Goal: Task Accomplishment & Management: Manage account settings

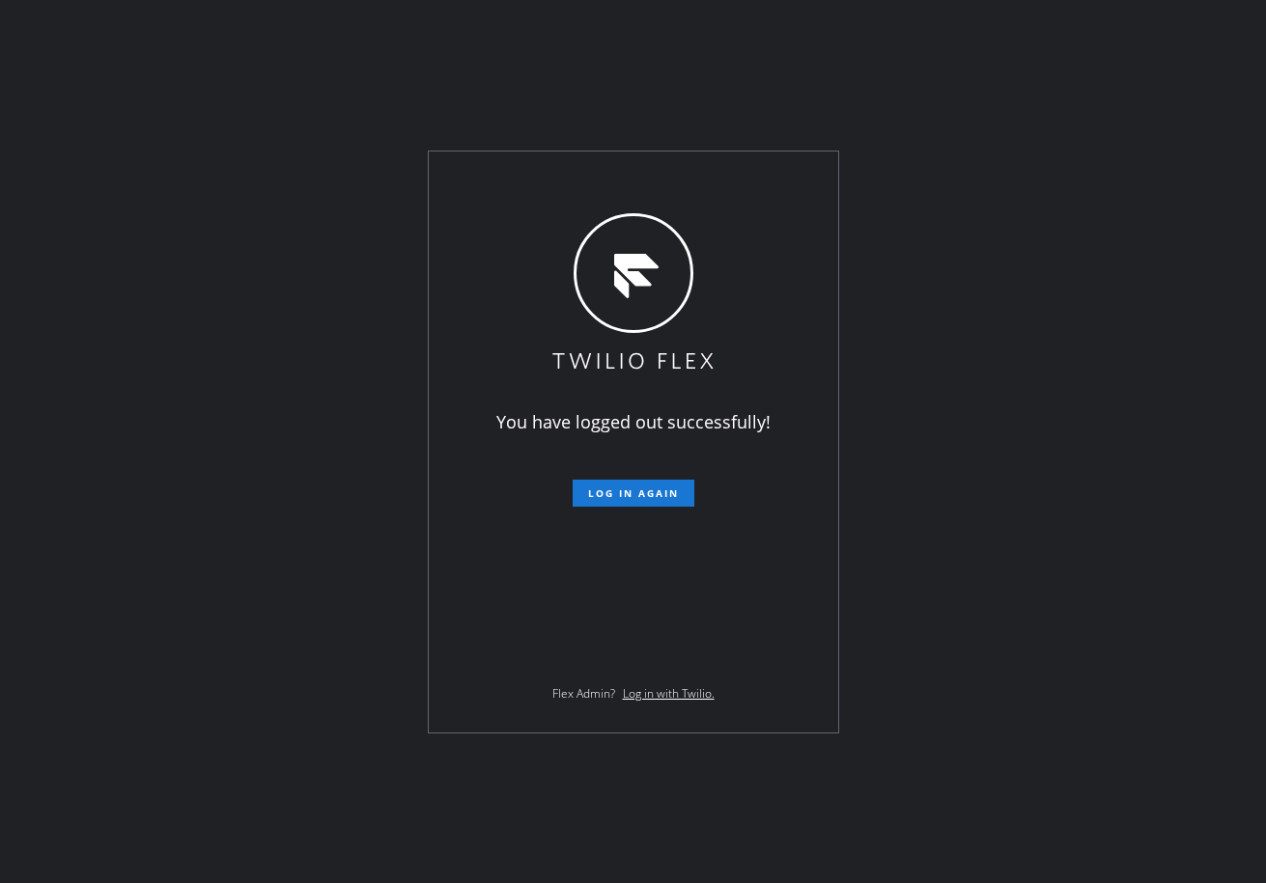
click at [384, 107] on div "You have logged out successfully! Log in again Flex Admin? Log in with Twilio." at bounding box center [633, 441] width 1266 height 883
click at [625, 487] on span "Log in again" at bounding box center [633, 494] width 91 height 14
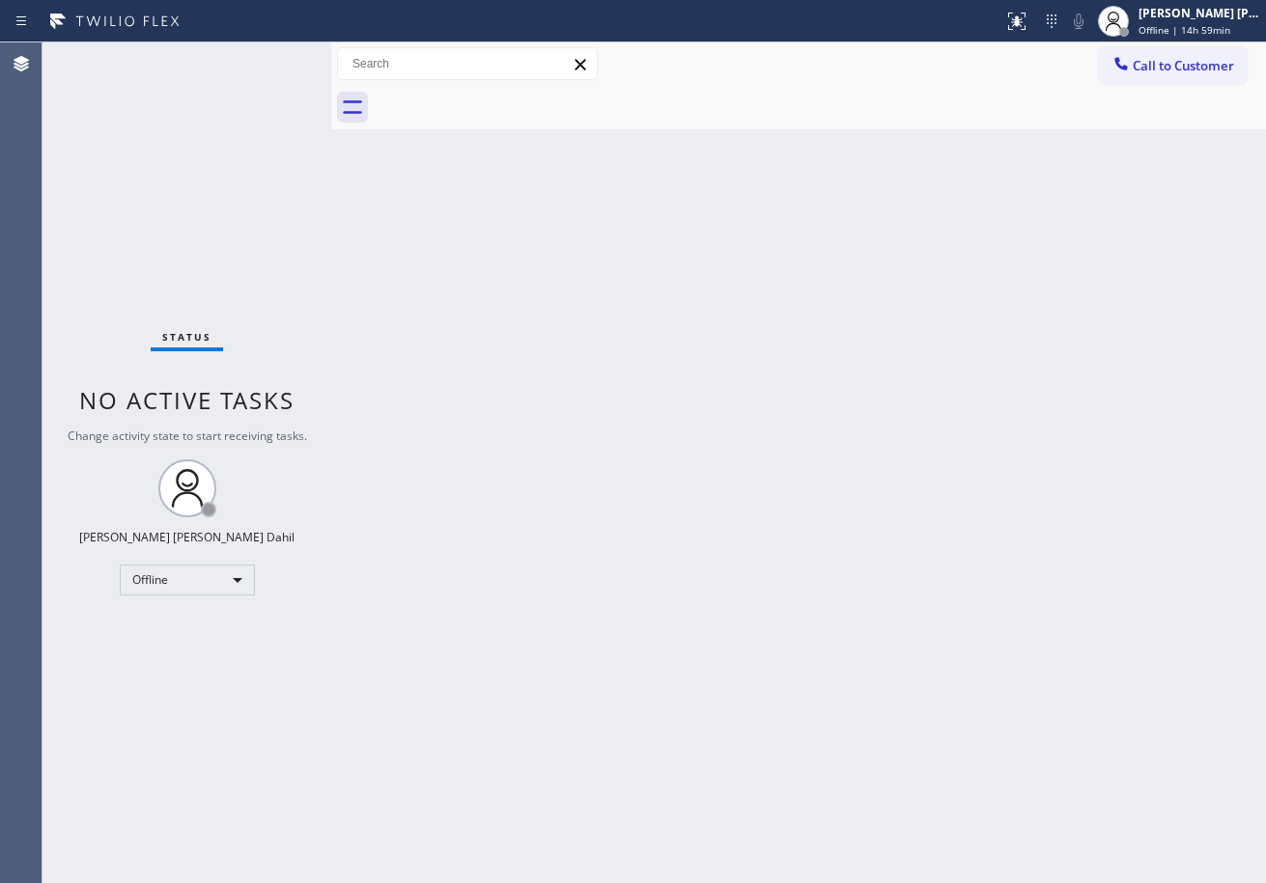
drag, startPoint x: 313, startPoint y: 62, endPoint x: 338, endPoint y: 75, distance: 28.5
click at [331, 74] on div at bounding box center [331, 462] width 0 height 841
click at [638, 527] on div "Back to Dashboard Change Sender ID Customers Technicians Select a contact Outbo…" at bounding box center [802, 462] width 928 height 841
click at [288, 60] on div "Status No active tasks Change activity state to start receiving tasks. [PERSON_…" at bounding box center [189, 462] width 295 height 841
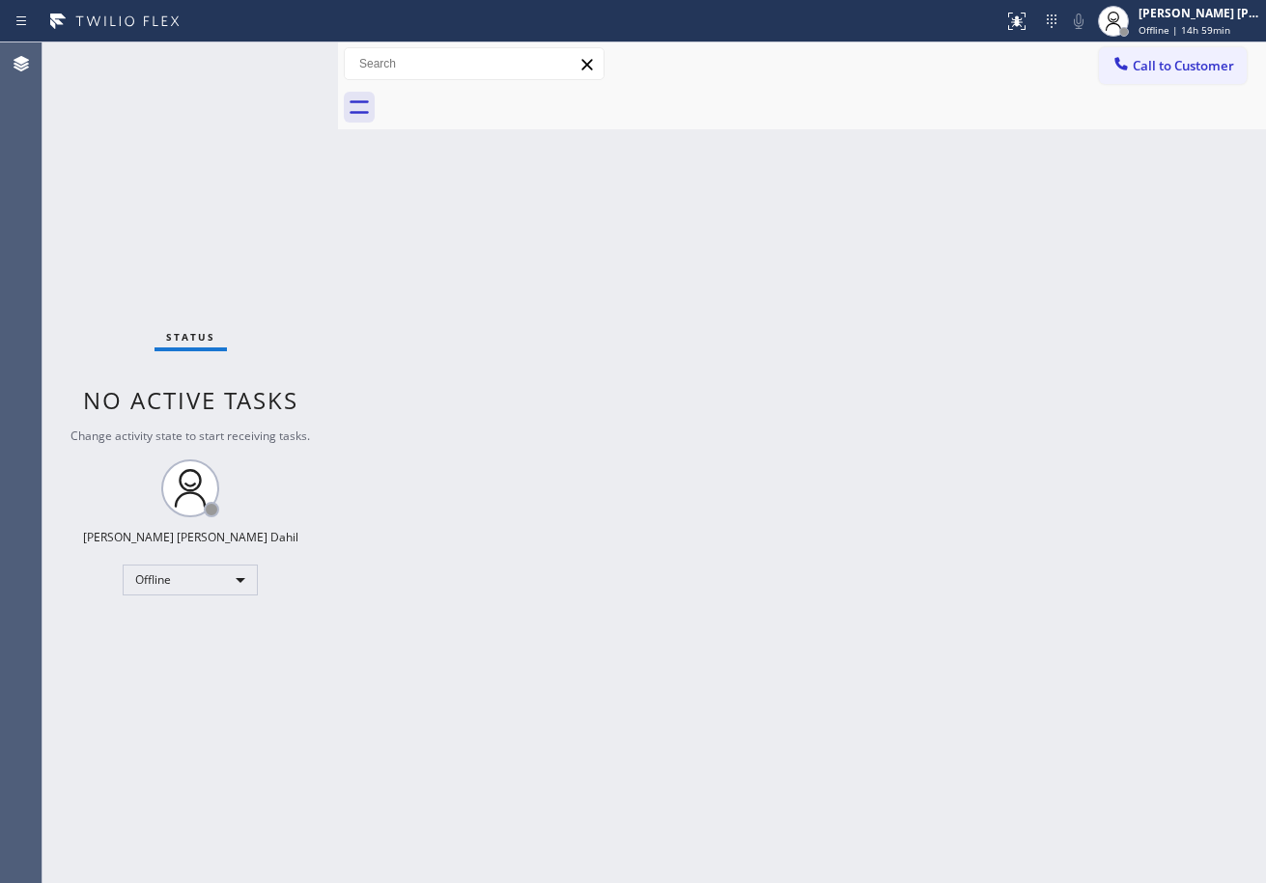
click at [288, 60] on div "Status No active tasks Change activity state to start receiving tasks. [PERSON_…" at bounding box center [189, 462] width 295 height 841
drag, startPoint x: 340, startPoint y: 58, endPoint x: 370, endPoint y: 75, distance: 34.6
click at [368, 75] on div at bounding box center [368, 462] width 0 height 841
click at [606, 397] on div "Back to Dashboard Change Sender ID Customers Technicians Select a contact Outbo…" at bounding box center [817, 462] width 898 height 841
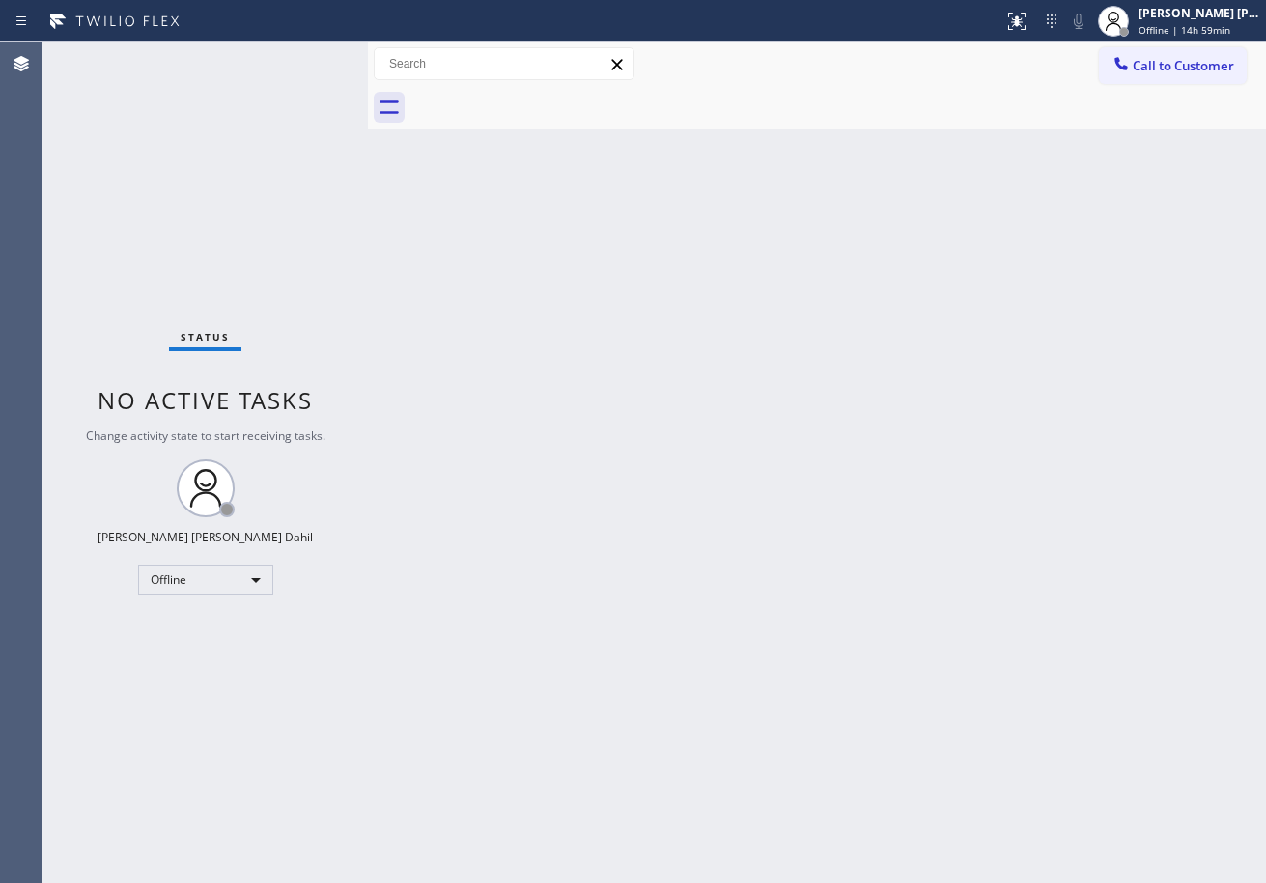
click at [288, 60] on div "Status No active tasks Change activity state to start receiving tasks. [PERSON_…" at bounding box center [204, 462] width 325 height 841
click at [287, 60] on div "Status No active tasks Change activity state to start receiving tasks. [PERSON_…" at bounding box center [204, 462] width 325 height 841
click at [359, 61] on div "Status No active tasks Change activity state to start receiving tasks. [PERSON_…" at bounding box center [204, 462] width 325 height 841
drag, startPoint x: 370, startPoint y: 59, endPoint x: 354, endPoint y: 59, distance: 15.4
click at [354, 59] on div at bounding box center [354, 462] width 0 height 841
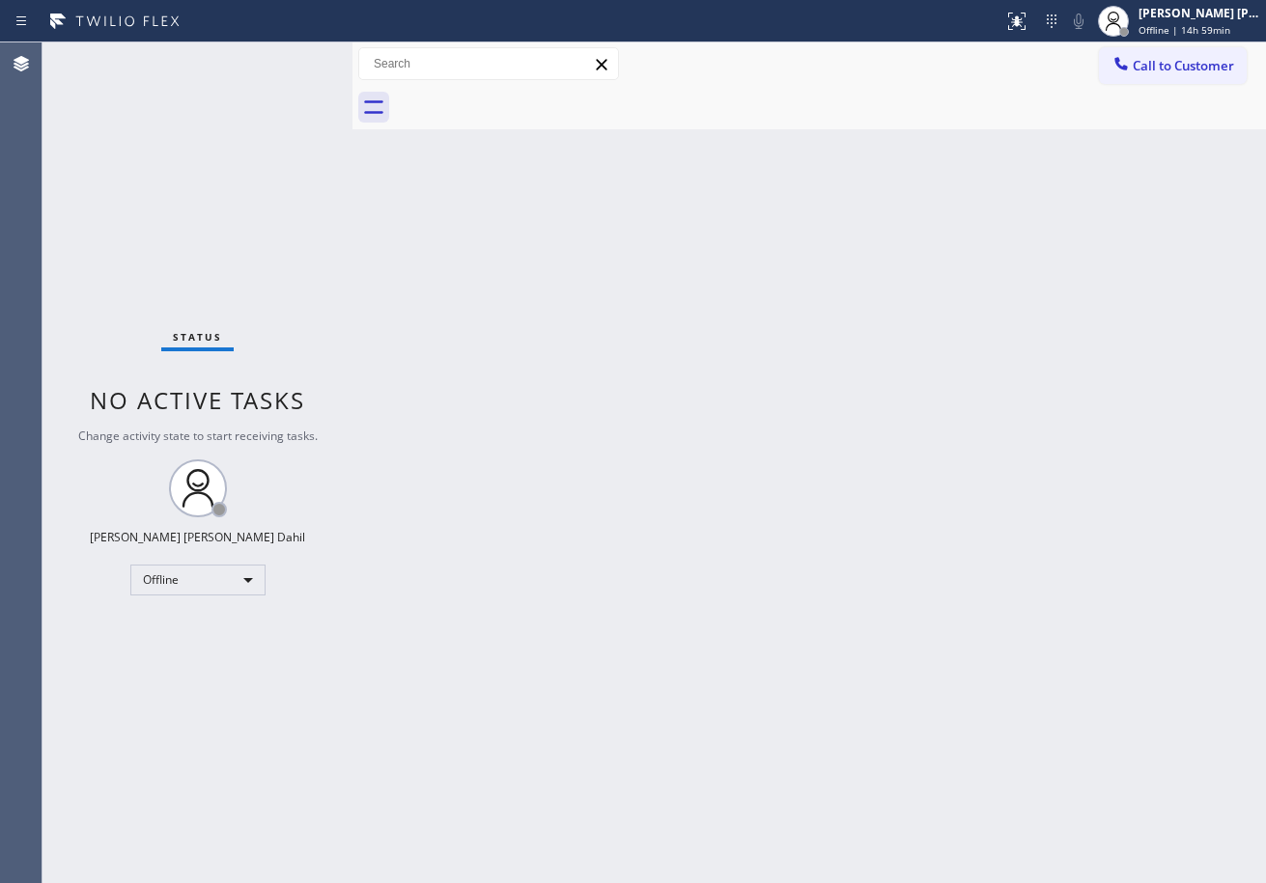
click at [319, 66] on div "Status No active tasks Change activity state to start receiving tasks. [PERSON_…" at bounding box center [197, 462] width 310 height 841
click at [288, 60] on div "Status No active tasks Change activity state to start receiving tasks. [PERSON_…" at bounding box center [197, 462] width 310 height 841
click at [724, 551] on div "Back to Dashboard Change Sender ID Customers Technicians Select a contact Outbo…" at bounding box center [808, 462] width 913 height 841
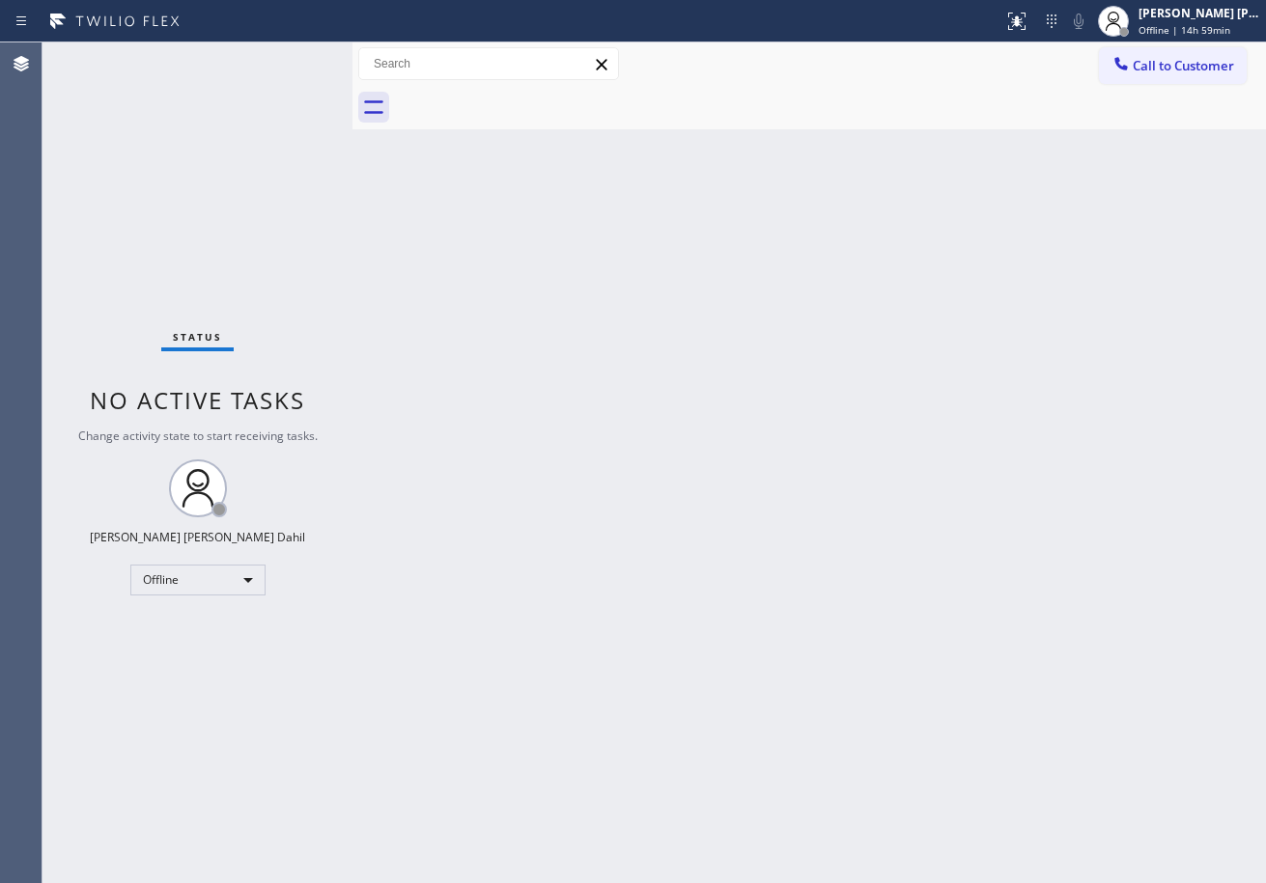
click at [874, 116] on div at bounding box center [830, 107] width 871 height 43
click at [1163, 17] on div "[PERSON_NAME] [PERSON_NAME] Dahil" at bounding box center [1199, 13] width 122 height 16
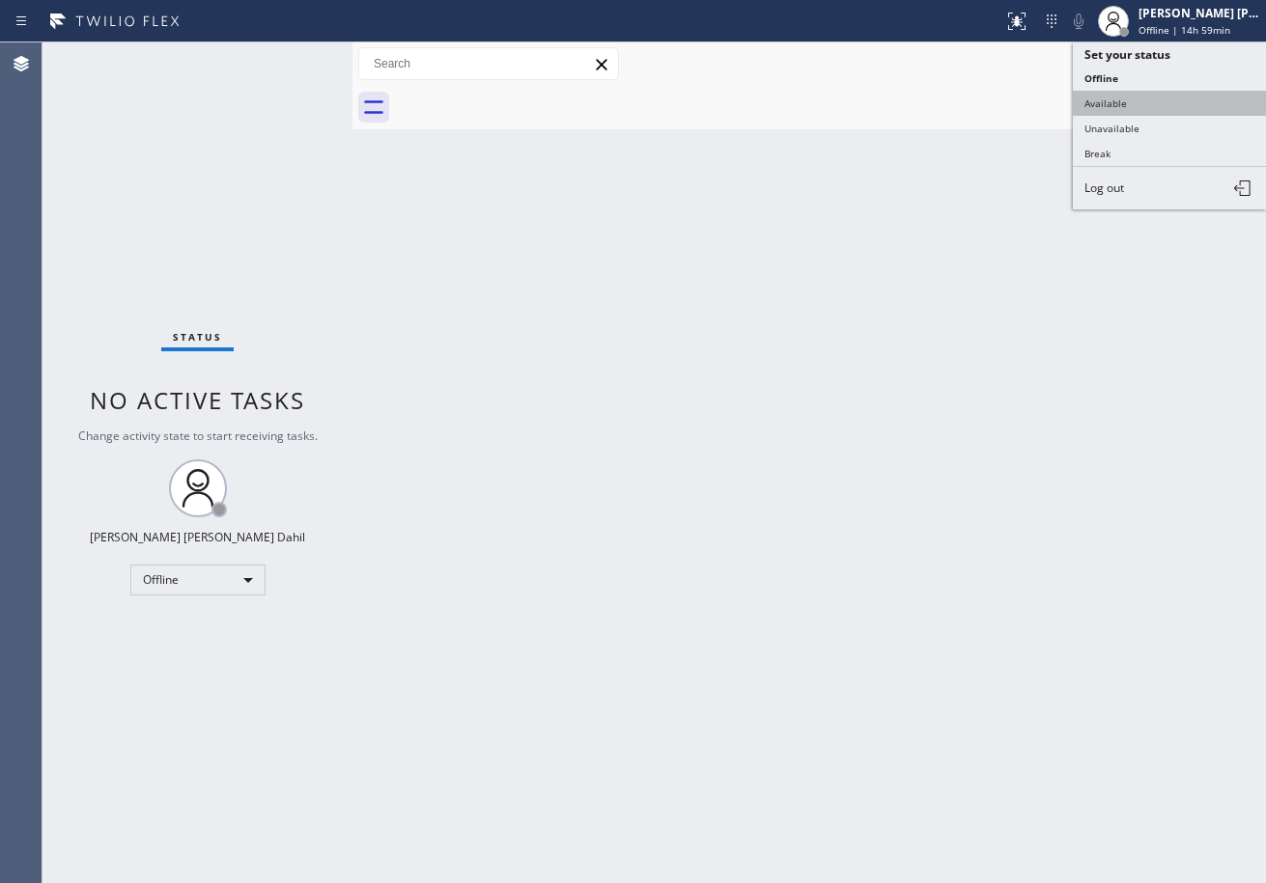
click at [1144, 108] on button "Available" at bounding box center [1169, 103] width 193 height 25
click at [1122, 213] on div "Back to Dashboard Change Sender ID Customers Technicians Select a contact Outbo…" at bounding box center [808, 462] width 913 height 841
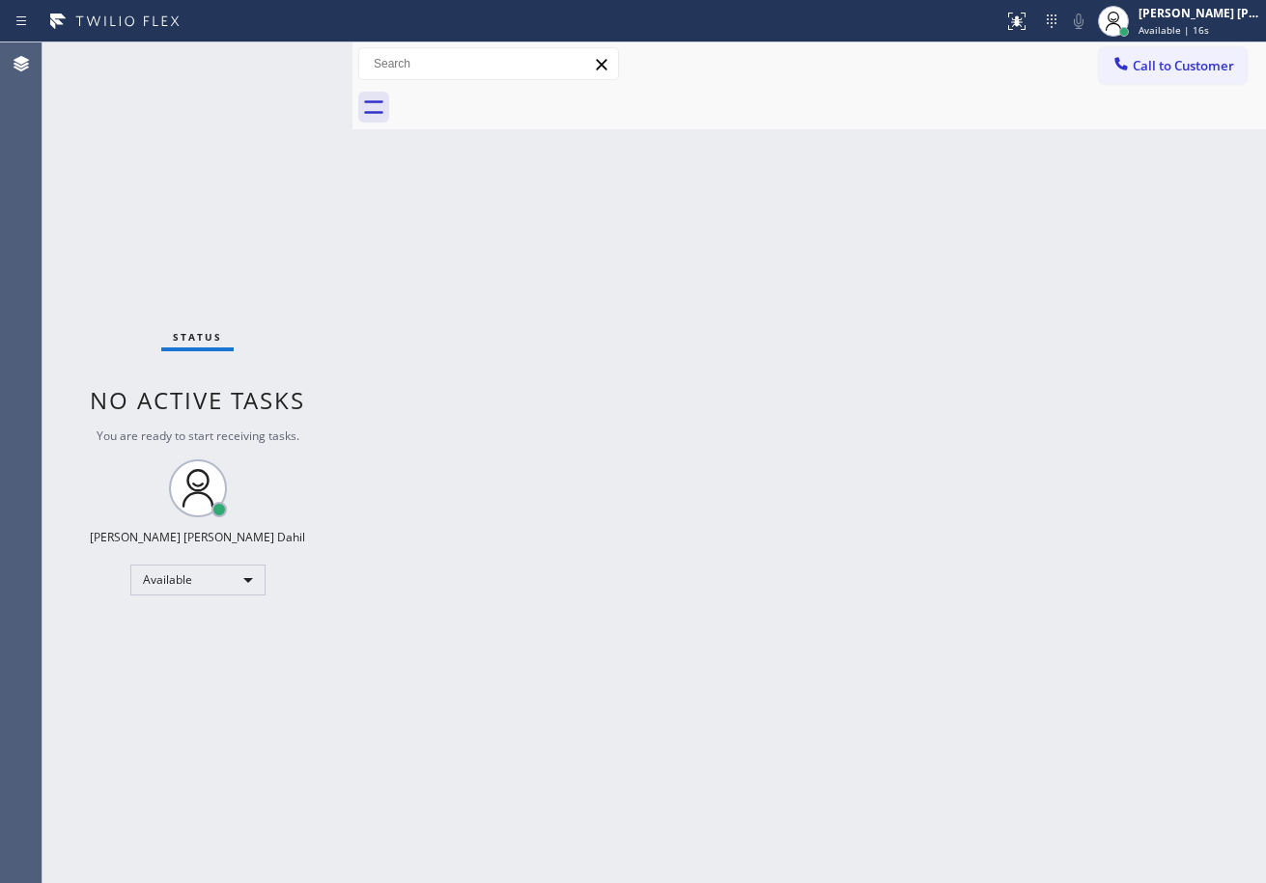
drag, startPoint x: 750, startPoint y: 617, endPoint x: 898, endPoint y: 872, distance: 294.6
click at [751, 616] on div "Back to Dashboard Change Sender ID Customers Technicians Select a contact Outbo…" at bounding box center [808, 462] width 913 height 841
click at [911, 141] on div "Back to Dashboard Change Sender ID Customers Technicians Select a contact Outbo…" at bounding box center [808, 462] width 913 height 841
click at [235, 80] on div "Status No active tasks You are ready to start receiving tasks. [PERSON_NAME] [P…" at bounding box center [197, 462] width 310 height 841
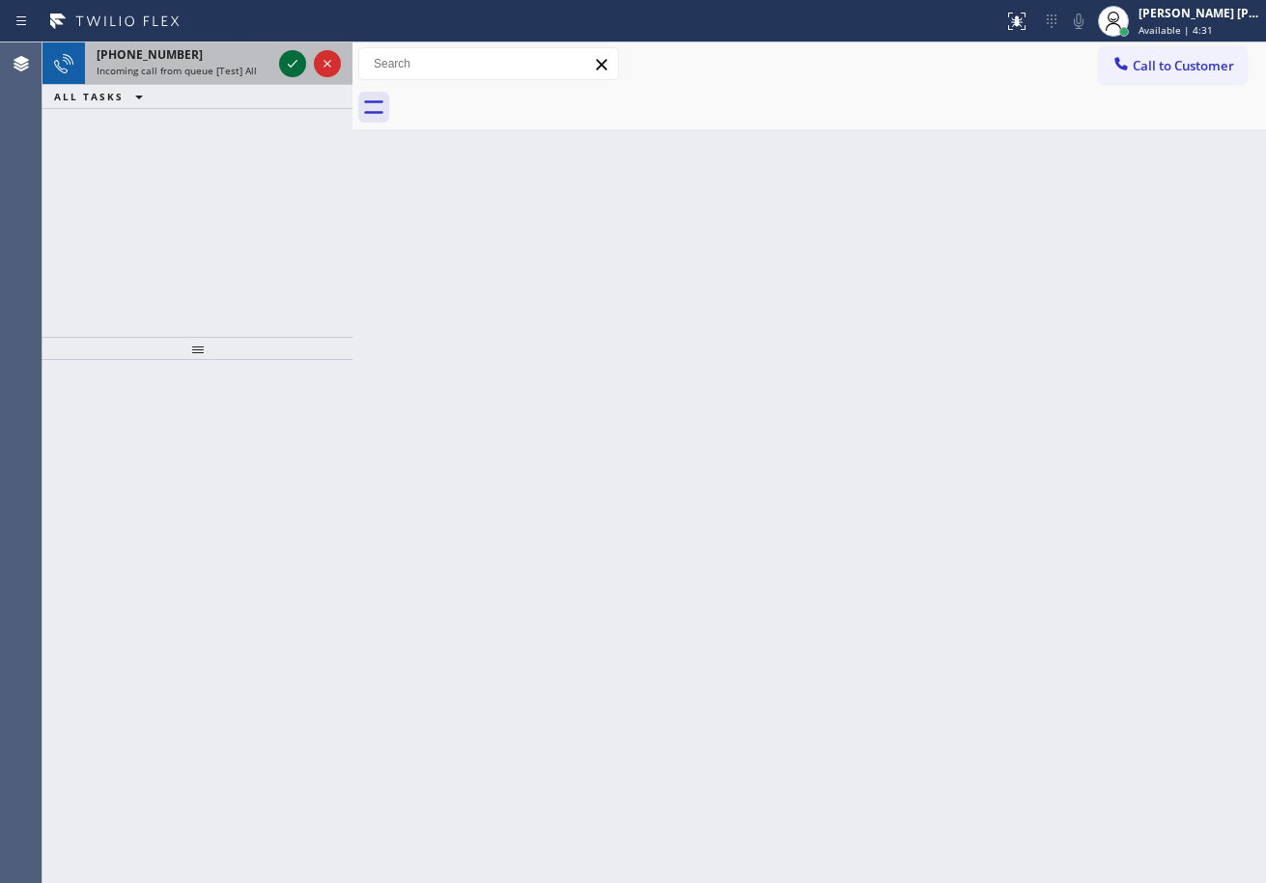
click at [288, 60] on icon at bounding box center [292, 63] width 23 height 23
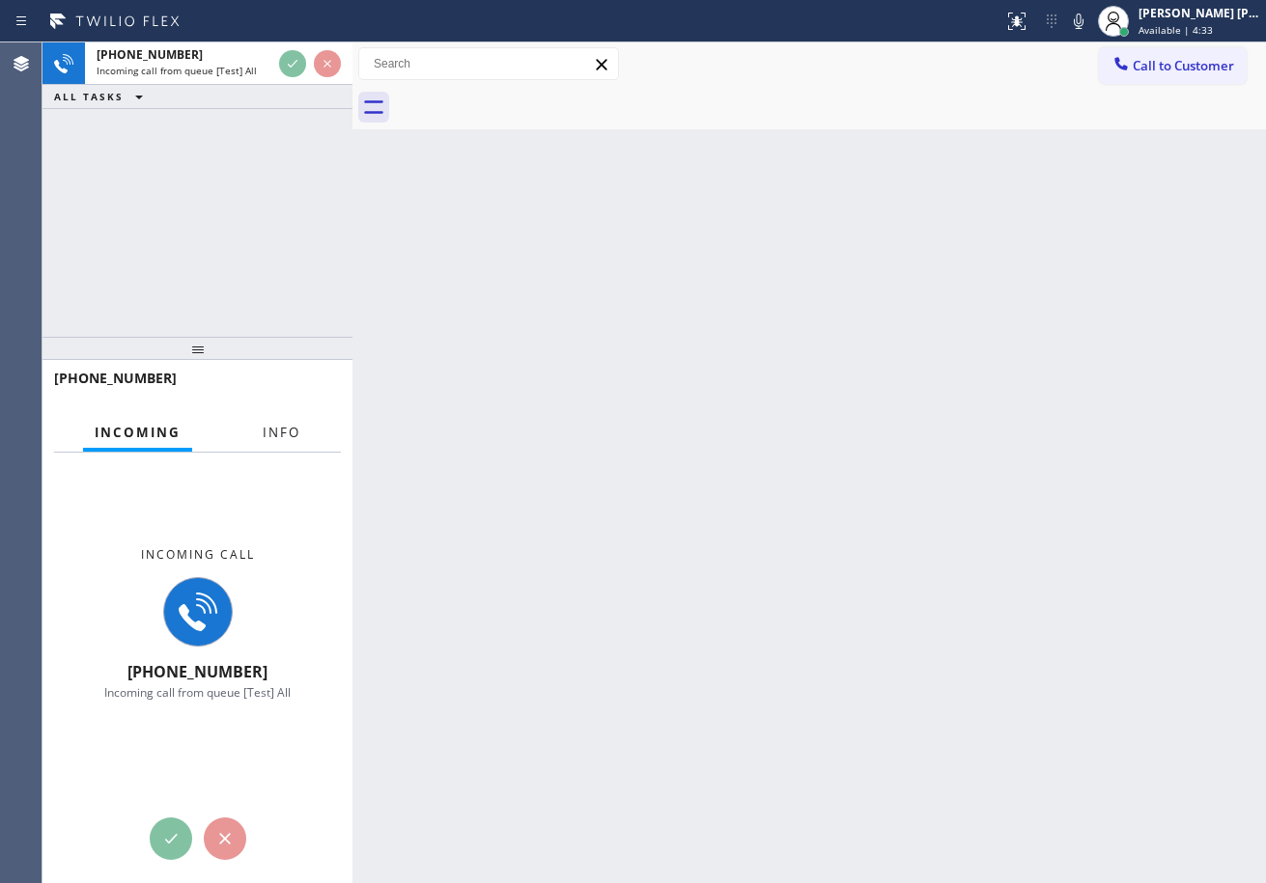
click at [263, 448] on div at bounding box center [281, 450] width 61 height 4
click at [271, 442] on button "Info" at bounding box center [281, 433] width 61 height 38
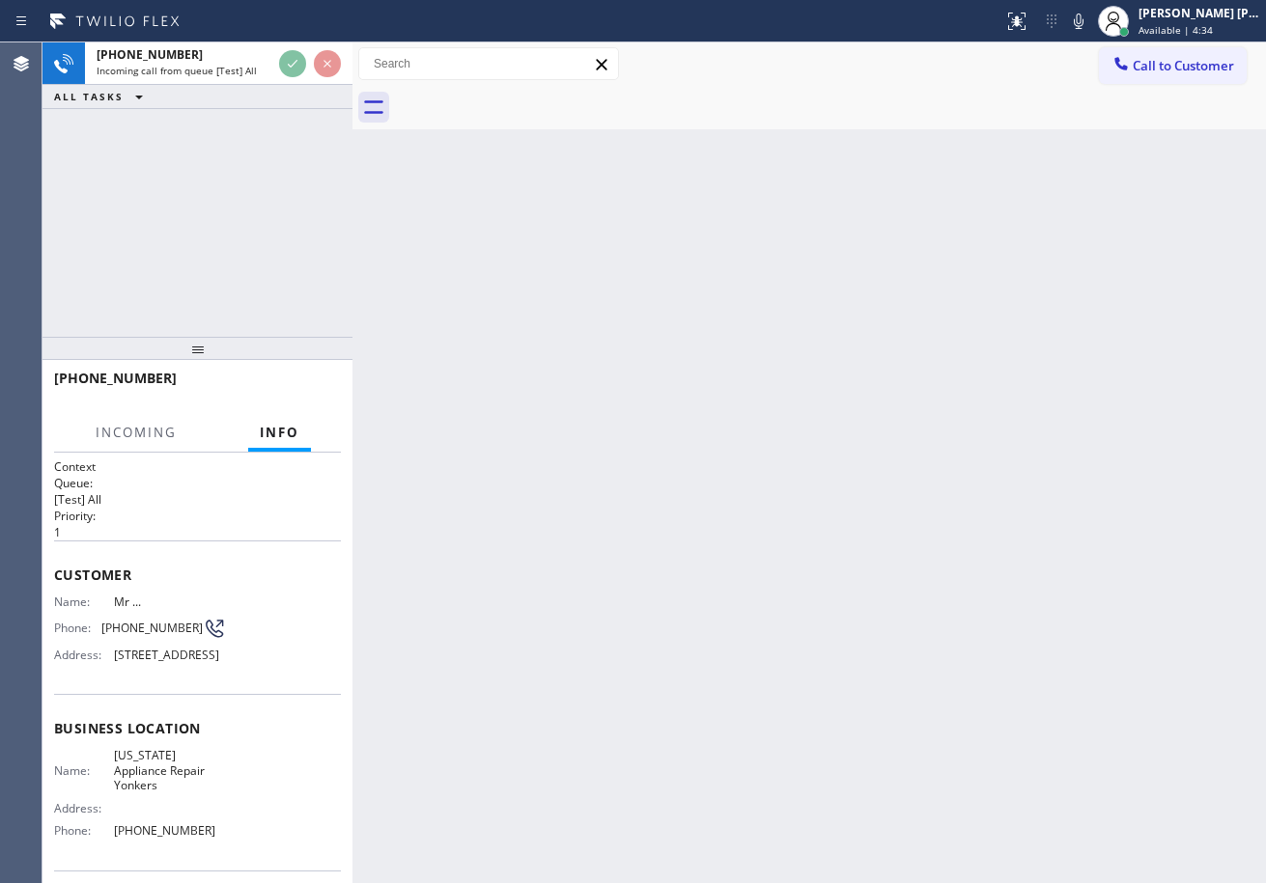
click at [276, 442] on button "Info" at bounding box center [279, 433] width 63 height 38
click at [277, 442] on button "Info" at bounding box center [279, 433] width 63 height 38
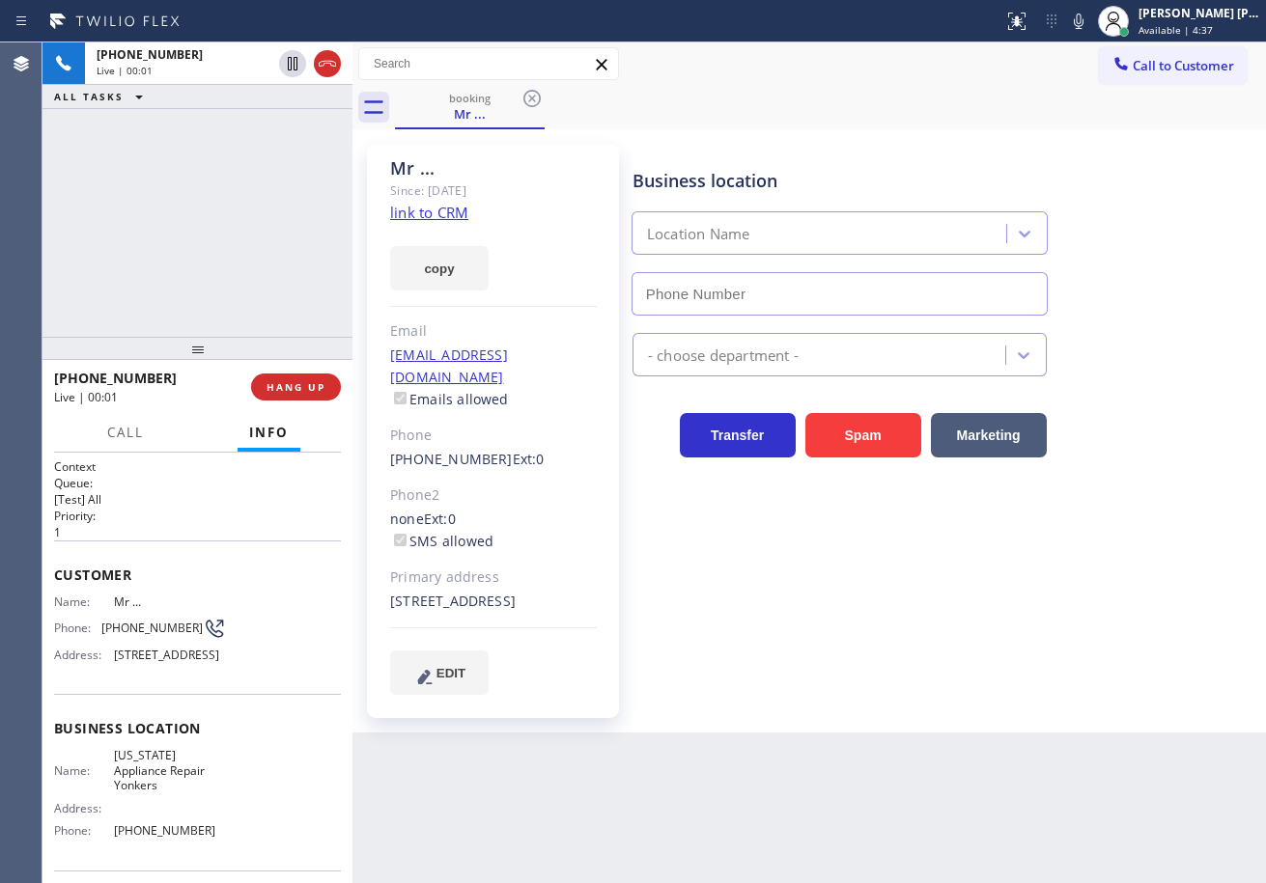
type input "[PHONE_NUMBER]"
click at [425, 216] on link "link to CRM" at bounding box center [429, 212] width 78 height 19
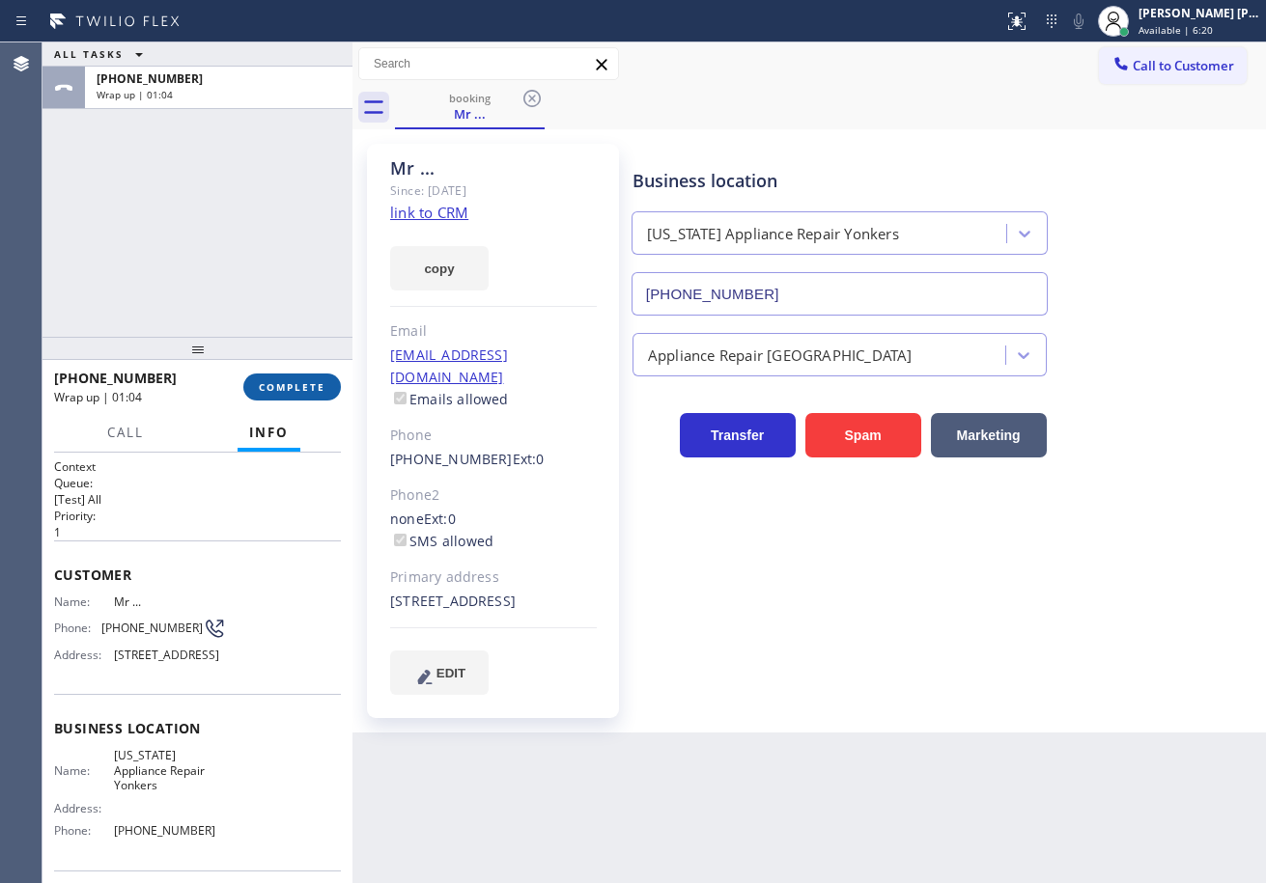
click at [307, 393] on span "COMPLETE" at bounding box center [292, 387] width 67 height 14
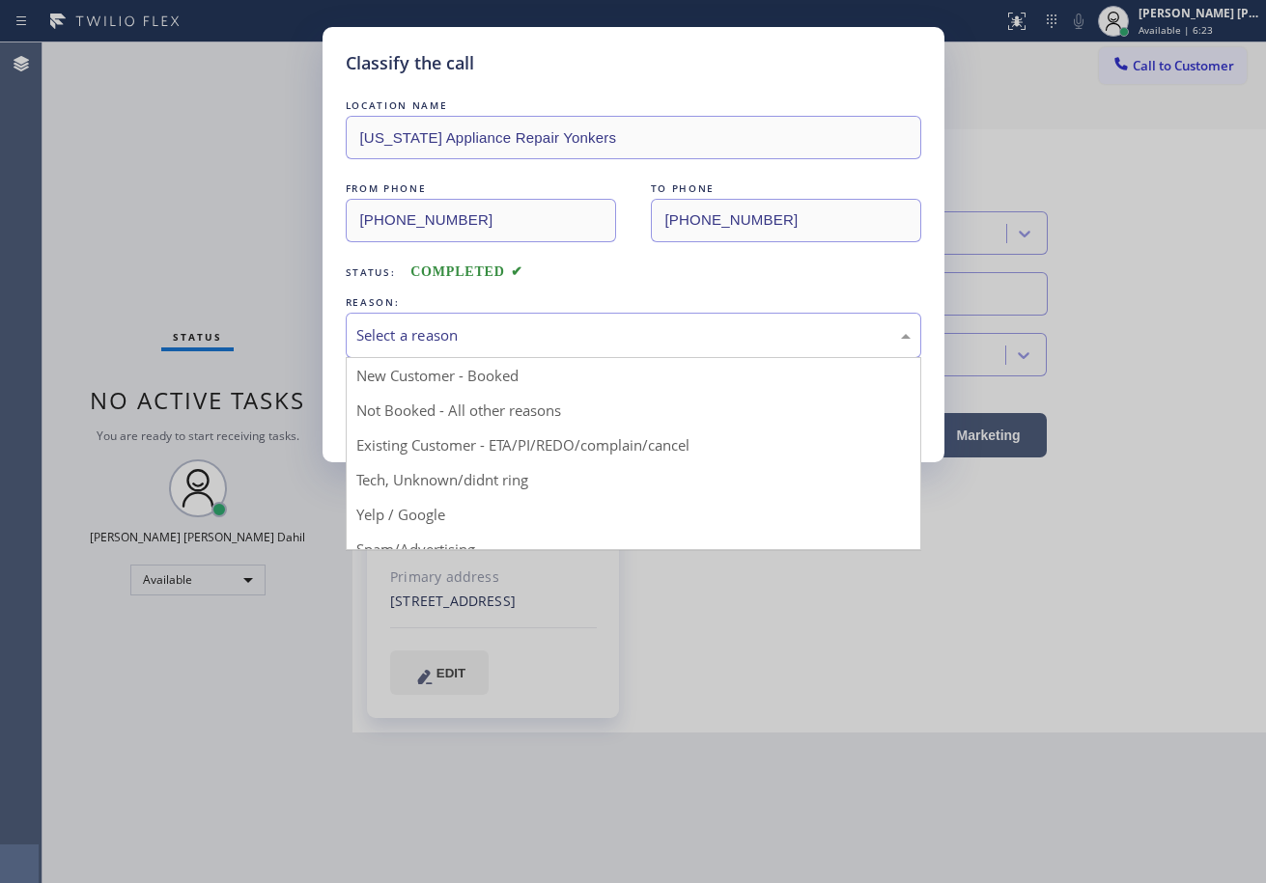
drag, startPoint x: 473, startPoint y: 327, endPoint x: 476, endPoint y: 338, distance: 11.0
click at [473, 330] on div "Select a reason" at bounding box center [633, 335] width 554 height 22
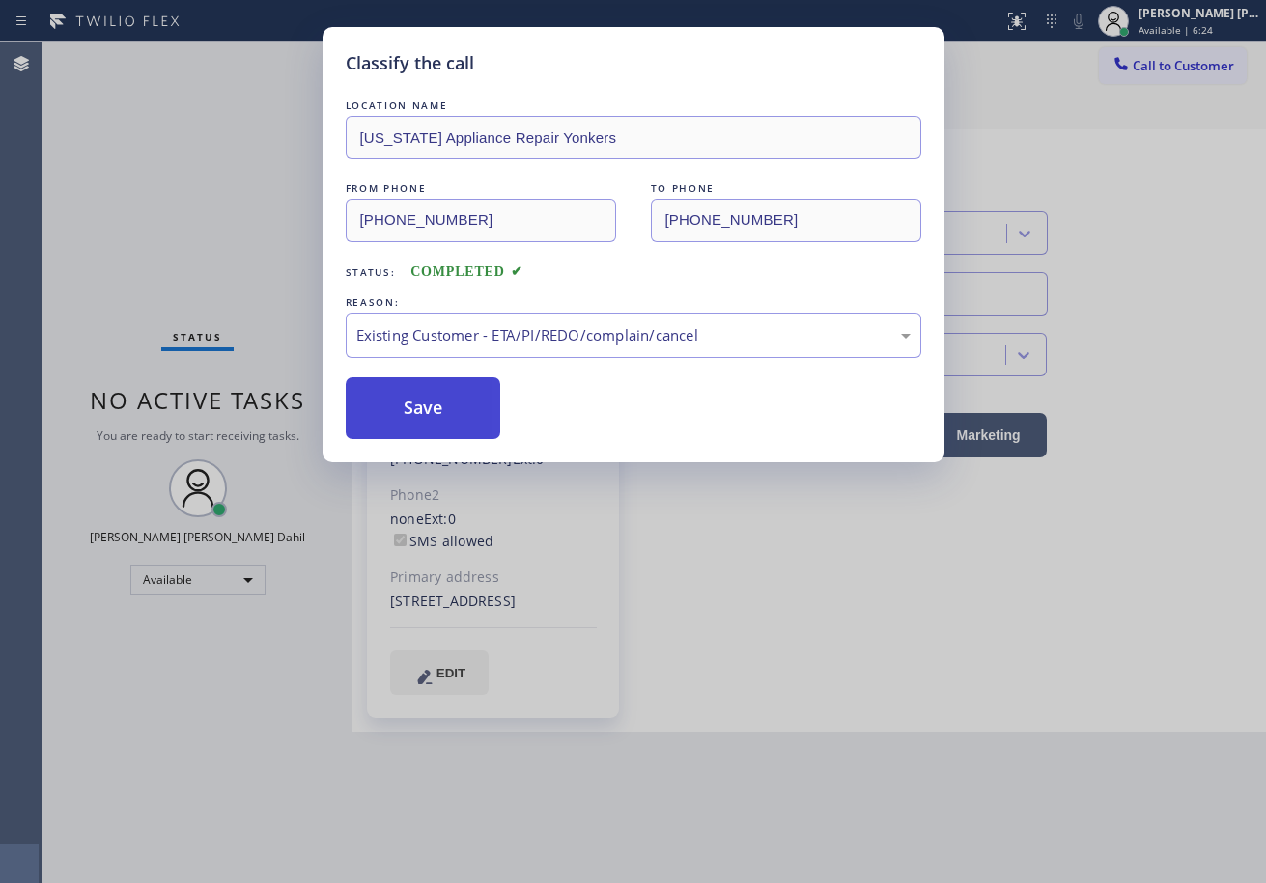
click at [432, 411] on button "Save" at bounding box center [423, 409] width 155 height 62
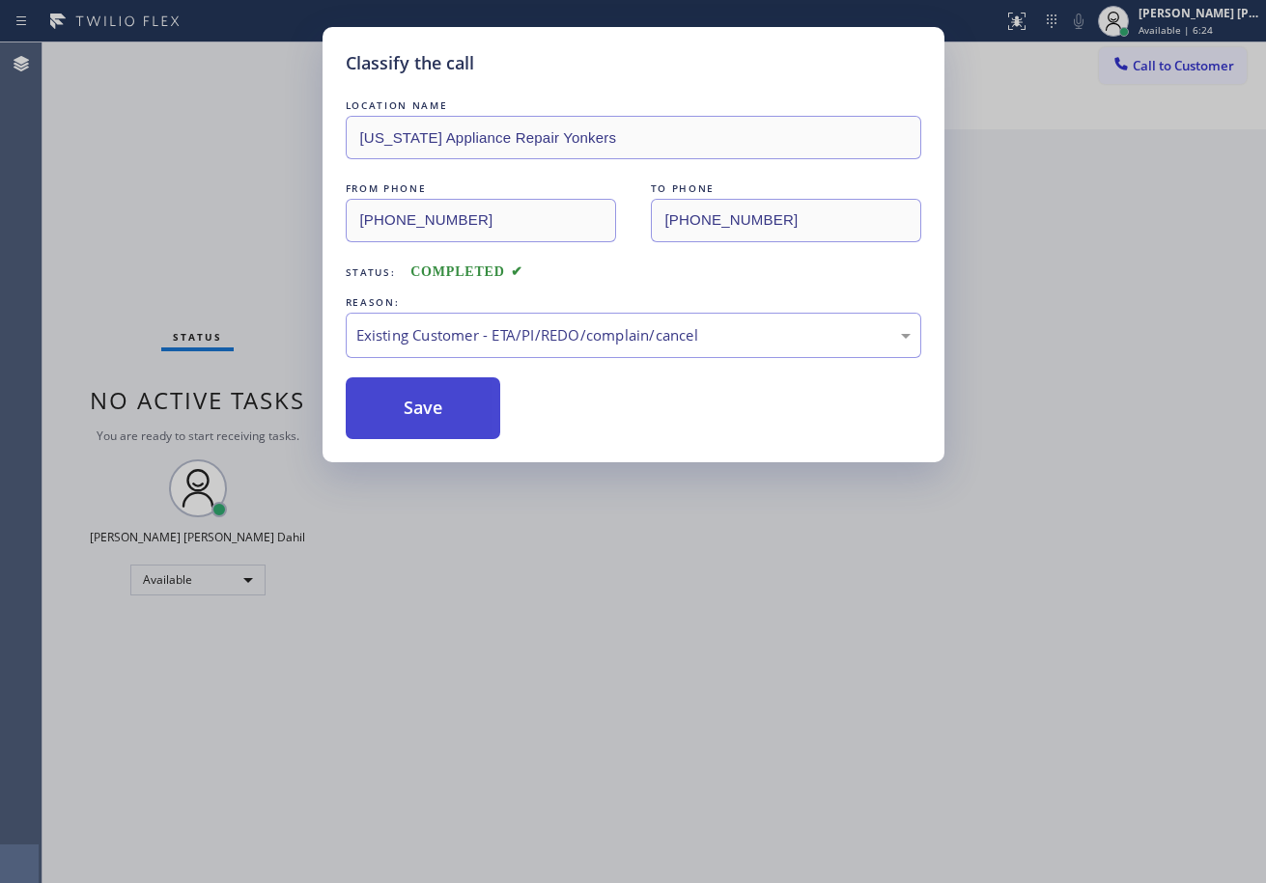
click at [432, 411] on button "Save" at bounding box center [423, 409] width 155 height 62
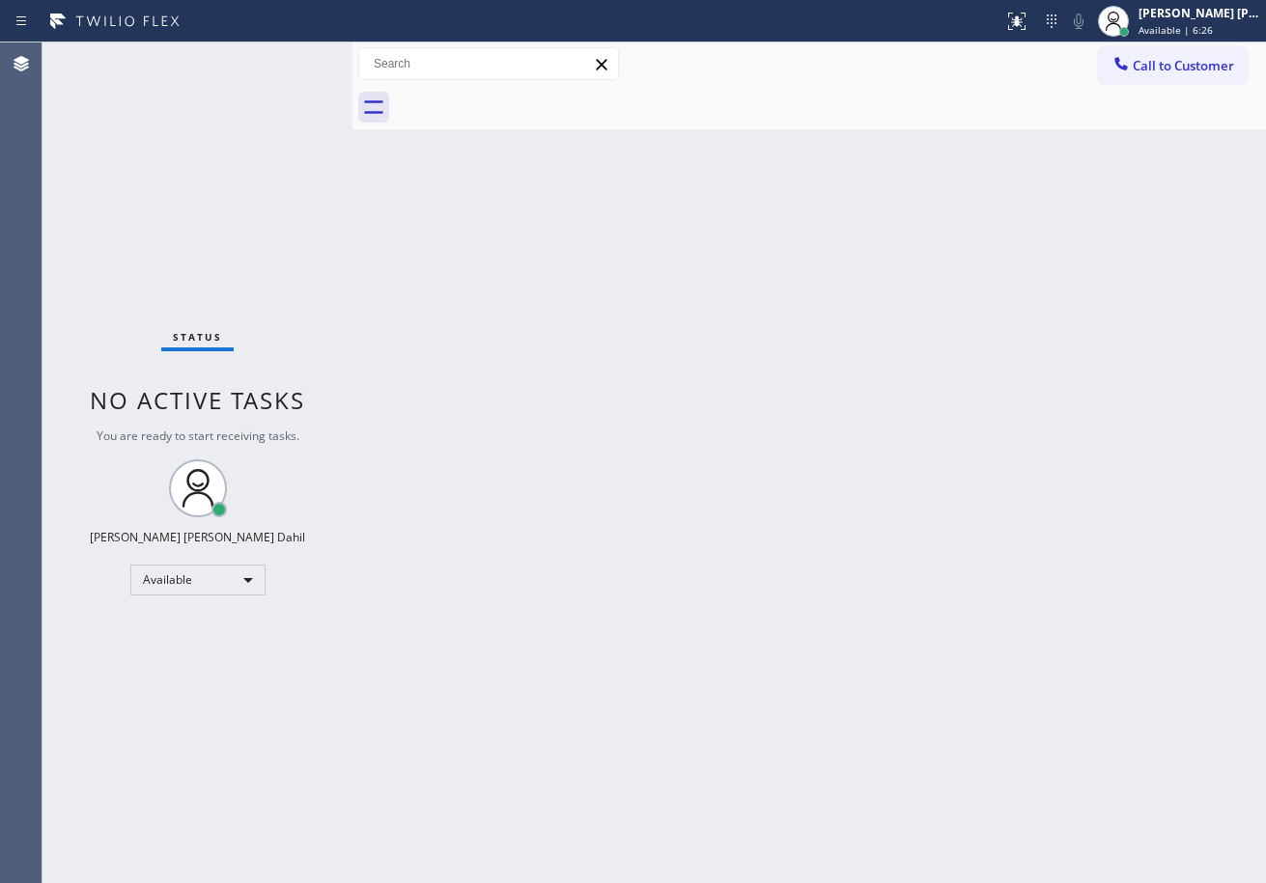
click at [991, 401] on div "Back to Dashboard Change Sender ID Customers Technicians Select a contact Outbo…" at bounding box center [808, 462] width 913 height 841
click at [643, 547] on div "Back to Dashboard Change Sender ID Customers Technicians Select a contact Outbo…" at bounding box center [808, 462] width 913 height 841
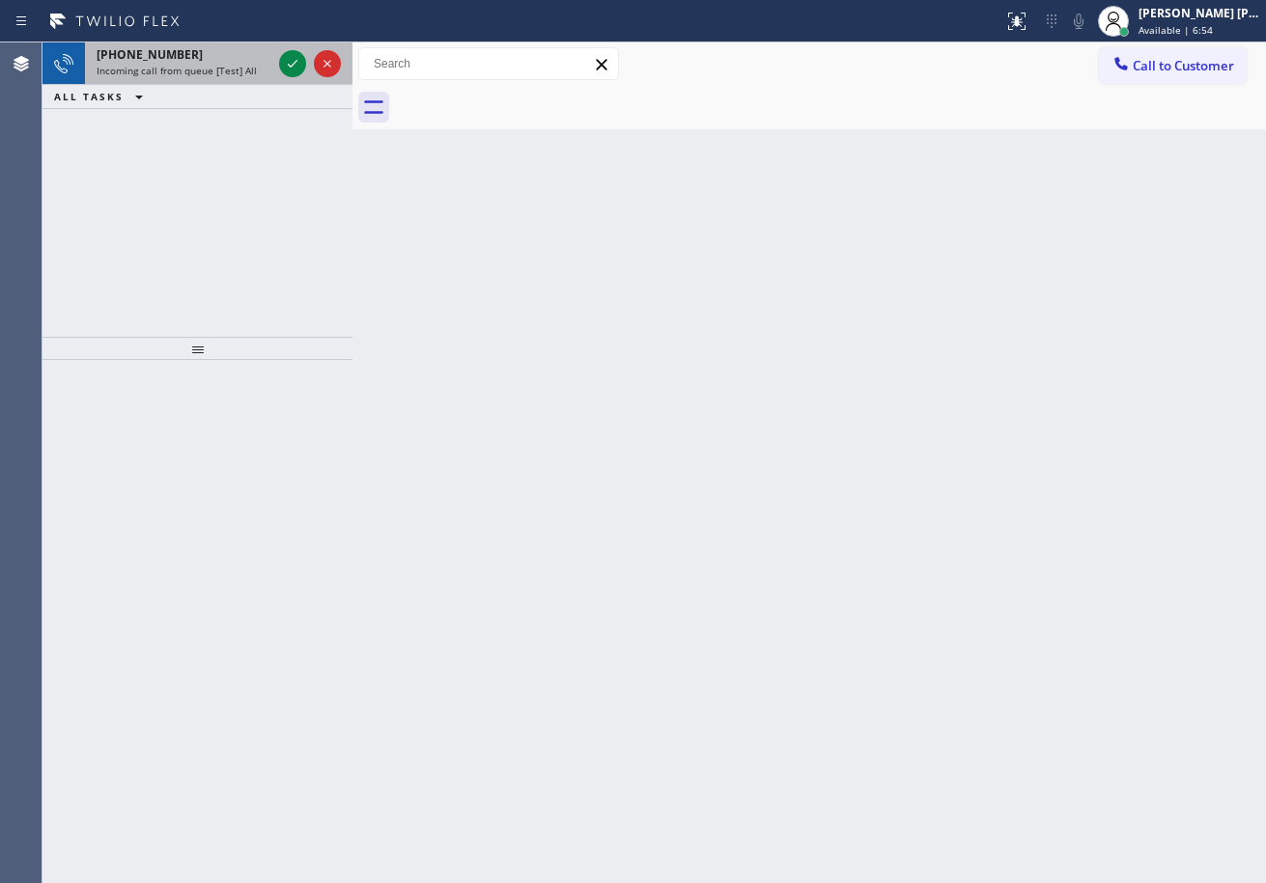
click at [230, 71] on span "Incoming call from queue [Test] All" at bounding box center [177, 71] width 160 height 14
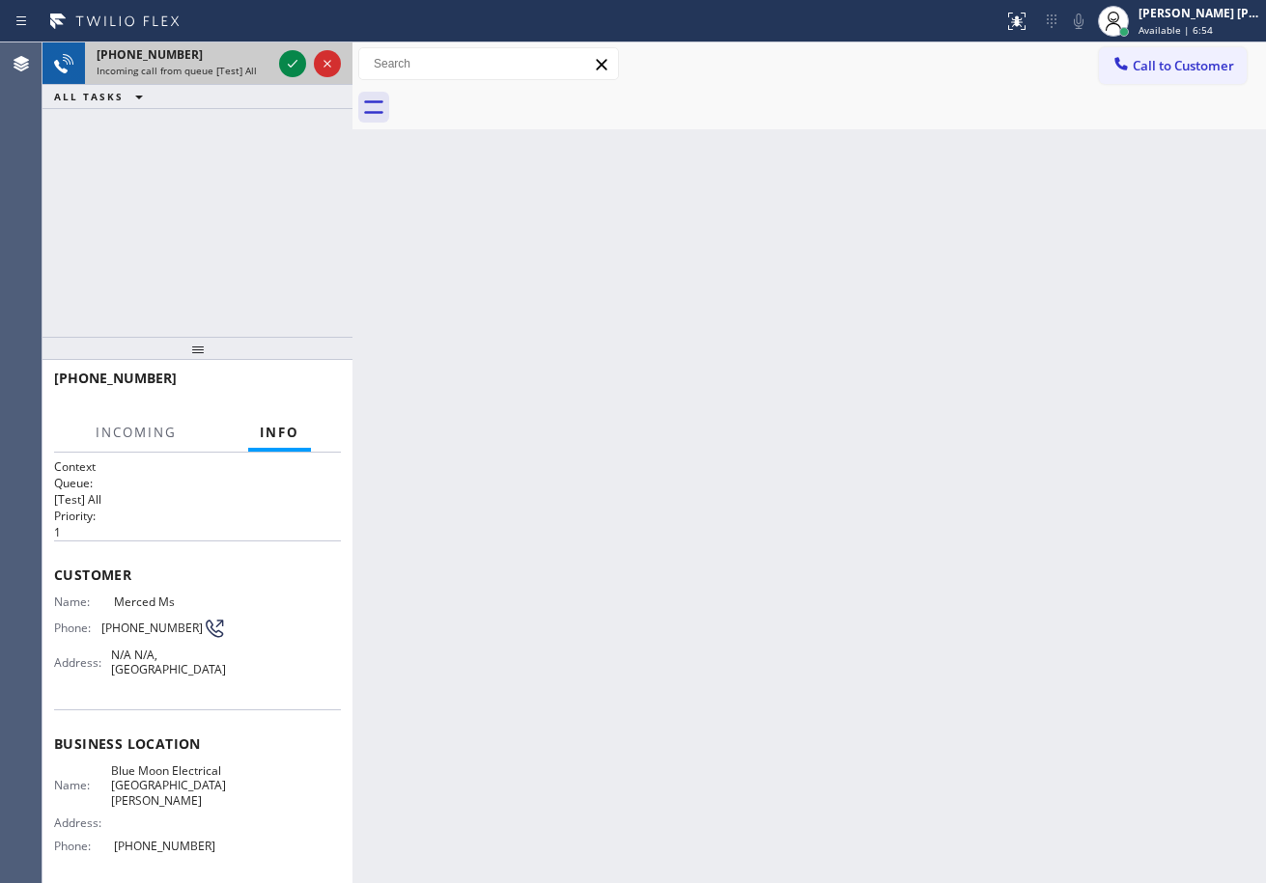
click at [230, 71] on span "Incoming call from queue [Test] All" at bounding box center [177, 71] width 160 height 14
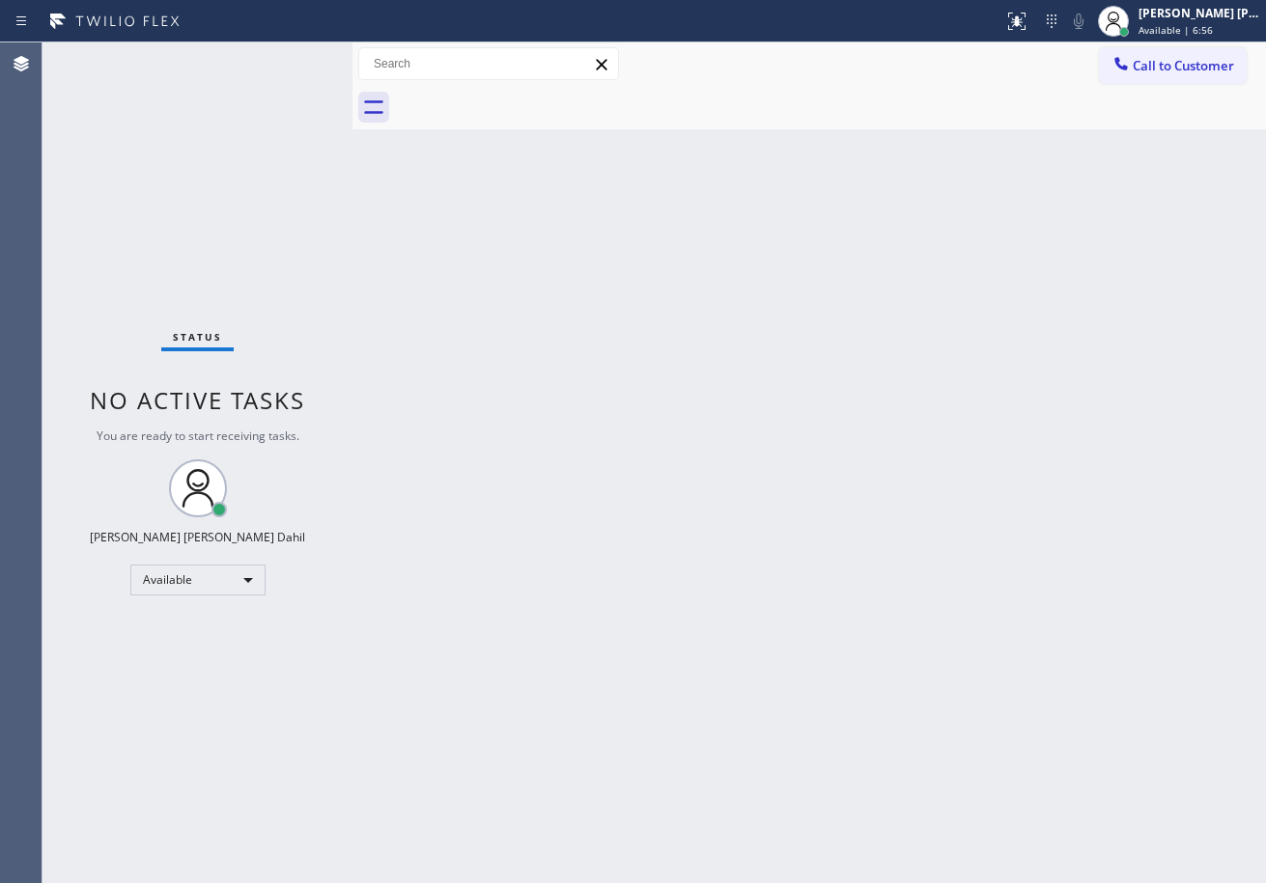
click at [227, 71] on div "Status No active tasks You are ready to start receiving tasks. [PERSON_NAME] [P…" at bounding box center [197, 462] width 310 height 841
click at [1190, 19] on div "[PERSON_NAME] [PERSON_NAME] Dahil" at bounding box center [1199, 13] width 122 height 16
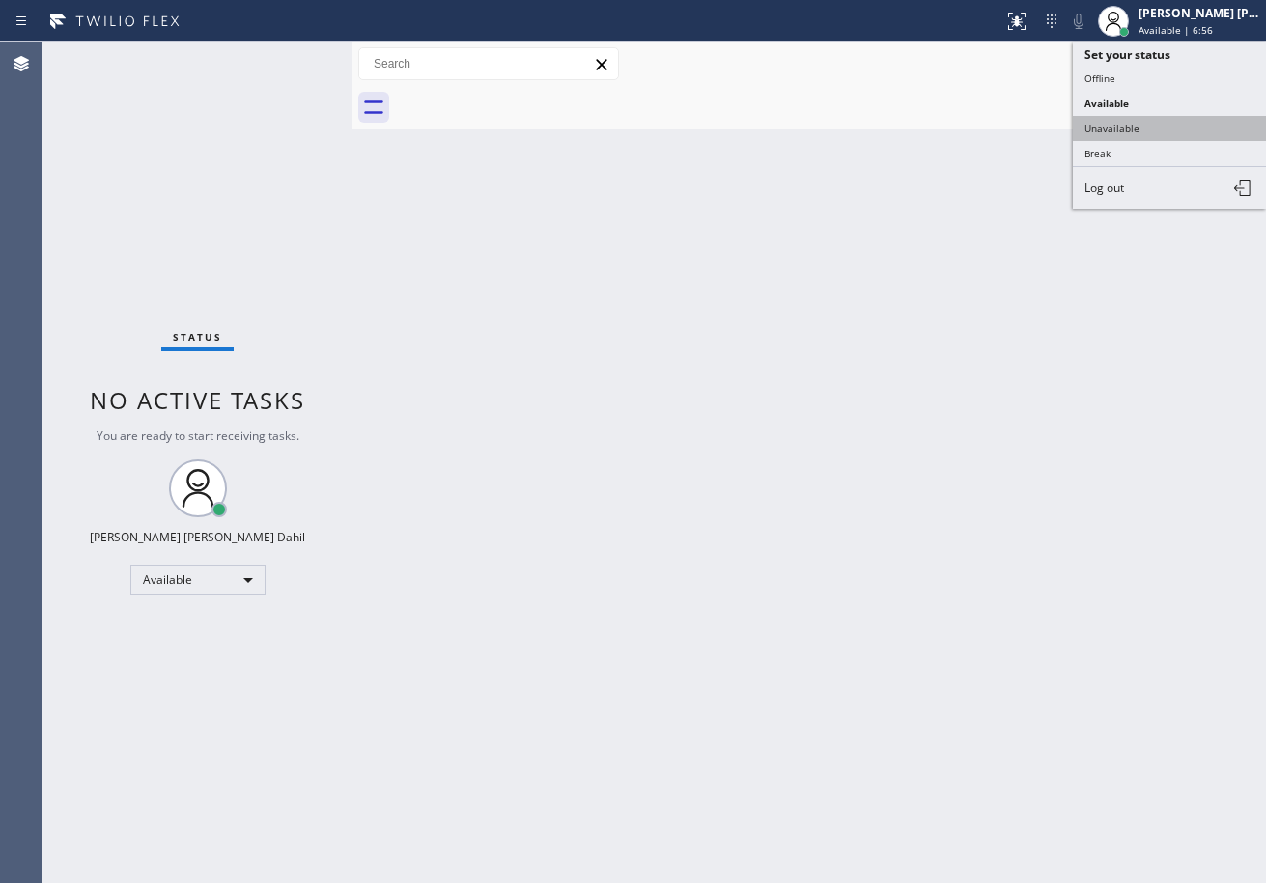
click at [1111, 126] on button "Unavailable" at bounding box center [1169, 128] width 193 height 25
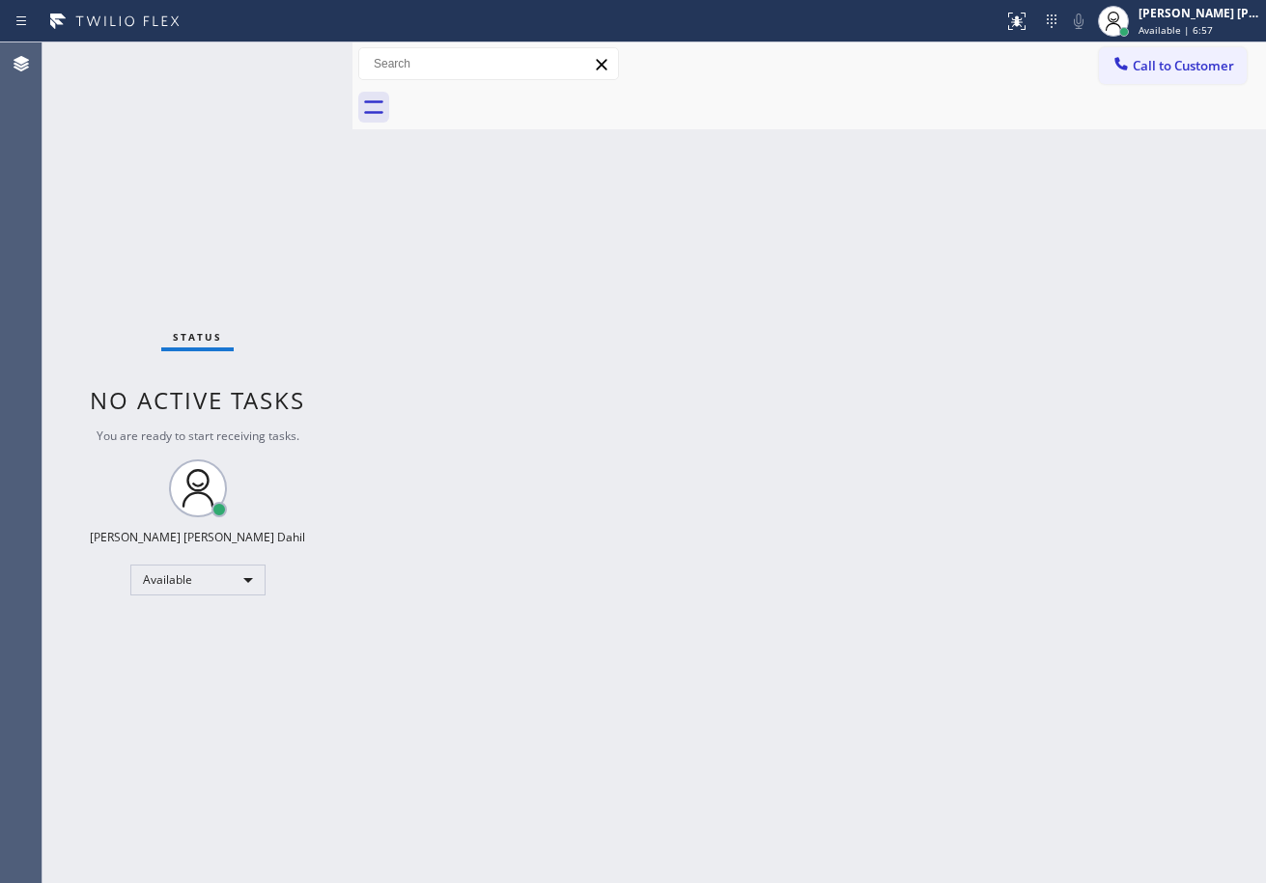
drag, startPoint x: 1012, startPoint y: 282, endPoint x: 978, endPoint y: 325, distance: 55.0
click at [992, 321] on div "Back to Dashboard Change Sender ID Customers Technicians Select a contact Outbo…" at bounding box center [808, 462] width 913 height 841
click at [1204, 74] on button "Call to Customer" at bounding box center [1173, 65] width 148 height 37
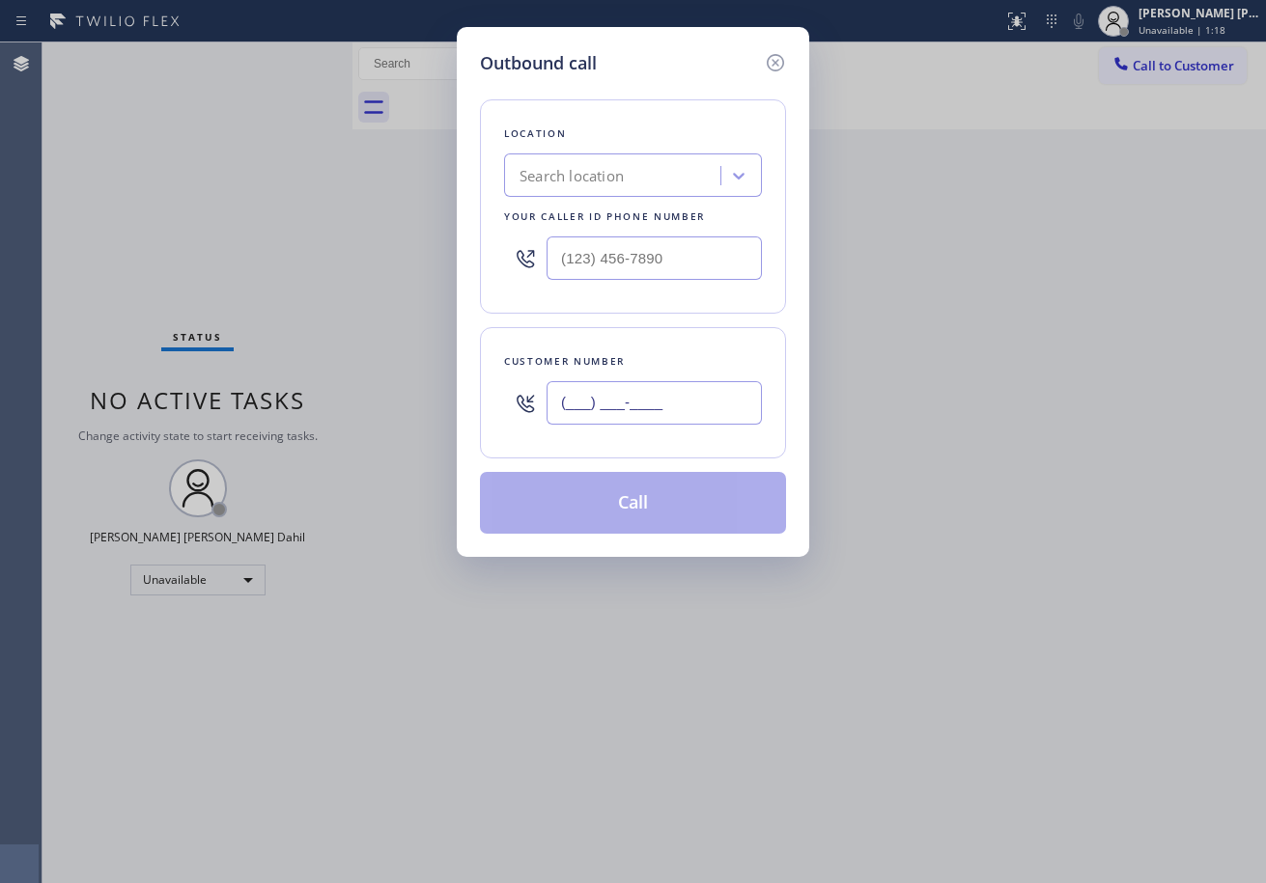
click at [678, 404] on input "(___) ___-____" at bounding box center [653, 402] width 215 height 43
paste input "310) 689-9624"
type input "[PHONE_NUMBER]"
click at [646, 270] on input "(___) ___-____" at bounding box center [653, 258] width 215 height 43
paste input "949) 523-3665"
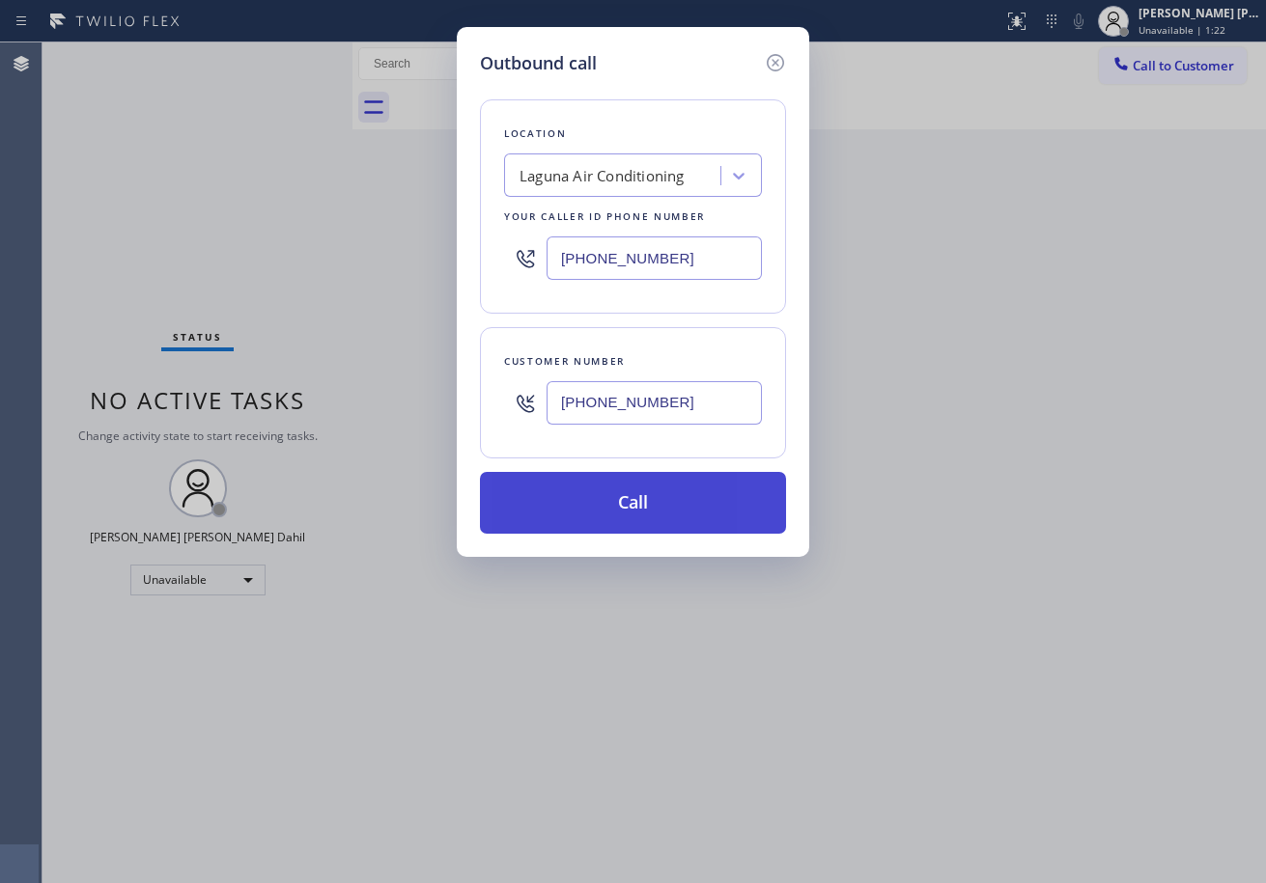
type input "[PHONE_NUMBER]"
click at [612, 506] on button "Call" at bounding box center [633, 503] width 306 height 62
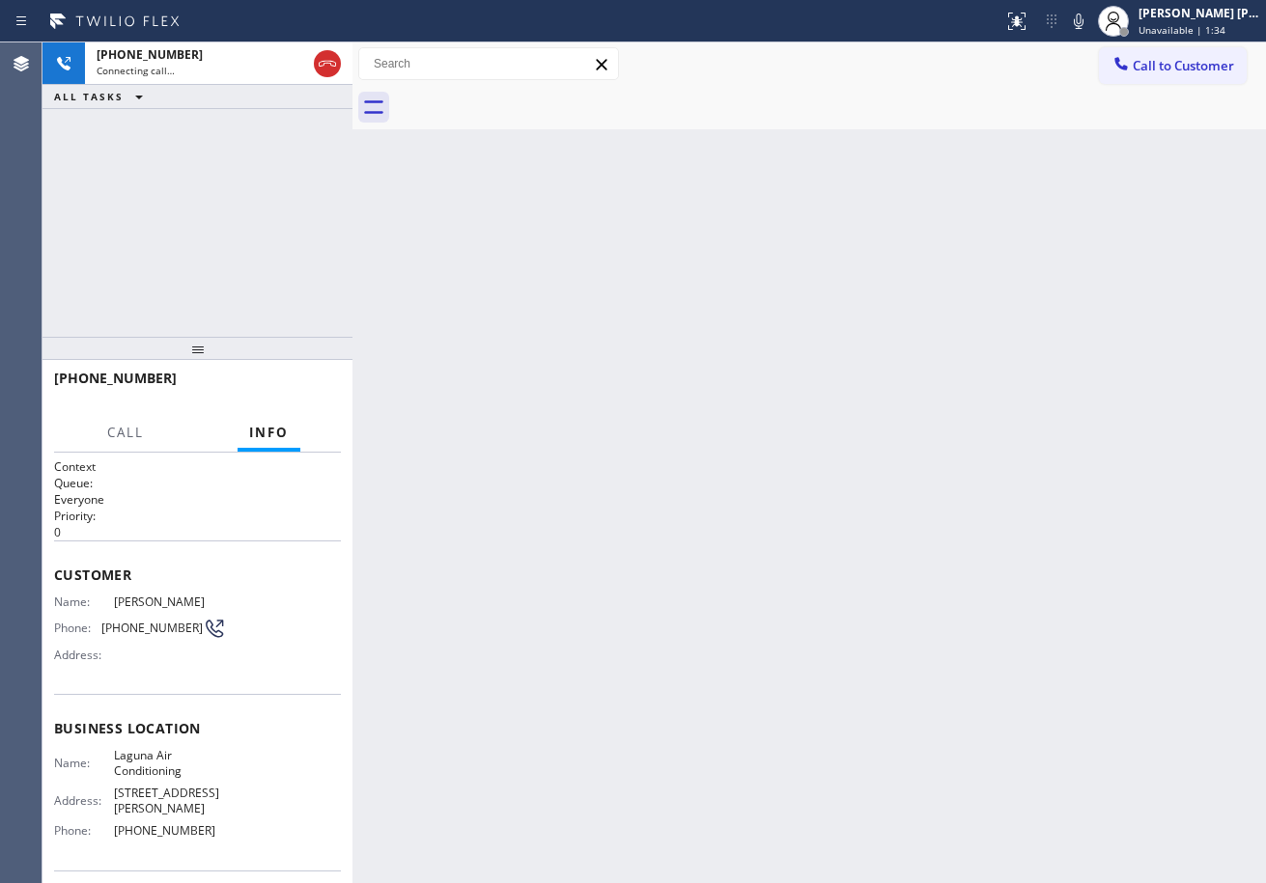
click at [906, 152] on div "Back to Dashboard Change Sender ID Customers Technicians Select a contact Outbo…" at bounding box center [808, 462] width 913 height 841
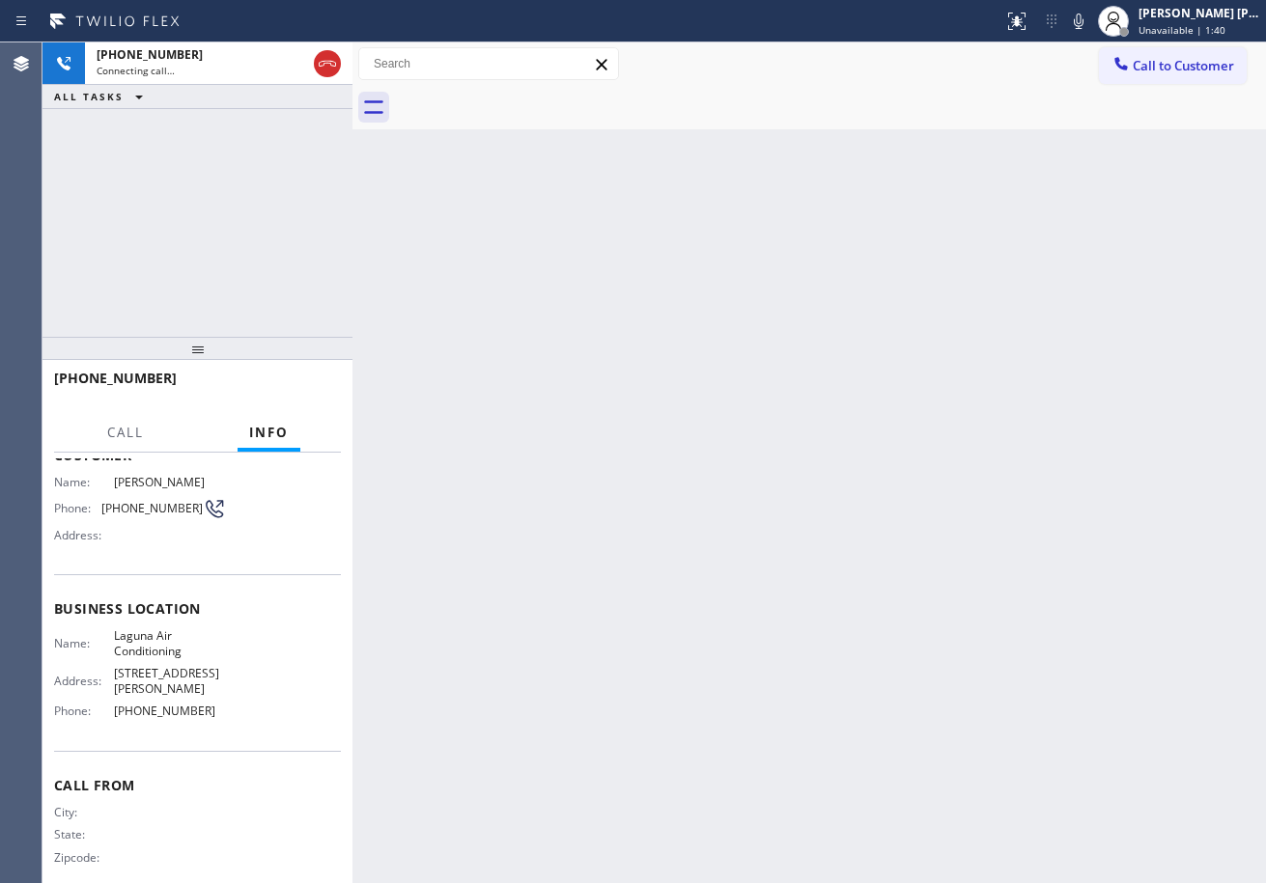
scroll to position [125, 0]
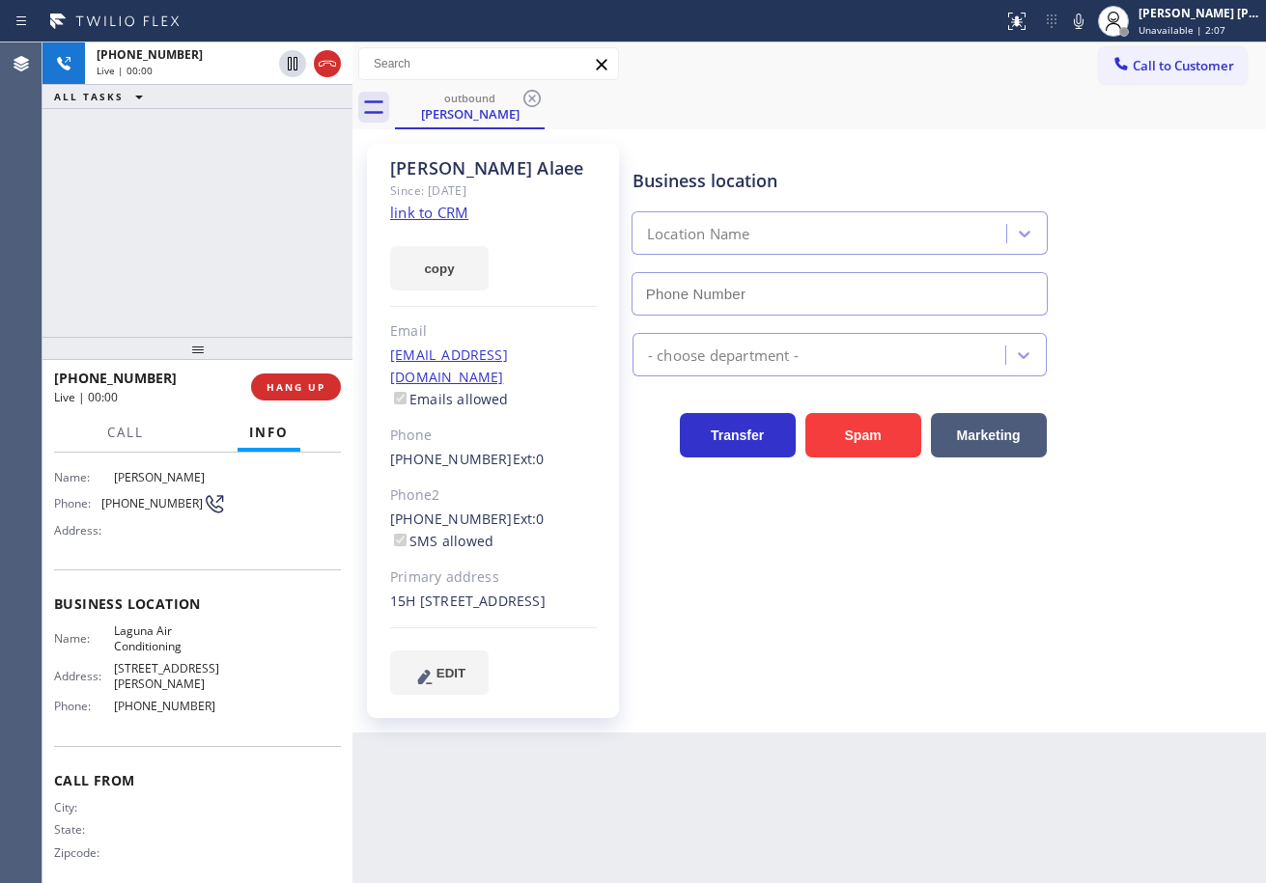
type input "[PHONE_NUMBER]"
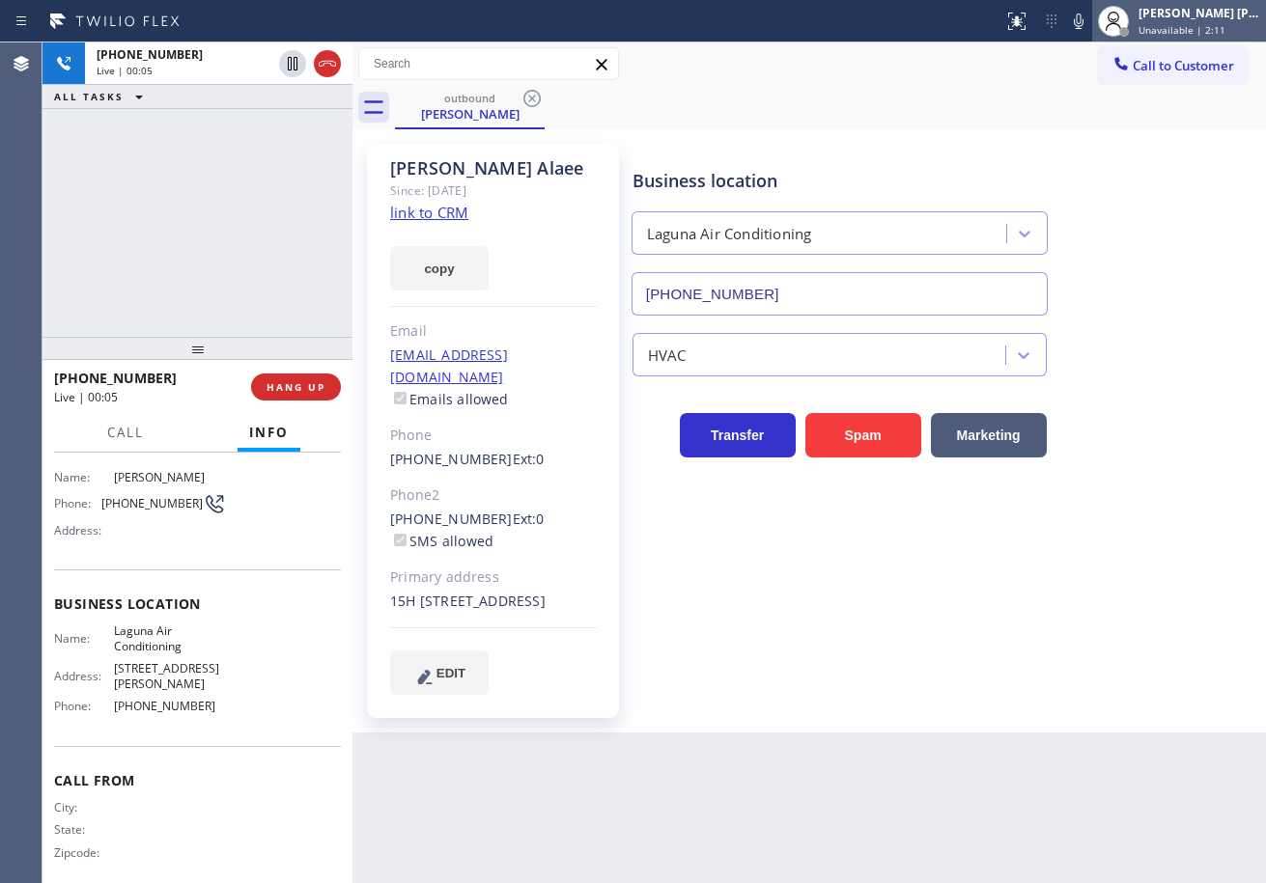
click at [1197, 34] on span "Unavailable | 2:11" at bounding box center [1181, 30] width 87 height 14
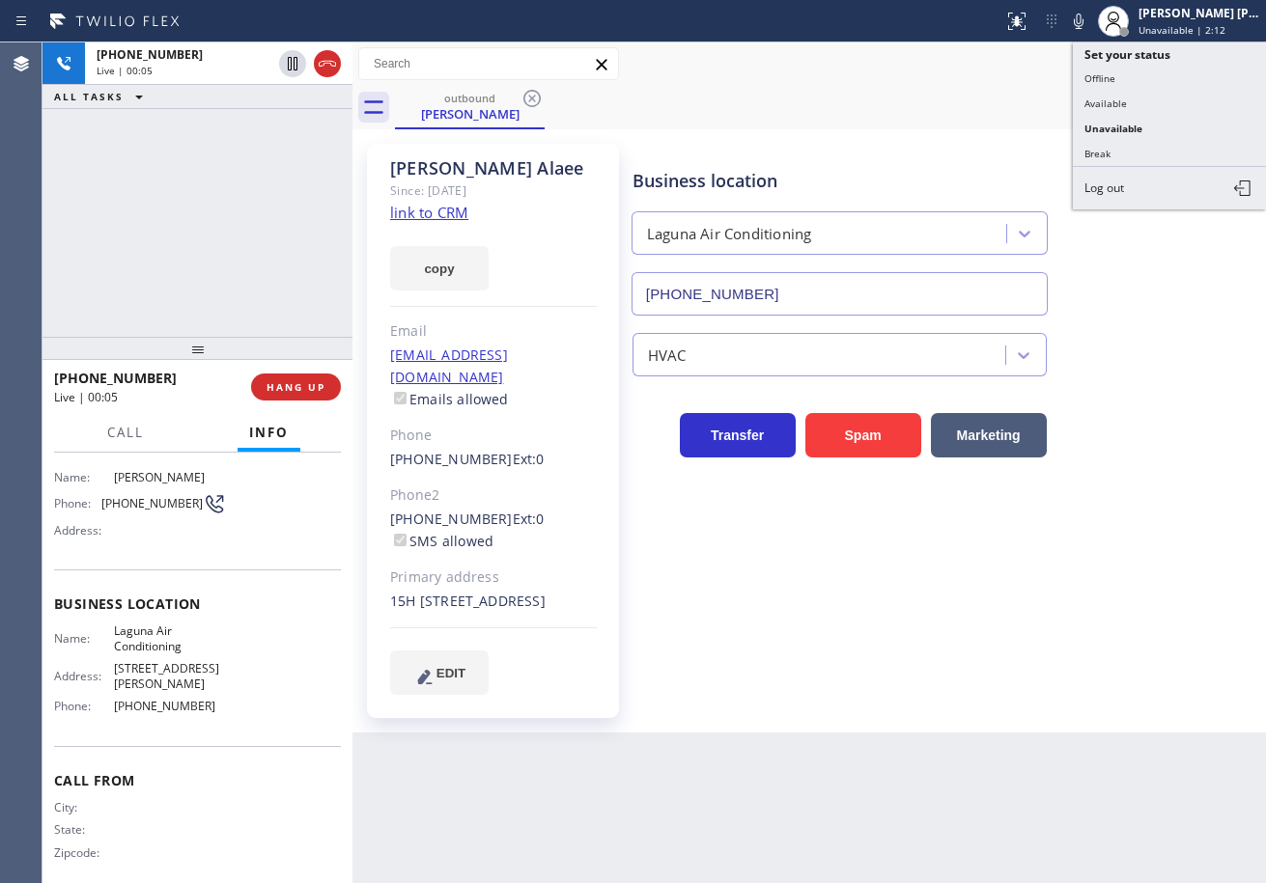
click at [1129, 105] on button "Available" at bounding box center [1169, 103] width 193 height 25
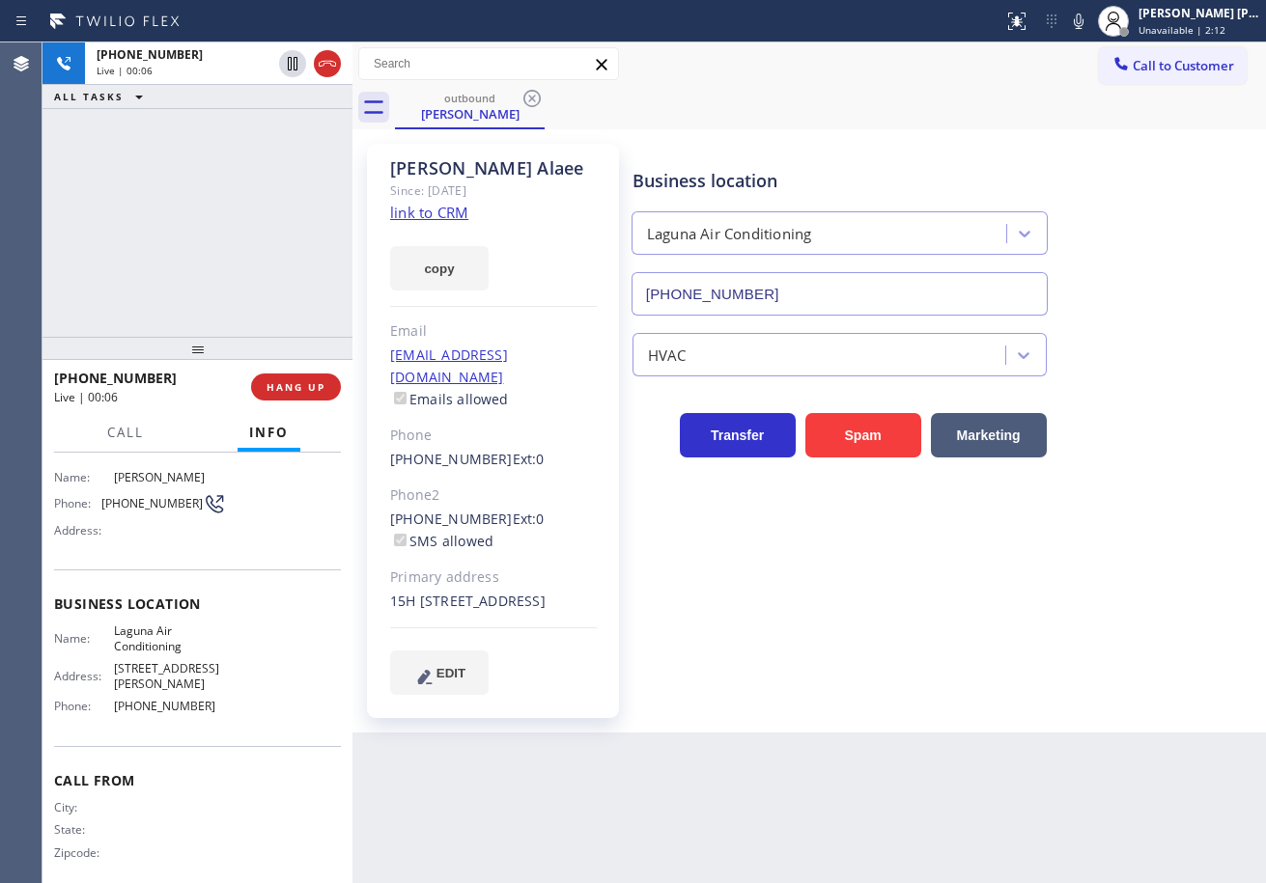
click at [1137, 143] on div "Business location Laguna Air Conditioning [PHONE_NUMBER]" at bounding box center [945, 228] width 632 height 175
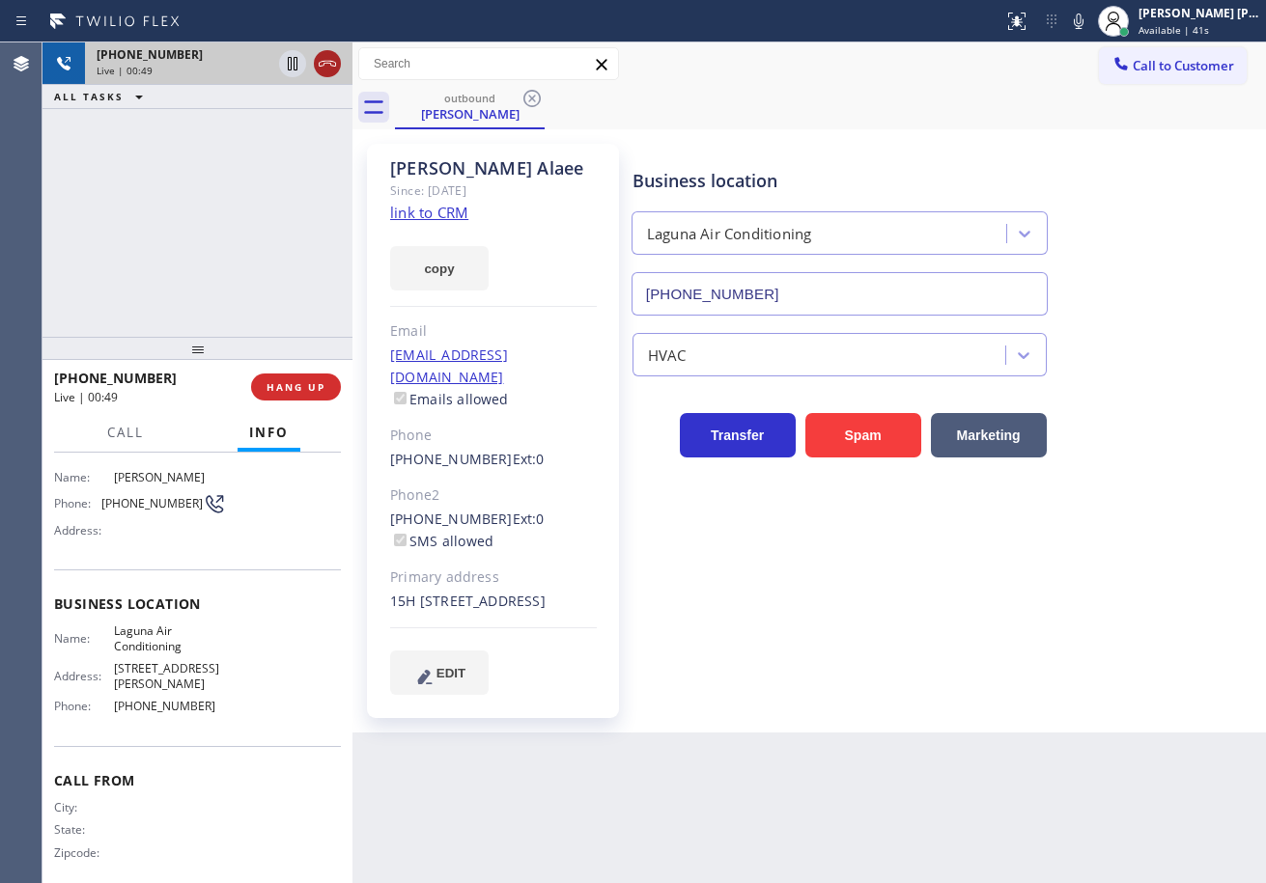
click at [324, 65] on icon at bounding box center [327, 63] width 23 height 23
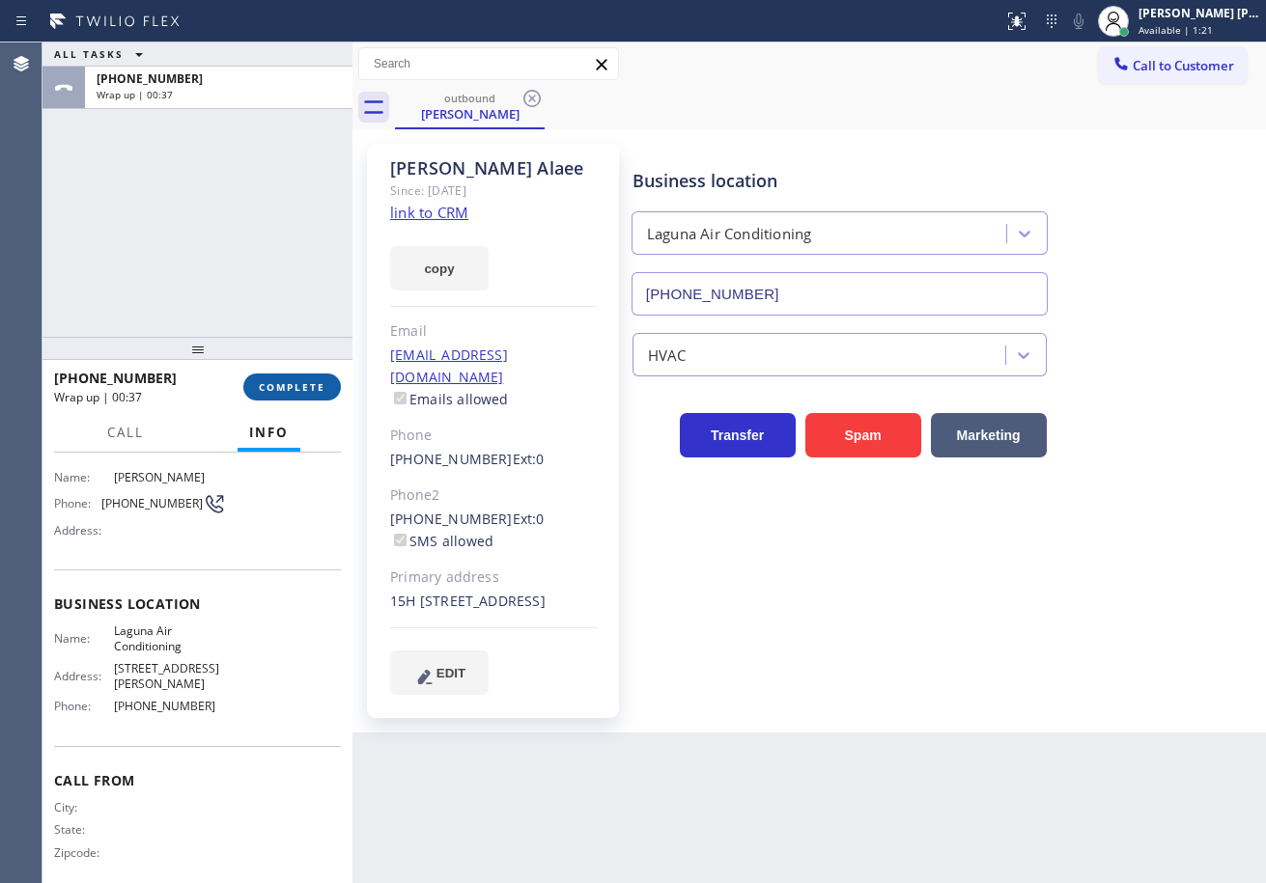
click at [290, 398] on button "COMPLETE" at bounding box center [292, 387] width 98 height 27
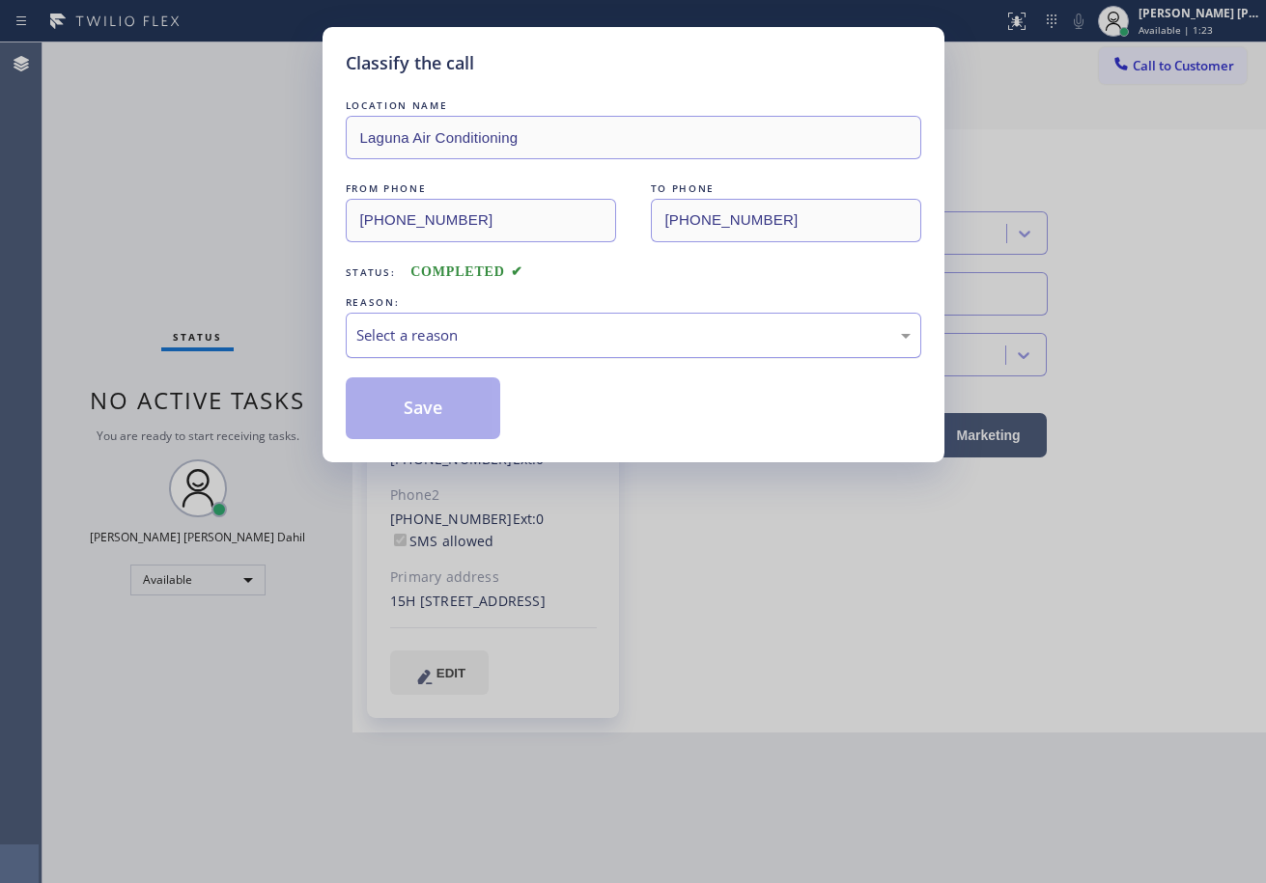
click at [469, 326] on div "Select a reason" at bounding box center [633, 335] width 554 height 22
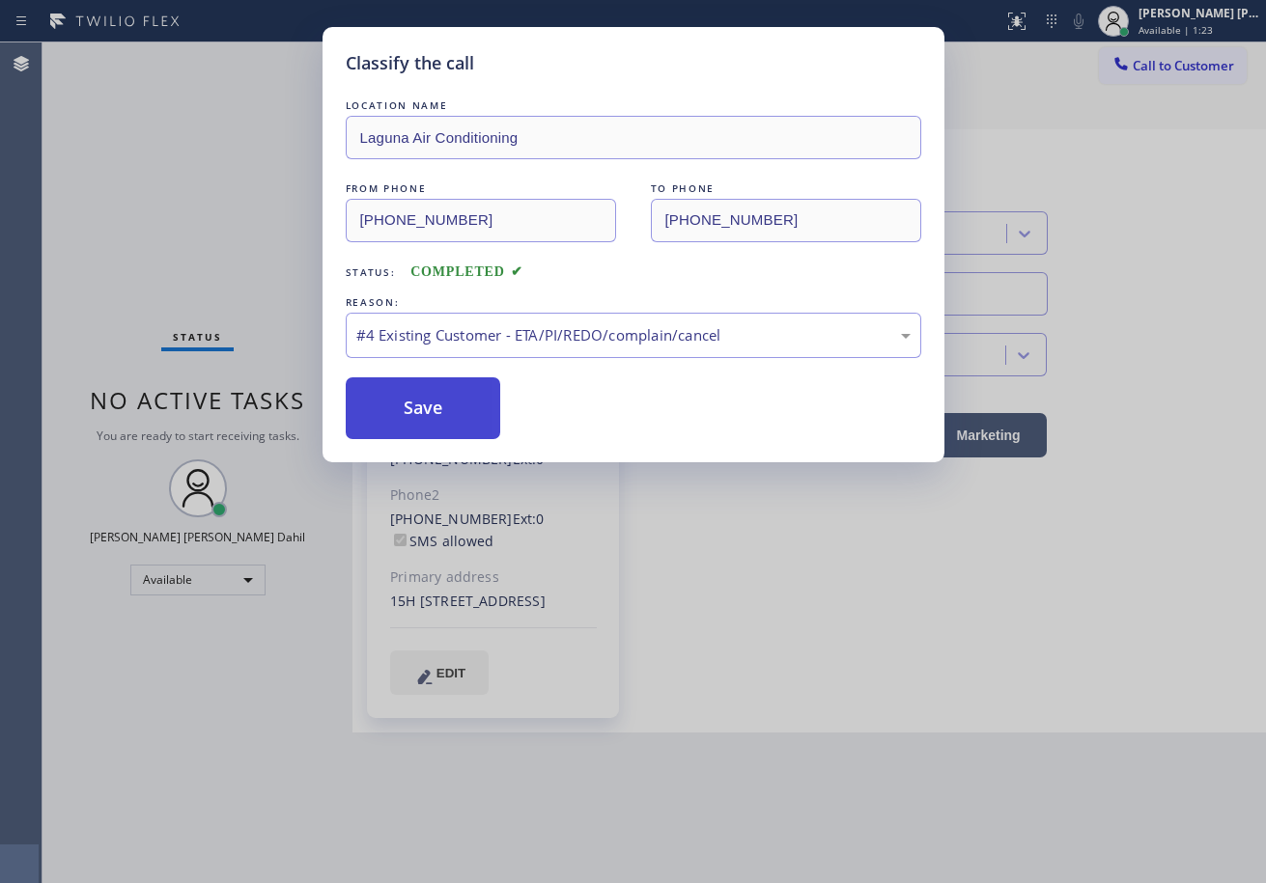
click at [435, 408] on button "Save" at bounding box center [423, 409] width 155 height 62
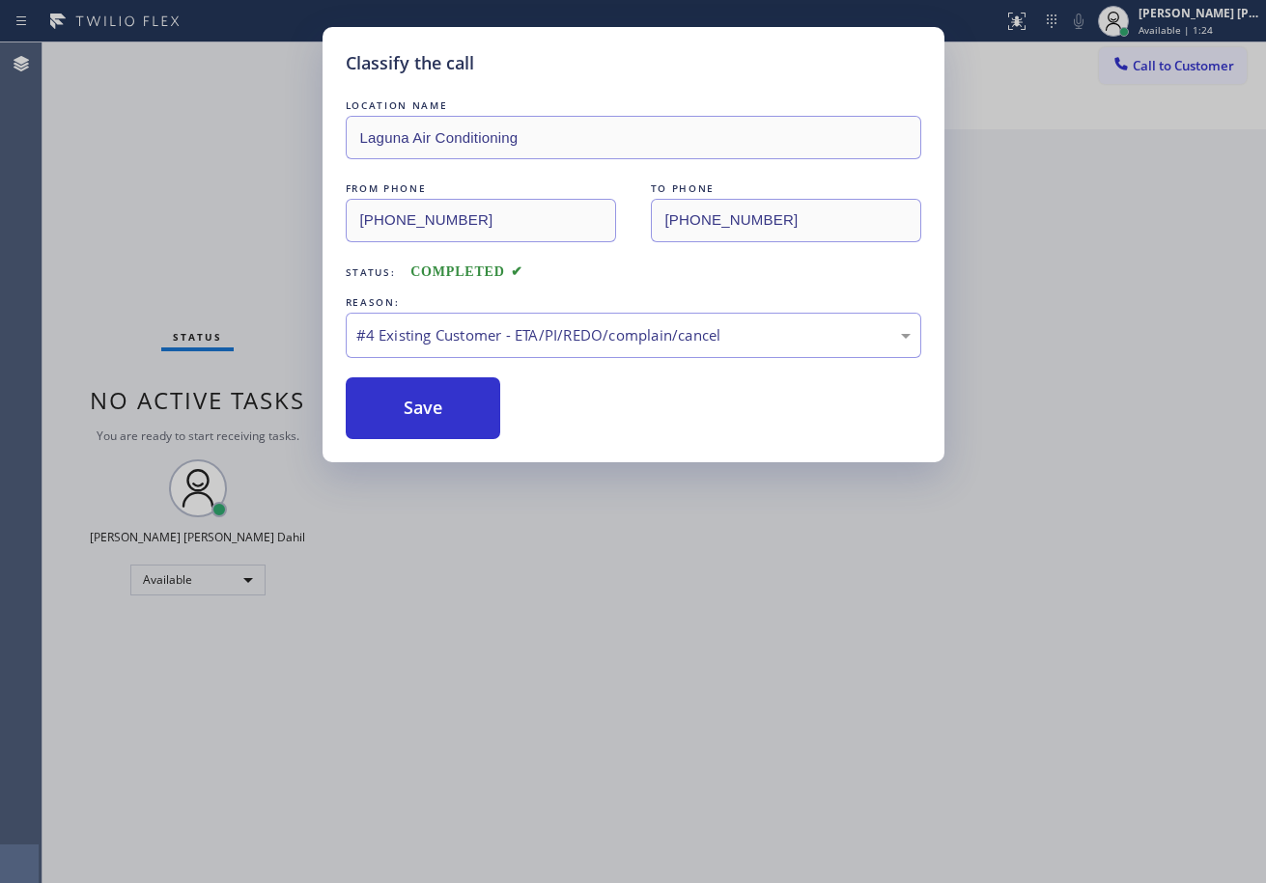
click at [462, 400] on button "Save" at bounding box center [423, 409] width 155 height 62
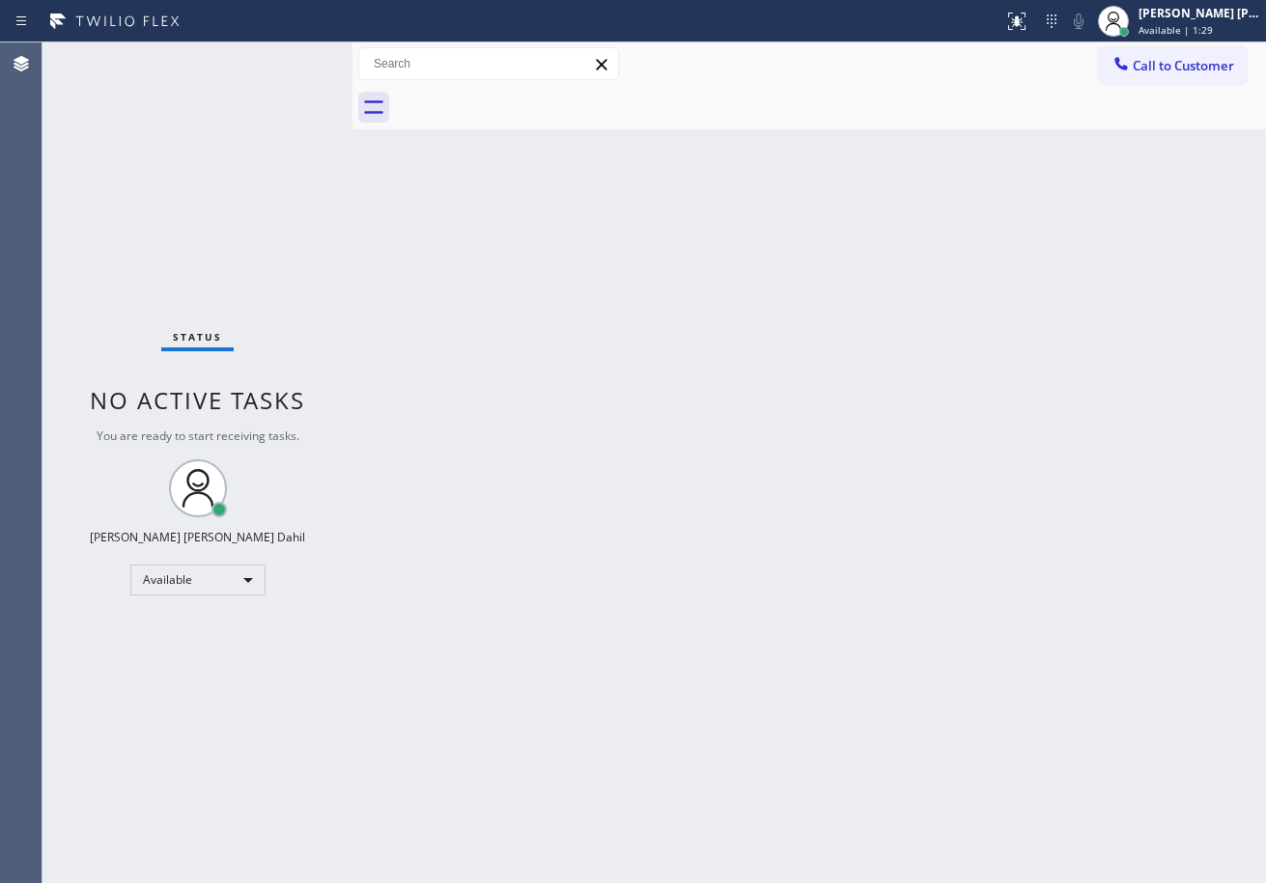
drag, startPoint x: 928, startPoint y: 560, endPoint x: 875, endPoint y: 857, distance: 302.1
click at [928, 561] on div "Back to Dashboard Change Sender ID Customers Technicians Select a contact Outbo…" at bounding box center [808, 462] width 913 height 841
click at [294, 112] on div "Status No active tasks You are ready to start receiving tasks. [PERSON_NAME] [P…" at bounding box center [197, 462] width 310 height 841
click at [451, 472] on div "Back to Dashboard Change Sender ID Customers Technicians Select a contact Outbo…" at bounding box center [808, 462] width 913 height 841
click at [453, 478] on div "Back to Dashboard Change Sender ID Customers Technicians Select a contact Outbo…" at bounding box center [808, 462] width 913 height 841
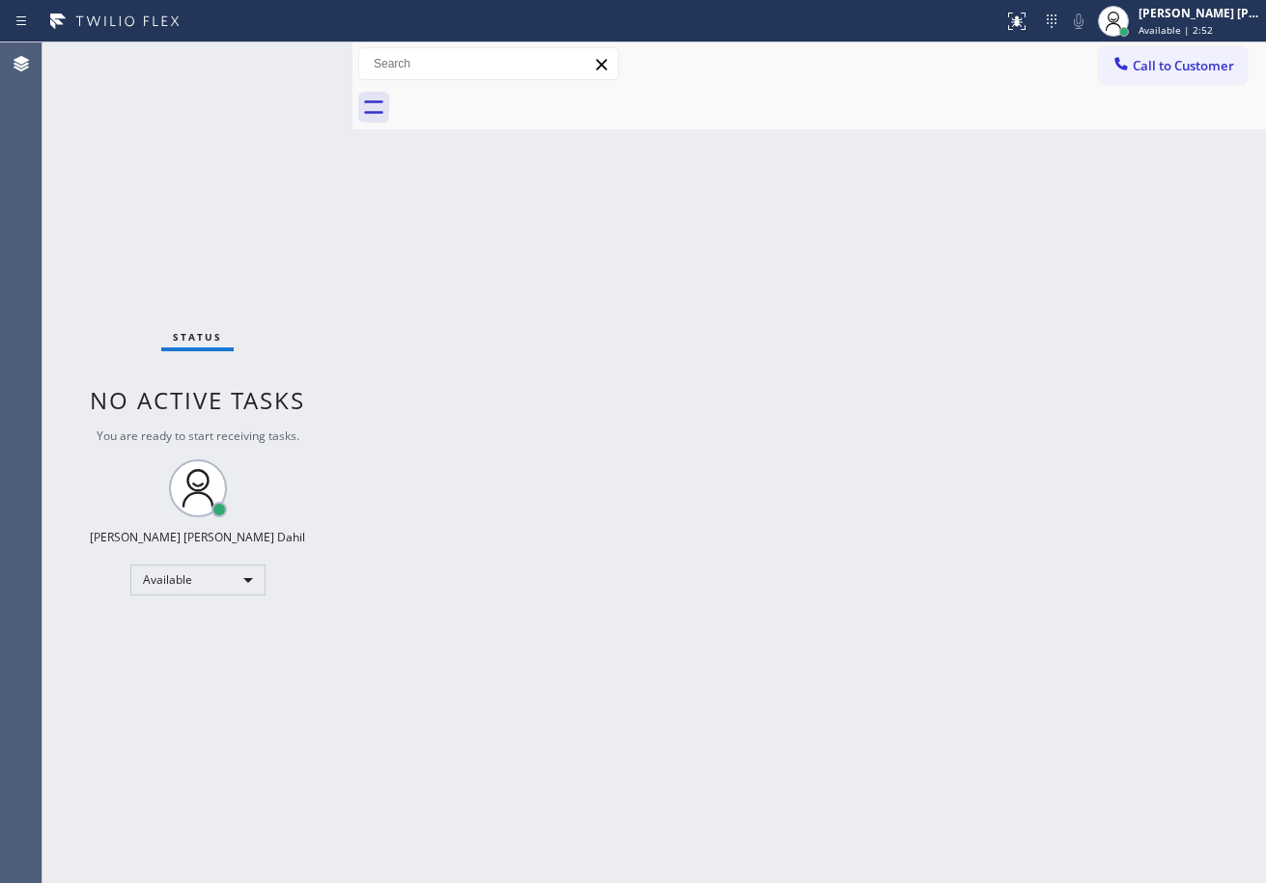
click at [905, 662] on div "Back to Dashboard Change Sender ID Customers Technicians Select a contact Outbo…" at bounding box center [808, 462] width 913 height 841
click at [189, 67] on div "Status No active tasks You are ready to start receiving tasks. [PERSON_NAME] [P…" at bounding box center [197, 462] width 310 height 841
drag, startPoint x: 755, startPoint y: 379, endPoint x: 761, endPoint y: 399, distance: 20.2
click at [755, 385] on div "Back to Dashboard Change Sender ID Customers Technicians Select a contact Outbo…" at bounding box center [808, 462] width 913 height 841
click at [288, 60] on div "Status No active tasks You are ready to start receiving tasks. [PERSON_NAME] [P…" at bounding box center [197, 462] width 310 height 841
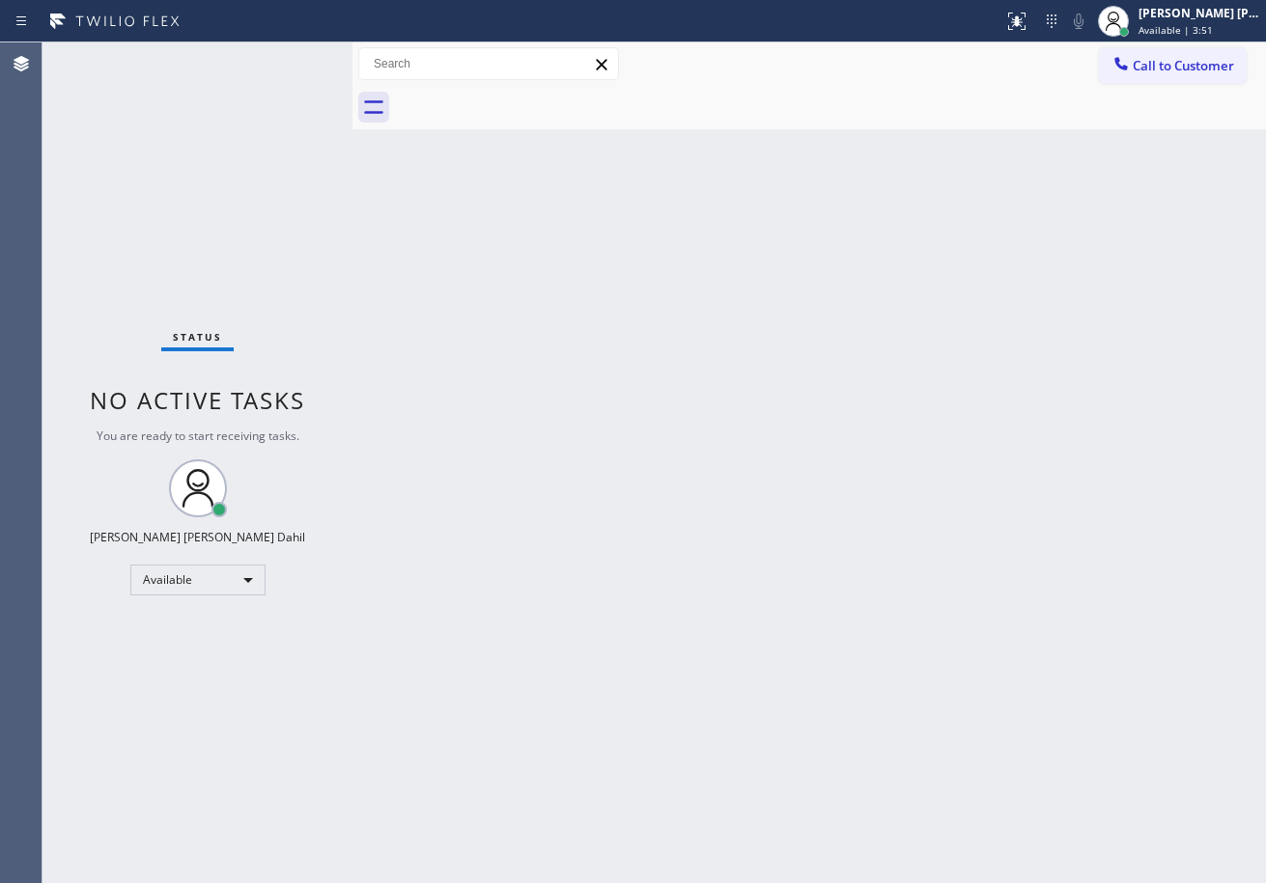
click at [288, 60] on div "Status No active tasks You are ready to start receiving tasks. [PERSON_NAME] [P…" at bounding box center [197, 462] width 310 height 841
drag, startPoint x: 799, startPoint y: 697, endPoint x: 805, endPoint y: 710, distance: 13.8
click at [805, 710] on div "Back to Dashboard Change Sender ID Customers Technicians Select a contact Outbo…" at bounding box center [808, 462] width 913 height 841
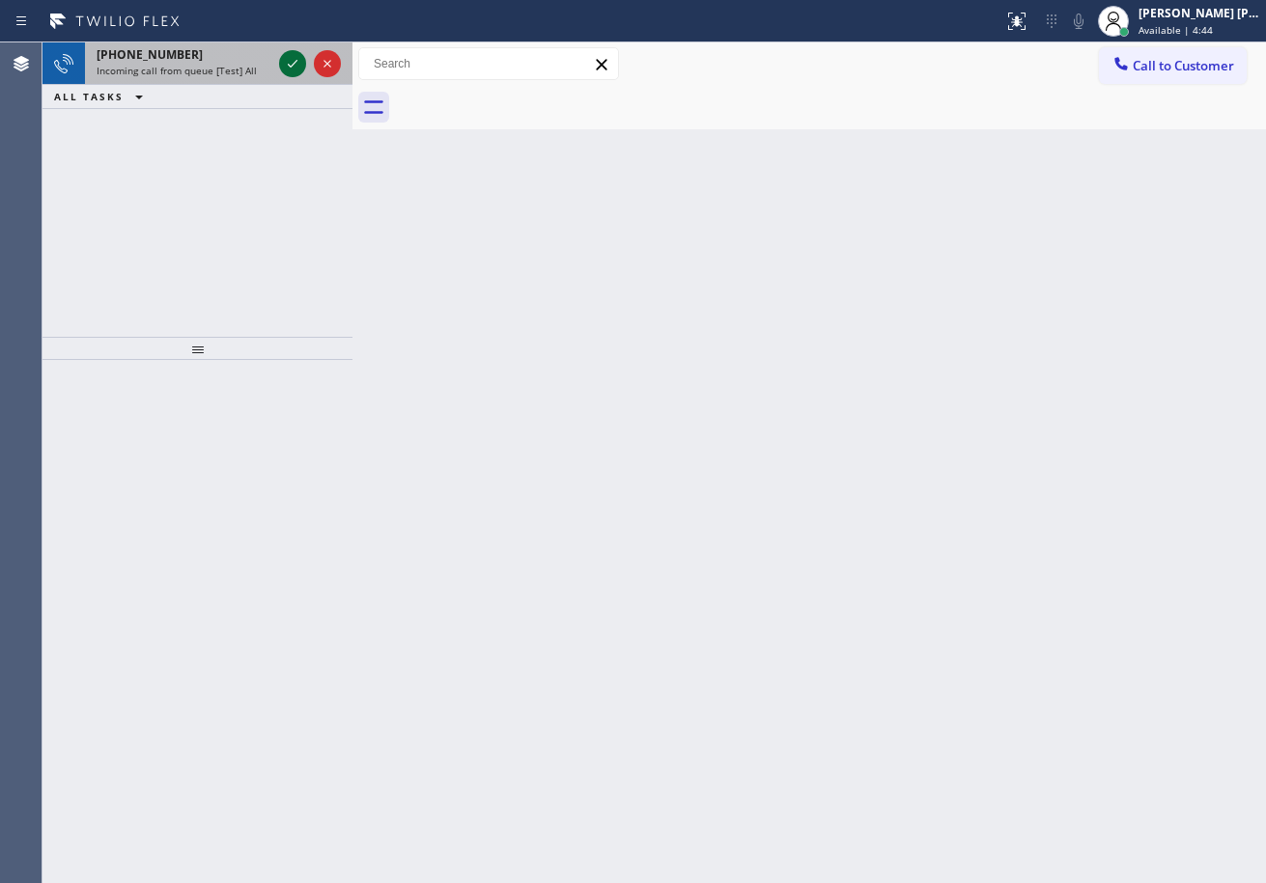
click at [288, 60] on icon at bounding box center [292, 63] width 23 height 23
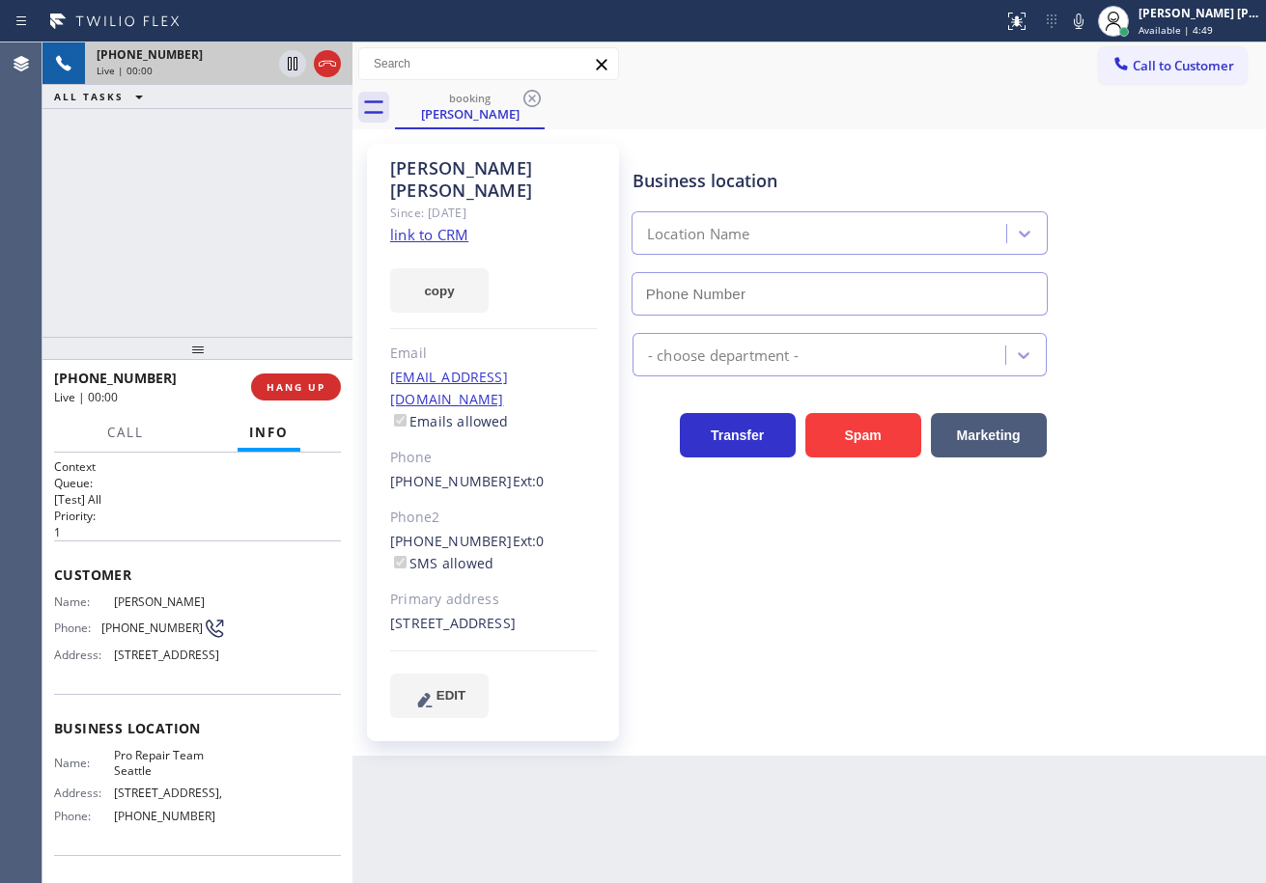
type input "[PHONE_NUMBER]"
click at [431, 225] on link "link to CRM" at bounding box center [429, 234] width 78 height 19
click at [231, 209] on div "[PHONE_NUMBER] Live | 01:30 ALL TASKS ALL TASKS ACTIVE TASKS TASKS IN WRAP UP" at bounding box center [197, 189] width 310 height 294
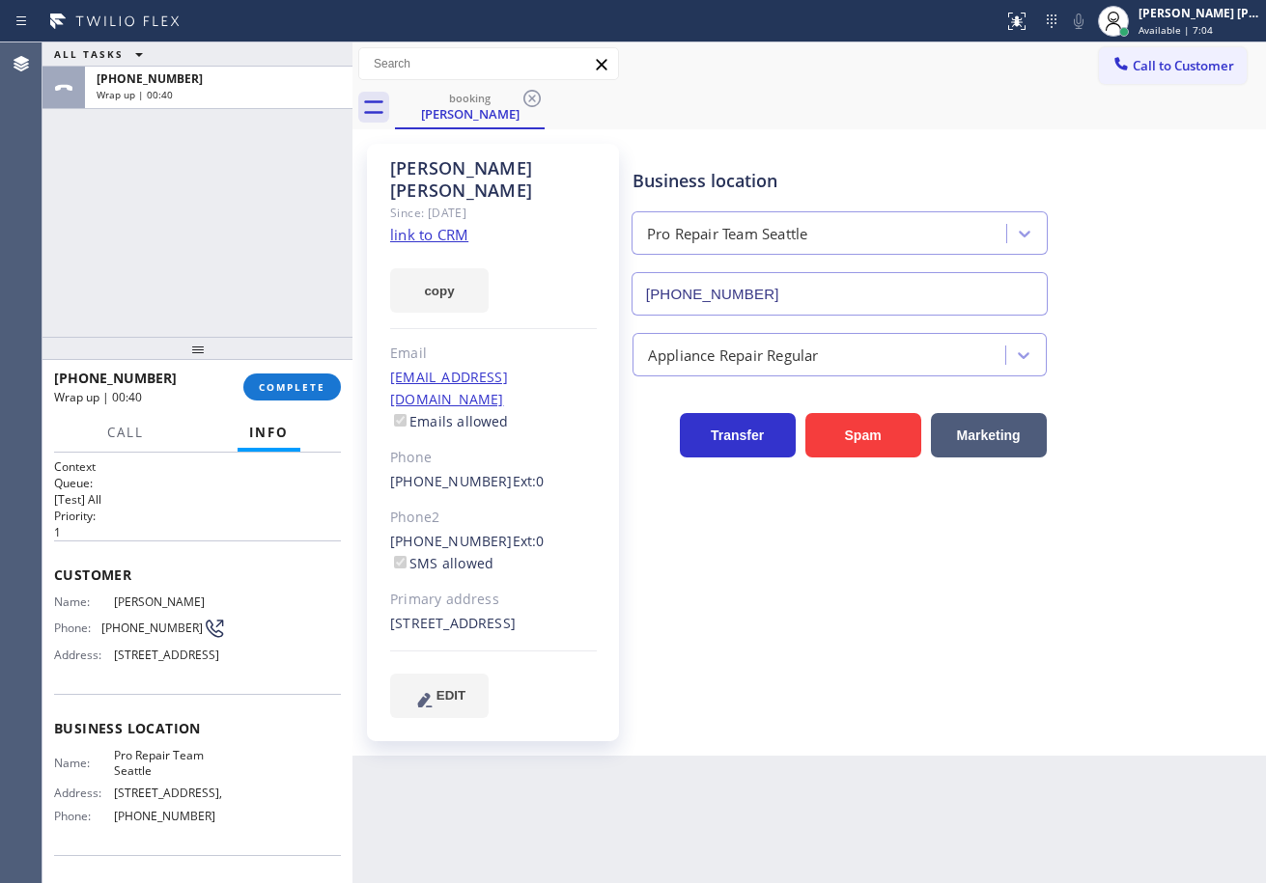
drag, startPoint x: 180, startPoint y: 155, endPoint x: 281, endPoint y: 354, distance: 223.3
click at [180, 166] on div "ALL TASKS ALL TASKS ACTIVE TASKS TASKS IN WRAP UP [PHONE_NUMBER] Wrap up | 00:40" at bounding box center [197, 189] width 310 height 294
click at [288, 392] on span "COMPLETE" at bounding box center [292, 387] width 67 height 14
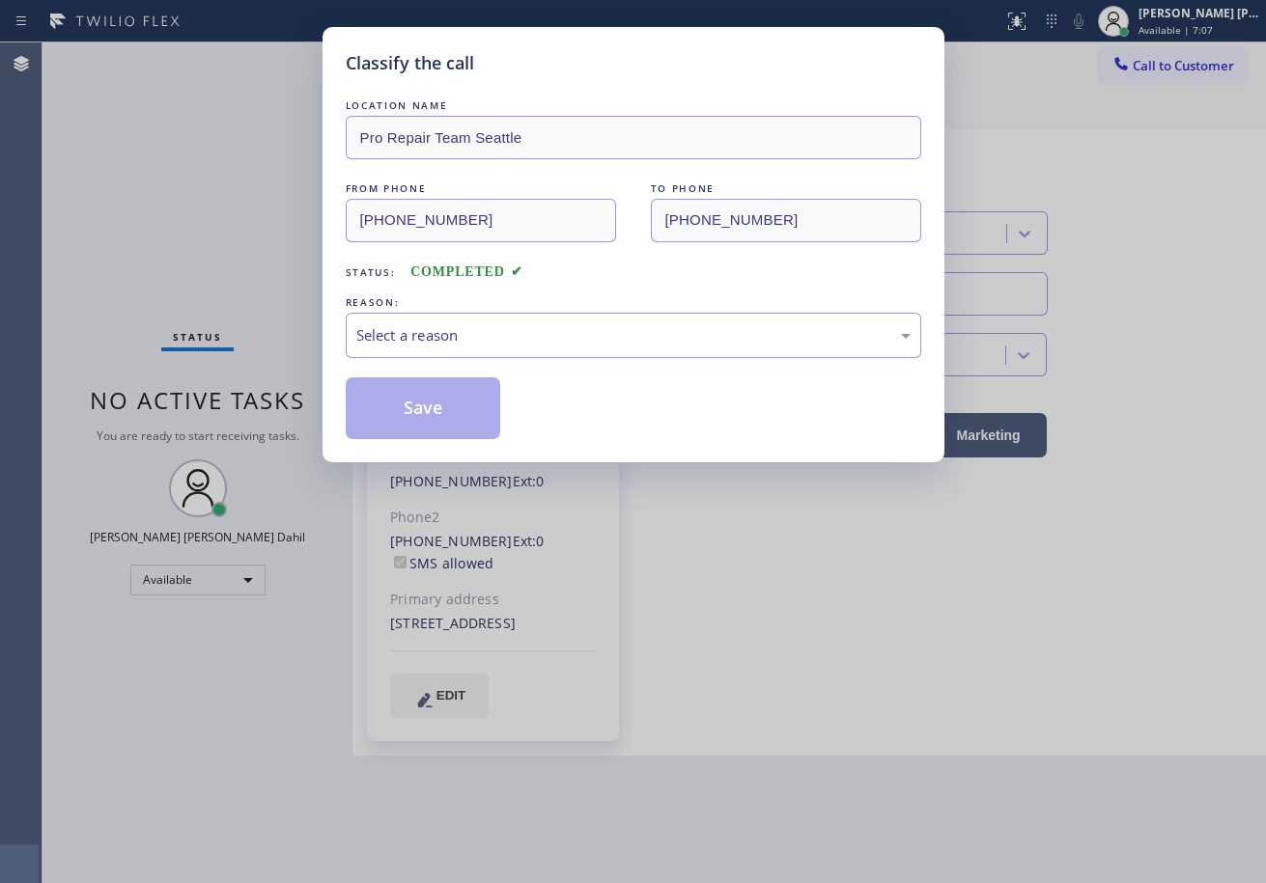
click at [508, 358] on div "LOCATION NAME Pro Repair Team Seattle FROM PHONE [PHONE_NUMBER] TO PHONE [PHONE…" at bounding box center [633, 268] width 575 height 344
click at [511, 350] on div "Select a reason" at bounding box center [633, 335] width 575 height 45
click at [436, 428] on button "Save" at bounding box center [423, 409] width 155 height 62
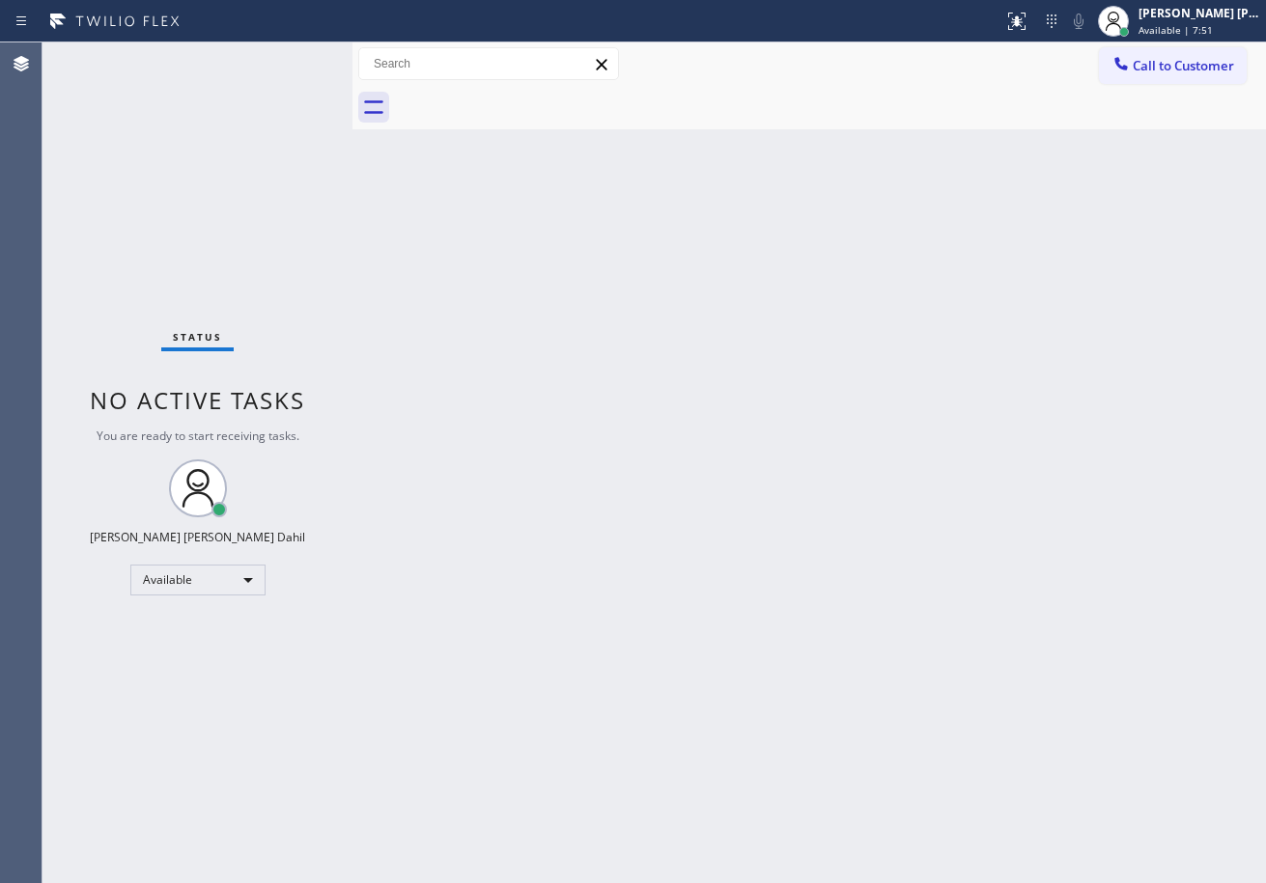
click at [639, 380] on div "Back to Dashboard Change Sender ID Customers Technicians Select a contact Outbo…" at bounding box center [808, 462] width 913 height 841
click at [765, 681] on div "Back to Dashboard Change Sender ID Customers Technicians Select a contact Outbo…" at bounding box center [808, 462] width 913 height 841
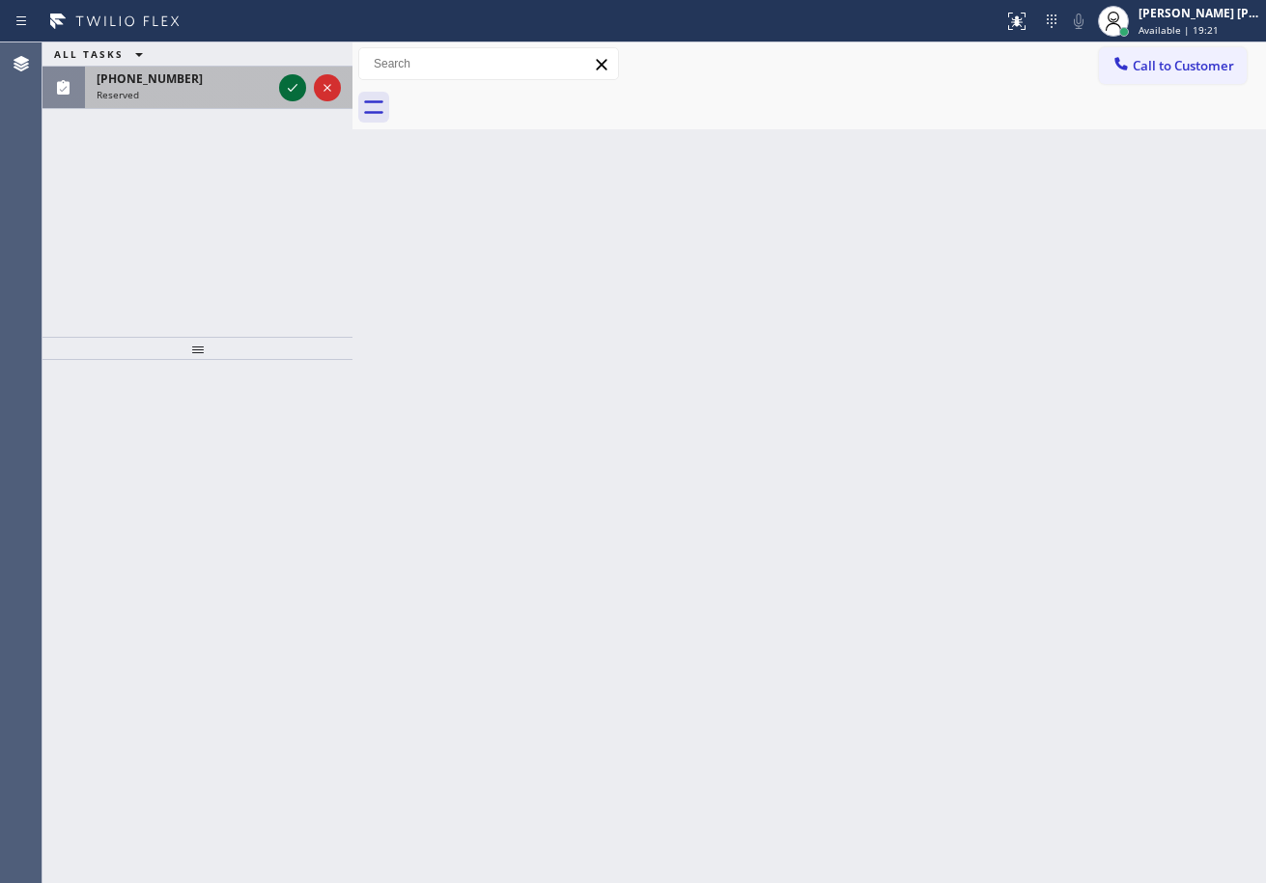
click at [280, 87] on div at bounding box center [292, 87] width 27 height 23
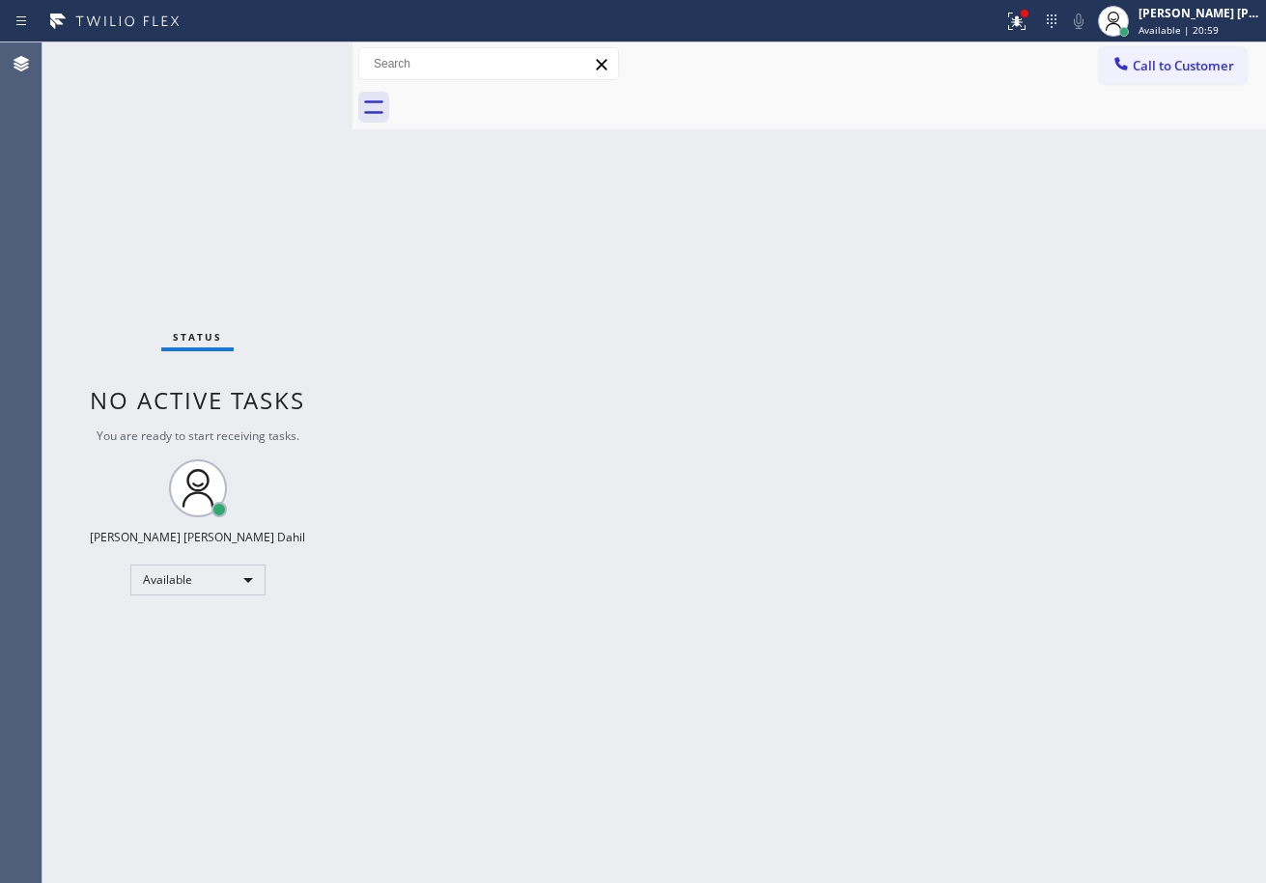
click at [224, 67] on div "Status No active tasks You are ready to start receiving tasks. [PERSON_NAME] [P…" at bounding box center [197, 462] width 310 height 841
click at [225, 63] on div "Status No active tasks You are ready to start receiving tasks. [PERSON_NAME] [P…" at bounding box center [197, 462] width 310 height 841
click at [1028, 15] on icon at bounding box center [1016, 21] width 23 height 23
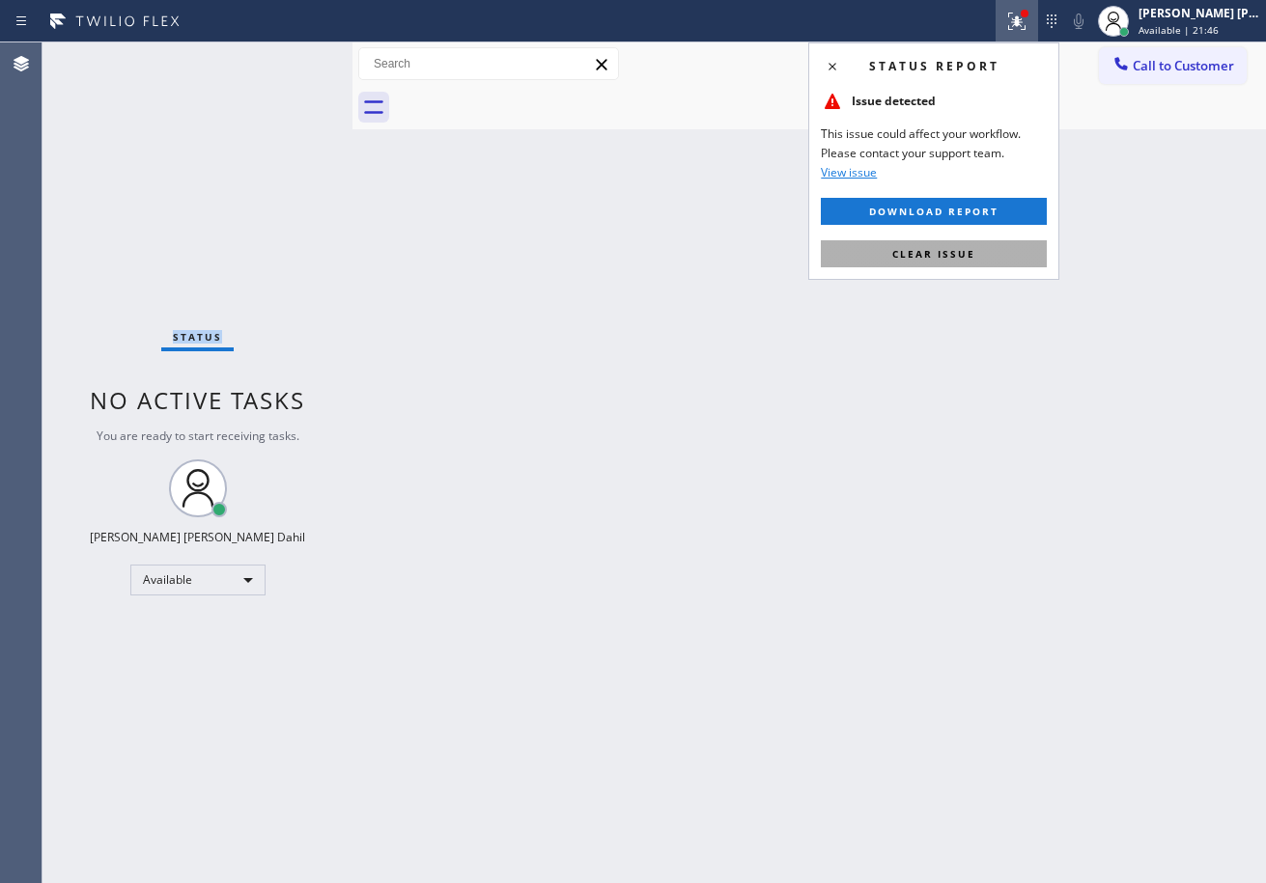
click at [1044, 253] on button "Clear issue" at bounding box center [934, 253] width 226 height 27
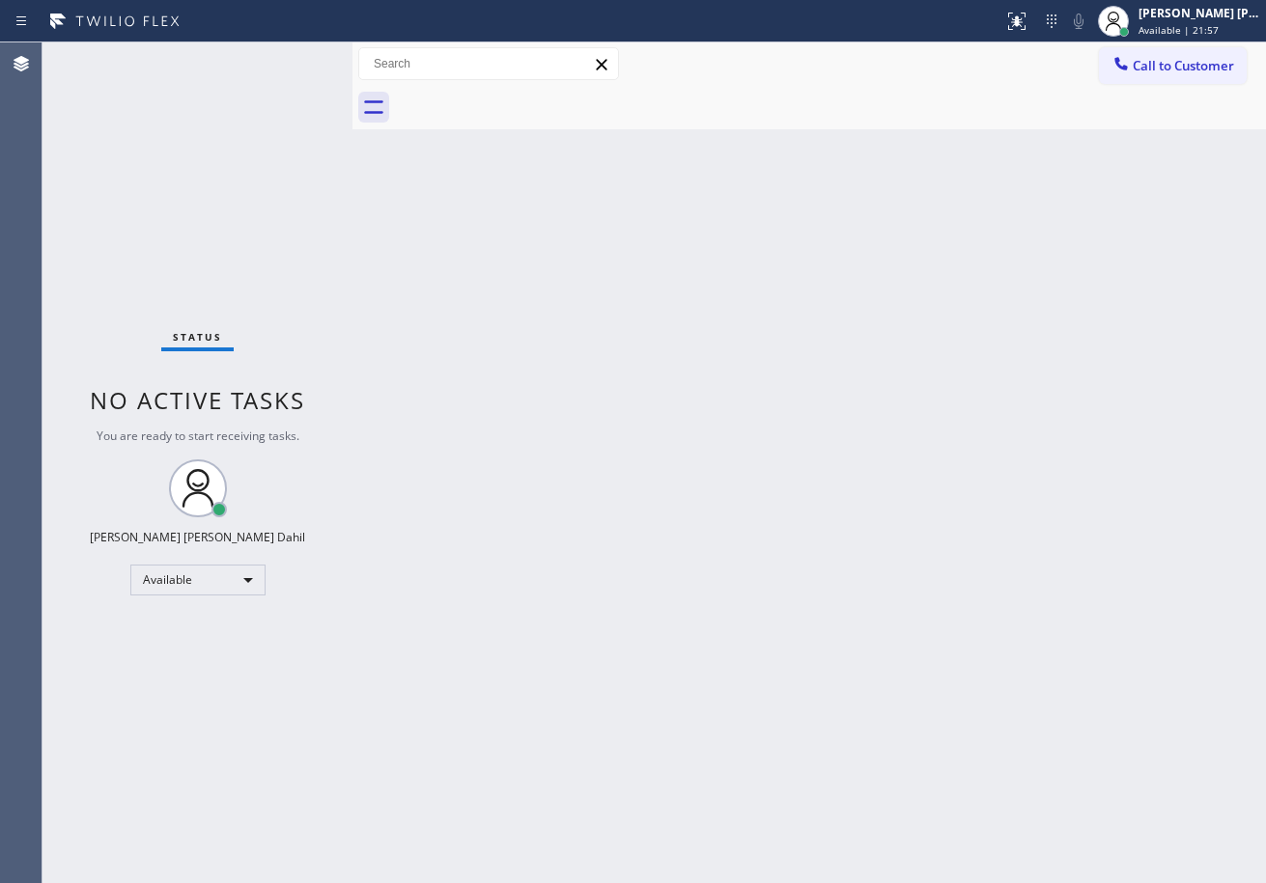
drag, startPoint x: 659, startPoint y: 747, endPoint x: 673, endPoint y: 757, distance: 17.4
click at [666, 751] on div "Back to Dashboard Change Sender ID Customers Technicians Select a contact Outbo…" at bounding box center [808, 462] width 913 height 841
click at [288, 60] on div "Status No active tasks You are ready to start receiving tasks. [PERSON_NAME] [P…" at bounding box center [197, 462] width 310 height 841
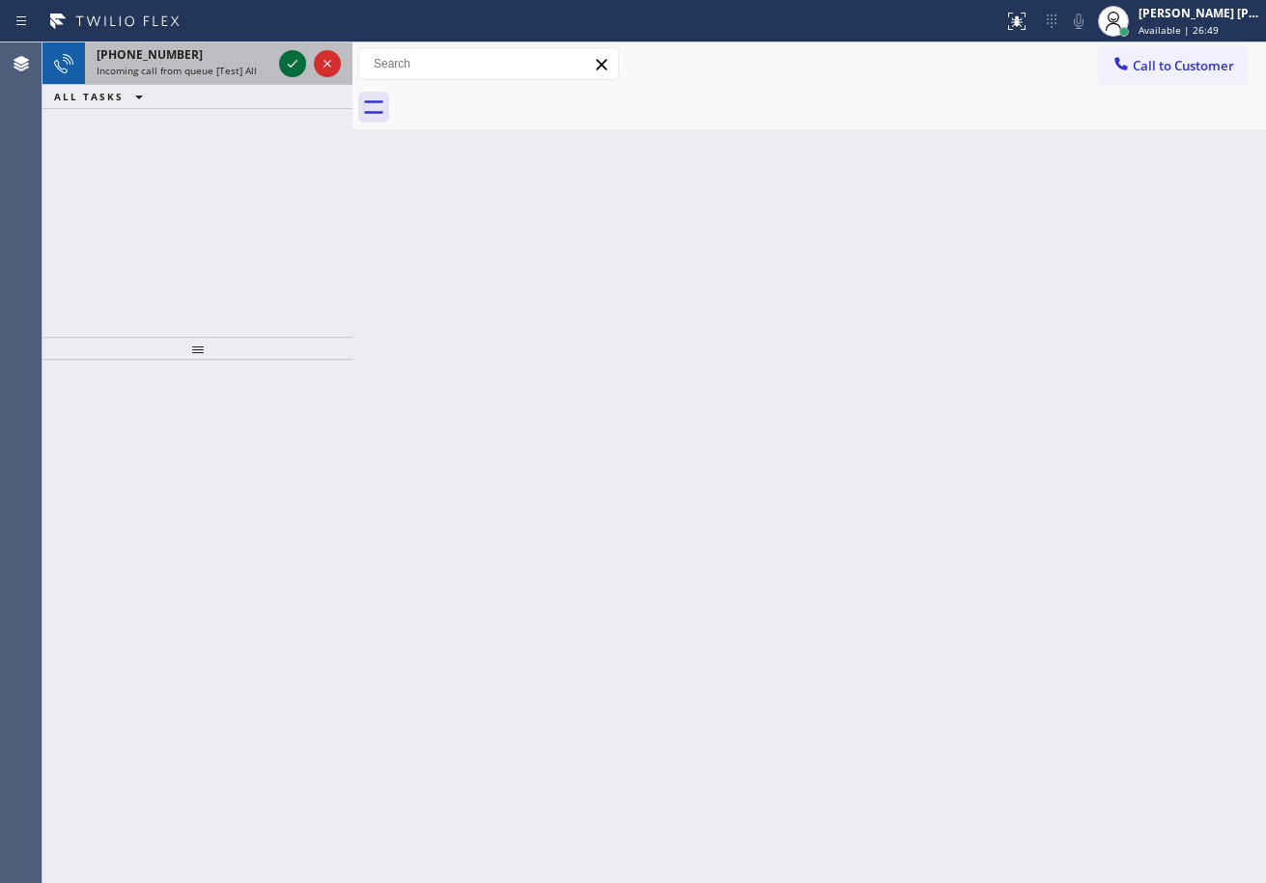
click at [288, 60] on icon at bounding box center [292, 63] width 23 height 23
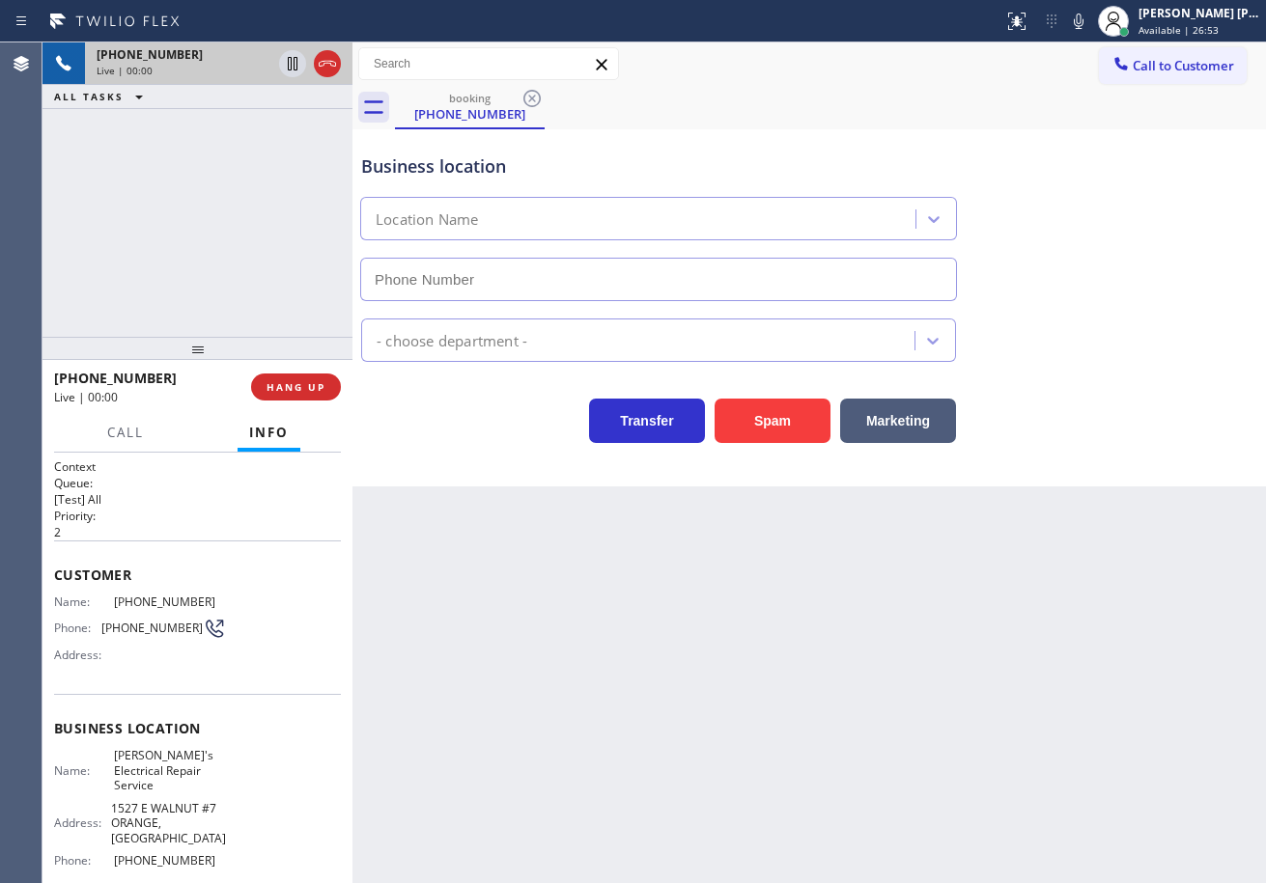
type input "[PHONE_NUMBER]"
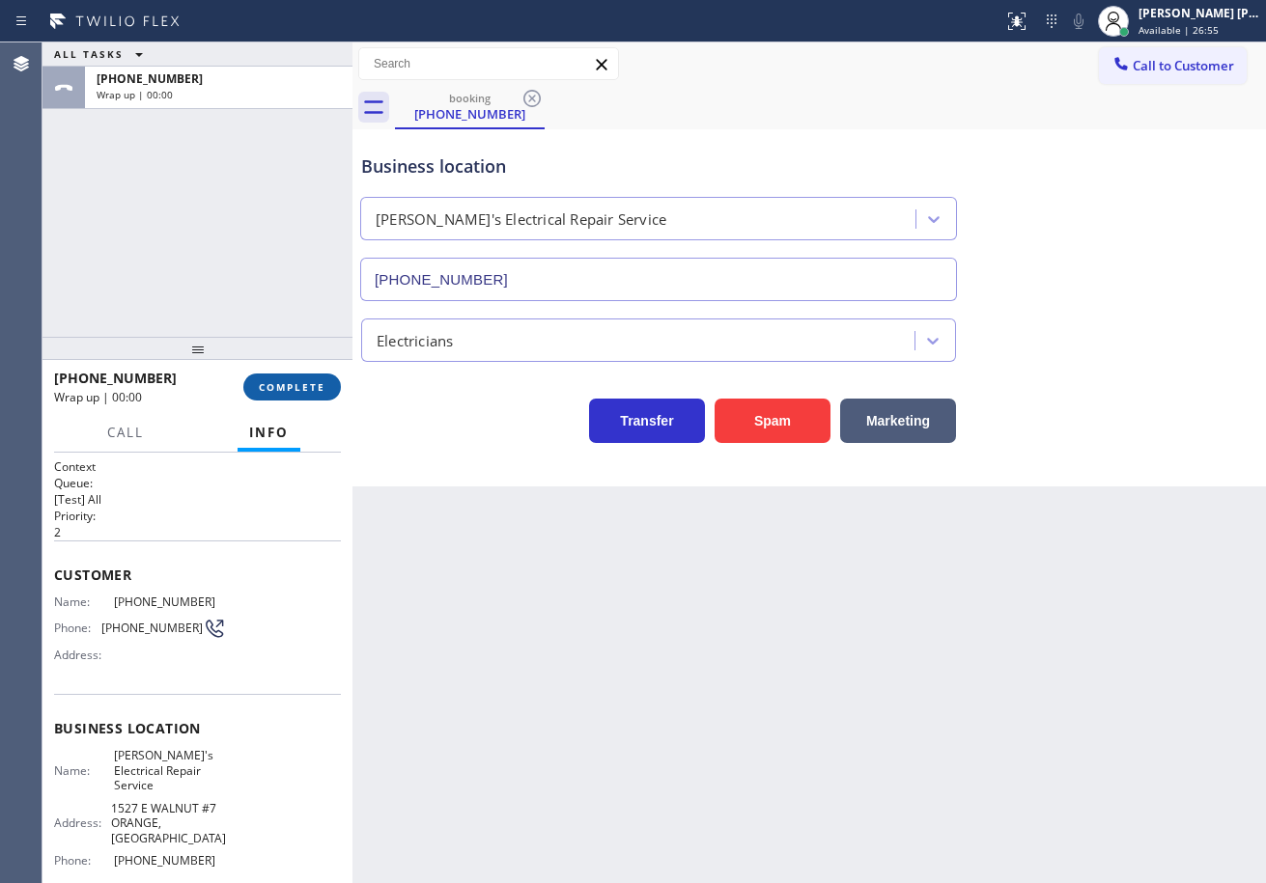
click at [323, 387] on span "COMPLETE" at bounding box center [292, 387] width 67 height 14
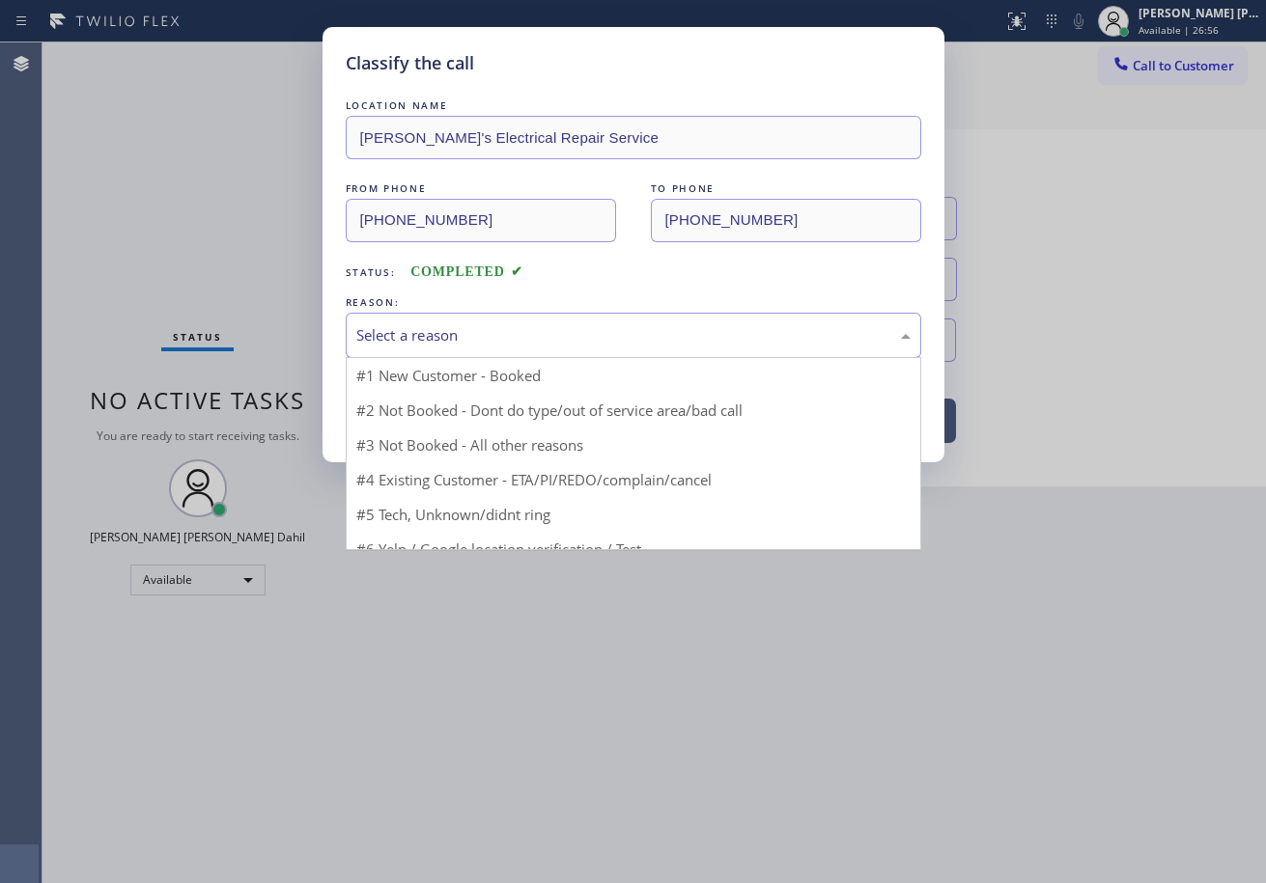
click at [446, 338] on div "Select a reason" at bounding box center [633, 335] width 554 height 22
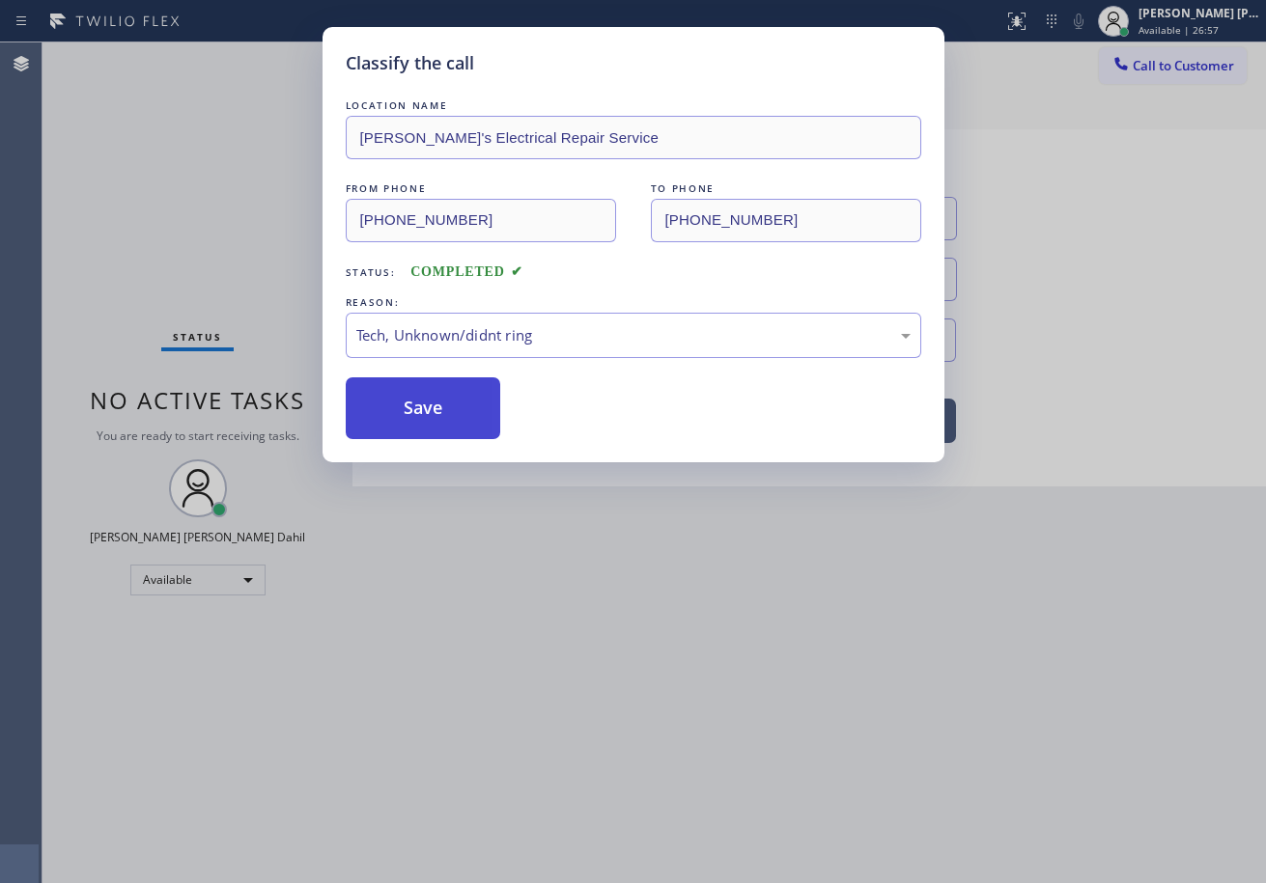
click at [406, 409] on button "Save" at bounding box center [423, 409] width 155 height 62
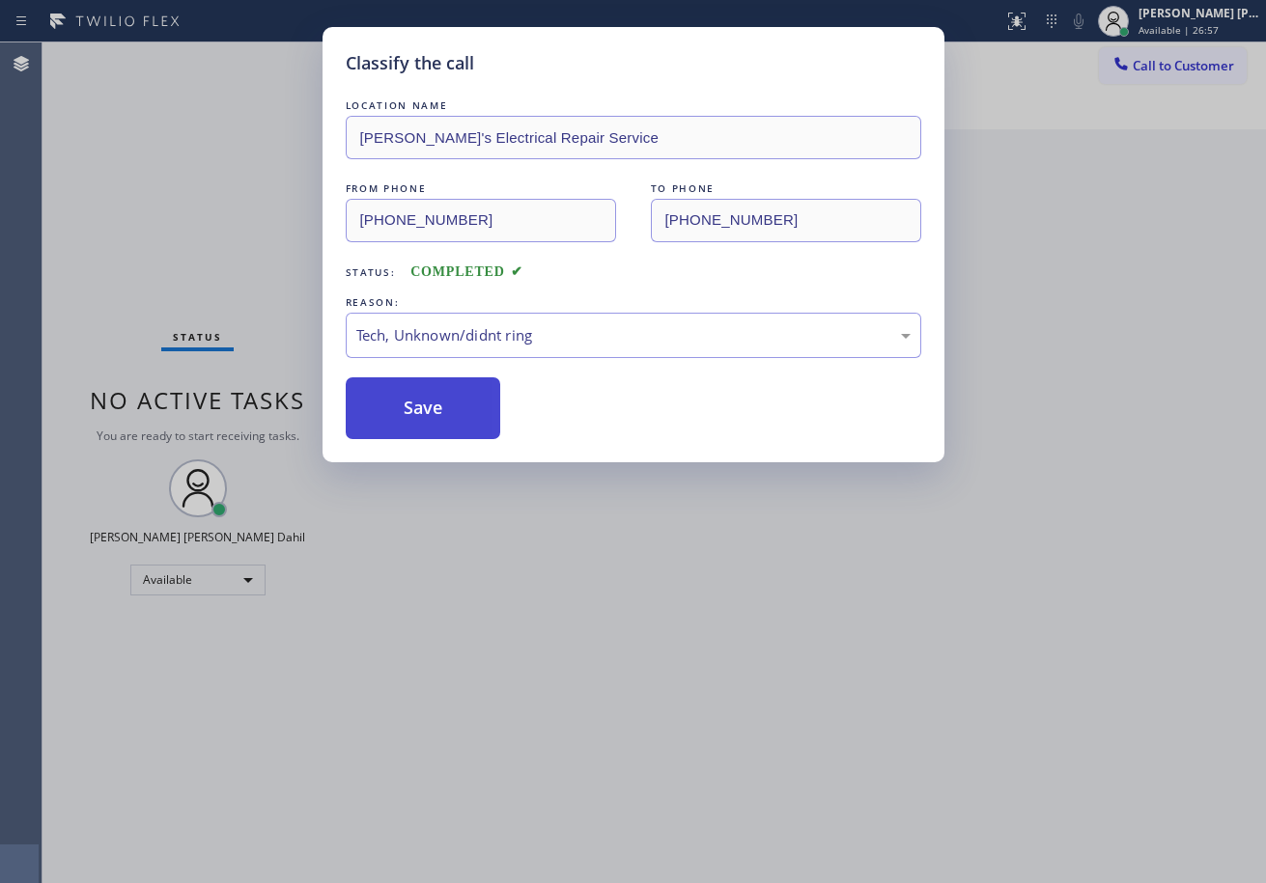
click at [406, 409] on button "Save" at bounding box center [423, 409] width 155 height 62
click at [405, 408] on button "Save" at bounding box center [423, 409] width 155 height 62
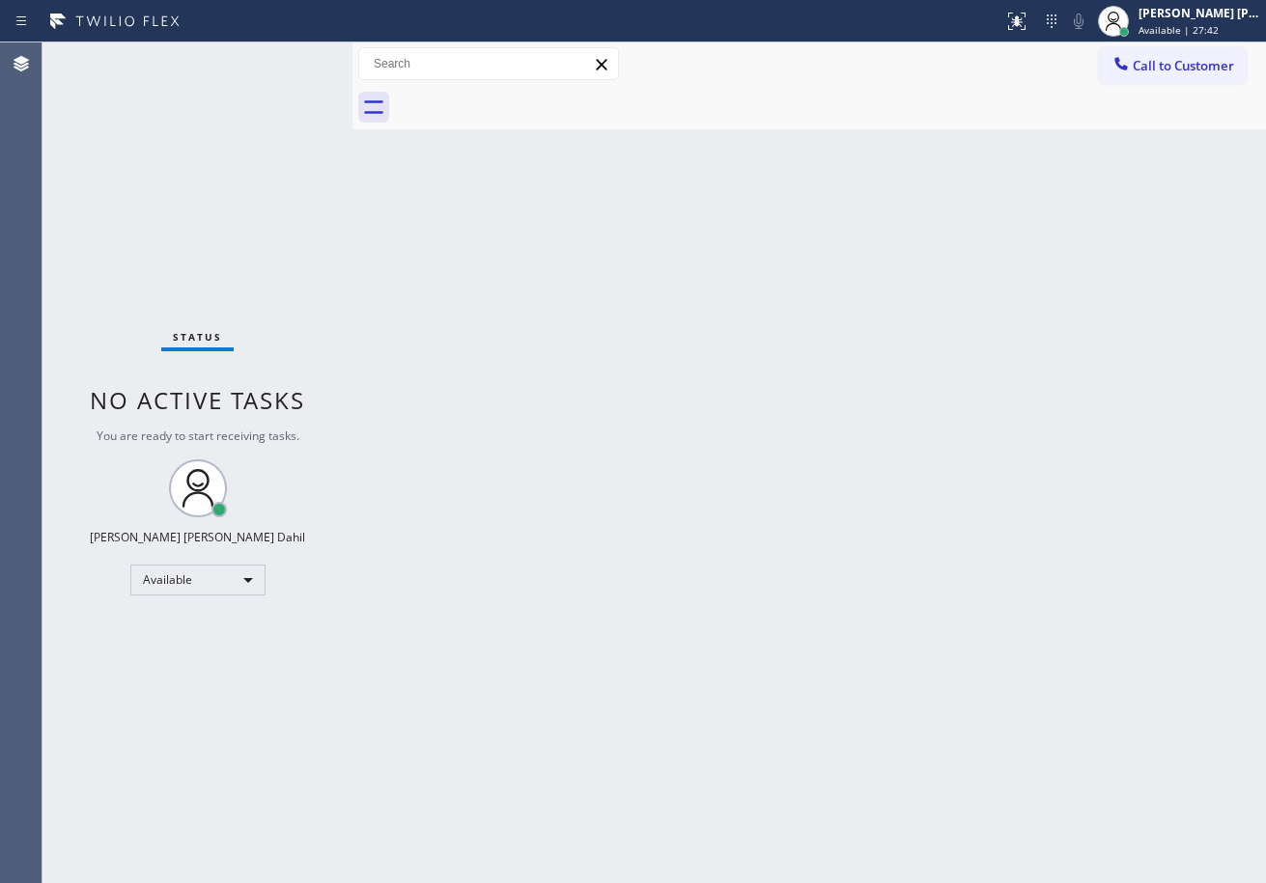
click at [308, 106] on div "Status No active tasks You are ready to start receiving tasks. [PERSON_NAME] [P…" at bounding box center [197, 462] width 310 height 841
click at [896, 559] on div "Back to Dashboard Change Sender ID Customers Technicians Select a contact Outbo…" at bounding box center [808, 462] width 913 height 841
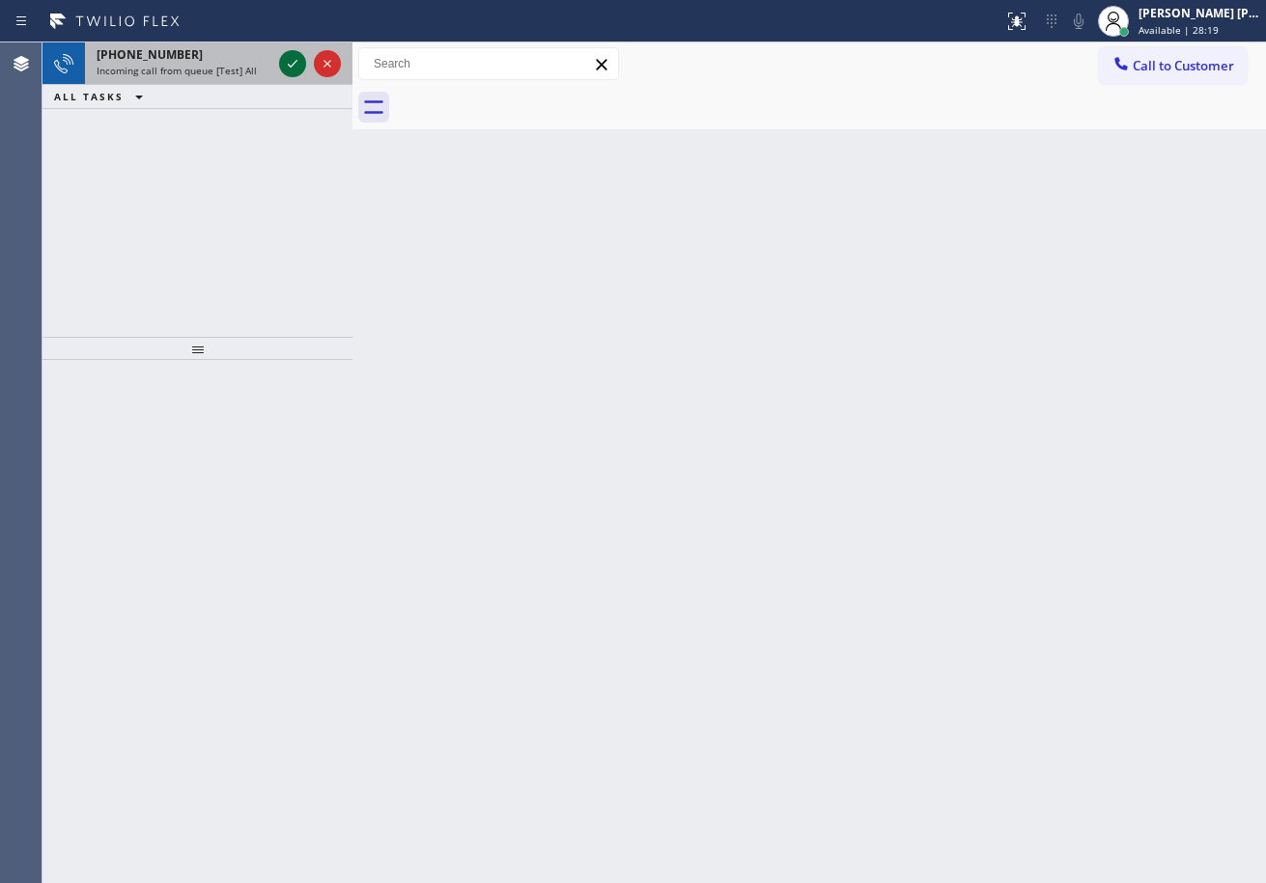
click at [288, 60] on icon at bounding box center [292, 63] width 23 height 23
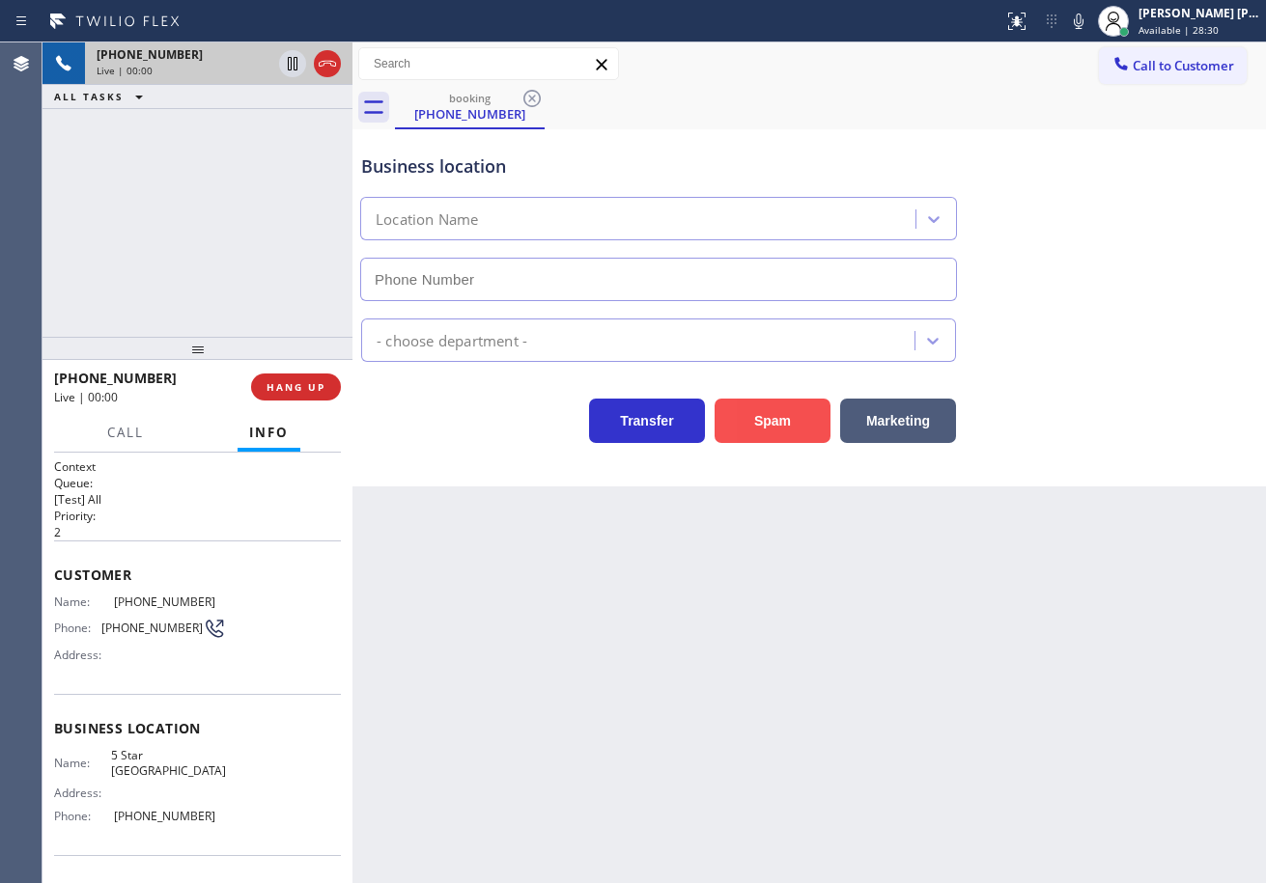
type input "[PHONE_NUMBER]"
click at [753, 416] on button "Spam" at bounding box center [773, 421] width 116 height 44
click at [754, 416] on button "Spam" at bounding box center [773, 421] width 116 height 44
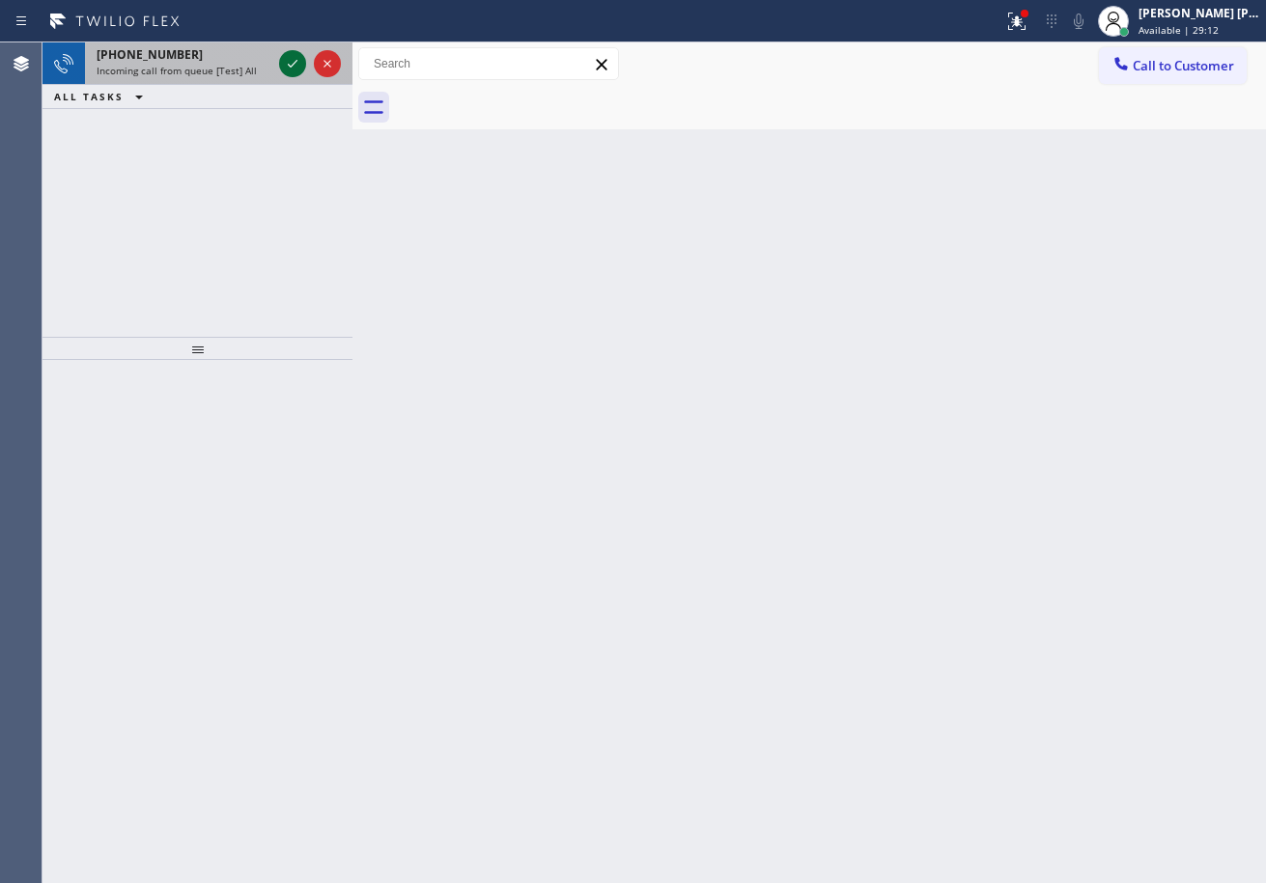
click at [288, 60] on icon at bounding box center [292, 63] width 23 height 23
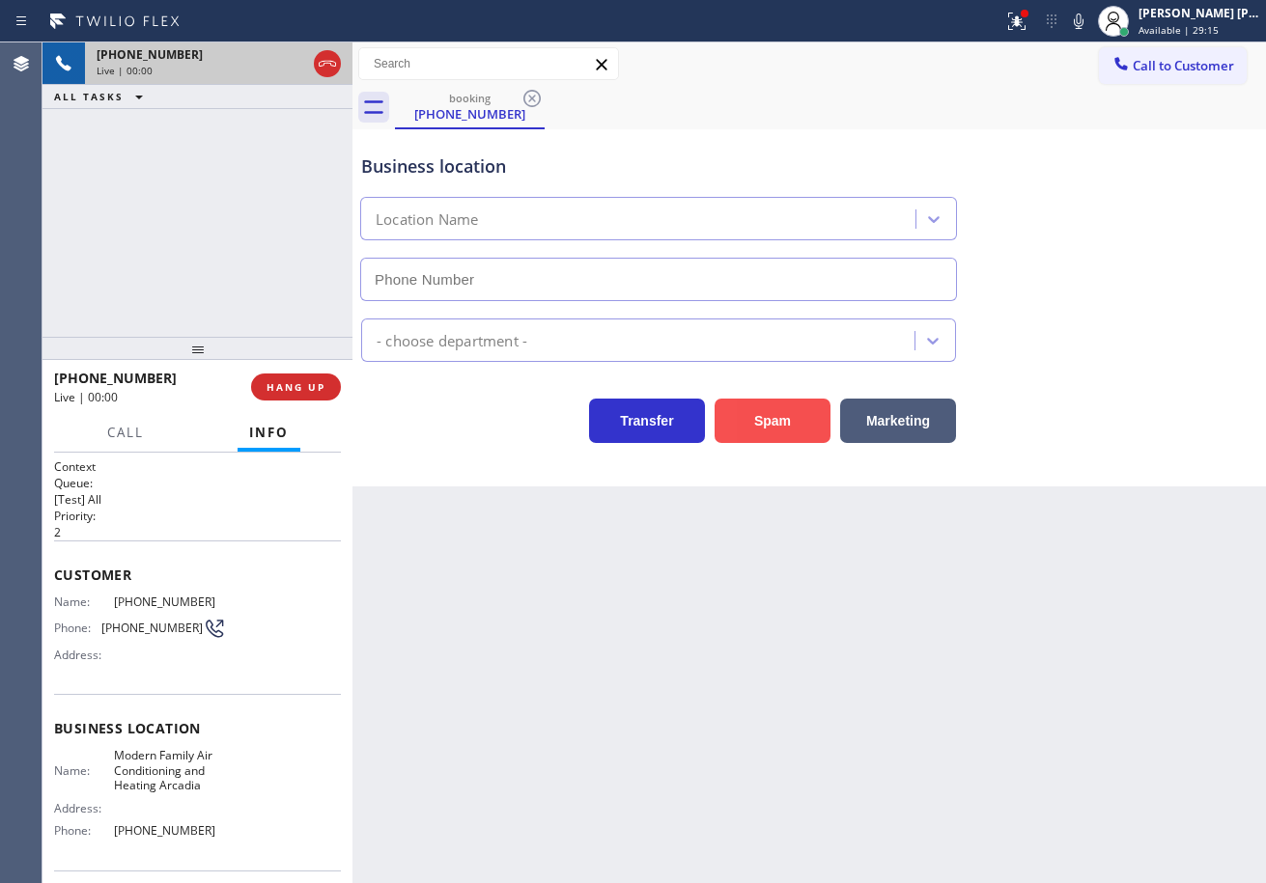
click at [777, 406] on button "Spam" at bounding box center [773, 421] width 116 height 44
type input "[PHONE_NUMBER]"
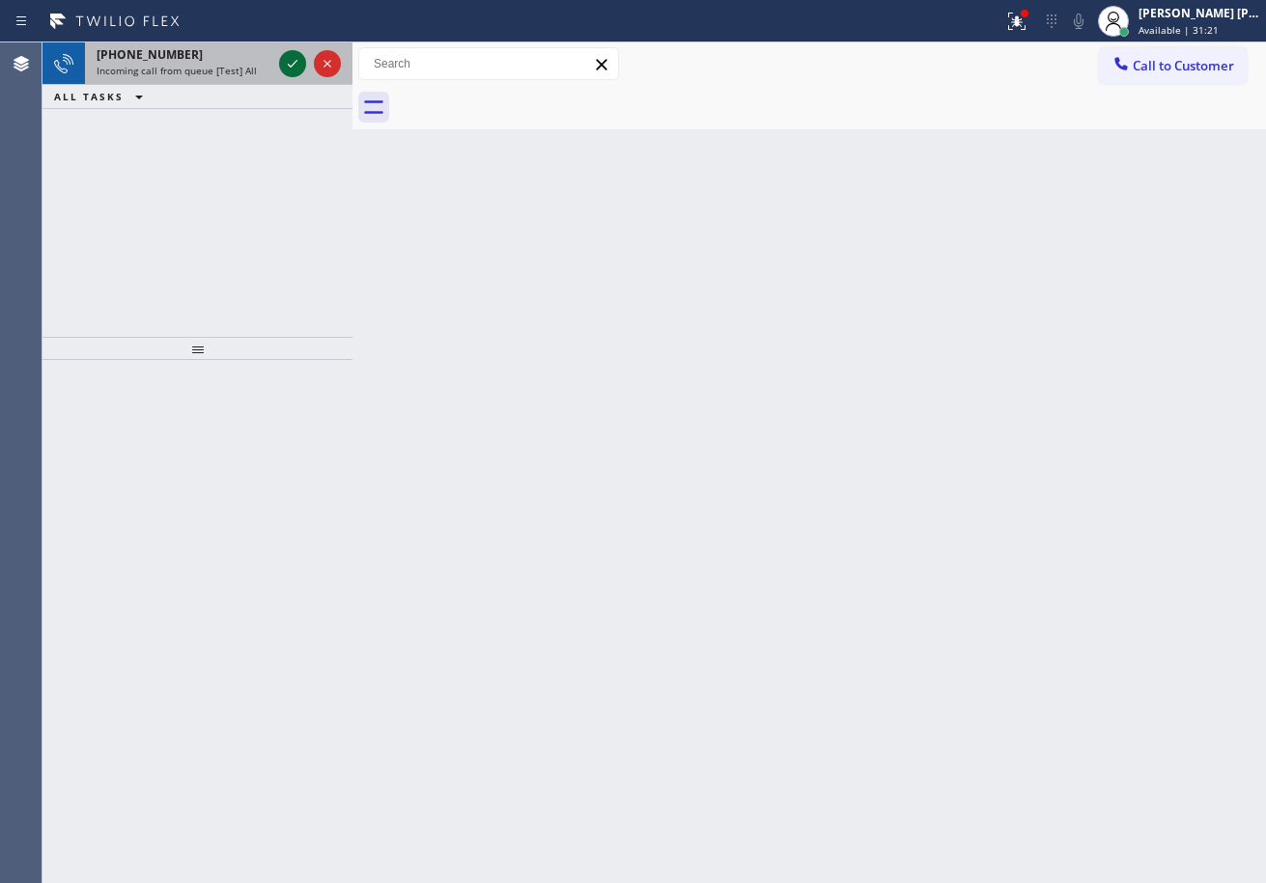
click at [288, 60] on icon at bounding box center [292, 63] width 23 height 23
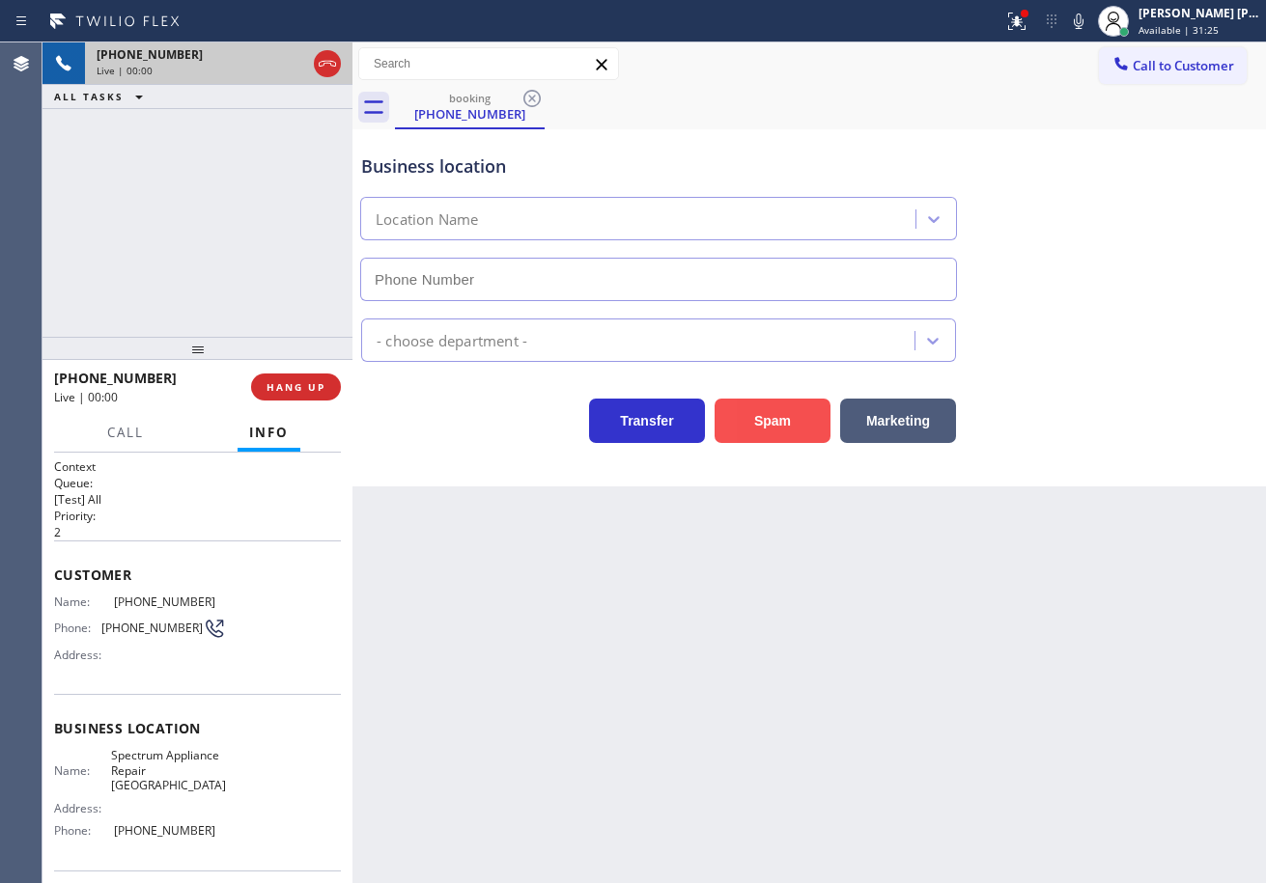
type input "[PHONE_NUMBER]"
click at [815, 413] on button "Spam" at bounding box center [773, 421] width 116 height 44
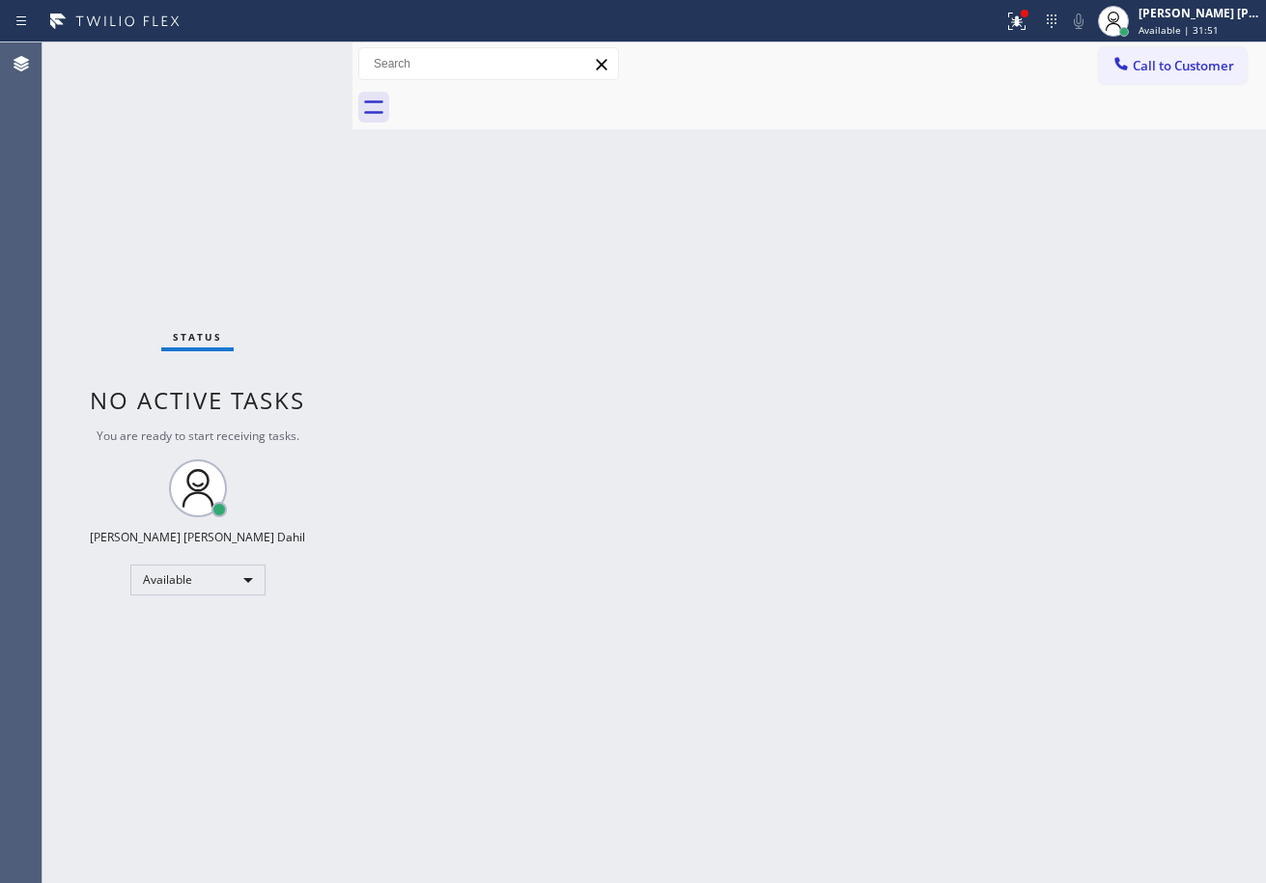
click at [288, 60] on div "Status No active tasks You are ready to start receiving tasks. [PERSON_NAME] [P…" at bounding box center [197, 462] width 310 height 841
click at [900, 799] on div "Back to Dashboard Change Sender ID Customers Technicians Select a contact Outbo…" at bounding box center [808, 462] width 913 height 841
drag, startPoint x: 770, startPoint y: 355, endPoint x: 757, endPoint y: 332, distance: 26.4
click at [770, 331] on div "Back to Dashboard Change Sender ID Customers Technicians Select a contact Outbo…" at bounding box center [808, 462] width 913 height 841
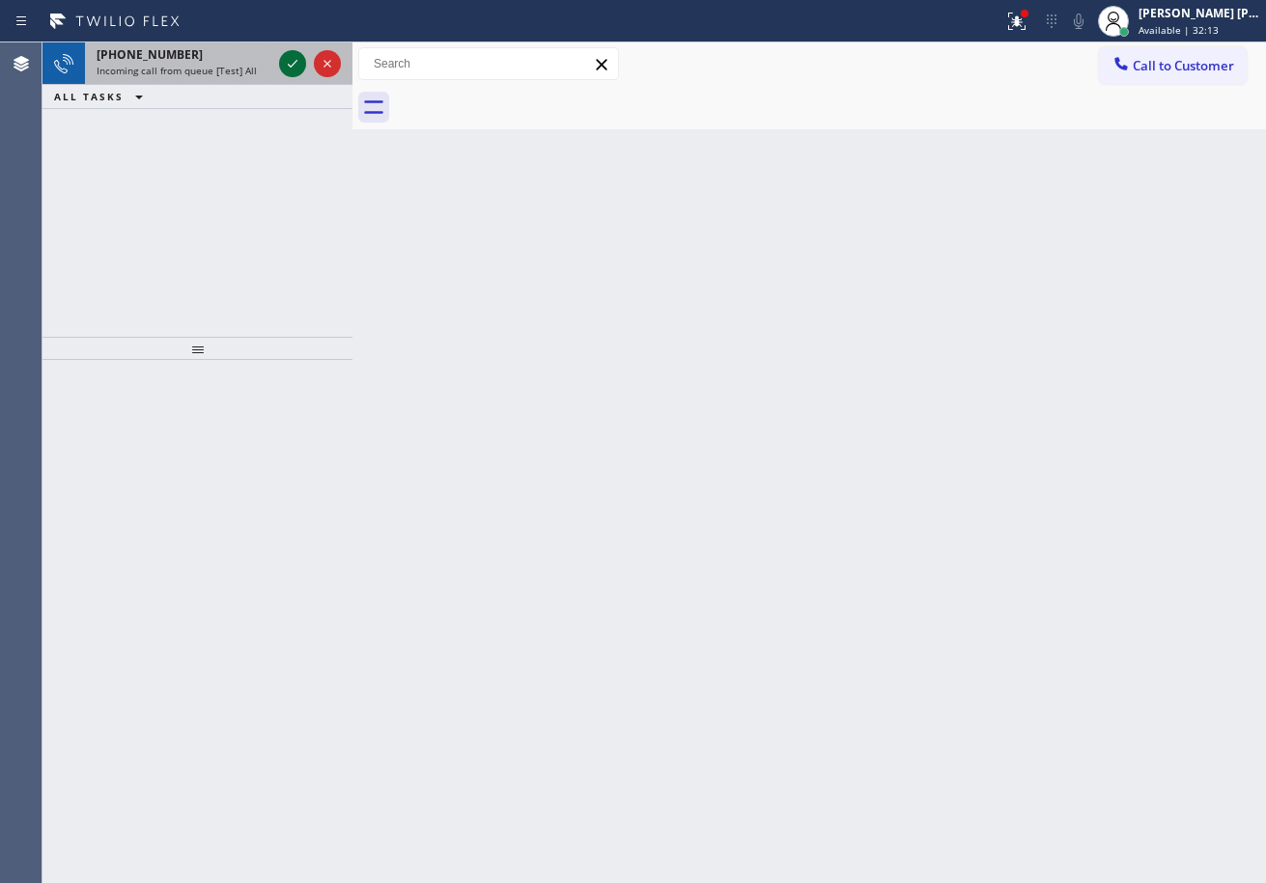
click at [288, 60] on icon at bounding box center [292, 63] width 23 height 23
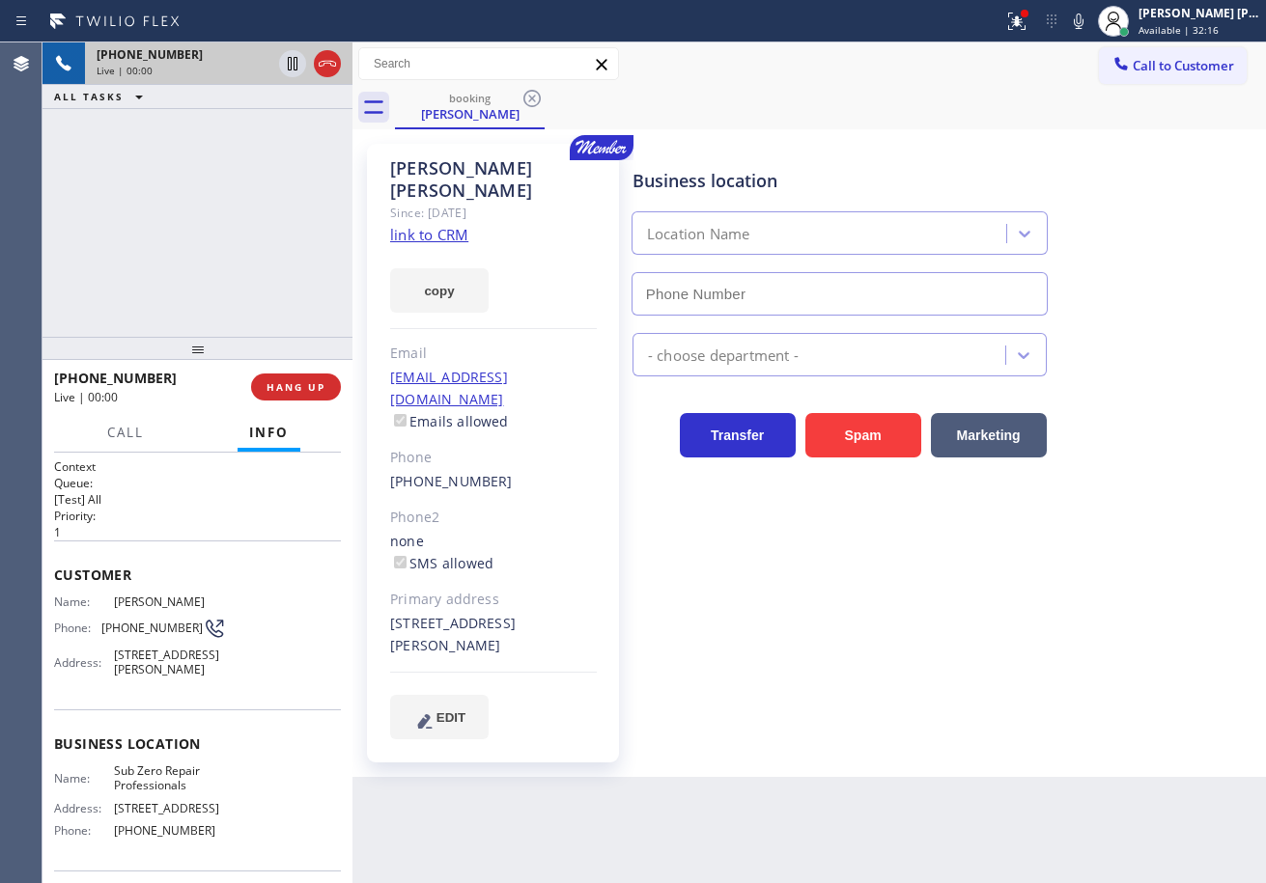
type input "[PHONE_NUMBER]"
click at [425, 225] on link "link to CRM" at bounding box center [429, 234] width 78 height 19
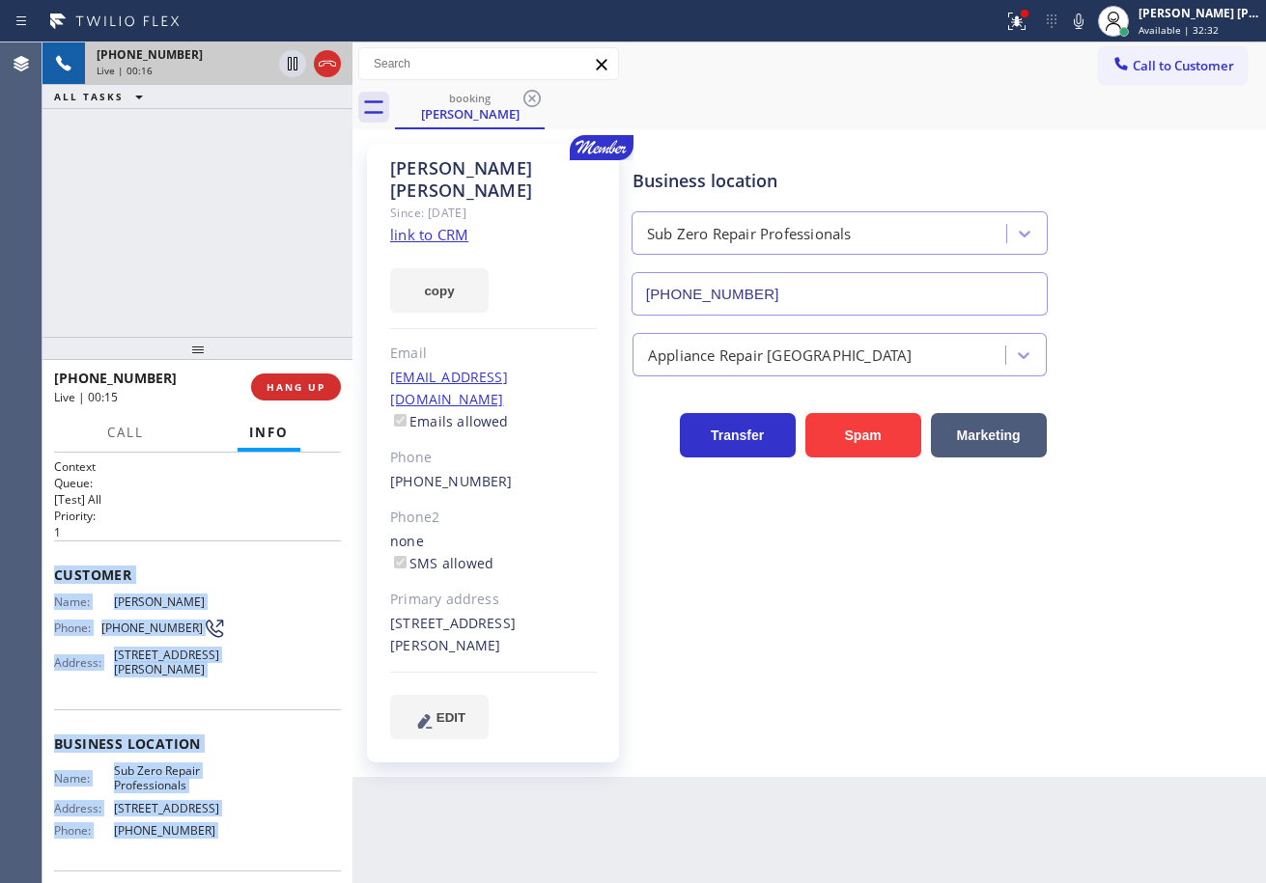
scroll to position [140, 0]
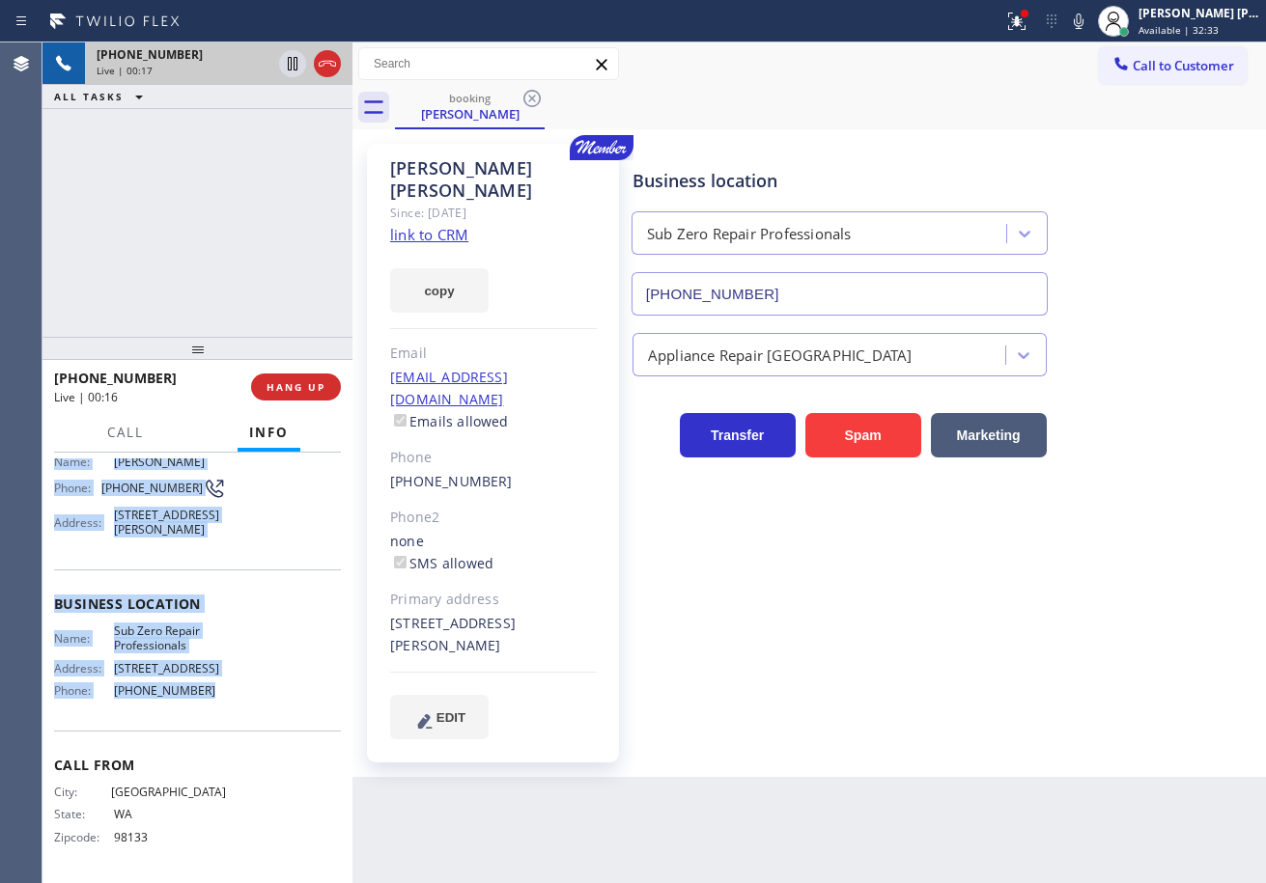
drag, startPoint x: 49, startPoint y: 565, endPoint x: 233, endPoint y: 703, distance: 229.6
click at [232, 722] on div "Context Queue: [Test] All Priority: 1 Customer Name: [PERSON_NAME] Phone: [PHON…" at bounding box center [197, 668] width 310 height 431
copy div "Customer Name: [PERSON_NAME] Phone: [PHONE_NUMBER] Address: [STREET_ADDRESS][PE…"
click at [269, 166] on div "[PHONE_NUMBER] Live | 01:24 ALL TASKS ALL TASKS ACTIVE TASKS TASKS IN WRAP UP" at bounding box center [197, 189] width 310 height 294
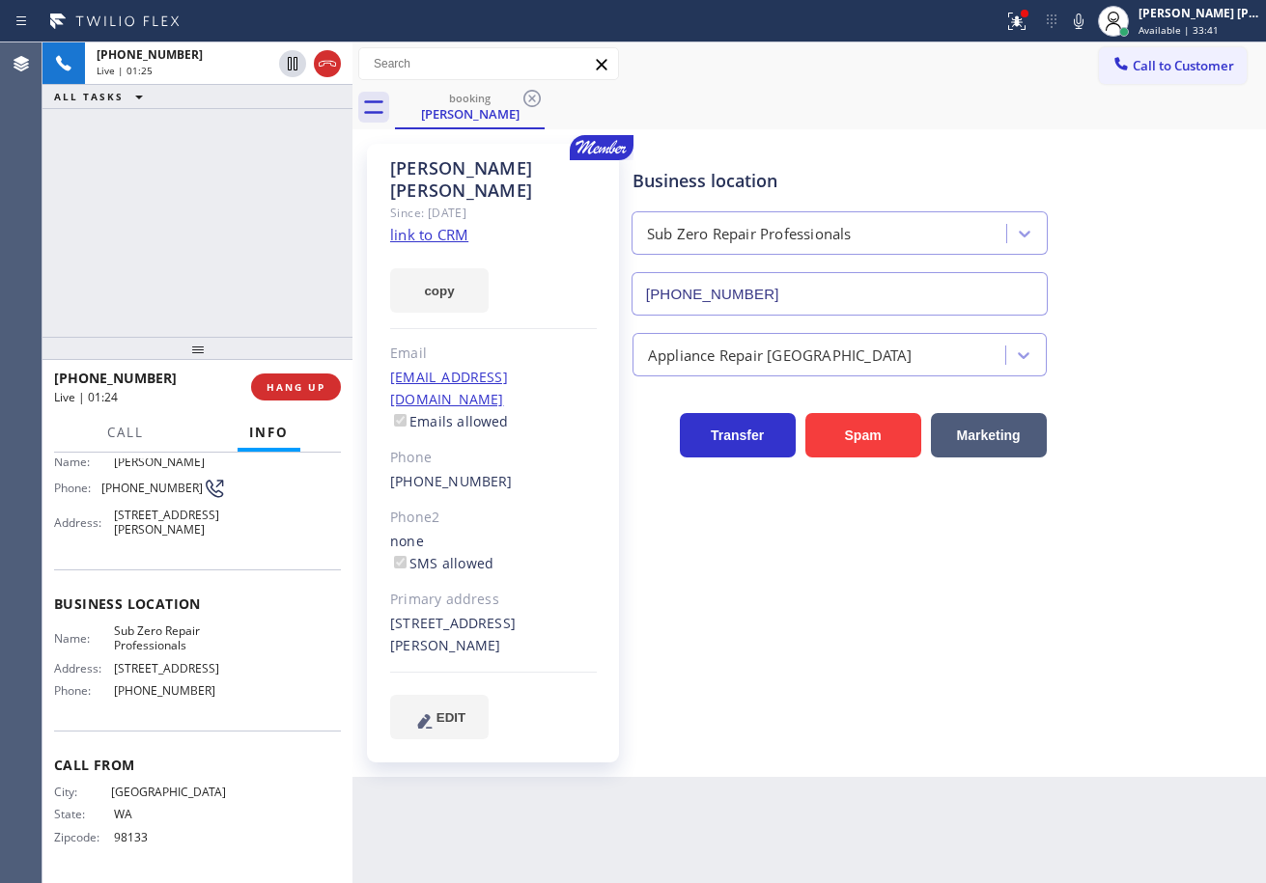
drag, startPoint x: 297, startPoint y: 68, endPoint x: 278, endPoint y: 114, distance: 50.2
click at [296, 68] on icon at bounding box center [293, 64] width 10 height 14
drag, startPoint x: 277, startPoint y: 130, endPoint x: 1092, endPoint y: 31, distance: 821.0
click at [297, 133] on div "[PHONE_NUMBER] Live | 01:26 ALL TASKS ALL TASKS ACTIVE TASKS TASKS IN WRAP UP" at bounding box center [197, 189] width 310 height 294
click at [1090, 25] on icon at bounding box center [1078, 21] width 23 height 23
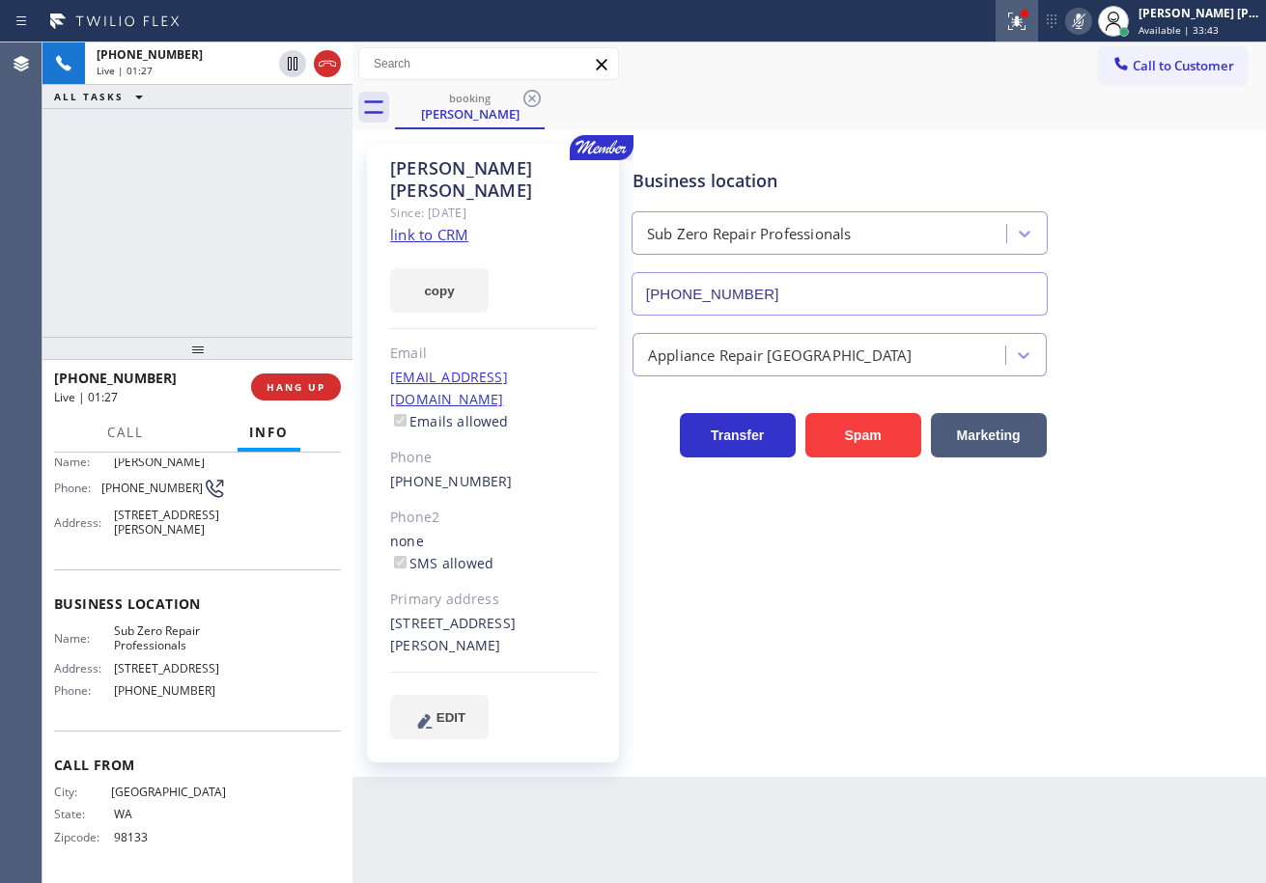
click at [1036, 33] on button at bounding box center [1016, 21] width 42 height 42
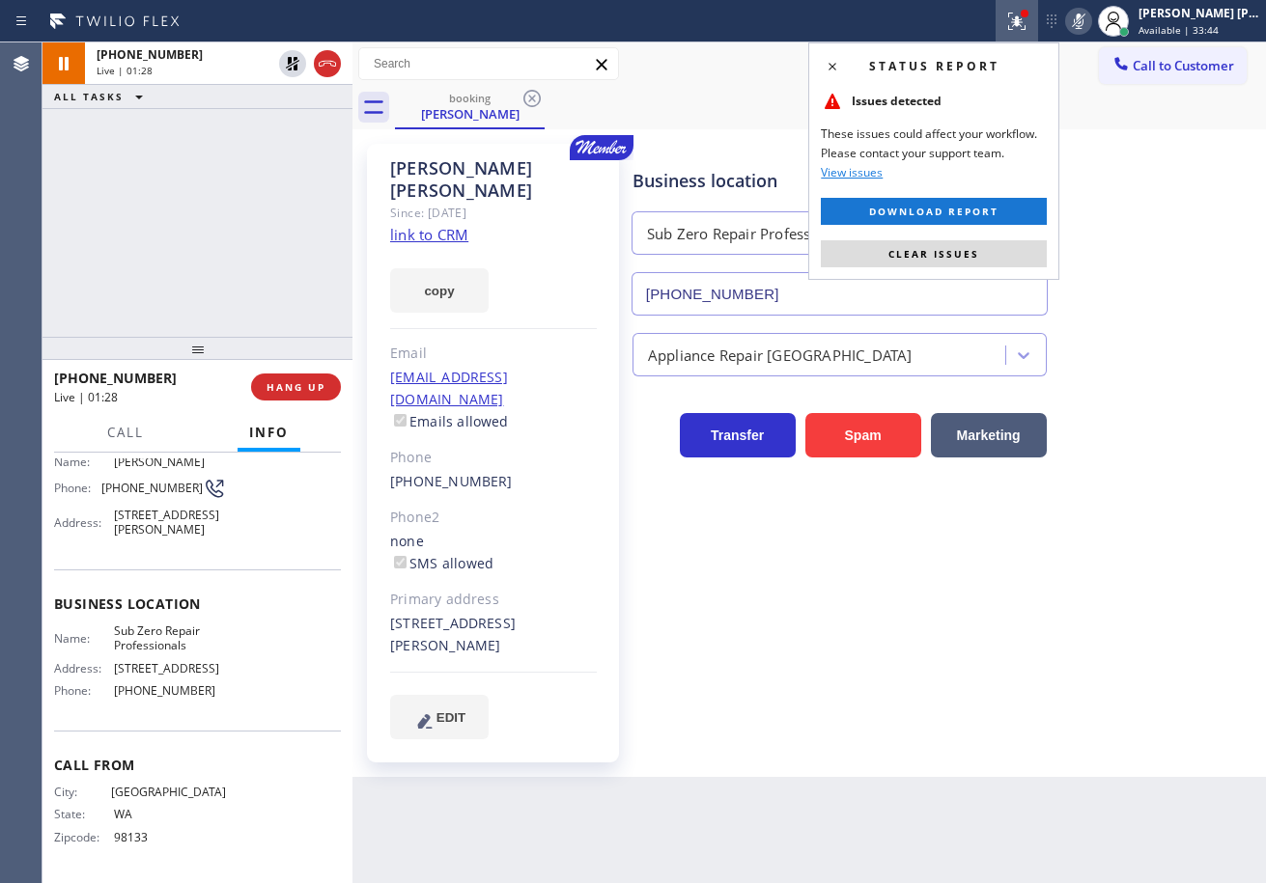
click at [969, 253] on span "Clear issues" at bounding box center [933, 254] width 91 height 14
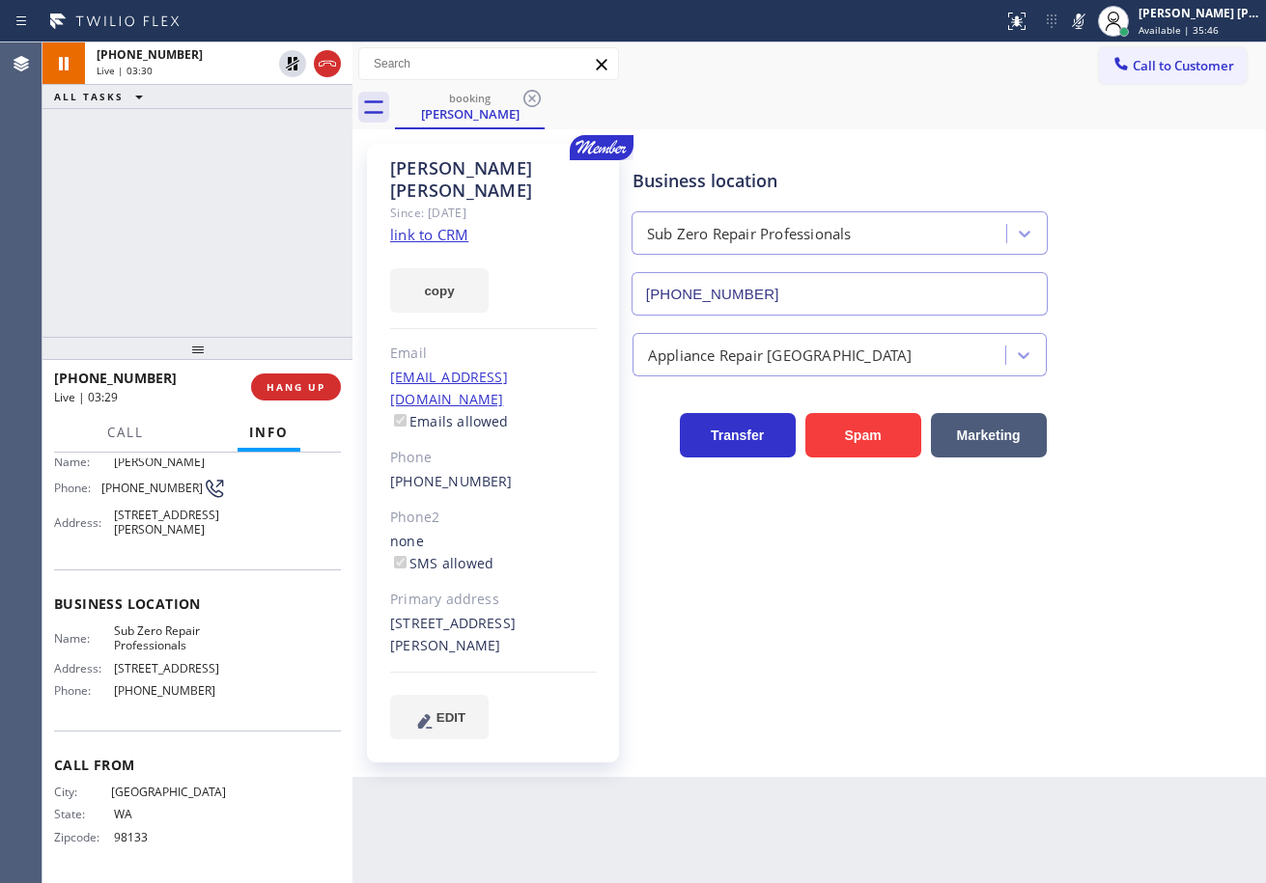
drag, startPoint x: 1101, startPoint y: 12, endPoint x: 1031, endPoint y: 45, distance: 77.3
click at [1090, 12] on icon at bounding box center [1078, 21] width 23 height 23
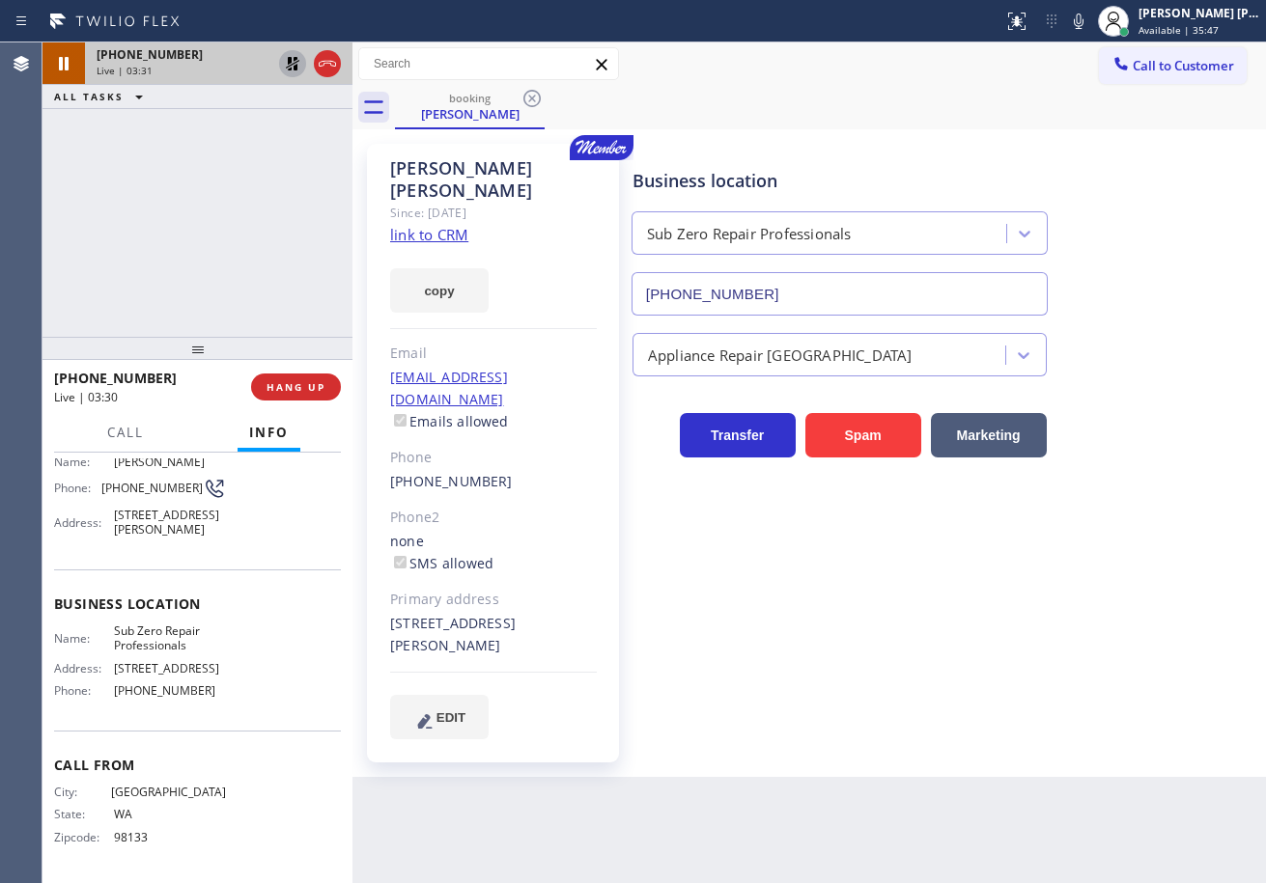
click at [292, 62] on icon at bounding box center [293, 64] width 14 height 14
click at [278, 168] on div "[PHONE_NUMBER] Live | 03:31 ALL TASKS ALL TASKS ACTIVE TASKS TASKS IN WRAP UP" at bounding box center [197, 189] width 310 height 294
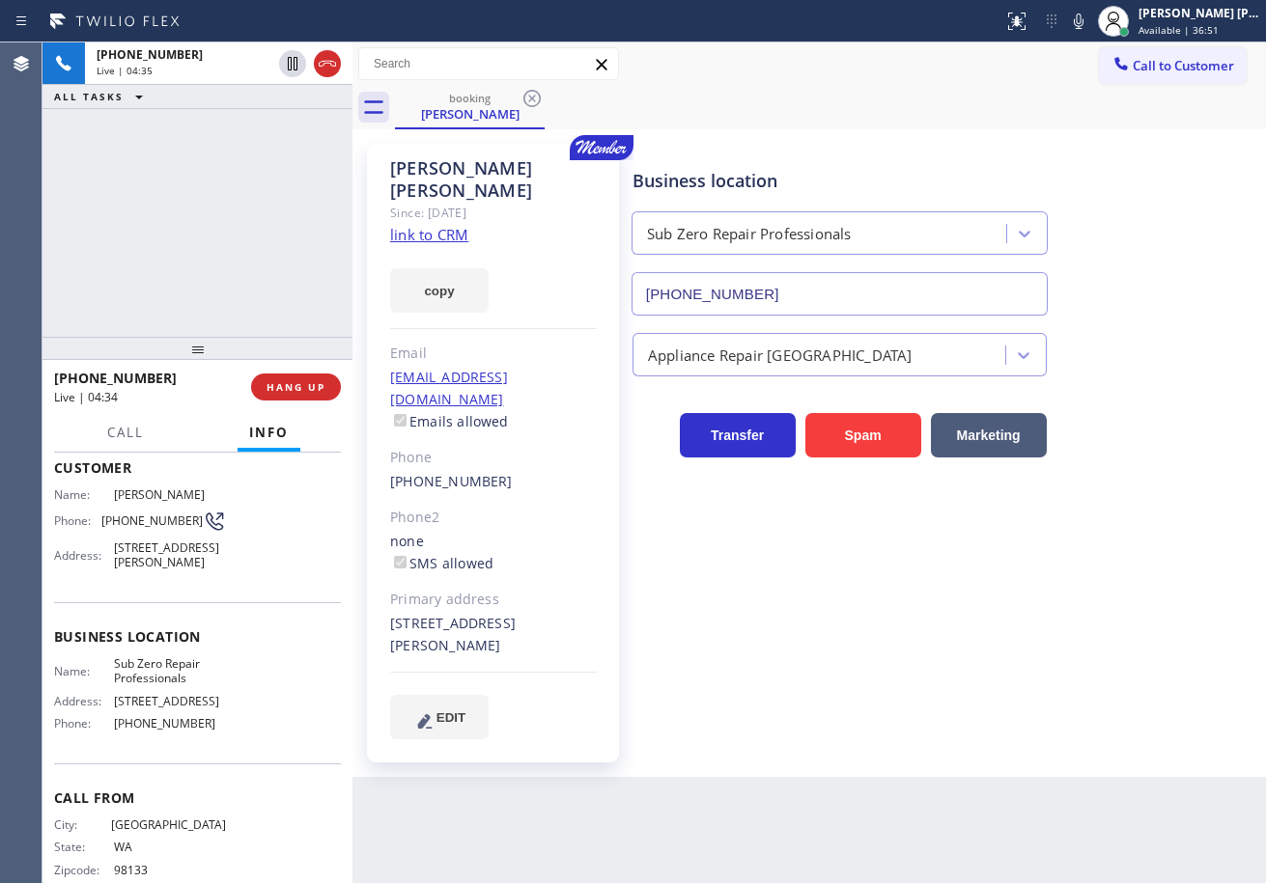
scroll to position [139, 0]
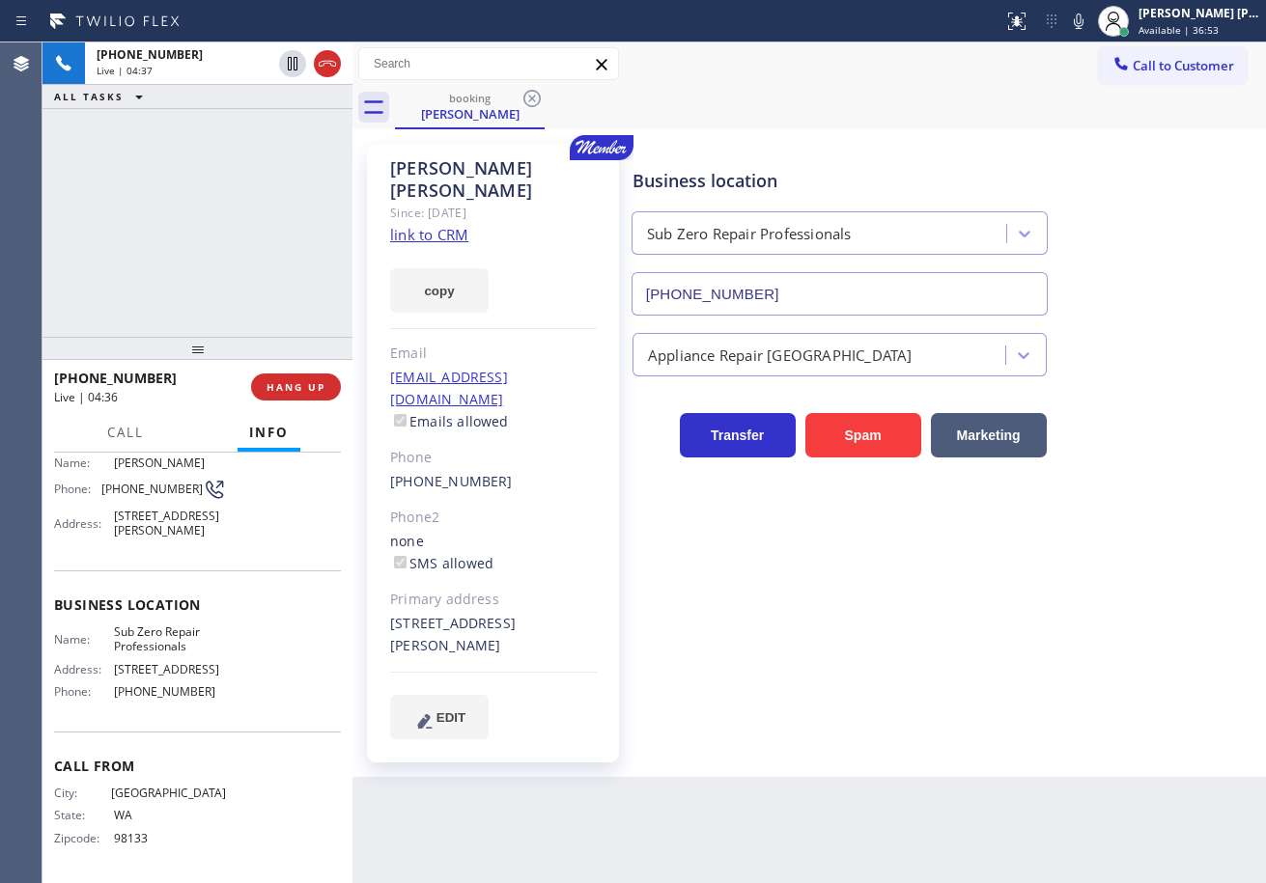
click at [171, 215] on div "[PHONE_NUMBER] Live | 04:37 ALL TASKS ALL TASKS ACTIVE TASKS TASKS IN WRAP UP" at bounding box center [197, 189] width 310 height 294
click at [126, 432] on span "Call" at bounding box center [125, 432] width 37 height 17
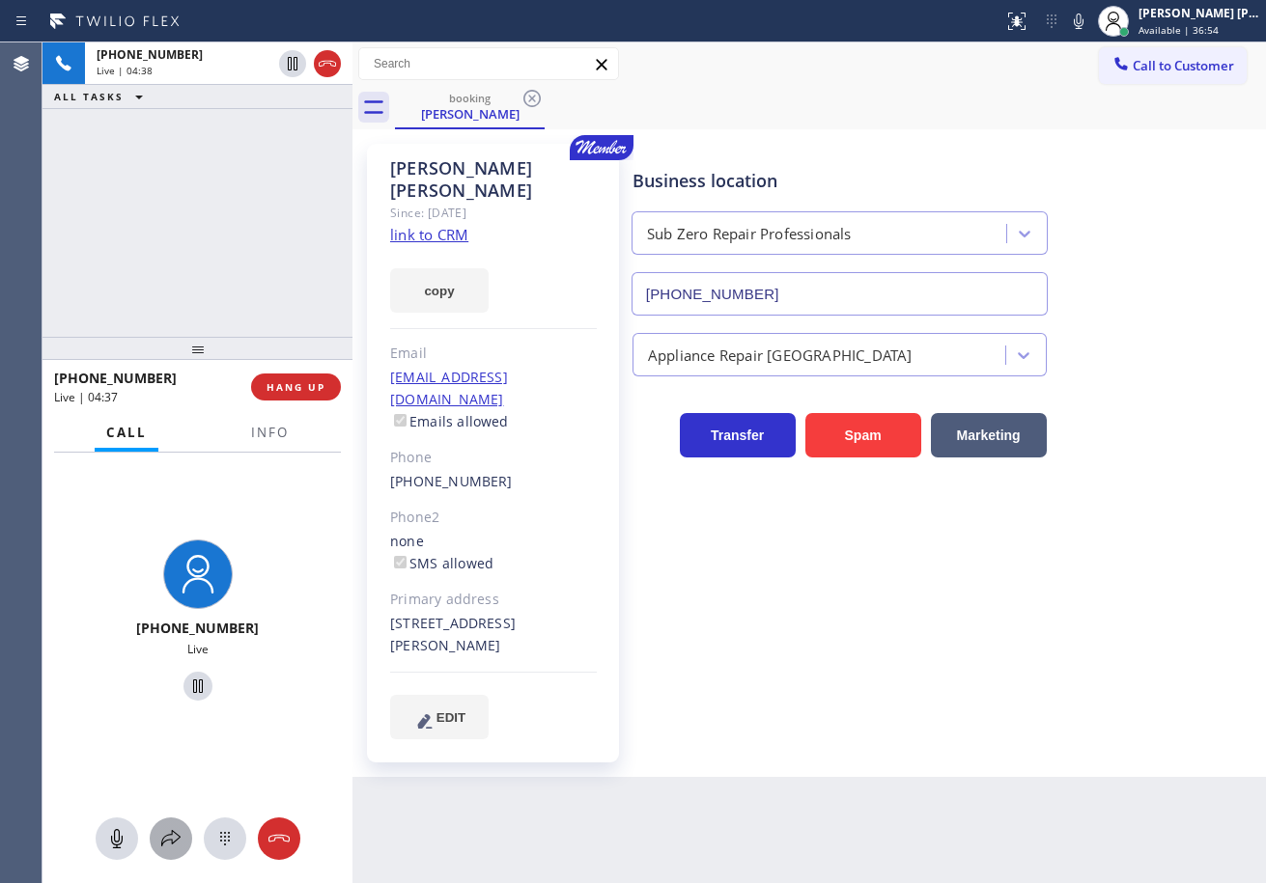
click at [174, 835] on icon at bounding box center [170, 838] width 23 height 23
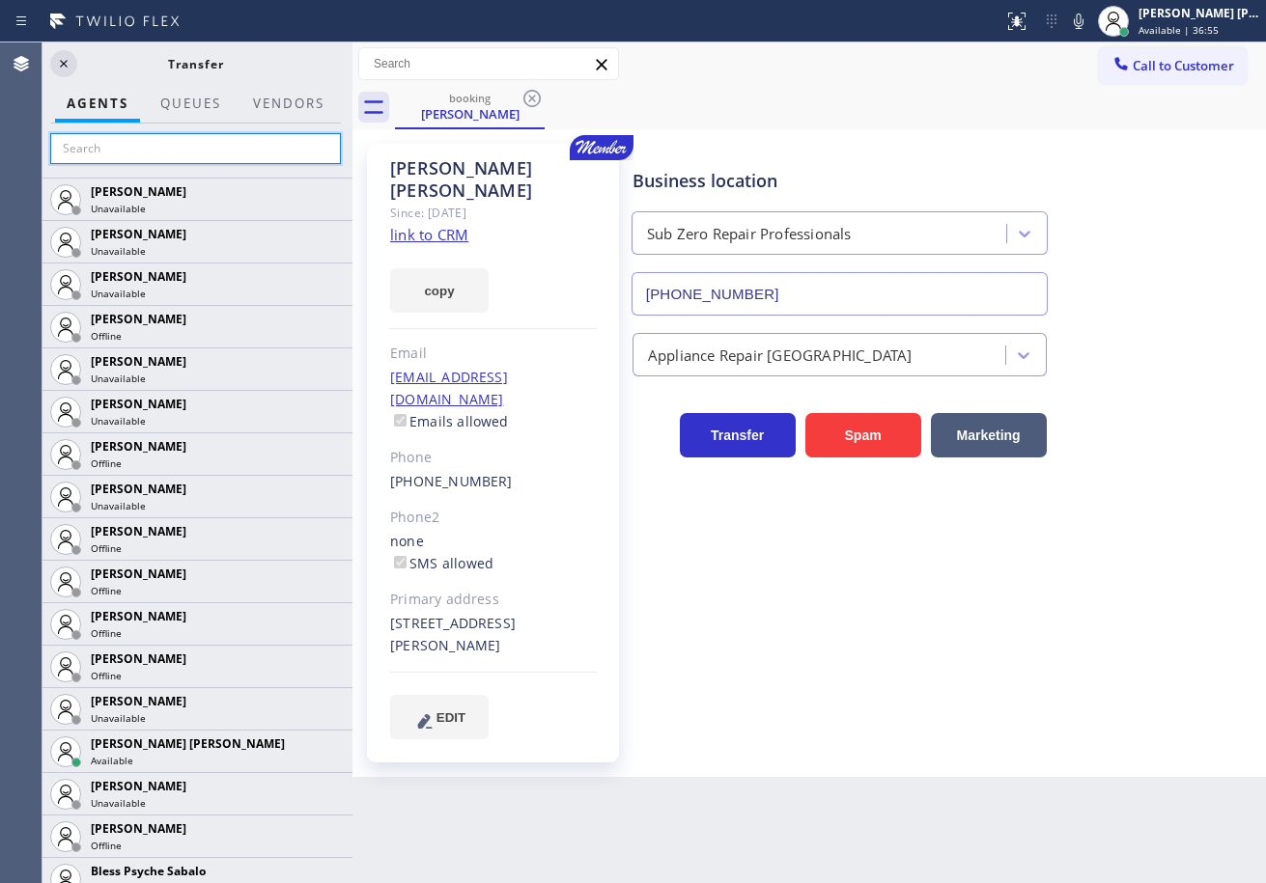
click at [140, 153] on input "text" at bounding box center [195, 148] width 291 height 31
click at [178, 147] on input "text" at bounding box center [195, 148] width 291 height 31
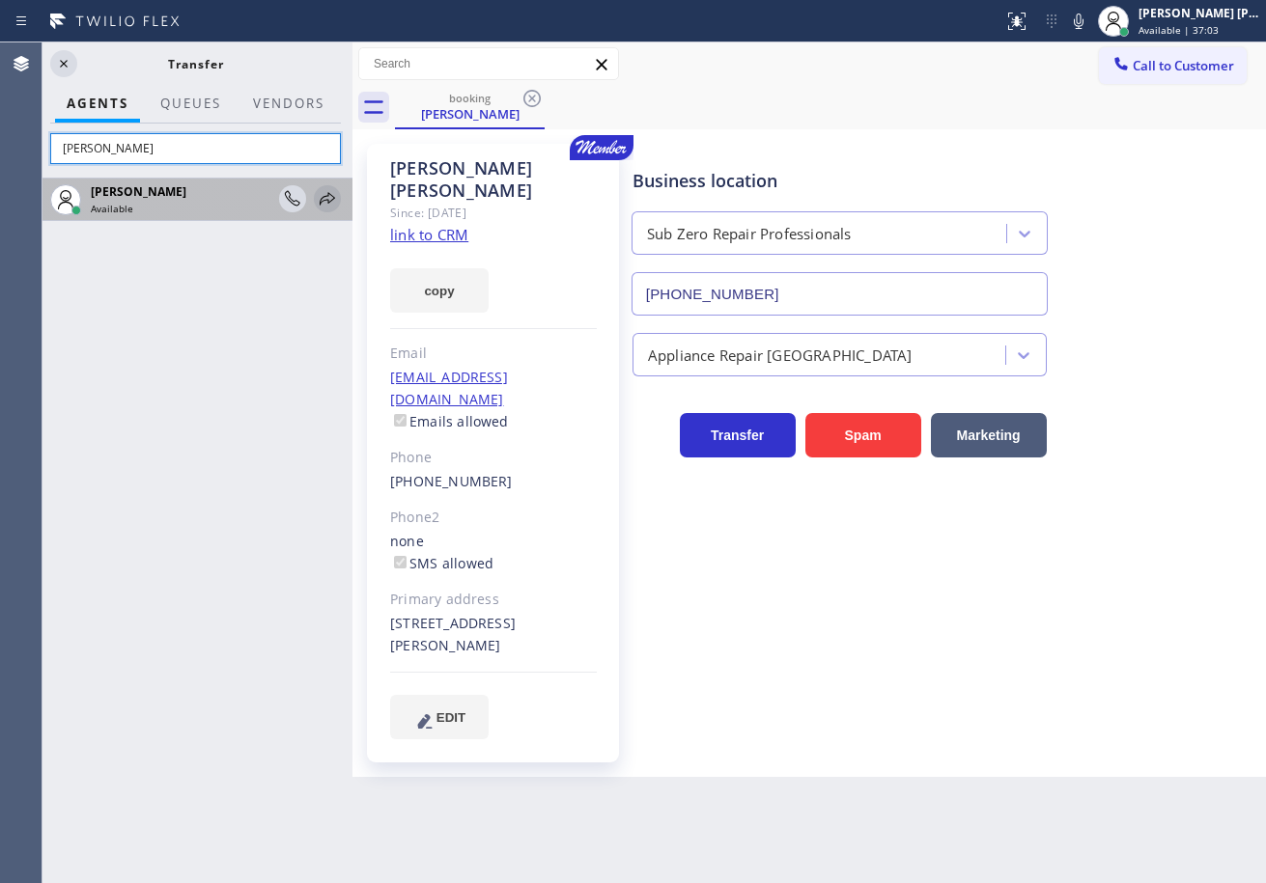
type input "[PERSON_NAME]"
click at [330, 199] on icon at bounding box center [327, 198] width 23 height 23
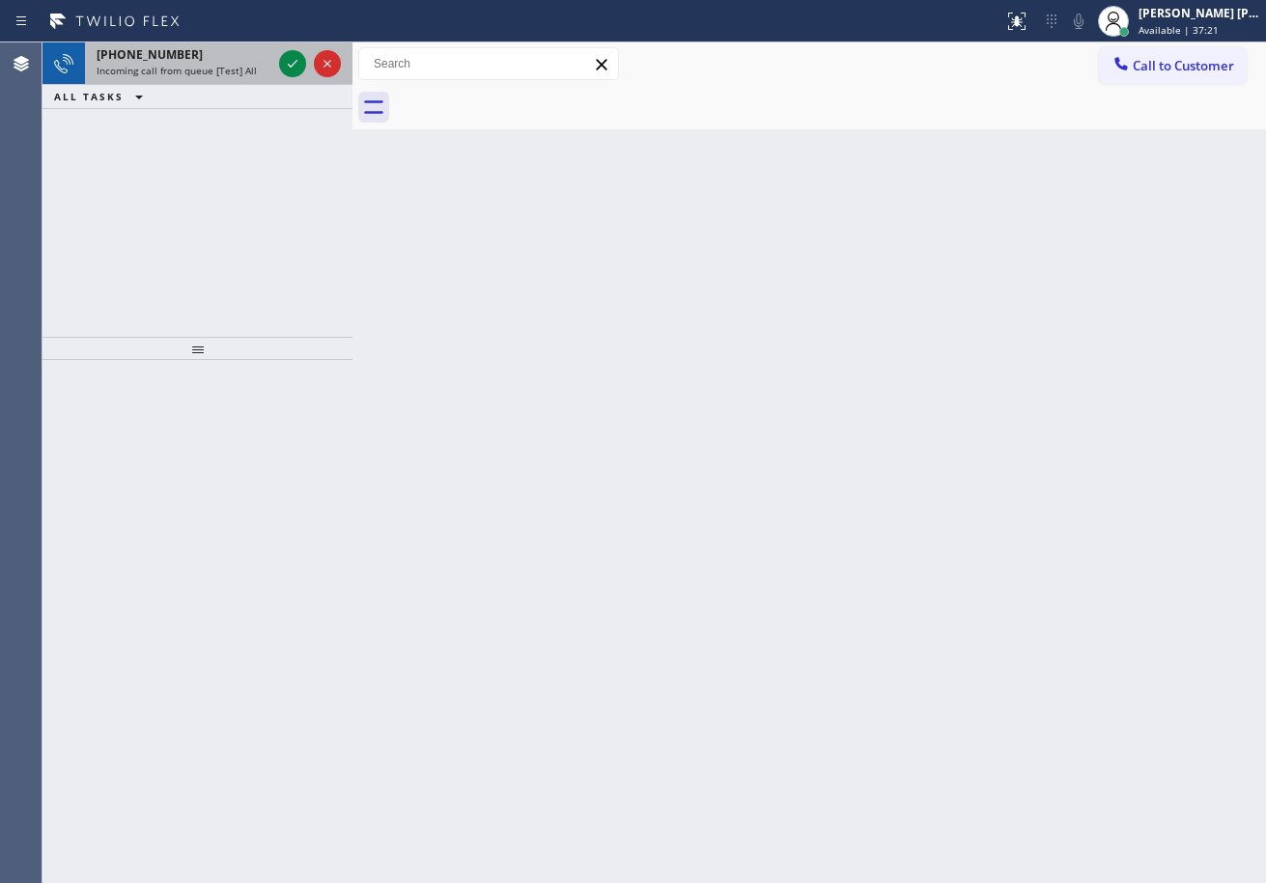
click at [258, 51] on div "[PHONE_NUMBER]" at bounding box center [184, 54] width 175 height 16
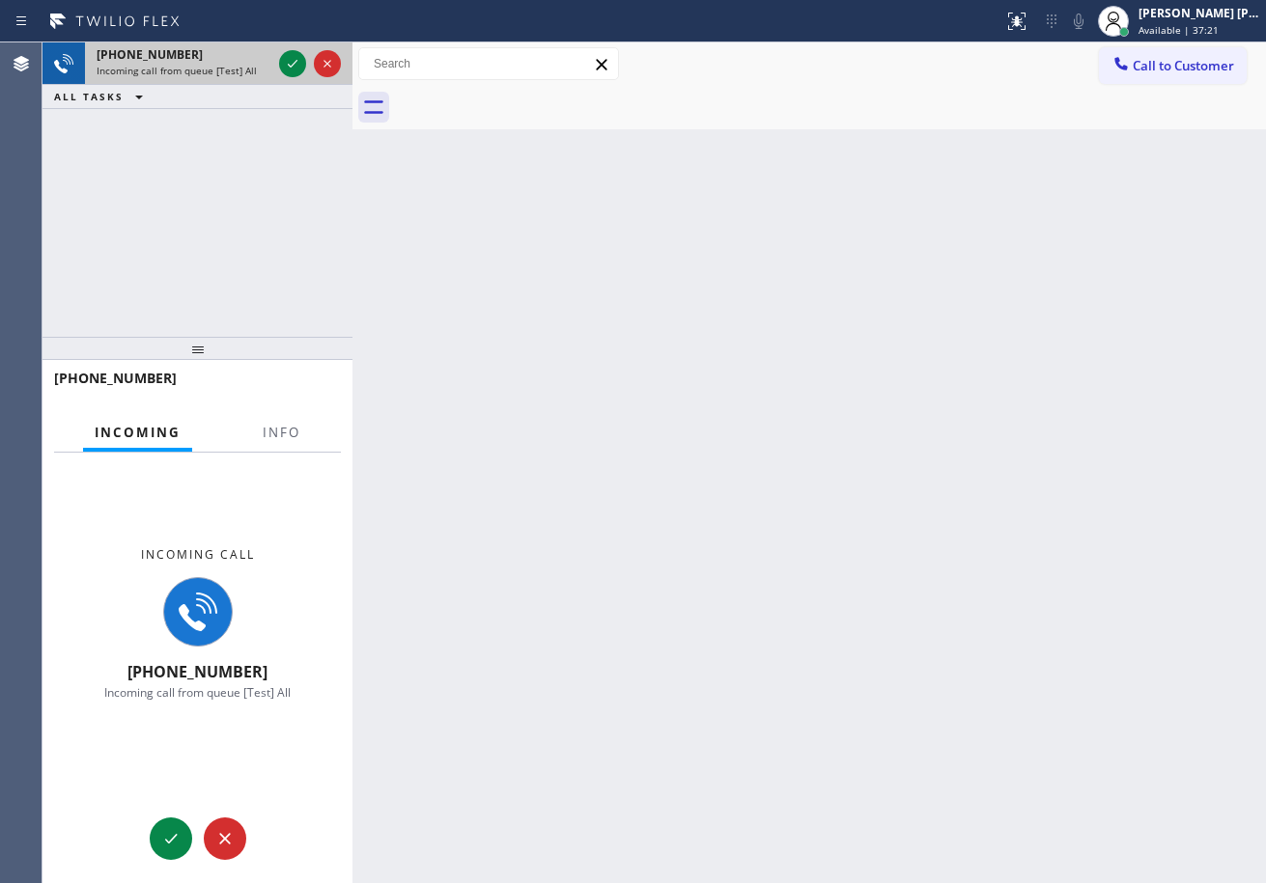
click at [258, 51] on div "[PHONE_NUMBER]" at bounding box center [184, 54] width 175 height 16
click at [290, 449] on div at bounding box center [281, 450] width 61 height 4
click at [292, 427] on span "Info" at bounding box center [282, 432] width 38 height 17
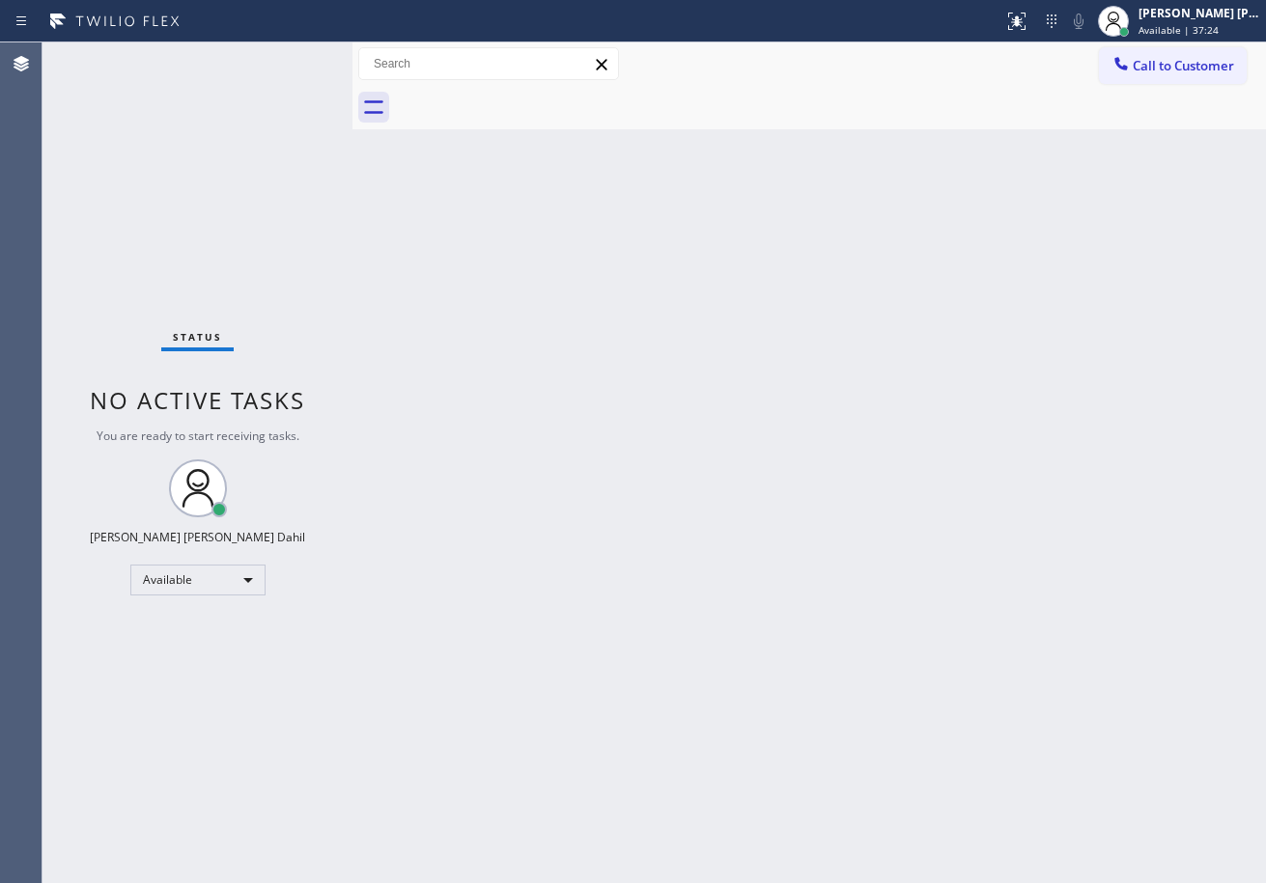
click at [865, 732] on div "Back to Dashboard Change Sender ID Customers Technicians Select a contact Outbo…" at bounding box center [808, 462] width 913 height 841
drag, startPoint x: 173, startPoint y: 126, endPoint x: 277, endPoint y: 27, distance: 144.1
click at [182, 115] on div "Status No active tasks You are ready to start receiving tasks. [PERSON_NAME] [P…" at bounding box center [197, 462] width 310 height 841
click at [685, 442] on div "Back to Dashboard Change Sender ID Customers Technicians Select a contact Outbo…" at bounding box center [808, 462] width 913 height 841
drag, startPoint x: 690, startPoint y: 454, endPoint x: 762, endPoint y: 511, distance: 91.4
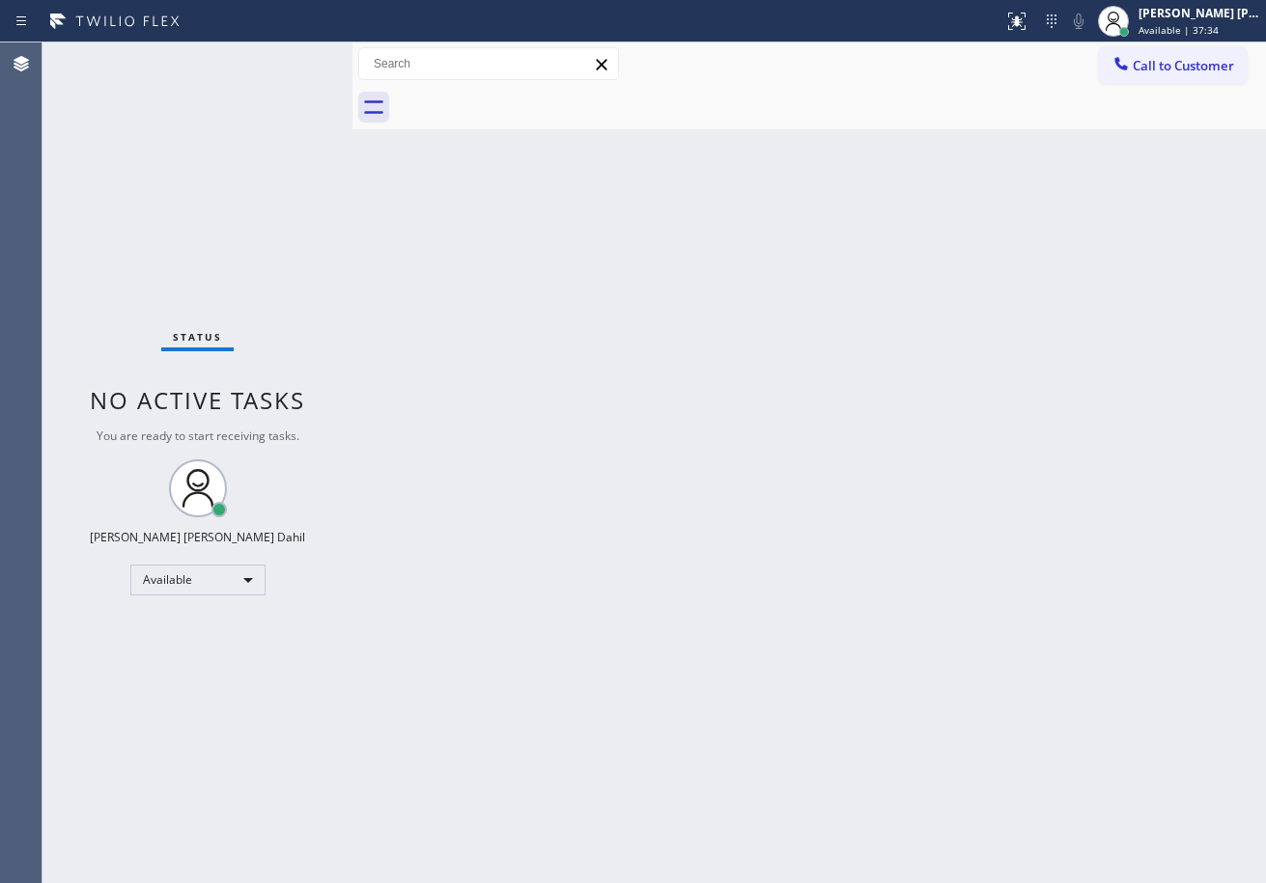
click at [725, 484] on div "Back to Dashboard Change Sender ID Customers Technicians Select a contact Outbo…" at bounding box center [808, 462] width 913 height 841
click at [965, 743] on div "Back to Dashboard Change Sender ID Customers Technicians Select a contact Outbo…" at bounding box center [808, 462] width 913 height 841
click at [714, 81] on div "Call to Customer Outbound call Location Laguna Air Conditioning Your caller id …" at bounding box center [808, 63] width 913 height 43
click at [288, 60] on div "Status No active tasks You are ready to start receiving tasks. [PERSON_NAME] [P…" at bounding box center [197, 462] width 310 height 841
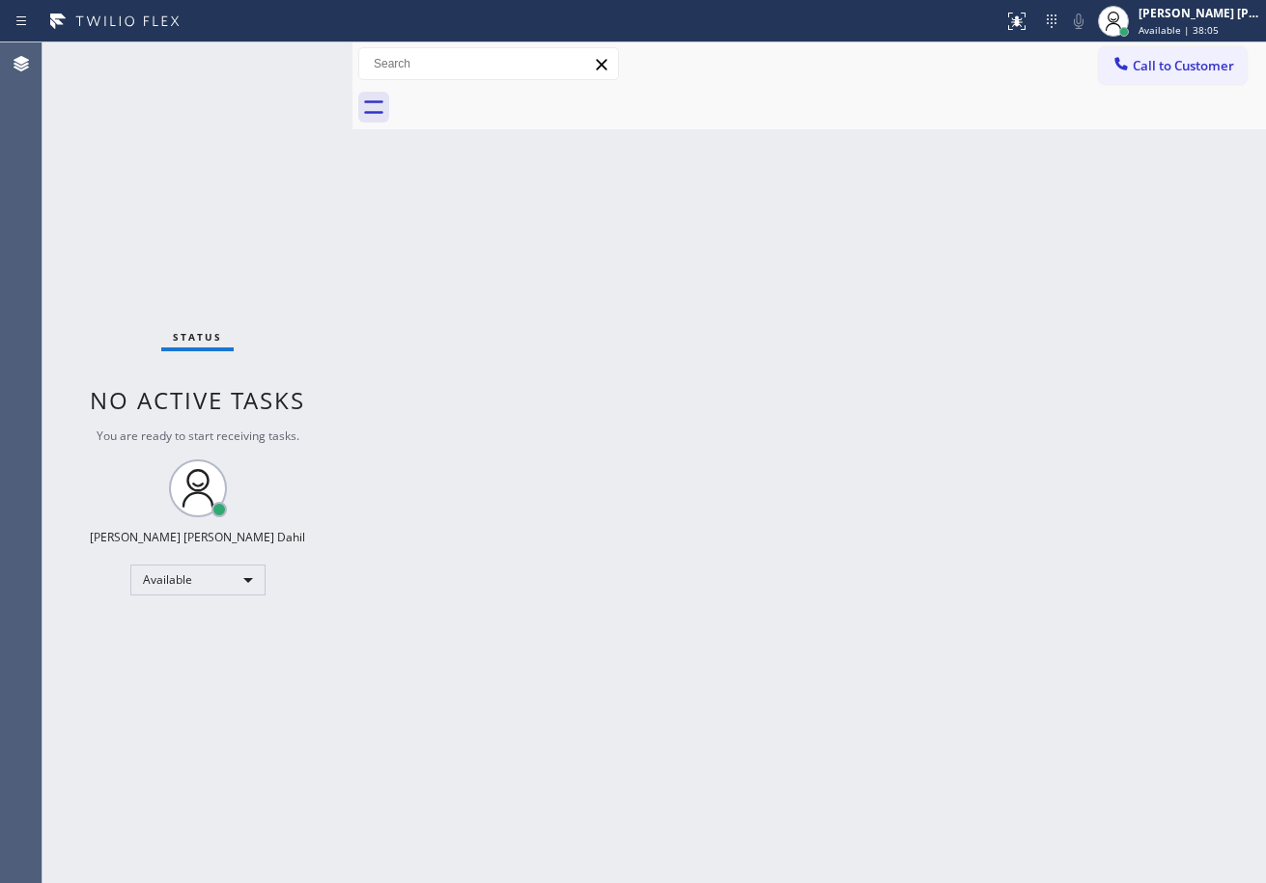
click at [288, 60] on div "Status No active tasks You are ready to start receiving tasks. [PERSON_NAME] [P…" at bounding box center [197, 462] width 310 height 841
click at [792, 450] on div "Back to Dashboard Change Sender ID Customers Technicians Select a contact Outbo…" at bounding box center [808, 462] width 913 height 841
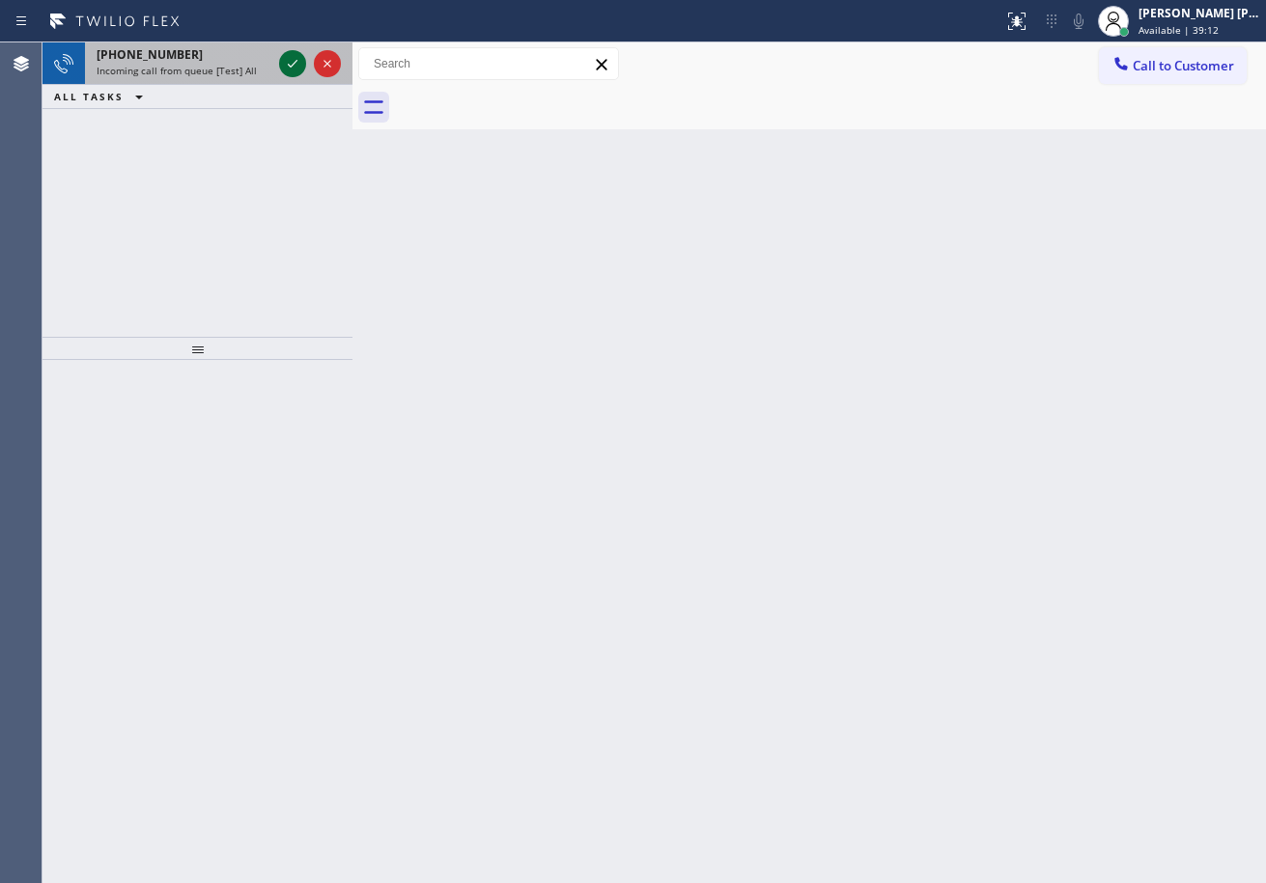
click at [292, 68] on icon at bounding box center [292, 63] width 23 height 23
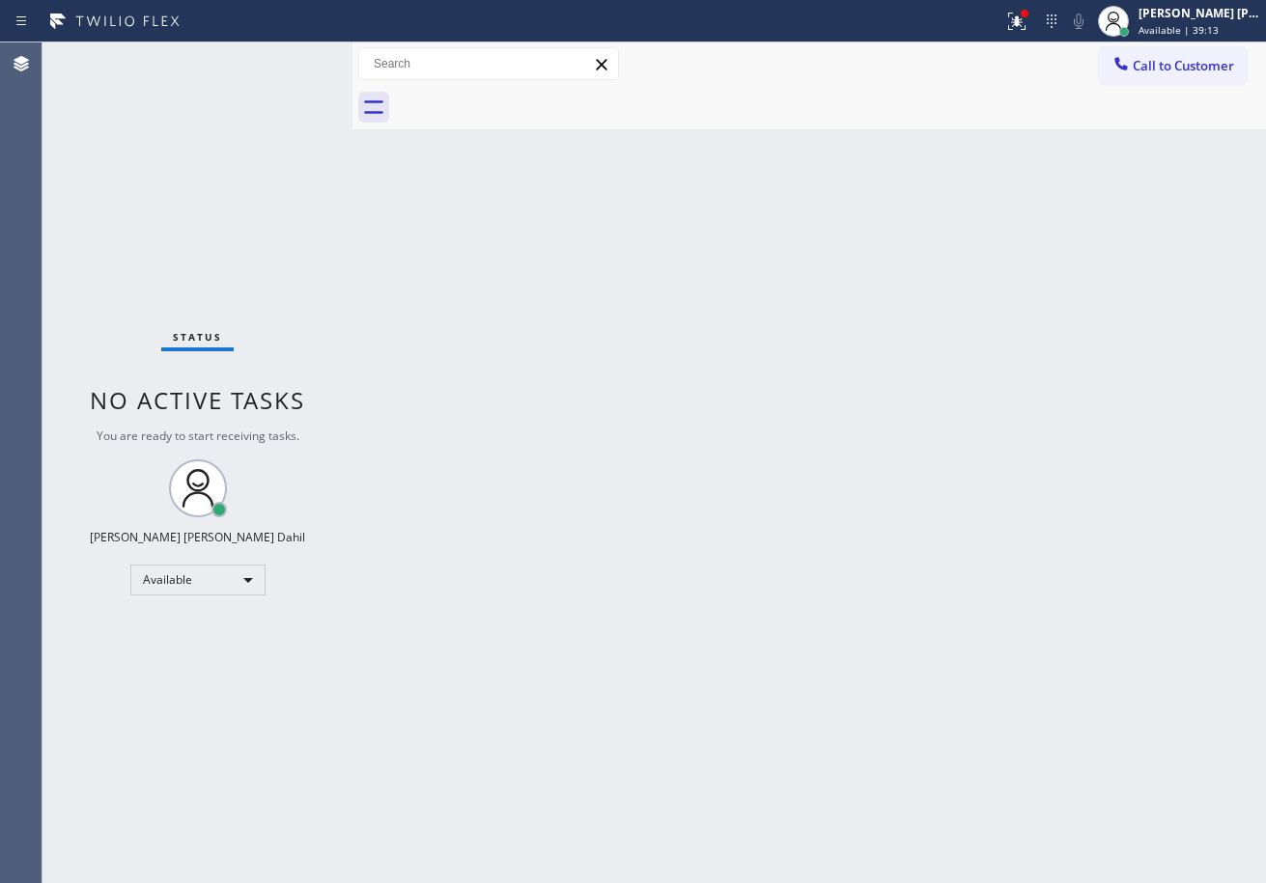
click at [292, 68] on div "Status No active tasks You are ready to start receiving tasks. [PERSON_NAME] [P…" at bounding box center [197, 462] width 310 height 841
click at [711, 593] on div "Back to Dashboard Change Sender ID Customers Technicians Select a contact Outbo…" at bounding box center [808, 462] width 913 height 841
click at [1195, 695] on div "Back to Dashboard Change Sender ID Customers Technicians Select a contact Outbo…" at bounding box center [808, 462] width 913 height 841
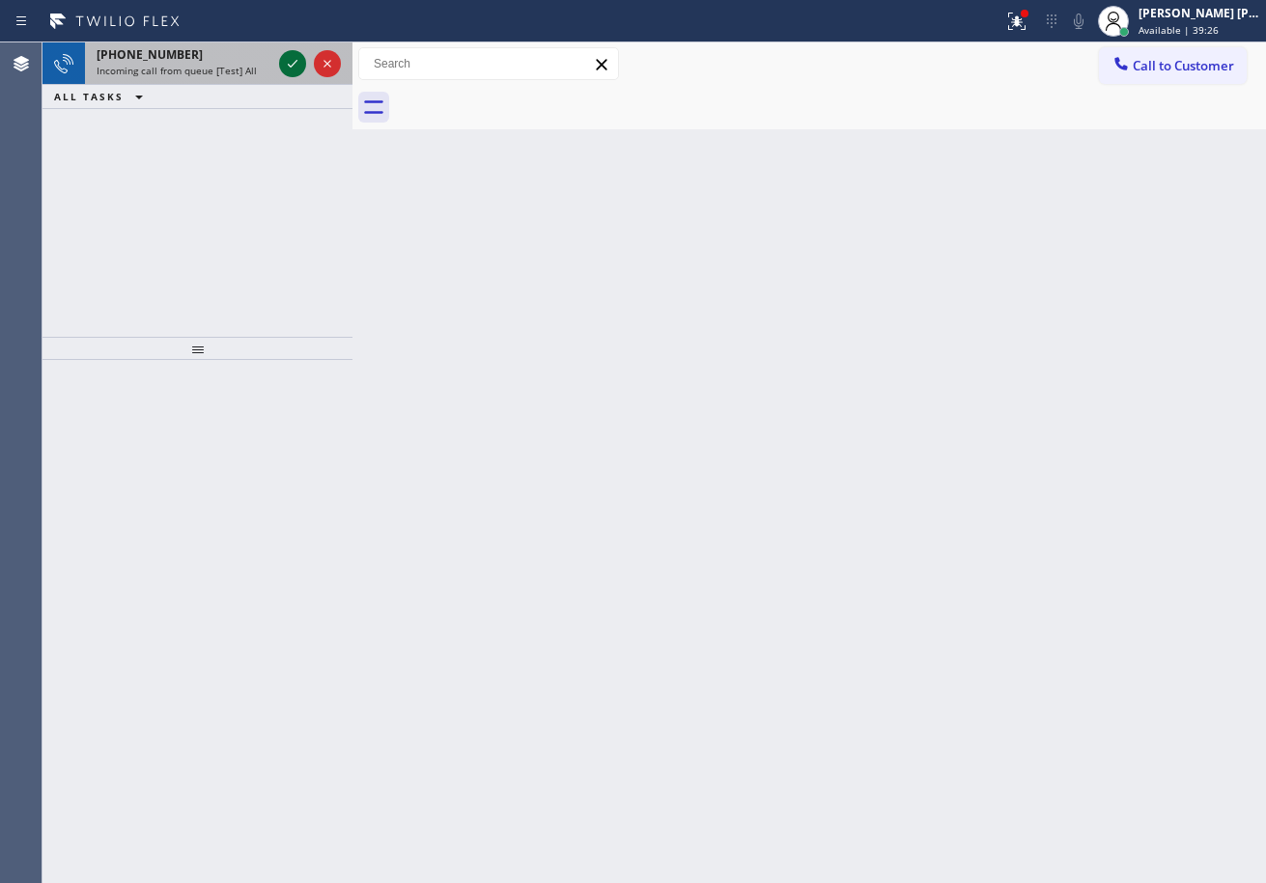
click at [284, 65] on icon at bounding box center [292, 63] width 23 height 23
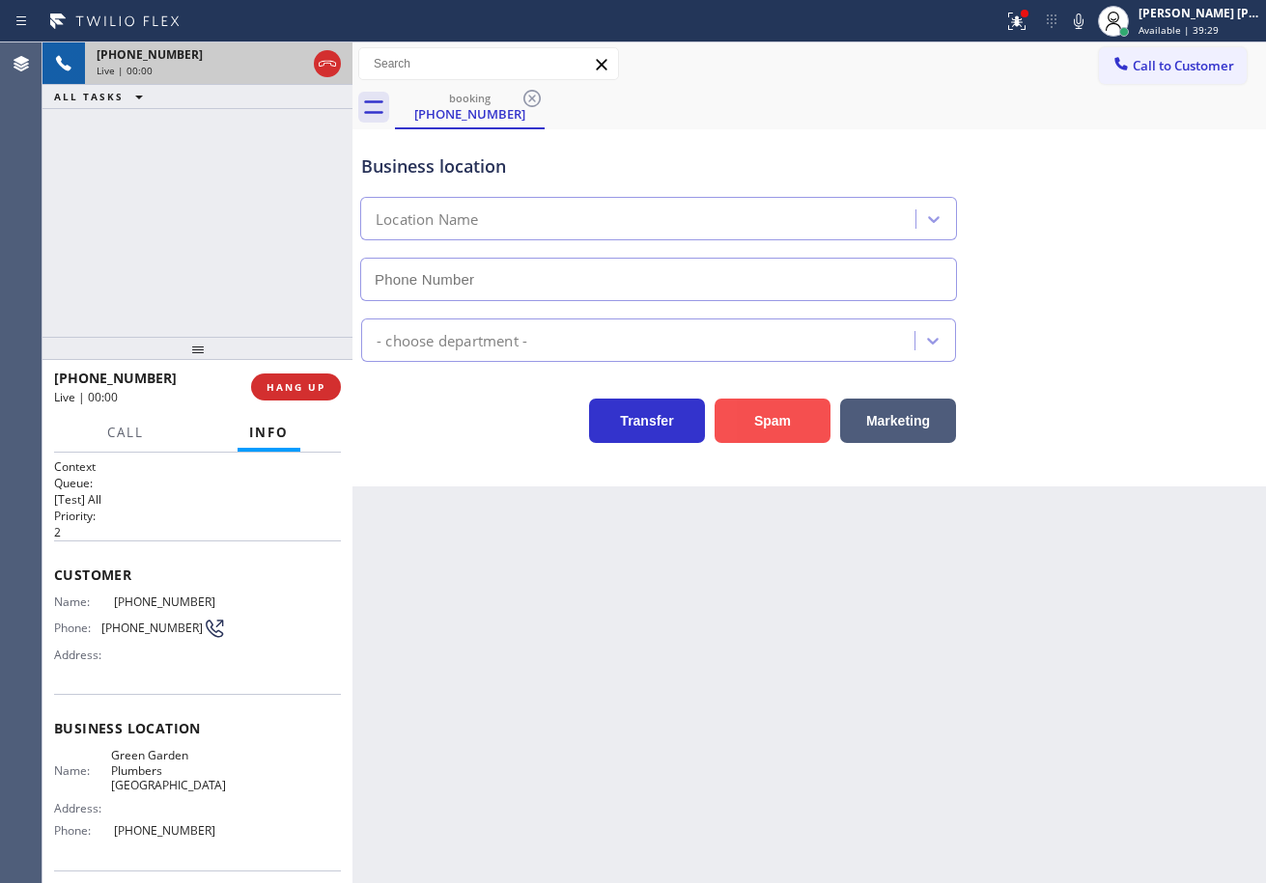
type input "[PHONE_NUMBER]"
click at [787, 416] on button "Spam" at bounding box center [773, 421] width 116 height 44
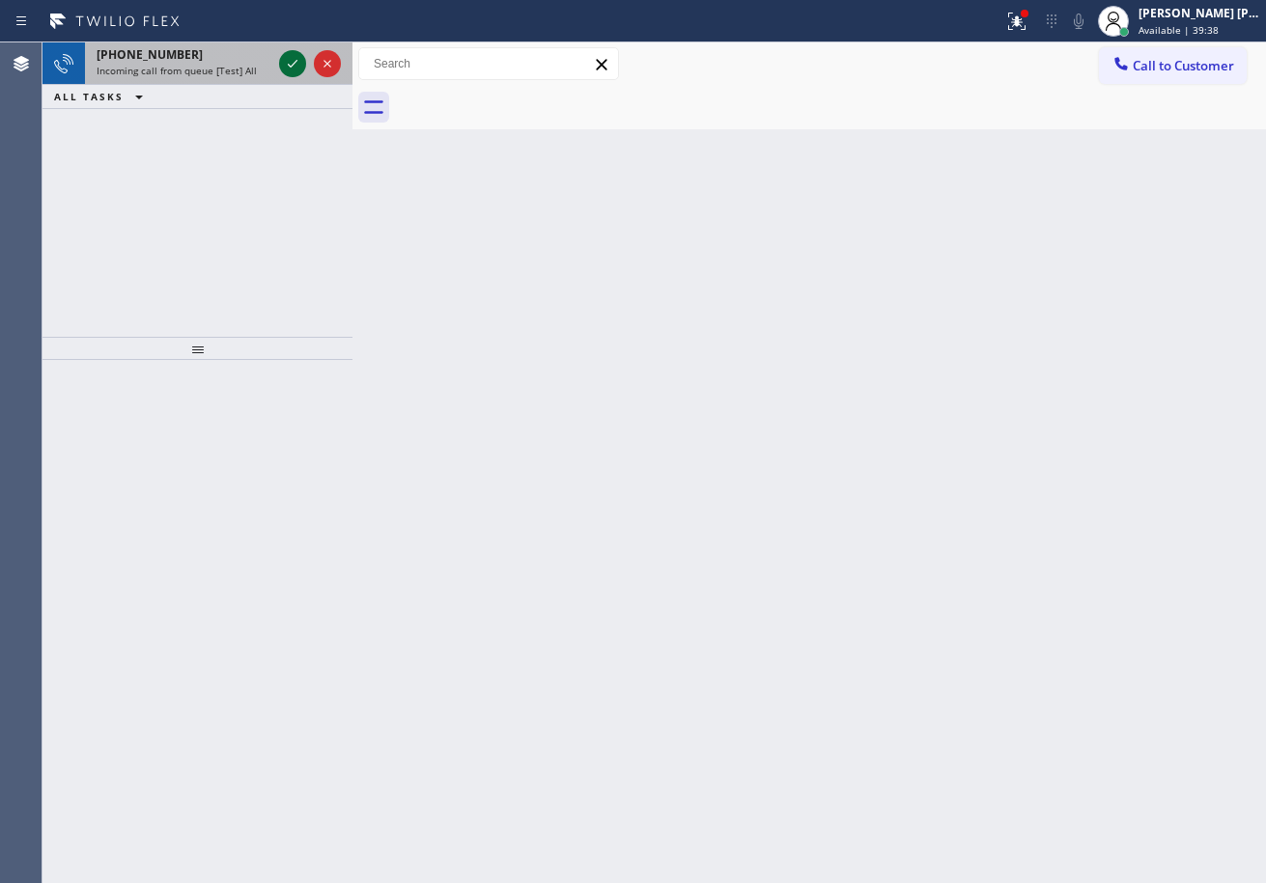
click at [287, 63] on icon at bounding box center [292, 63] width 23 height 23
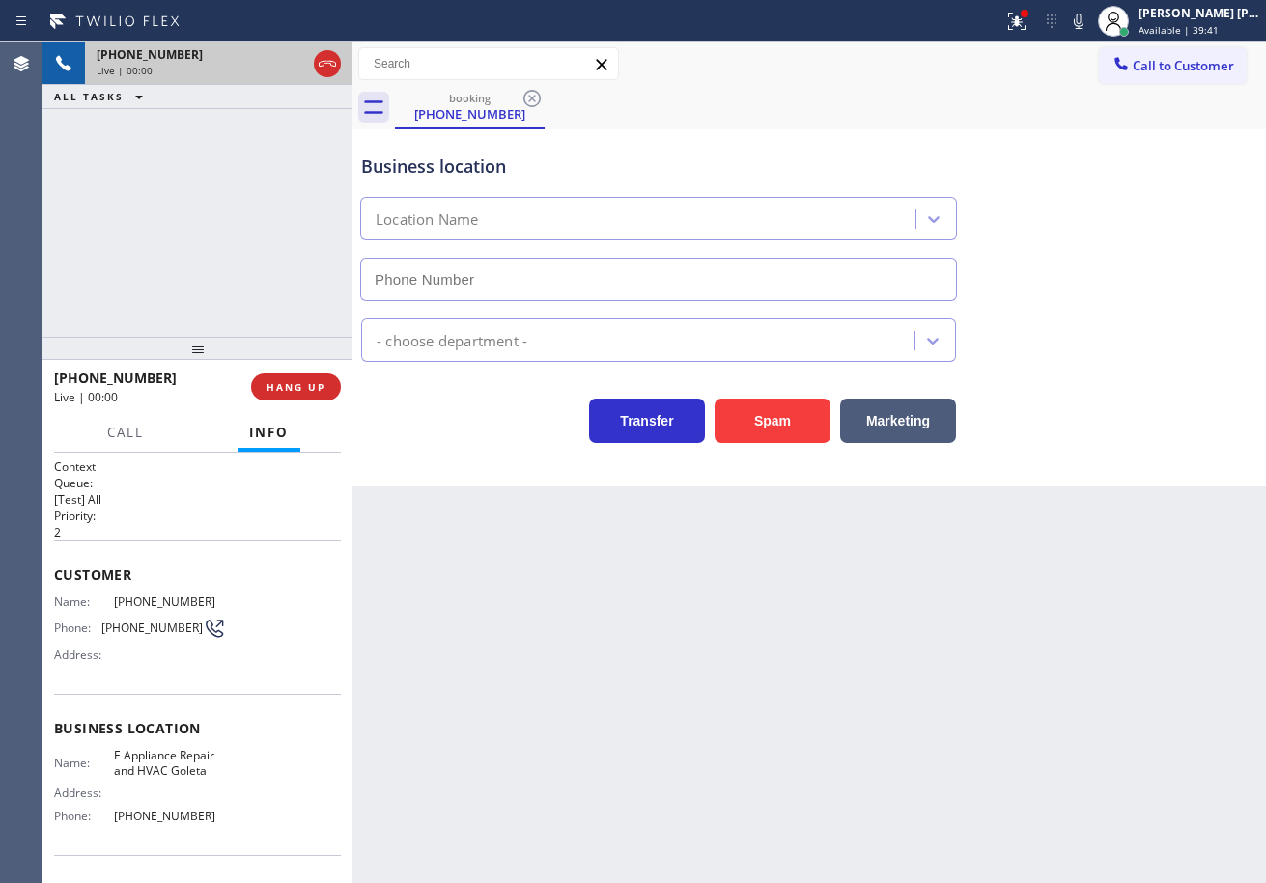
type input "[PHONE_NUMBER]"
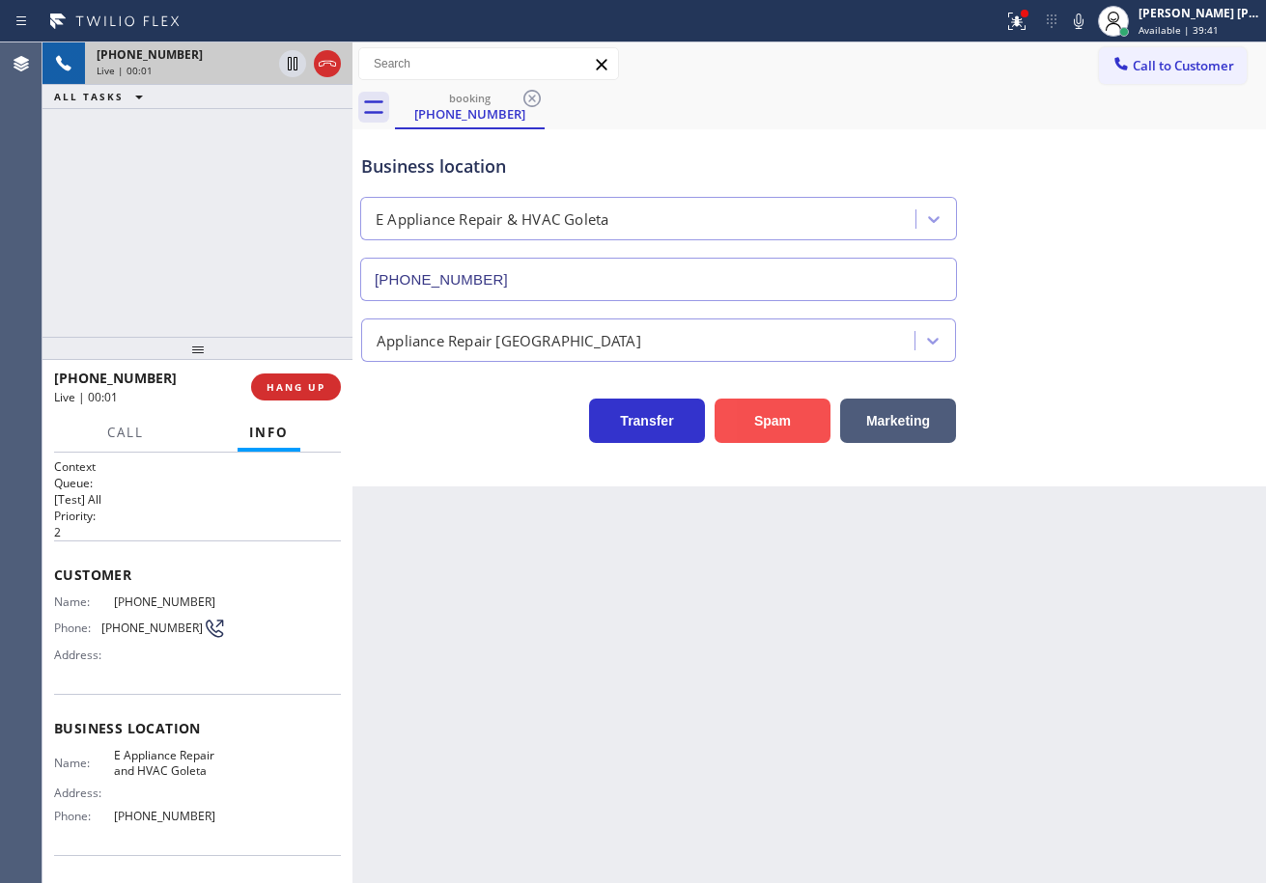
click at [791, 432] on button "Spam" at bounding box center [773, 421] width 116 height 44
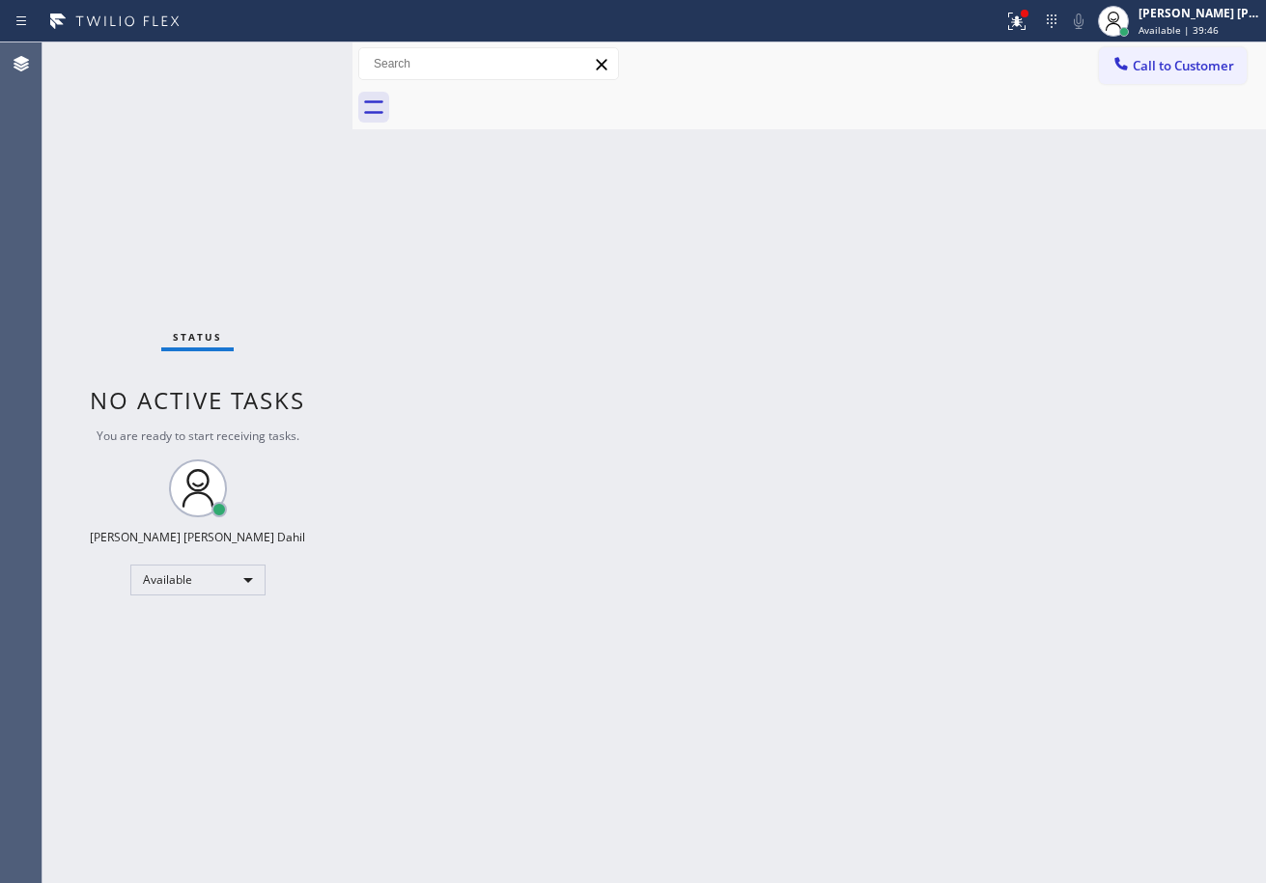
click at [551, 403] on div "Back to Dashboard Change Sender ID Customers Technicians Select a contact Outbo…" at bounding box center [808, 462] width 913 height 841
click at [965, 687] on div "Back to Dashboard Change Sender ID Customers Technicians Select a contact Outbo…" at bounding box center [808, 462] width 913 height 841
click at [590, 145] on div "Back to Dashboard Change Sender ID Customers Technicians Select a contact Outbo…" at bounding box center [808, 462] width 913 height 841
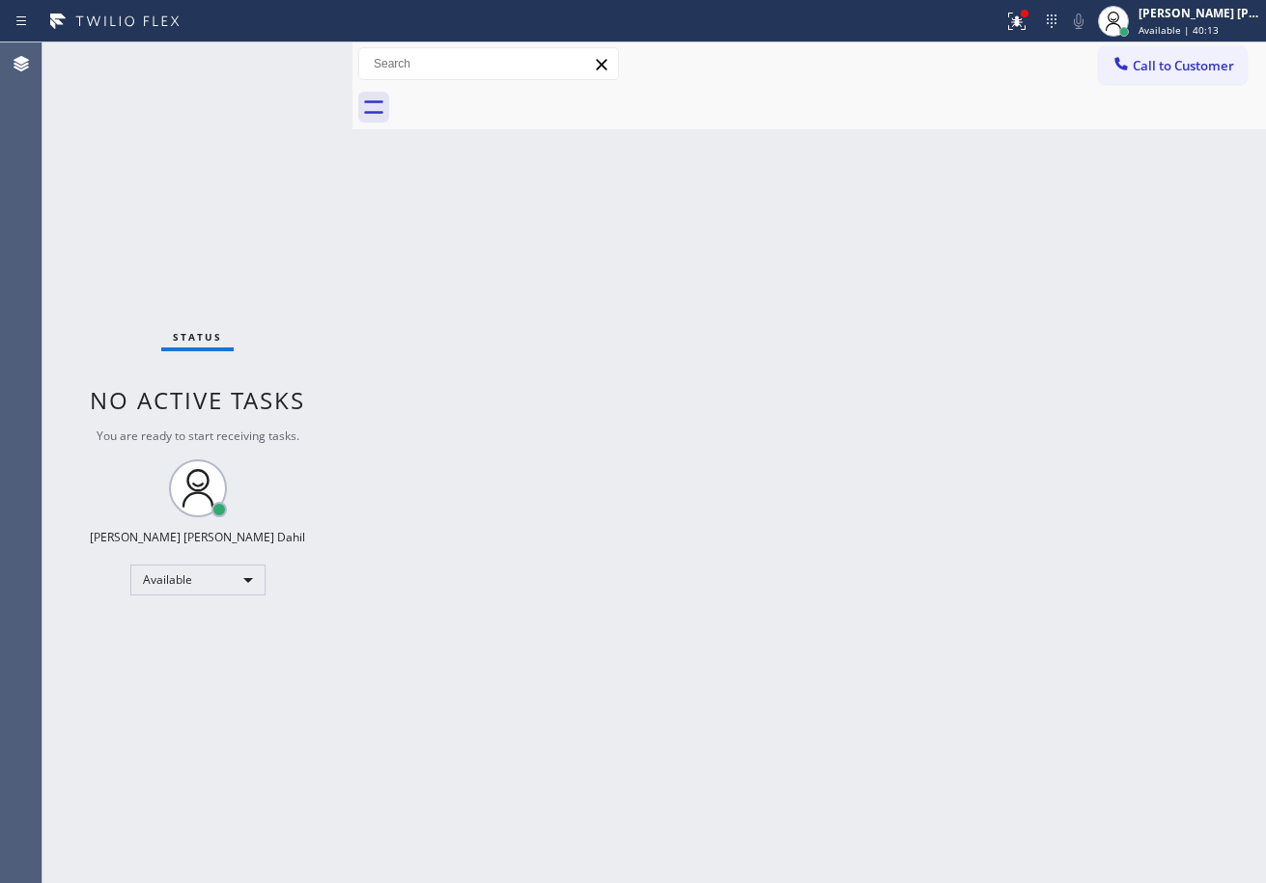
click at [590, 145] on div "Back to Dashboard Change Sender ID Customers Technicians Select a contact Outbo…" at bounding box center [808, 462] width 913 height 841
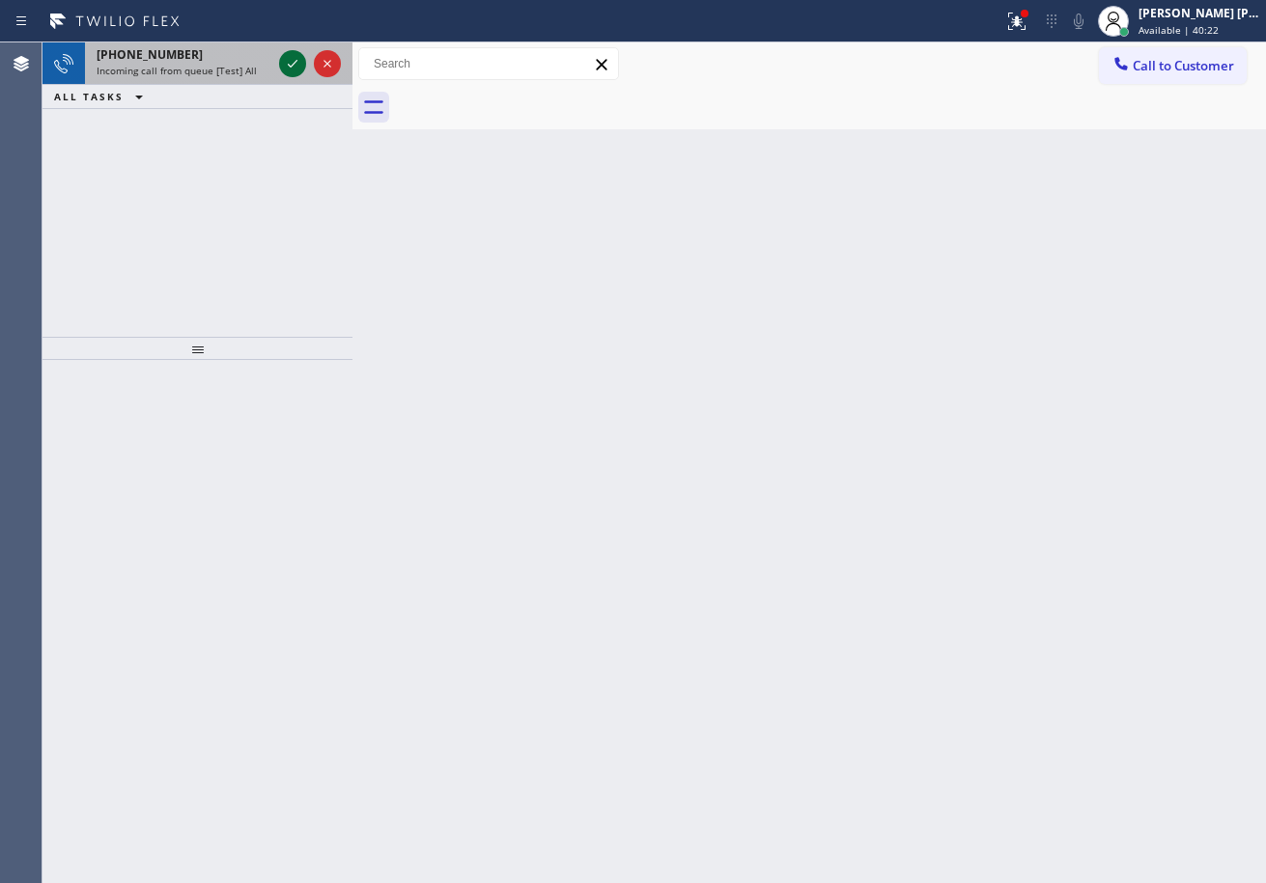
click at [288, 60] on icon at bounding box center [292, 63] width 23 height 23
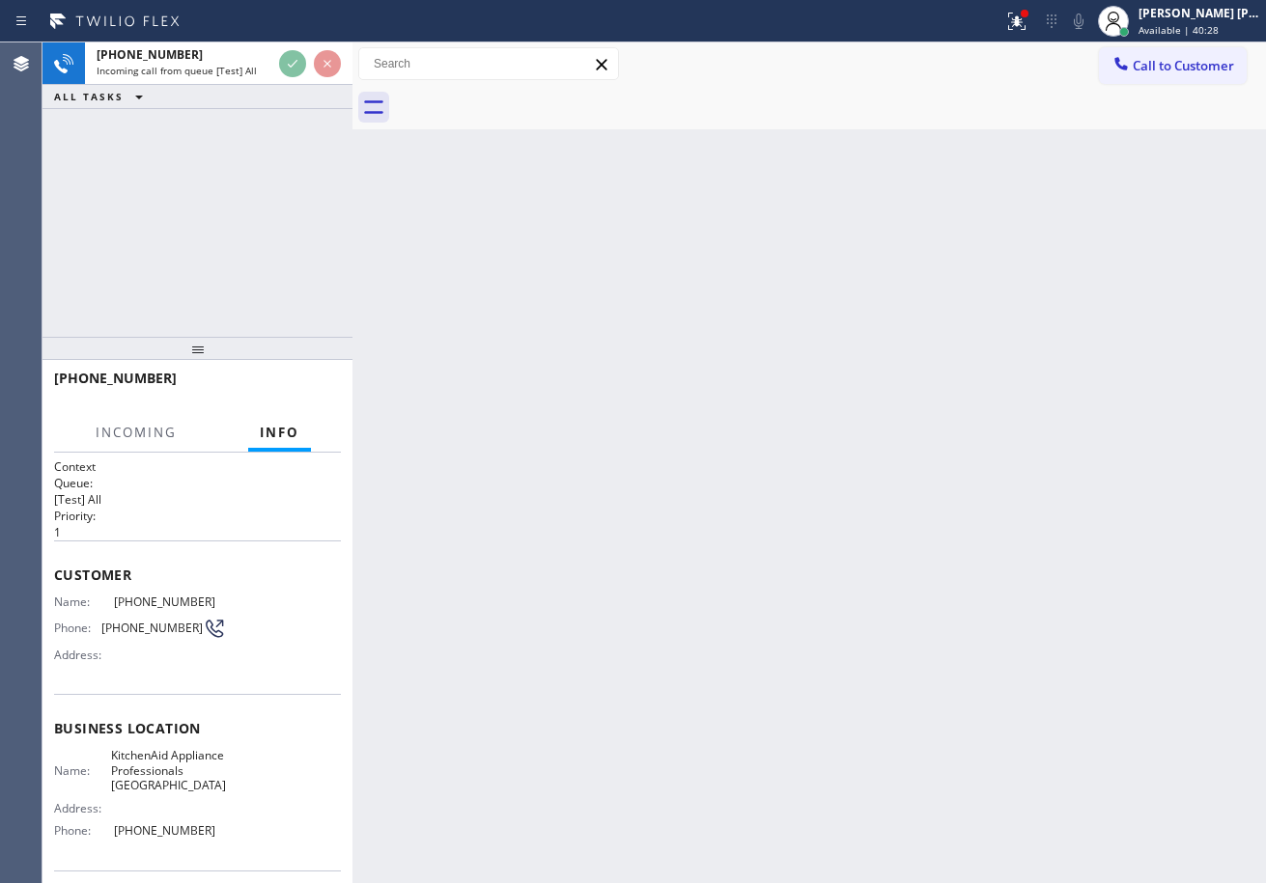
drag, startPoint x: 1034, startPoint y: 11, endPoint x: 1009, endPoint y: 162, distance: 153.7
click at [1028, 24] on icon at bounding box center [1016, 21] width 23 height 23
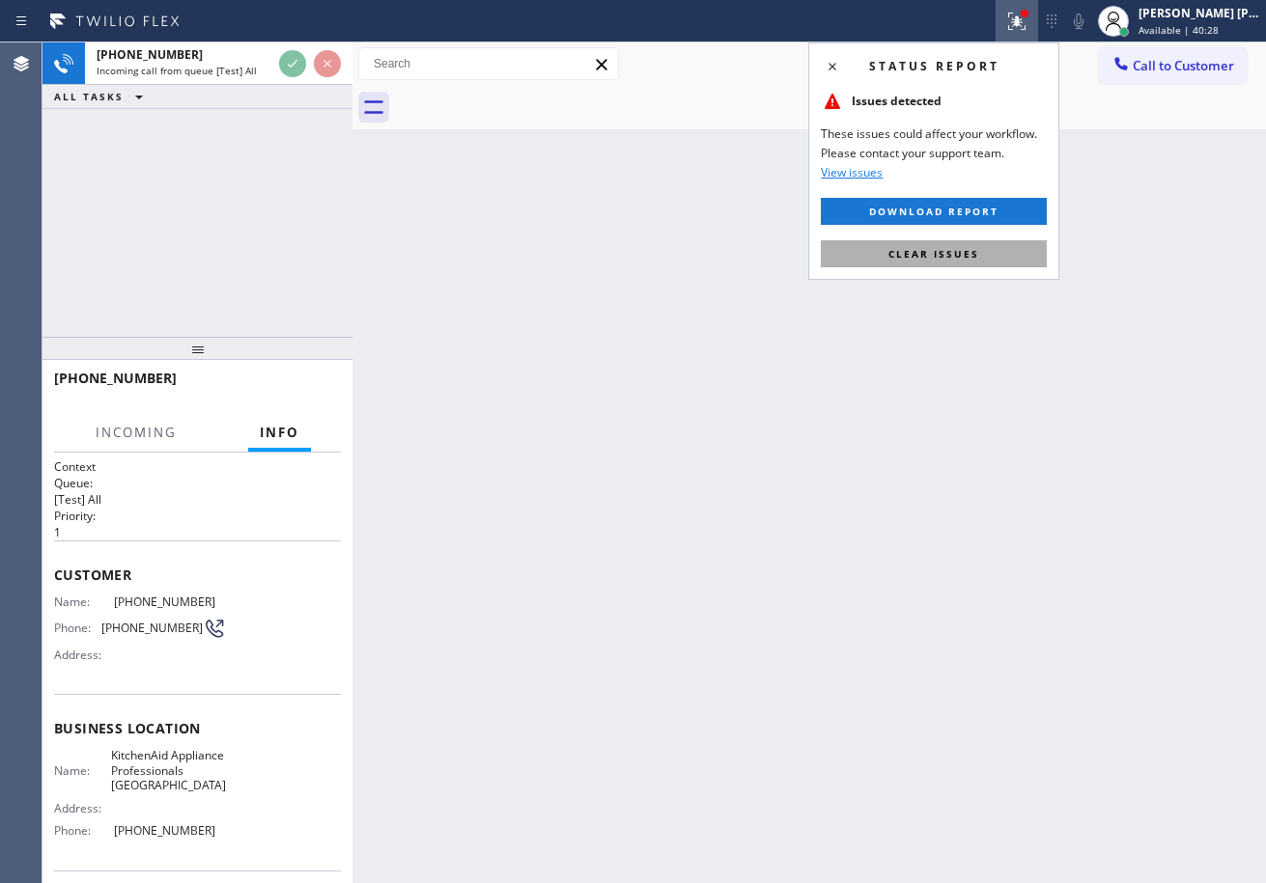
click at [970, 254] on span "Clear issues" at bounding box center [933, 254] width 91 height 14
click at [970, 254] on div "Back to Dashboard Change Sender ID Customers Technicians Select a contact Outbo…" at bounding box center [808, 462] width 913 height 841
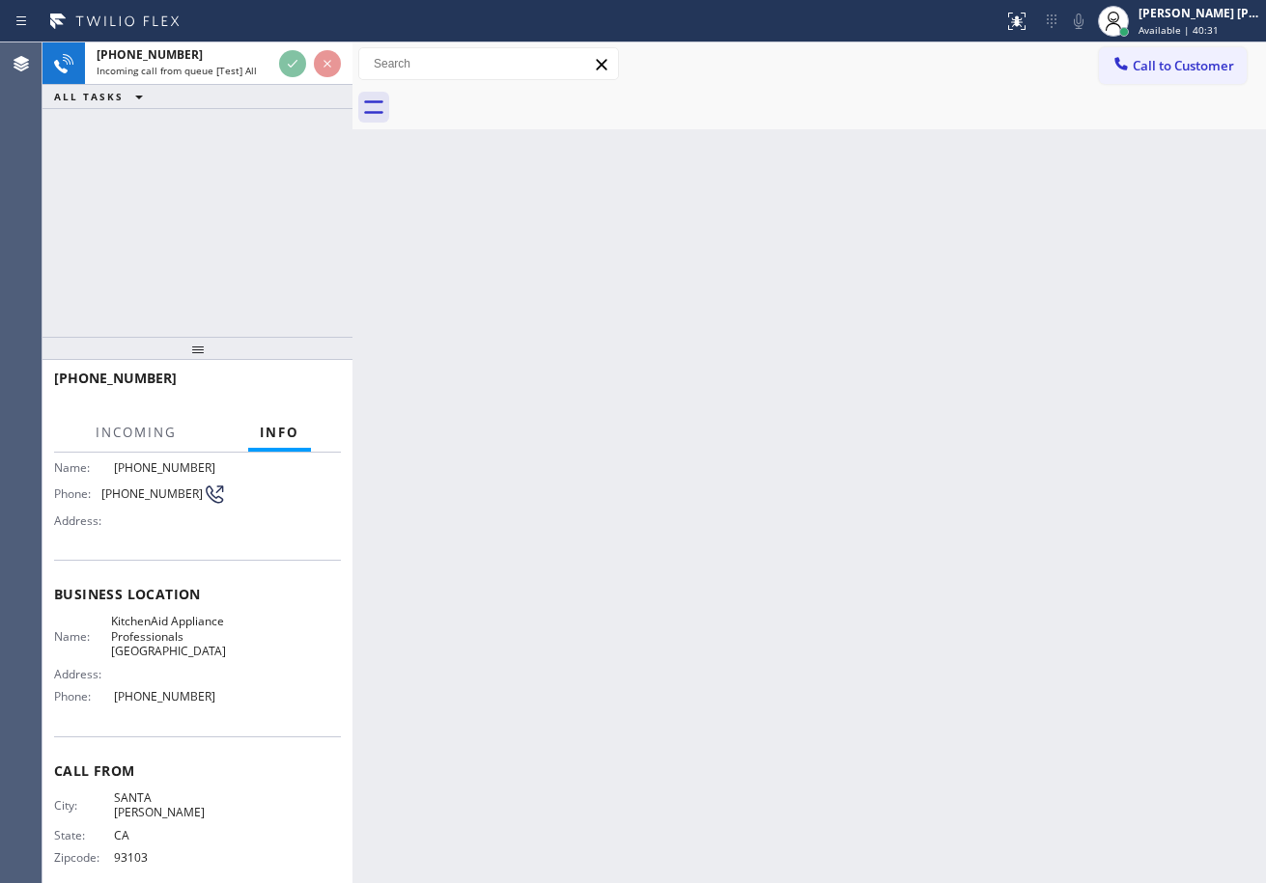
scroll to position [154, 0]
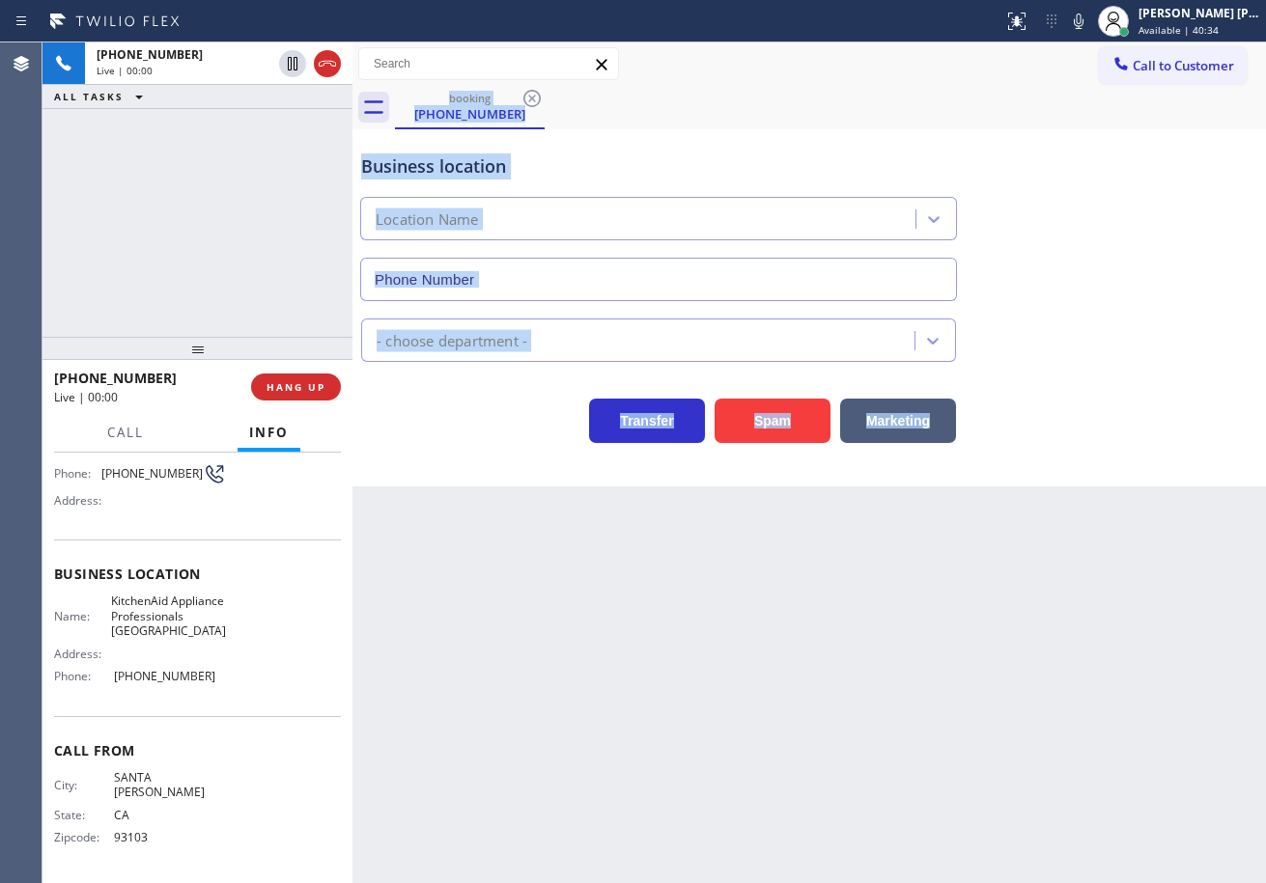
type input "[PHONE_NUMBER]"
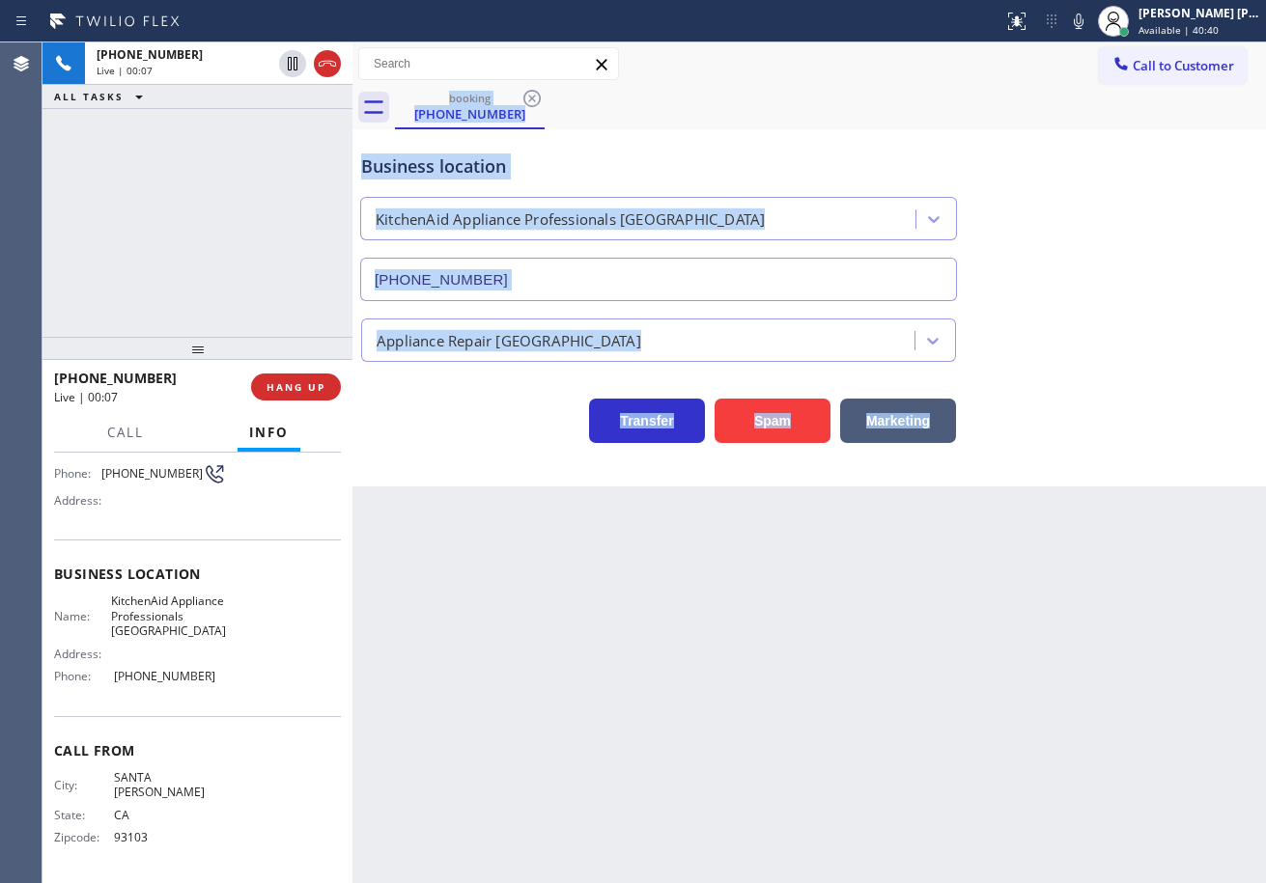
drag, startPoint x: 500, startPoint y: 686, endPoint x: 439, endPoint y: 686, distance: 60.8
click at [502, 686] on div "Back to Dashboard Change Sender ID Customers Technicians Select a contact Outbo…" at bounding box center [808, 462] width 913 height 841
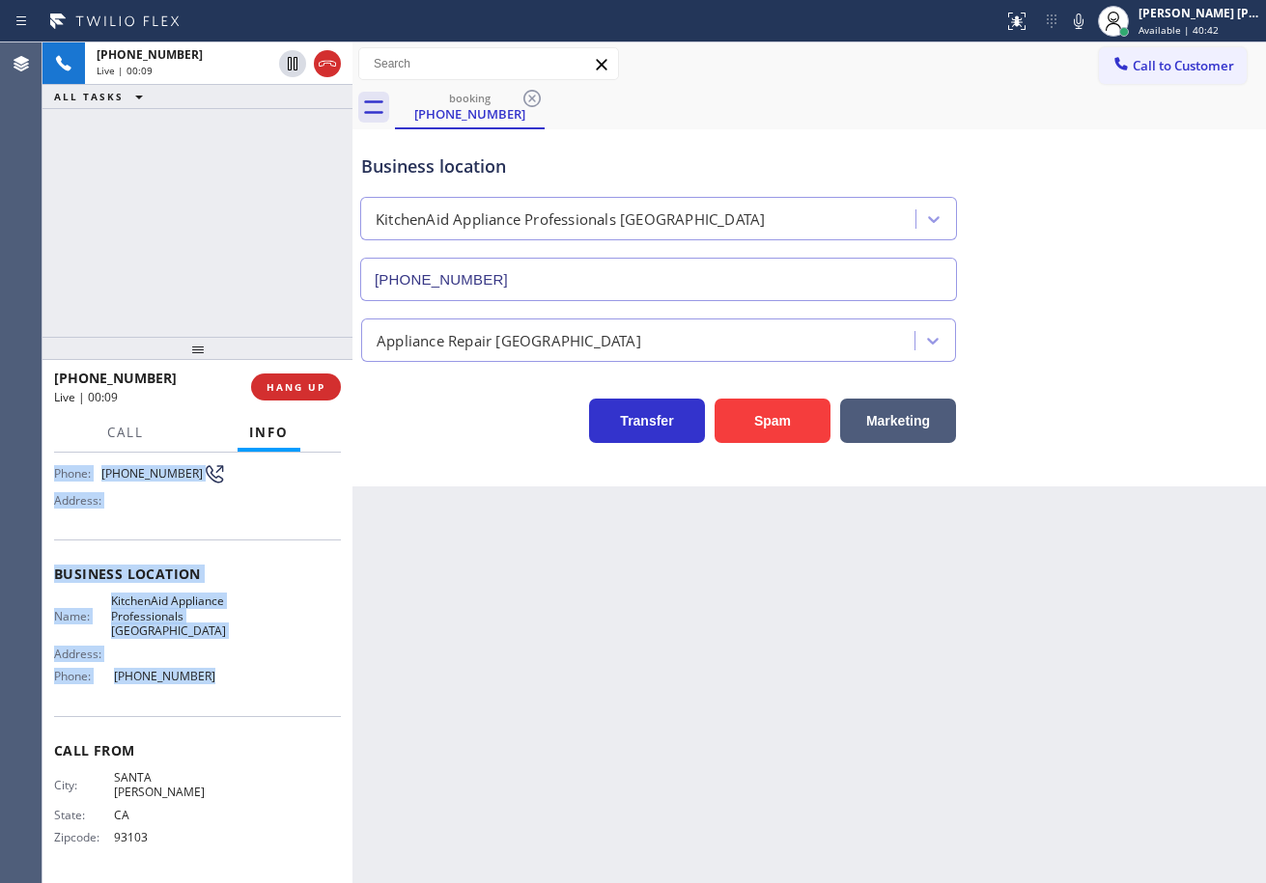
drag, startPoint x: 50, startPoint y: 569, endPoint x: 213, endPoint y: 690, distance: 203.5
click at [212, 690] on div "Context Queue: [Test] All Priority: 1 Customer Name: [PHONE_NUMBER] Phone: [PHO…" at bounding box center [197, 668] width 310 height 431
copy div "Customer Name: [PHONE_NUMBER] Phone: [PHONE_NUMBER] Address: Business location …"
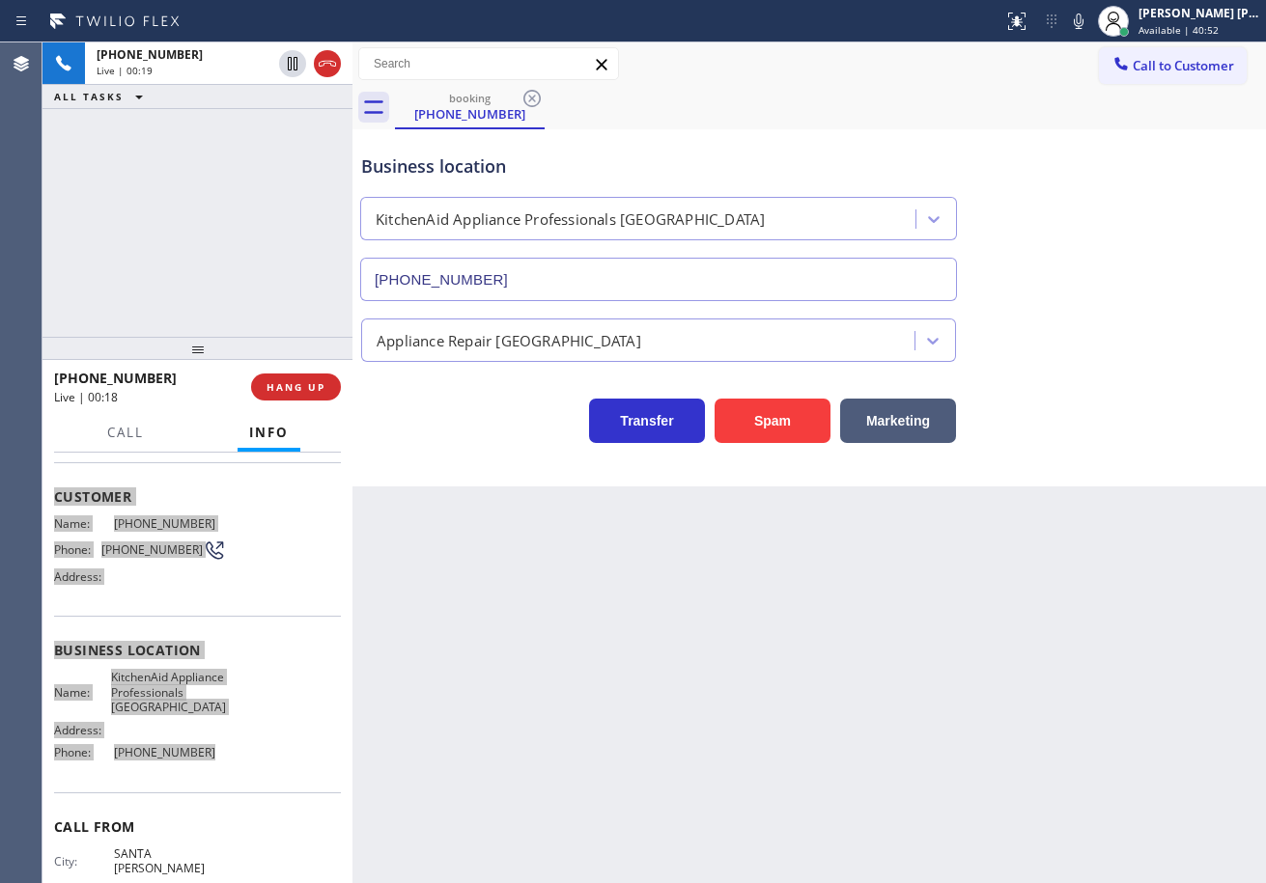
scroll to position [0, 0]
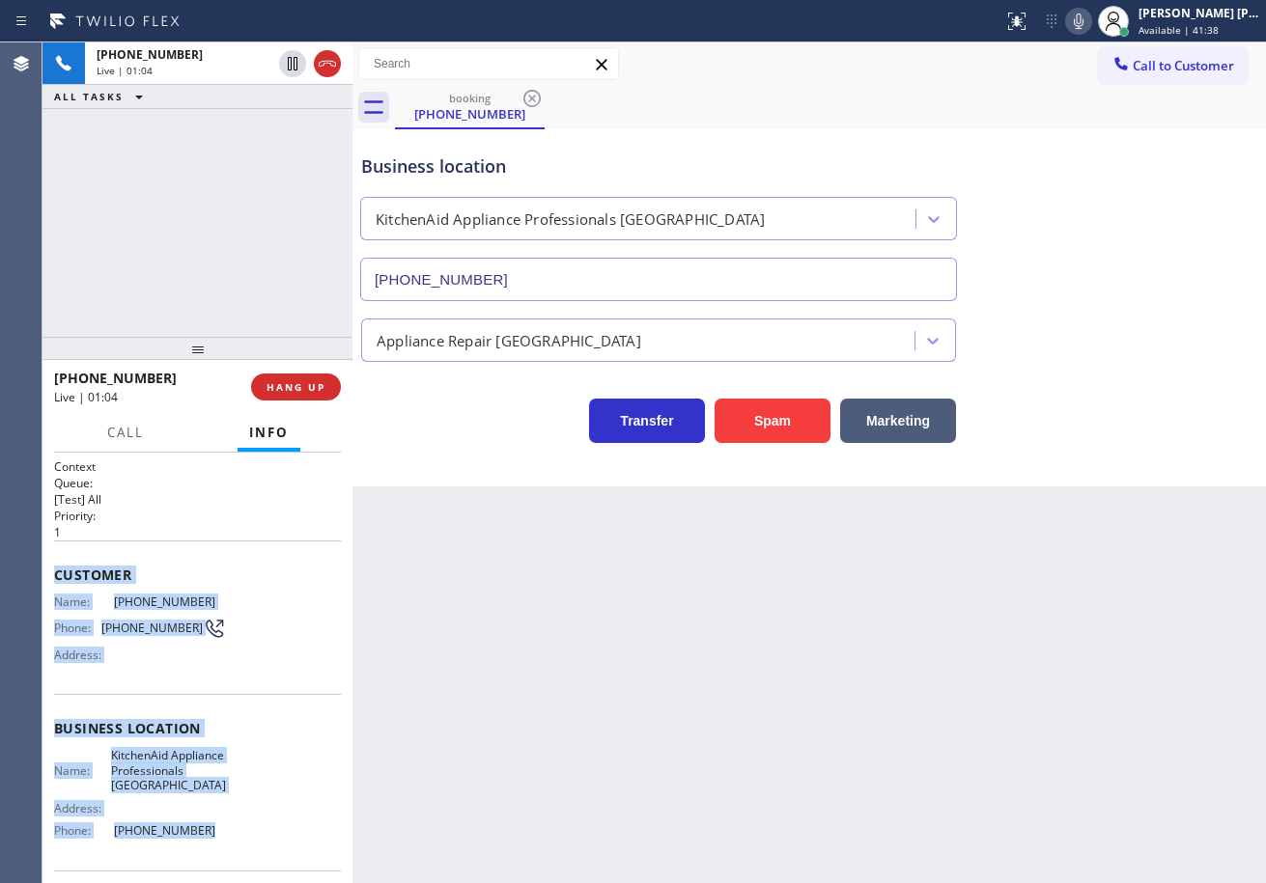
click at [1083, 28] on icon at bounding box center [1079, 21] width 10 height 15
click at [1090, 30] on icon at bounding box center [1078, 21] width 23 height 23
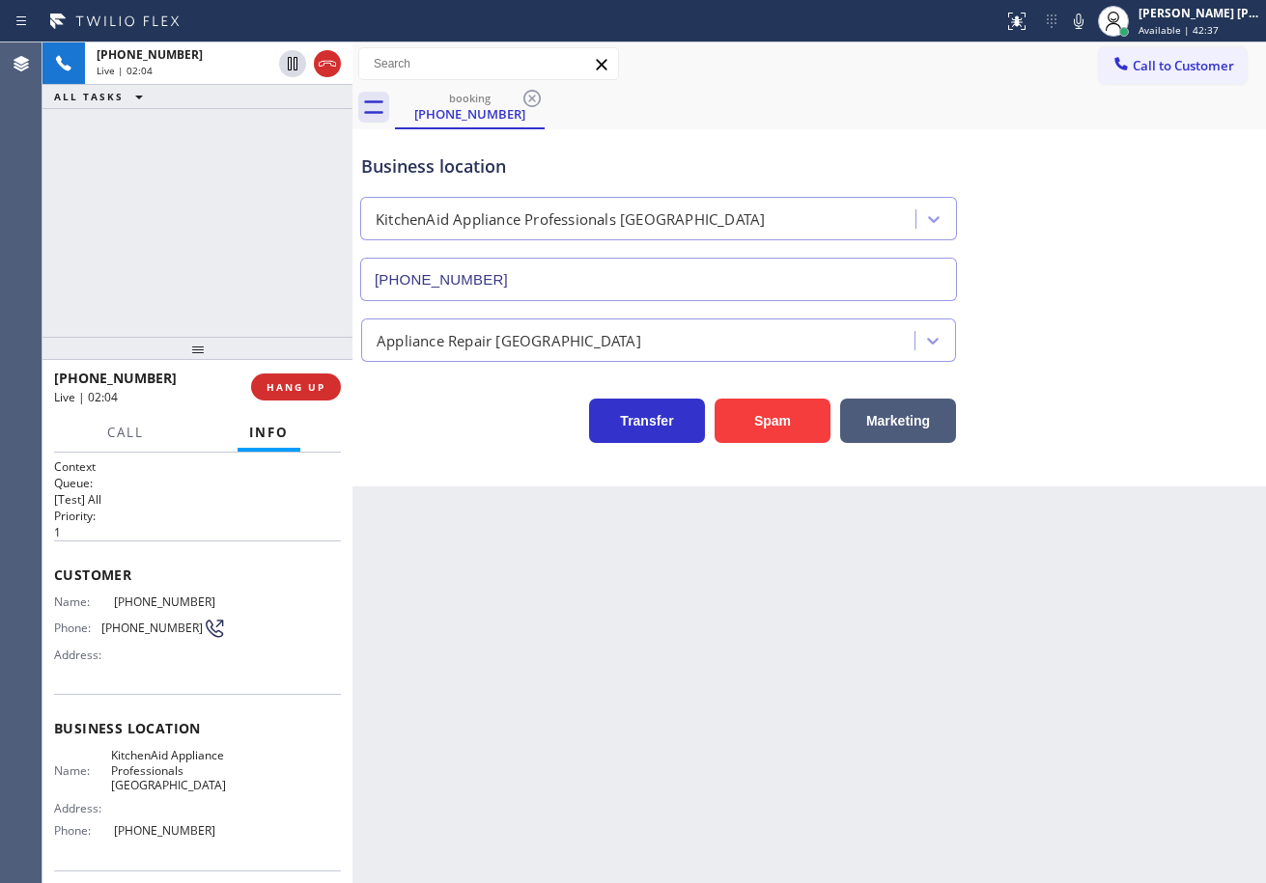
drag, startPoint x: 1124, startPoint y: 173, endPoint x: 916, endPoint y: 228, distance: 214.8
click at [1117, 177] on div "Business location KitchenAid Appliance Professionals [GEOGRAPHIC_DATA] [PHONE_N…" at bounding box center [809, 213] width 904 height 175
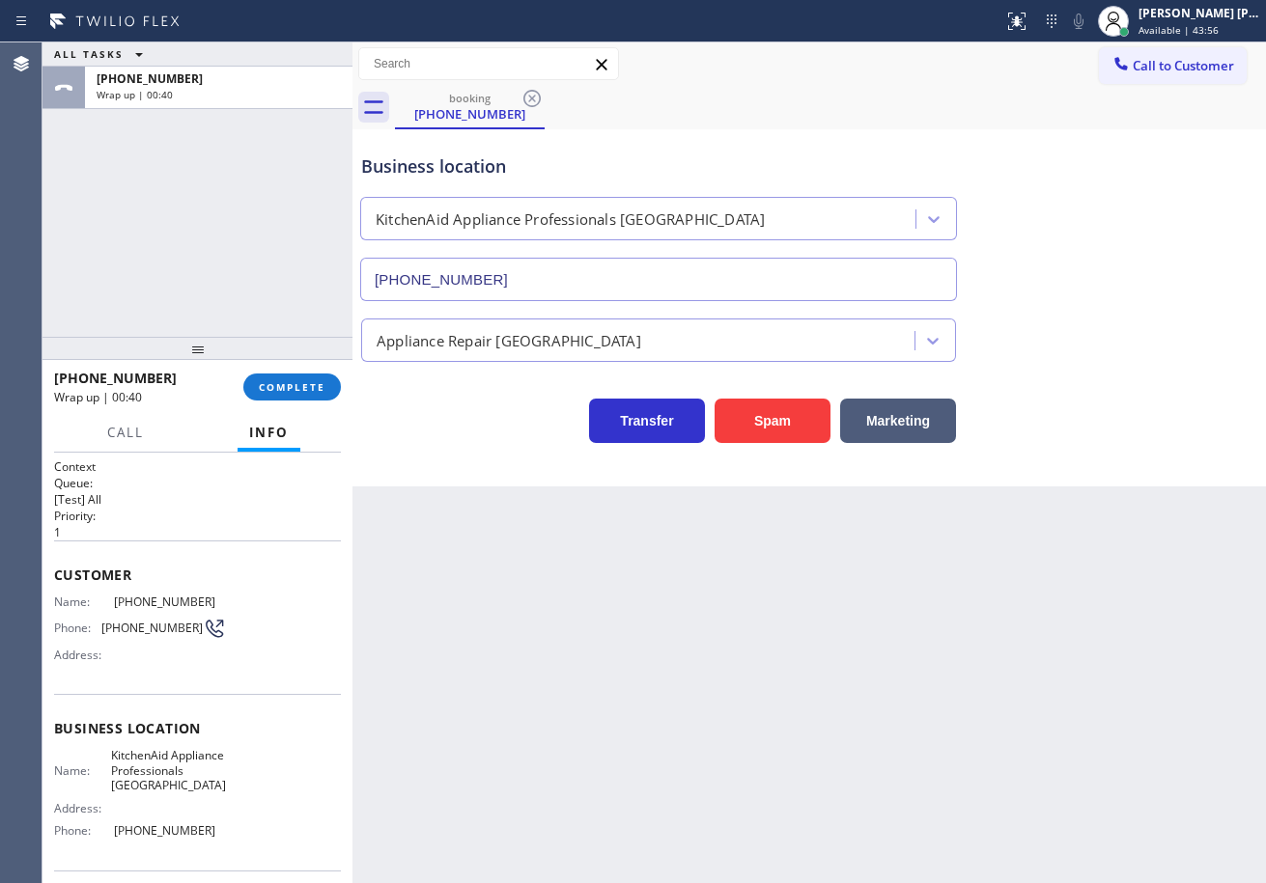
drag, startPoint x: 170, startPoint y: 222, endPoint x: 241, endPoint y: 296, distance: 103.1
click at [172, 221] on div "ALL TASKS ALL TASKS ACTIVE TASKS TASKS IN WRAP UP [PHONE_NUMBER] Wrap up | 00:40" at bounding box center [197, 189] width 310 height 294
click at [286, 385] on span "COMPLETE" at bounding box center [292, 387] width 67 height 14
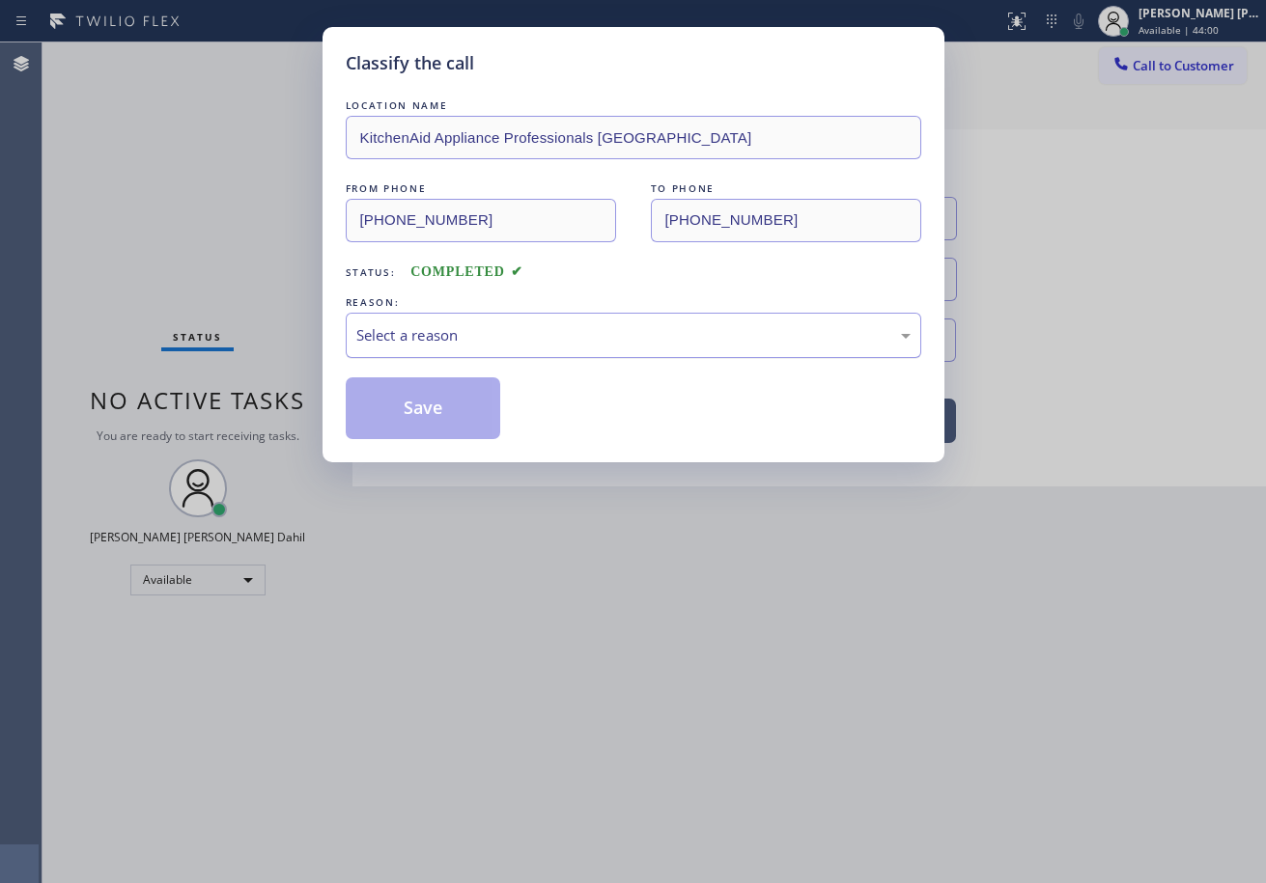
click at [490, 337] on div "Select a reason" at bounding box center [633, 335] width 554 height 22
click at [490, 406] on button "Save" at bounding box center [423, 409] width 155 height 62
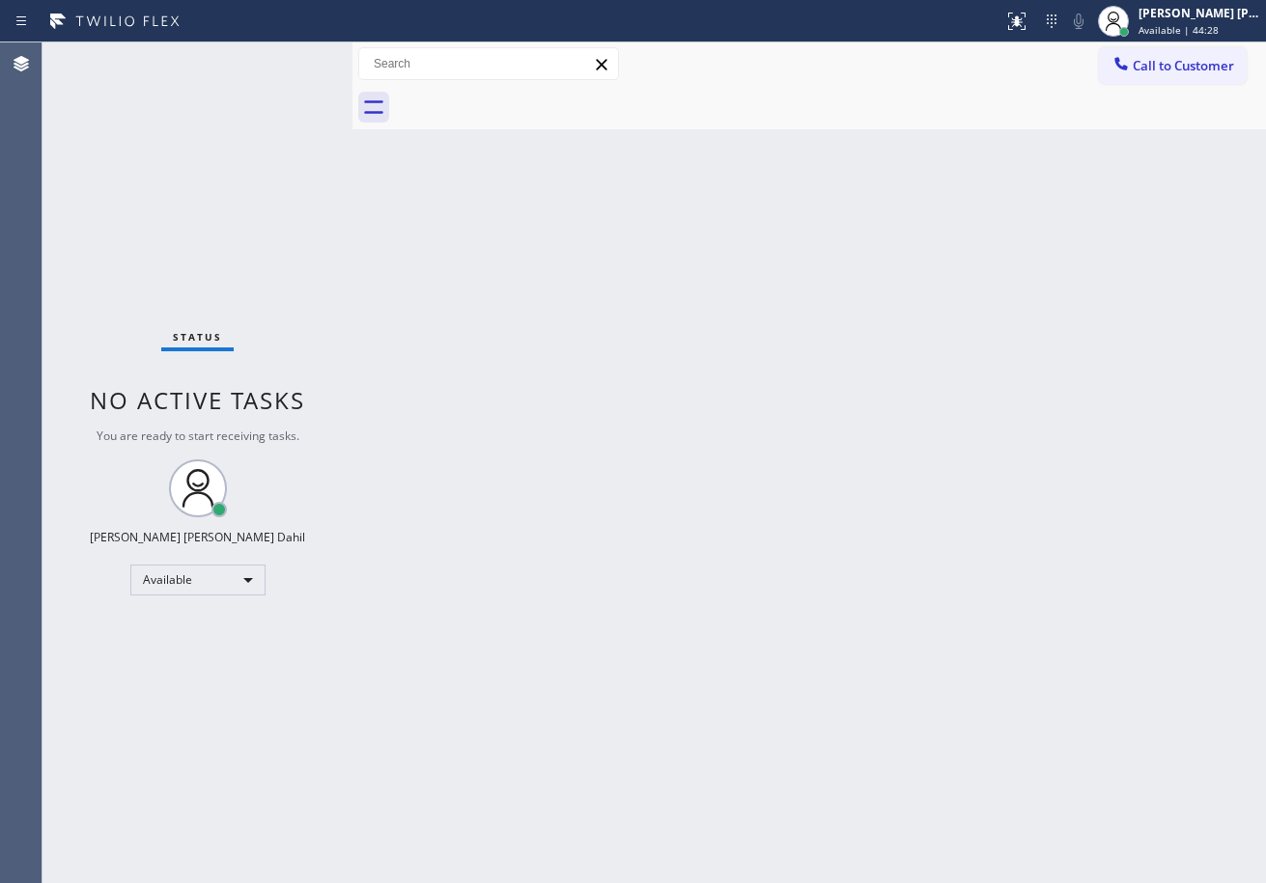
drag, startPoint x: 749, startPoint y: 159, endPoint x: 797, endPoint y: 259, distance: 110.1
click at [750, 158] on div "Back to Dashboard Change Sender ID Customers Technicians Select a contact Outbo…" at bounding box center [808, 462] width 913 height 841
click at [631, 631] on div "Back to Dashboard Change Sender ID Customers Technicians Select a contact Outbo…" at bounding box center [808, 462] width 913 height 841
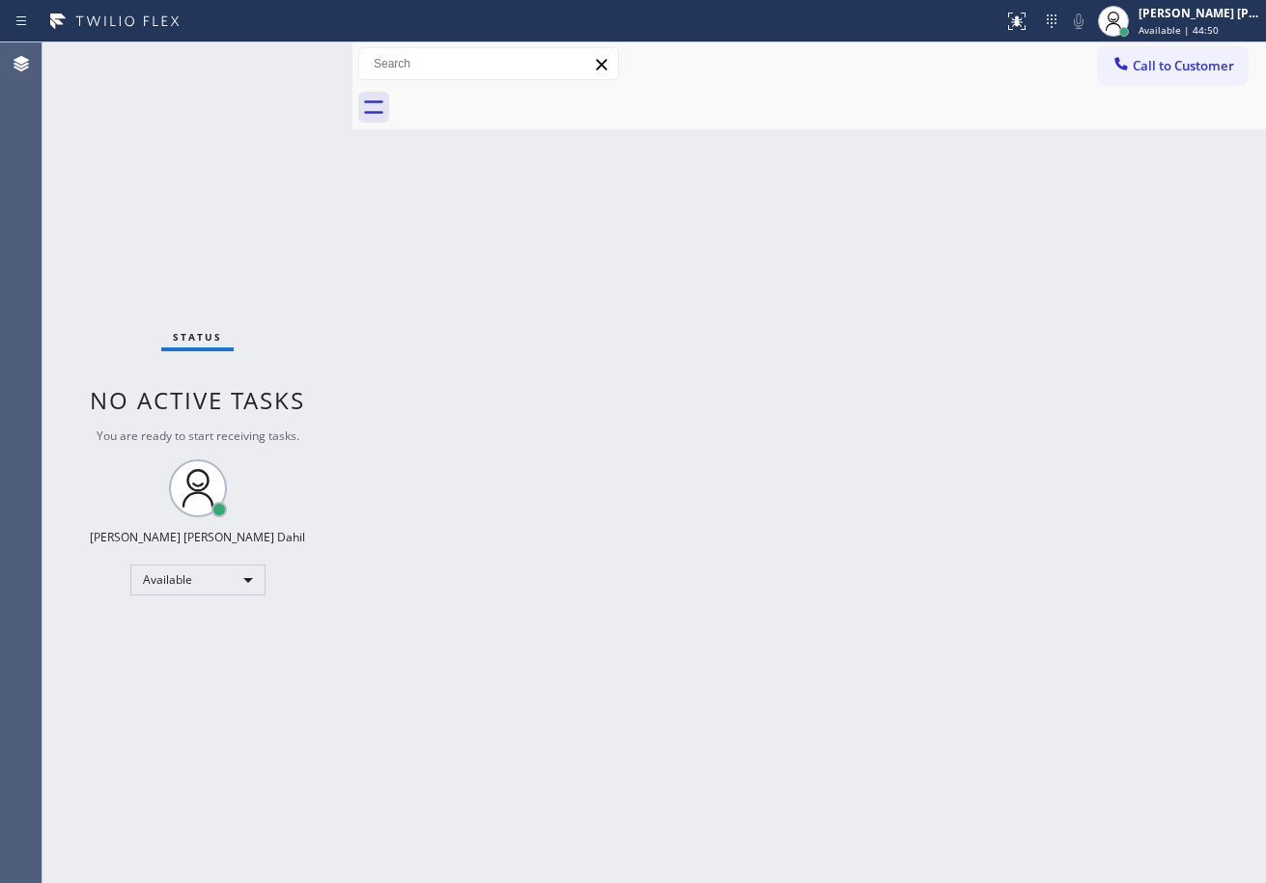
click at [631, 631] on div "Back to Dashboard Change Sender ID Customers Technicians Select a contact Outbo…" at bounding box center [808, 462] width 913 height 841
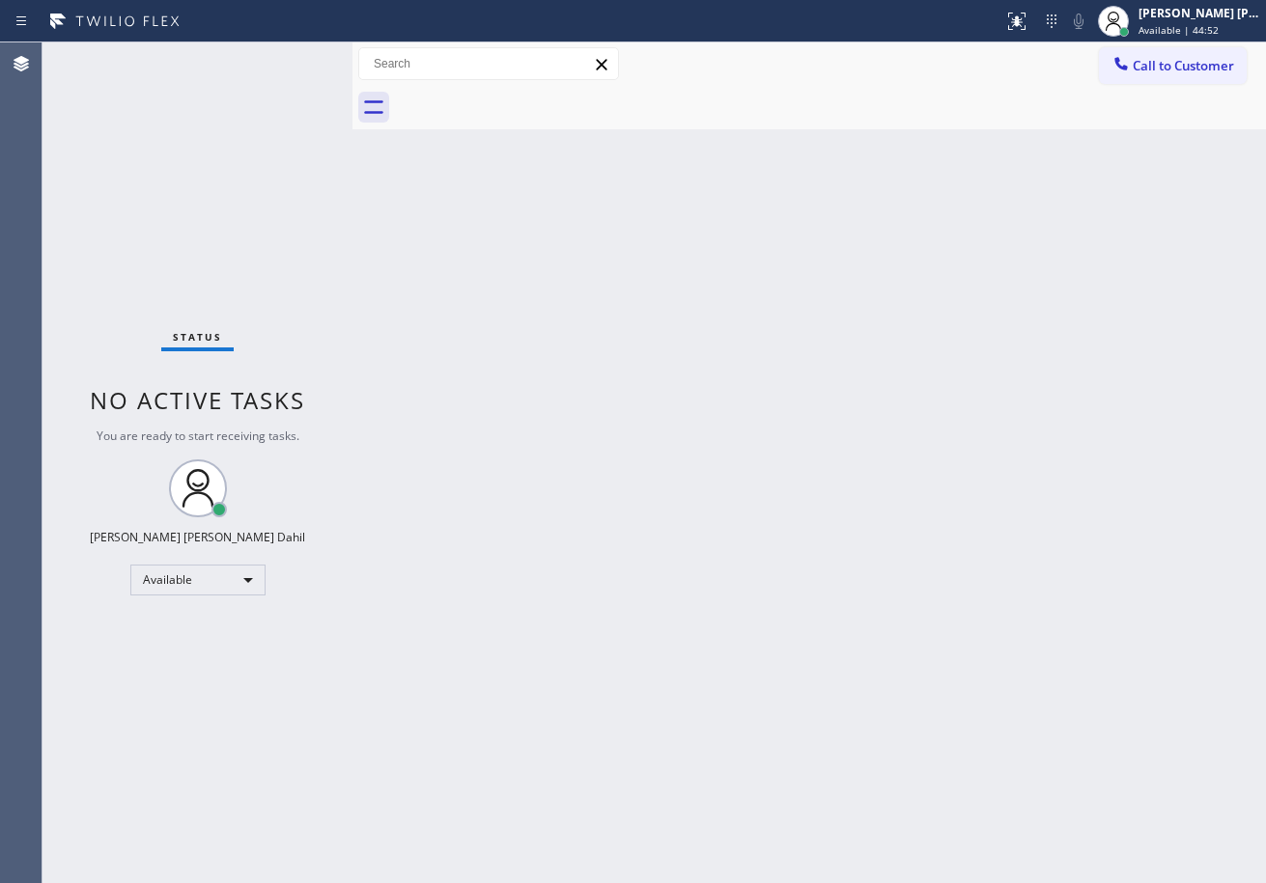
click at [631, 631] on div "Back to Dashboard Change Sender ID Customers Technicians Select a contact Outbo…" at bounding box center [808, 462] width 913 height 841
click at [786, 600] on div "Back to Dashboard Change Sender ID Customers Technicians Select a contact Outbo…" at bounding box center [808, 462] width 913 height 841
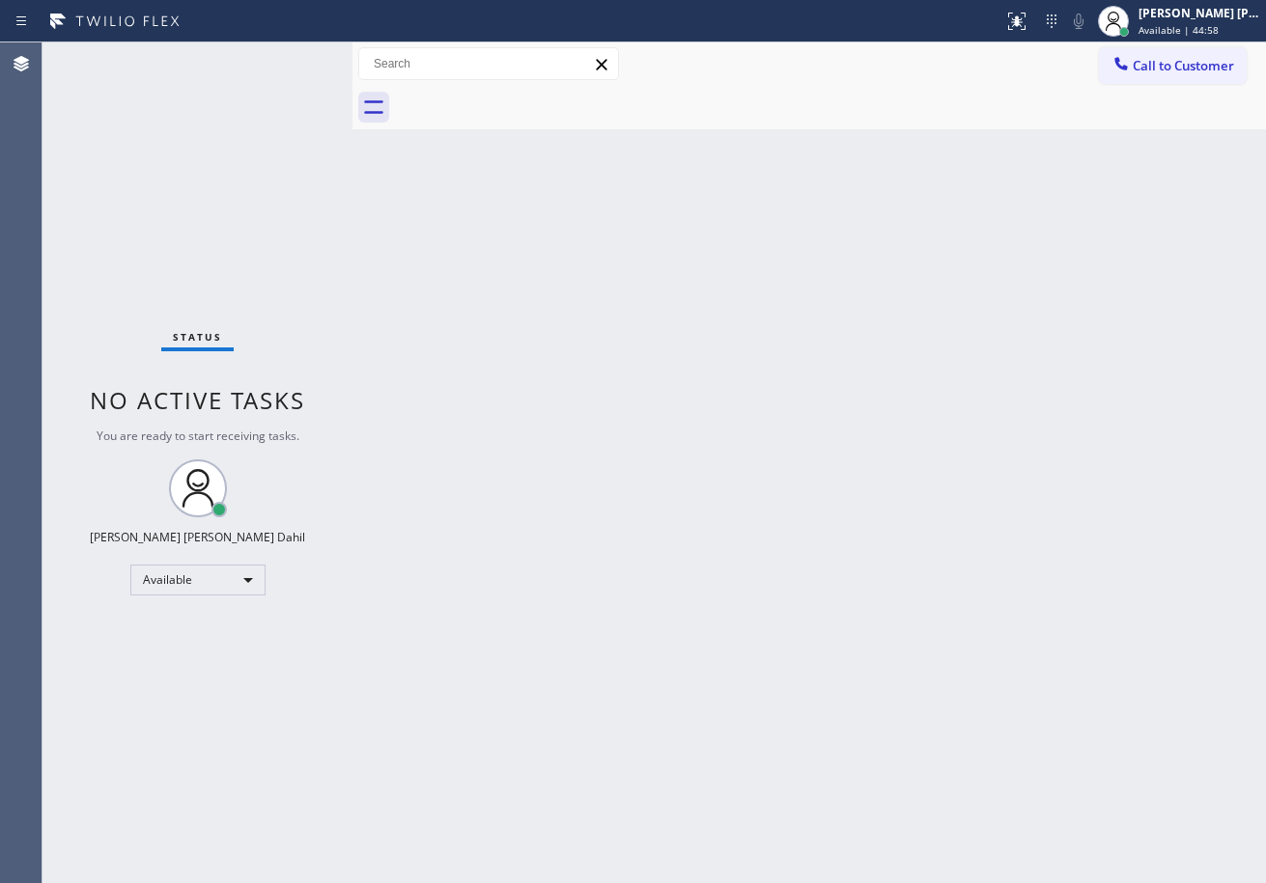
click at [786, 600] on div "Back to Dashboard Change Sender ID Customers Technicians Select a contact Outbo…" at bounding box center [808, 462] width 913 height 841
click at [785, 535] on div "Back to Dashboard Change Sender ID Customers Technicians Select a contact Outbo…" at bounding box center [808, 462] width 913 height 841
click at [443, 525] on div "Back to Dashboard Change Sender ID Customers Technicians Select a contact Outbo…" at bounding box center [808, 462] width 913 height 841
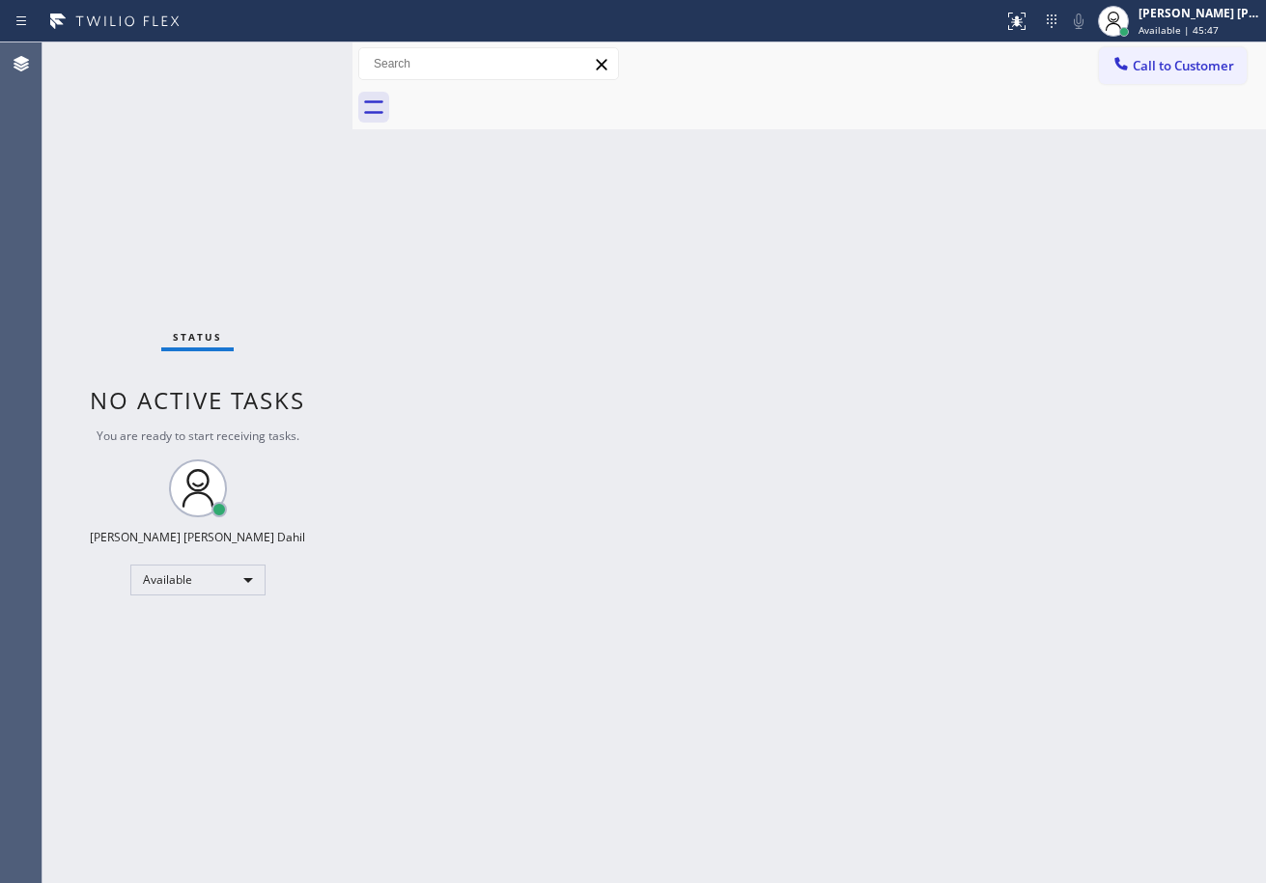
click at [996, 808] on div "Back to Dashboard Change Sender ID Customers Technicians Select a contact Outbo…" at bounding box center [808, 462] width 913 height 841
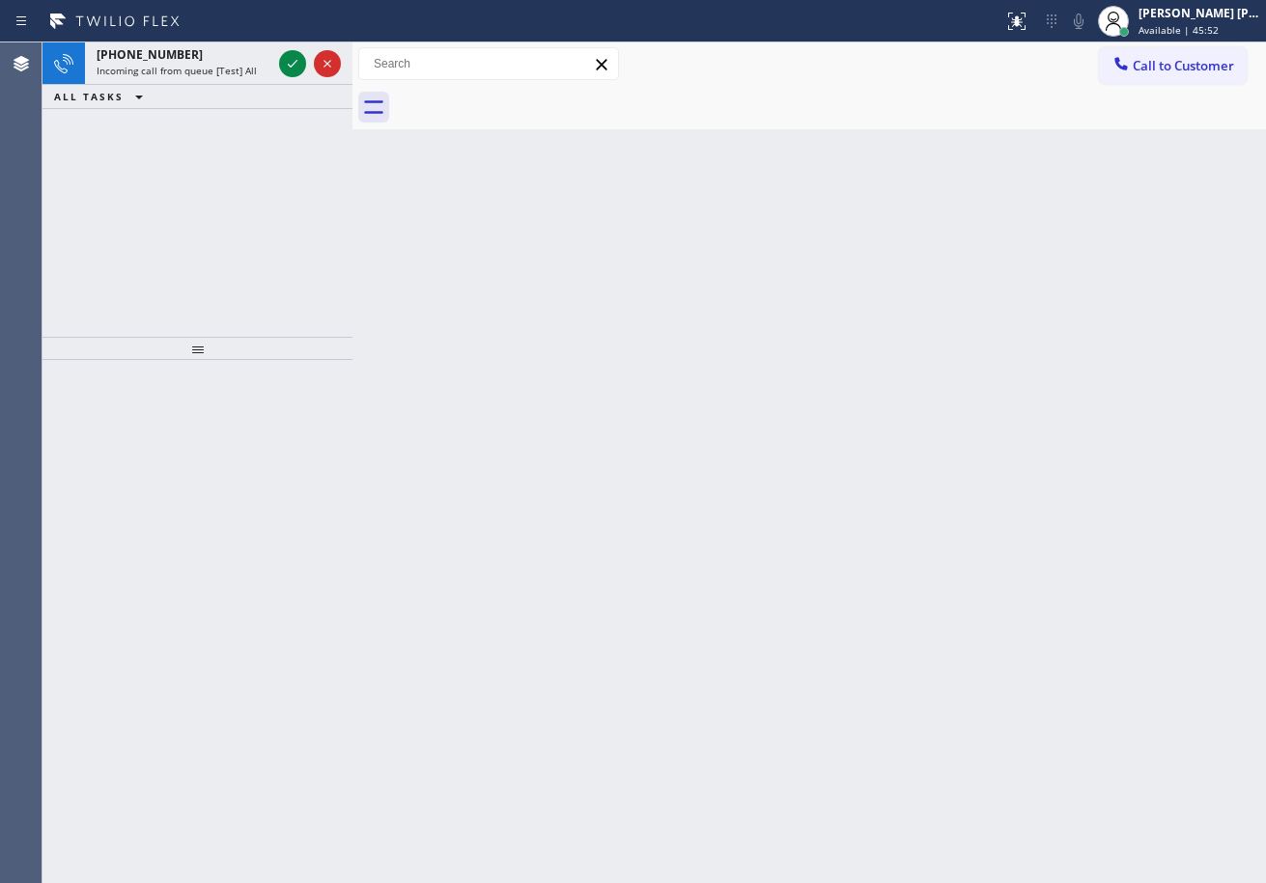
drag, startPoint x: 851, startPoint y: 651, endPoint x: 802, endPoint y: 532, distance: 128.2
click at [853, 650] on div "Back to Dashboard Change Sender ID Customers Technicians Select a contact Outbo…" at bounding box center [808, 462] width 913 height 841
click at [291, 64] on icon at bounding box center [292, 63] width 23 height 23
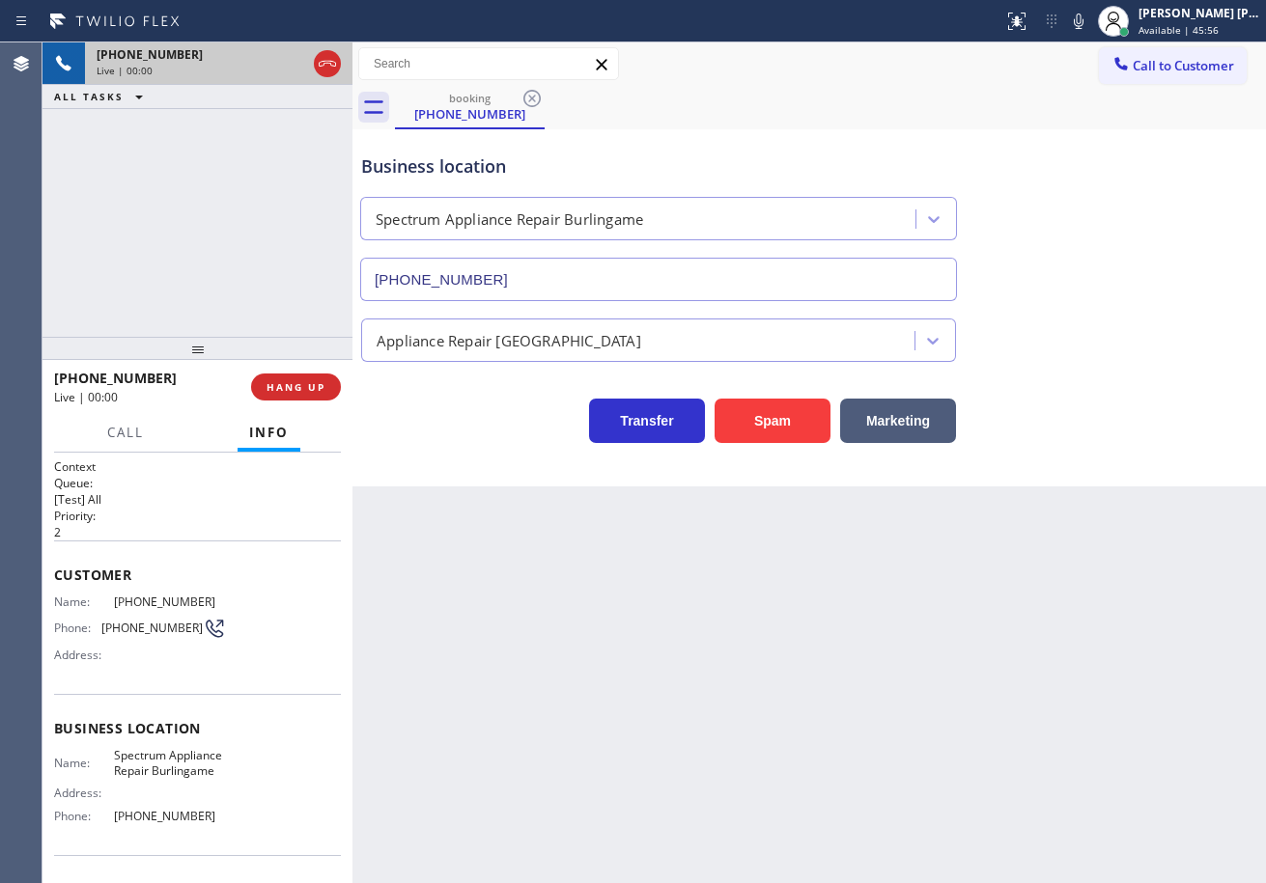
type input "[PHONE_NUMBER]"
click at [751, 434] on button "Spam" at bounding box center [773, 421] width 116 height 44
click at [788, 638] on div "Back to Dashboard Change Sender ID Customers Technicians Select a contact Outbo…" at bounding box center [808, 462] width 913 height 841
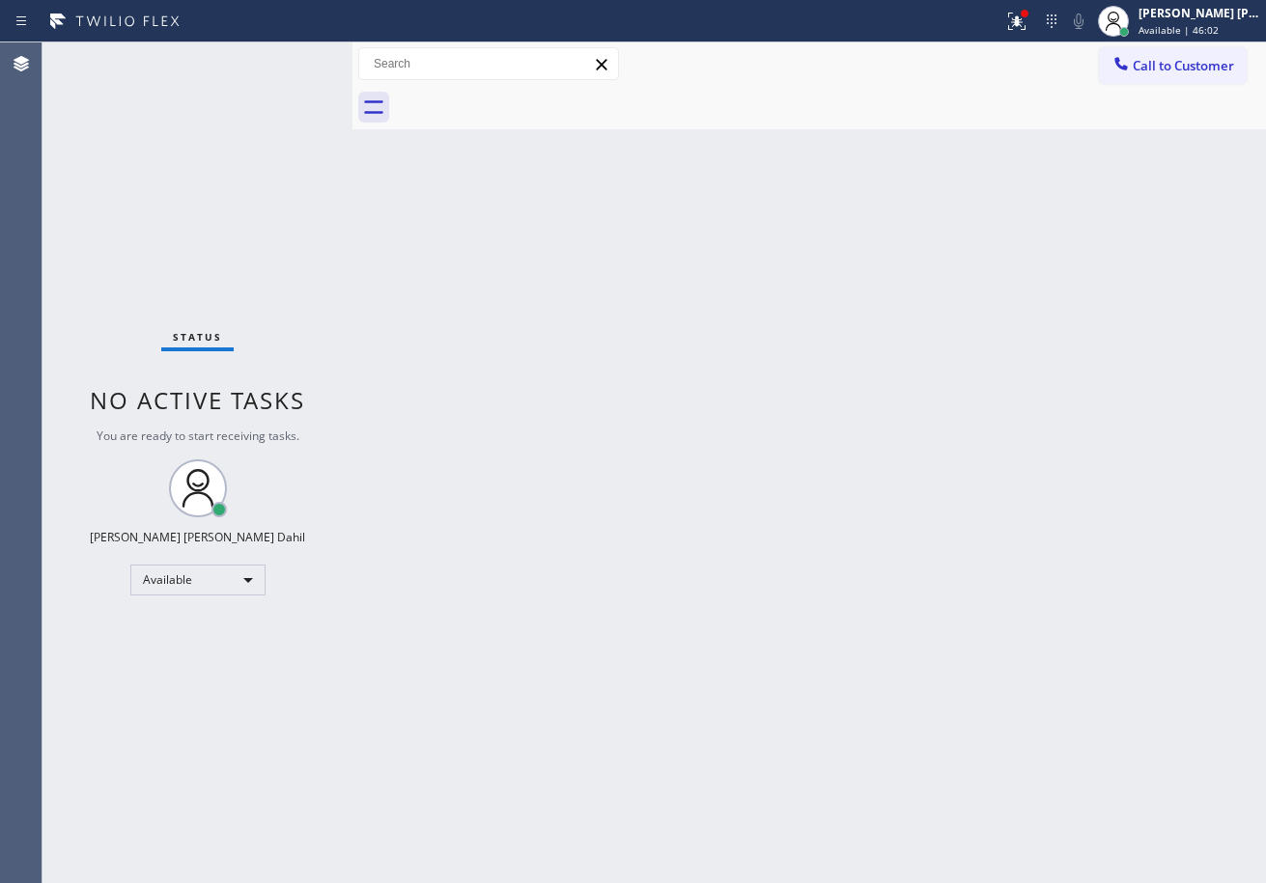
click at [460, 401] on div "Back to Dashboard Change Sender ID Customers Technicians Select a contact Outbo…" at bounding box center [808, 462] width 913 height 841
click at [1025, 19] on icon at bounding box center [1016, 21] width 17 height 17
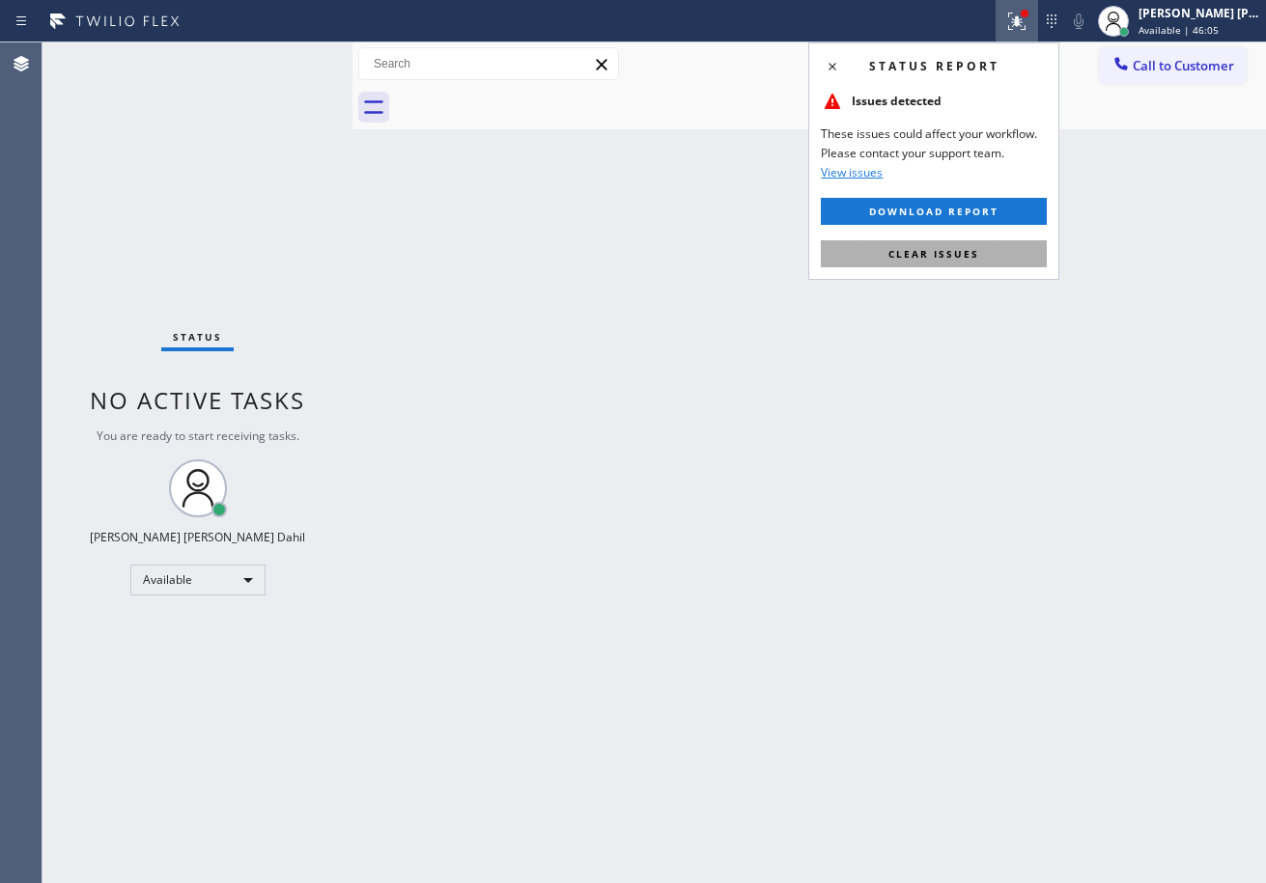
click at [1018, 252] on button "Clear issues" at bounding box center [934, 253] width 226 height 27
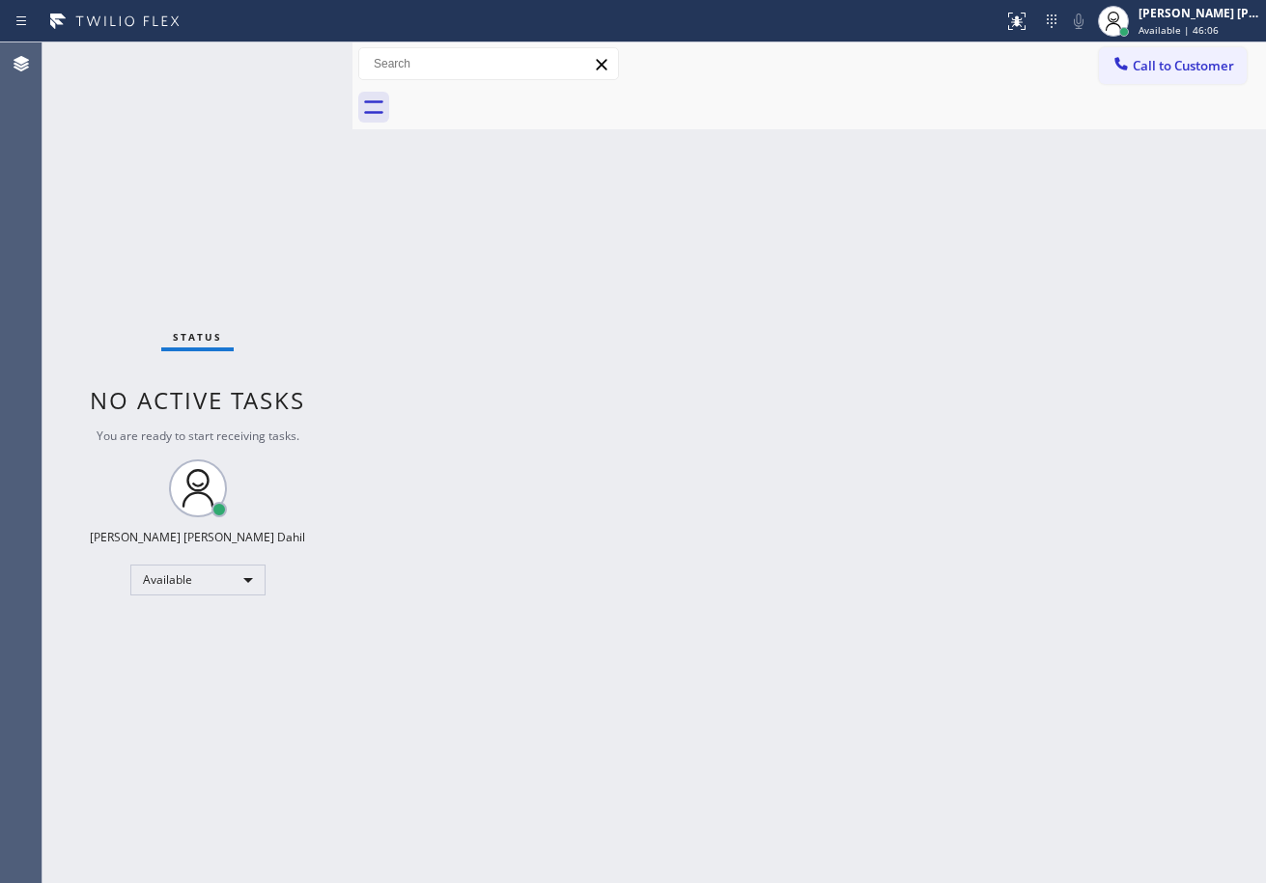
click at [1004, 329] on div "Back to Dashboard Change Sender ID Customers Technicians Select a contact Outbo…" at bounding box center [808, 462] width 913 height 841
drag, startPoint x: 956, startPoint y: 693, endPoint x: 942, endPoint y: 693, distance: 13.5
click at [957, 693] on div "Back to Dashboard Change Sender ID Customers Technicians Select a contact Outbo…" at bounding box center [808, 462] width 913 height 841
click at [763, 593] on div "Back to Dashboard Change Sender ID Customers Technicians Select a contact Outbo…" at bounding box center [808, 462] width 913 height 841
click at [490, 373] on div "Back to Dashboard Change Sender ID Customers Technicians Select a contact Outbo…" at bounding box center [808, 462] width 913 height 841
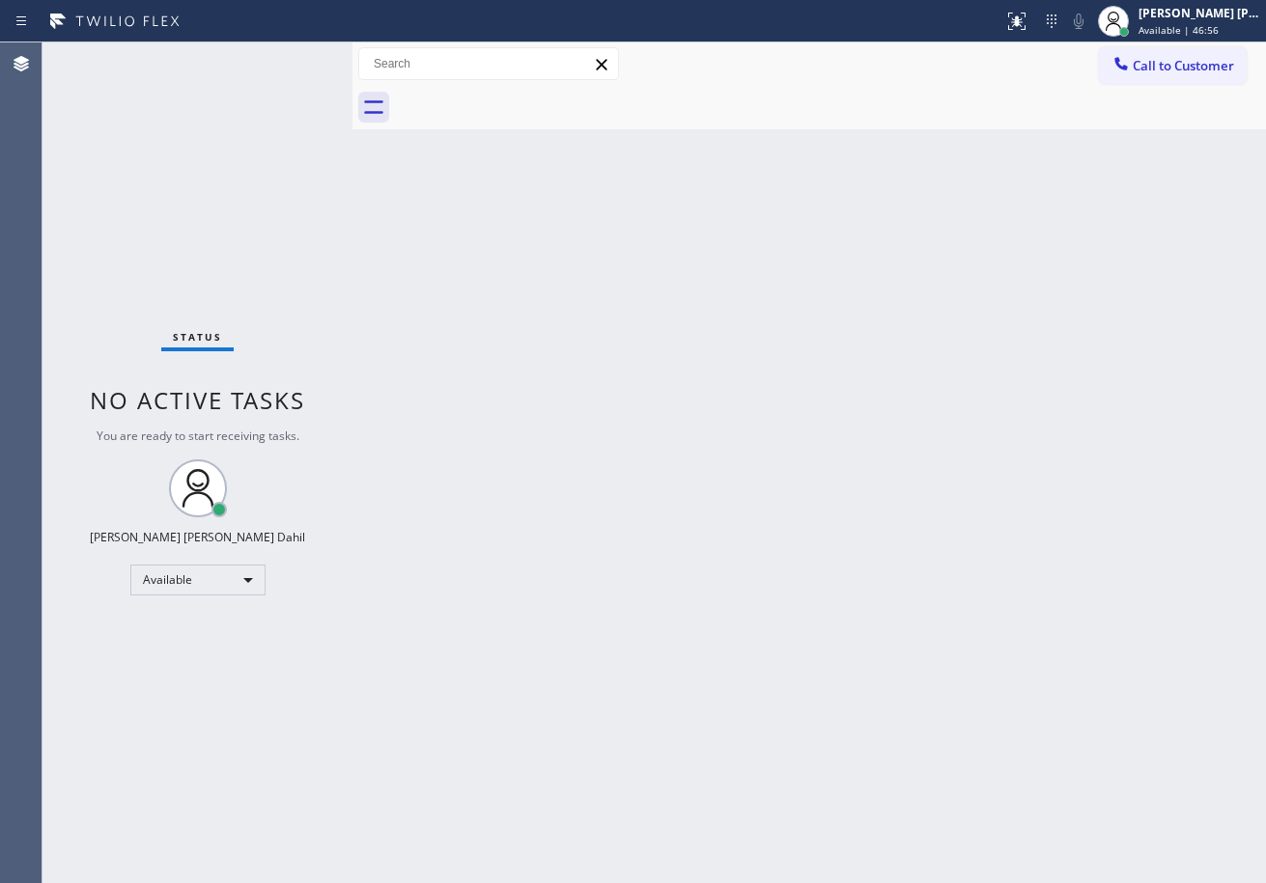
click at [788, 602] on div "Back to Dashboard Change Sender ID Customers Technicians Select a contact Outbo…" at bounding box center [808, 462] width 913 height 841
click at [552, 317] on div "Back to Dashboard Change Sender ID Customers Technicians Select a contact Outbo…" at bounding box center [808, 462] width 913 height 841
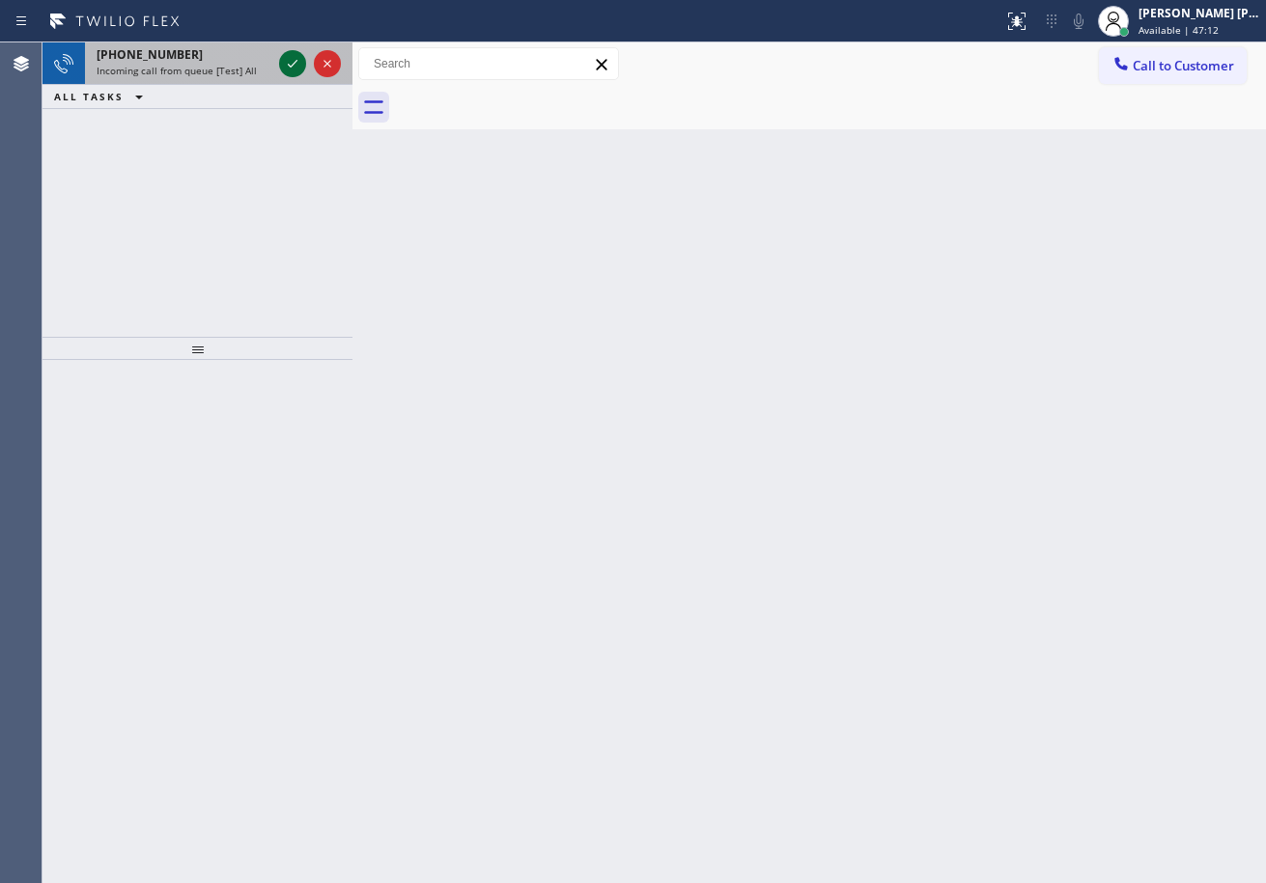
click at [288, 60] on icon at bounding box center [292, 63] width 23 height 23
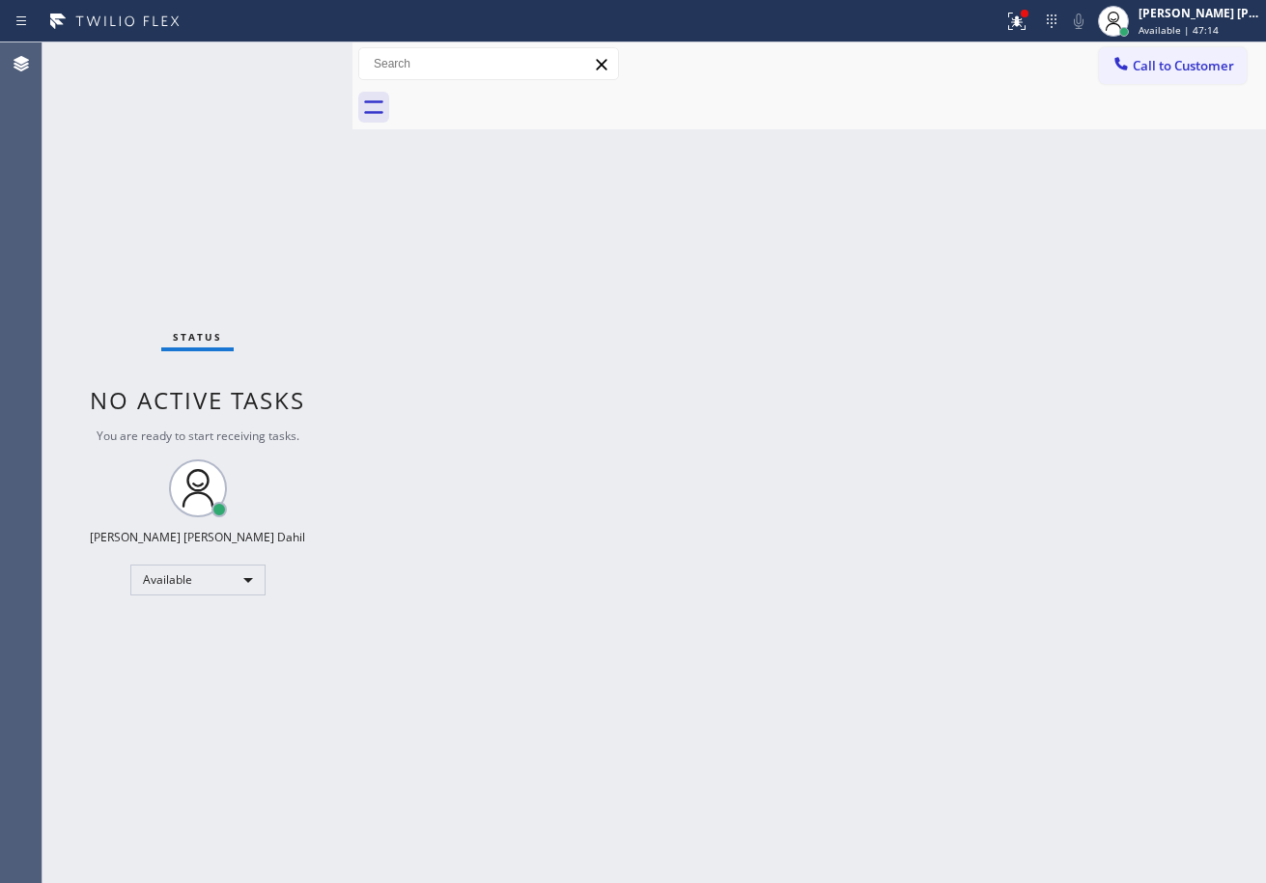
drag, startPoint x: 708, startPoint y: 619, endPoint x: 752, endPoint y: 596, distance: 50.1
click at [718, 616] on div "Back to Dashboard Change Sender ID Customers Technicians Select a contact Outbo…" at bounding box center [808, 462] width 913 height 841
click at [1028, 31] on icon at bounding box center [1016, 21] width 23 height 23
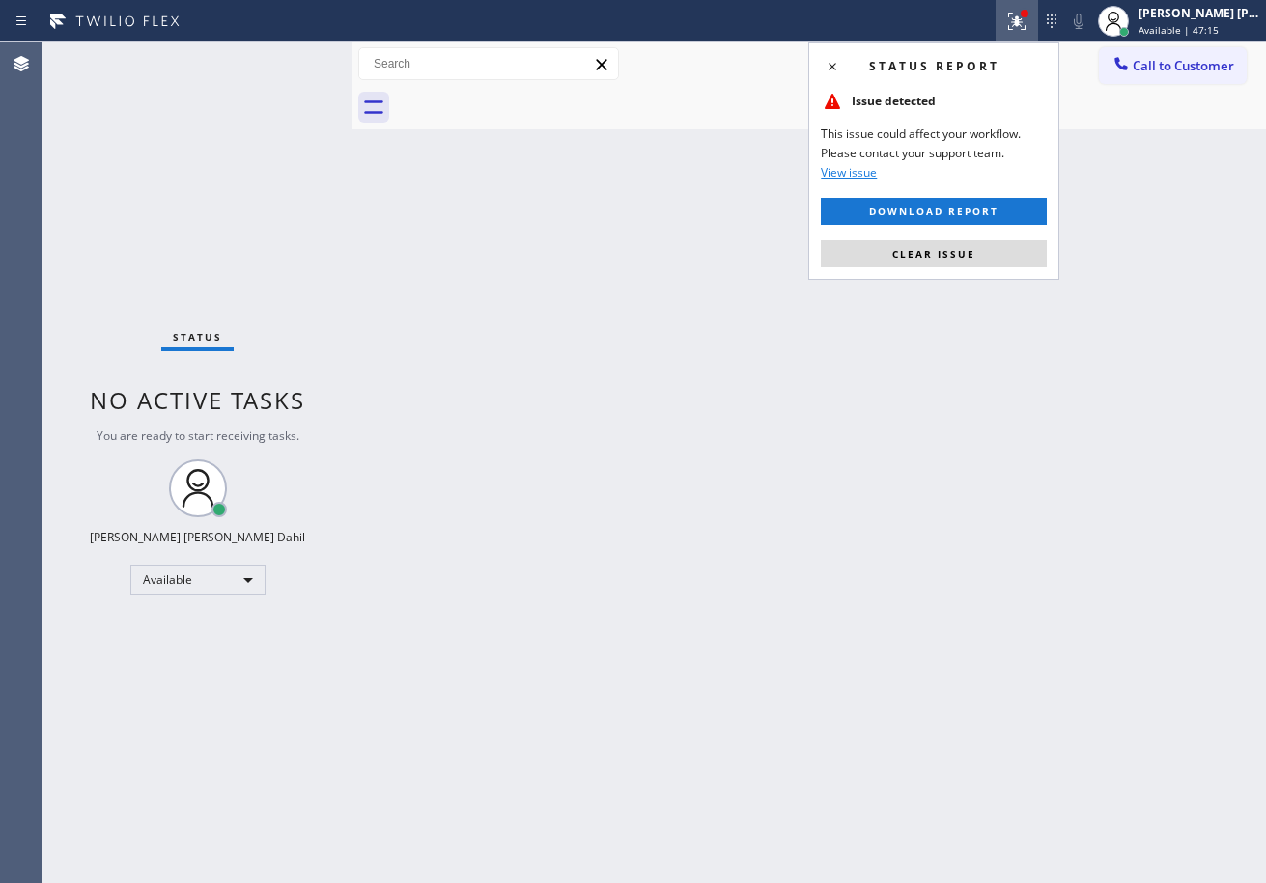
click at [998, 236] on div "Status report Issue detected This issue could affect your workflow. Please cont…" at bounding box center [933, 161] width 251 height 238
click at [998, 243] on button "Clear issue" at bounding box center [934, 253] width 226 height 27
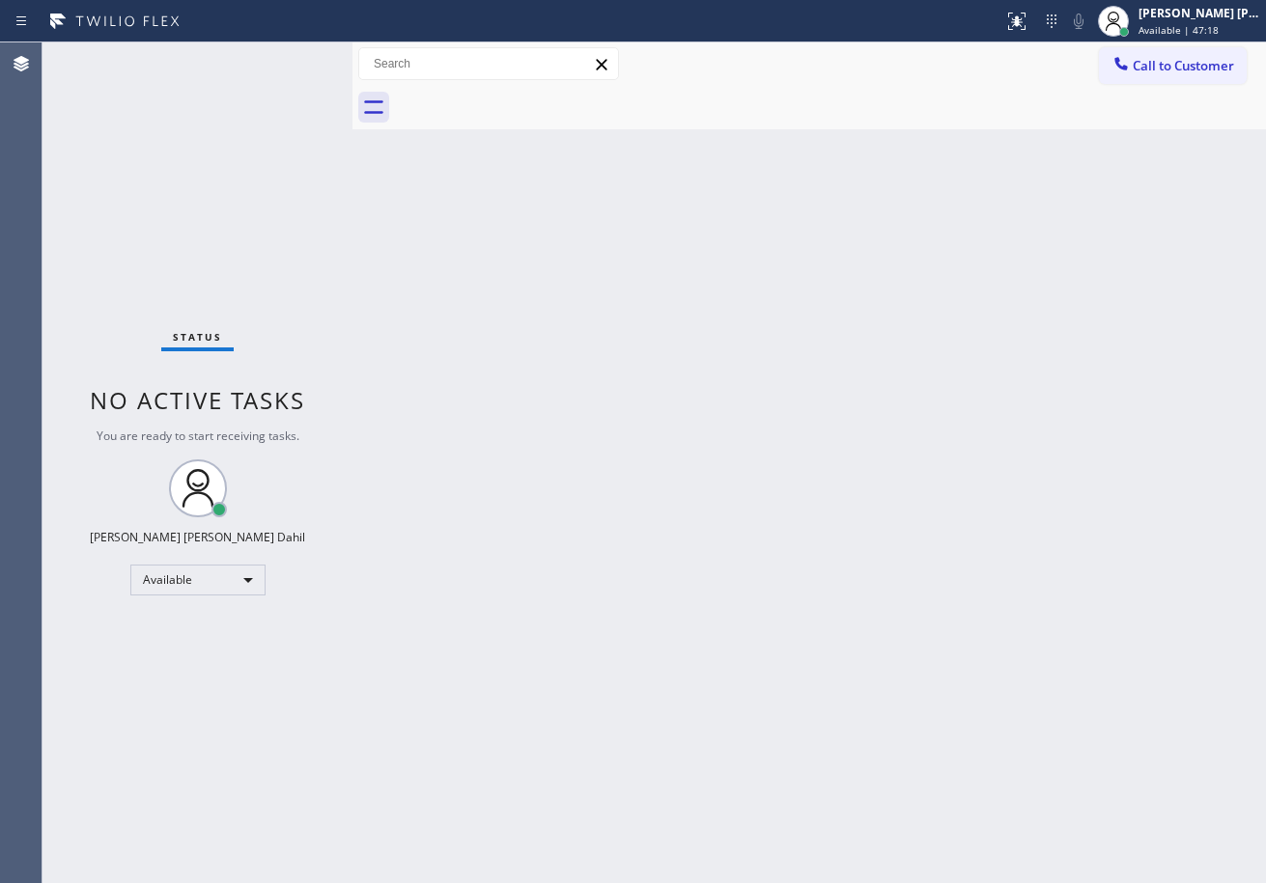
click at [920, 678] on div "Back to Dashboard Change Sender ID Customers Technicians Select a contact Outbo…" at bounding box center [808, 462] width 913 height 841
click at [295, 66] on div "Status No active tasks You are ready to start receiving tasks. [PERSON_NAME] [P…" at bounding box center [197, 462] width 310 height 841
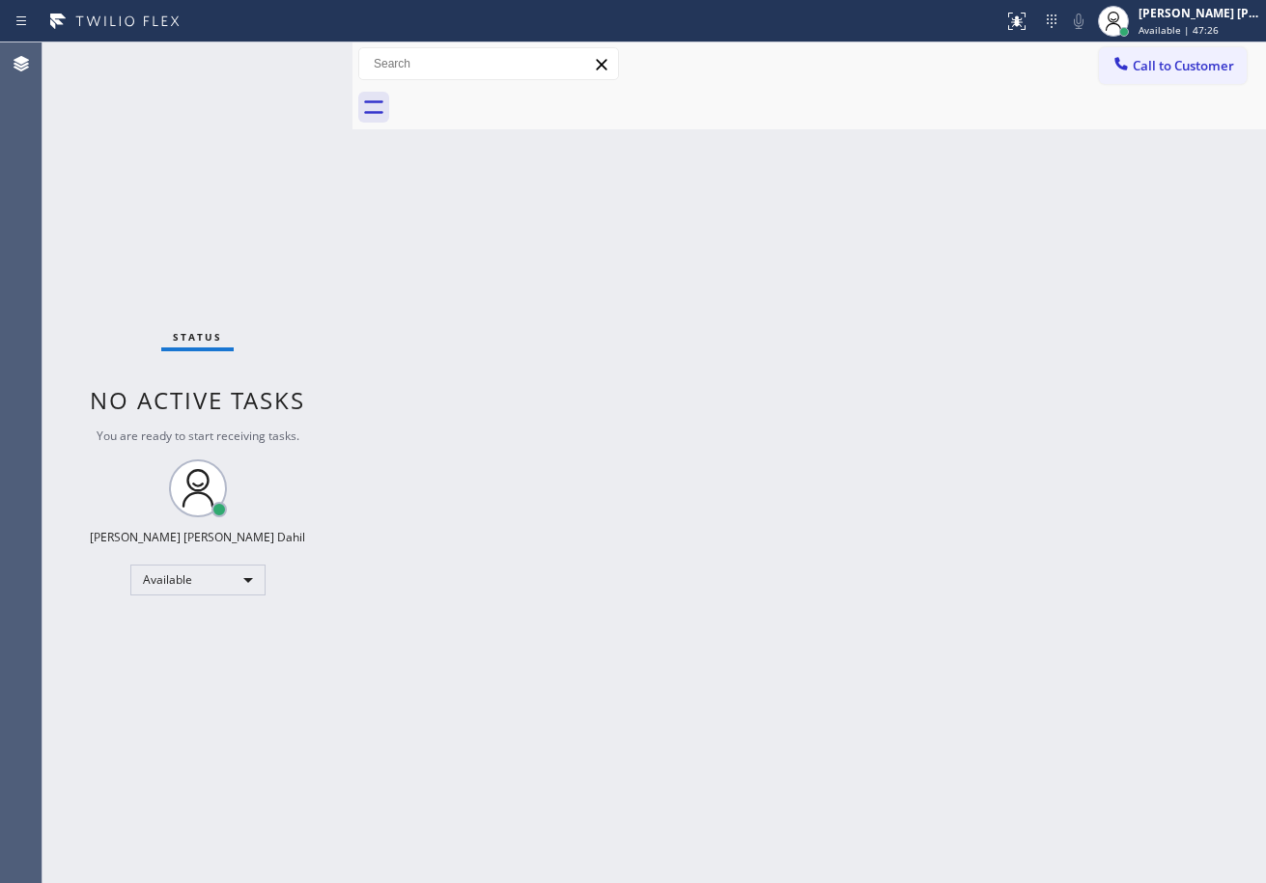
click at [911, 487] on div "Back to Dashboard Change Sender ID Customers Technicians Select a contact Outbo…" at bounding box center [808, 462] width 913 height 841
drag, startPoint x: 728, startPoint y: 633, endPoint x: 742, endPoint y: 655, distance: 25.2
click at [741, 651] on div "Back to Dashboard Change Sender ID Customers Technicians Select a contact Outbo…" at bounding box center [808, 462] width 913 height 841
drag, startPoint x: 835, startPoint y: 707, endPoint x: 881, endPoint y: 751, distance: 63.5
click at [845, 707] on div "Back to Dashboard Change Sender ID Customers Technicians Select a contact Outbo…" at bounding box center [808, 462] width 913 height 841
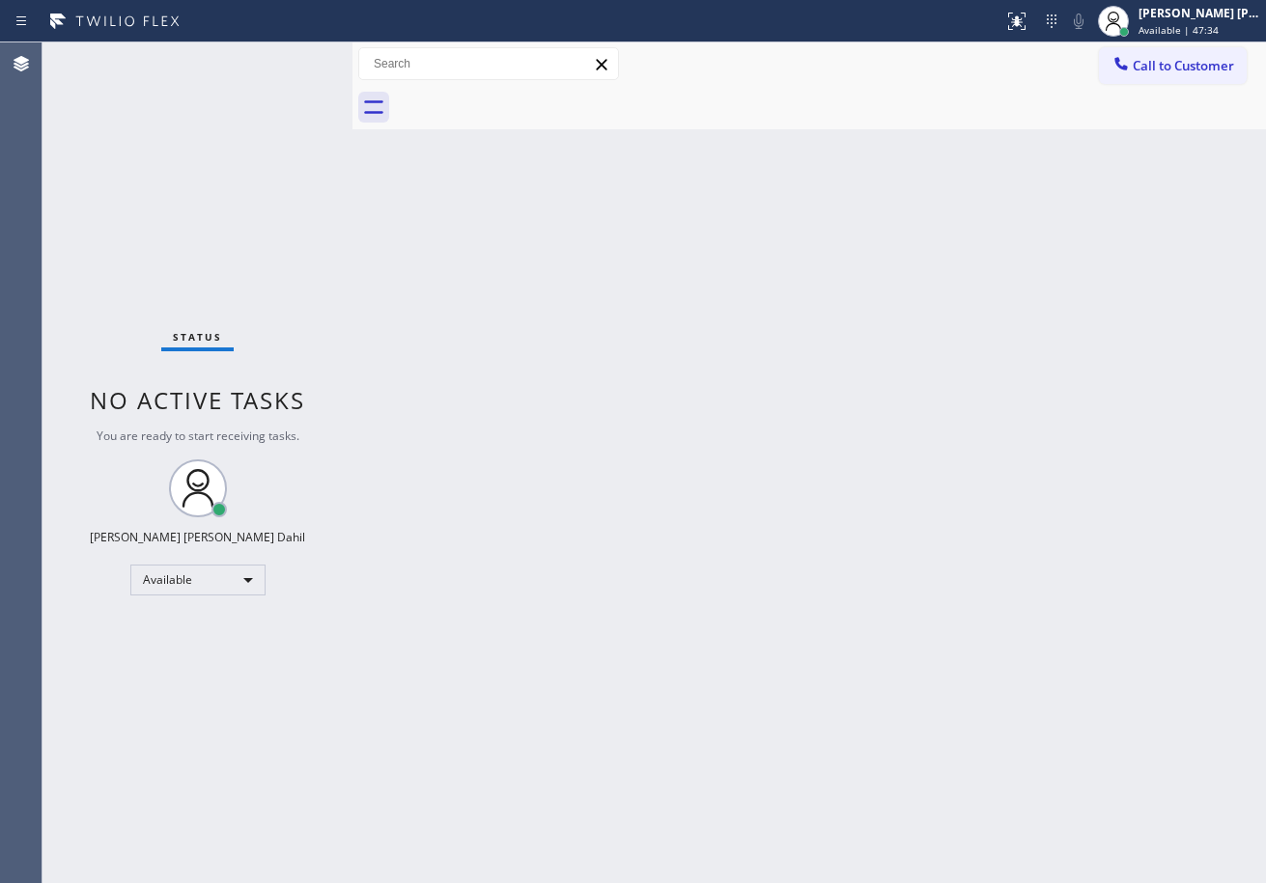
click at [1167, 415] on div "Back to Dashboard Change Sender ID Customers Technicians Select a contact Outbo…" at bounding box center [808, 462] width 913 height 841
click at [415, 329] on div "Back to Dashboard Change Sender ID Customers Technicians Select a contact Outbo…" at bounding box center [808, 462] width 913 height 841
click at [794, 542] on div "Back to Dashboard Change Sender ID Customers Technicians Select a contact Outbo…" at bounding box center [808, 462] width 913 height 841
drag, startPoint x: 692, startPoint y: 467, endPoint x: 752, endPoint y: 530, distance: 86.7
click at [711, 491] on div "Back to Dashboard Change Sender ID Customers Technicians Select a contact Outbo…" at bounding box center [808, 462] width 913 height 841
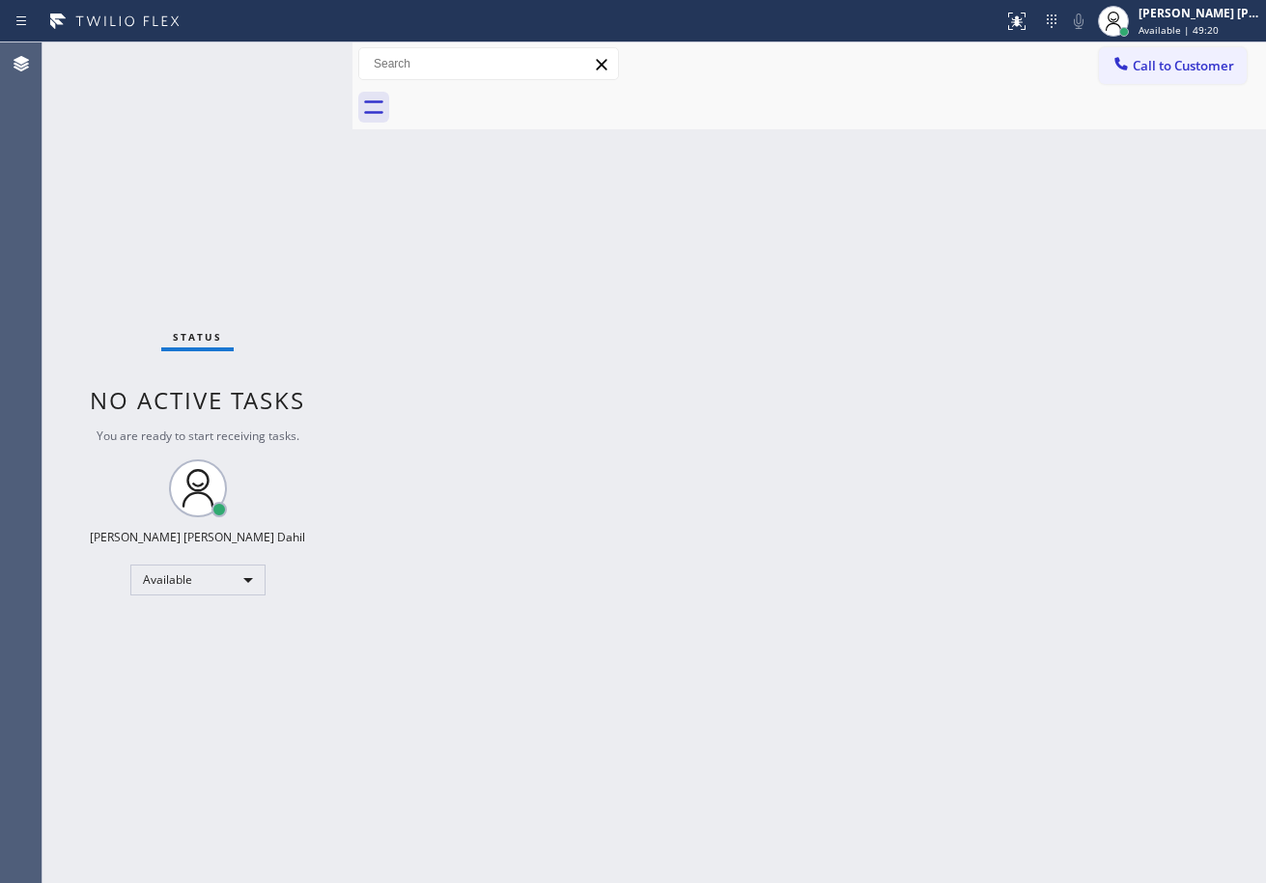
drag, startPoint x: 752, startPoint y: 530, endPoint x: 811, endPoint y: 561, distance: 66.5
click at [780, 547] on div "Back to Dashboard Change Sender ID Customers Technicians Select a contact Outbo…" at bounding box center [808, 462] width 913 height 841
drag, startPoint x: 985, startPoint y: 578, endPoint x: 925, endPoint y: 673, distance: 112.0
click at [974, 591] on div "Back to Dashboard Change Sender ID Customers Technicians Select a contact Outbo…" at bounding box center [808, 462] width 913 height 841
click at [659, 574] on div "Back to Dashboard Change Sender ID Customers Technicians Select a contact Outbo…" at bounding box center [808, 462] width 913 height 841
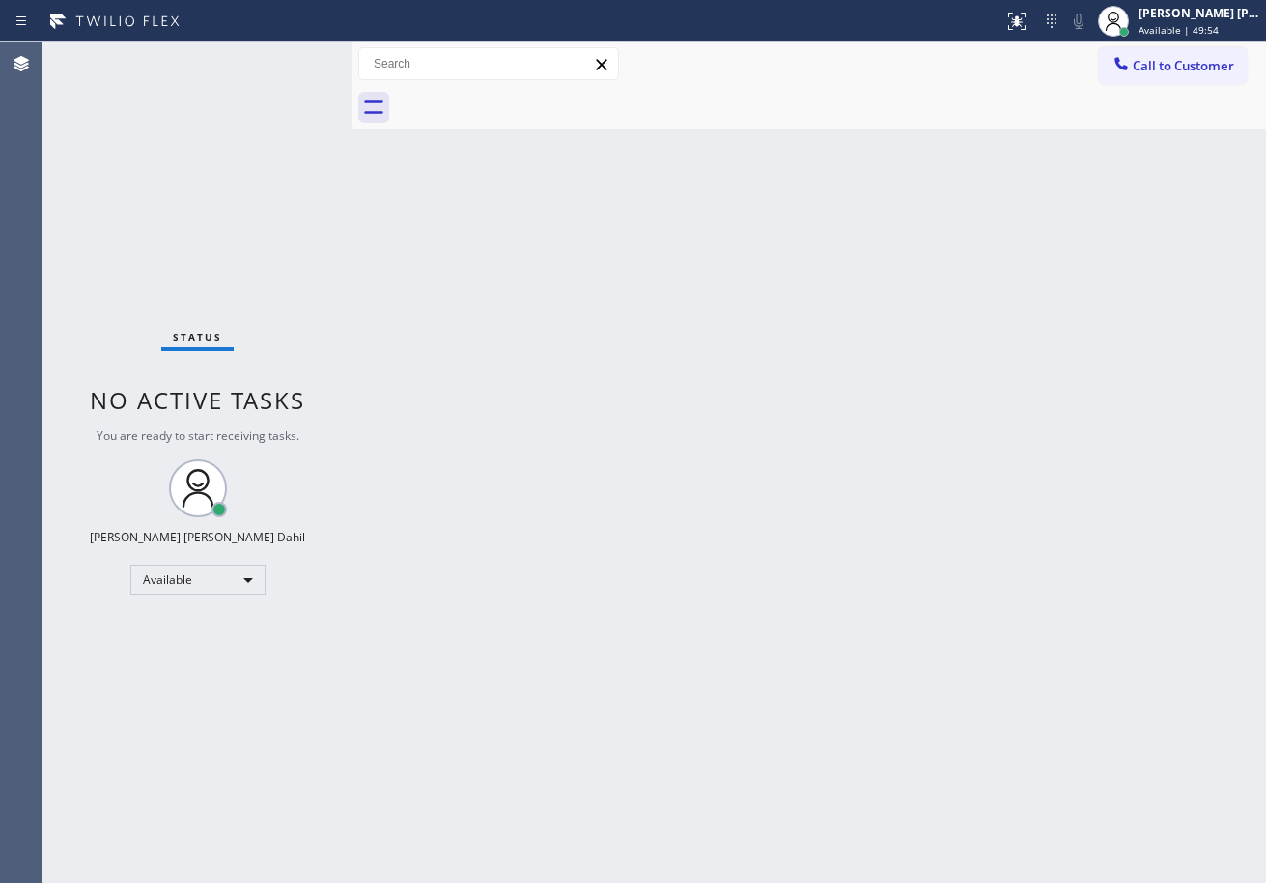
drag, startPoint x: 880, startPoint y: 135, endPoint x: 1063, endPoint y: 470, distance: 382.0
click at [887, 135] on div "Back to Dashboard Change Sender ID Customers Technicians Select a contact Outbo…" at bounding box center [808, 462] width 913 height 841
click at [1135, 727] on div "Back to Dashboard Change Sender ID Customers Technicians Select a contact Outbo…" at bounding box center [808, 462] width 913 height 841
click at [742, 104] on div at bounding box center [830, 107] width 871 height 43
click at [743, 110] on div at bounding box center [830, 107] width 871 height 43
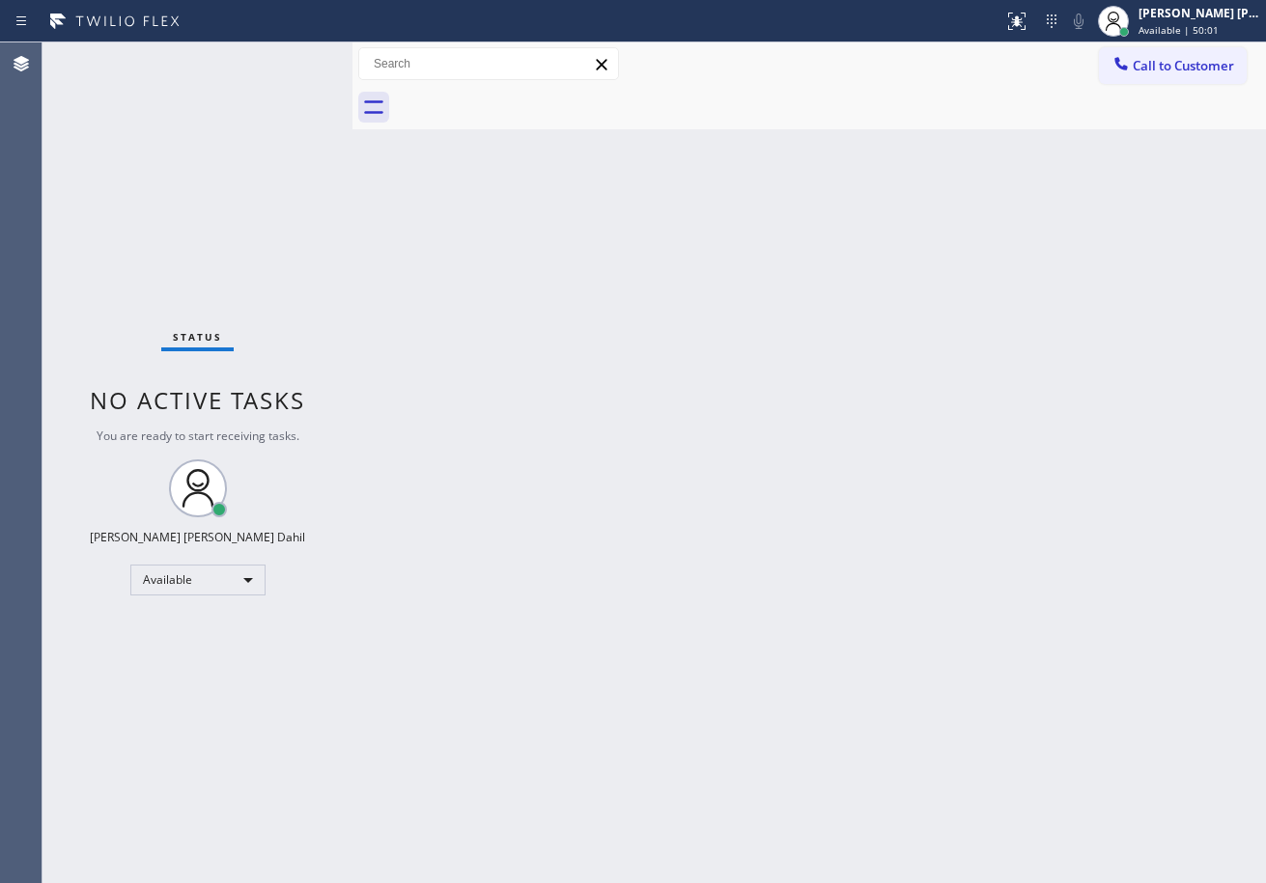
click at [743, 110] on div at bounding box center [830, 107] width 871 height 43
click at [795, 571] on div "Back to Dashboard Change Sender ID Customers Technicians Select a contact Outbo…" at bounding box center [808, 462] width 913 height 841
click at [794, 561] on div "Back to Dashboard Change Sender ID Customers Technicians Select a contact Outbo…" at bounding box center [808, 462] width 913 height 841
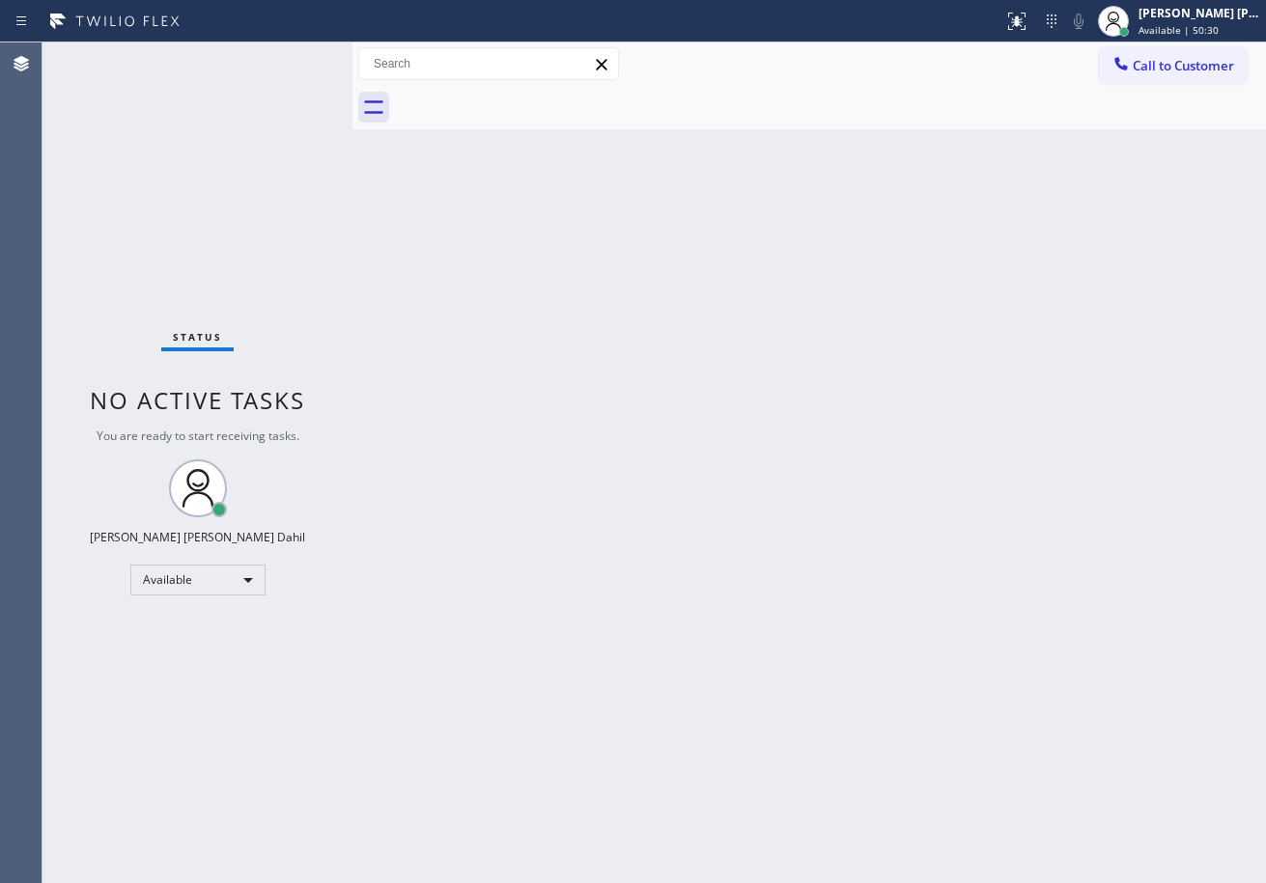
click at [540, 88] on div at bounding box center [830, 107] width 871 height 43
drag, startPoint x: 966, startPoint y: 463, endPoint x: 1029, endPoint y: 551, distance: 108.5
click at [970, 476] on div "Back to Dashboard Change Sender ID Customers Technicians Select a contact Outbo…" at bounding box center [808, 462] width 913 height 841
click at [1059, 664] on div "Back to Dashboard Change Sender ID Customers Technicians Select a contact Outbo…" at bounding box center [808, 462] width 913 height 841
click at [211, 156] on div "Status No active tasks You are ready to start receiving tasks. [PERSON_NAME] [P…" at bounding box center [197, 462] width 310 height 841
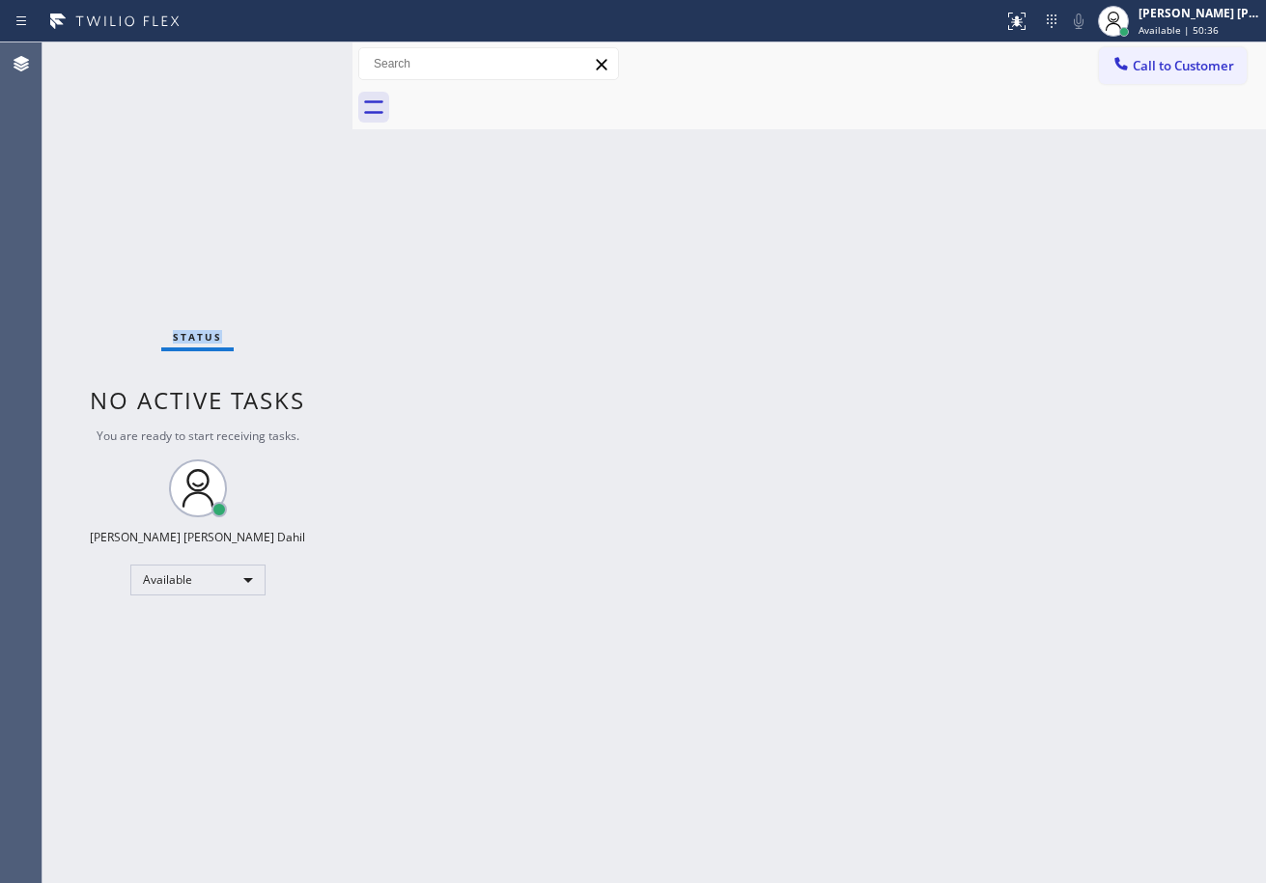
click at [211, 156] on div "Status No active tasks You are ready to start receiving tasks. [PERSON_NAME] [P…" at bounding box center [197, 462] width 310 height 841
click at [676, 383] on div "Back to Dashboard Change Sender ID Customers Technicians Select a contact Outbo…" at bounding box center [808, 462] width 913 height 841
click at [724, 409] on div "Back to Dashboard Change Sender ID Customers Technicians Select a contact Outbo…" at bounding box center [808, 462] width 913 height 841
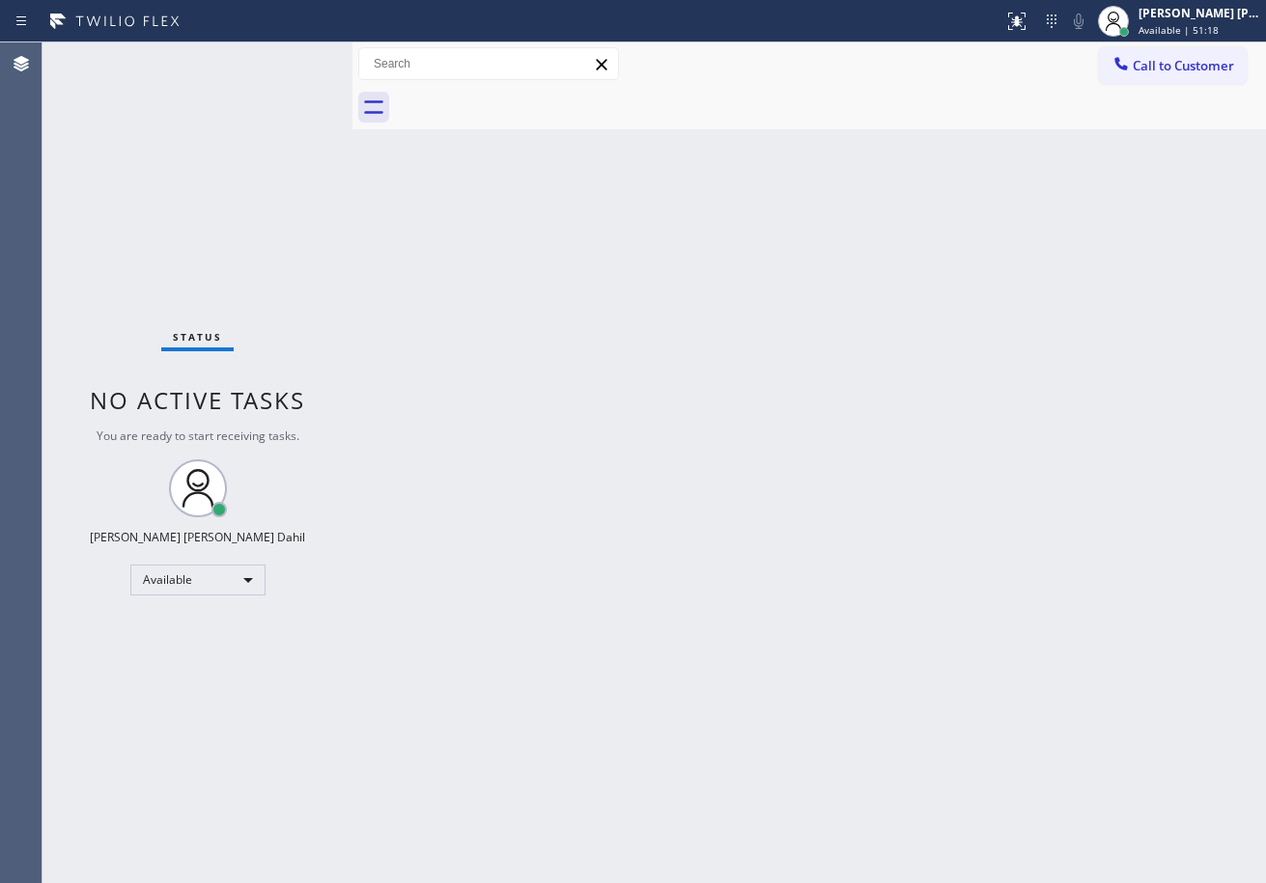
drag, startPoint x: 724, startPoint y: 409, endPoint x: 676, endPoint y: 383, distance: 54.9
click at [676, 383] on div "Back to Dashboard Change Sender ID Customers Technicians Select a contact Outbo…" at bounding box center [808, 462] width 913 height 841
click at [1178, 16] on div "[PERSON_NAME] [PERSON_NAME] Dahil" at bounding box center [1199, 13] width 122 height 16
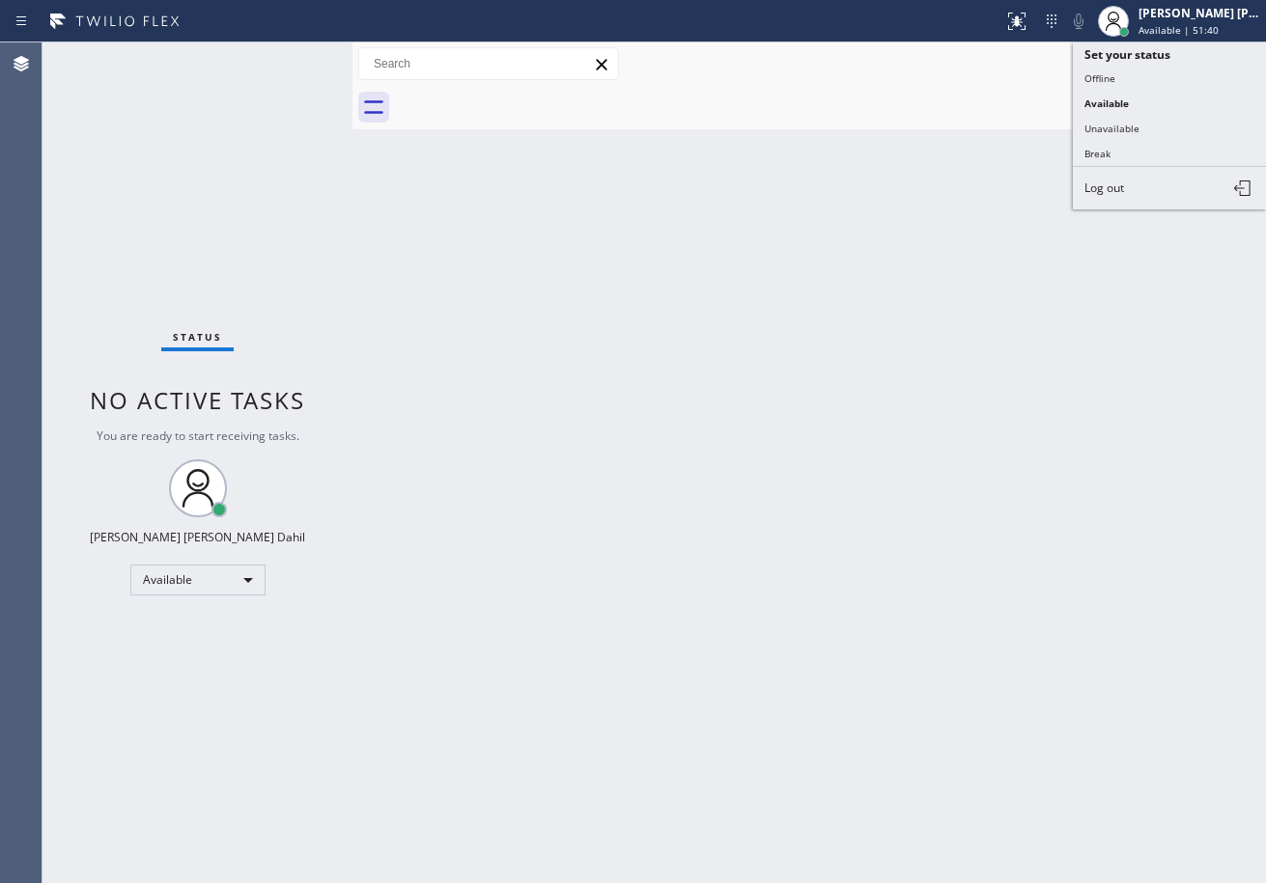
click at [1134, 152] on button "Break" at bounding box center [1169, 153] width 193 height 25
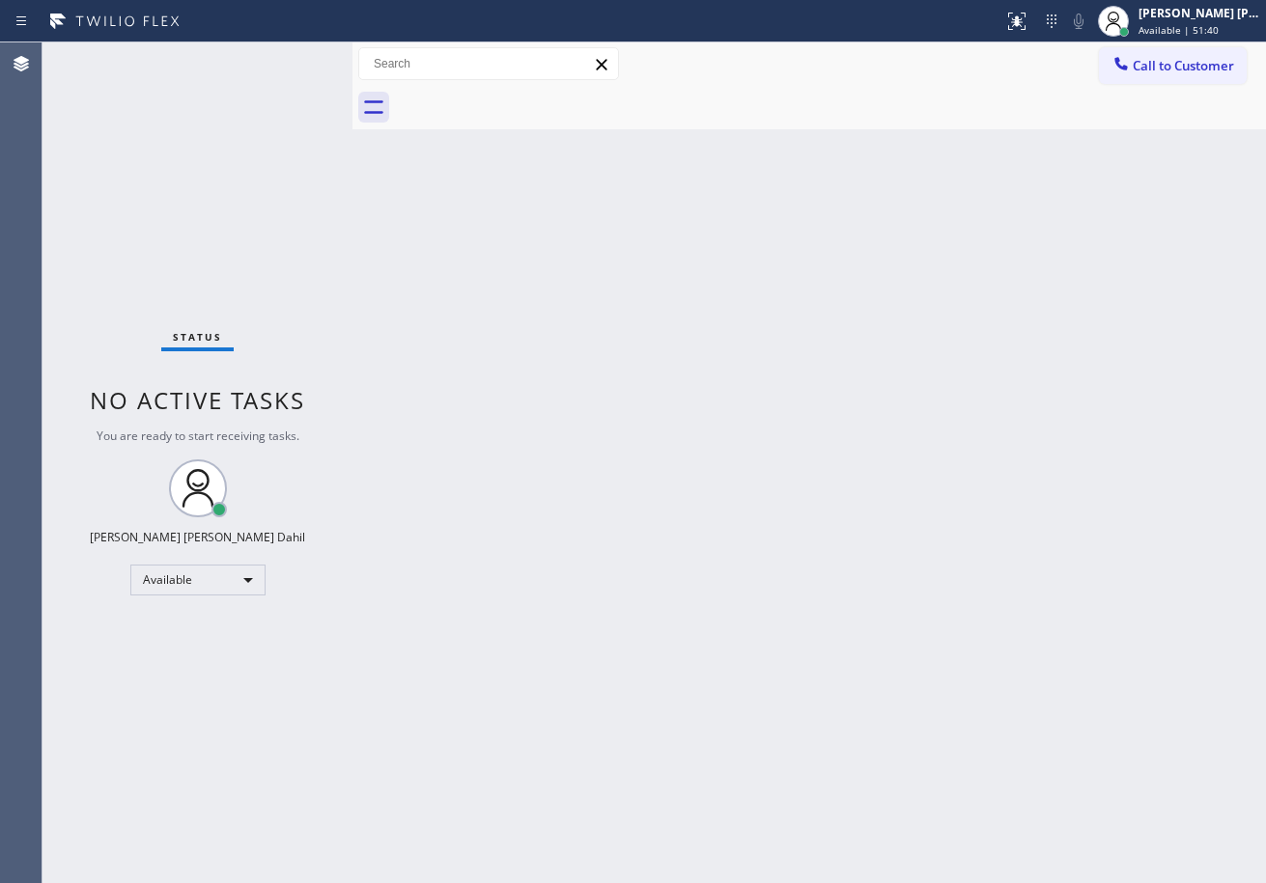
click at [1047, 261] on div "Back to Dashboard Change Sender ID Customers Technicians Select a contact Outbo…" at bounding box center [808, 462] width 913 height 841
click at [1163, 26] on span "Break | 3:46" at bounding box center [1167, 30] width 58 height 14
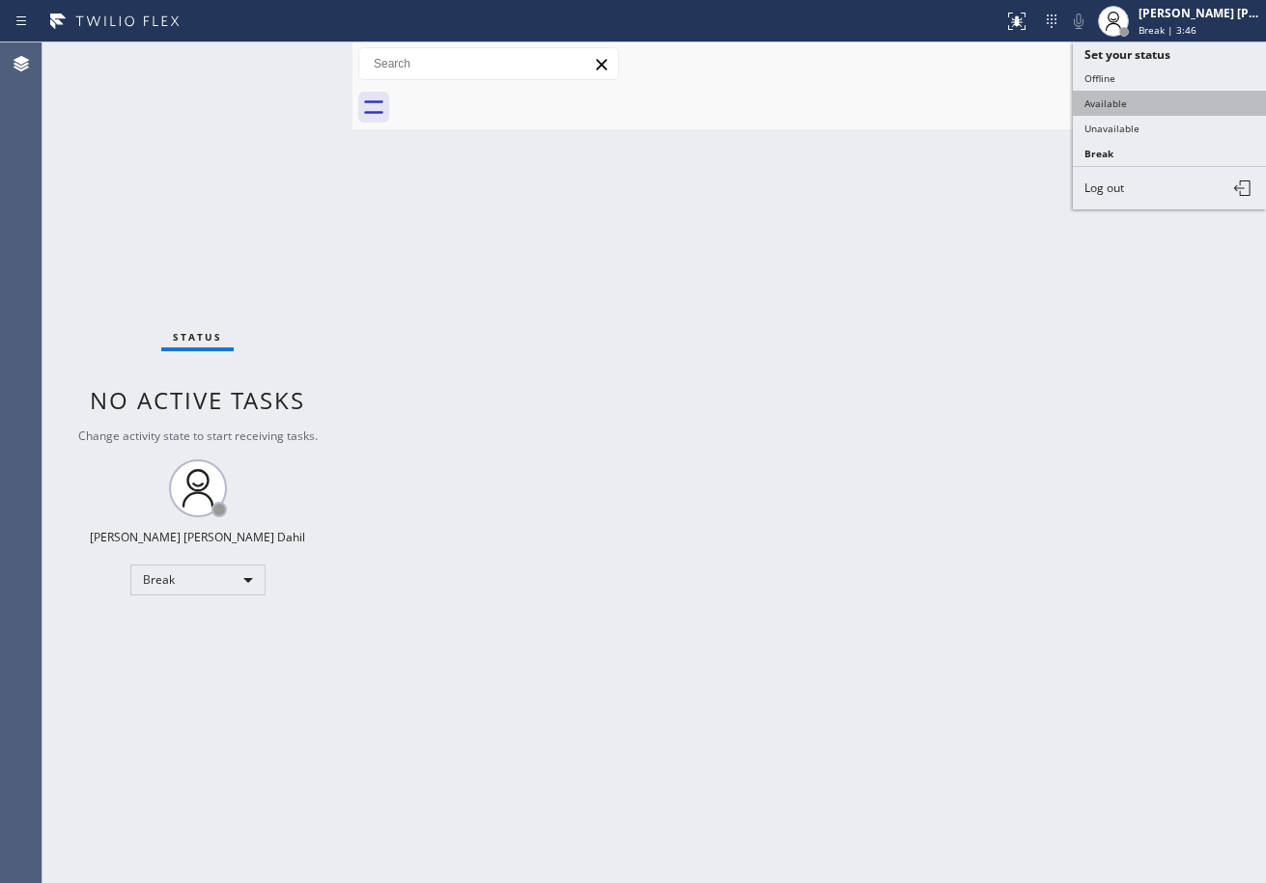
click at [1140, 97] on button "Available" at bounding box center [1169, 103] width 193 height 25
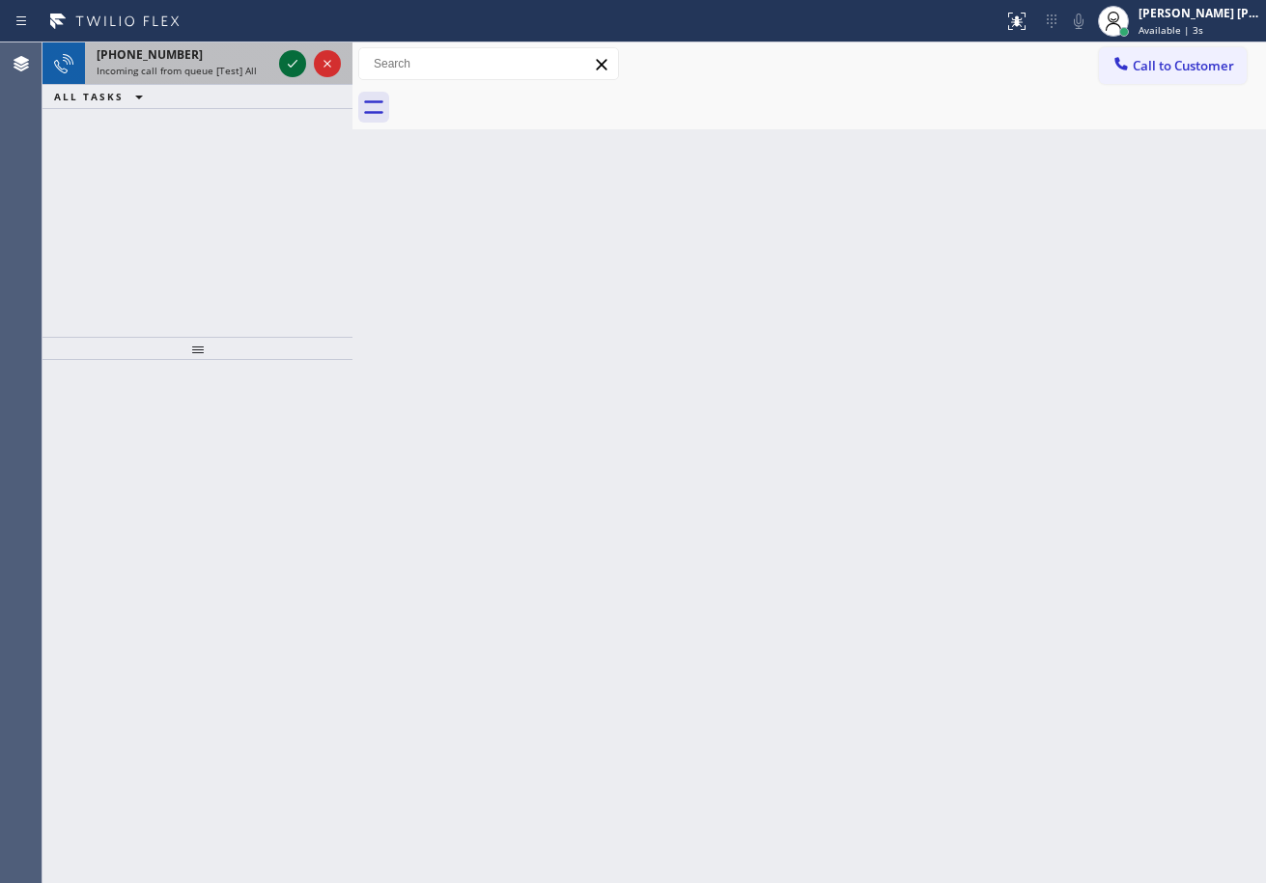
click at [291, 63] on icon at bounding box center [292, 63] width 23 height 23
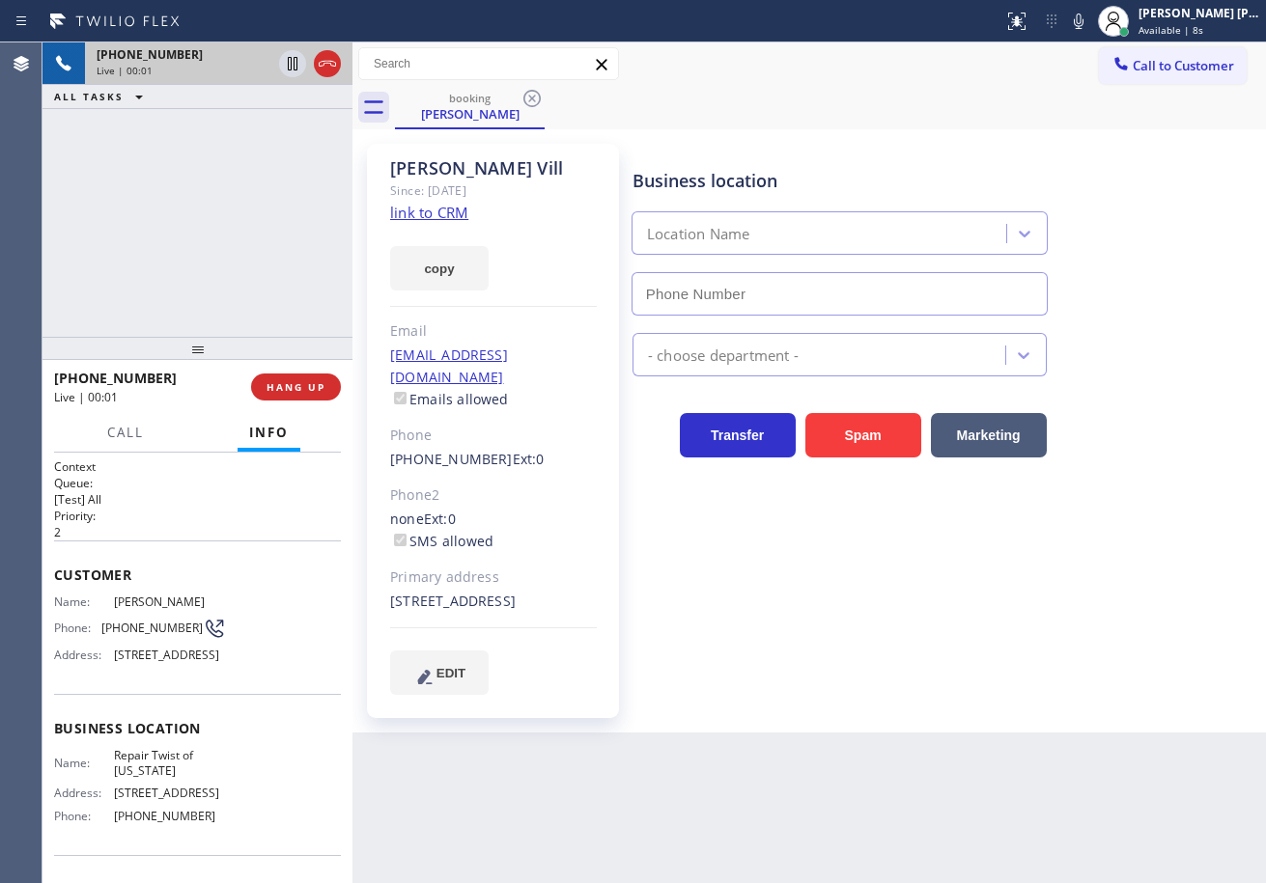
type input "[PHONE_NUMBER]"
click at [435, 212] on link "link to CRM" at bounding box center [429, 212] width 78 height 19
click at [332, 64] on icon at bounding box center [327, 63] width 23 height 23
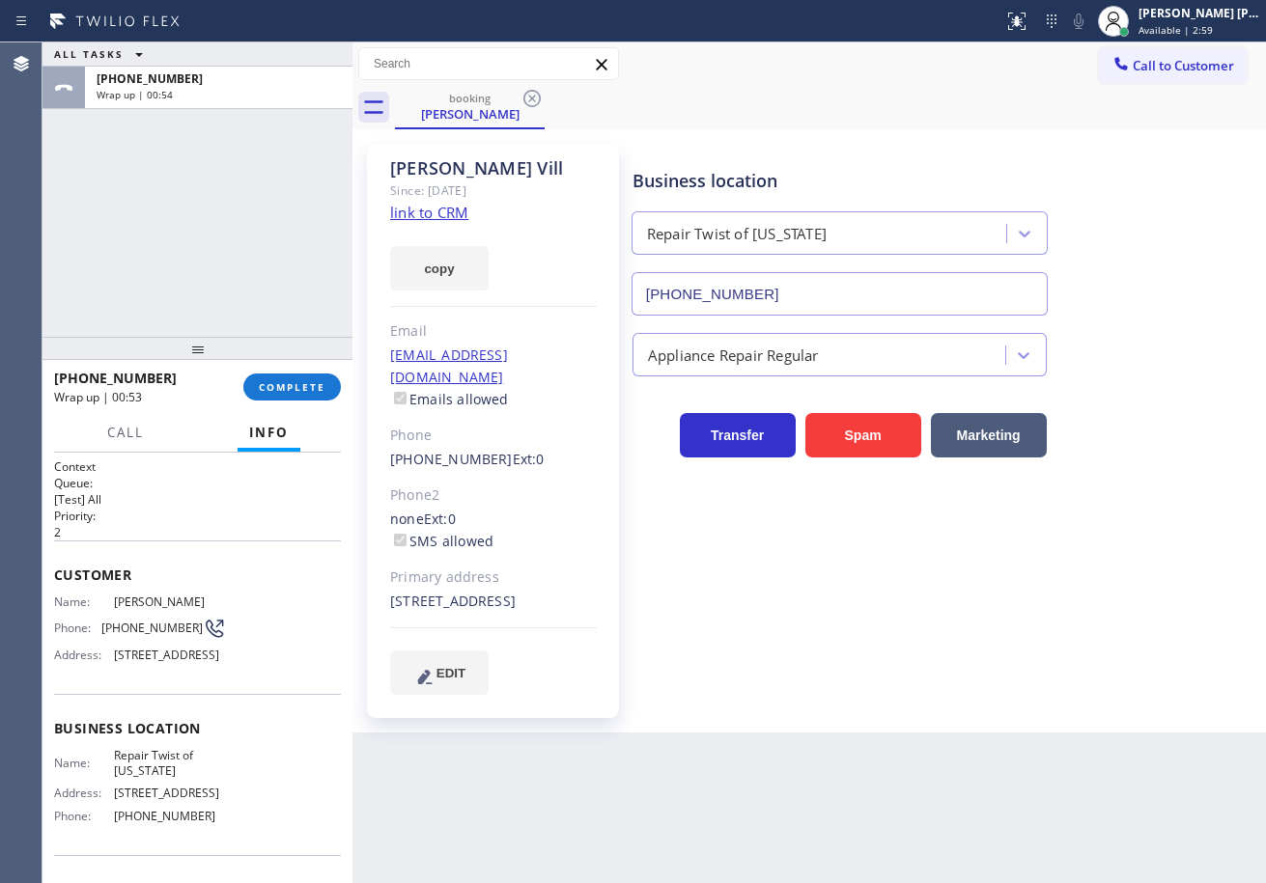
click at [274, 372] on div "[PHONE_NUMBER] Wrap up | 00:53 COMPLETE" at bounding box center [197, 387] width 287 height 50
click at [280, 380] on span "COMPLETE" at bounding box center [292, 387] width 67 height 14
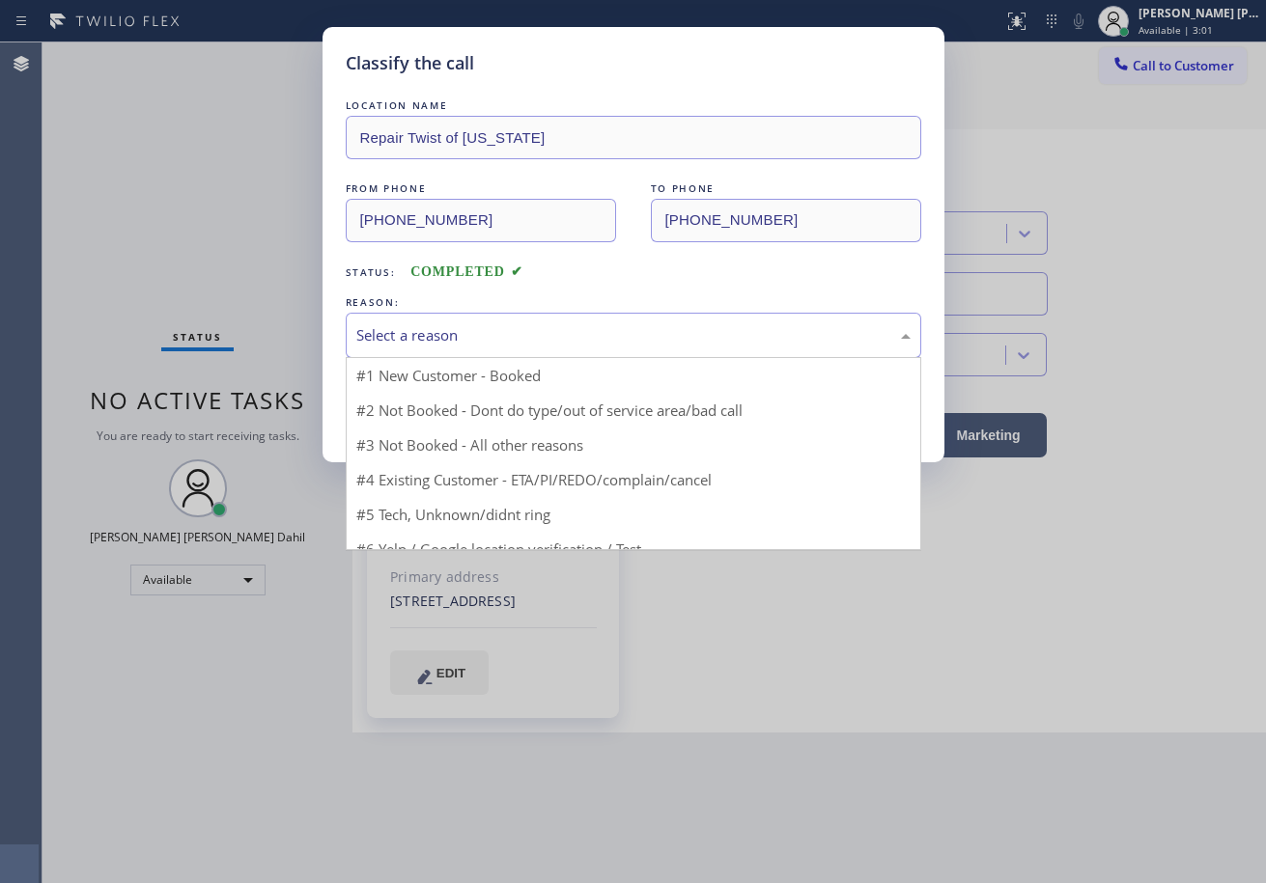
click at [407, 351] on div "Select a reason" at bounding box center [633, 335] width 575 height 45
drag, startPoint x: 462, startPoint y: 435, endPoint x: 410, endPoint y: 403, distance: 60.8
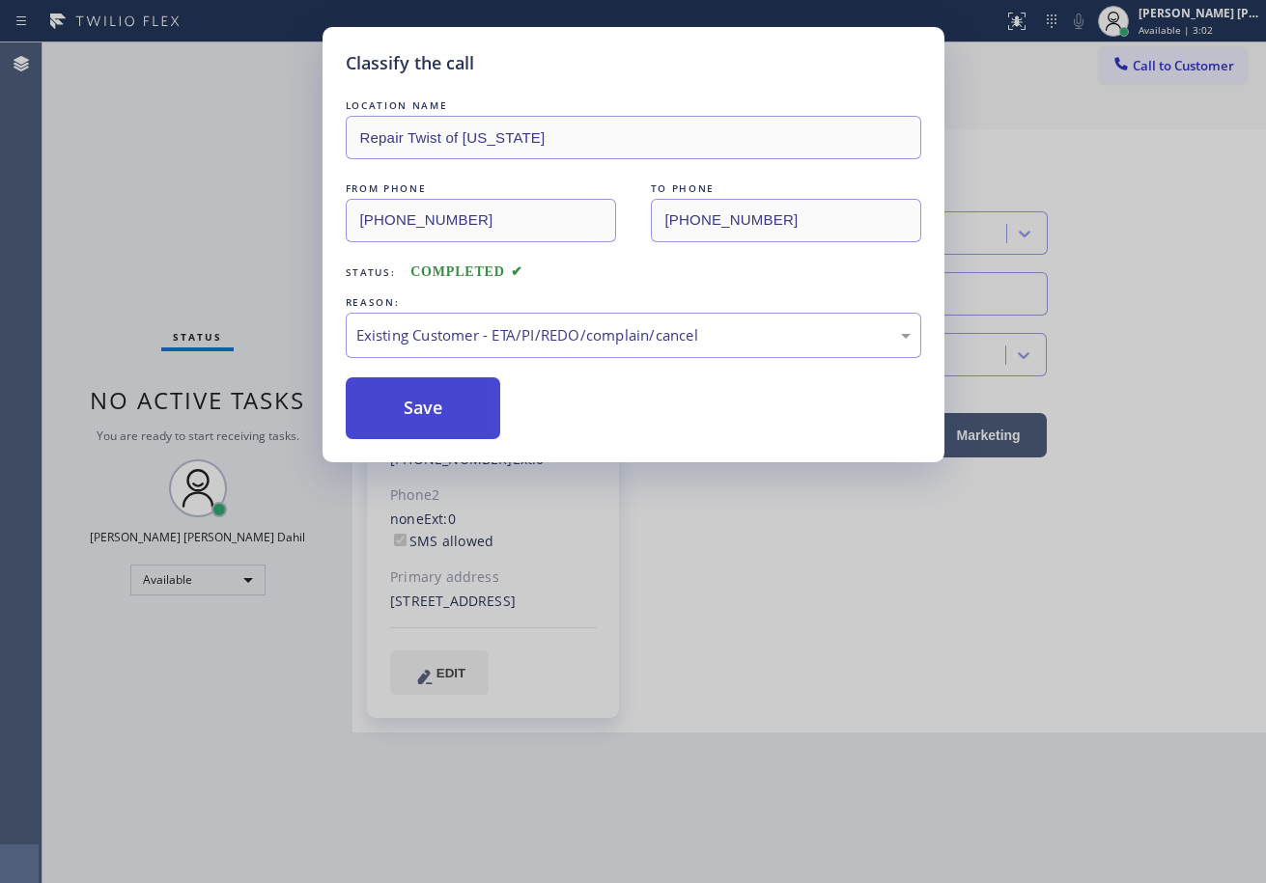
click at [410, 403] on button "Save" at bounding box center [423, 409] width 155 height 62
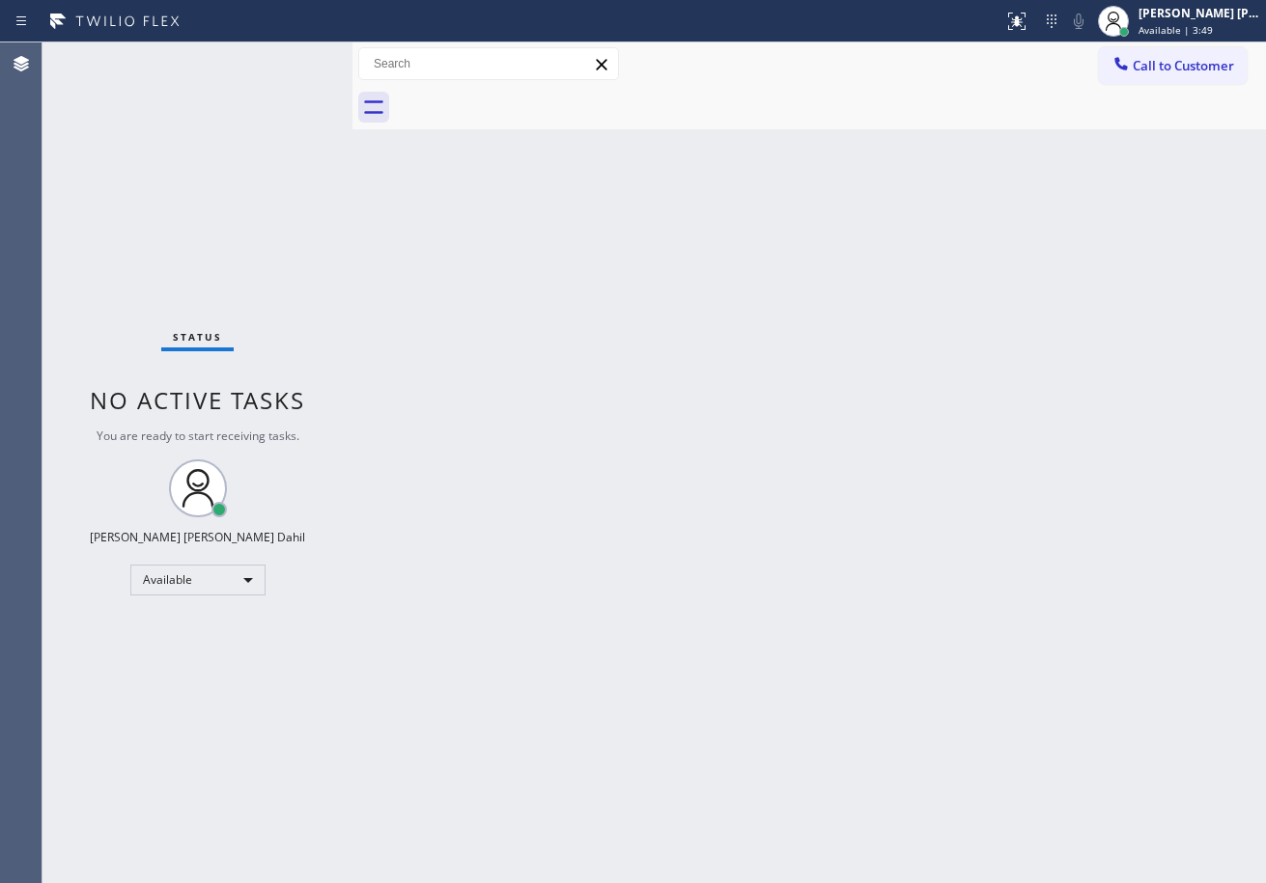
click at [913, 98] on div at bounding box center [830, 107] width 871 height 43
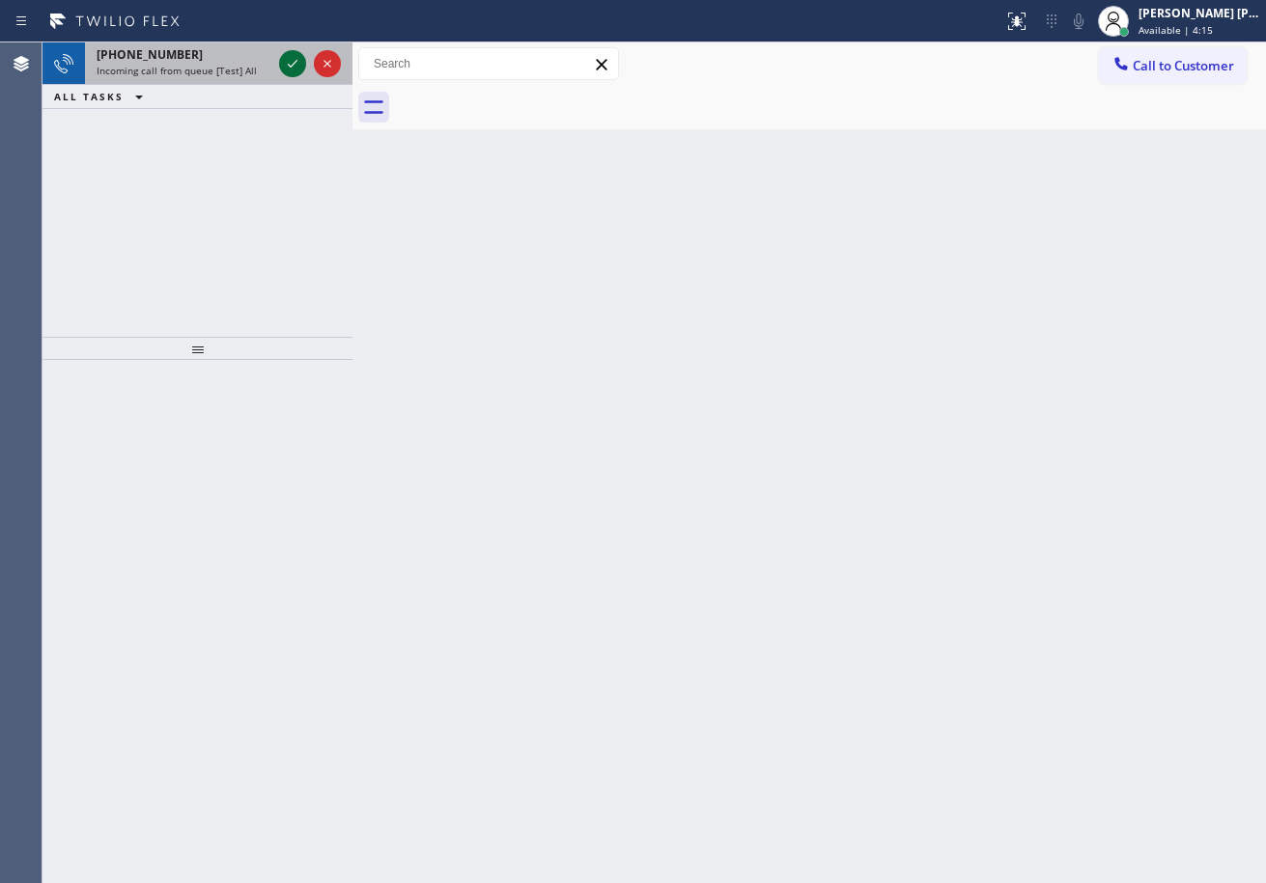
click at [288, 60] on icon at bounding box center [292, 63] width 23 height 23
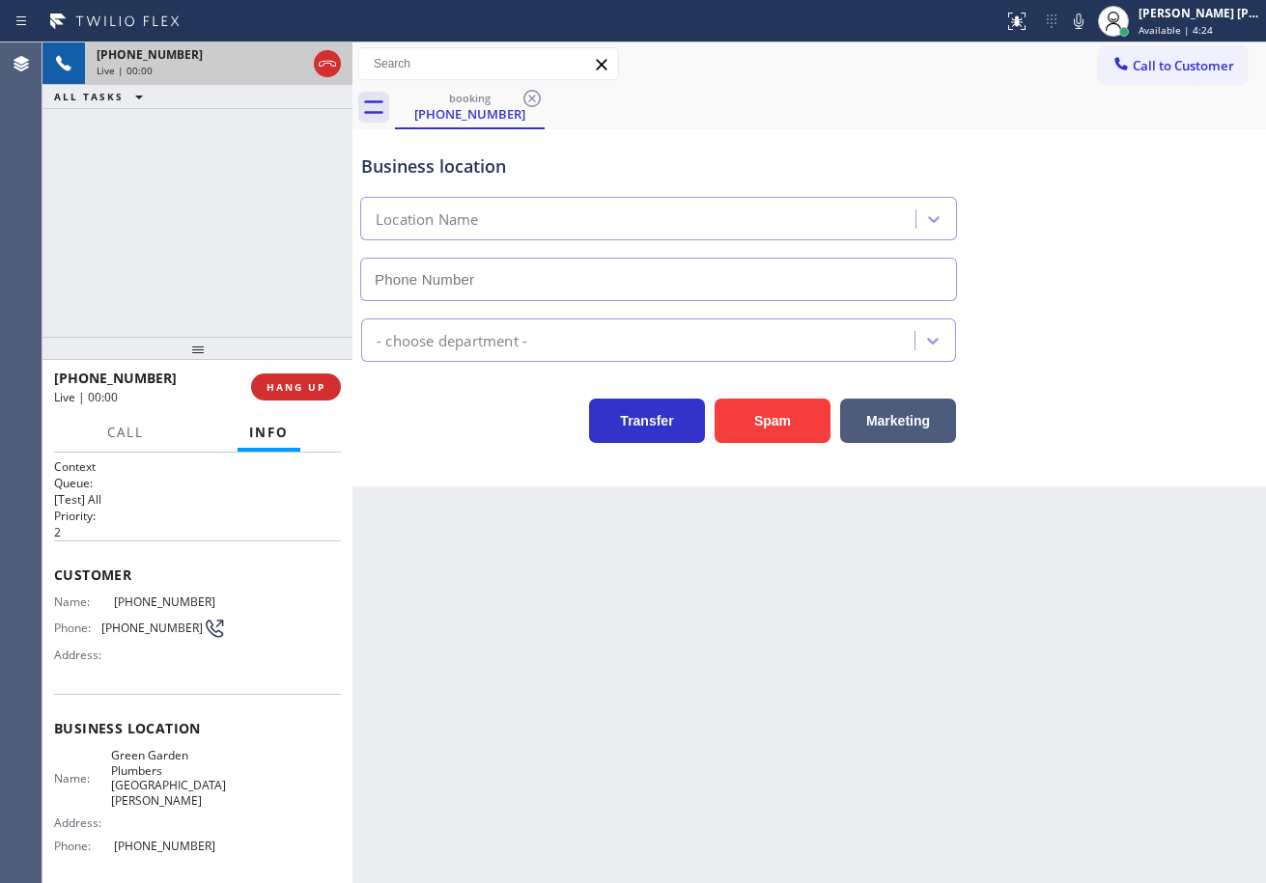
type input "[PHONE_NUMBER]"
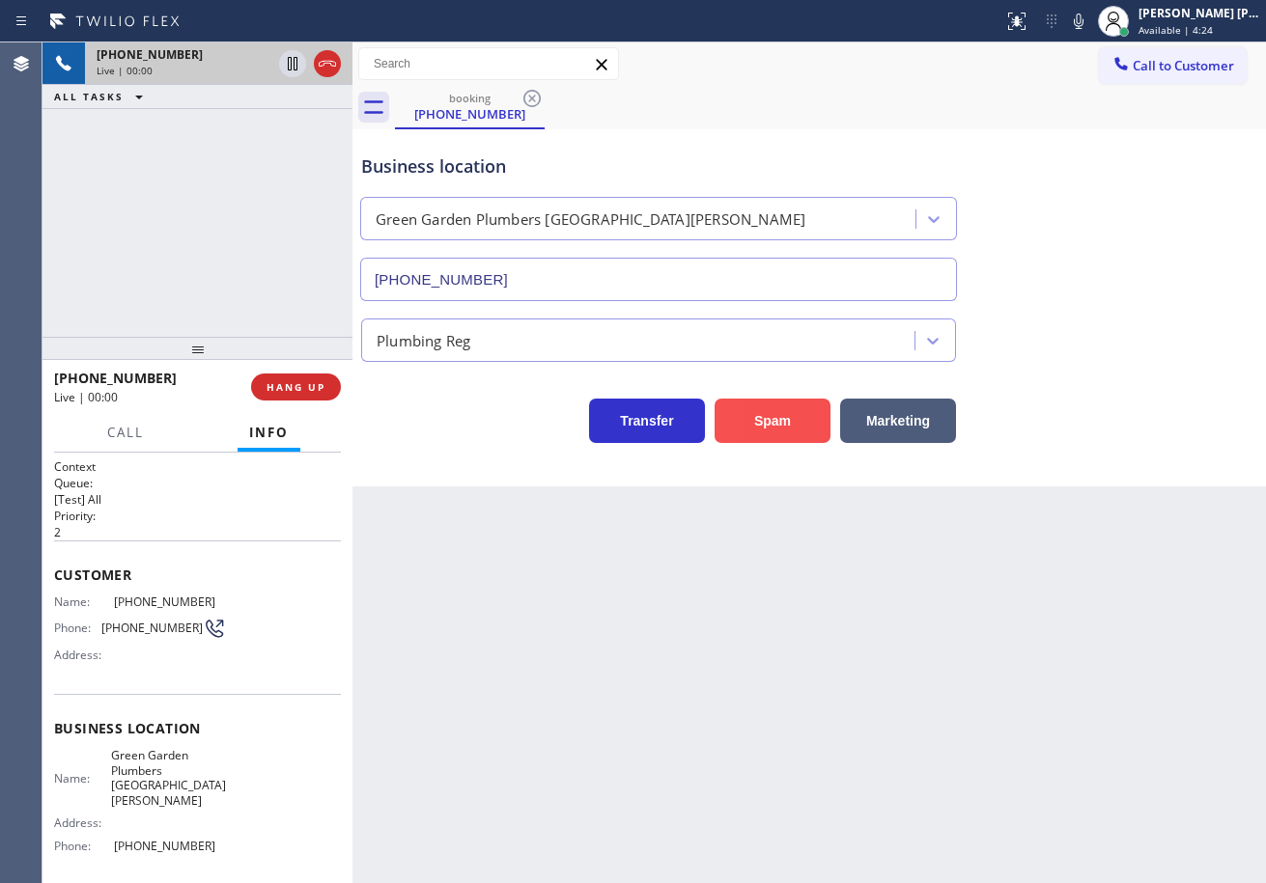
click at [771, 423] on button "Spam" at bounding box center [773, 421] width 116 height 44
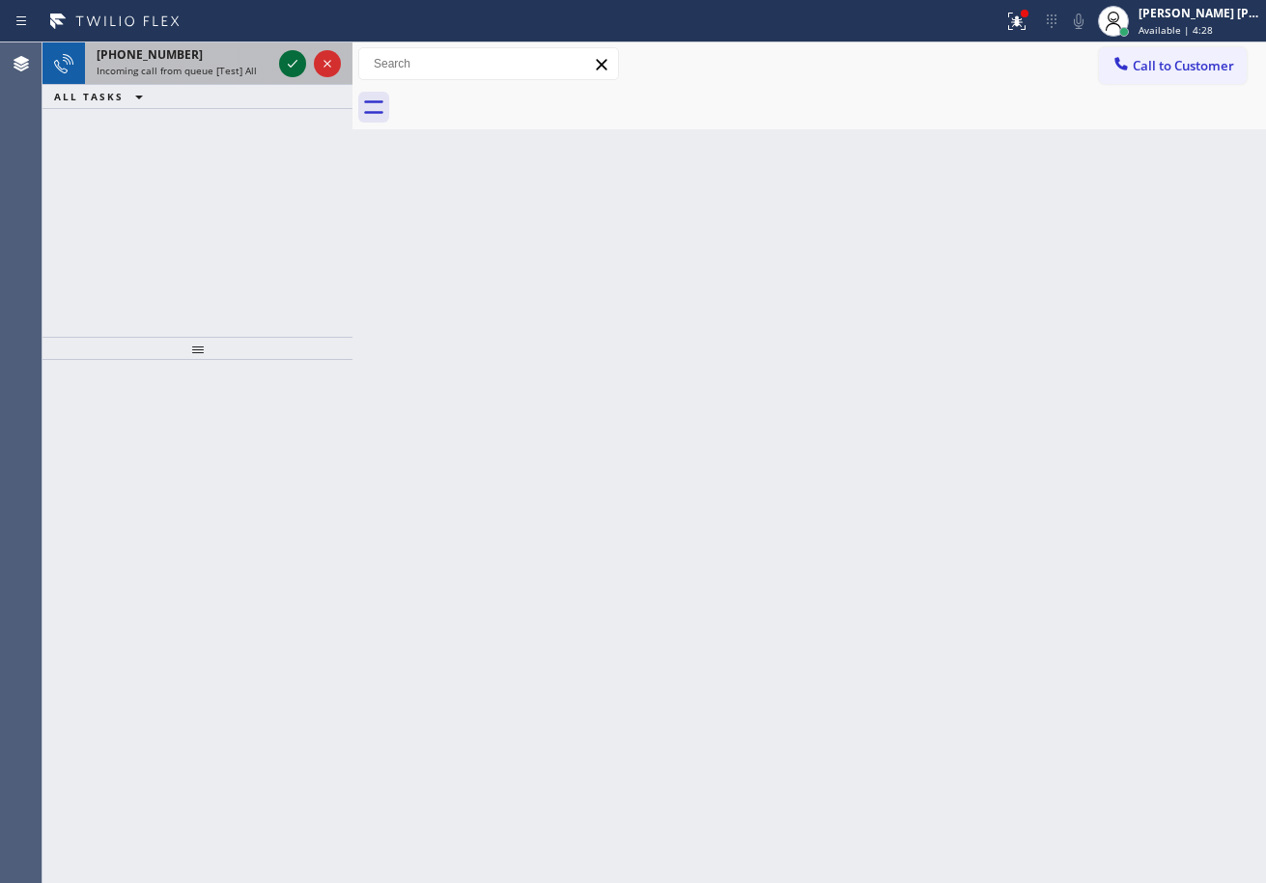
click at [291, 63] on icon at bounding box center [292, 63] width 23 height 23
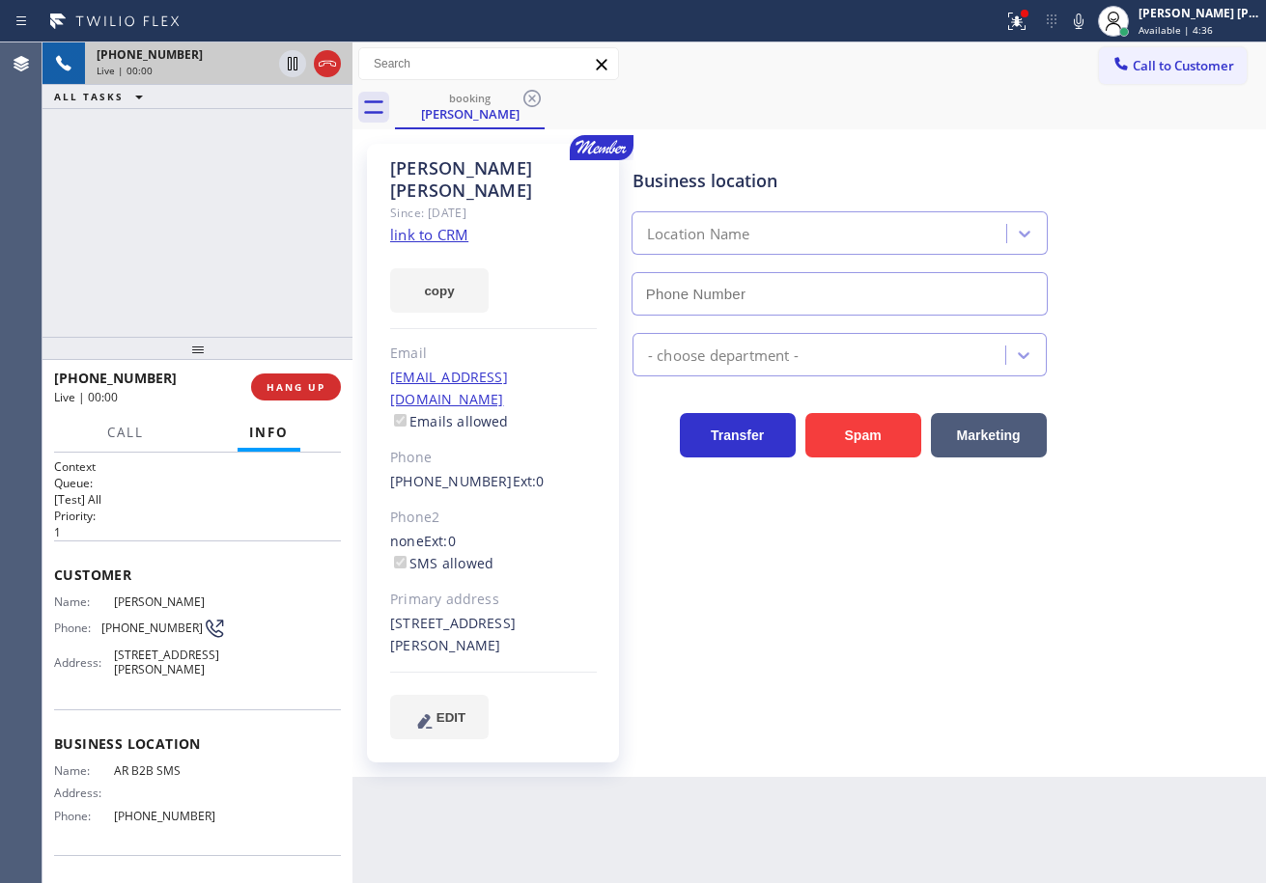
type input "[PHONE_NUMBER]"
click at [1028, 12] on div at bounding box center [1025, 14] width 8 height 8
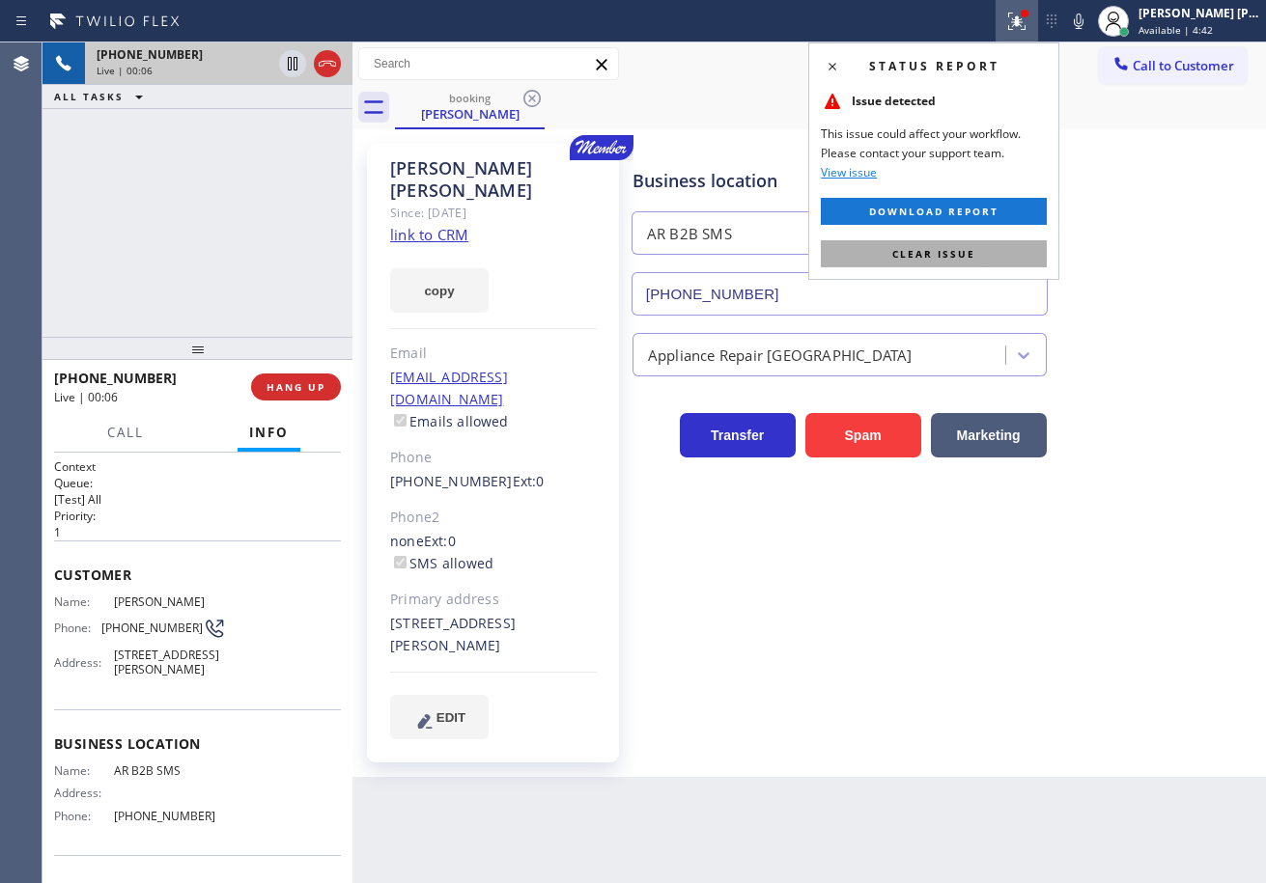
click at [992, 250] on button "Clear issue" at bounding box center [934, 253] width 226 height 27
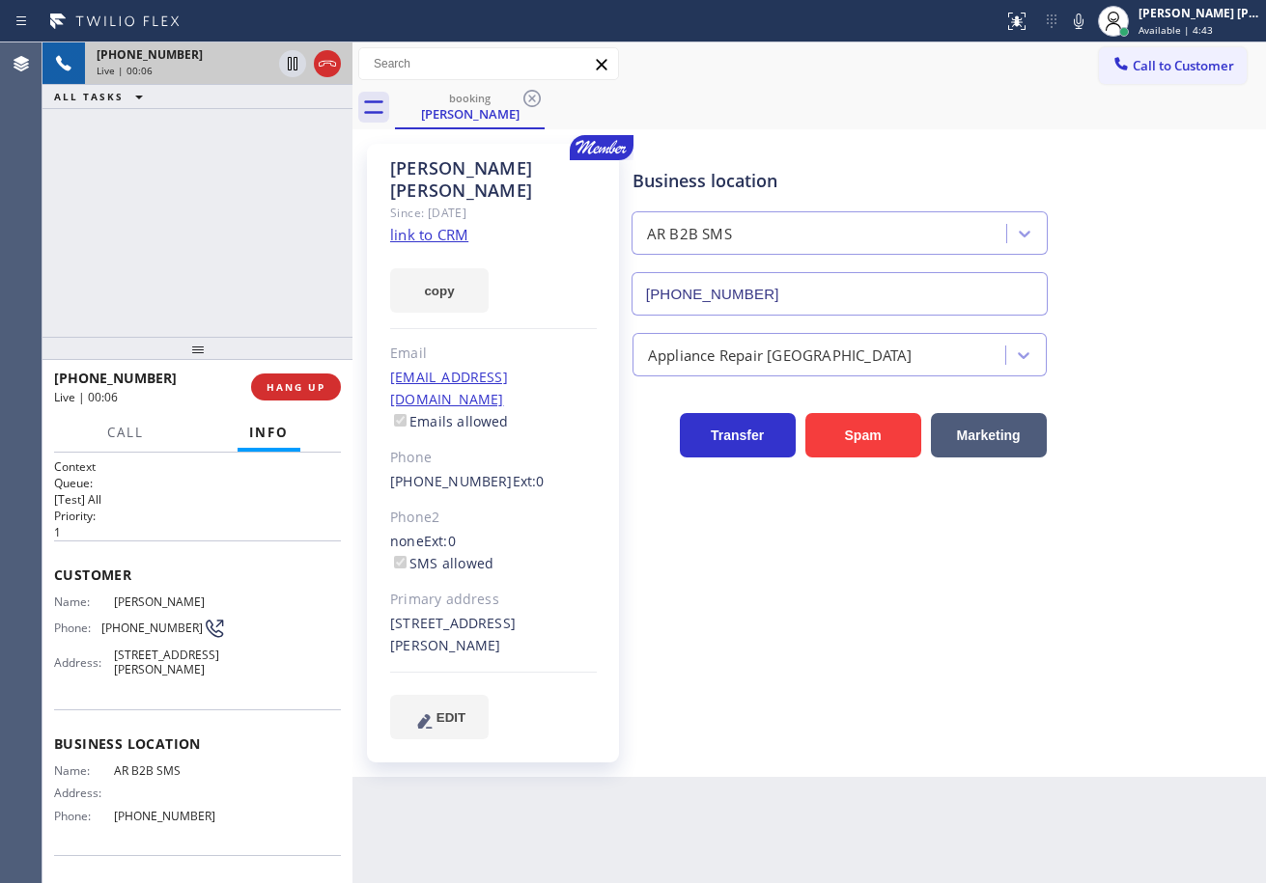
click at [796, 81] on div "Call to Customer Outbound call Location Laguna Air Conditioning Your caller id …" at bounding box center [808, 63] width 913 height 43
click at [447, 225] on link "link to CRM" at bounding box center [429, 234] width 78 height 19
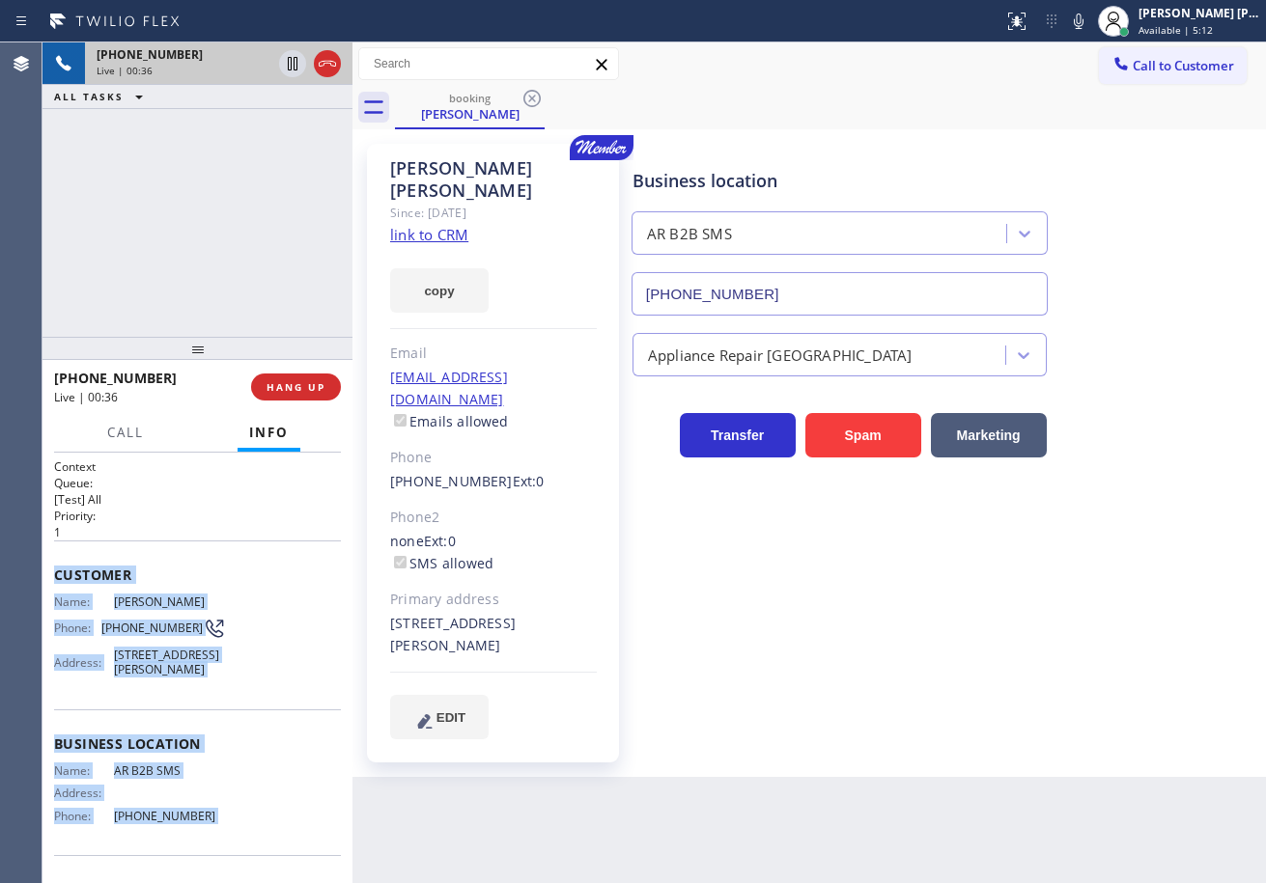
scroll to position [140, 0]
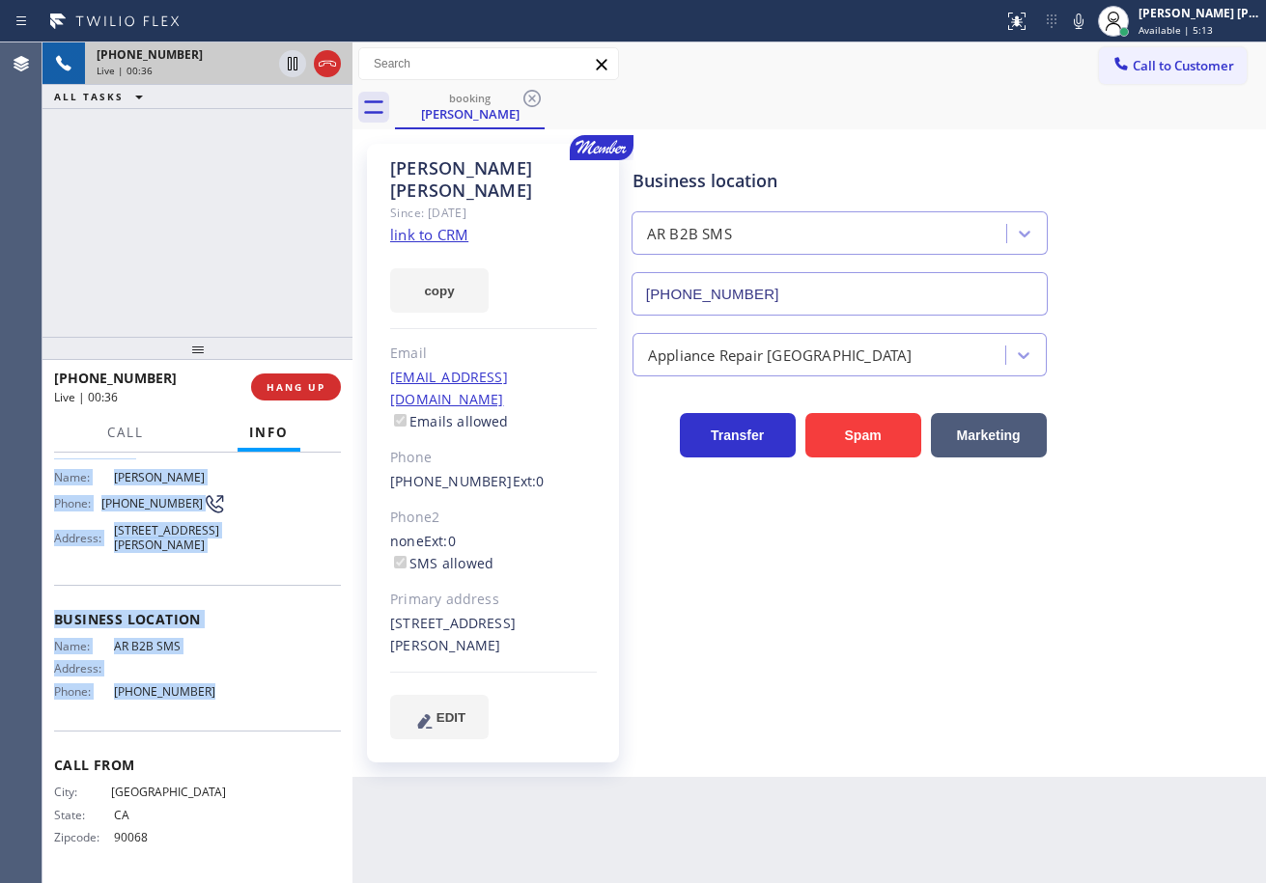
drag, startPoint x: 52, startPoint y: 571, endPoint x: 195, endPoint y: 715, distance: 202.8
click at [195, 715] on div "Context Queue: [Test] All Priority: 1 Customer Name: [PERSON_NAME] Phone: [PHON…" at bounding box center [197, 668] width 310 height 431
copy div "Customer Name: [PERSON_NAME] Phone: [PHONE_NUMBER] Address: [STREET_ADDRESS][PE…"
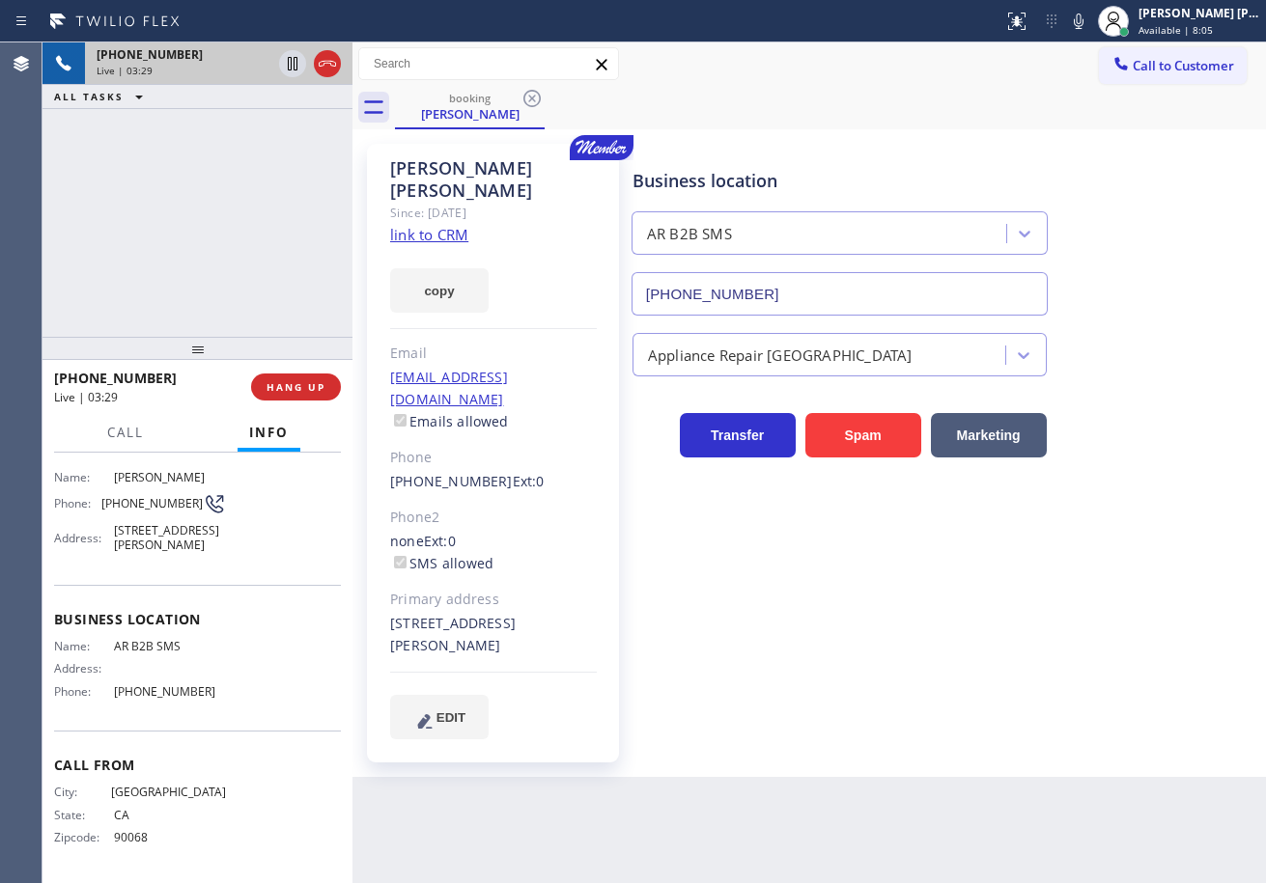
click at [266, 197] on div "[PHONE_NUMBER] Live | 03:29 ALL TASKS ALL TASKS ACTIVE TASKS TASKS IN WRAP UP" at bounding box center [197, 189] width 310 height 294
click at [267, 255] on div "[PHONE_NUMBER] Live | 03:32 ALL TASKS ALL TASKS ACTIVE TASKS TASKS IN WRAP UP" at bounding box center [197, 189] width 310 height 294
click at [270, 255] on div "[PHONE_NUMBER] Live | 03:32 ALL TASKS ALL TASKS ACTIVE TASKS TASKS IN WRAP UP" at bounding box center [197, 189] width 310 height 294
click at [767, 93] on div "booking [PERSON_NAME]" at bounding box center [830, 107] width 871 height 43
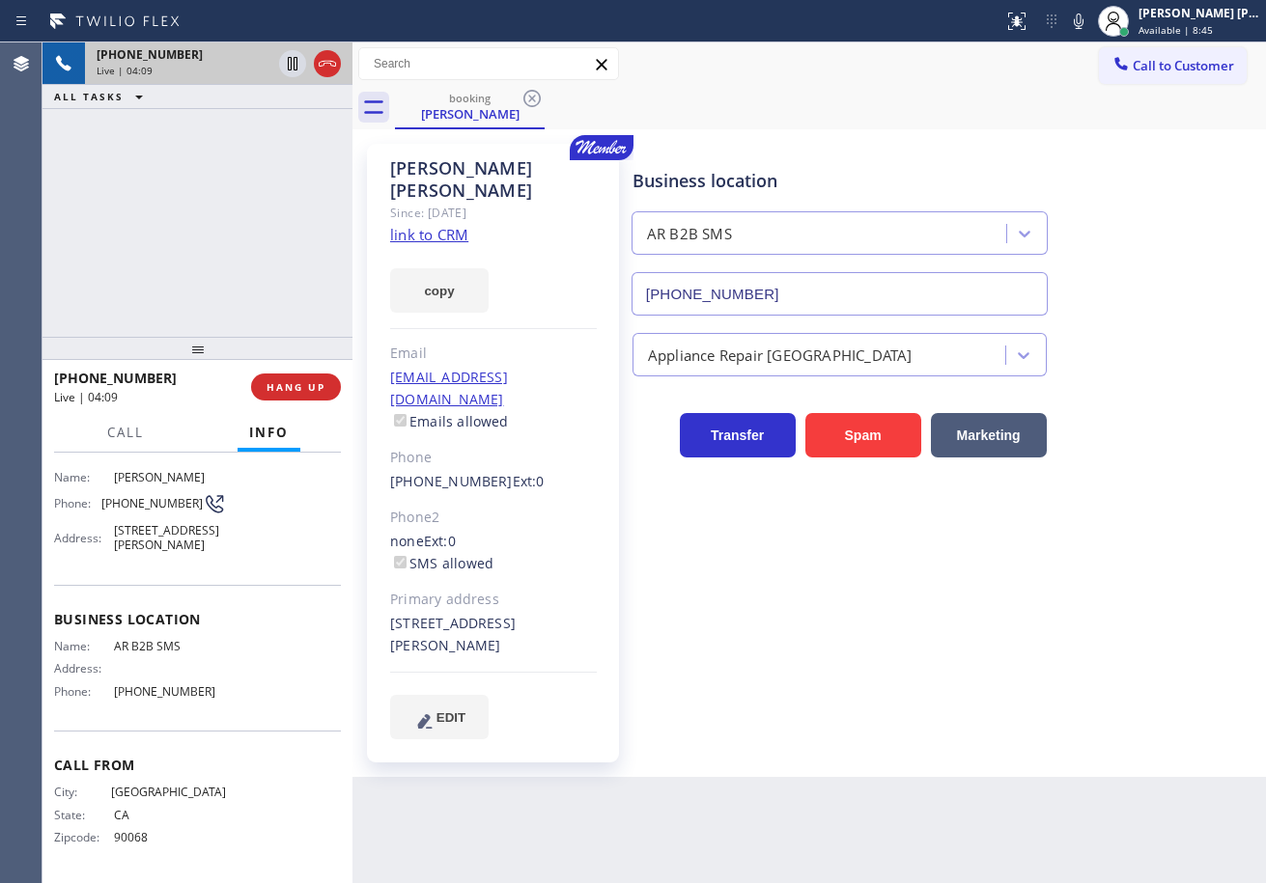
click at [924, 680] on div "Business location AR B2B SMS [PHONE_NUMBER] Appliance Repair High End Transfer …" at bounding box center [945, 441] width 632 height 585
click at [924, 675] on div "Business location AR B2B SMS [PHONE_NUMBER] Appliance Repair High End Transfer …" at bounding box center [945, 441] width 632 height 585
click at [922, 670] on div "Business location AR B2B SMS [PHONE_NUMBER] Appliance Repair High End Transfer …" at bounding box center [945, 441] width 632 height 585
click at [924, 665] on div "Business location AR B2B SMS [PHONE_NUMBER] Appliance Repair High End Transfer …" at bounding box center [945, 441] width 632 height 585
click at [926, 665] on div "Business location AR B2B SMS [PHONE_NUMBER] Appliance Repair High End Transfer …" at bounding box center [945, 441] width 632 height 585
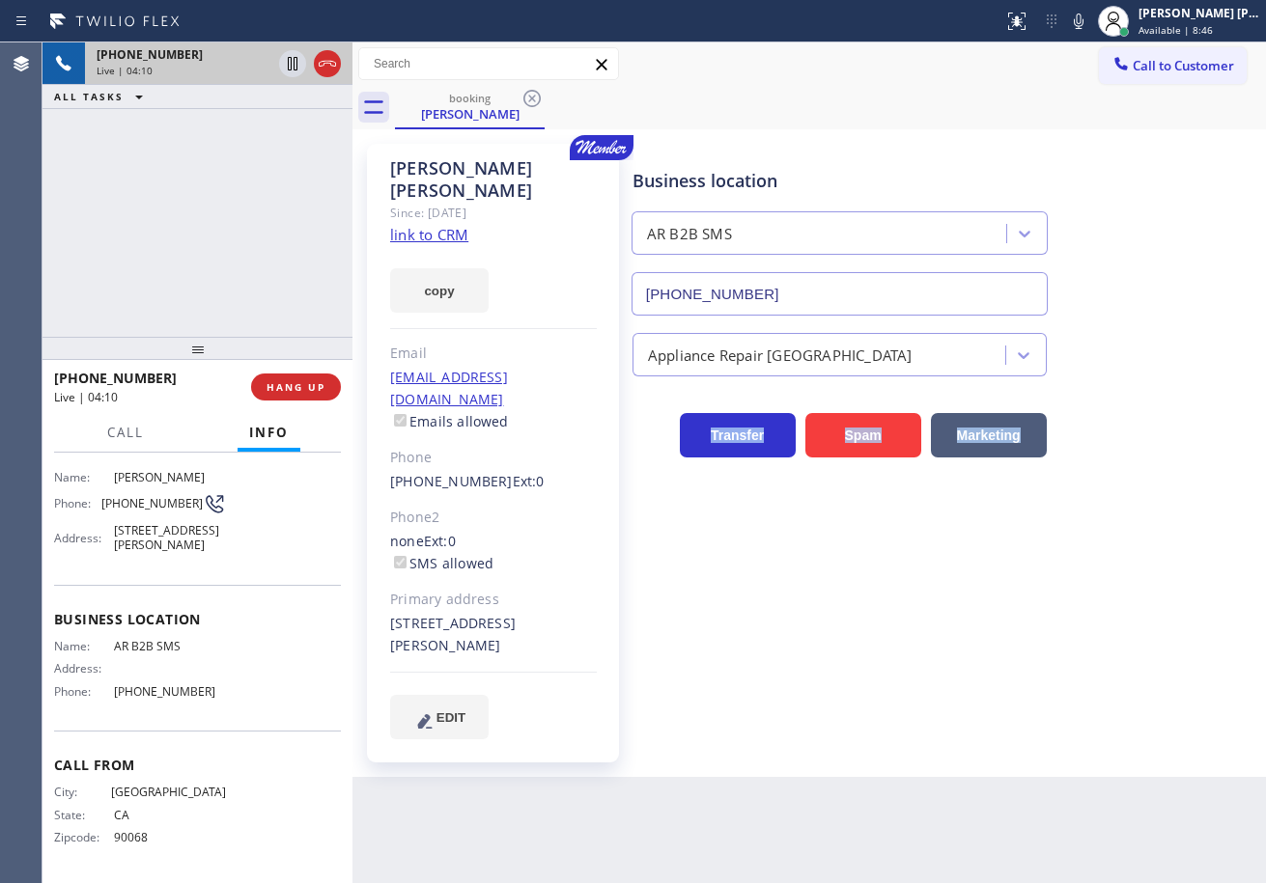
click at [927, 665] on div "Business location AR B2B SMS [PHONE_NUMBER] Appliance Repair High End Transfer …" at bounding box center [945, 441] width 632 height 585
click at [930, 661] on div "Business location AR B2B SMS [PHONE_NUMBER] Appliance Repair High End Transfer …" at bounding box center [945, 441] width 632 height 585
click at [932, 654] on div "Business location AR B2B SMS [PHONE_NUMBER] Appliance Repair High End Transfer …" at bounding box center [945, 441] width 632 height 585
click at [953, 637] on div "Business location AR B2B SMS [PHONE_NUMBER] Appliance Repair High End Transfer …" at bounding box center [945, 441] width 632 height 585
click at [952, 638] on div "Business location AR B2B SMS [PHONE_NUMBER] Appliance Repair High End Transfer …" at bounding box center [945, 441] width 632 height 585
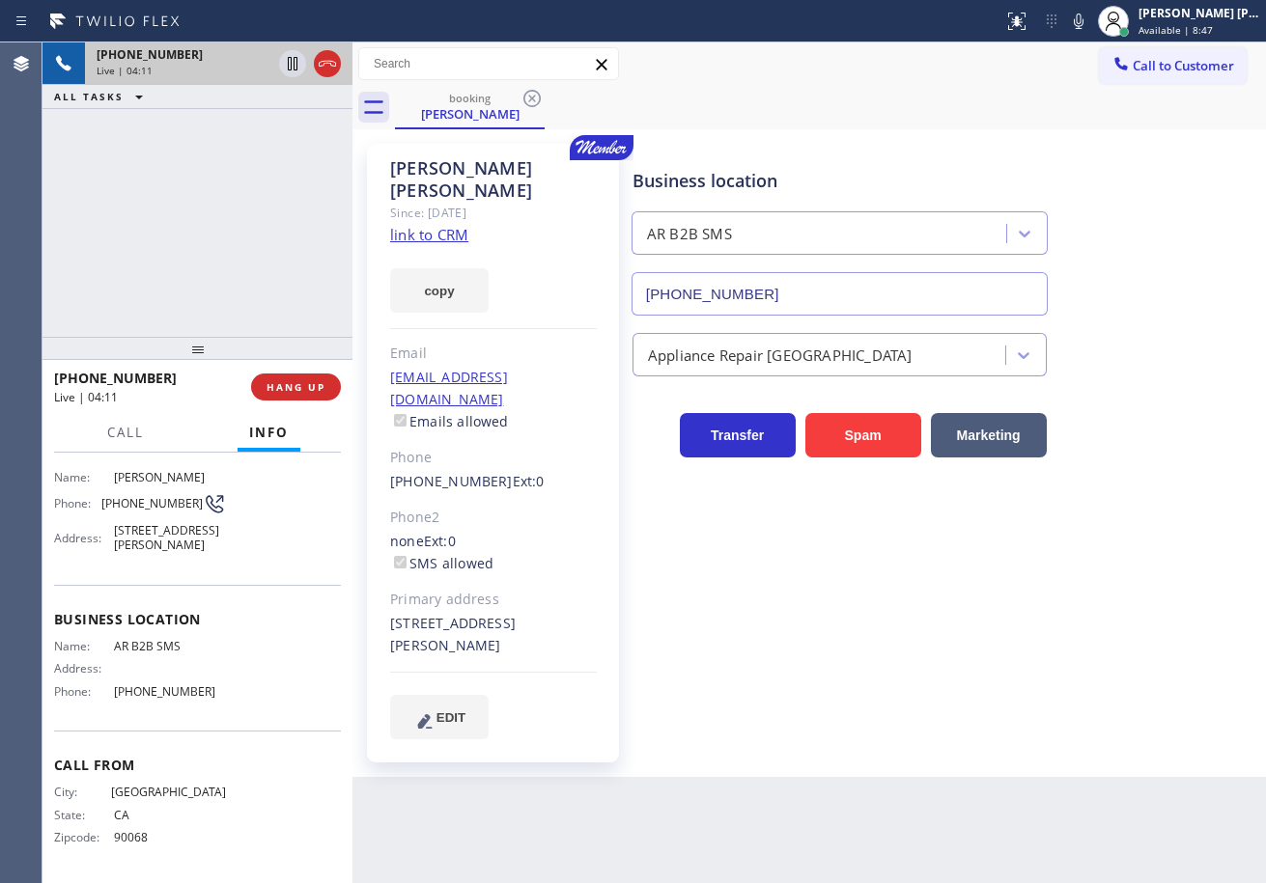
click at [947, 638] on div "Business location AR B2B SMS [PHONE_NUMBER] Appliance Repair High End Transfer …" at bounding box center [945, 441] width 632 height 585
click at [946, 638] on div "Business location AR B2B SMS [PHONE_NUMBER] Appliance Repair High End Transfer …" at bounding box center [945, 441] width 632 height 585
drag, startPoint x: 213, startPoint y: 203, endPoint x: 265, endPoint y: 110, distance: 105.9
click at [222, 197] on div "[PHONE_NUMBER] Live | 04:12 ALL TASKS ALL TASKS ACTIVE TASKS TASKS IN WRAP UP" at bounding box center [197, 189] width 310 height 294
click at [294, 66] on icon at bounding box center [293, 64] width 10 height 14
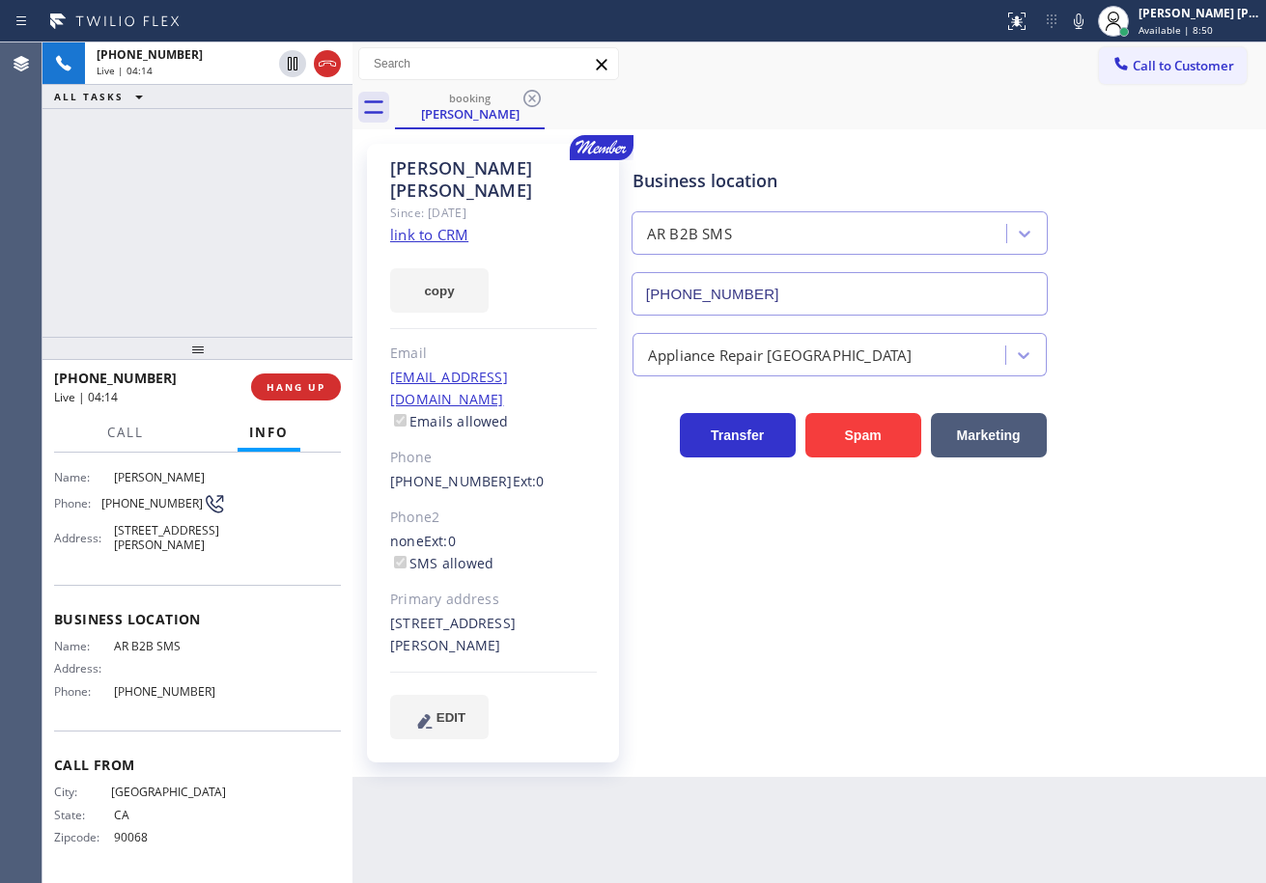
drag, startPoint x: 246, startPoint y: 148, endPoint x: 804, endPoint y: 98, distance: 560.3
click at [250, 149] on div "[PHONE_NUMBER] Live | 04:14 ALL TASKS ALL TASKS ACTIVE TASKS TASKS IN WRAP UP" at bounding box center [197, 189] width 310 height 294
click at [1090, 24] on icon at bounding box center [1078, 21] width 23 height 23
click at [1054, 63] on div "Call to Customer Outbound call Location Laguna Air Conditioning Your caller id …" at bounding box center [808, 64] width 913 height 34
click at [850, 62] on div "Call to Customer Outbound call Location Laguna Air Conditioning Your caller id …" at bounding box center [808, 64] width 913 height 34
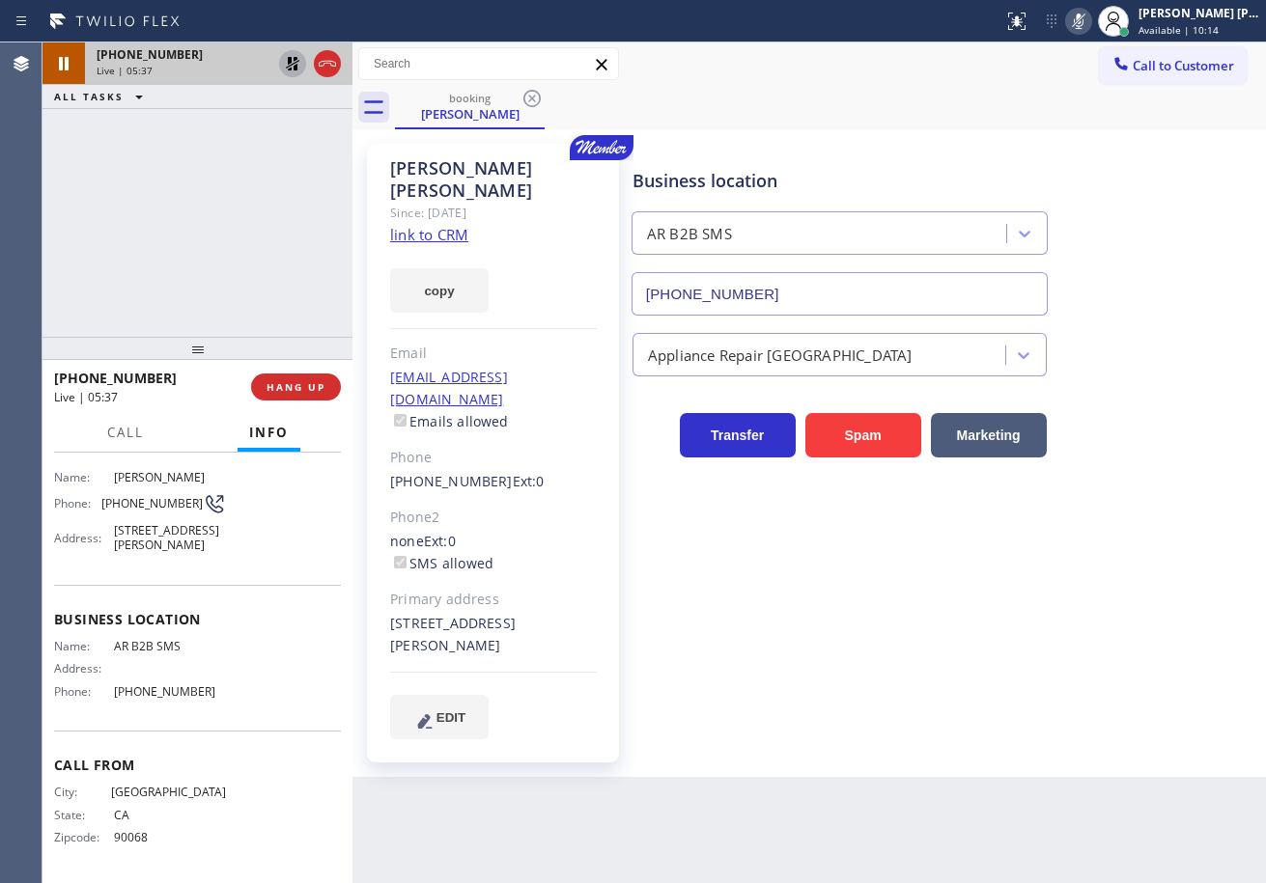
click at [288, 64] on icon at bounding box center [292, 63] width 23 height 23
click at [1083, 25] on icon at bounding box center [1079, 21] width 10 height 15
click at [1058, 128] on div "booking [PERSON_NAME]" at bounding box center [830, 107] width 871 height 43
click at [795, 100] on div "booking [PERSON_NAME]" at bounding box center [830, 107] width 871 height 43
click at [1128, 481] on div "Business location AR B2B SMS [PHONE_NUMBER] Appliance Repair High End Transfer …" at bounding box center [945, 441] width 632 height 585
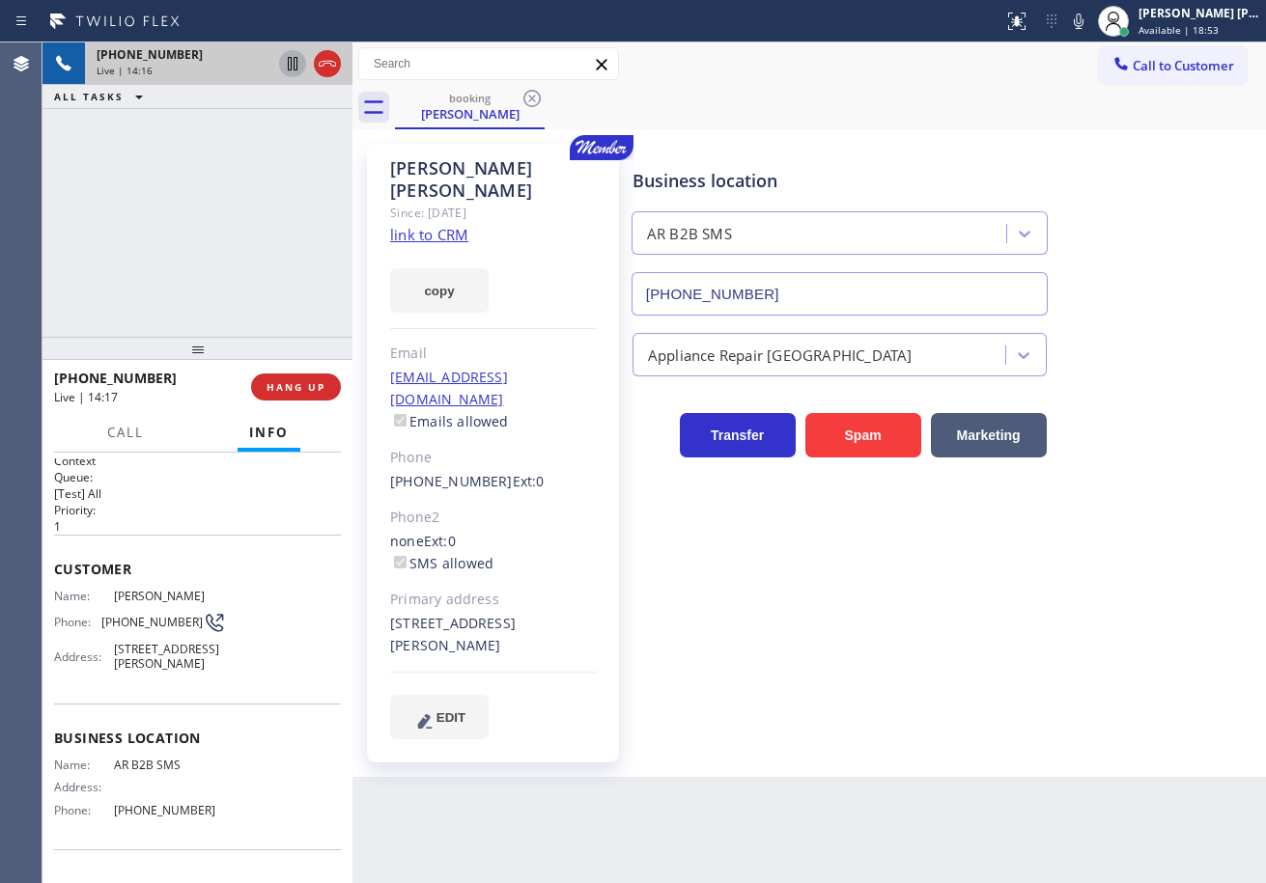
scroll to position [0, 0]
click at [230, 216] on div "[PHONE_NUMBER] Live | 14:17 ALL TASKS ALL TASKS ACTIVE TASKS TASKS IN WRAP UP" at bounding box center [197, 189] width 310 height 294
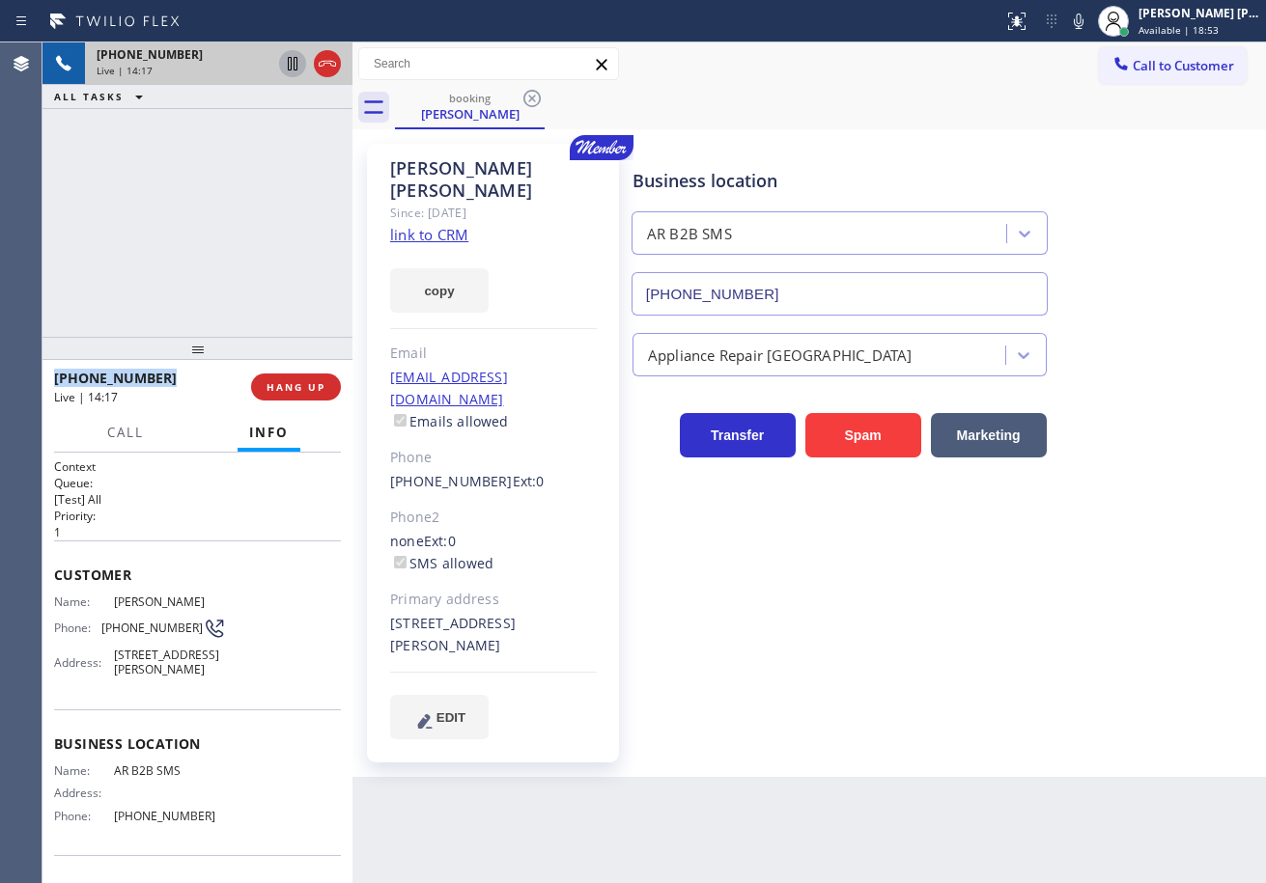
click at [230, 216] on div "[PHONE_NUMBER] Live | 14:17 ALL TASKS ALL TASKS ACTIVE TASKS TASKS IN WRAP UP" at bounding box center [197, 189] width 310 height 294
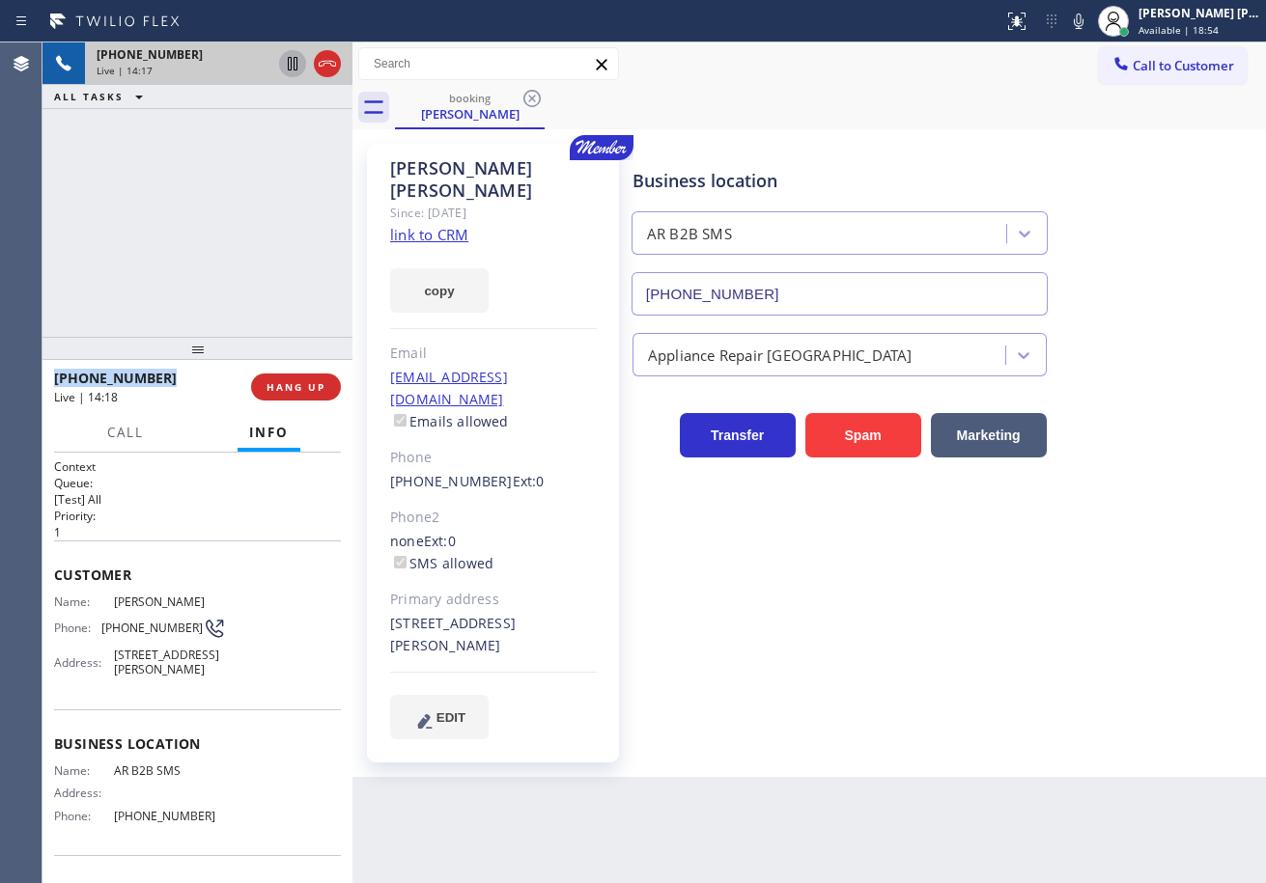
click at [230, 216] on div "[PHONE_NUMBER] Live | 14:17 ALL TASKS ALL TASKS ACTIVE TASKS TASKS IN WRAP UP" at bounding box center [197, 189] width 310 height 294
click at [230, 216] on div "[PHONE_NUMBER] Live | 14:18 ALL TASKS ALL TASKS ACTIVE TASKS TASKS IN WRAP UP" at bounding box center [197, 189] width 310 height 294
click at [211, 287] on div "[PHONE_NUMBER] Live | 14:19 ALL TASKS ALL TASKS ACTIVE TASKS TASKS IN WRAP UP" at bounding box center [197, 189] width 310 height 294
click at [211, 282] on div "[PHONE_NUMBER] Live | 14:19 ALL TASKS ALL TASKS ACTIVE TASKS TASKS IN WRAP UP" at bounding box center [197, 189] width 310 height 294
click at [211, 282] on div "[PHONE_NUMBER] Live | 14:20 ALL TASKS ALL TASKS ACTIVE TASKS TASKS IN WRAP UP" at bounding box center [197, 189] width 310 height 294
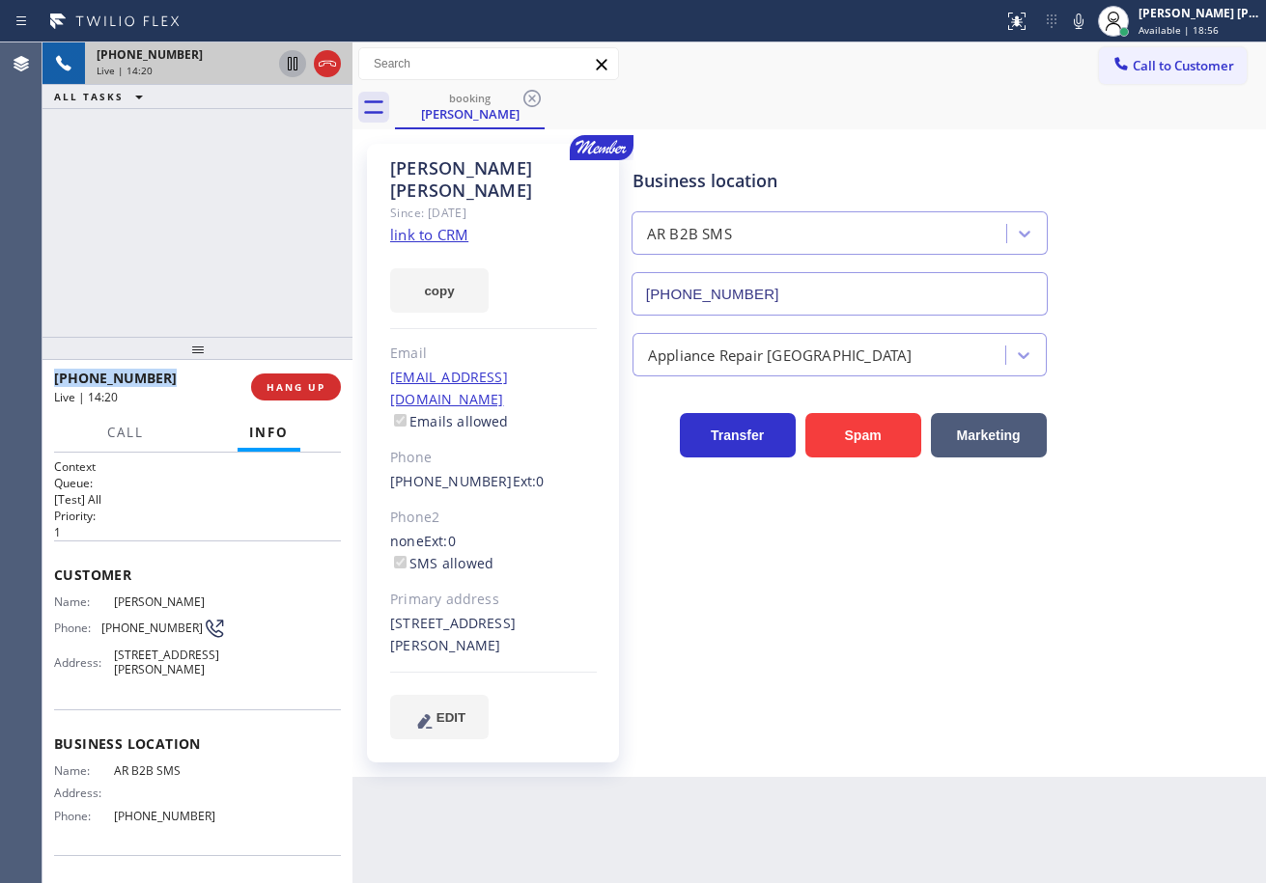
click at [211, 282] on div "[PHONE_NUMBER] Live | 14:20 ALL TASKS ALL TASKS ACTIVE TASKS TASKS IN WRAP UP" at bounding box center [197, 189] width 310 height 294
click at [291, 391] on span "HANG UP" at bounding box center [295, 387] width 59 height 14
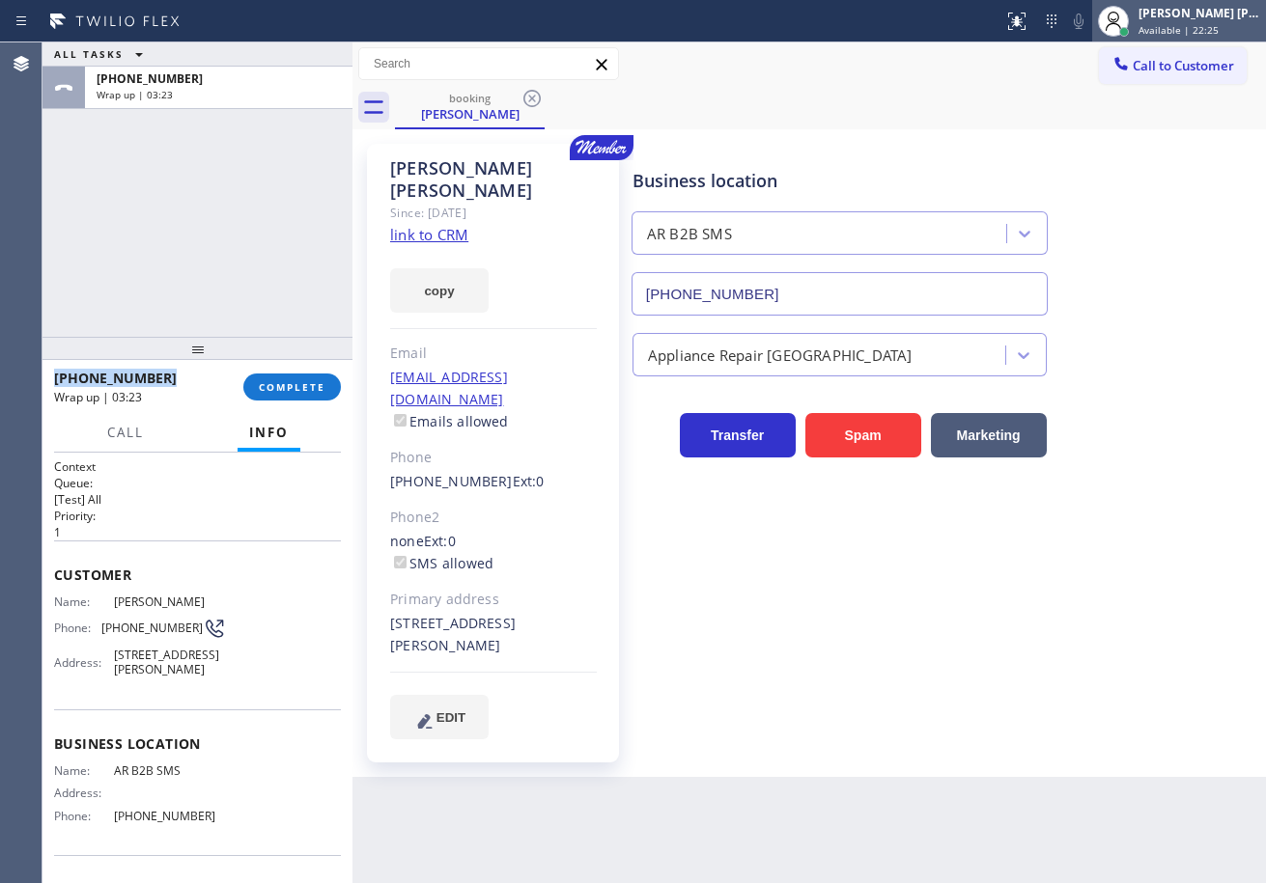
click at [1208, 24] on span "Available | 22:25" at bounding box center [1178, 30] width 80 height 14
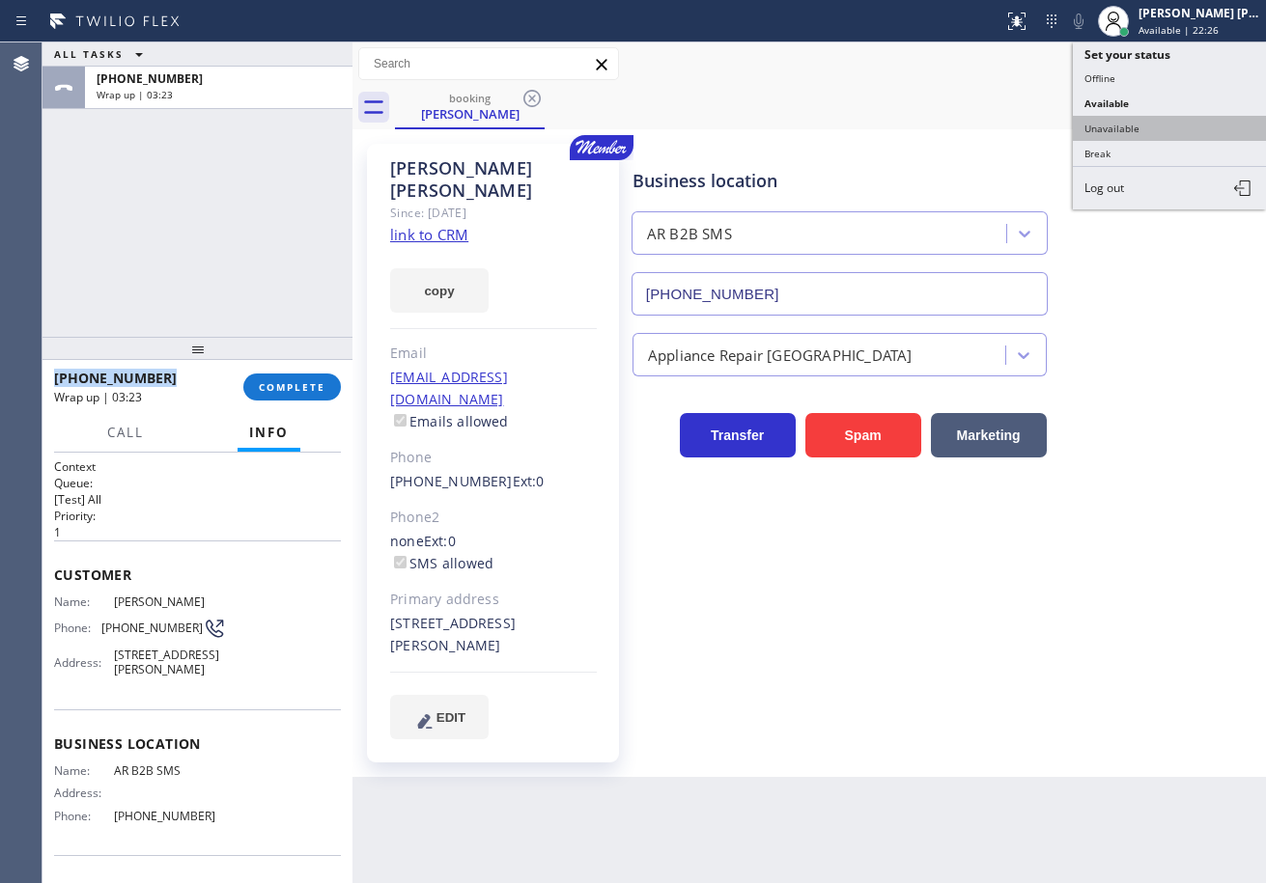
click at [1168, 129] on button "Unavailable" at bounding box center [1169, 128] width 193 height 25
drag, startPoint x: 1168, startPoint y: 129, endPoint x: 1021, endPoint y: 156, distance: 150.2
click at [1157, 129] on div "[PERSON_NAME] Since: [DATE] link to CRM copy Email [EMAIL_ADDRESS][DOMAIN_NAME]…" at bounding box center [808, 453] width 913 height 648
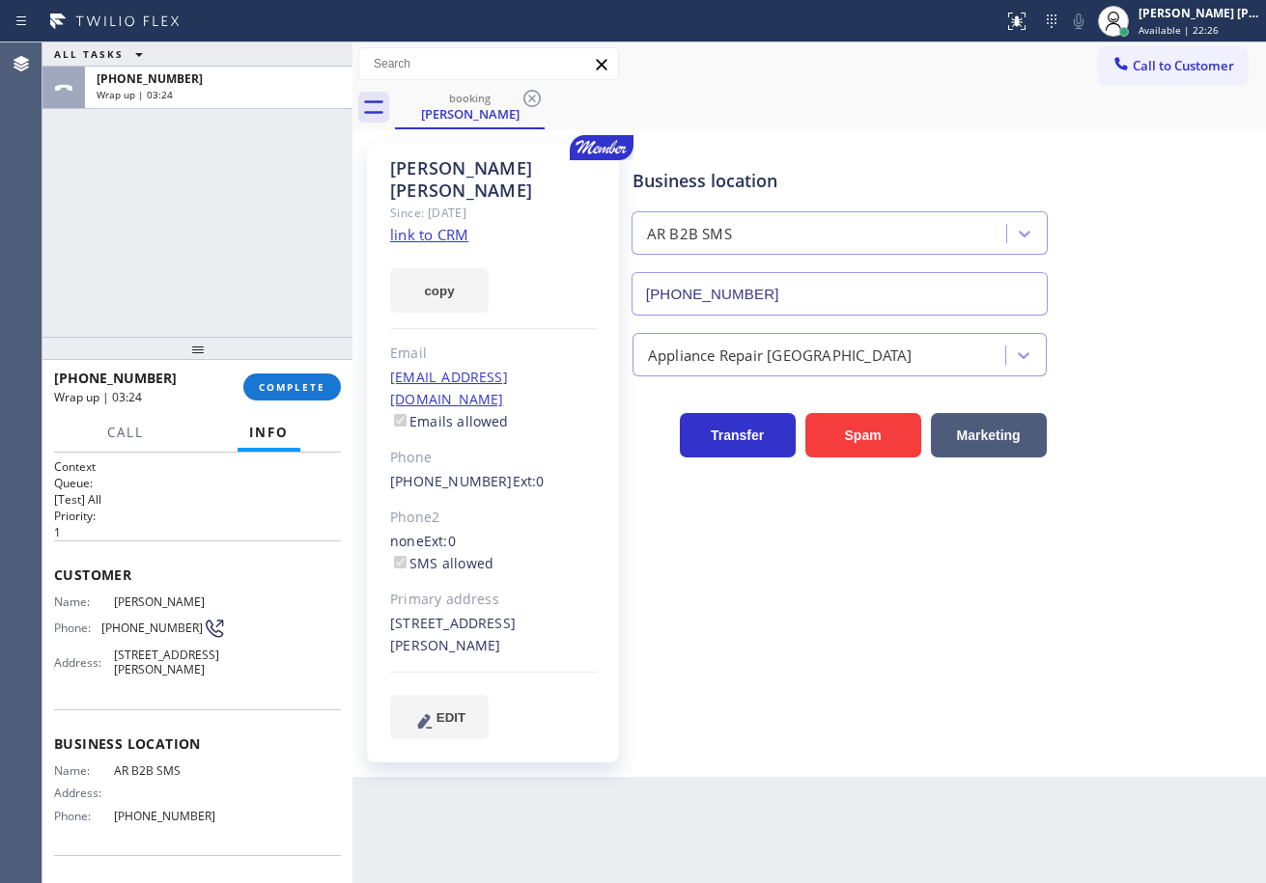
click at [280, 251] on div "ALL TASKS ALL TASKS ACTIVE TASKS TASKS IN WRAP UP [PHONE_NUMBER] Wrap up | 03:24" at bounding box center [197, 189] width 310 height 294
click at [321, 377] on button "COMPLETE" at bounding box center [292, 387] width 98 height 27
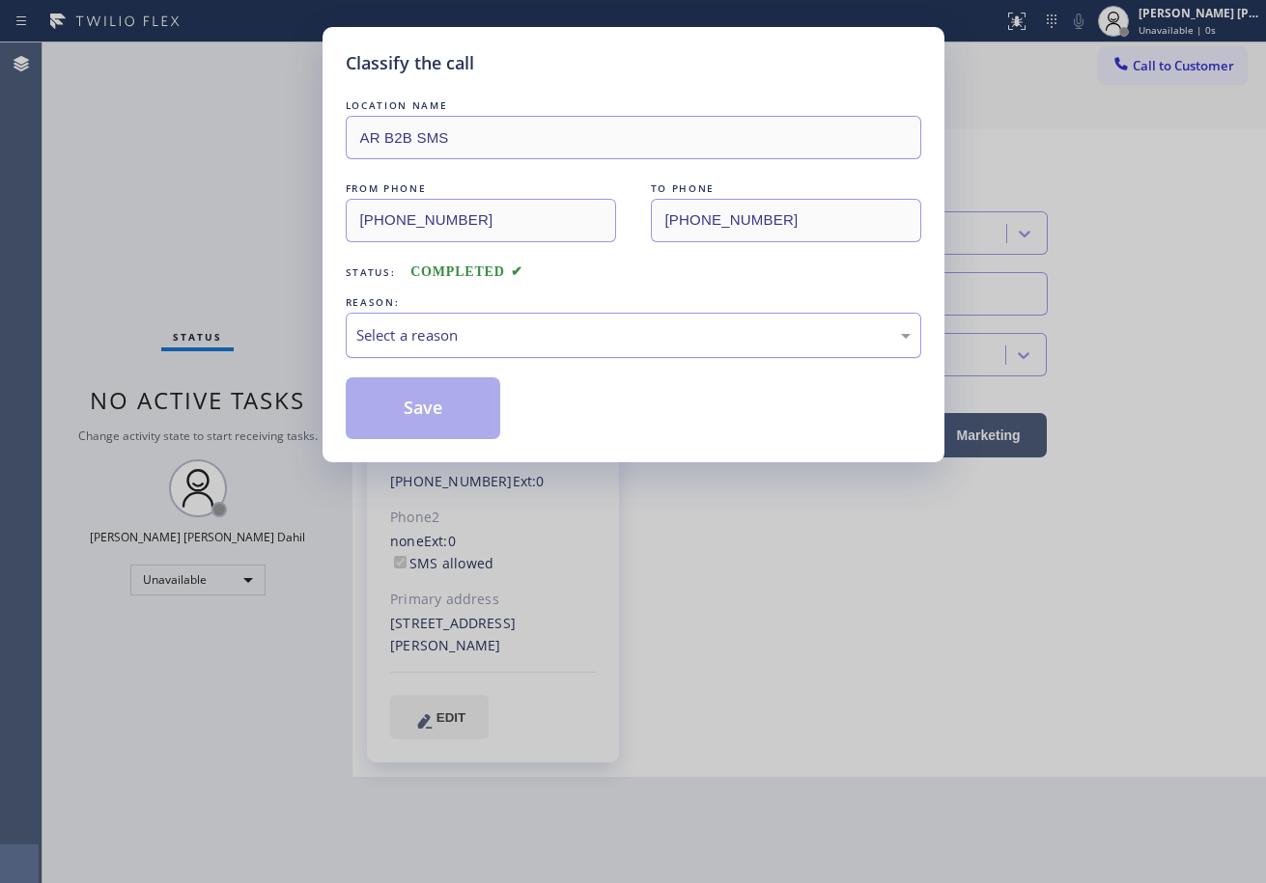
click at [455, 350] on div "Select a reason" at bounding box center [633, 335] width 575 height 45
click at [444, 402] on button "Save" at bounding box center [423, 409] width 155 height 62
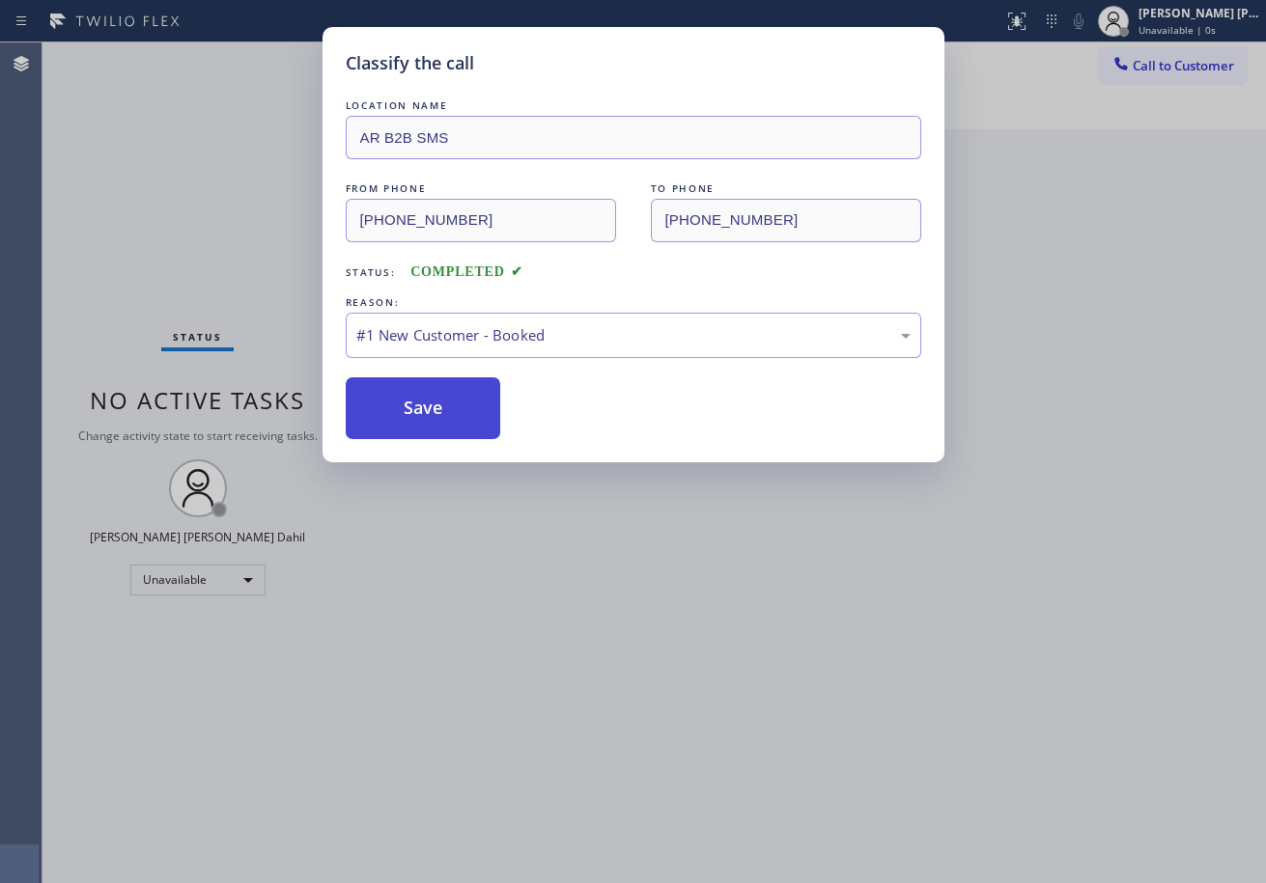
click at [444, 402] on button "Save" at bounding box center [423, 409] width 155 height 62
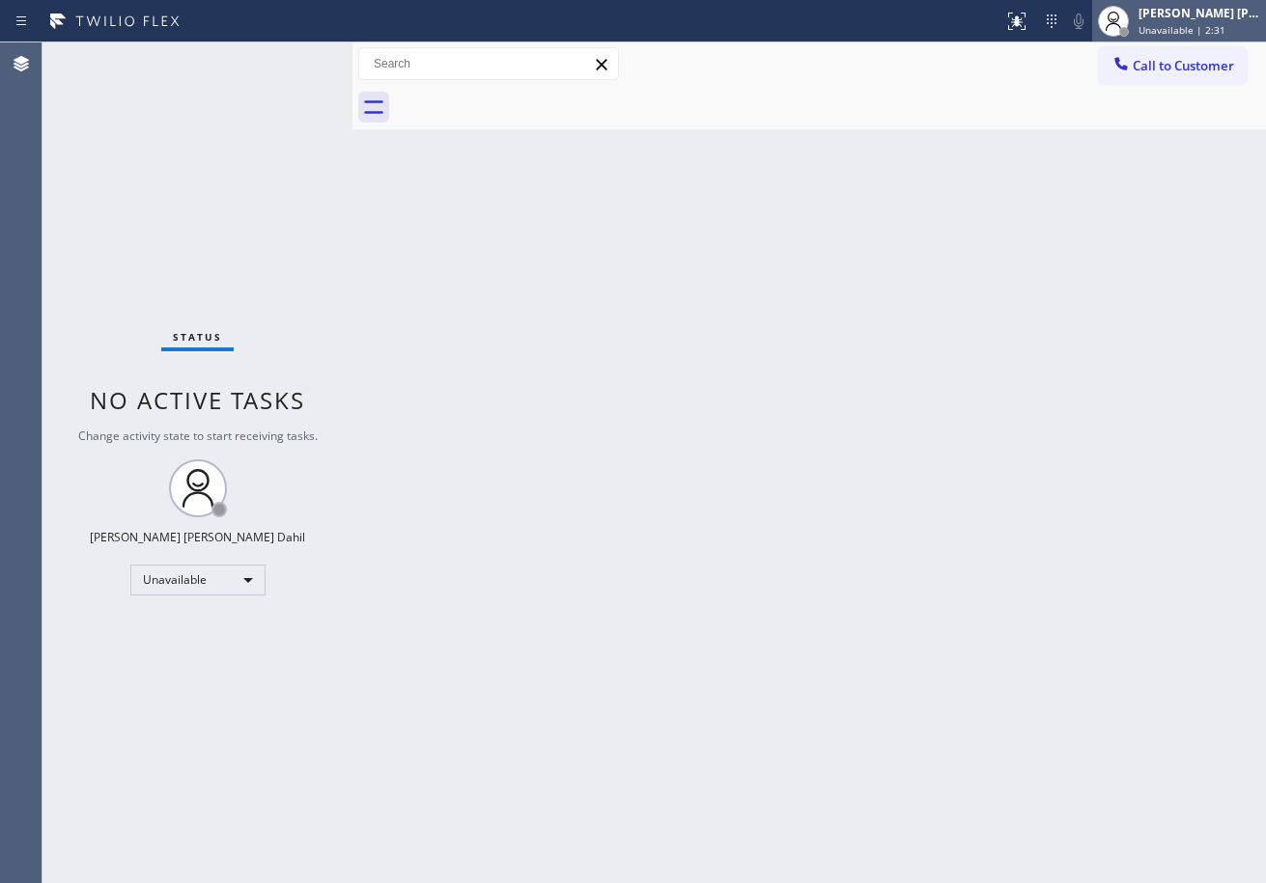
click at [1192, 27] on span "Unavailable | 2:31" at bounding box center [1181, 30] width 87 height 14
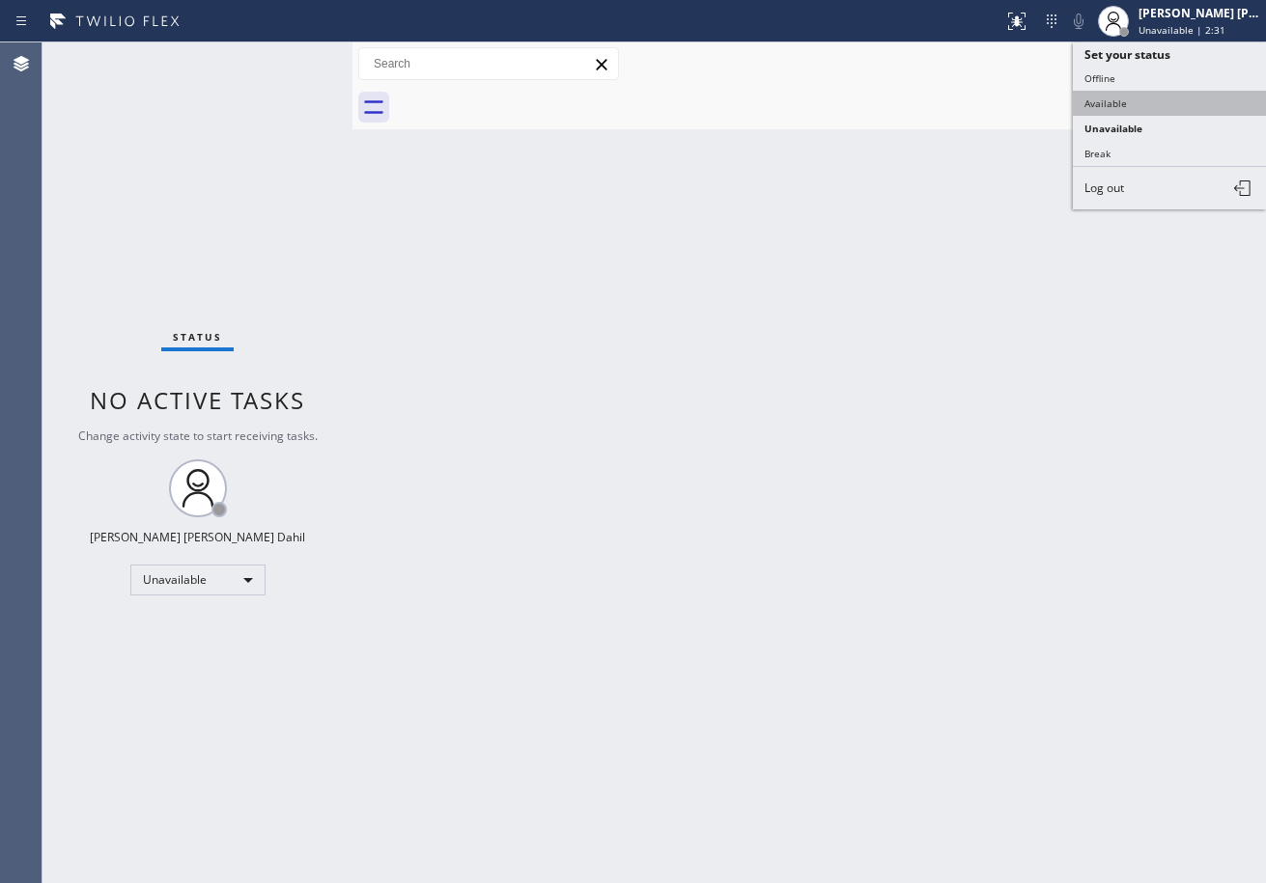
click at [1147, 106] on button "Available" at bounding box center [1169, 103] width 193 height 25
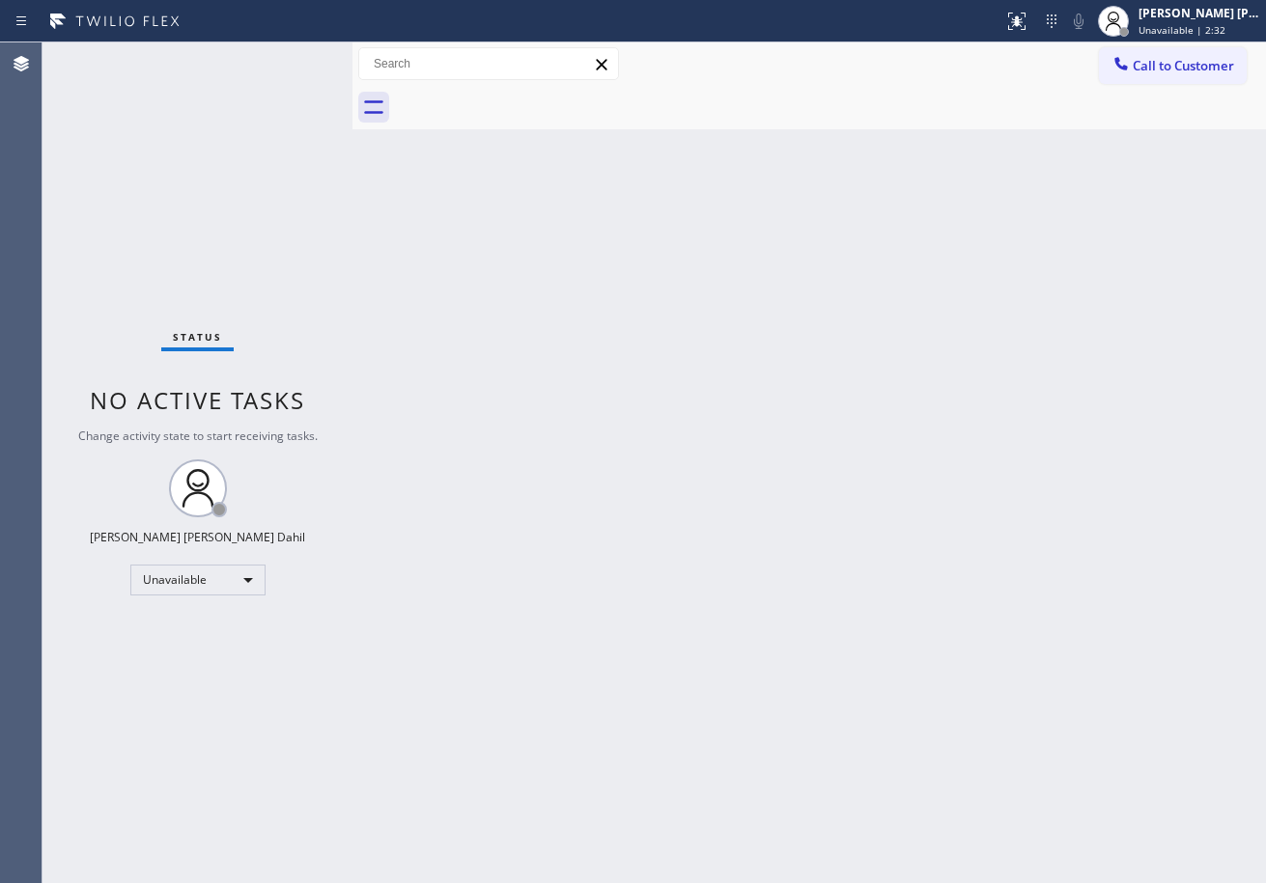
drag, startPoint x: 1057, startPoint y: 263, endPoint x: 1105, endPoint y: 436, distance: 180.1
click at [1051, 291] on div "Back to Dashboard Change Sender ID Customers Technicians Select a contact Outbo…" at bounding box center [808, 462] width 913 height 841
drag, startPoint x: 936, startPoint y: 693, endPoint x: 955, endPoint y: 734, distance: 44.9
click at [941, 699] on div "Back to Dashboard Change Sender ID Customers Technicians Select a contact Outbo…" at bounding box center [808, 462] width 913 height 841
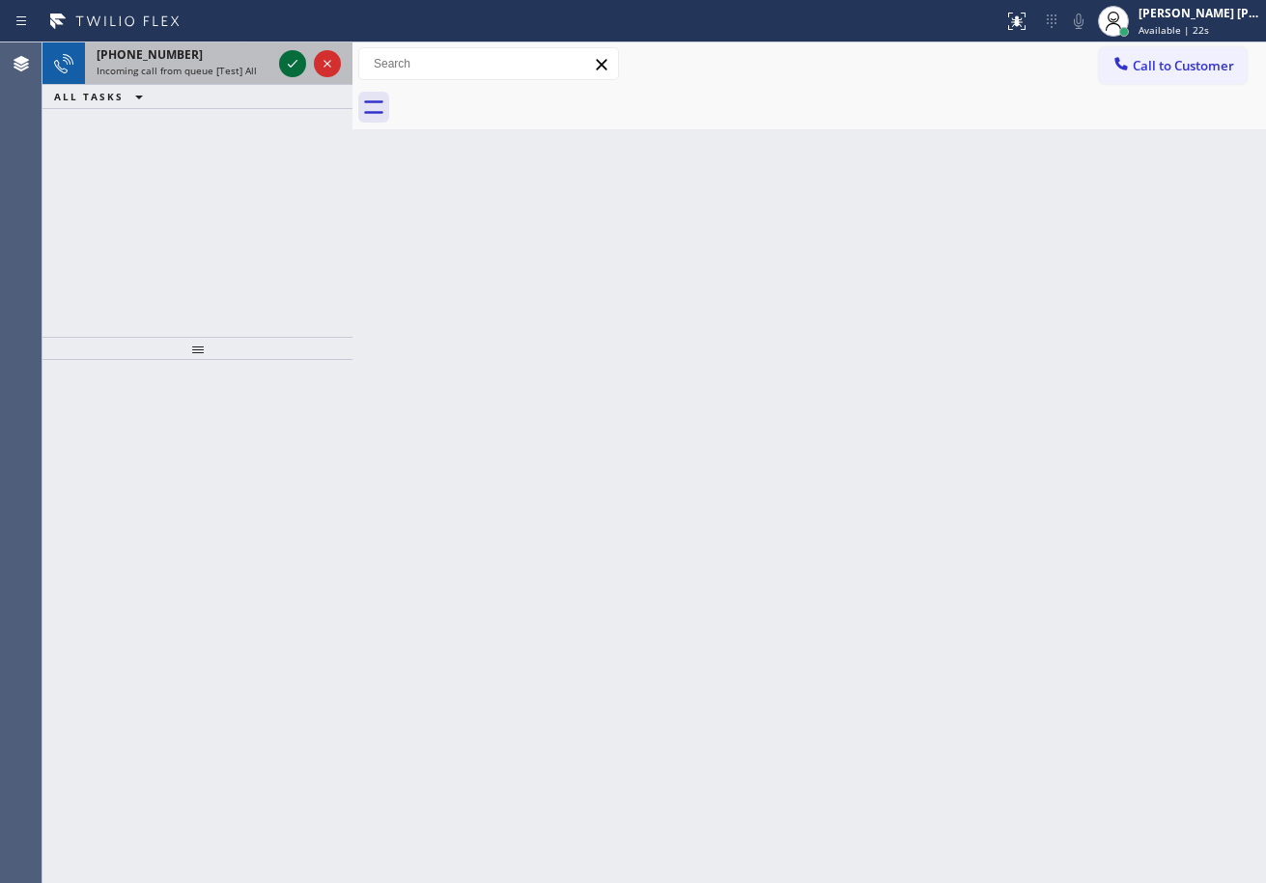
click at [284, 62] on icon at bounding box center [292, 63] width 23 height 23
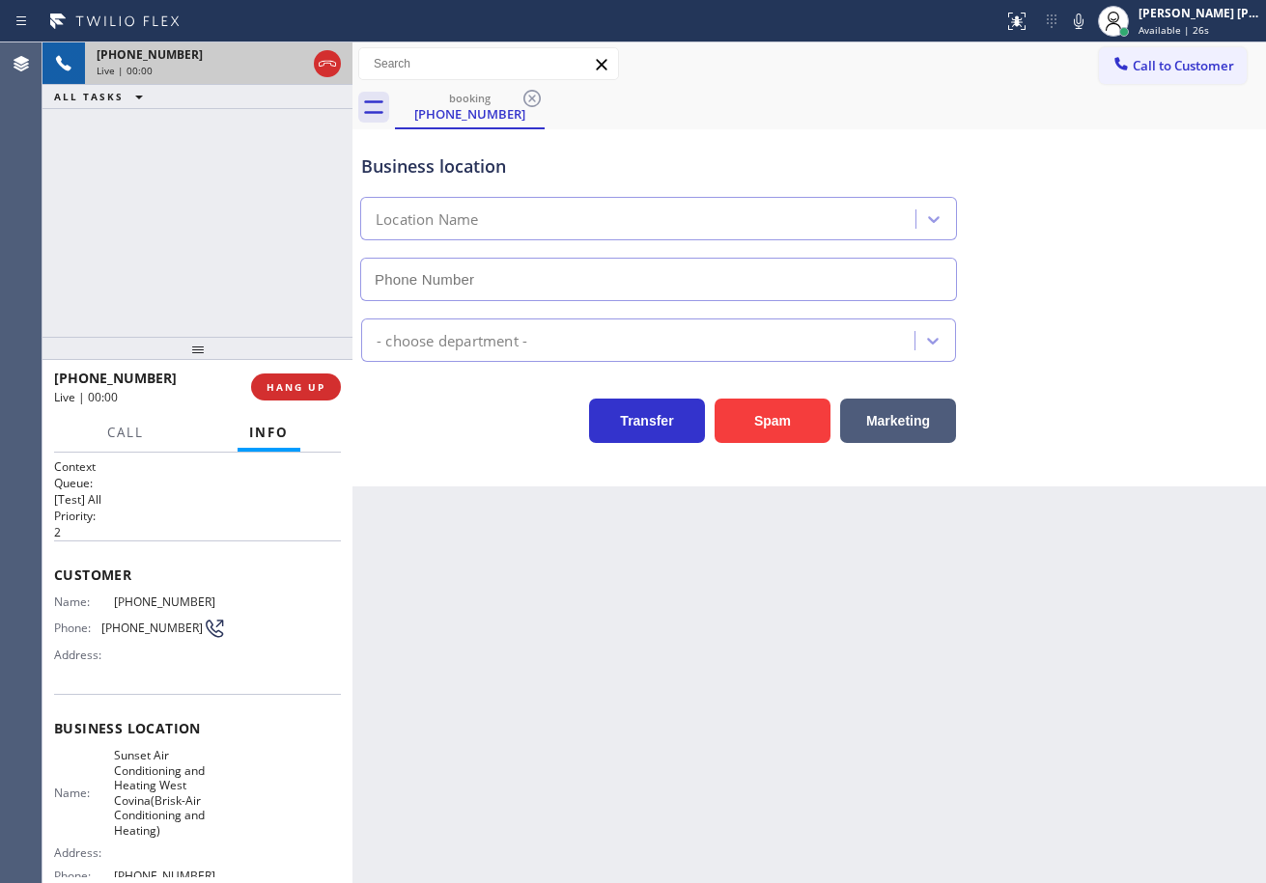
type input "[PHONE_NUMBER]"
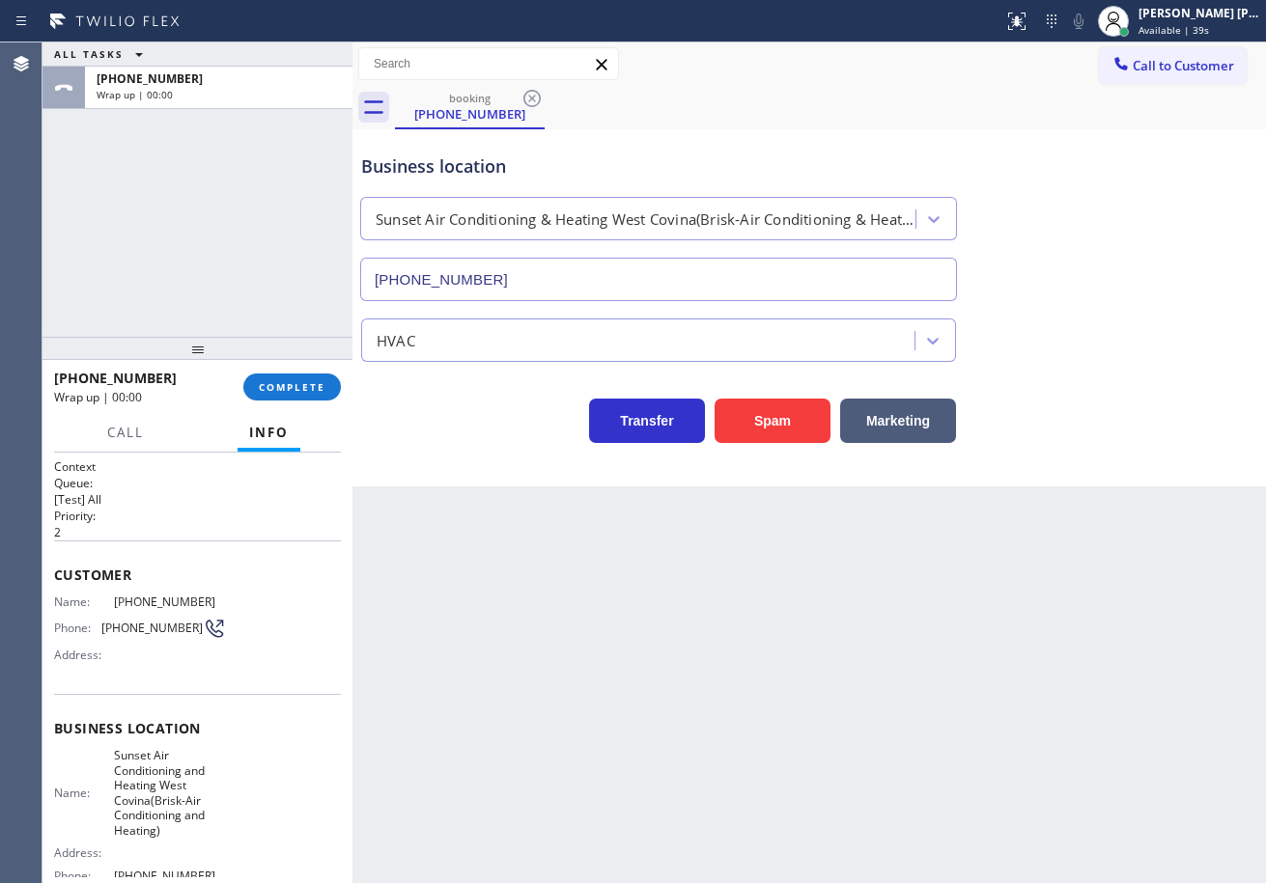
click at [901, 175] on div "Business location" at bounding box center [658, 167] width 595 height 26
click at [280, 384] on span "COMPLETE" at bounding box center [292, 387] width 67 height 14
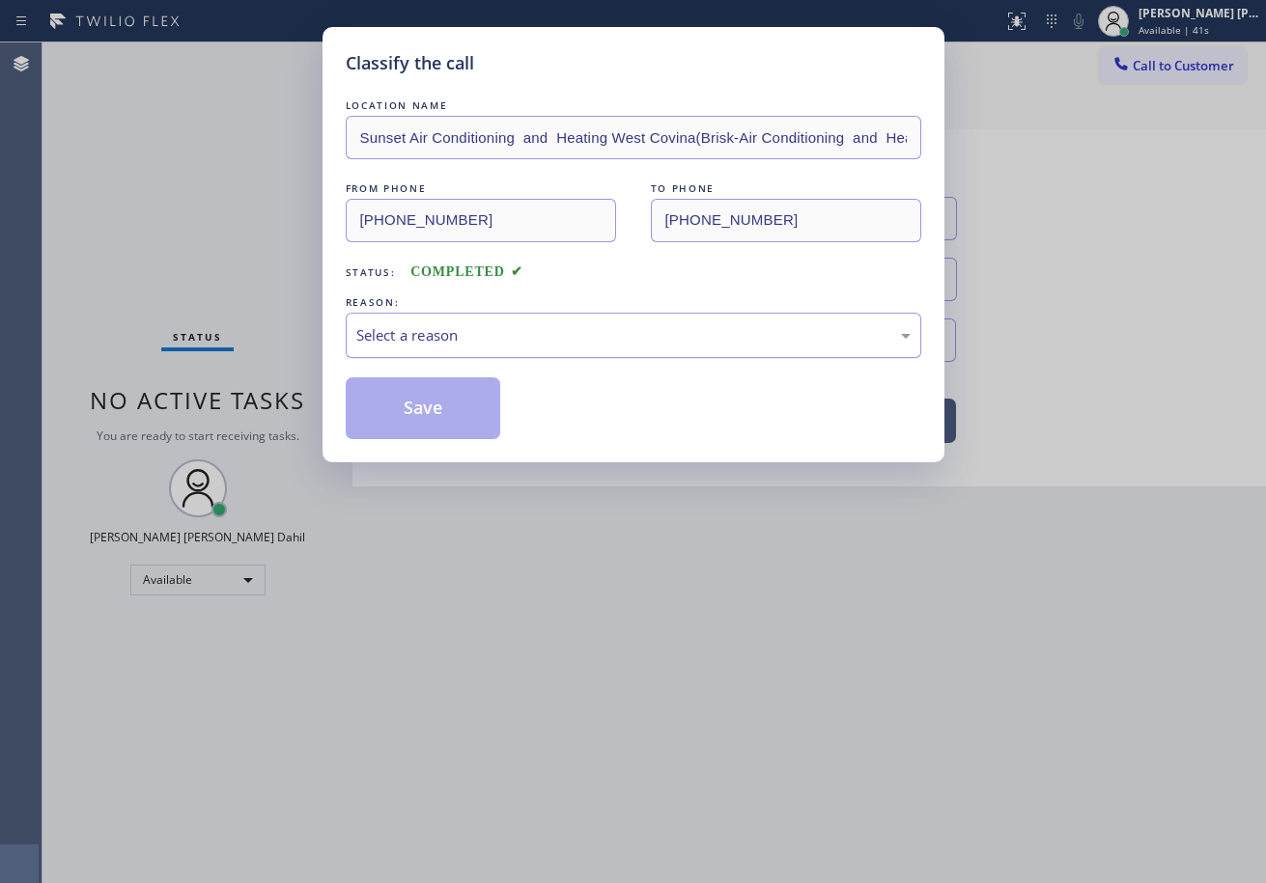
click at [435, 340] on div "Select a reason" at bounding box center [633, 335] width 554 height 22
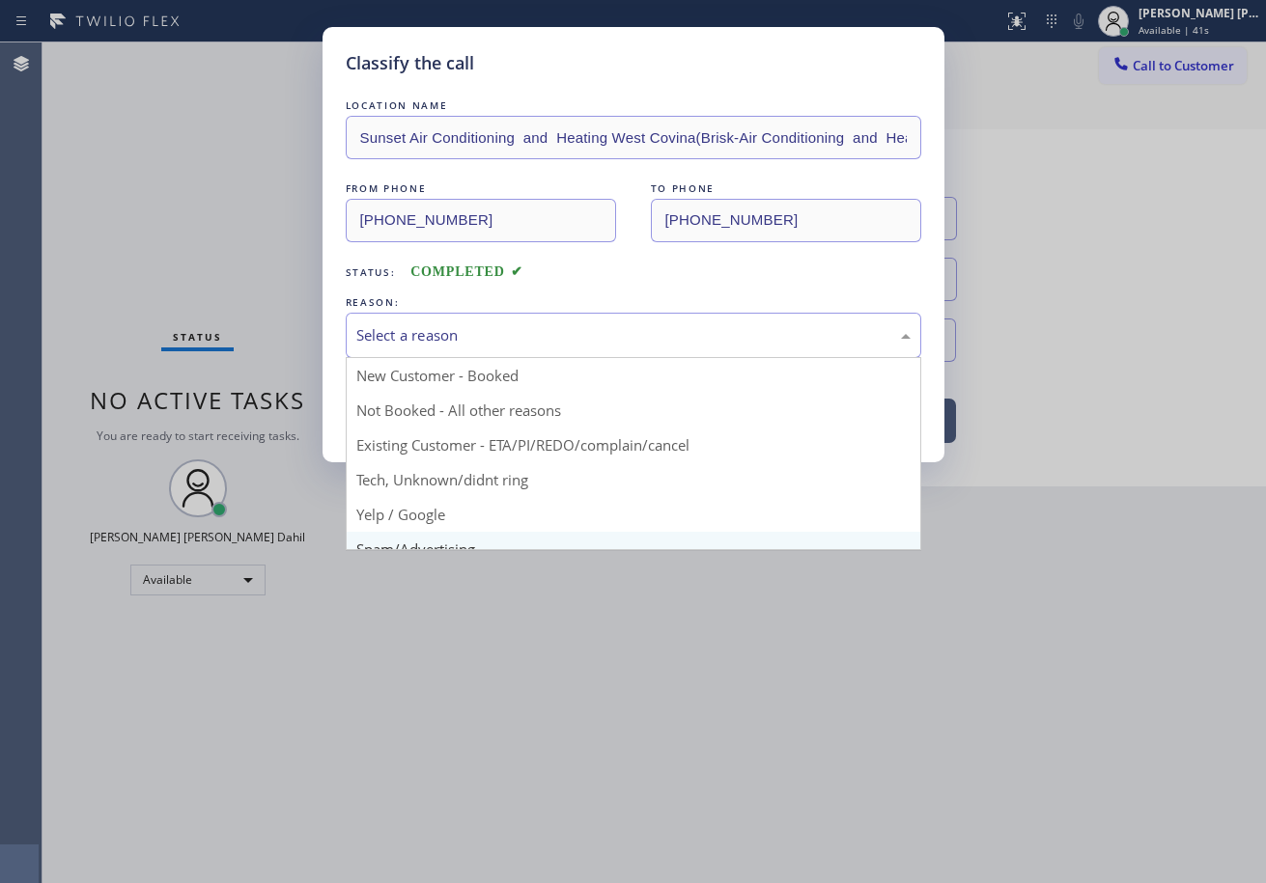
scroll to position [122, 0]
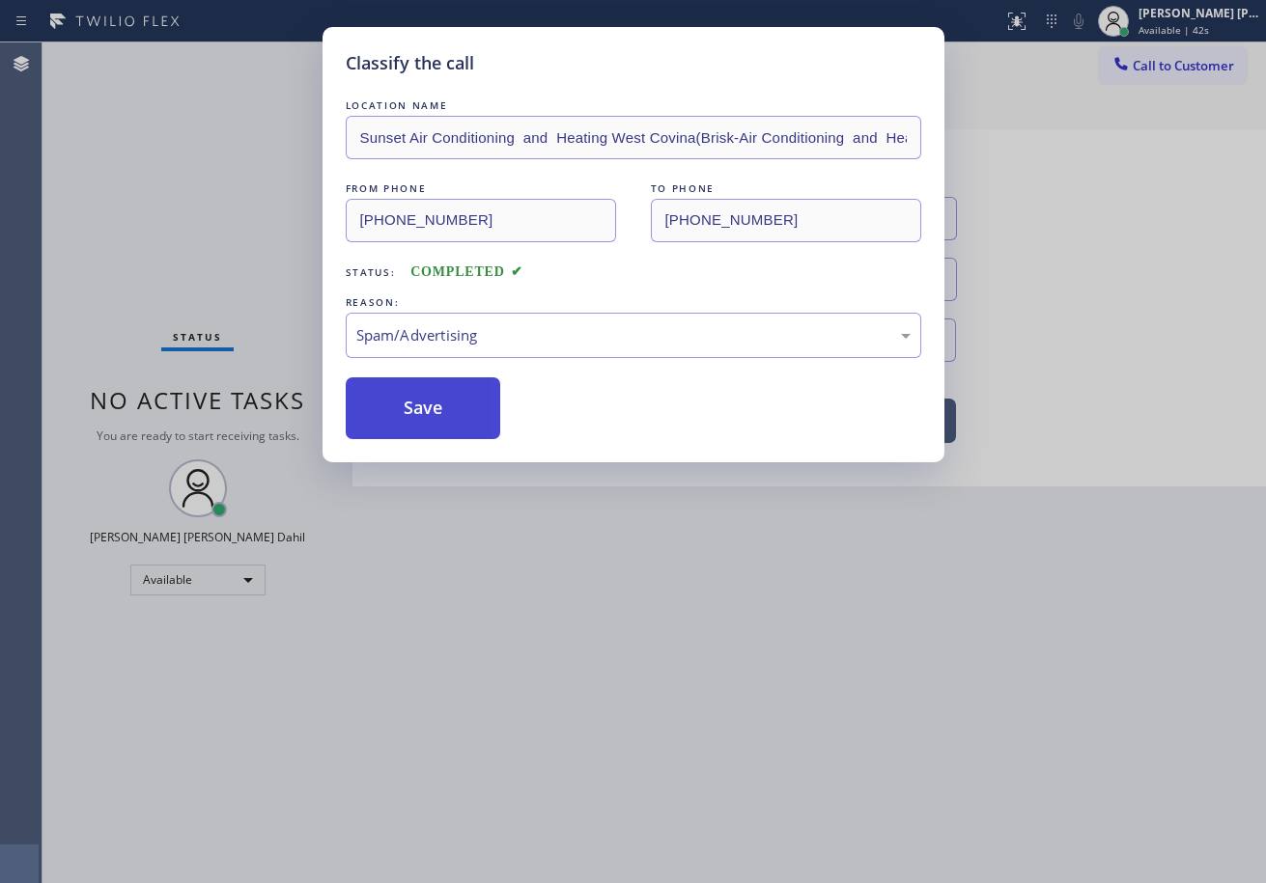
click at [417, 387] on button "Save" at bounding box center [423, 409] width 155 height 62
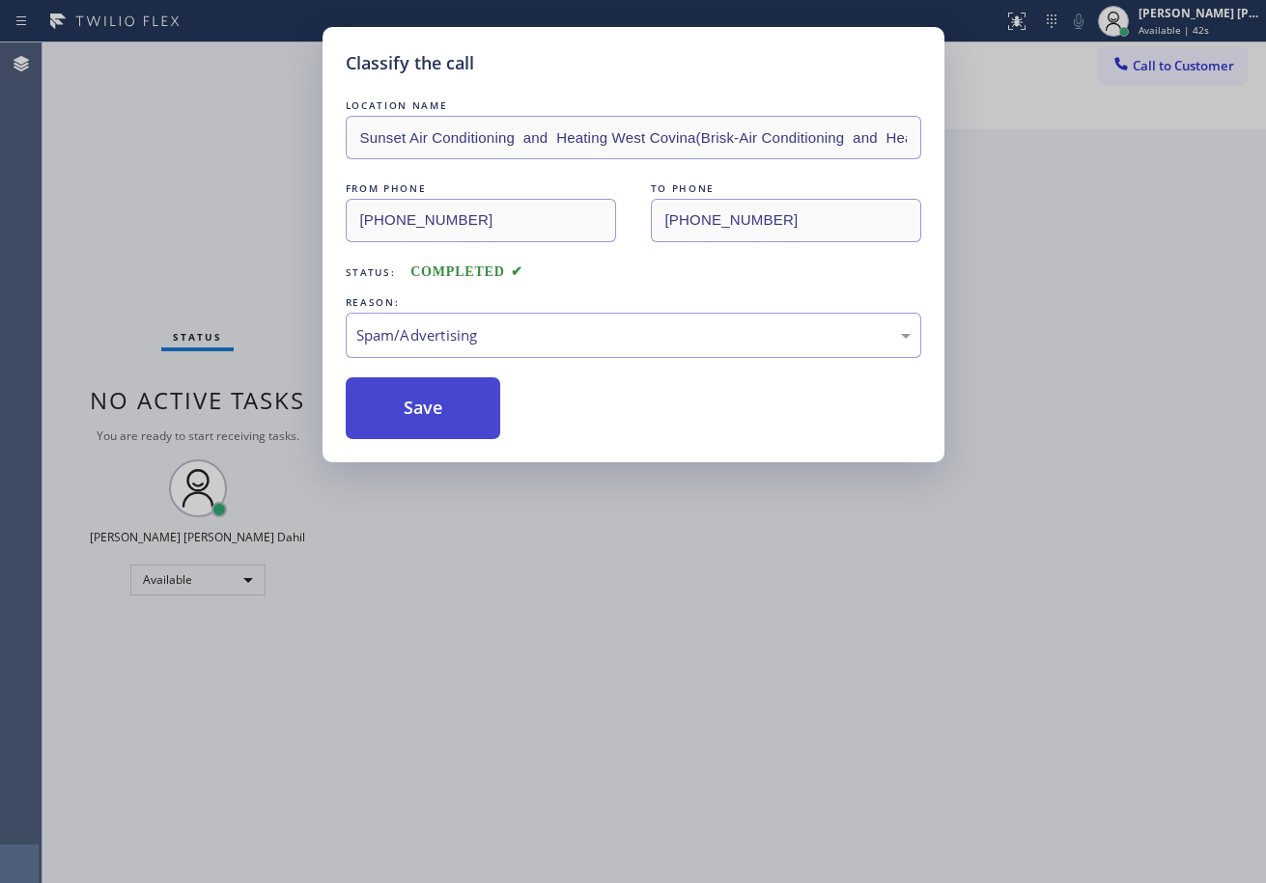
click at [417, 387] on button "Save" at bounding box center [423, 409] width 155 height 62
click at [423, 405] on button "Save" at bounding box center [423, 409] width 155 height 62
click at [424, 406] on button "Save" at bounding box center [423, 409] width 155 height 62
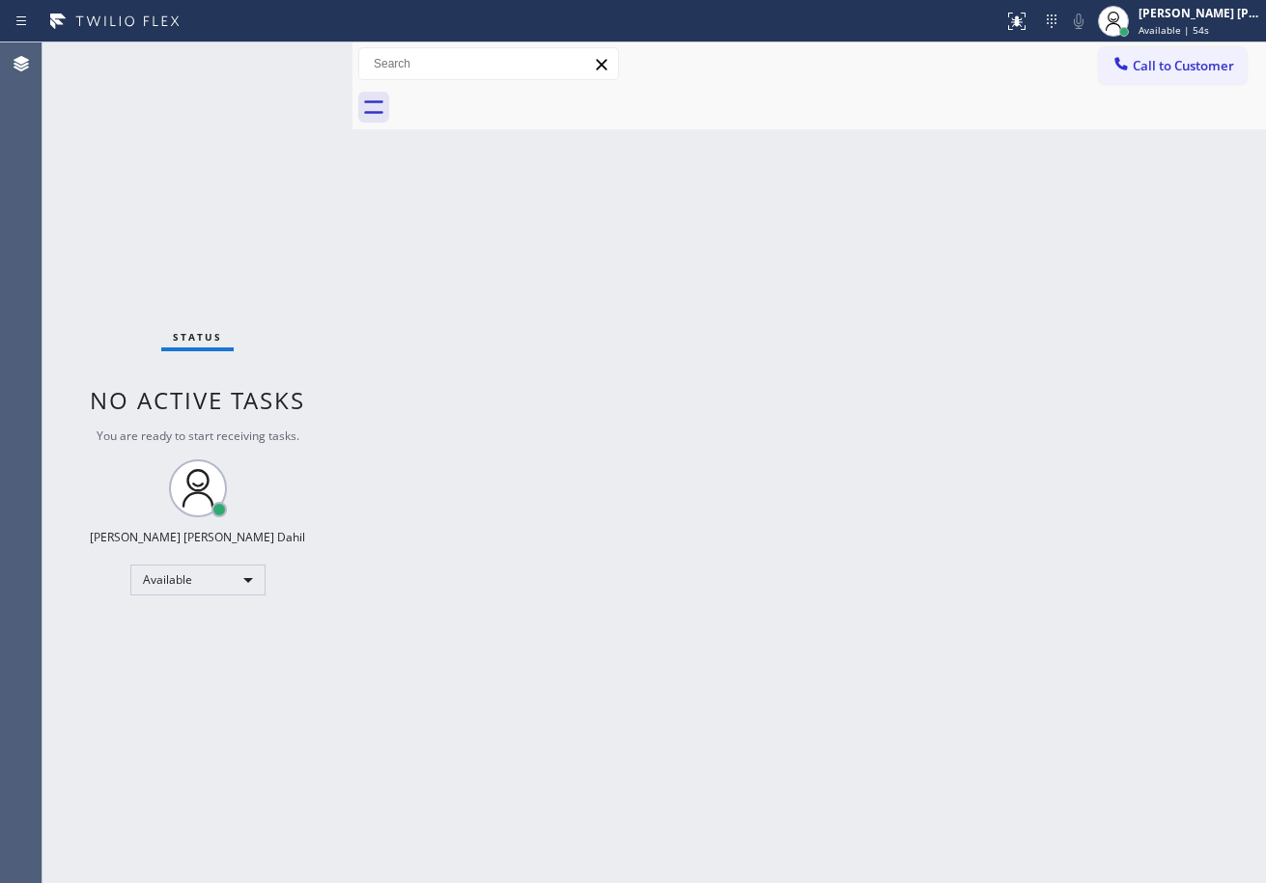
click at [805, 62] on div "Call to Customer Outbound call Location Laguna Air Conditioning Your caller id …" at bounding box center [808, 64] width 913 height 34
click at [967, 500] on div "Back to Dashboard Change Sender ID Customers Technicians Select a contact Outbo…" at bounding box center [808, 462] width 913 height 841
click at [859, 328] on div "Back to Dashboard Change Sender ID Customers Technicians Select a contact Outbo…" at bounding box center [808, 462] width 913 height 841
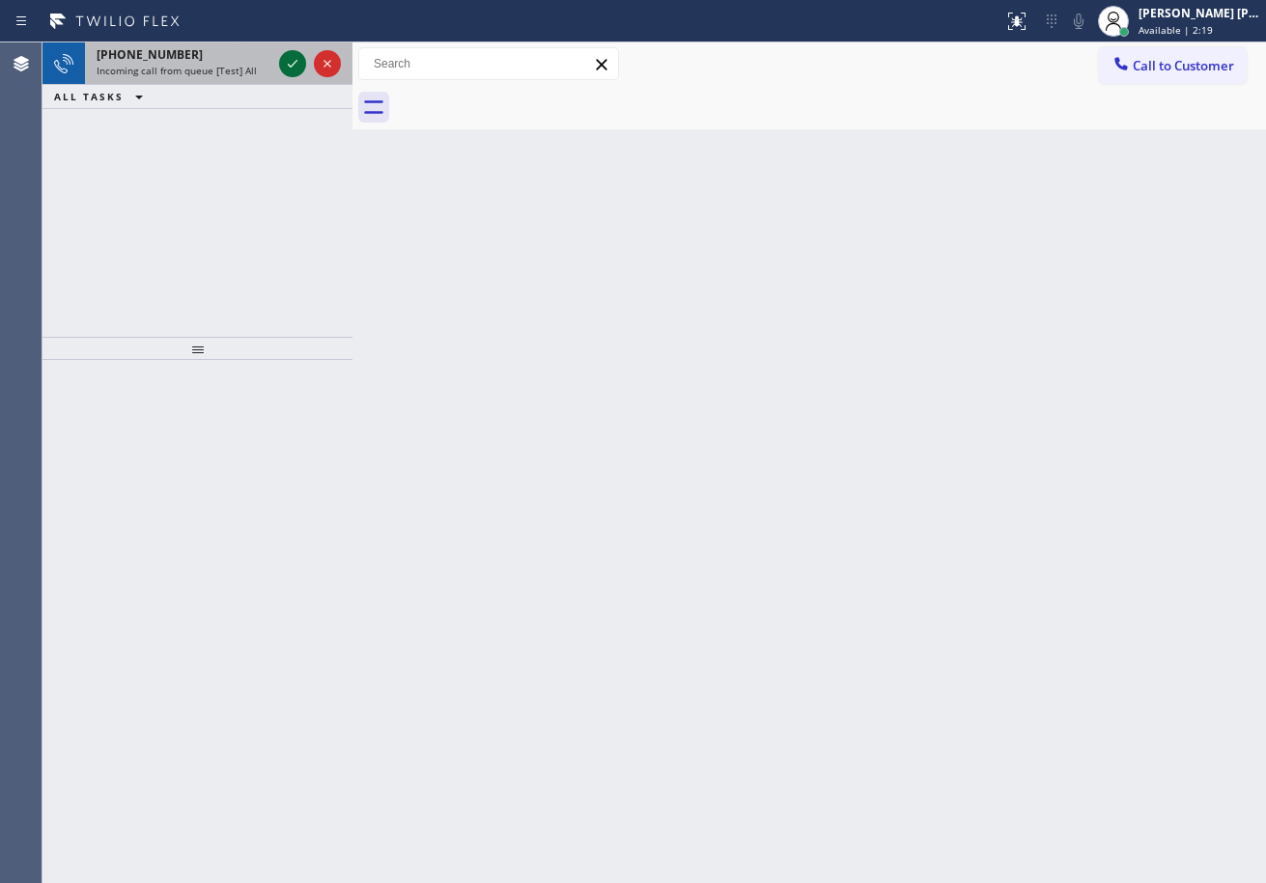
click at [292, 64] on icon at bounding box center [292, 63] width 23 height 23
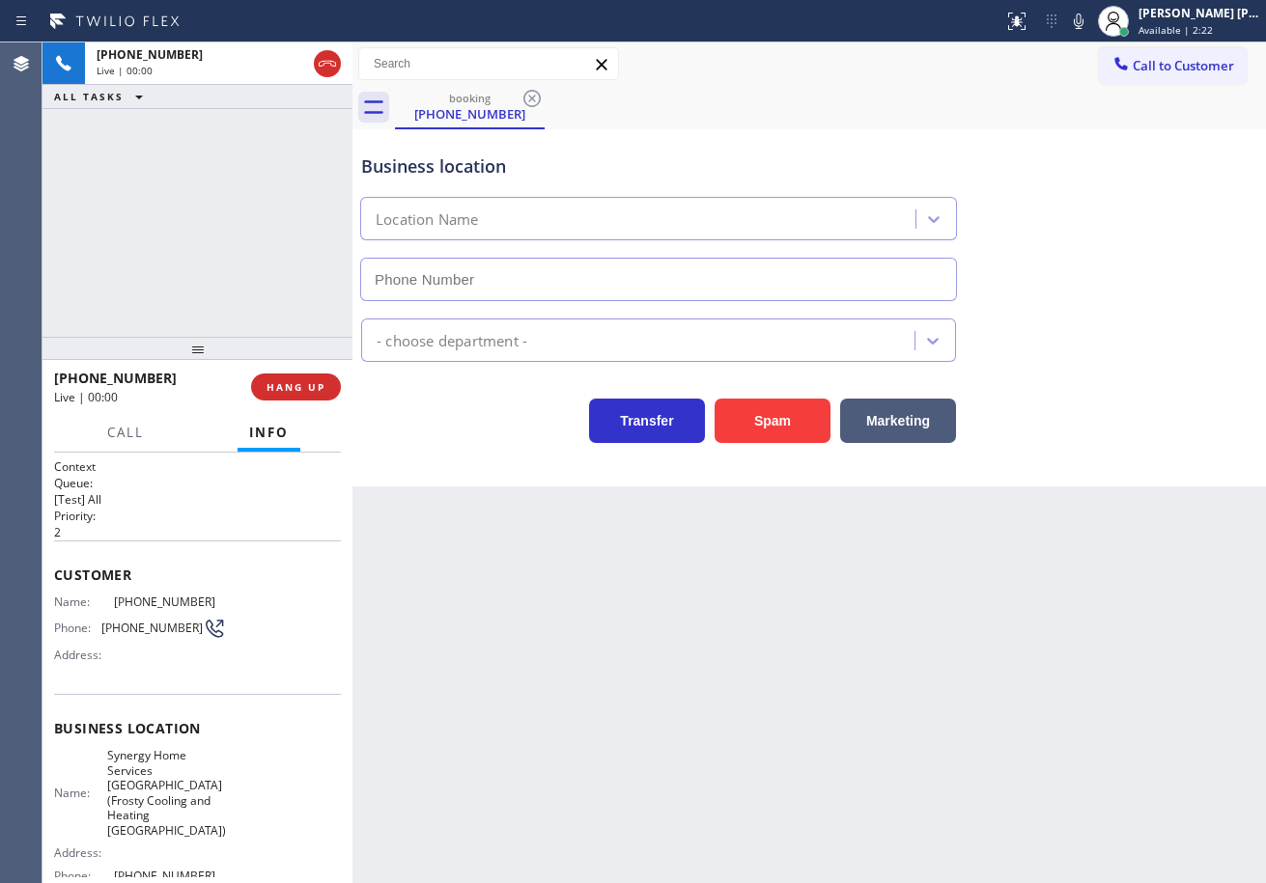
type input "[PHONE_NUMBER]"
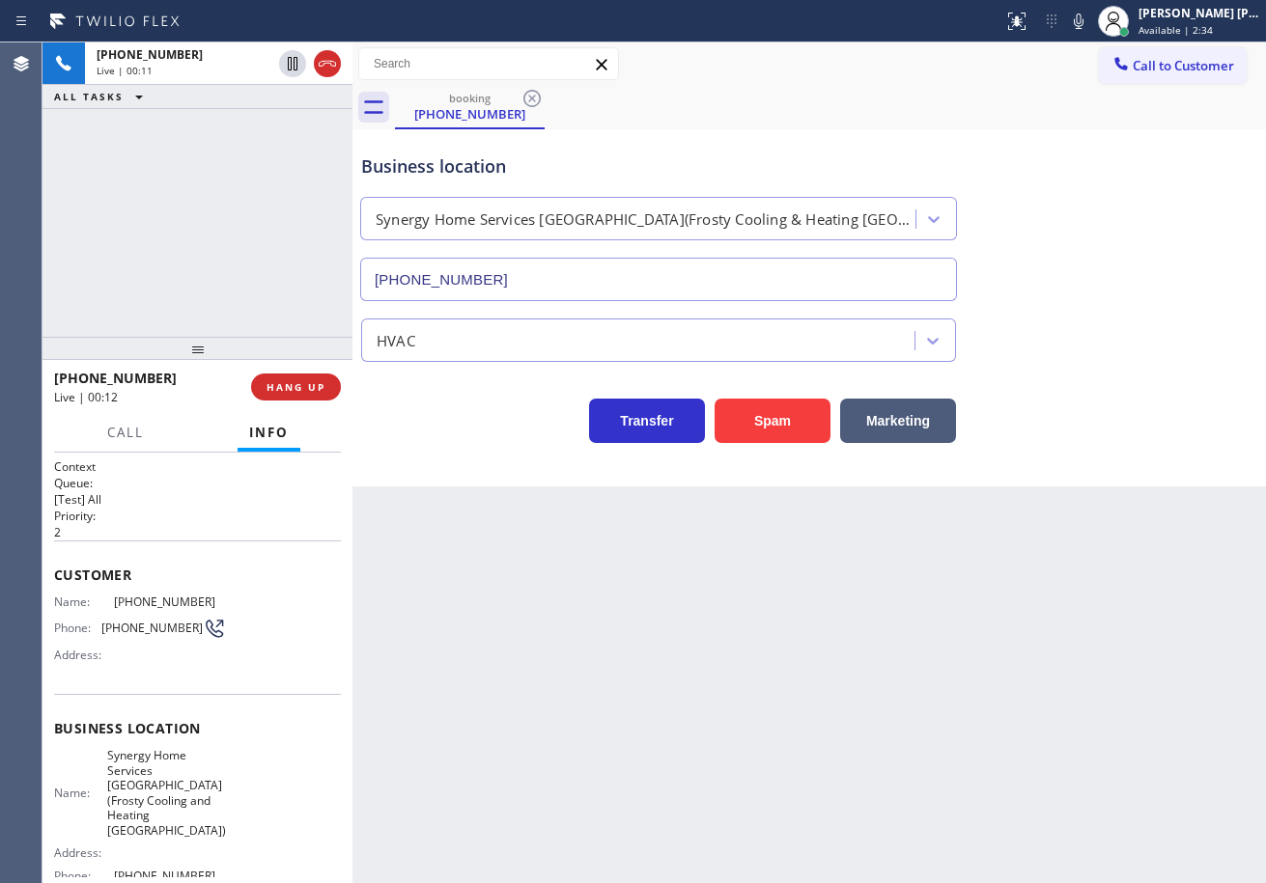
click at [564, 644] on div "Back to Dashboard Change Sender ID Customers Technicians Select a contact Outbo…" at bounding box center [808, 462] width 913 height 841
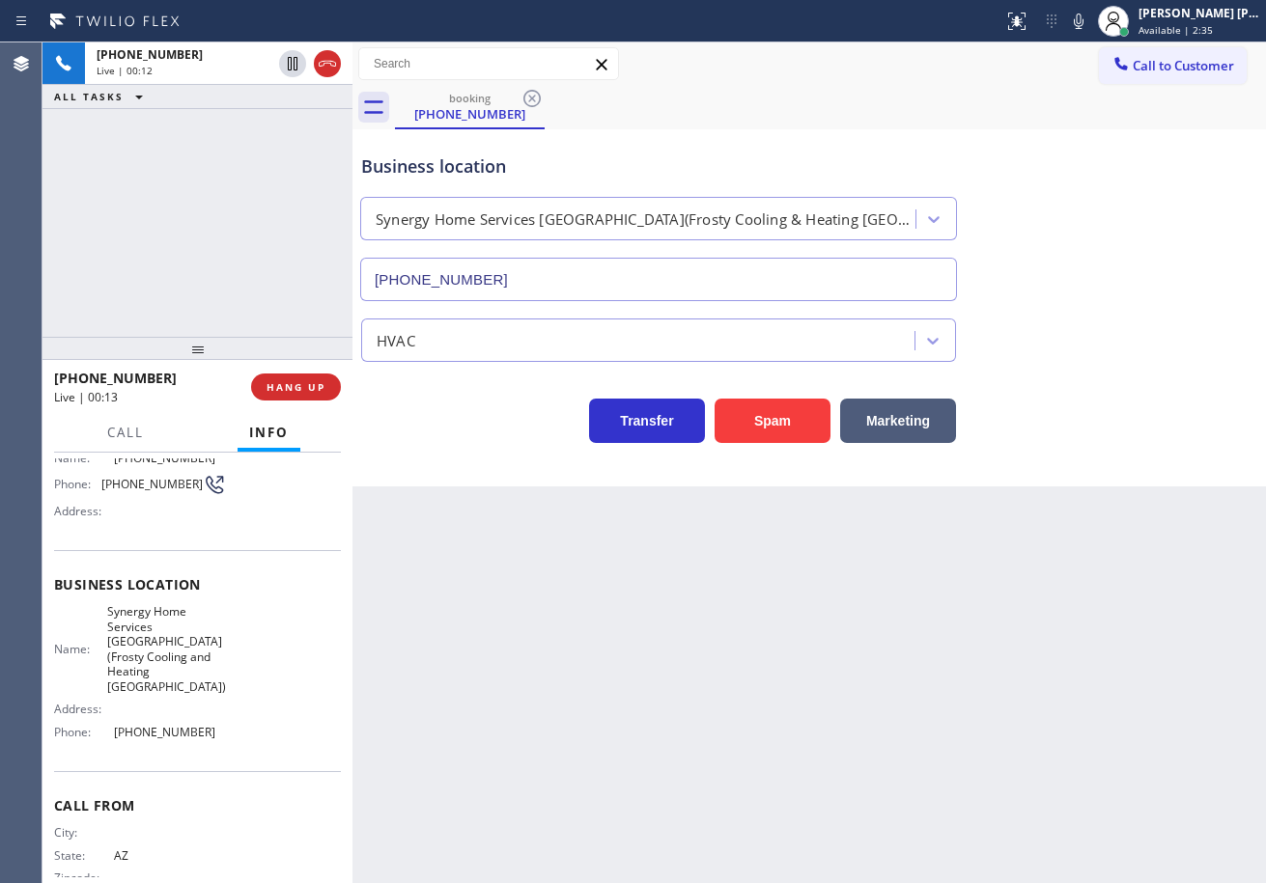
scroll to position [169, 0]
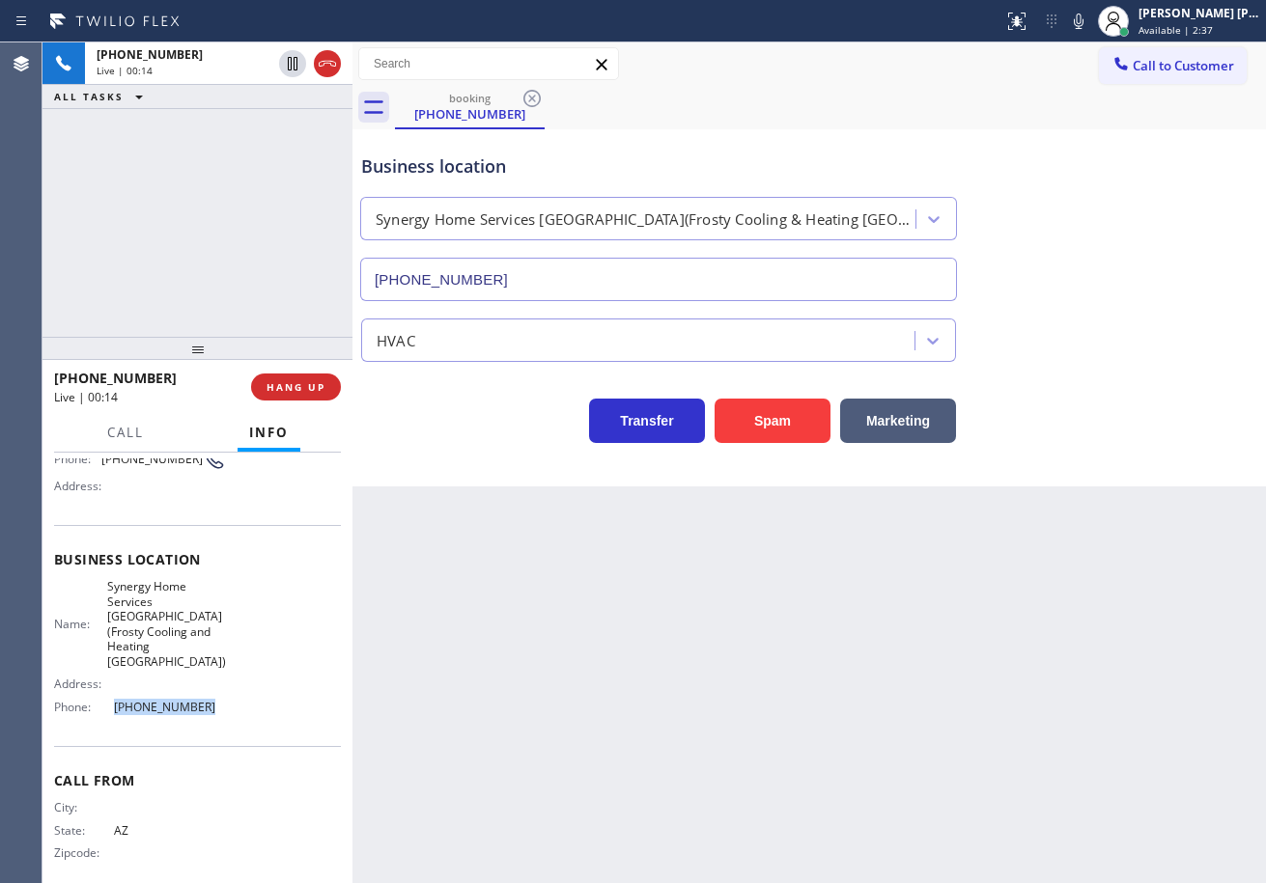
drag, startPoint x: 222, startPoint y: 710, endPoint x: 108, endPoint y: 698, distance: 114.5
click at [108, 698] on div "Business location Name: Synergy Home Services [GEOGRAPHIC_DATA](Frosty Cooling …" at bounding box center [197, 635] width 287 height 221
copy div "[PHONE_NUMBER]"
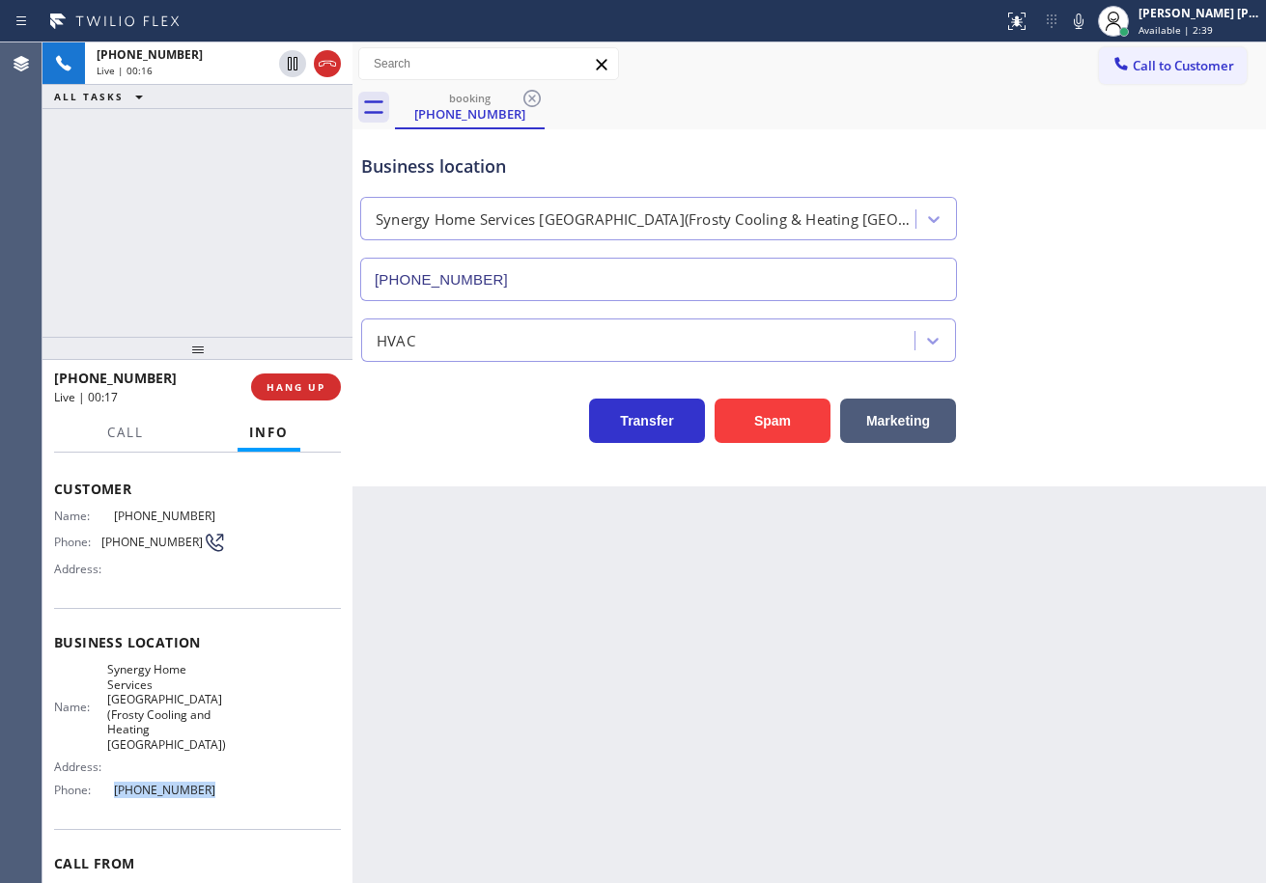
scroll to position [0, 0]
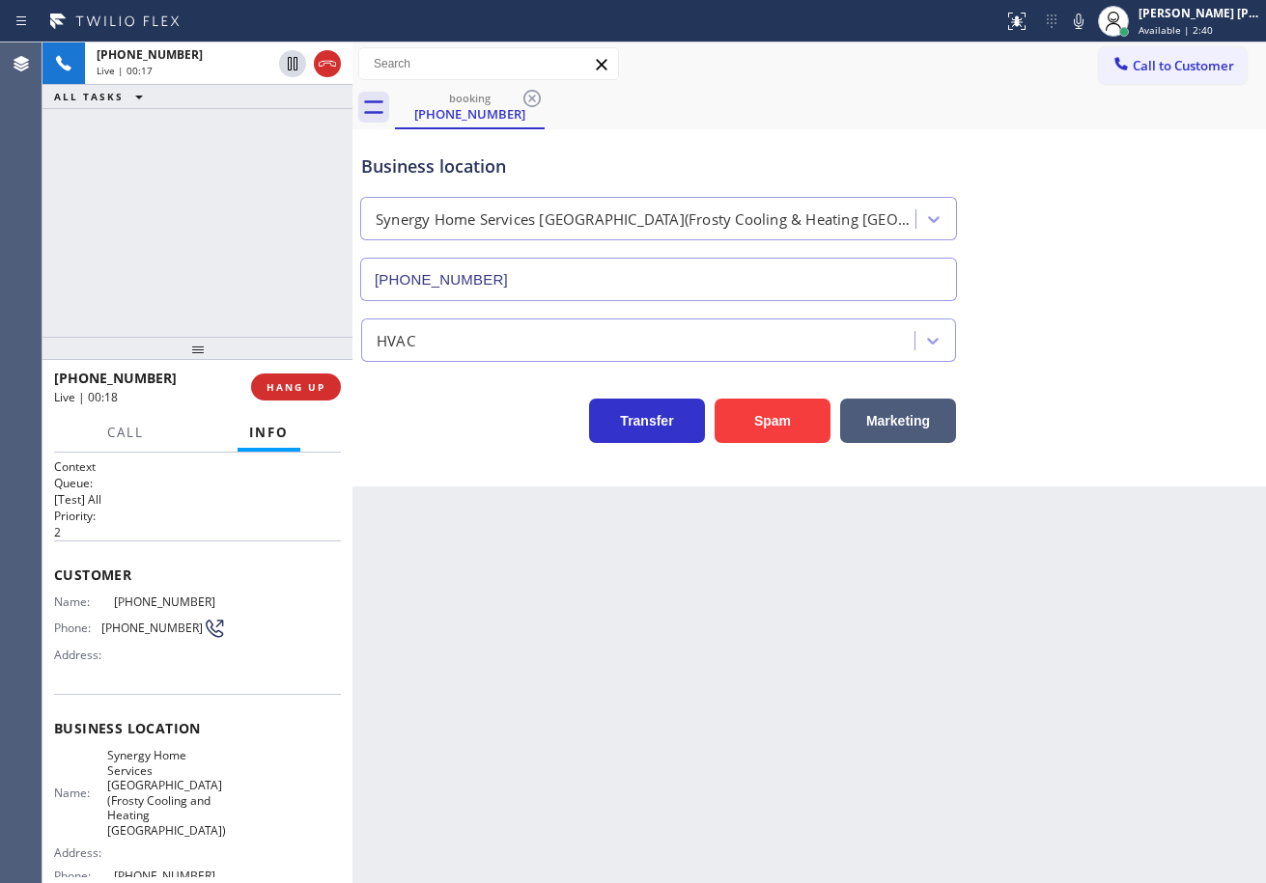
click at [191, 184] on div "[PHONE_NUMBER] Live | 00:17 ALL TASKS ALL TASKS ACTIVE TASKS TASKS IN WRAP UP" at bounding box center [197, 189] width 310 height 294
click at [727, 621] on div "Back to Dashboard Change Sender ID Customers Technicians Select a contact Outbo…" at bounding box center [808, 462] width 913 height 841
click at [486, 624] on div "Back to Dashboard Change Sender ID Customers Technicians Select a contact Outbo…" at bounding box center [808, 462] width 913 height 841
click at [770, 706] on div "Back to Dashboard Change Sender ID Customers Technicians Select a contact Outbo…" at bounding box center [808, 462] width 913 height 841
click at [299, 205] on div "[PHONE_NUMBER] Live | 00:43 ALL TASKS ALL TASKS ACTIVE TASKS TASKS IN WRAP UP" at bounding box center [197, 189] width 310 height 294
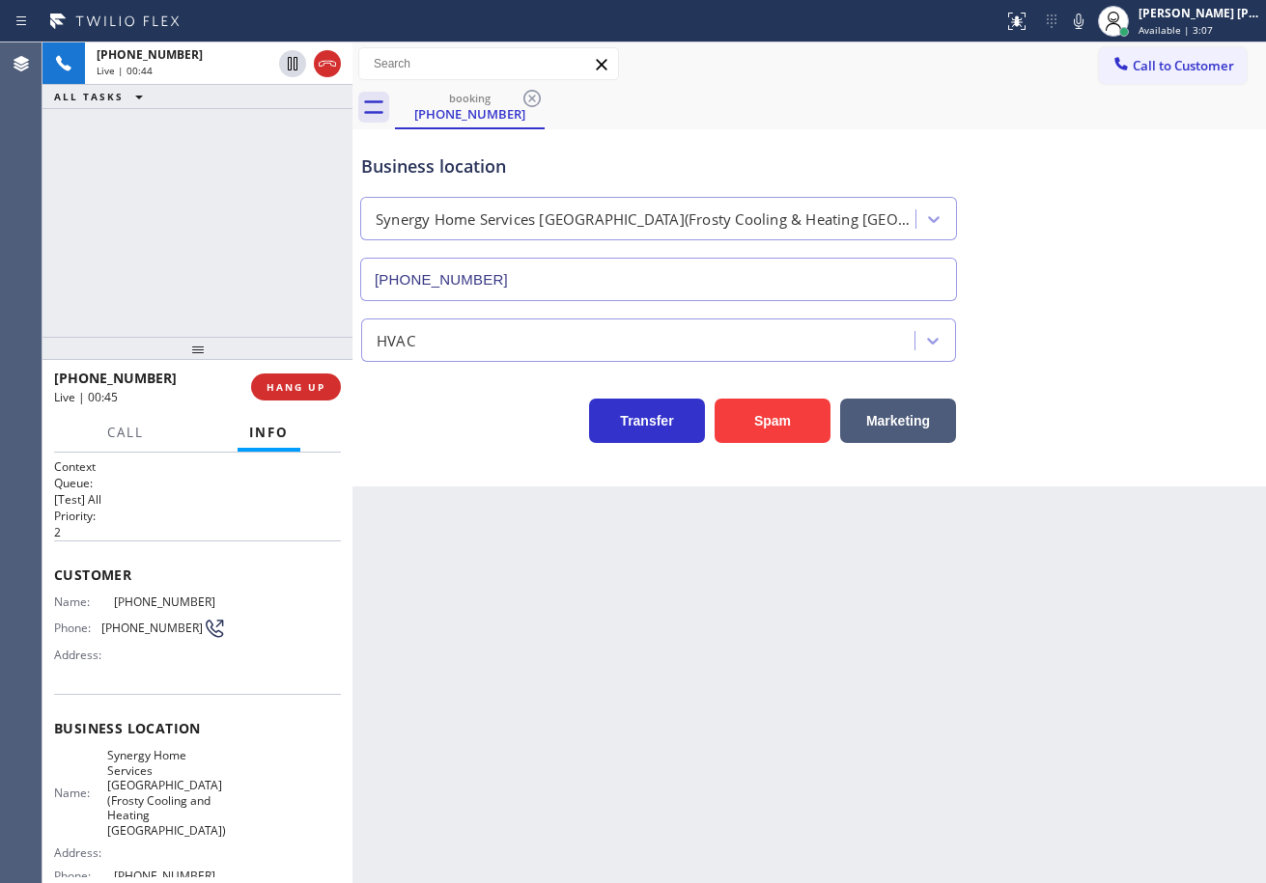
click at [299, 205] on div "[PHONE_NUMBER] Live | 00:44 ALL TASKS ALL TASKS ACTIVE TASKS TASKS IN WRAP UP" at bounding box center [197, 189] width 310 height 294
click at [299, 205] on div "[PHONE_NUMBER] Live | 00:45 ALL TASKS ALL TASKS ACTIVE TASKS TASKS IN WRAP UP" at bounding box center [197, 189] width 310 height 294
click at [296, 217] on div "[PHONE_NUMBER] Live | 00:46 ALL TASKS ALL TASKS ACTIVE TASKS TASKS IN WRAP UP" at bounding box center [197, 189] width 310 height 294
click at [924, 696] on div "Back to Dashboard Change Sender ID Customers Technicians Select a contact Outbo…" at bounding box center [808, 462] width 913 height 841
click at [907, 425] on button "Marketing" at bounding box center [898, 421] width 116 height 44
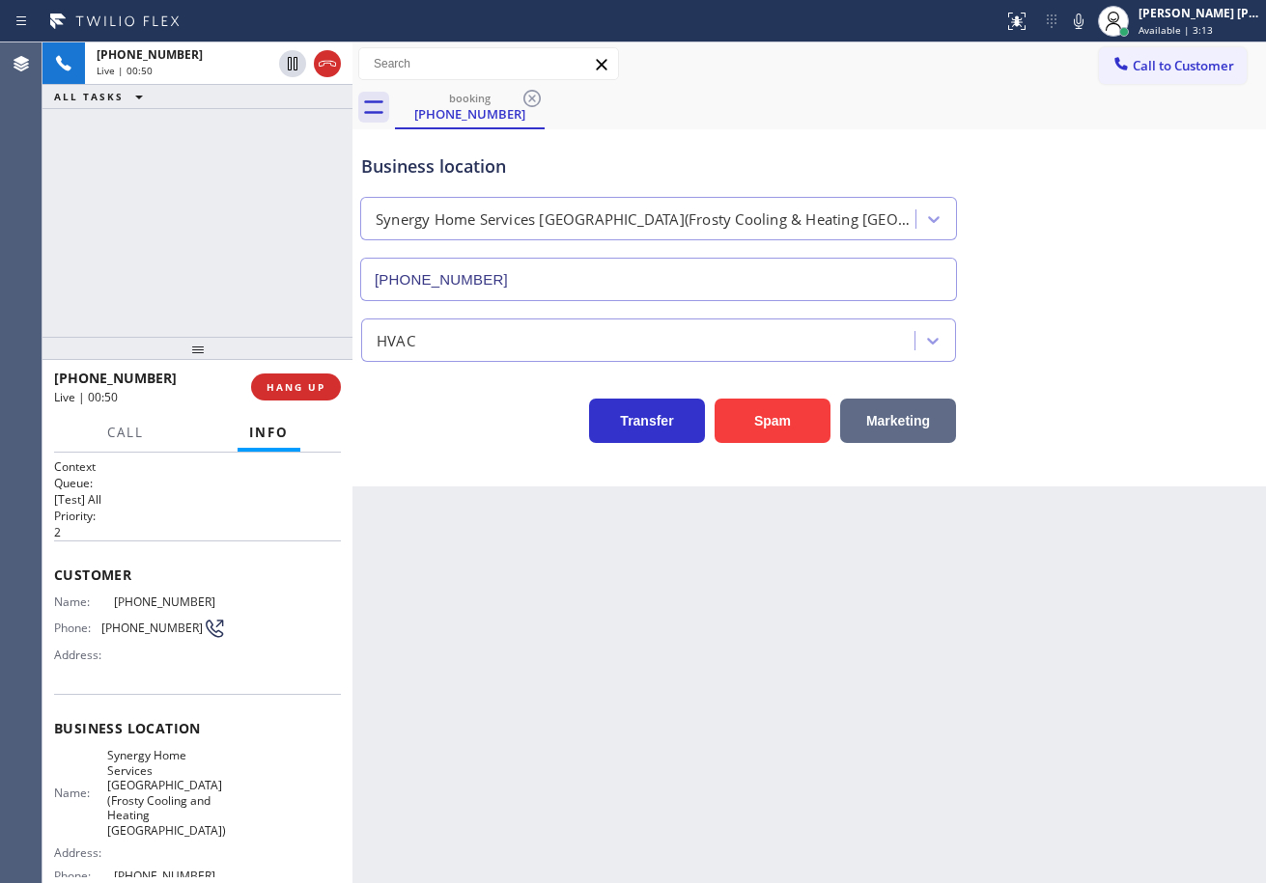
click at [907, 425] on button "Marketing" at bounding box center [898, 421] width 116 height 44
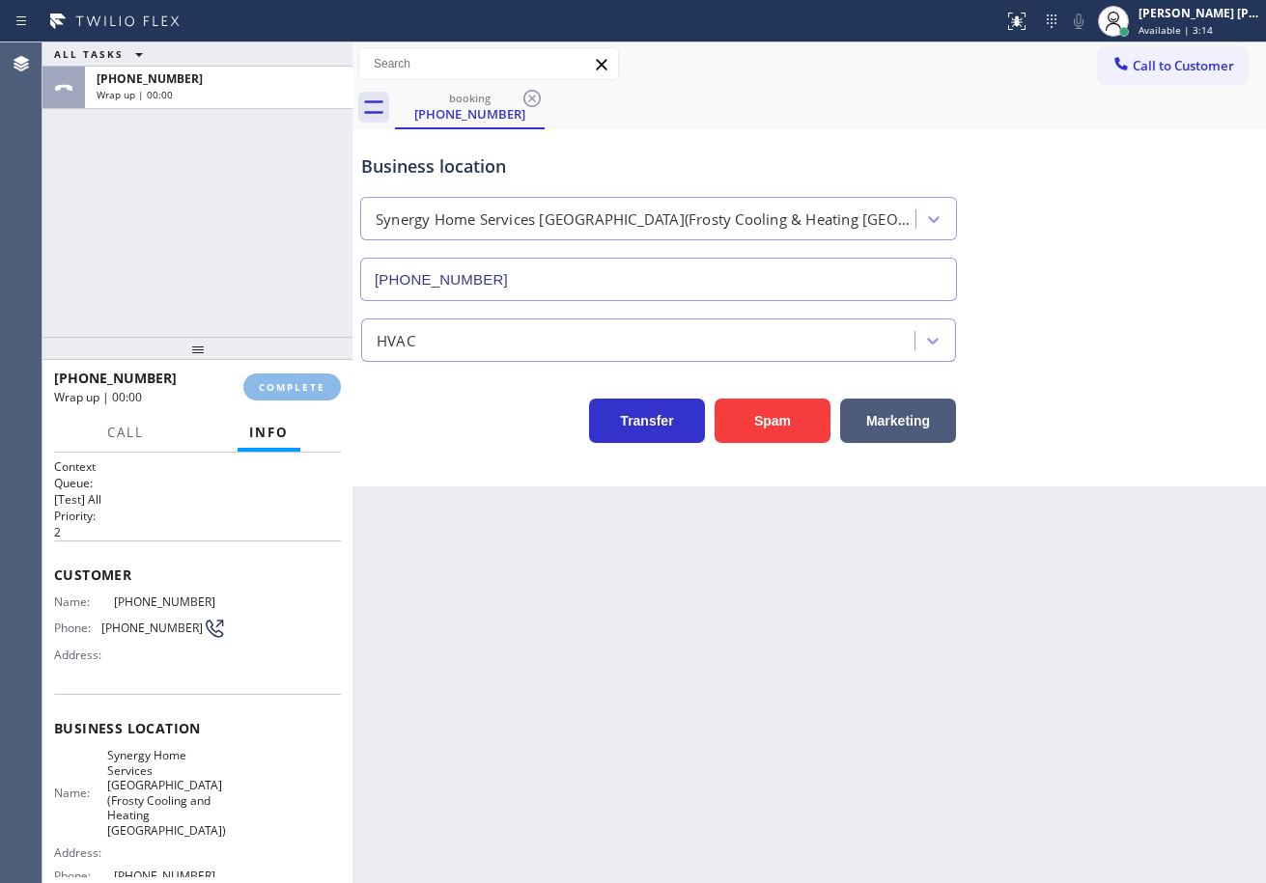
click at [1025, 25] on icon at bounding box center [1016, 21] width 17 height 17
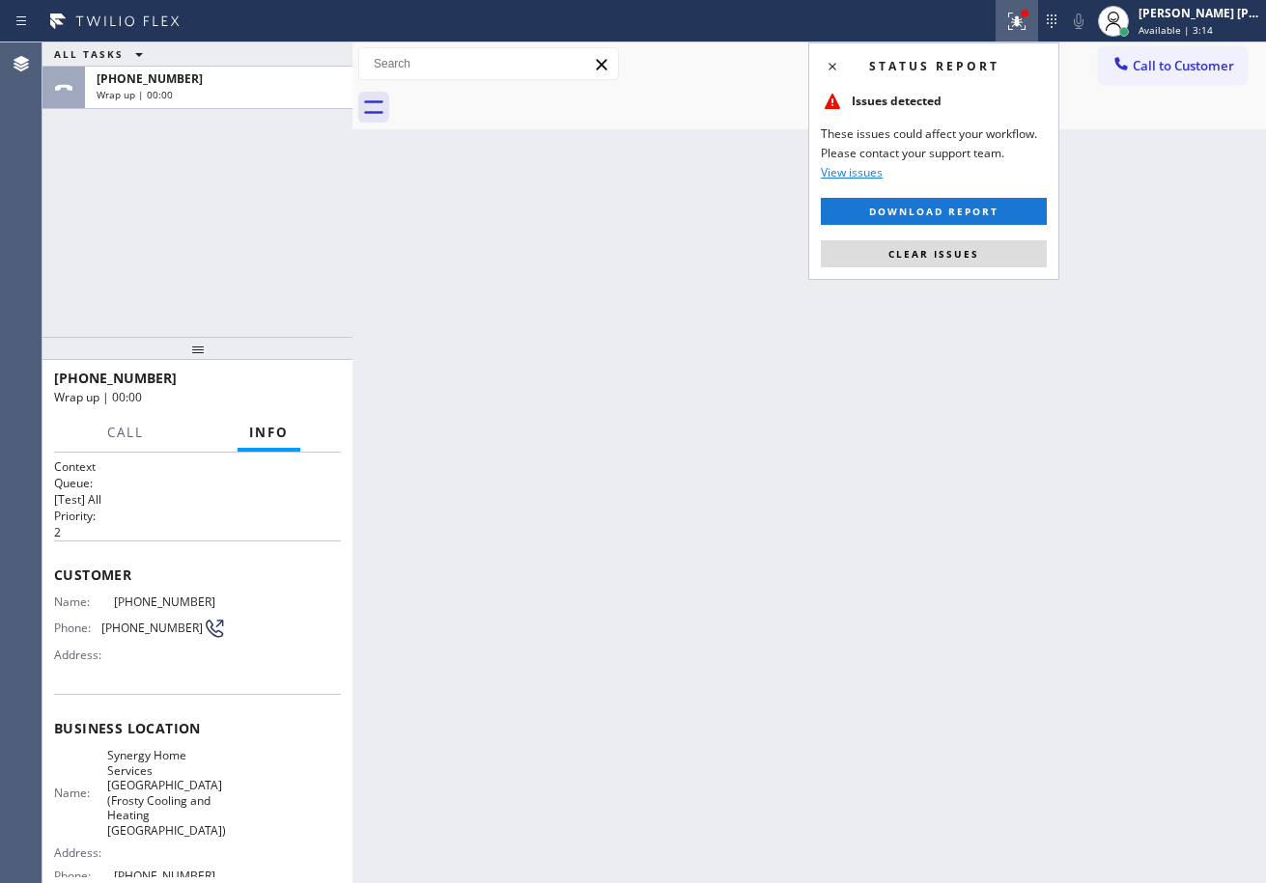
click at [1025, 19] on icon at bounding box center [1016, 21] width 17 height 17
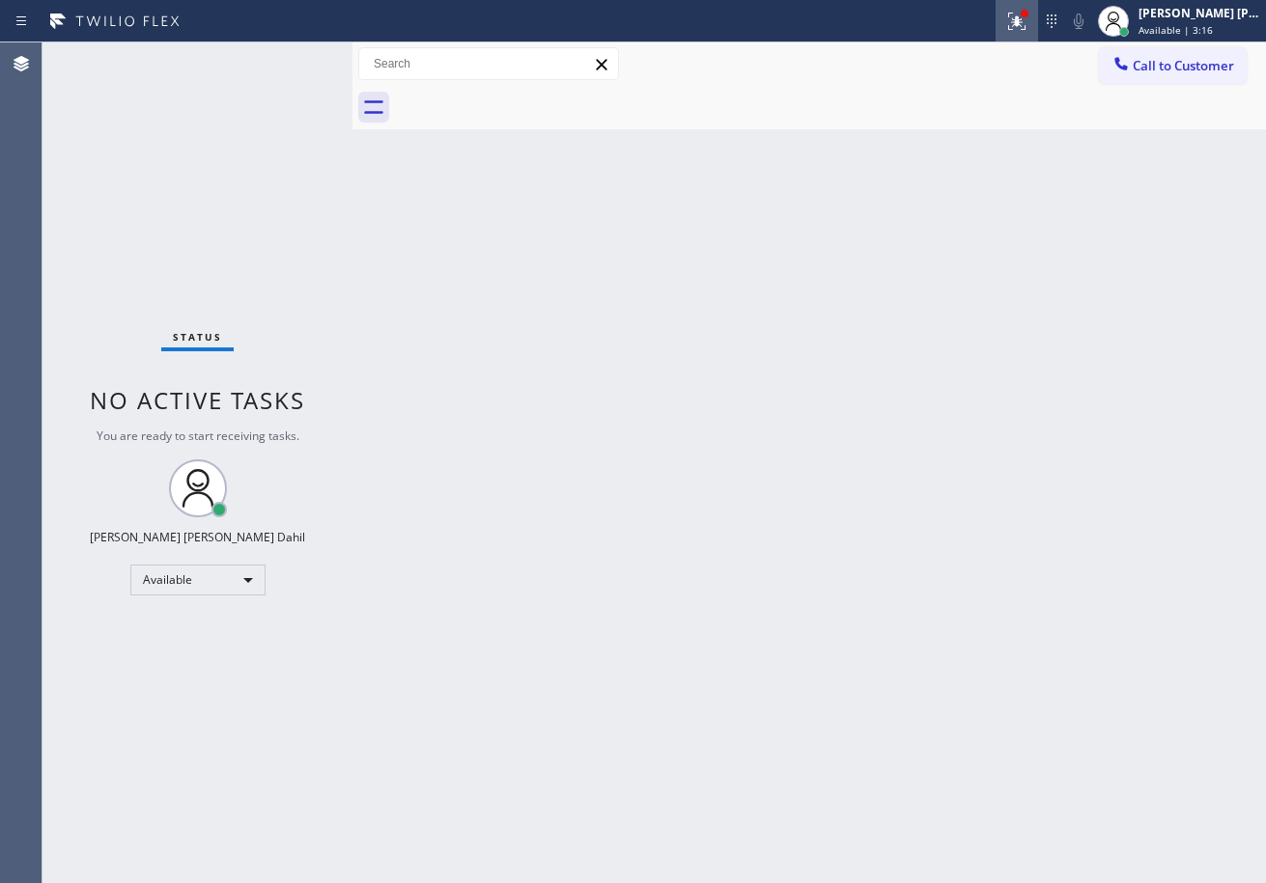
click at [1025, 11] on div at bounding box center [1016, 21] width 42 height 23
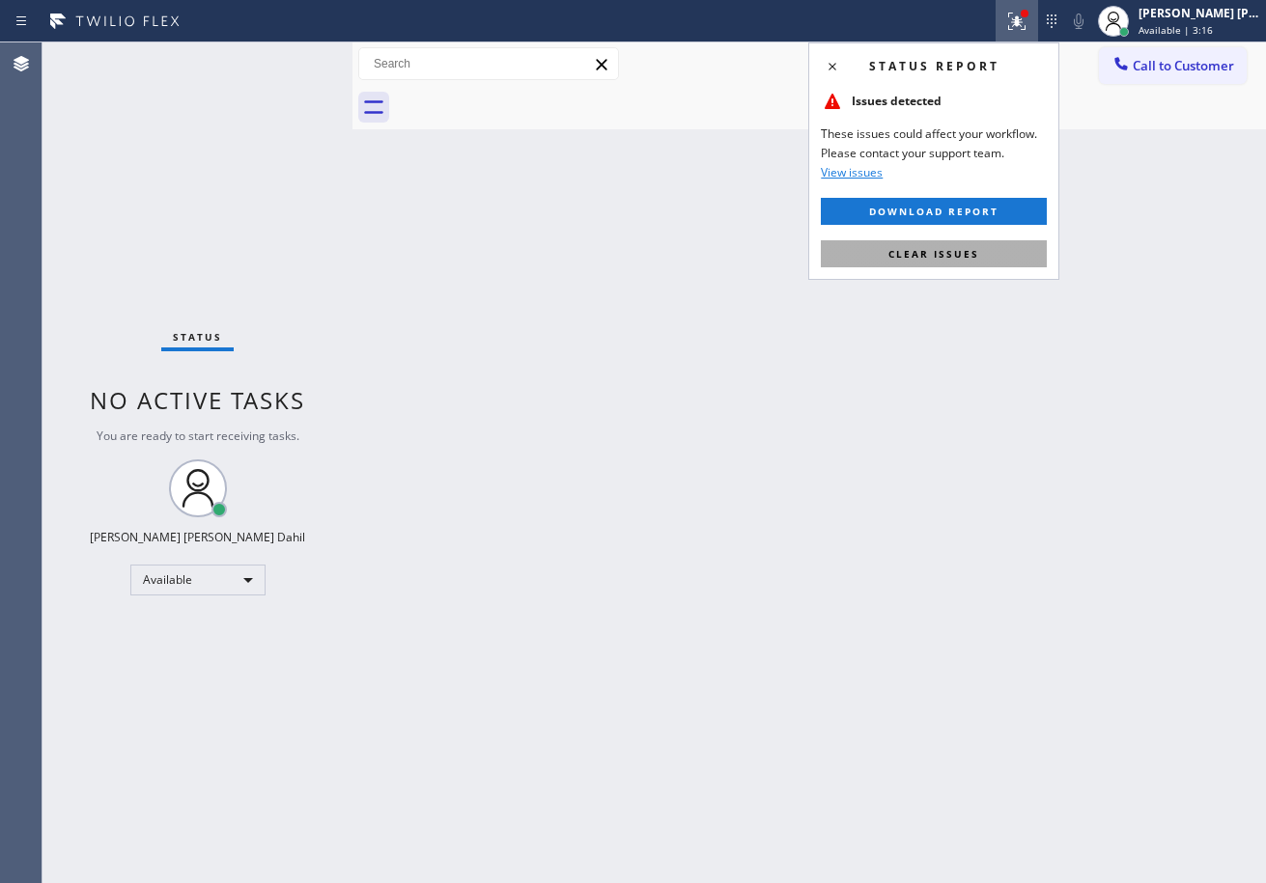
click at [983, 249] on button "Clear issues" at bounding box center [934, 253] width 226 height 27
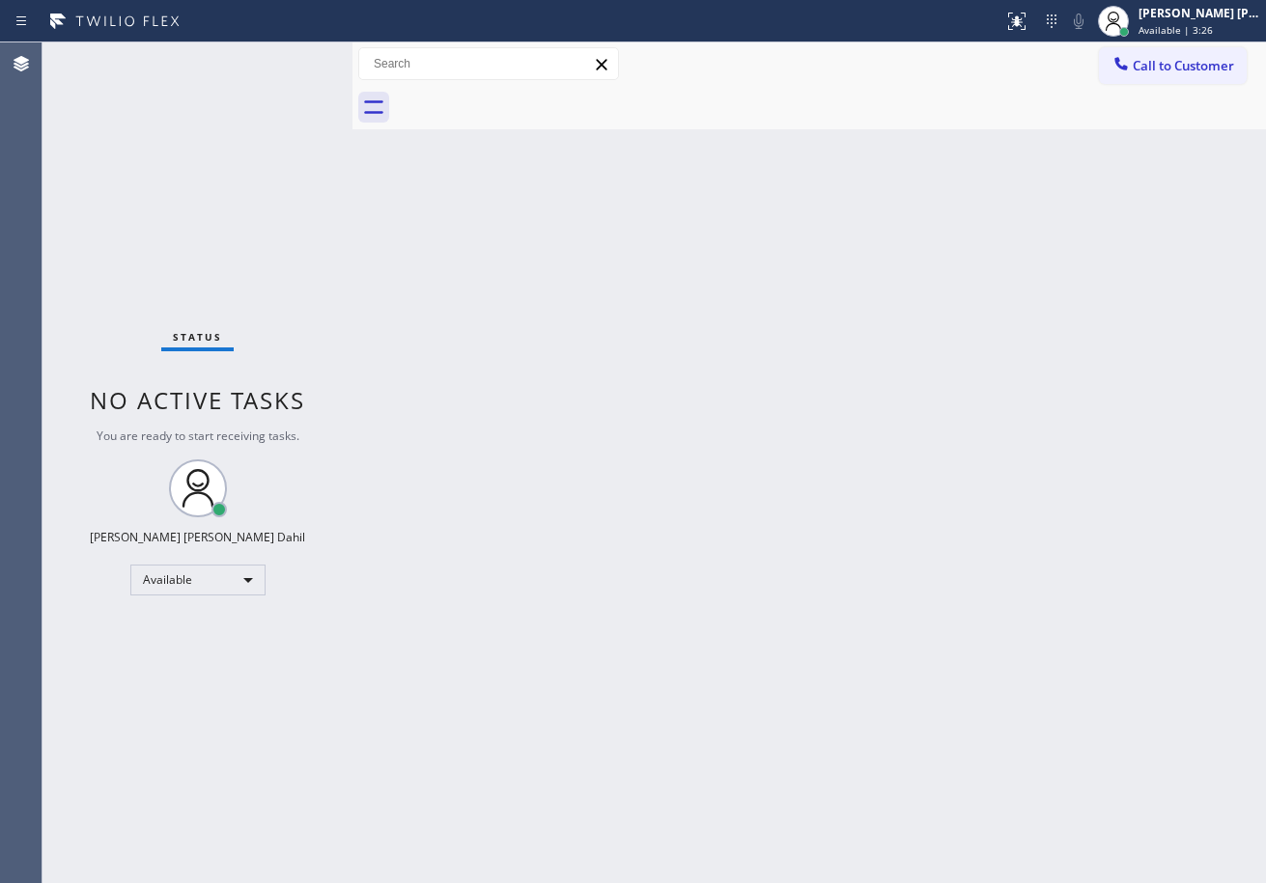
click at [589, 446] on div "Back to Dashboard Change Sender ID Customers Technicians Select a contact Outbo…" at bounding box center [808, 462] width 913 height 841
drag, startPoint x: 993, startPoint y: 129, endPoint x: 1002, endPoint y: 125, distance: 10.8
click at [1002, 125] on div "Back to Dashboard Change Sender ID Customers Technicians Select a contact Outbo…" at bounding box center [808, 462] width 913 height 841
click at [973, 111] on div at bounding box center [830, 107] width 871 height 43
click at [951, 549] on div "Back to Dashboard Change Sender ID Customers Technicians Select a contact Outbo…" at bounding box center [808, 462] width 913 height 841
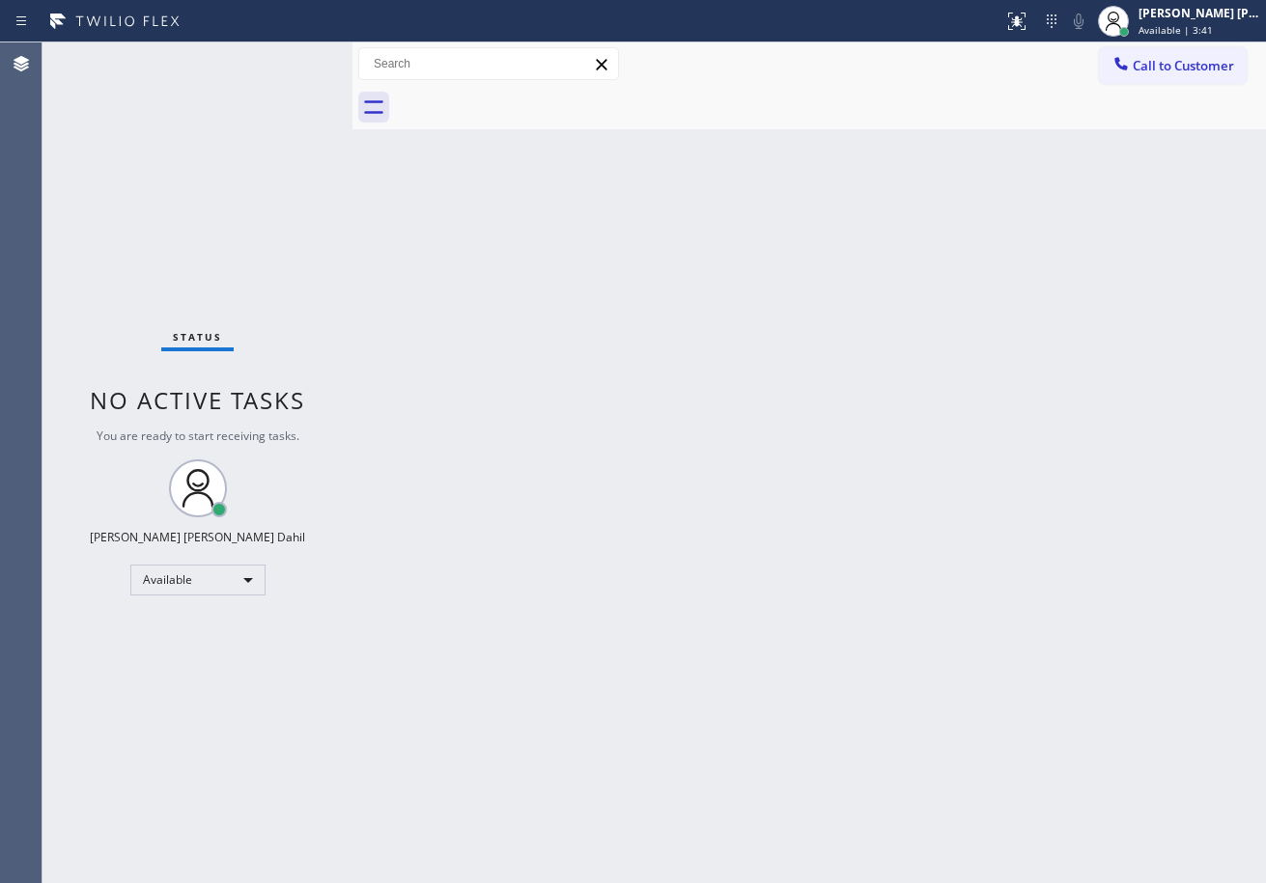
click at [846, 694] on div "Back to Dashboard Change Sender ID Customers Technicians Select a contact Outbo…" at bounding box center [808, 462] width 913 height 841
click at [624, 164] on div "Back to Dashboard Change Sender ID Customers Technicians Select a contact Outbo…" at bounding box center [808, 462] width 913 height 841
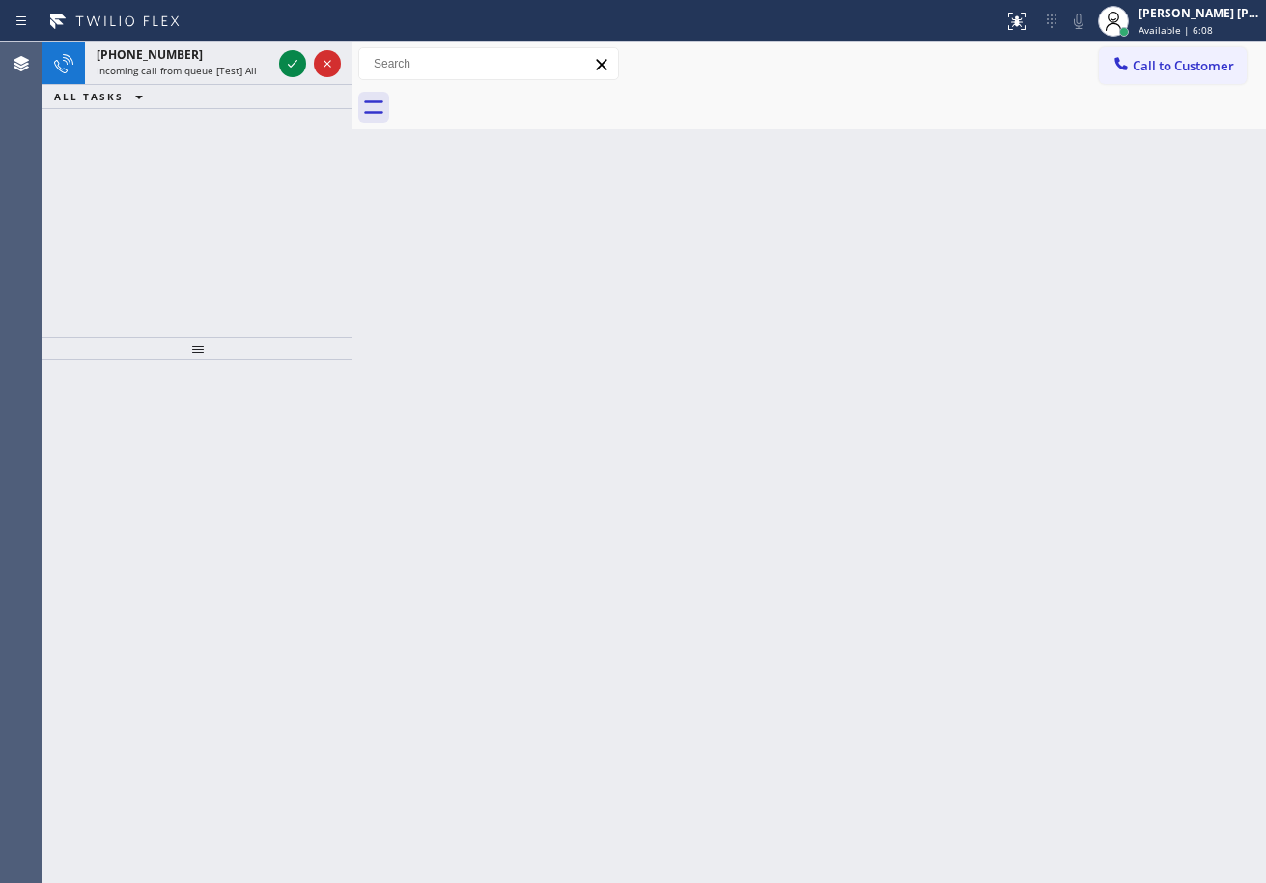
click at [792, 500] on div "Back to Dashboard Change Sender ID Customers Technicians Select a contact Outbo…" at bounding box center [808, 462] width 913 height 841
click at [787, 493] on div "Back to Dashboard Change Sender ID Customers Technicians Select a contact Outbo…" at bounding box center [808, 462] width 913 height 841
click at [238, 71] on span "Incoming call from queue [Test] All" at bounding box center [177, 71] width 160 height 14
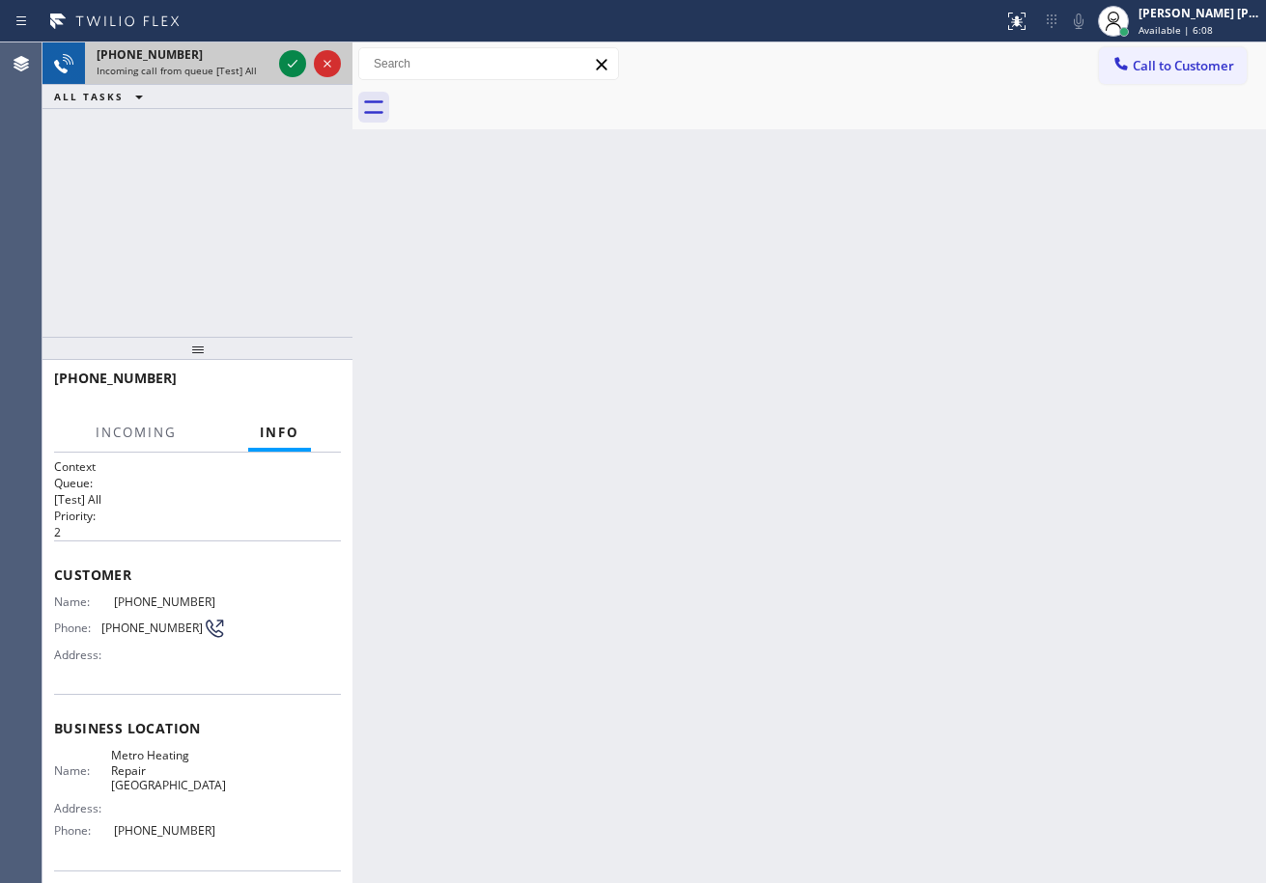
click at [238, 71] on span "Incoming call from queue [Test] All" at bounding box center [177, 71] width 160 height 14
click at [290, 64] on icon at bounding box center [292, 63] width 23 height 23
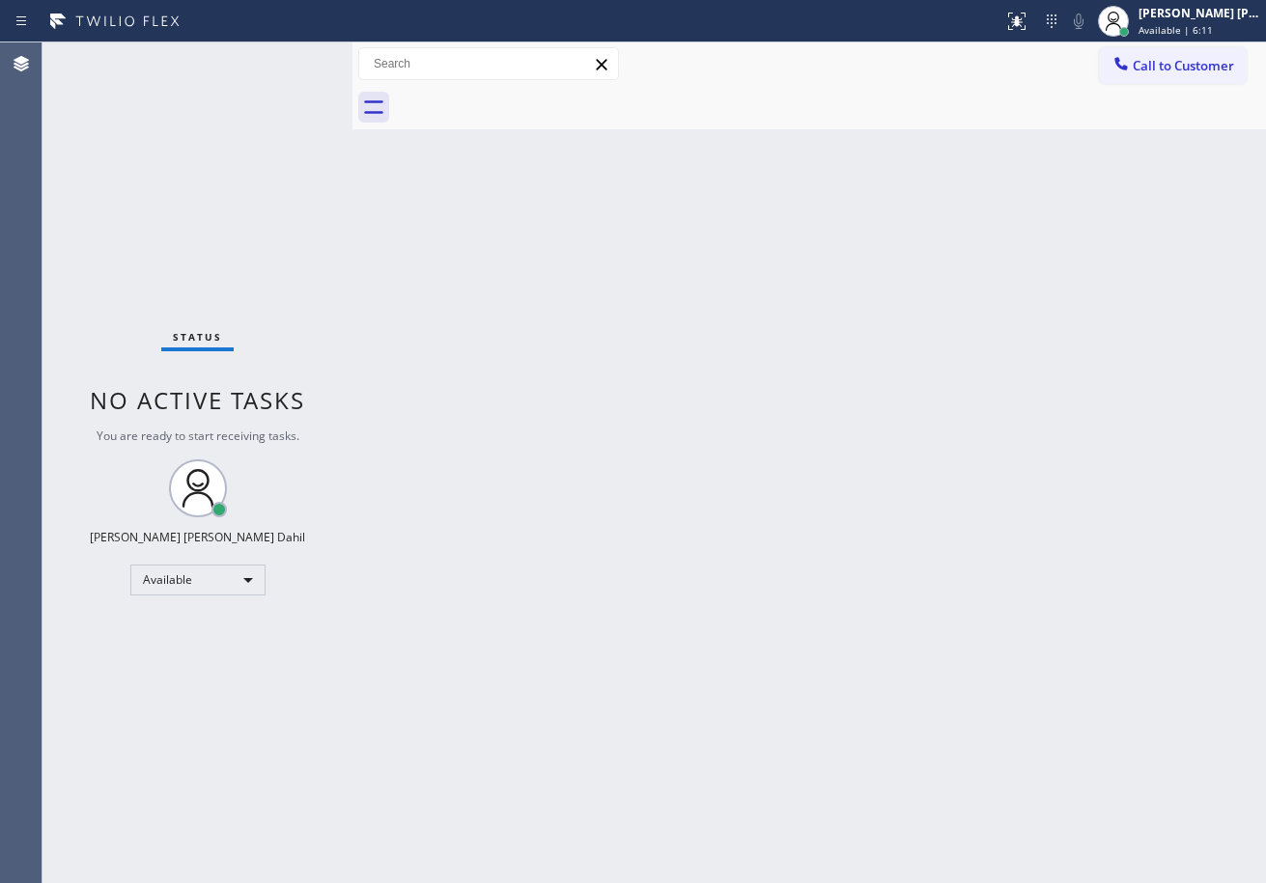
click at [888, 490] on div "Back to Dashboard Change Sender ID Customers Technicians Select a contact Outbo…" at bounding box center [808, 462] width 913 height 841
drag, startPoint x: 888, startPoint y: 492, endPoint x: 1045, endPoint y: 504, distance: 156.8
click at [888, 493] on div "Back to Dashboard Change Sender ID Customers Technicians Select a contact Outbo…" at bounding box center [808, 462] width 913 height 841
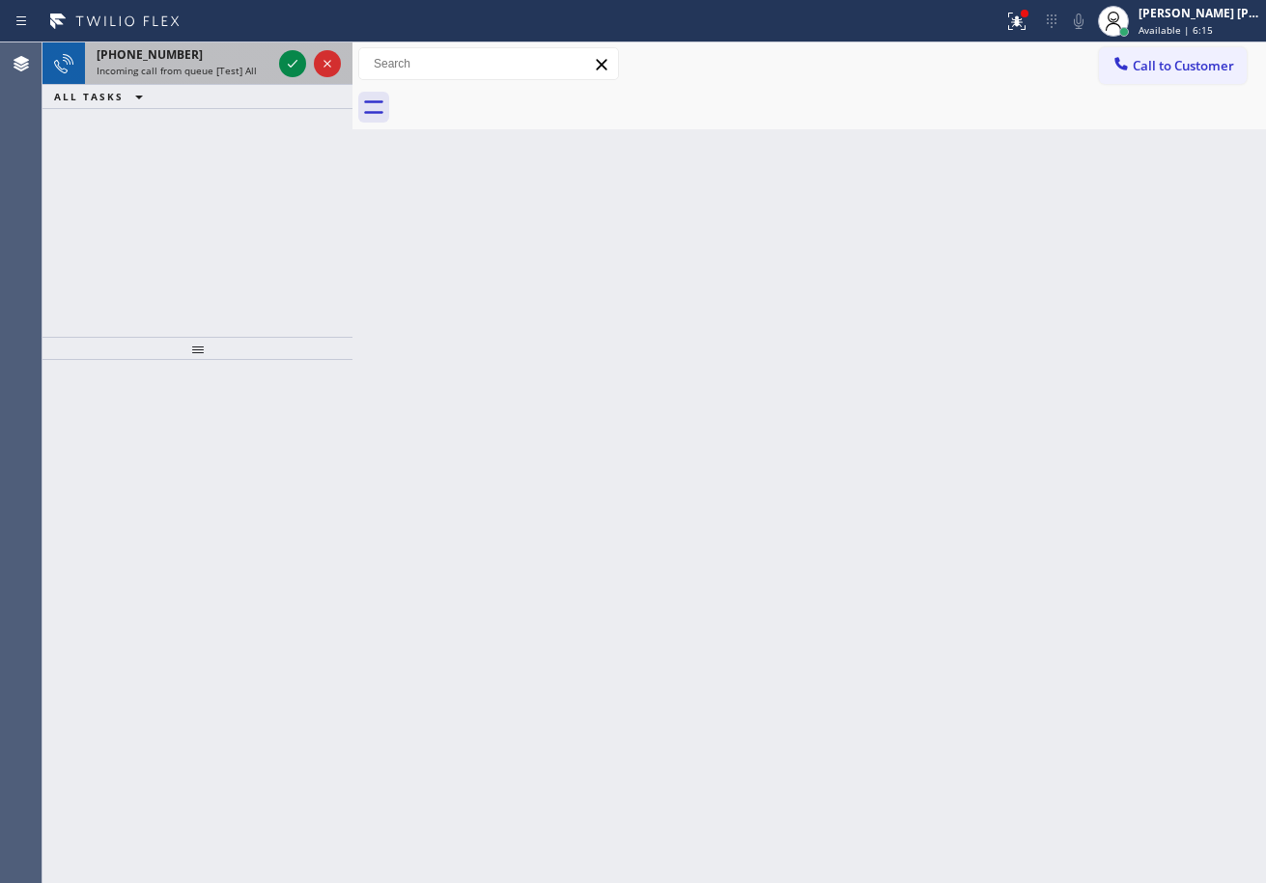
click at [256, 77] on div "[PHONE_NUMBER] Incoming call from queue [Test] All" at bounding box center [180, 63] width 190 height 42
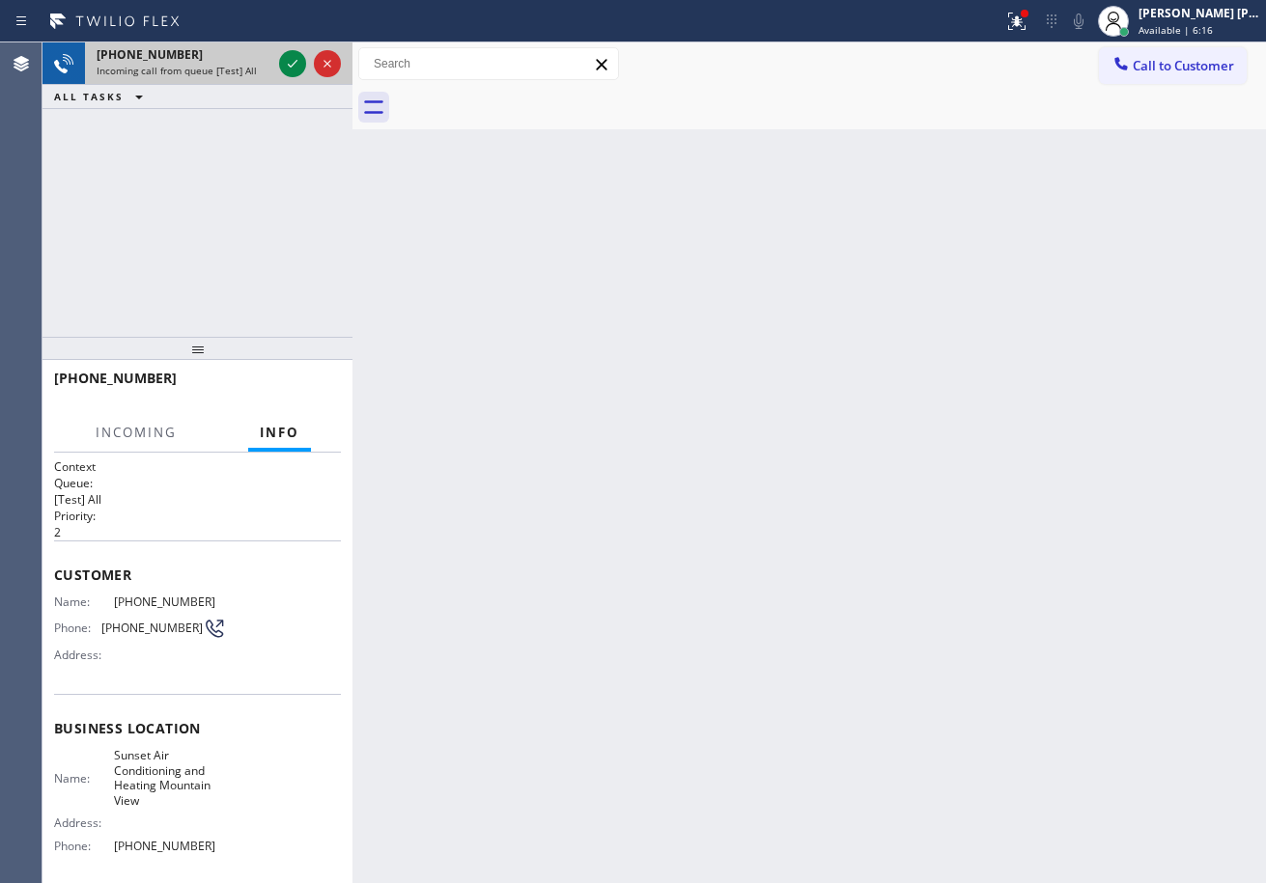
click at [251, 73] on span "Incoming call from queue [Test] All" at bounding box center [177, 71] width 160 height 14
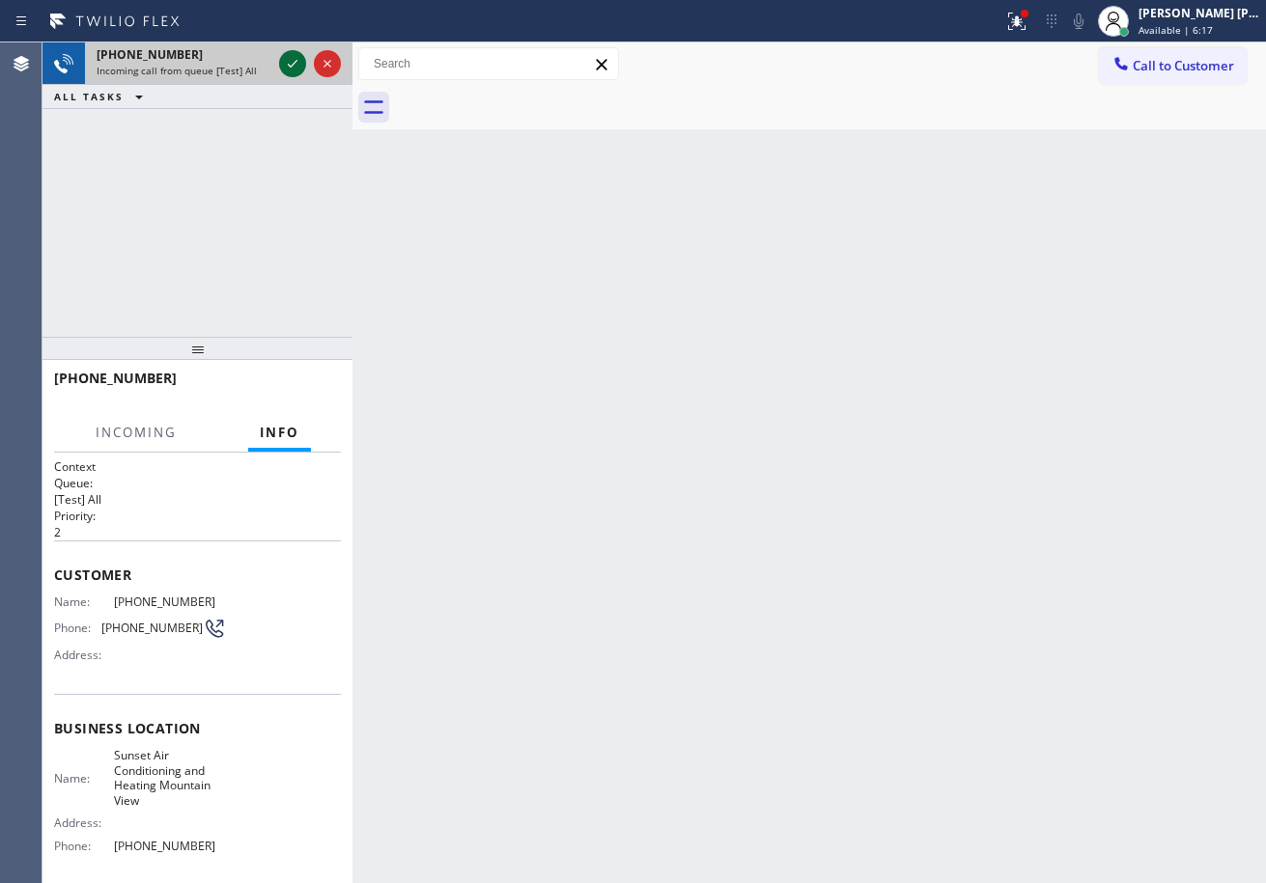
click at [290, 70] on icon at bounding box center [292, 63] width 23 height 23
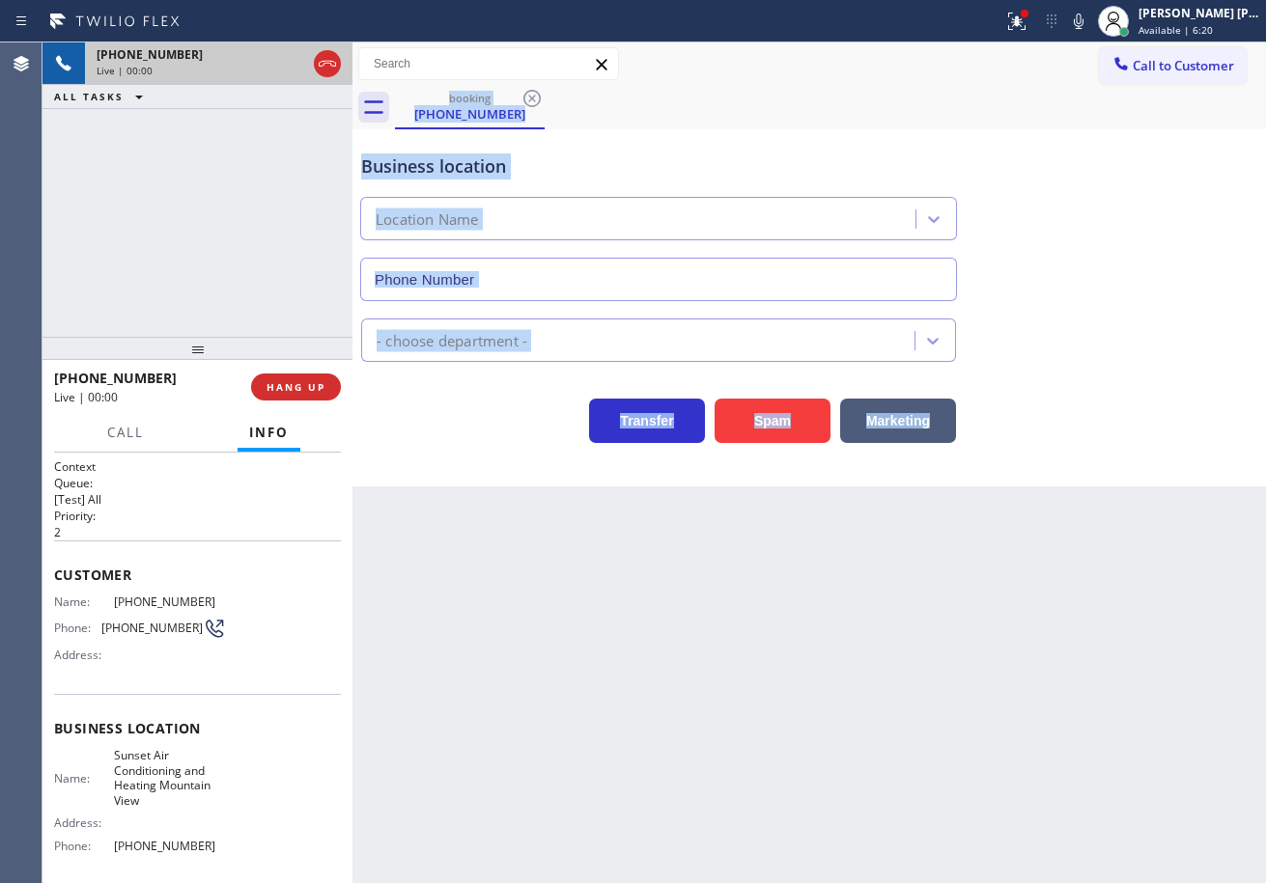
type input "[PHONE_NUMBER]"
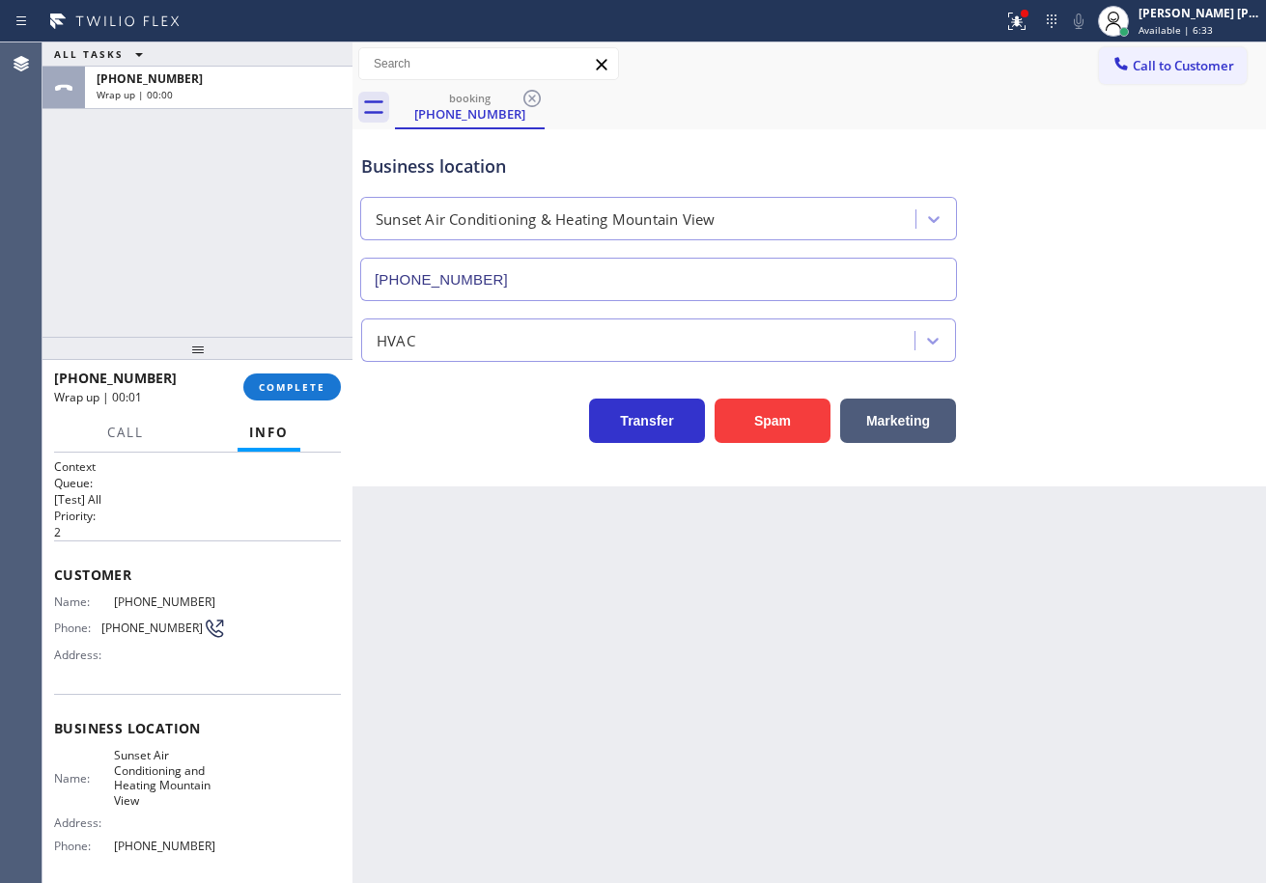
click at [261, 268] on div "ALL TASKS ALL TASKS ACTIVE TASKS TASKS IN WRAP UP [PHONE_NUMBER] Wrap up | 00:00" at bounding box center [197, 189] width 310 height 294
click at [274, 275] on div "ALL TASKS ALL TASKS ACTIVE TASKS TASKS IN WRAP UP [PHONE_NUMBER] Wrap up | 00:00" at bounding box center [197, 189] width 310 height 294
click at [313, 392] on span "COMPLETE" at bounding box center [292, 387] width 67 height 14
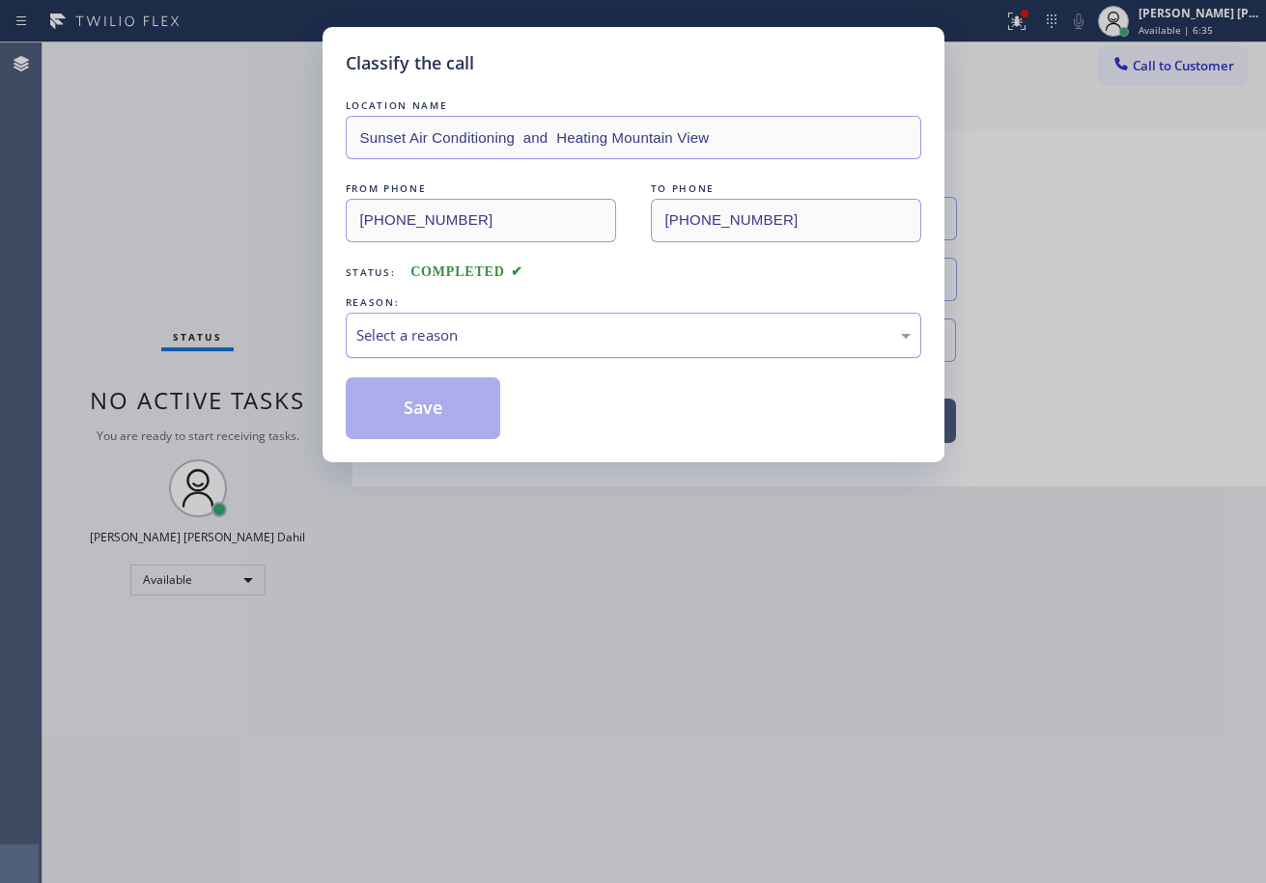
click at [537, 329] on div "Select a reason" at bounding box center [633, 335] width 554 height 22
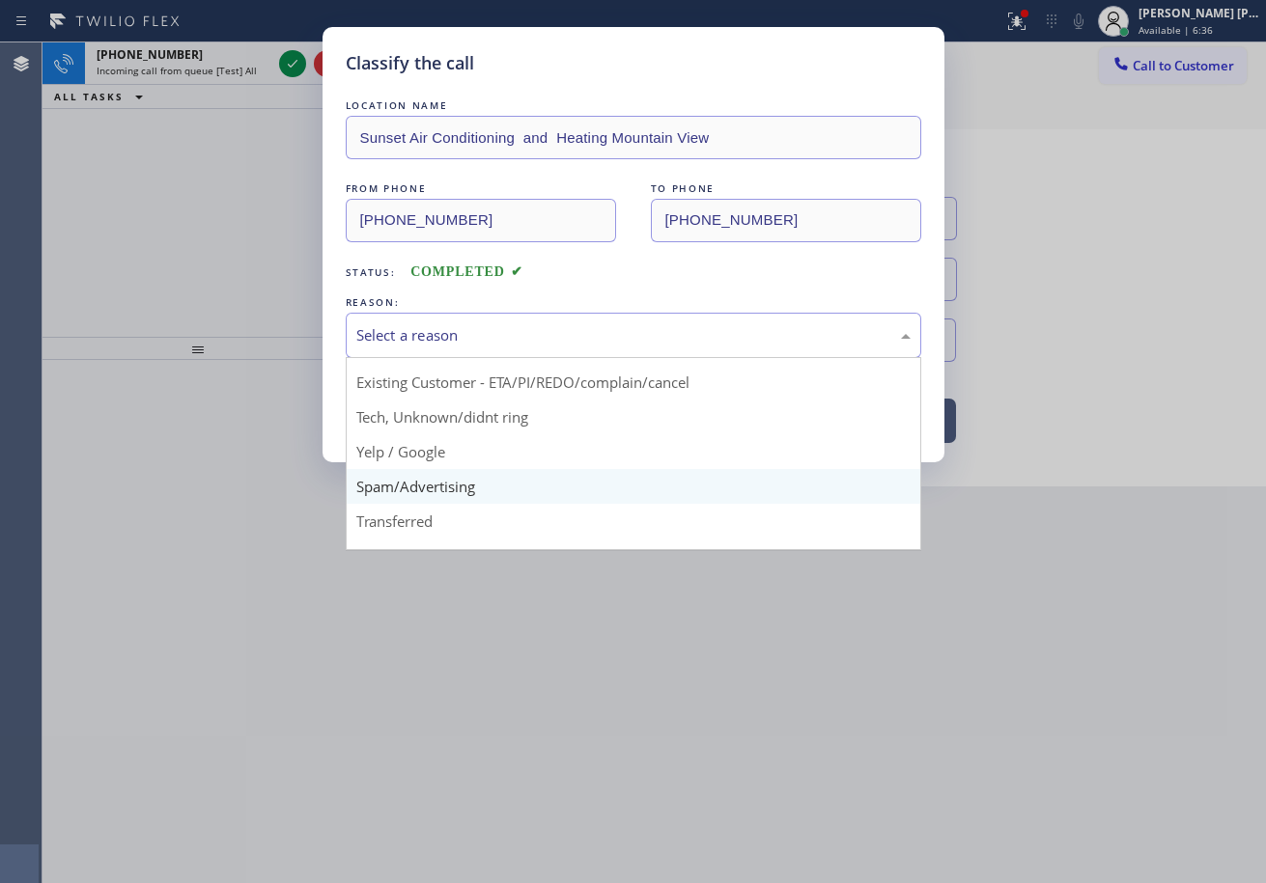
scroll to position [97, 0]
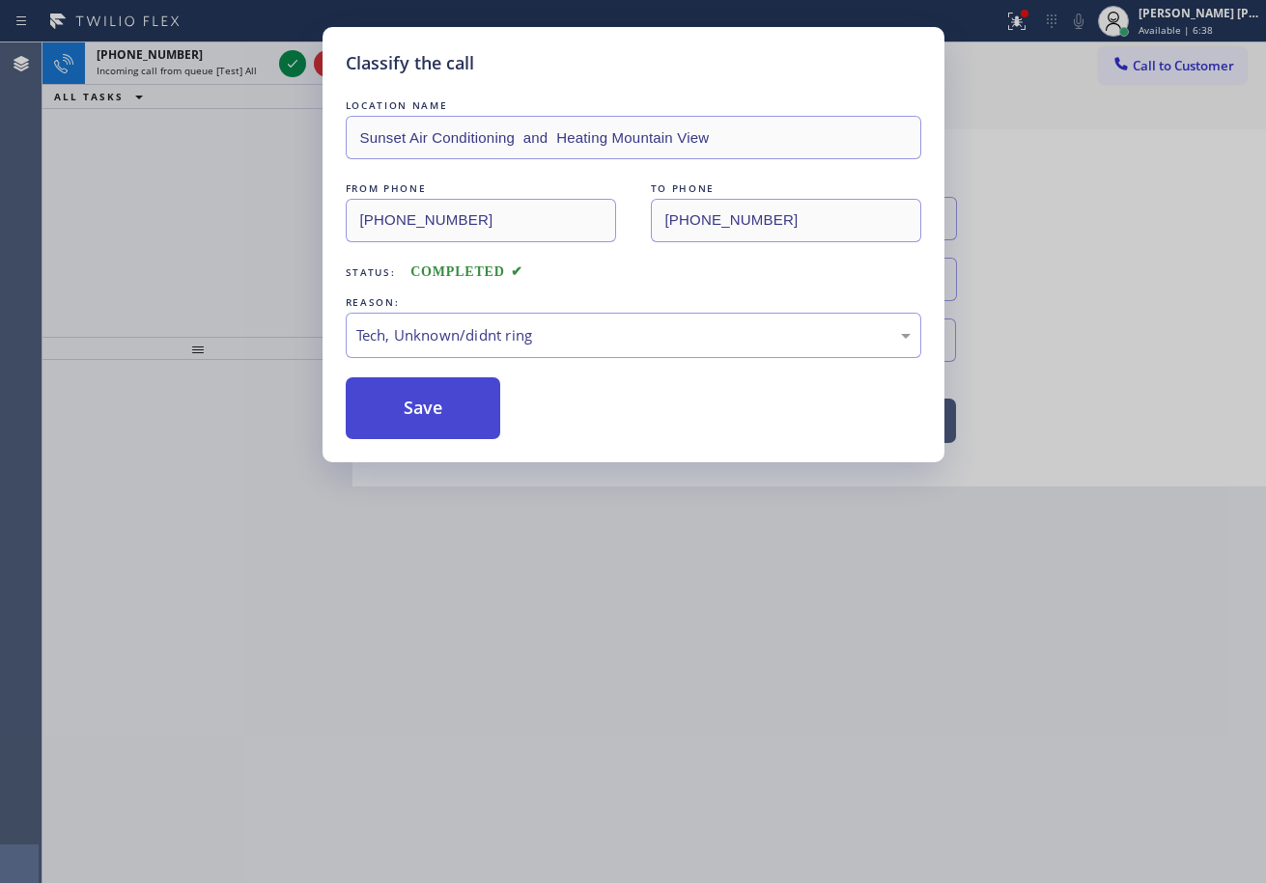
click at [460, 374] on div "LOCATION NAME Sunset Air Conditioning and Heating Mountain View FROM PHONE [PHO…" at bounding box center [633, 268] width 575 height 344
drag, startPoint x: 460, startPoint y: 380, endPoint x: 462, endPoint y: 406, distance: 25.3
click at [460, 385] on button "Save" at bounding box center [423, 409] width 155 height 62
click at [462, 404] on button "Save" at bounding box center [423, 409] width 155 height 62
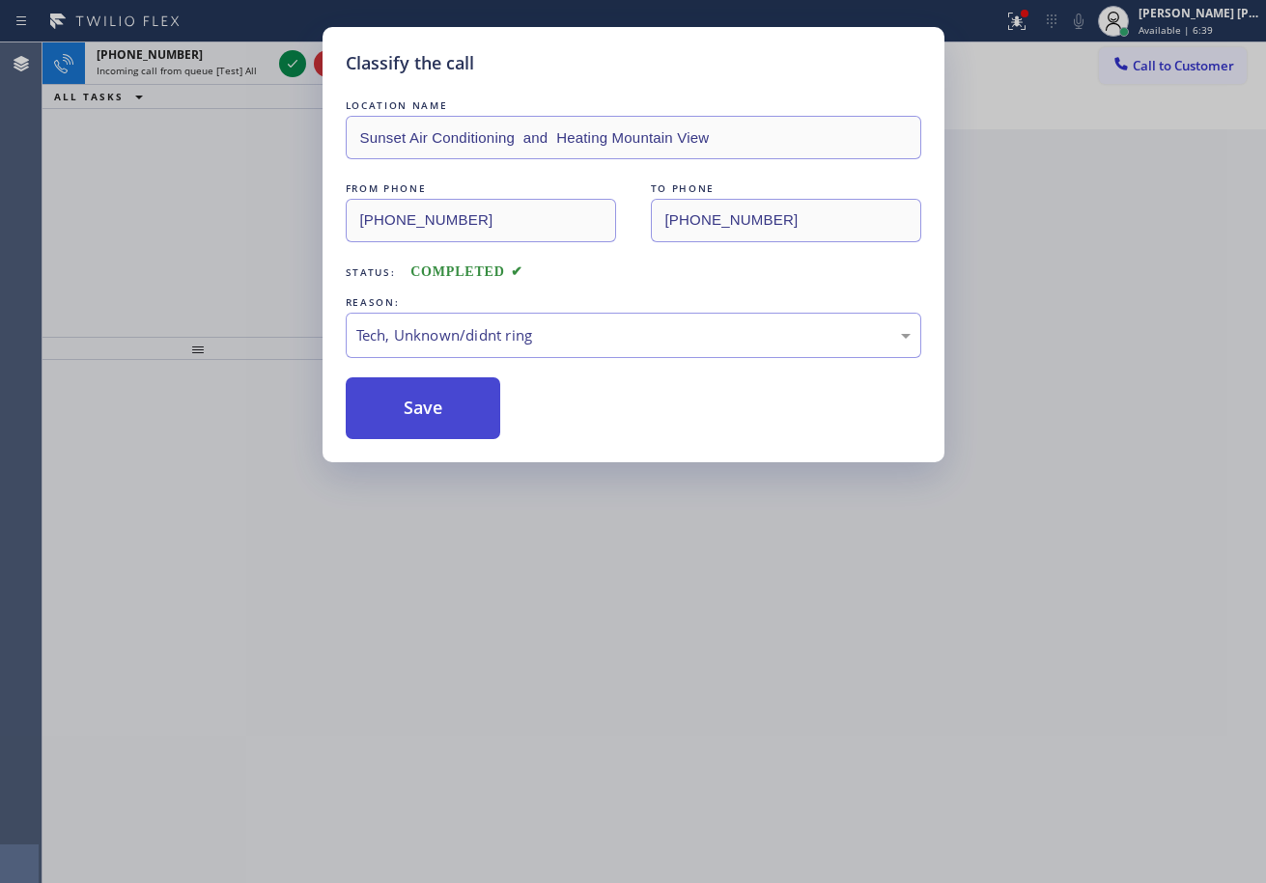
click at [462, 406] on button "Save" at bounding box center [423, 409] width 155 height 62
click at [462, 407] on button "Save" at bounding box center [423, 409] width 155 height 62
click at [462, 408] on button "Save" at bounding box center [423, 409] width 155 height 62
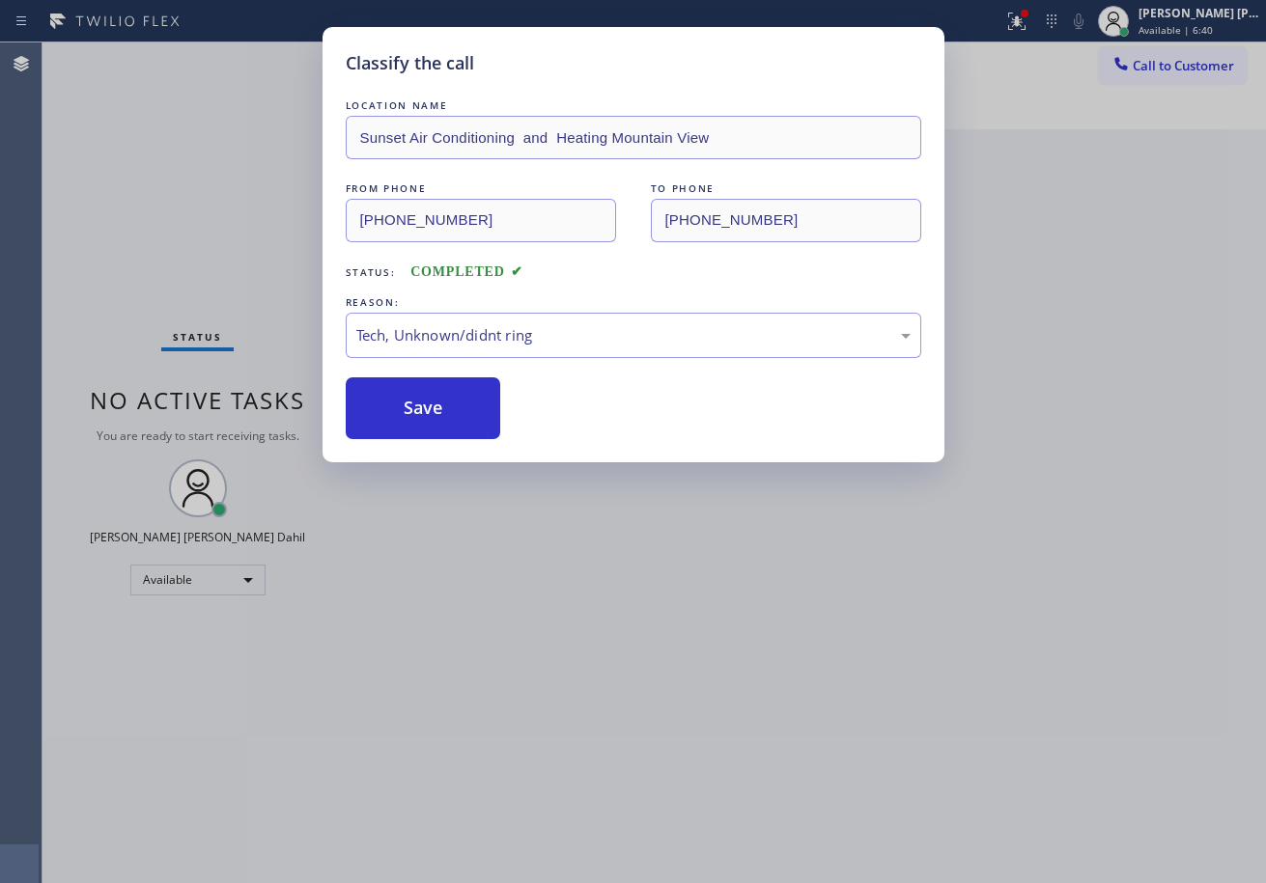
click at [682, 635] on div "Classify the call LOCATION NAME Sunset Air Conditioning and Heating Mountain Vi…" at bounding box center [633, 441] width 1266 height 883
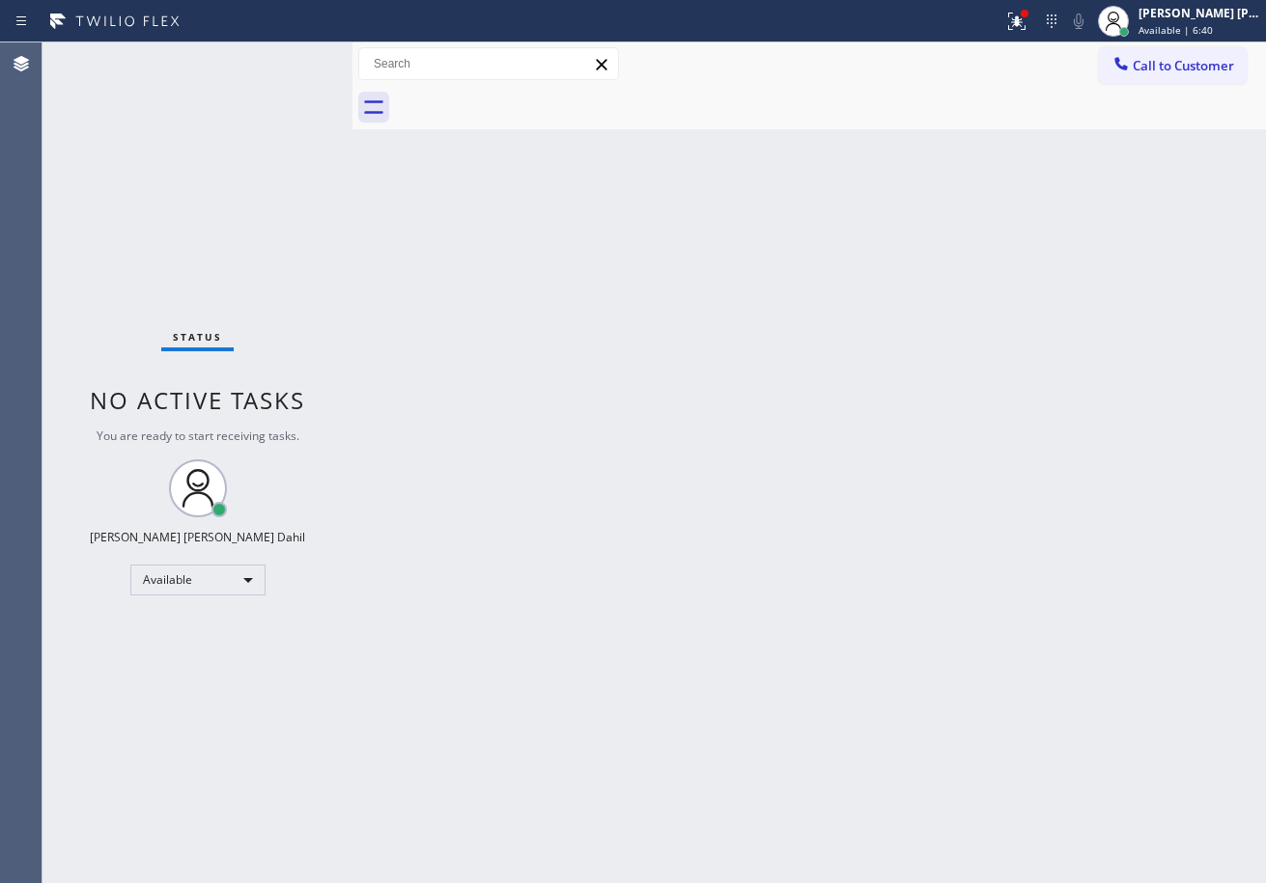
drag, startPoint x: 284, startPoint y: 98, endPoint x: 459, endPoint y: 182, distance: 193.9
click at [285, 98] on div "Status No active tasks You are ready to start receiving tasks. [PERSON_NAME] [P…" at bounding box center [197, 462] width 310 height 841
click at [658, 315] on div "Back to Dashboard Change Sender ID Customers Technicians Select a contact Outbo…" at bounding box center [808, 462] width 913 height 841
drag, startPoint x: 689, startPoint y: 412, endPoint x: 894, endPoint y: 533, distance: 237.6
click at [744, 444] on div "Back to Dashboard Change Sender ID Customers Technicians Select a contact Outbo…" at bounding box center [808, 462] width 913 height 841
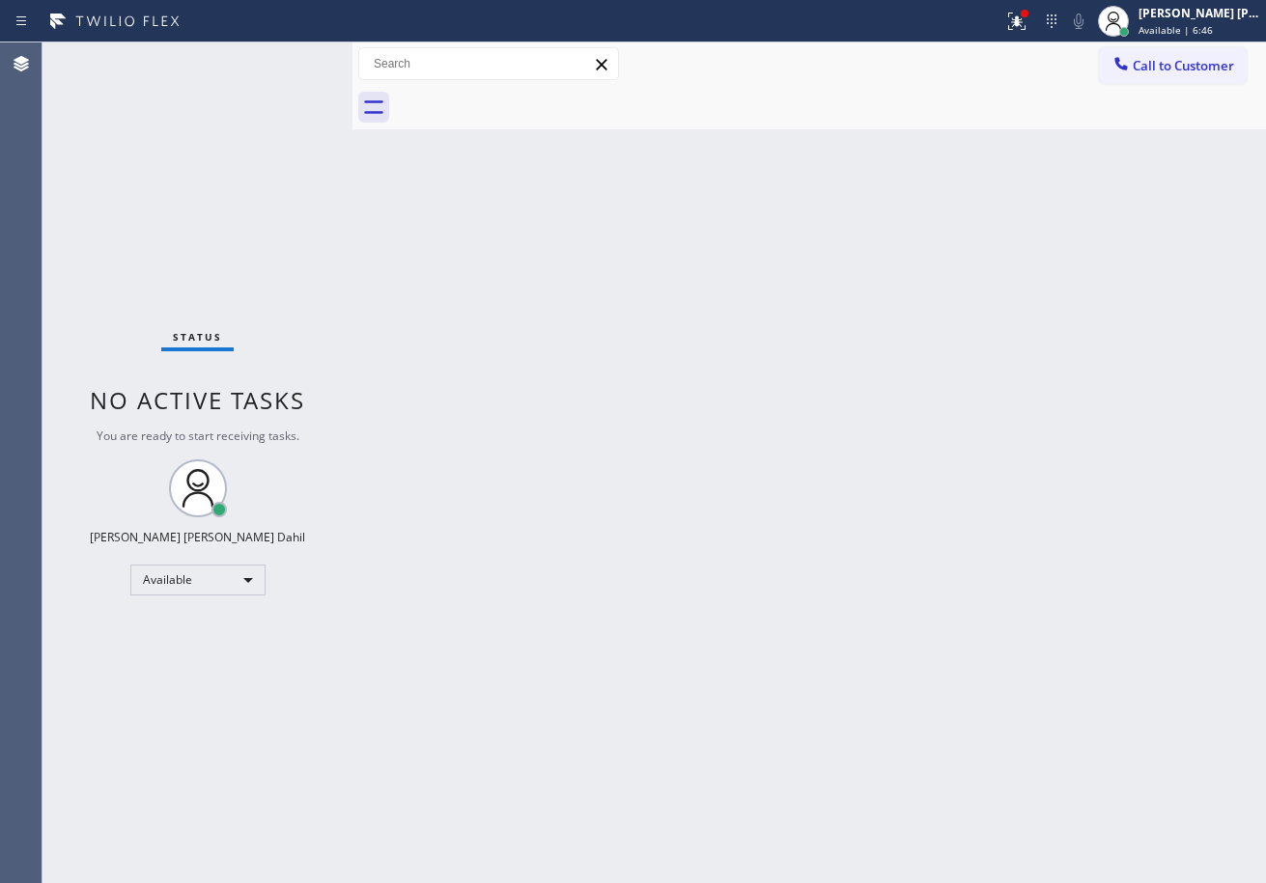
click at [1018, 136] on div "Back to Dashboard Change Sender ID Customers Technicians Select a contact Outbo…" at bounding box center [808, 462] width 913 height 841
click at [894, 637] on div "Back to Dashboard Change Sender ID Customers Technicians Select a contact Outbo…" at bounding box center [808, 462] width 913 height 841
click at [478, 445] on div "Back to Dashboard Change Sender ID Customers Technicians Select a contact Outbo…" at bounding box center [808, 462] width 913 height 841
click at [1043, 662] on div "Back to Dashboard Change Sender ID Customers Technicians Select a contact Outbo…" at bounding box center [808, 462] width 913 height 841
click at [593, 131] on div "Back to Dashboard Change Sender ID Customers Technicians Select a contact Outbo…" at bounding box center [808, 462] width 913 height 841
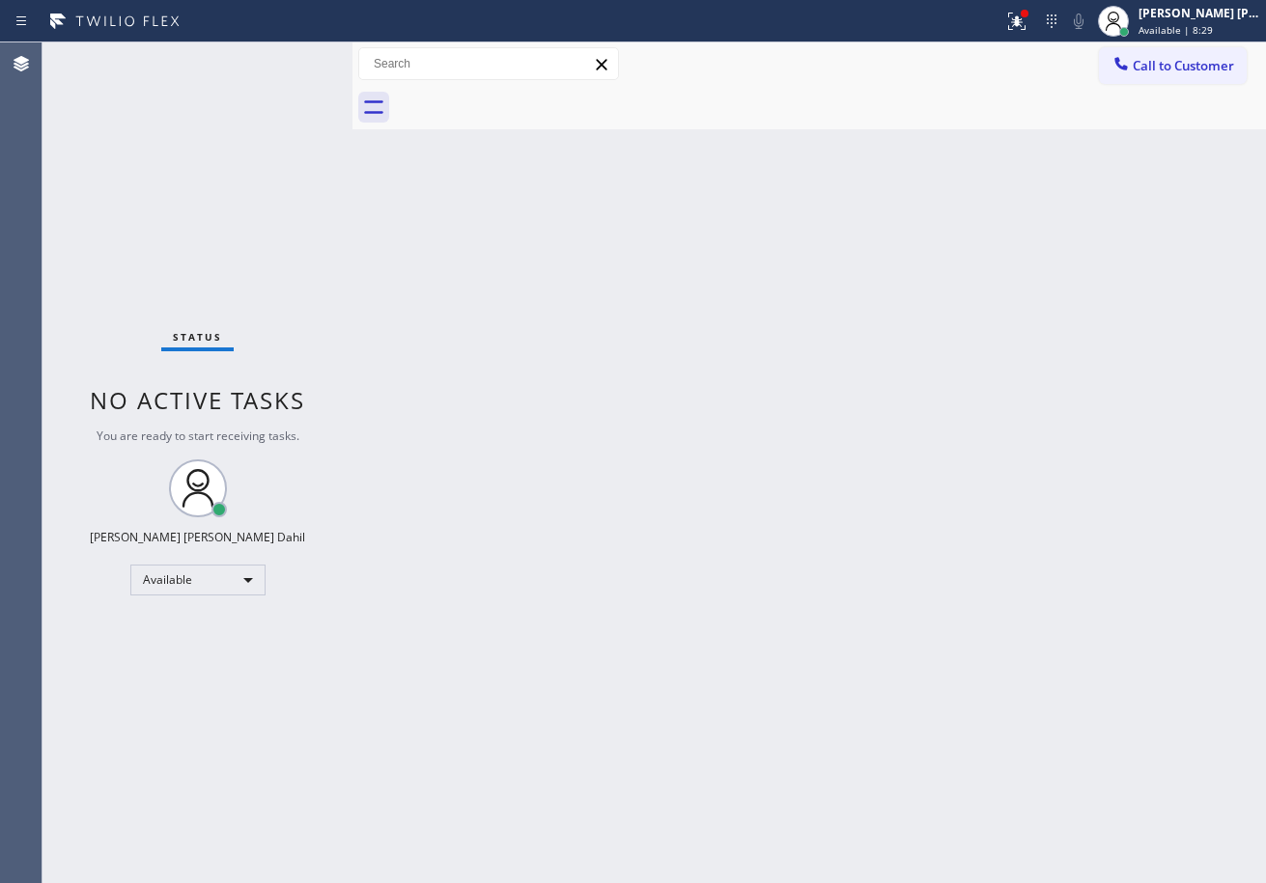
click at [1024, 149] on div "Back to Dashboard Change Sender ID Customers Technicians Select a contact Outbo…" at bounding box center [808, 462] width 913 height 841
click at [844, 98] on div at bounding box center [830, 107] width 871 height 43
click at [1020, 25] on icon at bounding box center [1014, 20] width 12 height 14
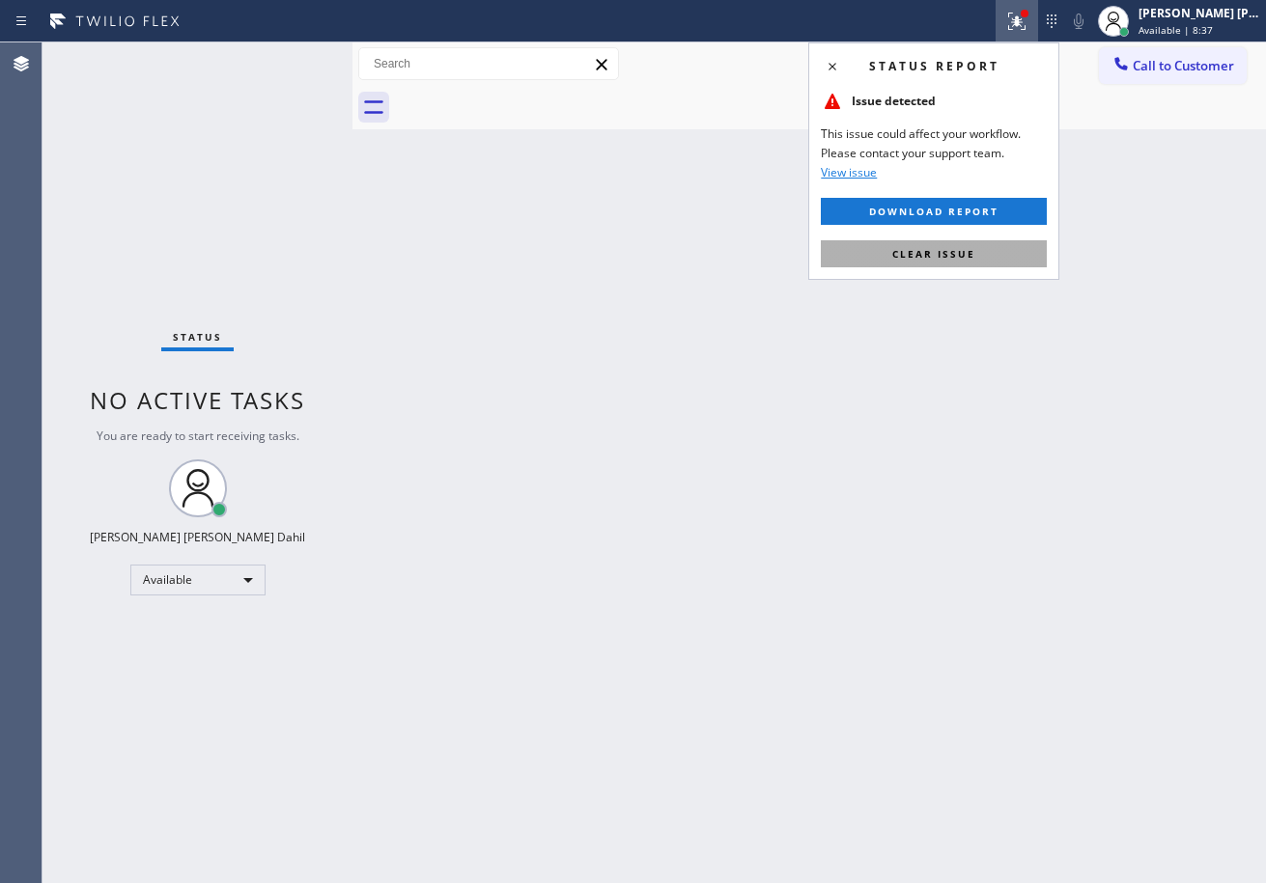
click at [1022, 266] on button "Clear issue" at bounding box center [934, 253] width 226 height 27
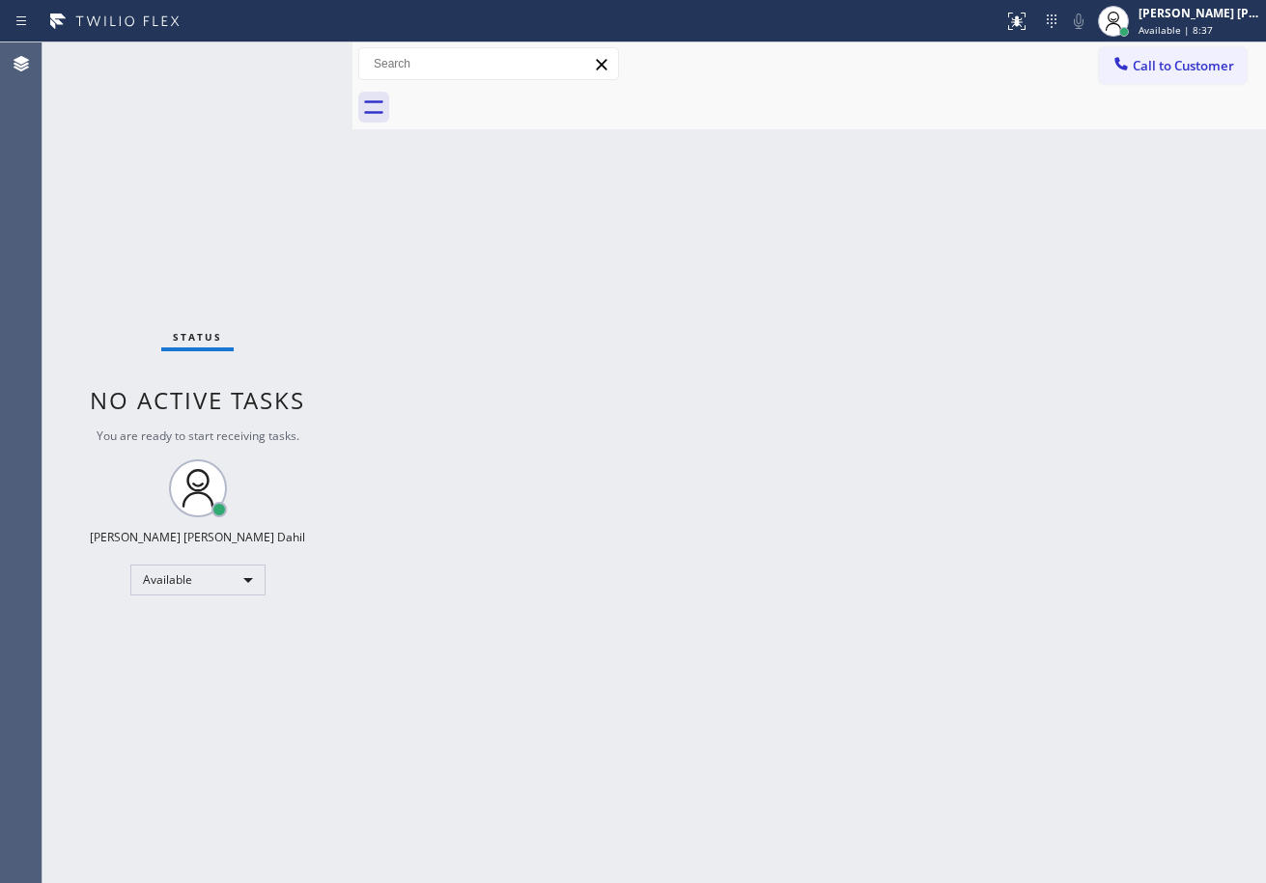
drag, startPoint x: 1025, startPoint y: 282, endPoint x: 1026, endPoint y: 323, distance: 41.5
click at [1025, 284] on div "Back to Dashboard Change Sender ID Customers Technicians Select a contact Outbo…" at bounding box center [808, 462] width 913 height 841
click at [1043, 397] on div "Back to Dashboard Change Sender ID Customers Technicians Select a contact Outbo…" at bounding box center [808, 462] width 913 height 841
drag, startPoint x: 1043, startPoint y: 397, endPoint x: 1013, endPoint y: 395, distance: 30.0
click at [1041, 397] on div "Back to Dashboard Change Sender ID Customers Technicians Select a contact Outbo…" at bounding box center [808, 462] width 913 height 841
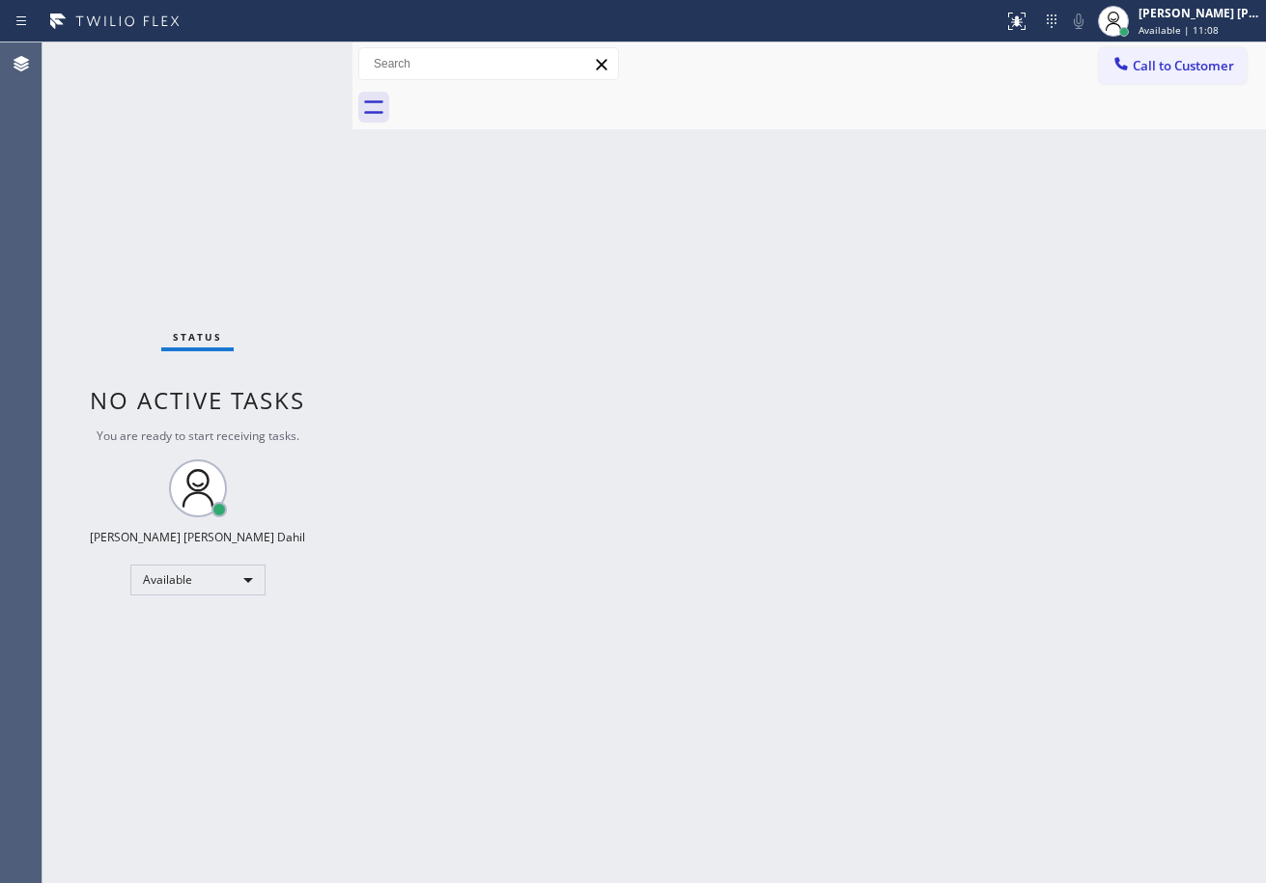
drag, startPoint x: 735, startPoint y: 151, endPoint x: 857, endPoint y: 195, distance: 130.4
click at [735, 151] on div "Back to Dashboard Change Sender ID Customers Technicians Select a contact Outbo…" at bounding box center [808, 462] width 913 height 841
click at [826, 505] on div "Back to Dashboard Change Sender ID Customers Technicians Select a contact Outbo…" at bounding box center [808, 462] width 913 height 841
click at [995, 797] on div "Back to Dashboard Change Sender ID Customers Technicians Select a contact Outbo…" at bounding box center [808, 462] width 913 height 841
click at [967, 721] on div "Back to Dashboard Change Sender ID Customers Technicians Select a contact Outbo…" at bounding box center [808, 462] width 913 height 841
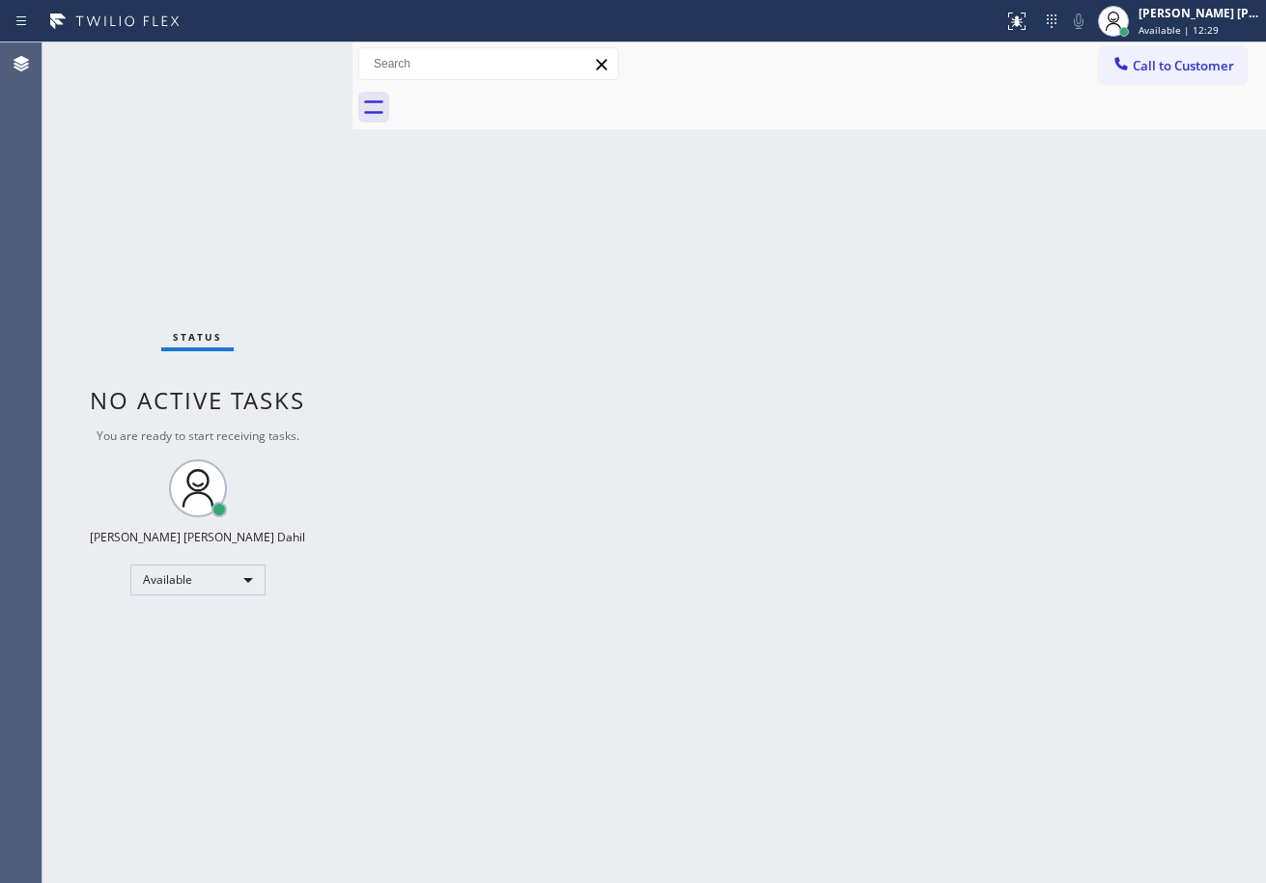
click at [604, 125] on div at bounding box center [830, 107] width 871 height 43
click at [908, 581] on div "Back to Dashboard Change Sender ID Customers Technicians Select a contact Outbo…" at bounding box center [808, 462] width 913 height 841
click at [995, 619] on div "Back to Dashboard Change Sender ID Customers Technicians Select a contact Outbo…" at bounding box center [808, 462] width 913 height 841
drag, startPoint x: 695, startPoint y: 125, endPoint x: 971, endPoint y: 411, distance: 398.1
click at [711, 124] on div at bounding box center [830, 107] width 871 height 43
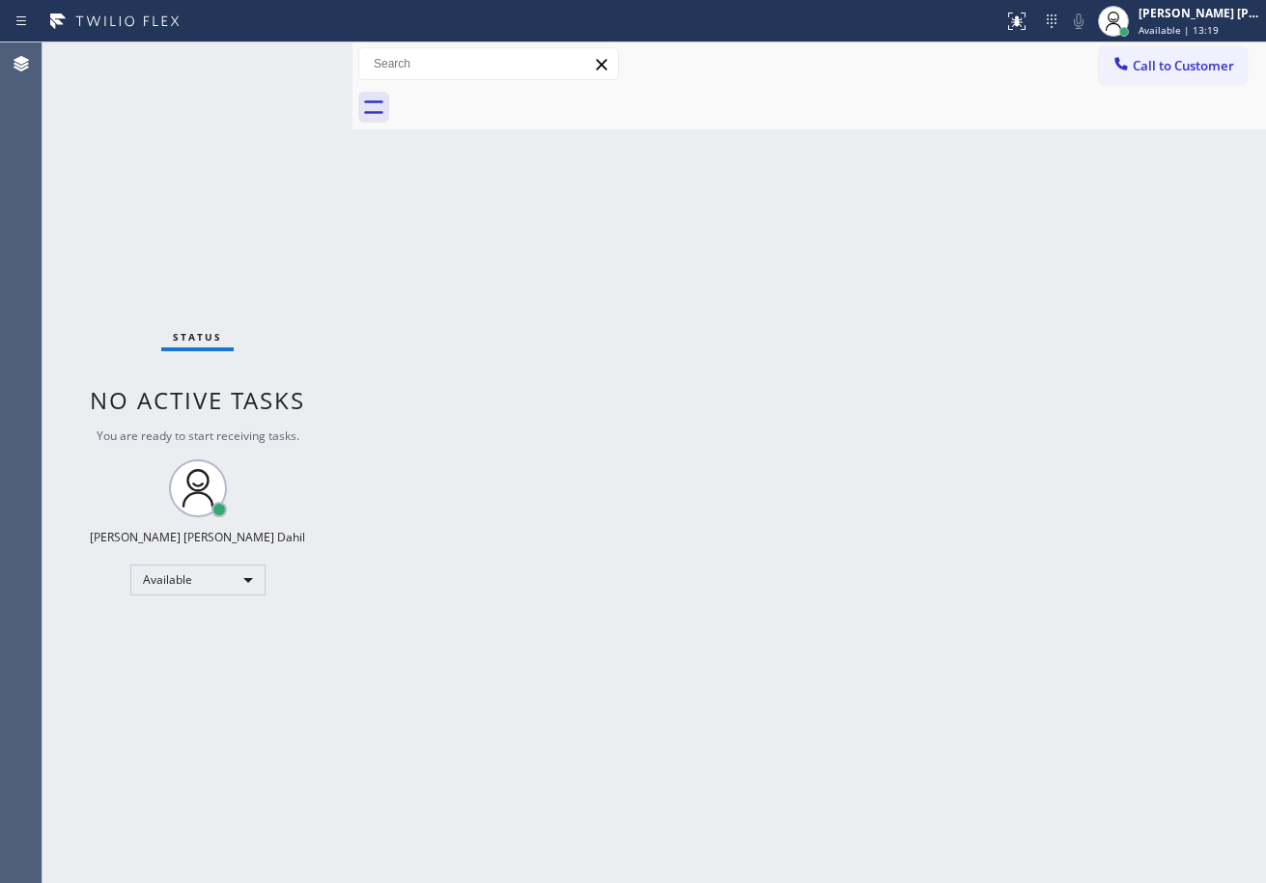
click at [813, 715] on div "Back to Dashboard Change Sender ID Customers Technicians Select a contact Outbo…" at bounding box center [808, 462] width 913 height 841
click at [762, 145] on div "Back to Dashboard Change Sender ID Customers Technicians Select a contact Outbo…" at bounding box center [808, 462] width 913 height 841
drag, startPoint x: 916, startPoint y: 757, endPoint x: 883, endPoint y: 853, distance: 101.4
click at [905, 772] on div "Back to Dashboard Change Sender ID Customers Technicians Select a contact Outbo…" at bounding box center [808, 462] width 913 height 841
click at [529, 247] on div "Back to Dashboard Change Sender ID Customers Technicians Select a contact Outbo…" at bounding box center [808, 462] width 913 height 841
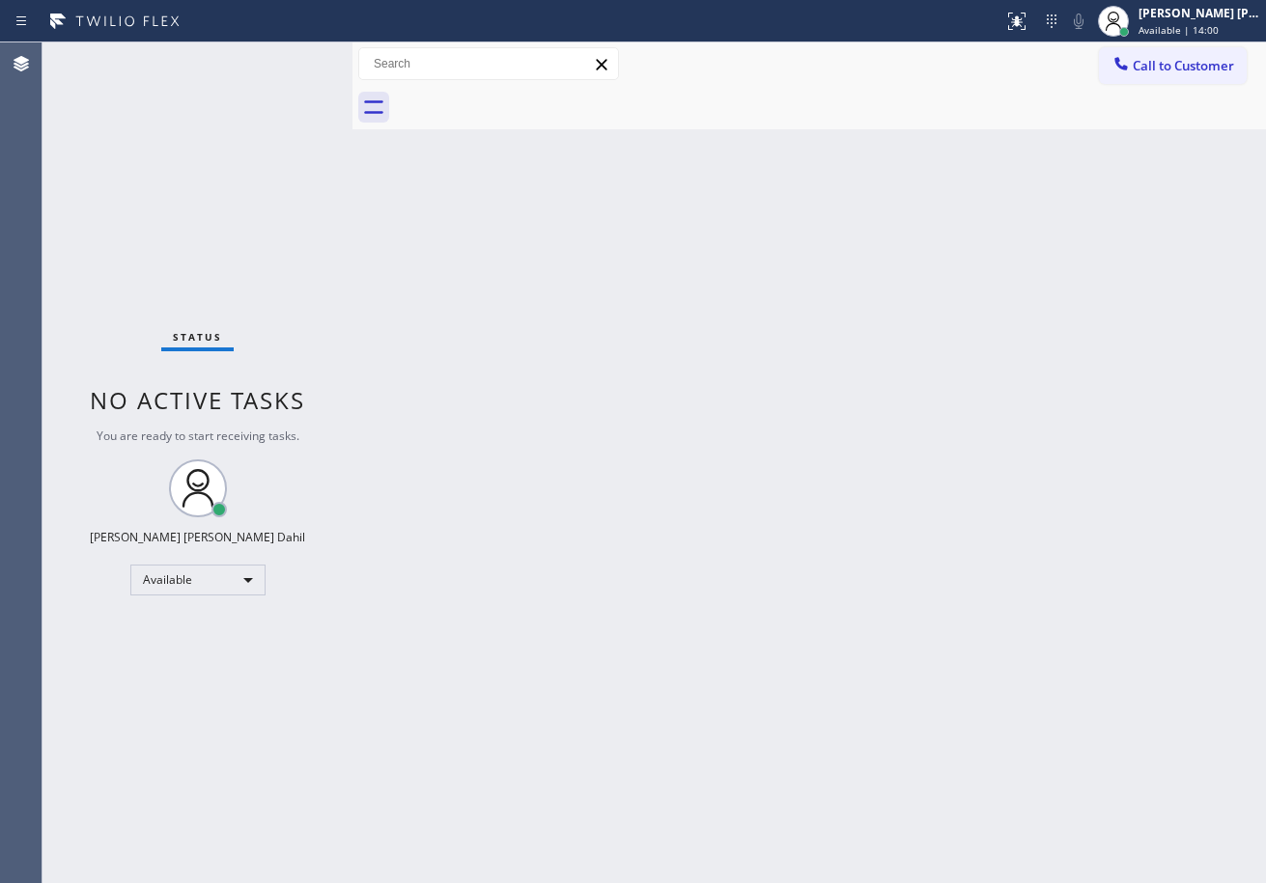
click at [1176, 714] on div "Back to Dashboard Change Sender ID Customers Technicians Select a contact Outbo…" at bounding box center [808, 462] width 913 height 841
click at [729, 120] on div at bounding box center [830, 107] width 871 height 43
click at [731, 132] on div "Back to Dashboard Change Sender ID Customers Technicians Select a contact Outbo…" at bounding box center [808, 462] width 913 height 841
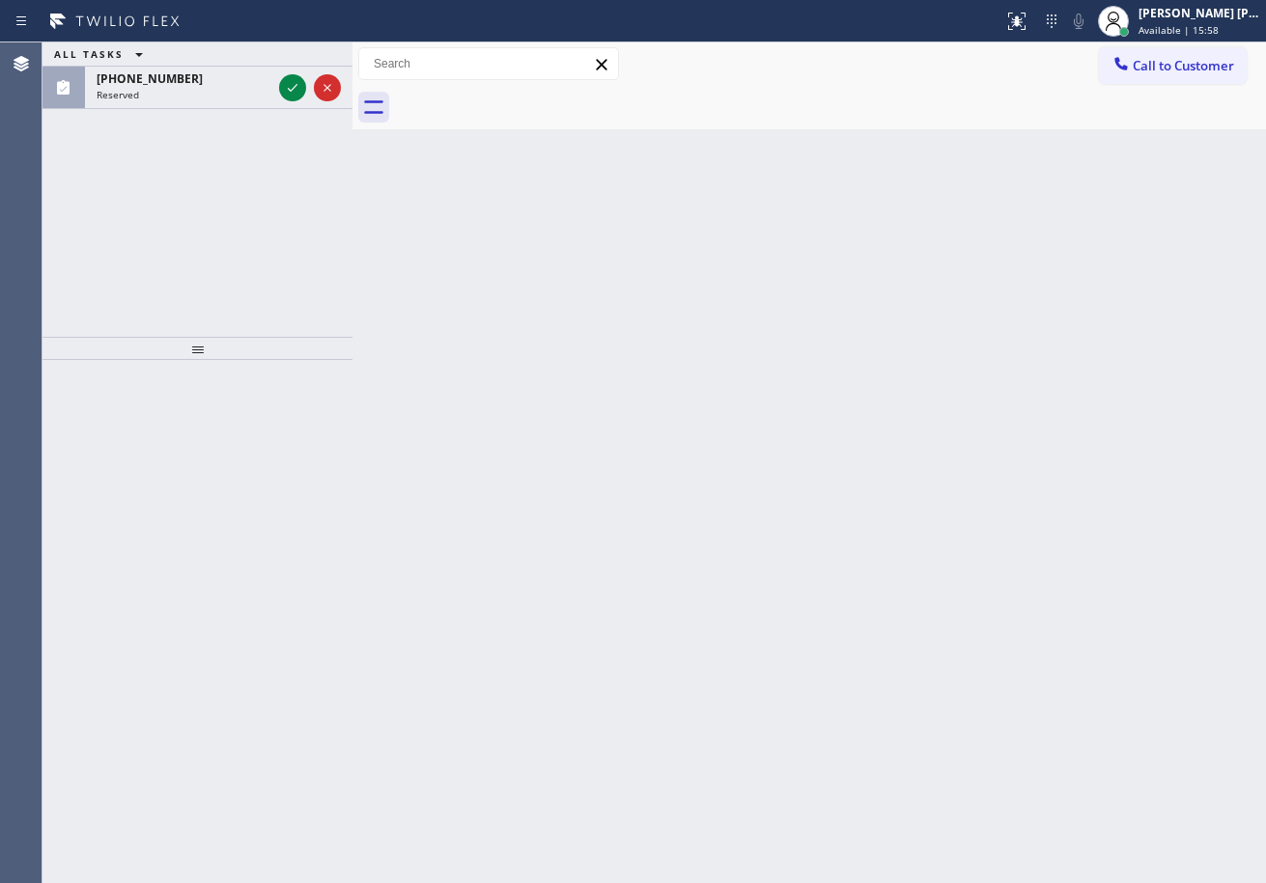
click at [879, 451] on div "Back to Dashboard Change Sender ID Customers Technicians Select a contact Outbo…" at bounding box center [808, 462] width 913 height 841
click at [242, 96] on div "Reserved" at bounding box center [184, 95] width 175 height 14
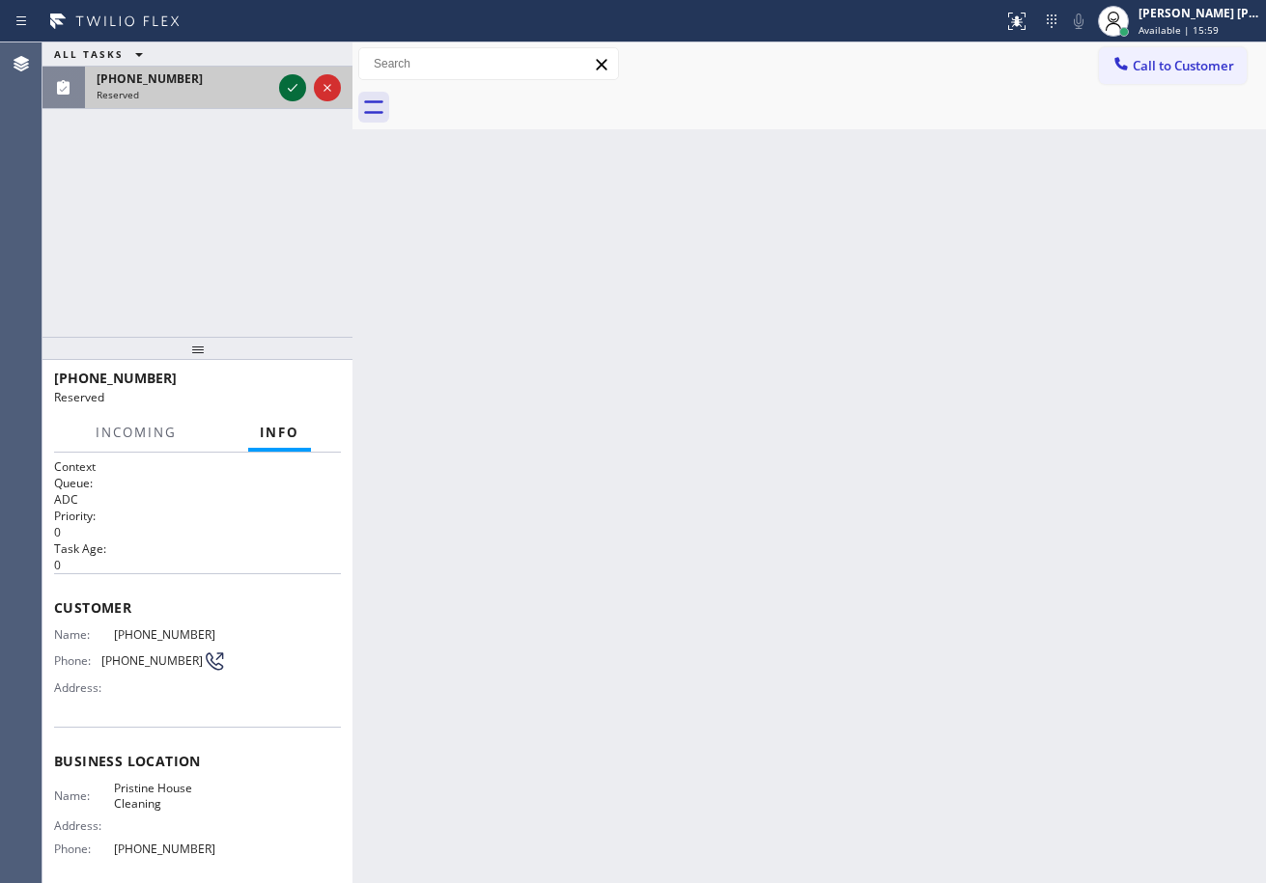
click at [289, 90] on icon at bounding box center [292, 87] width 23 height 23
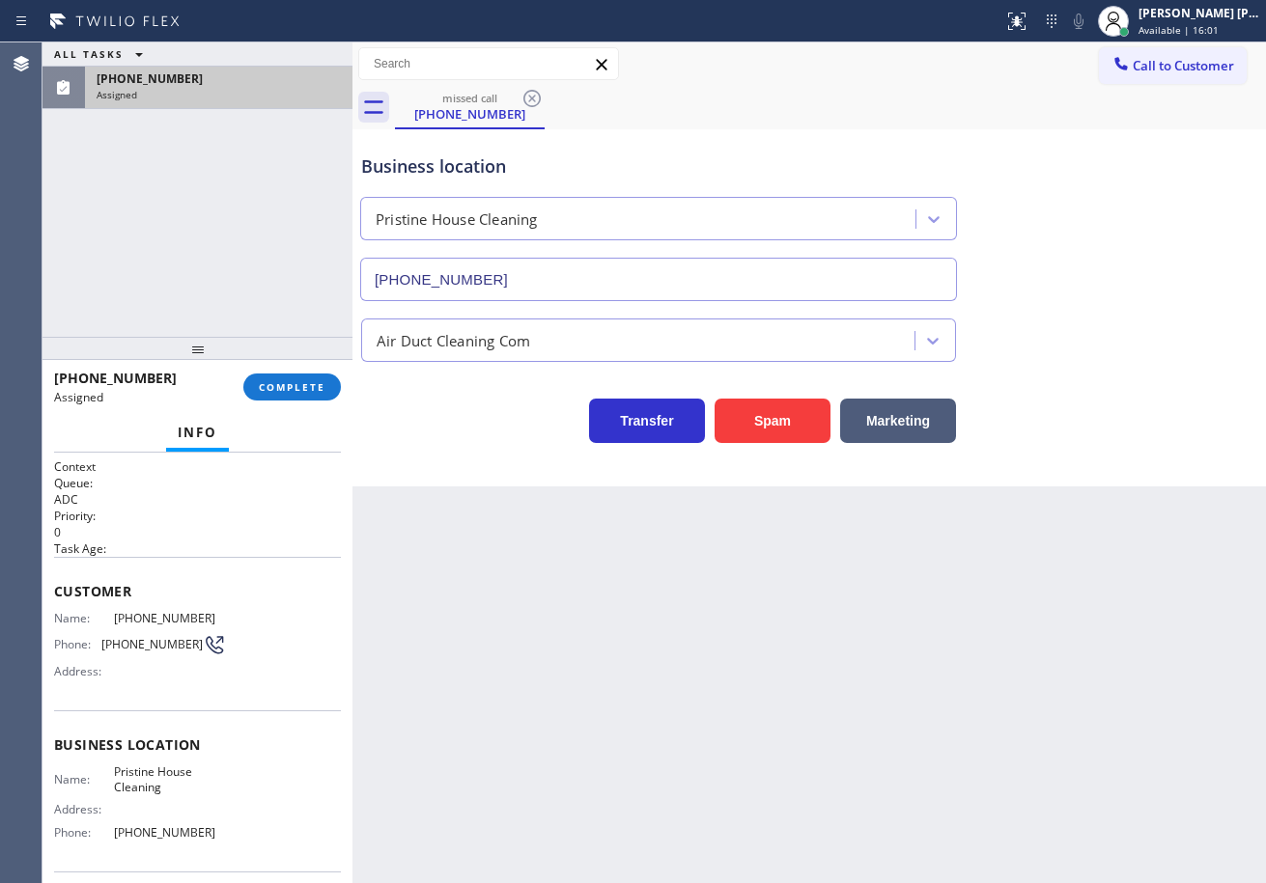
type input "[PHONE_NUMBER]"
click at [294, 384] on span "COMPLETE" at bounding box center [292, 387] width 67 height 14
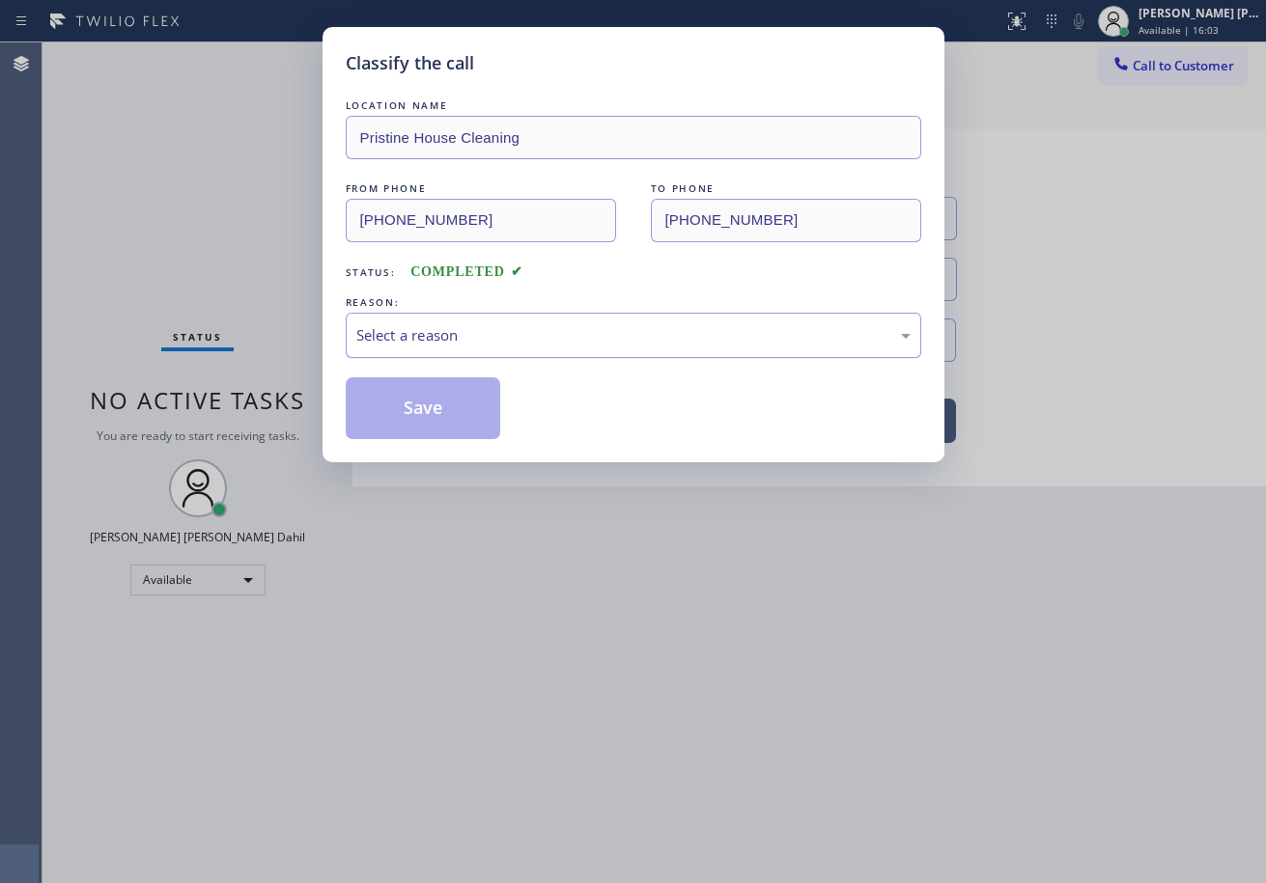
click at [487, 336] on div "Select a reason" at bounding box center [633, 335] width 554 height 22
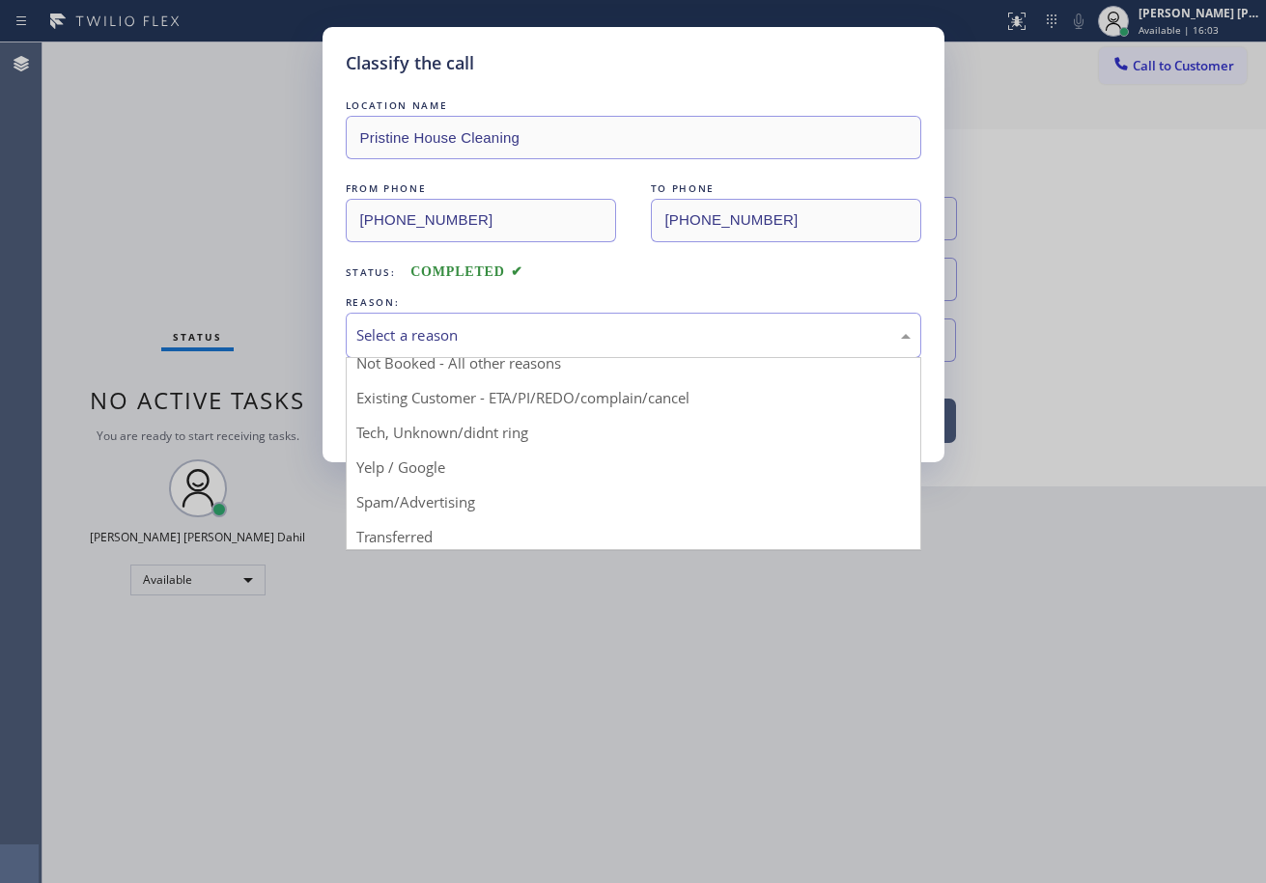
scroll to position [122, 0]
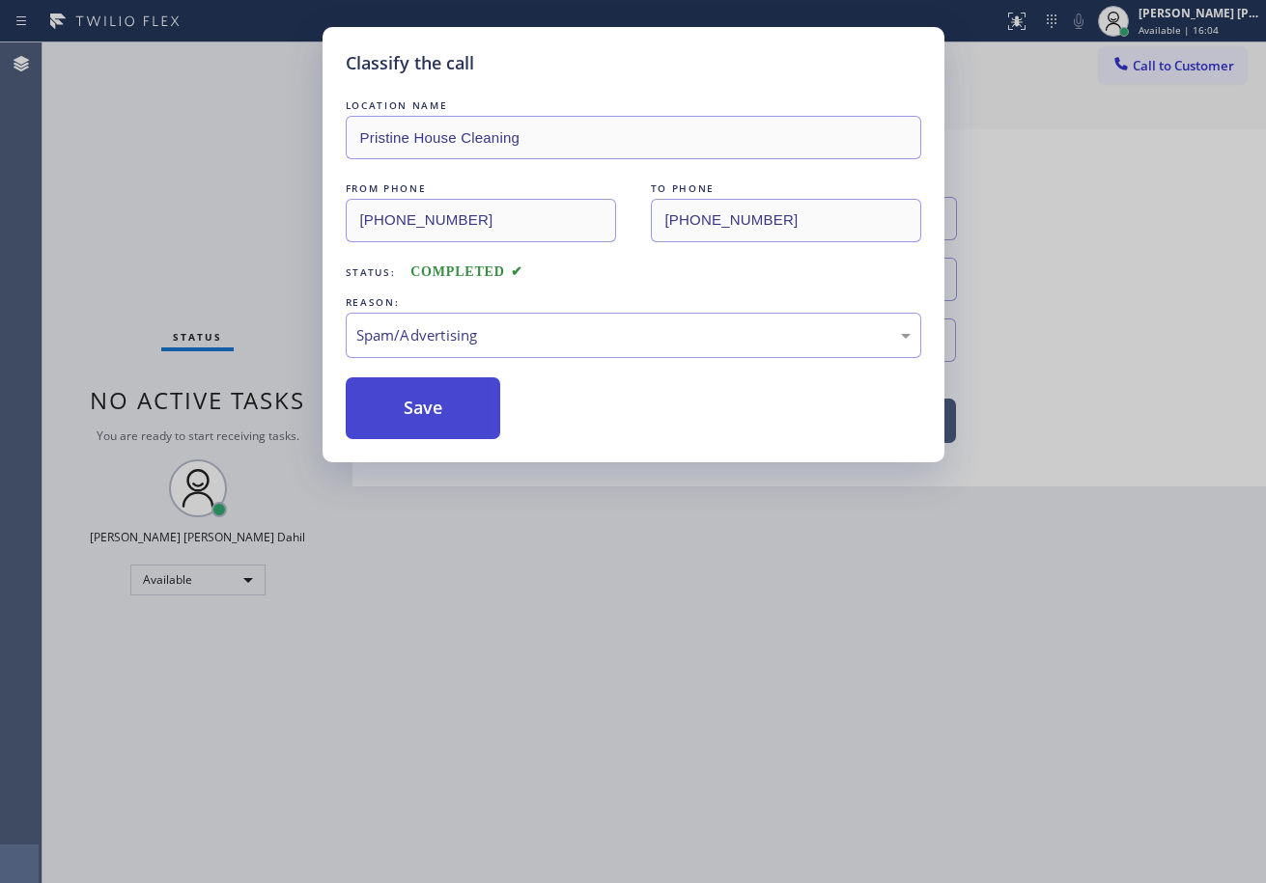
click at [416, 411] on button "Save" at bounding box center [423, 409] width 155 height 62
click at [415, 411] on button "Save" at bounding box center [423, 409] width 155 height 62
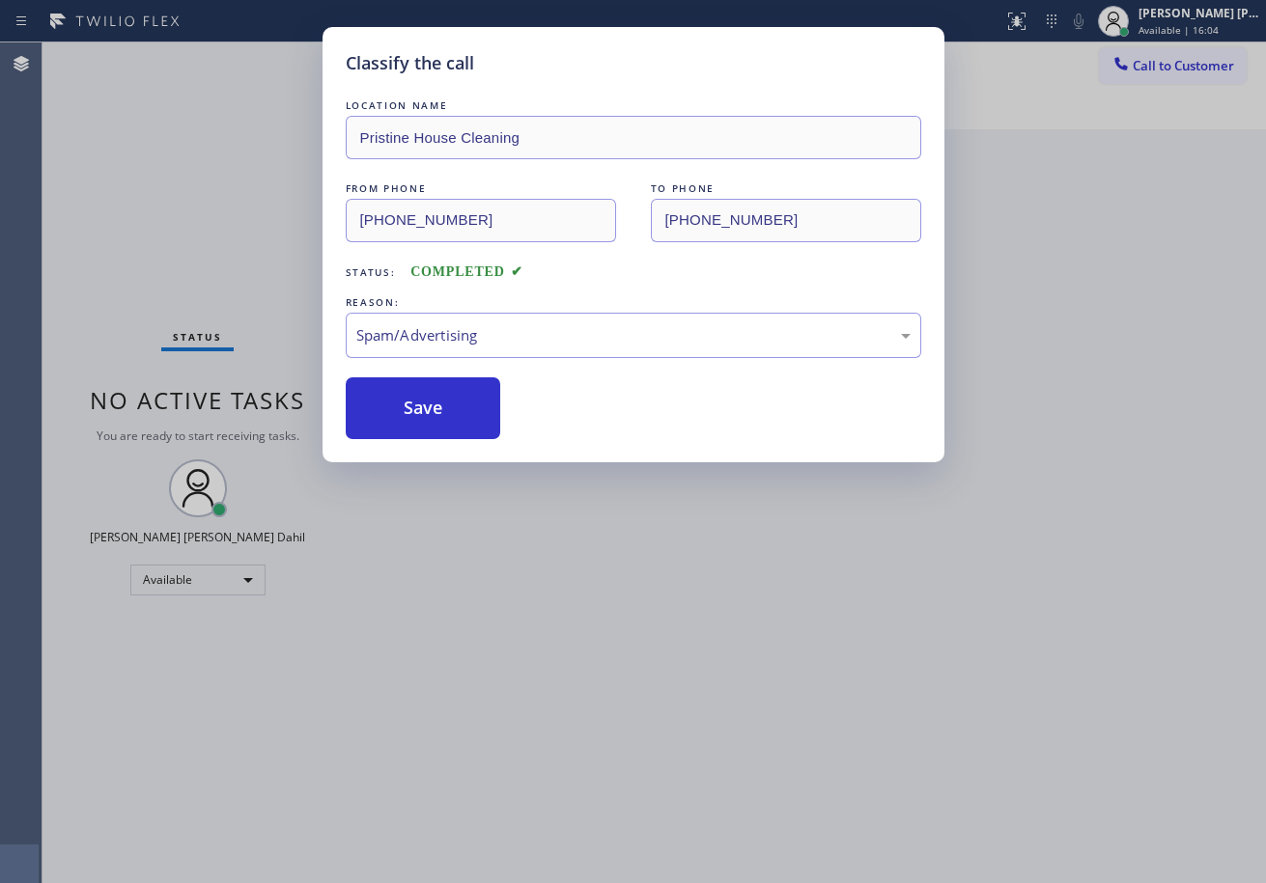
drag, startPoint x: 611, startPoint y: 609, endPoint x: 733, endPoint y: 642, distance: 126.0
click at [623, 610] on div "Classify the call LOCATION NAME Pristine House Cleaning FROM PHONE [PHONE_NUMBE…" at bounding box center [633, 441] width 1266 height 883
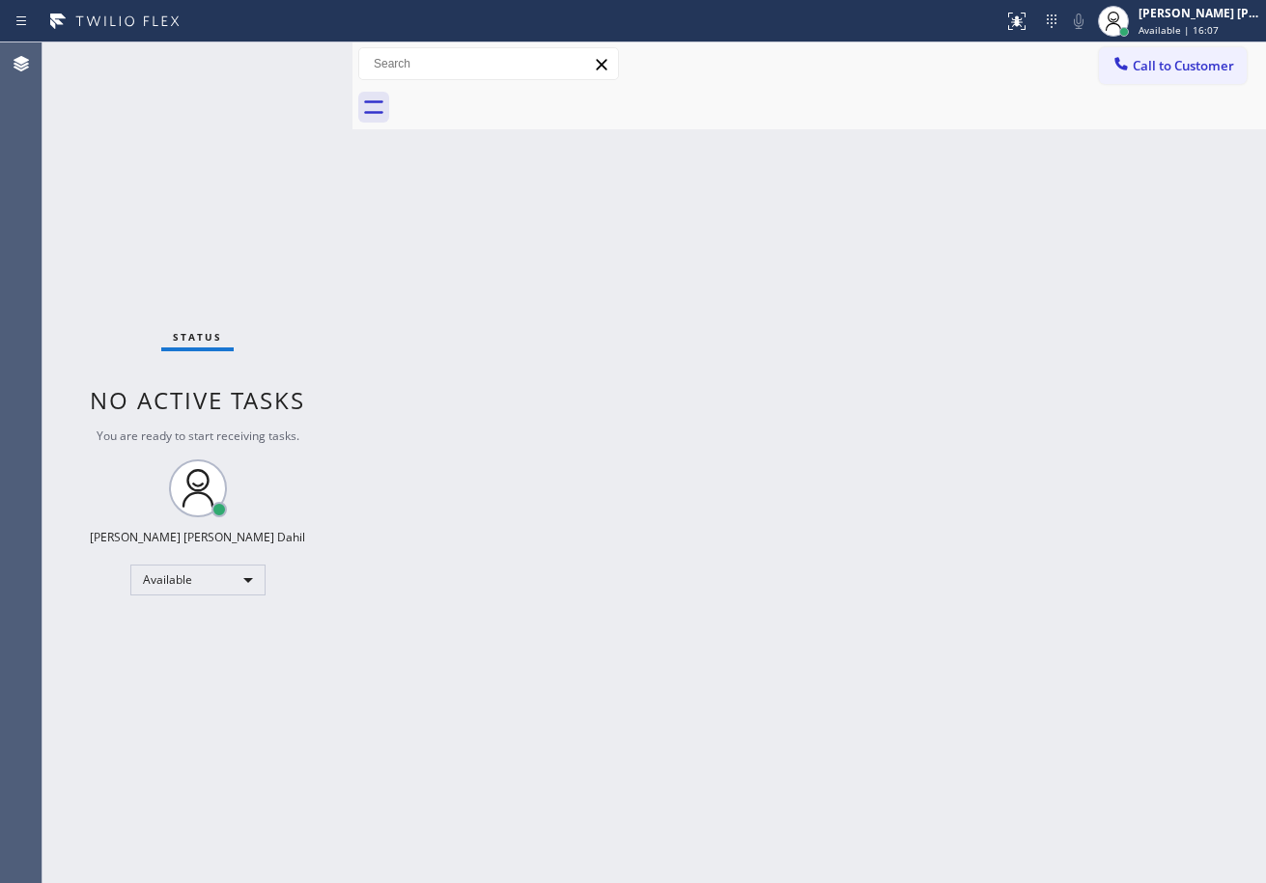
click at [807, 716] on div "Back to Dashboard Change Sender ID Customers Technicians Select a contact Outbo…" at bounding box center [808, 462] width 913 height 841
click at [823, 697] on div "Back to Dashboard Change Sender ID Customers Technicians Select a contact Outbo…" at bounding box center [808, 462] width 913 height 841
click at [771, 126] on div at bounding box center [830, 107] width 871 height 43
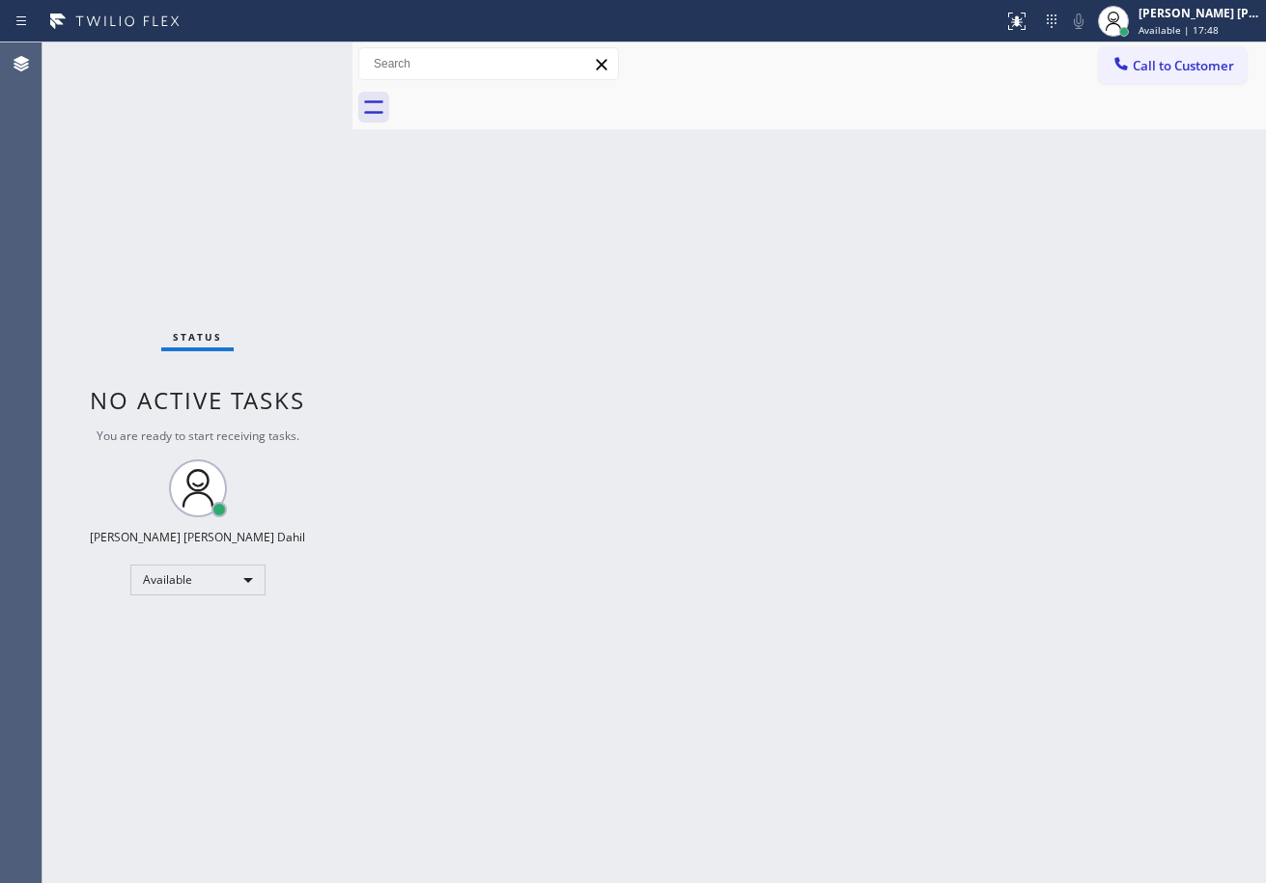
click at [771, 126] on div at bounding box center [830, 107] width 871 height 43
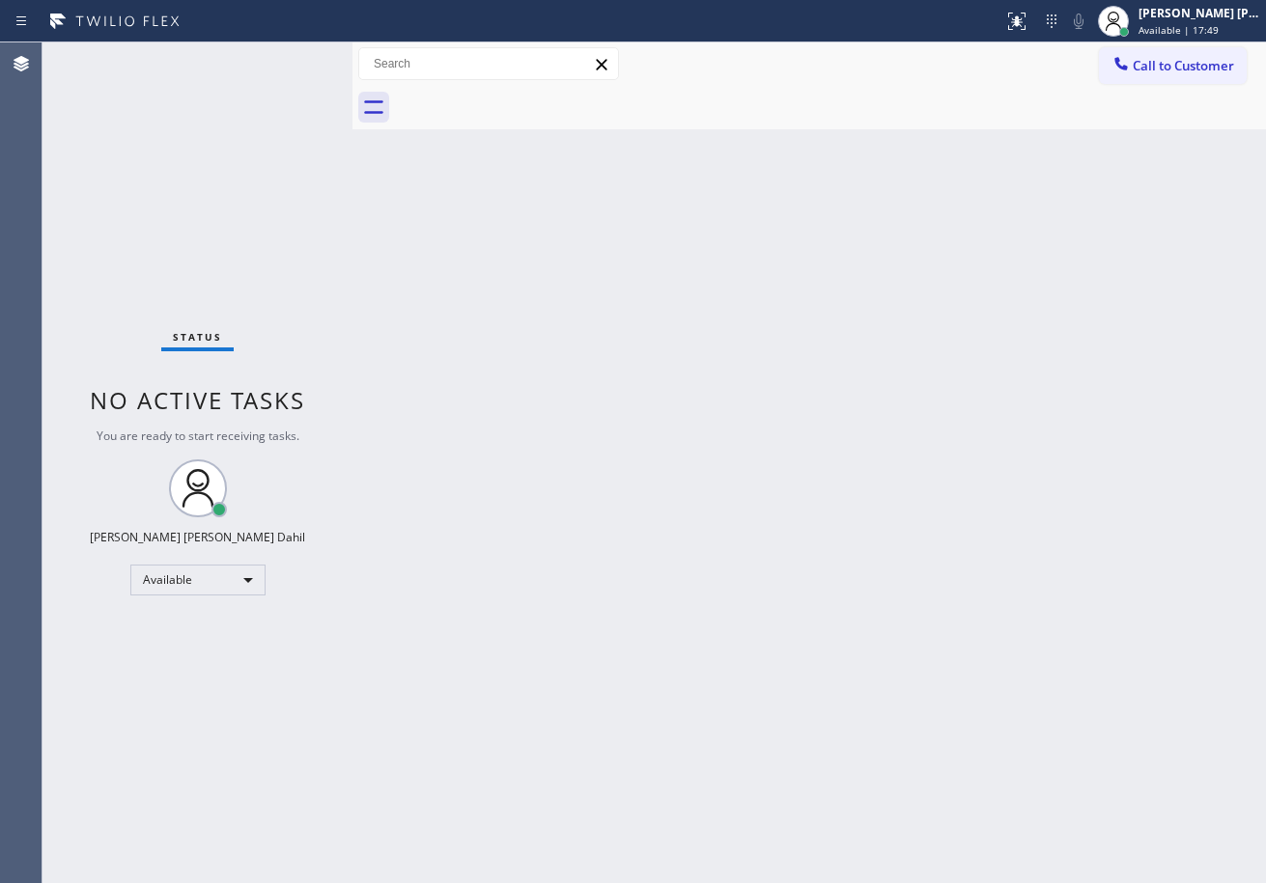
click at [771, 126] on div at bounding box center [830, 107] width 871 height 43
drag, startPoint x: 896, startPoint y: 360, endPoint x: 1048, endPoint y: 631, distance: 310.0
click at [897, 362] on div "Back to Dashboard Change Sender ID Customers Technicians Select a contact Outbo…" at bounding box center [808, 462] width 913 height 841
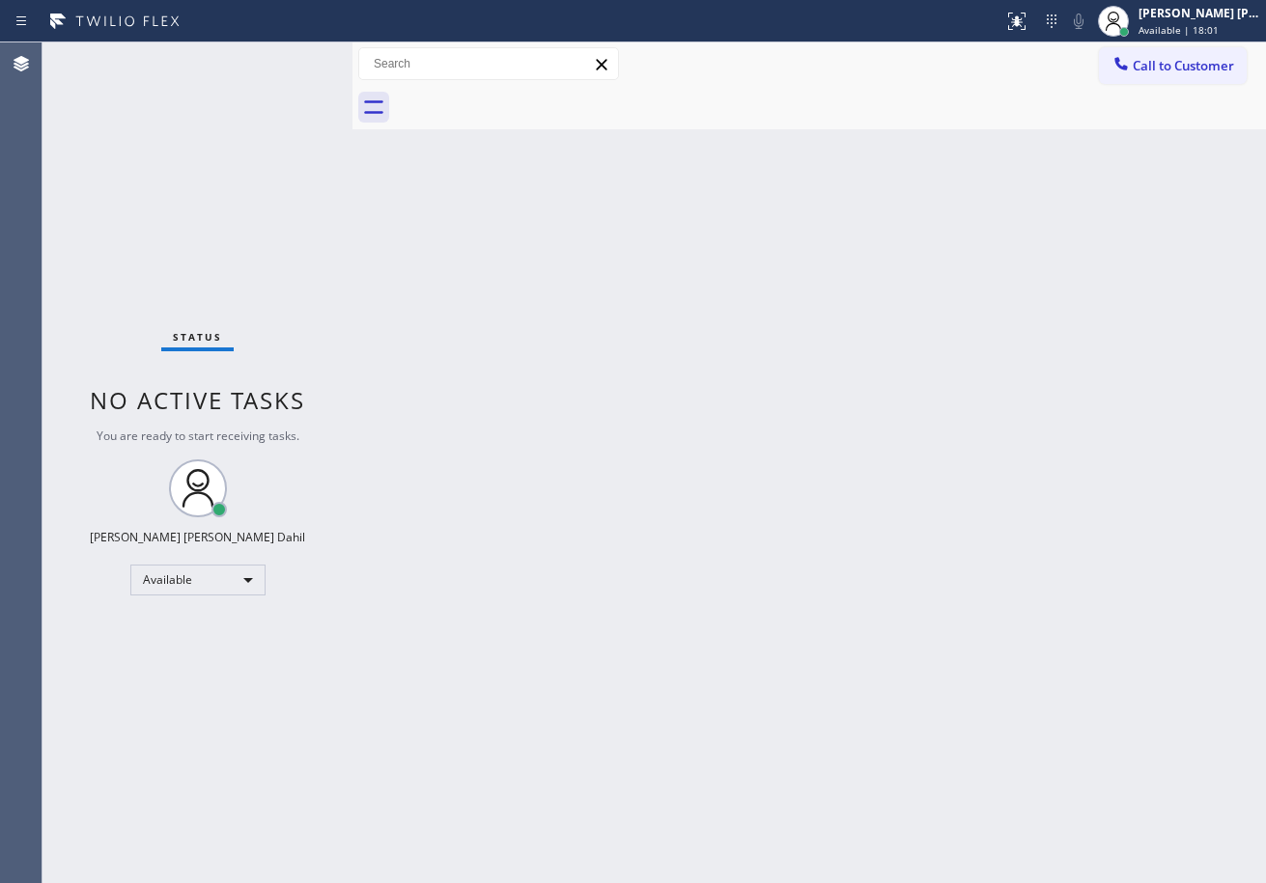
click at [643, 137] on div "Back to Dashboard Change Sender ID Customers Technicians Select a contact Outbo…" at bounding box center [808, 462] width 913 height 841
click at [671, 370] on div "Back to Dashboard Change Sender ID Customers Technicians Select a contact Outbo…" at bounding box center [808, 462] width 913 height 841
click at [759, 437] on div "Back to Dashboard Change Sender ID Customers Technicians Select a contact Outbo…" at bounding box center [808, 462] width 913 height 841
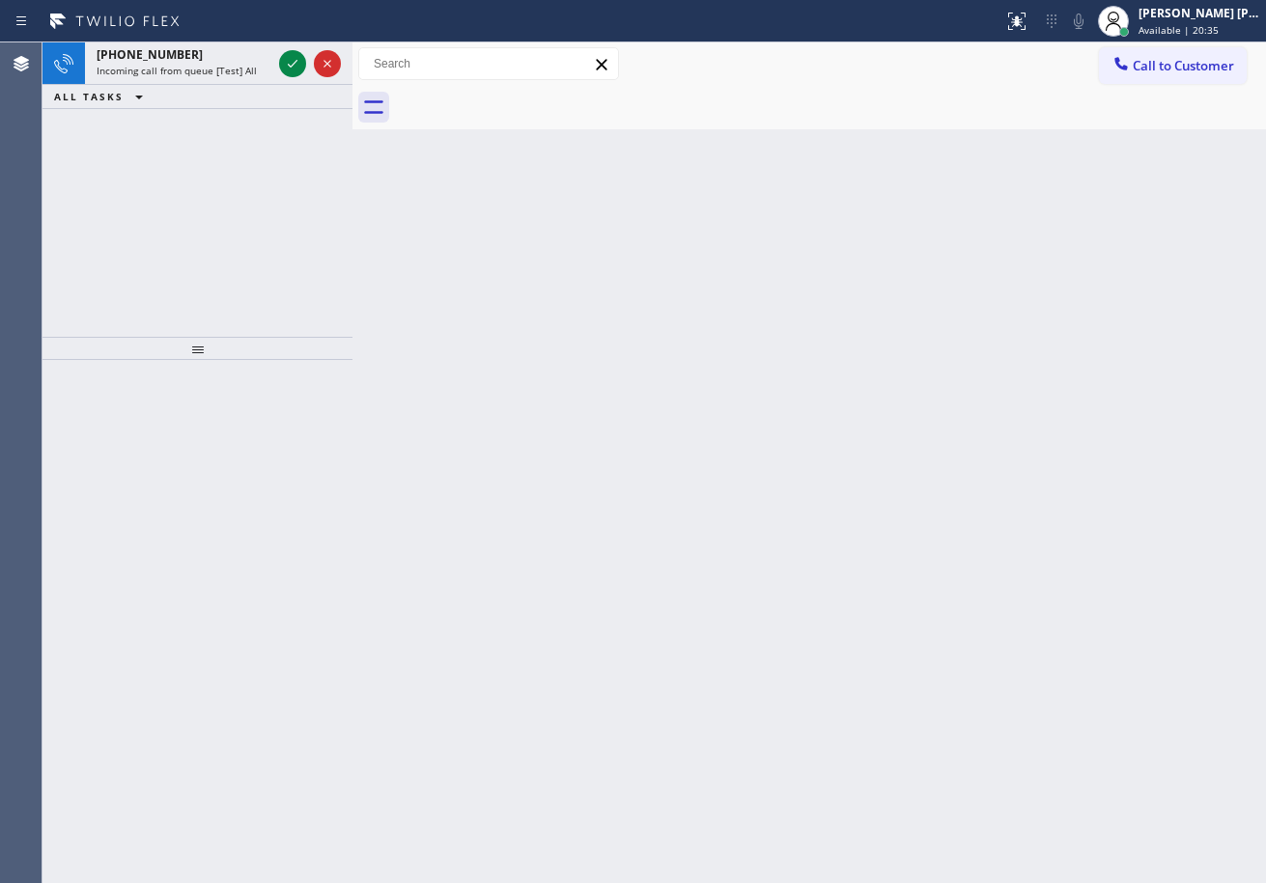
click at [759, 437] on div "Back to Dashboard Change Sender ID Customers Technicians Select a contact Outbo…" at bounding box center [808, 462] width 913 height 841
click at [131, 51] on span "[PHONE_NUMBER]" at bounding box center [150, 54] width 106 height 16
click at [132, 51] on span "[PHONE_NUMBER]" at bounding box center [150, 54] width 106 height 16
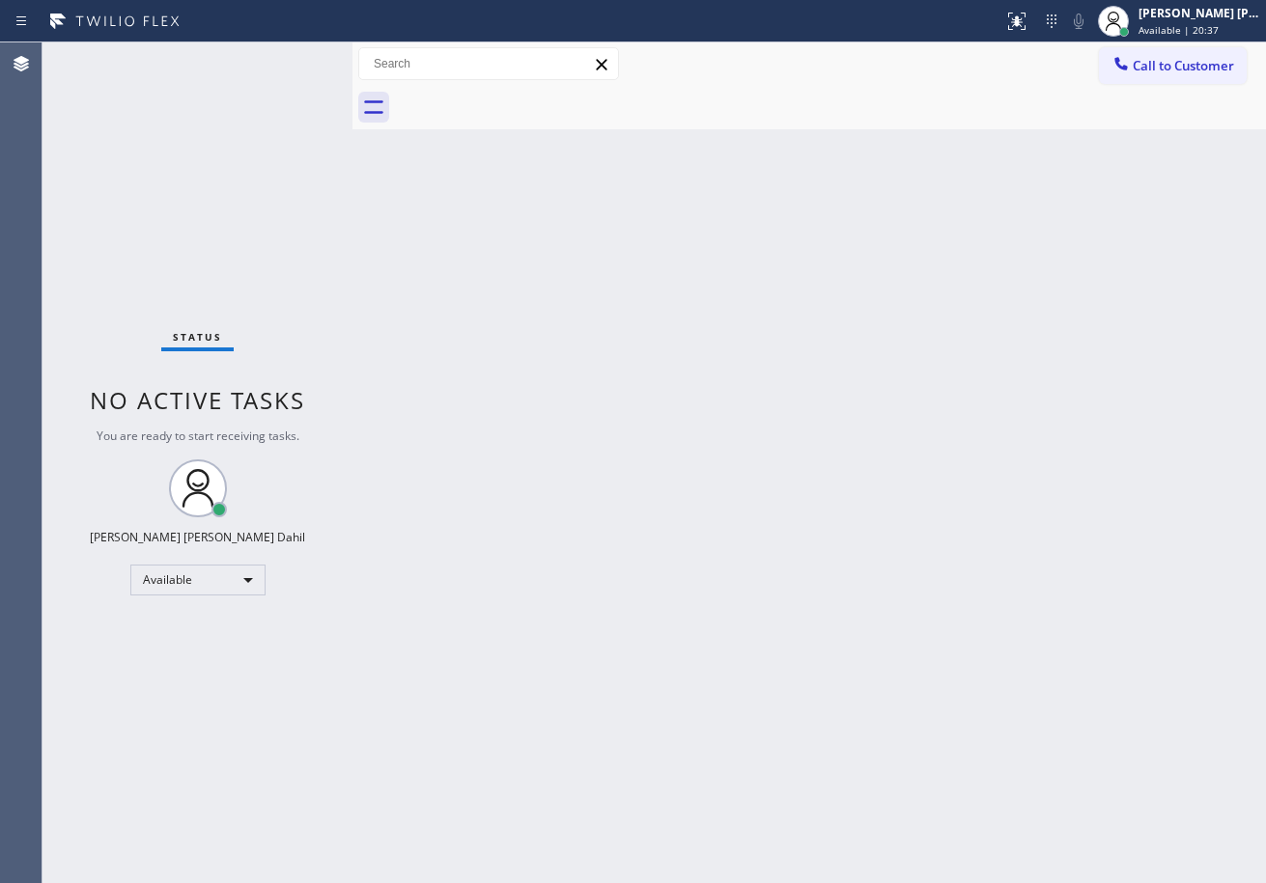
click at [134, 53] on div "Status No active tasks You are ready to start receiving tasks. [PERSON_NAME] [P…" at bounding box center [197, 462] width 310 height 841
click at [827, 419] on div "Back to Dashboard Change Sender ID Customers Technicians Select a contact Outbo…" at bounding box center [808, 462] width 913 height 841
click at [754, 476] on div "Back to Dashboard Change Sender ID Customers Technicians Select a contact Outbo…" at bounding box center [808, 462] width 913 height 841
click at [761, 480] on div "Back to Dashboard Change Sender ID Customers Technicians Select a contact Outbo…" at bounding box center [808, 462] width 913 height 841
click at [1036, 846] on div "Back to Dashboard Change Sender ID Customers Technicians Select a contact Outbo…" at bounding box center [808, 462] width 913 height 841
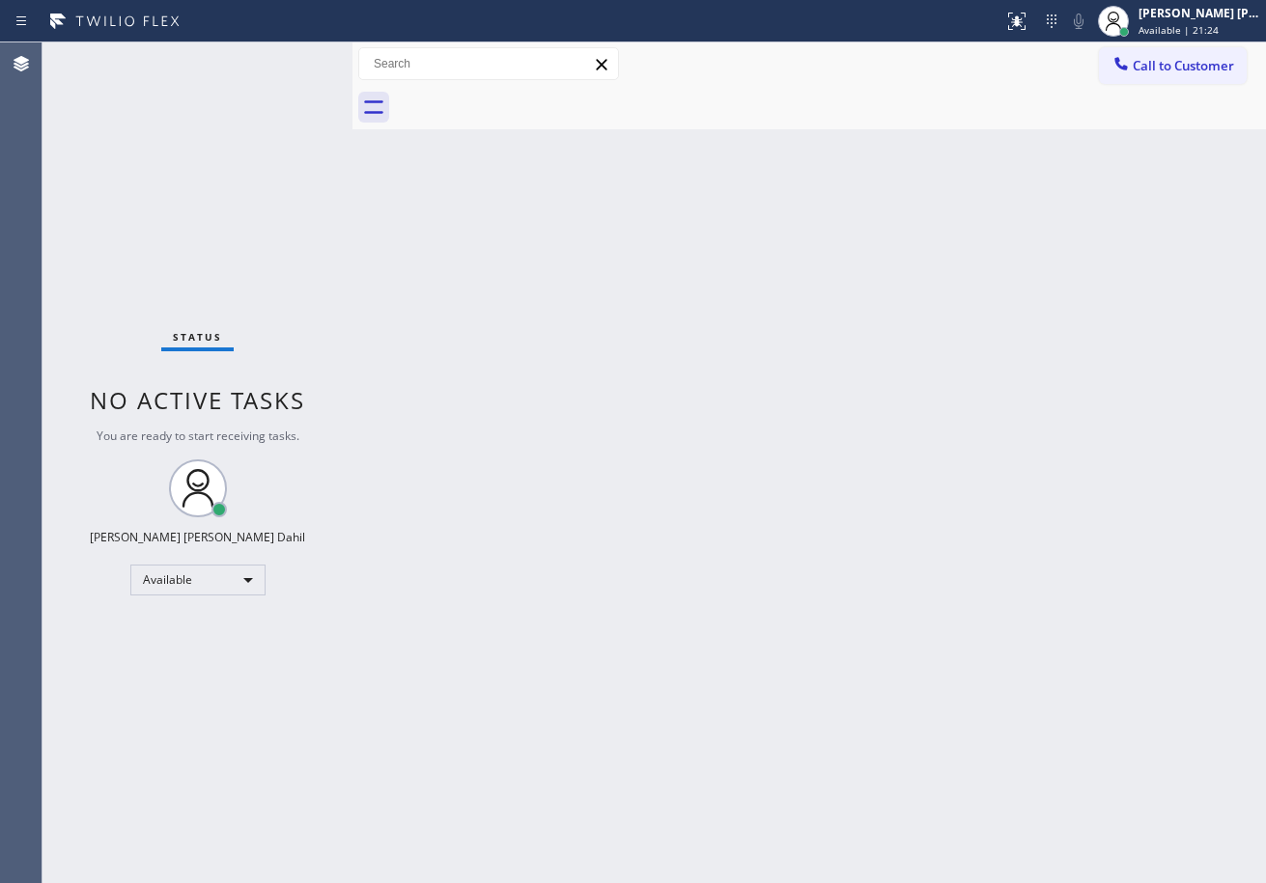
click at [253, 57] on div "Status No active tasks You are ready to start receiving tasks. [PERSON_NAME] [P…" at bounding box center [197, 462] width 310 height 841
drag, startPoint x: 855, startPoint y: 390, endPoint x: 1239, endPoint y: 658, distance: 468.2
click at [856, 414] on div "Back to Dashboard Change Sender ID Customers Technicians Select a contact Outbo…" at bounding box center [808, 462] width 913 height 841
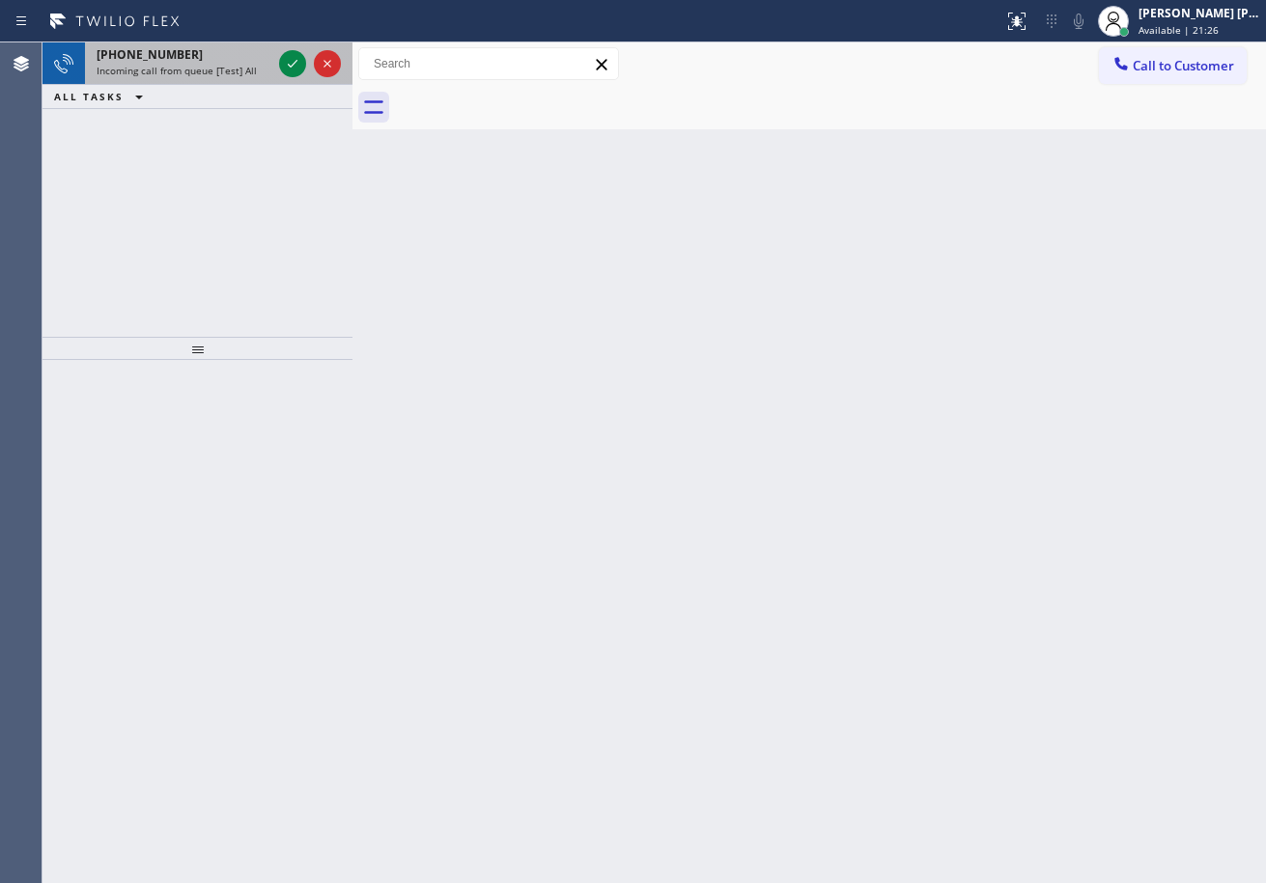
click at [252, 75] on div "Incoming call from queue [Test] All" at bounding box center [184, 71] width 175 height 14
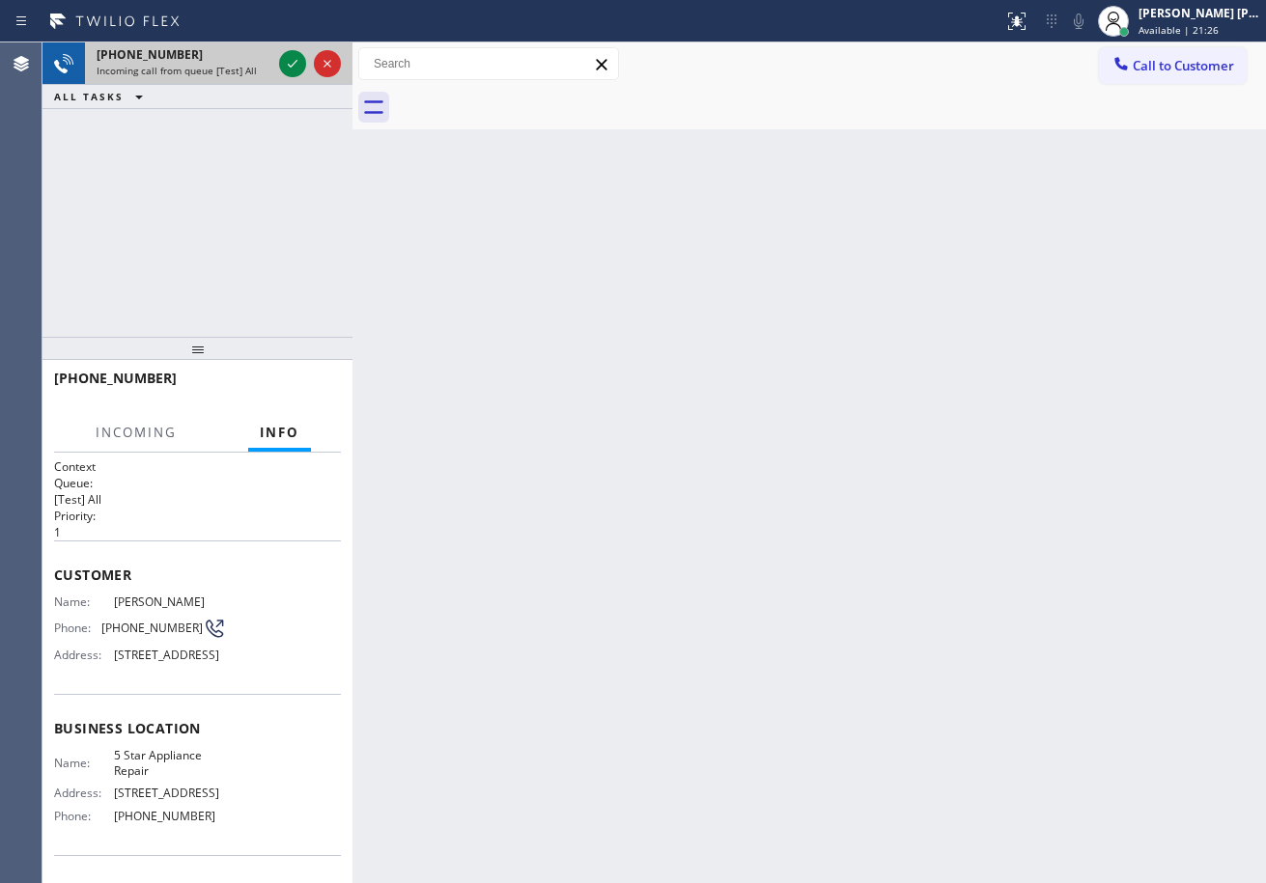
click at [252, 75] on div "Incoming call from queue [Test] All" at bounding box center [184, 71] width 175 height 14
click at [251, 76] on span "Incoming call from queue [Test] All" at bounding box center [177, 71] width 160 height 14
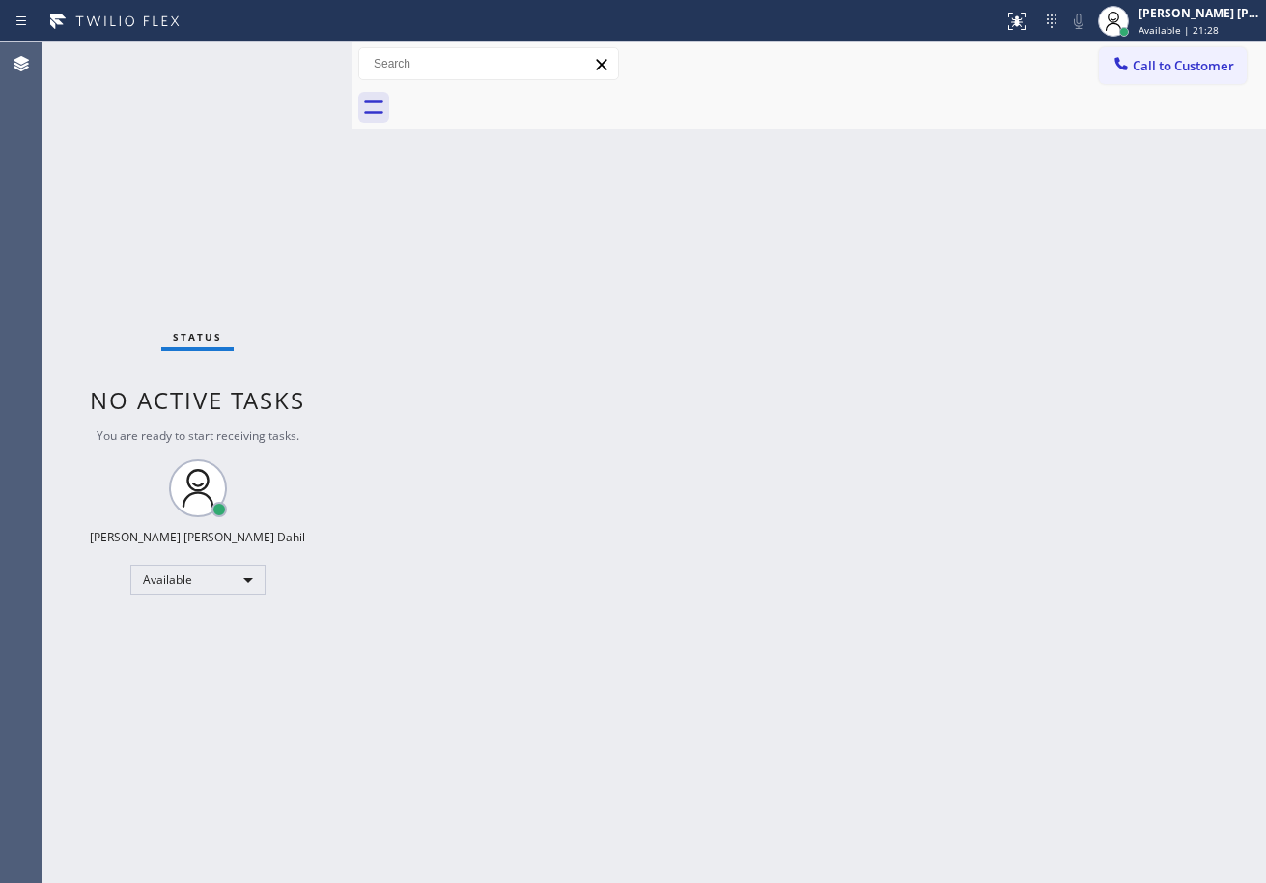
click at [286, 68] on div "Status No active tasks You are ready to start receiving tasks. [PERSON_NAME] [P…" at bounding box center [197, 462] width 310 height 841
click at [287, 68] on div "Status No active tasks You are ready to start receiving tasks. [PERSON_NAME] [P…" at bounding box center [197, 462] width 310 height 841
drag, startPoint x: 478, startPoint y: 266, endPoint x: 535, endPoint y: 312, distance: 73.4
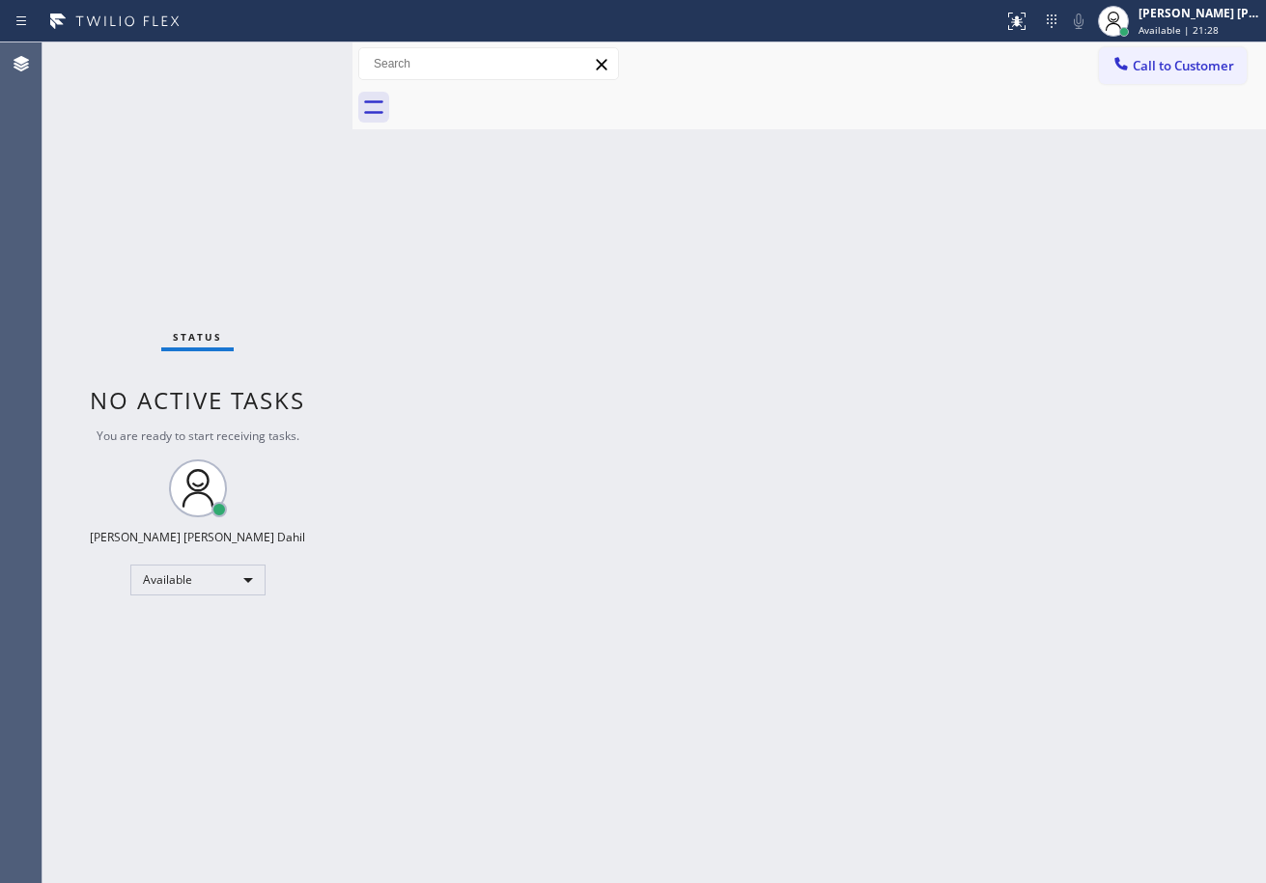
click at [507, 289] on div "Back to Dashboard Change Sender ID Customers Technicians Select a contact Outbo…" at bounding box center [808, 462] width 913 height 841
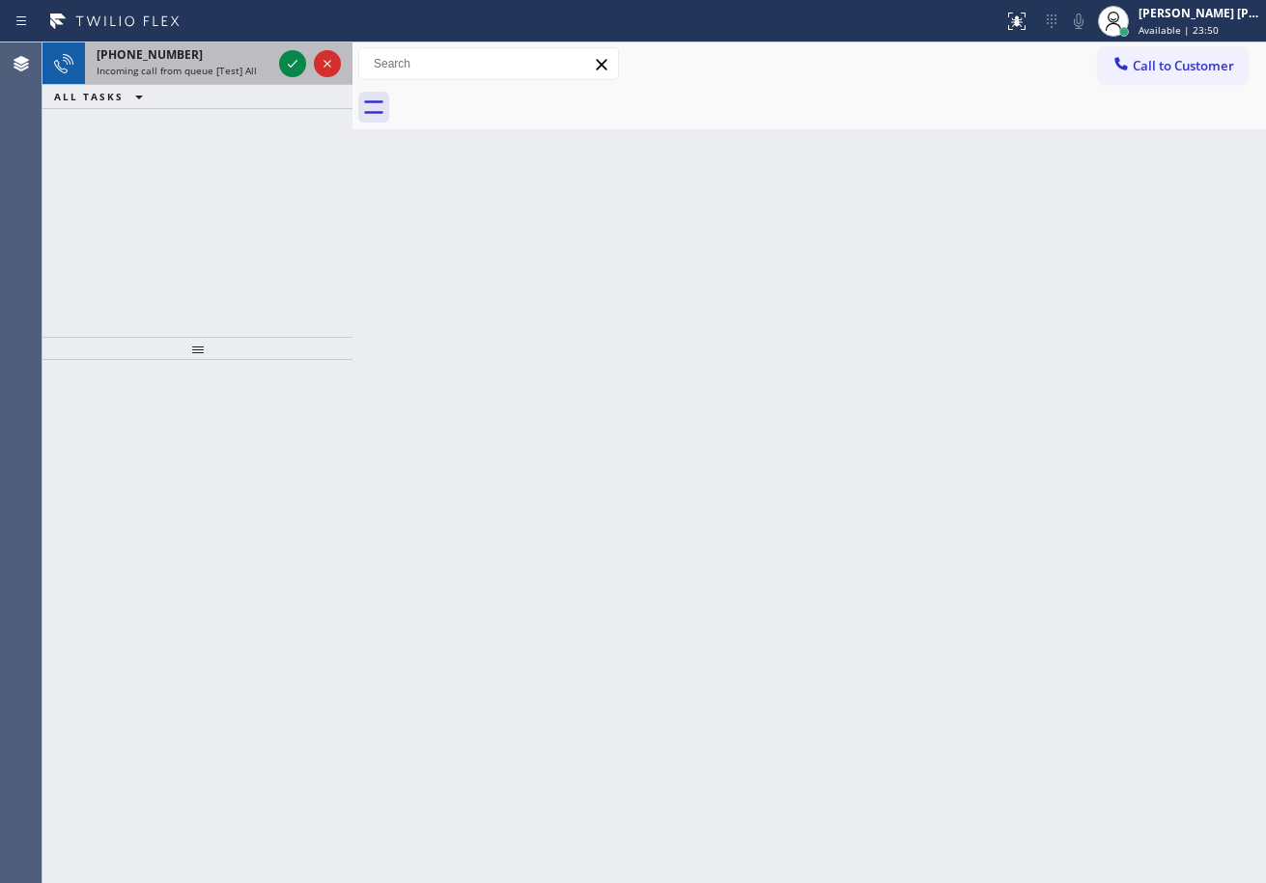
click at [251, 53] on div "[PHONE_NUMBER]" at bounding box center [184, 54] width 175 height 16
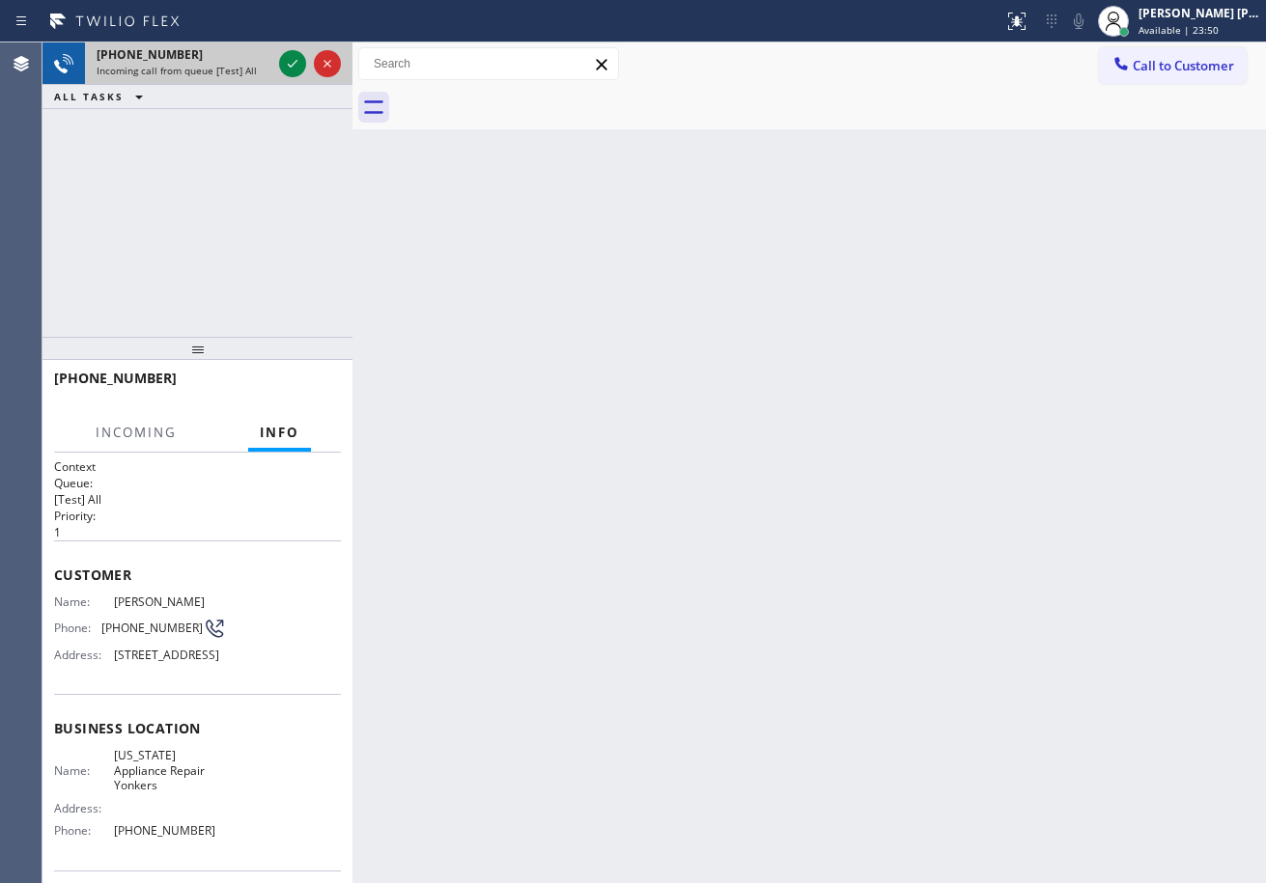
click at [251, 53] on div "[PHONE_NUMBER]" at bounding box center [184, 54] width 175 height 16
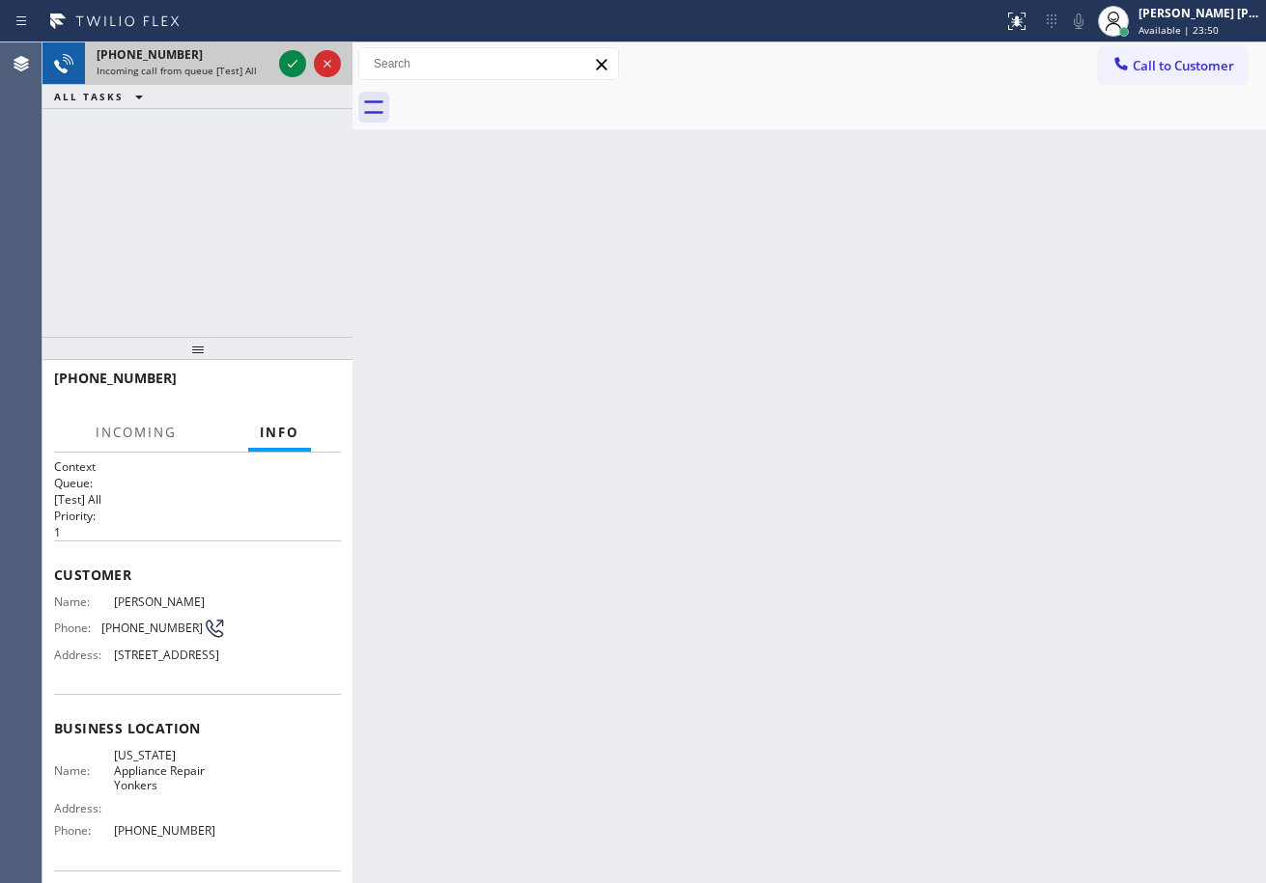
click at [251, 53] on div "[PHONE_NUMBER]" at bounding box center [184, 54] width 175 height 16
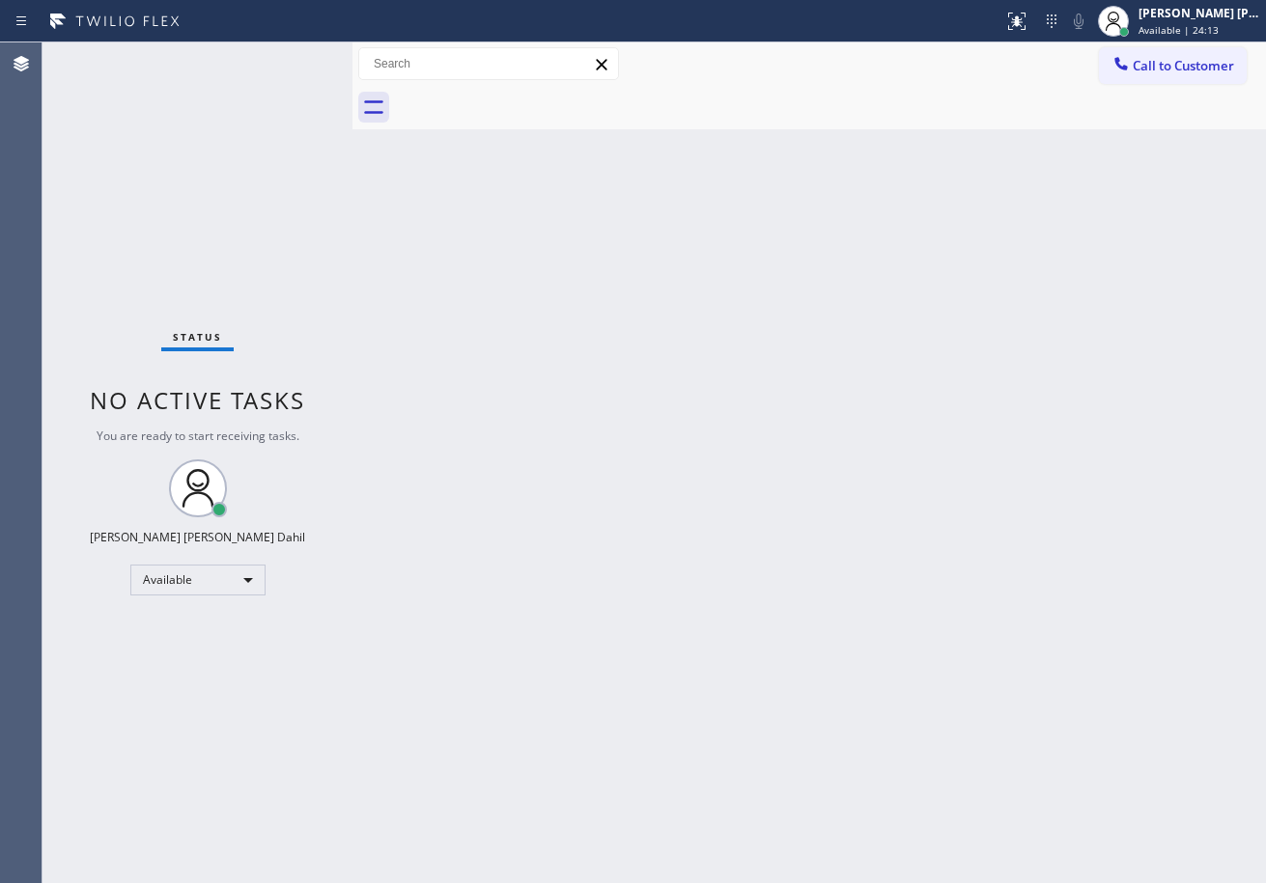
click at [875, 358] on div "Back to Dashboard Change Sender ID Customers Technicians Select a contact Outbo…" at bounding box center [808, 462] width 913 height 841
click at [1054, 710] on div "Back to Dashboard Change Sender ID Customers Technicians Select a contact Outbo…" at bounding box center [808, 462] width 913 height 841
click at [264, 76] on div "Status No active tasks You are ready to start receiving tasks. [PERSON_NAME] [P…" at bounding box center [197, 462] width 310 height 841
click at [916, 718] on div "Back to Dashboard Change Sender ID Customers Technicians Select a contact Outbo…" at bounding box center [808, 462] width 913 height 841
click at [731, 526] on div "Back to Dashboard Change Sender ID Customers Technicians Select a contact Outbo…" at bounding box center [808, 462] width 913 height 841
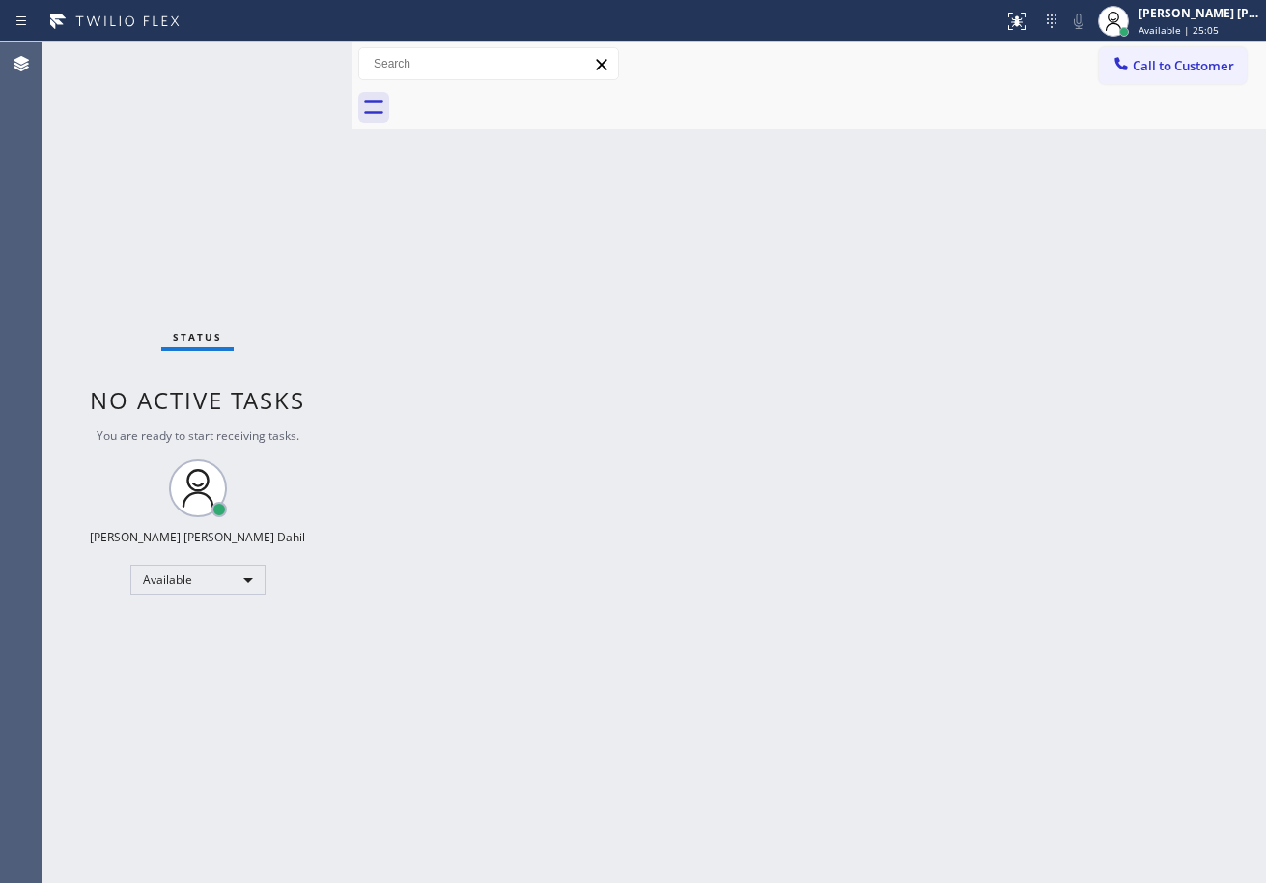
click at [843, 624] on div "Back to Dashboard Change Sender ID Customers Technicians Select a contact Outbo…" at bounding box center [808, 462] width 913 height 841
click at [912, 116] on div at bounding box center [830, 107] width 871 height 43
drag, startPoint x: 469, startPoint y: 342, endPoint x: 670, endPoint y: 658, distance: 374.2
click at [470, 339] on div "Back to Dashboard Change Sender ID Customers Technicians Select a contact Outbo…" at bounding box center [808, 462] width 913 height 841
click at [910, 112] on div at bounding box center [830, 107] width 871 height 43
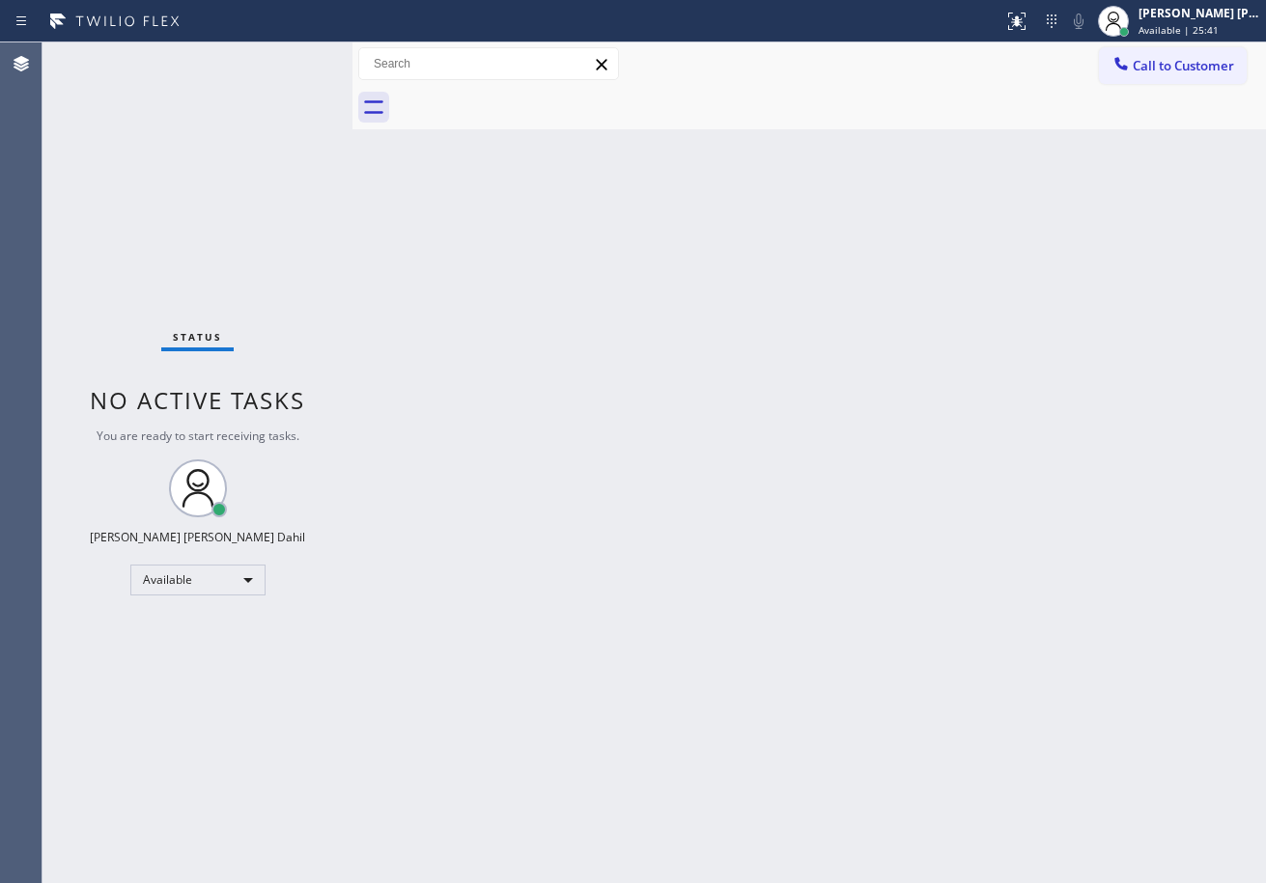
click at [778, 651] on div "Back to Dashboard Change Sender ID Customers Technicians Select a contact Outbo…" at bounding box center [808, 462] width 913 height 841
click at [781, 652] on div "Back to Dashboard Change Sender ID Customers Technicians Select a contact Outbo…" at bounding box center [808, 462] width 913 height 841
drag, startPoint x: 414, startPoint y: 103, endPoint x: 407, endPoint y: 131, distance: 28.8
click at [413, 104] on div at bounding box center [830, 107] width 871 height 43
click at [940, 568] on div "Back to Dashboard Change Sender ID Customers Technicians Select a contact Outbo…" at bounding box center [808, 462] width 913 height 841
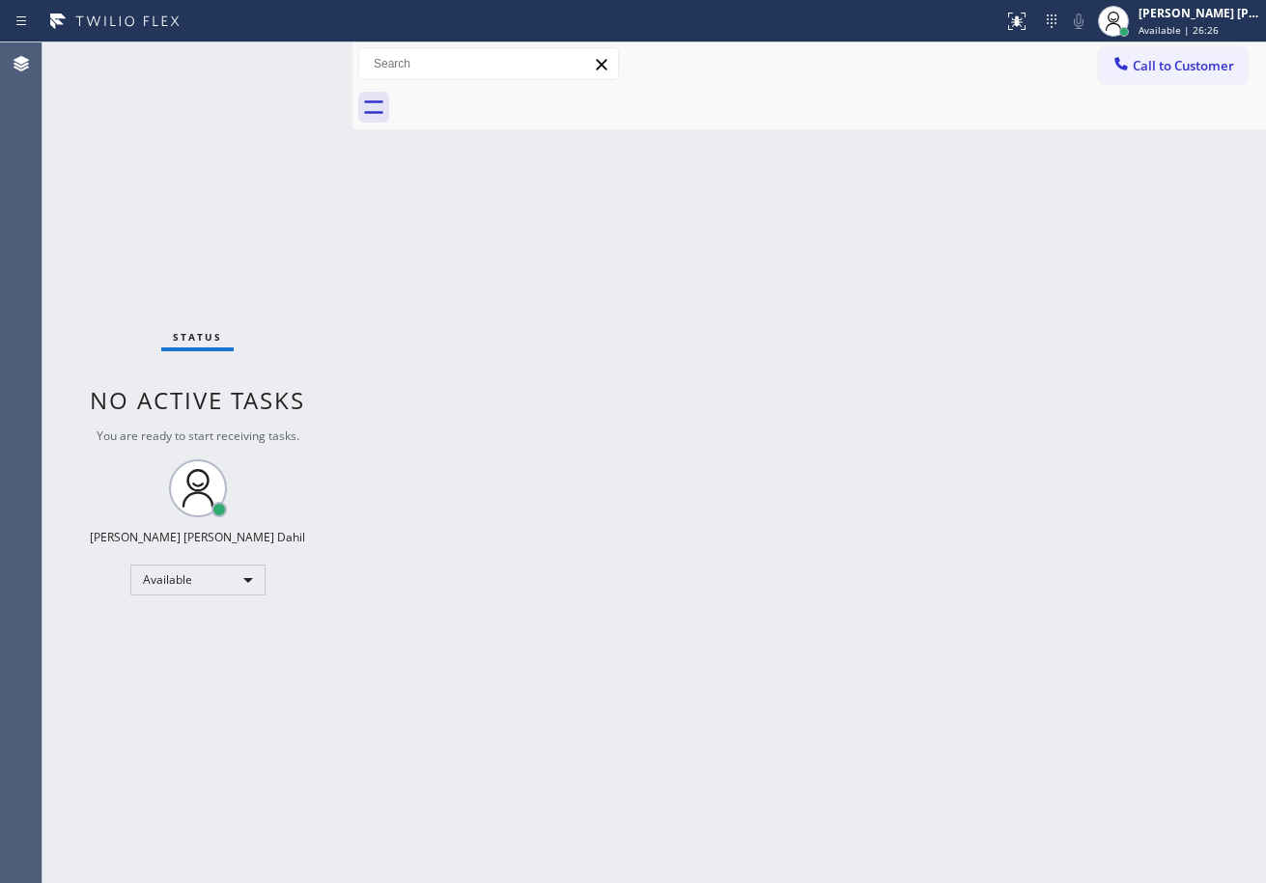
click at [645, 639] on div "Back to Dashboard Change Sender ID Customers Technicians Select a contact Outbo…" at bounding box center [808, 462] width 913 height 841
click at [507, 687] on div "Back to Dashboard Change Sender ID Customers Technicians Select a contact Outbo…" at bounding box center [808, 462] width 913 height 841
click at [263, 131] on div "Status No active tasks You are ready to start receiving tasks. [PERSON_NAME] [P…" at bounding box center [197, 462] width 310 height 841
click at [261, 131] on div "Status No active tasks You are ready to start receiving tasks. [PERSON_NAME] [P…" at bounding box center [197, 462] width 310 height 841
drag, startPoint x: 795, startPoint y: 470, endPoint x: 895, endPoint y: 558, distance: 133.4
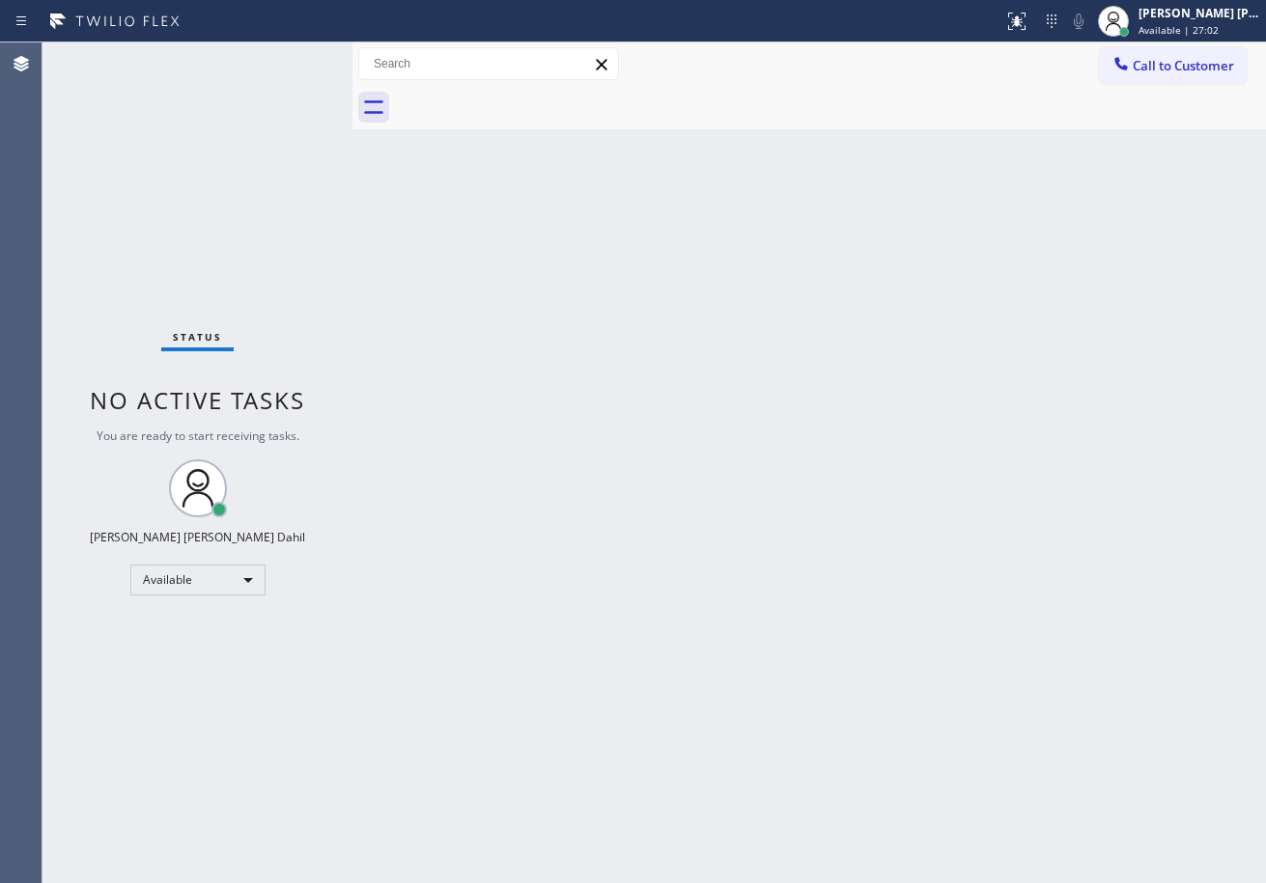
click at [823, 493] on div "Back to Dashboard Change Sender ID Customers Technicians Select a contact Outbo…" at bounding box center [808, 462] width 913 height 841
drag, startPoint x: 802, startPoint y: 649, endPoint x: 964, endPoint y: 703, distance: 170.1
click at [783, 644] on div "Back to Dashboard Change Sender ID Customers Technicians Select a contact Outbo…" at bounding box center [808, 462] width 913 height 841
drag, startPoint x: 1100, startPoint y: 740, endPoint x: 1085, endPoint y: 754, distance: 20.5
click at [1098, 740] on div "Back to Dashboard Change Sender ID Customers Technicians Select a contact Outbo…" at bounding box center [808, 462] width 913 height 841
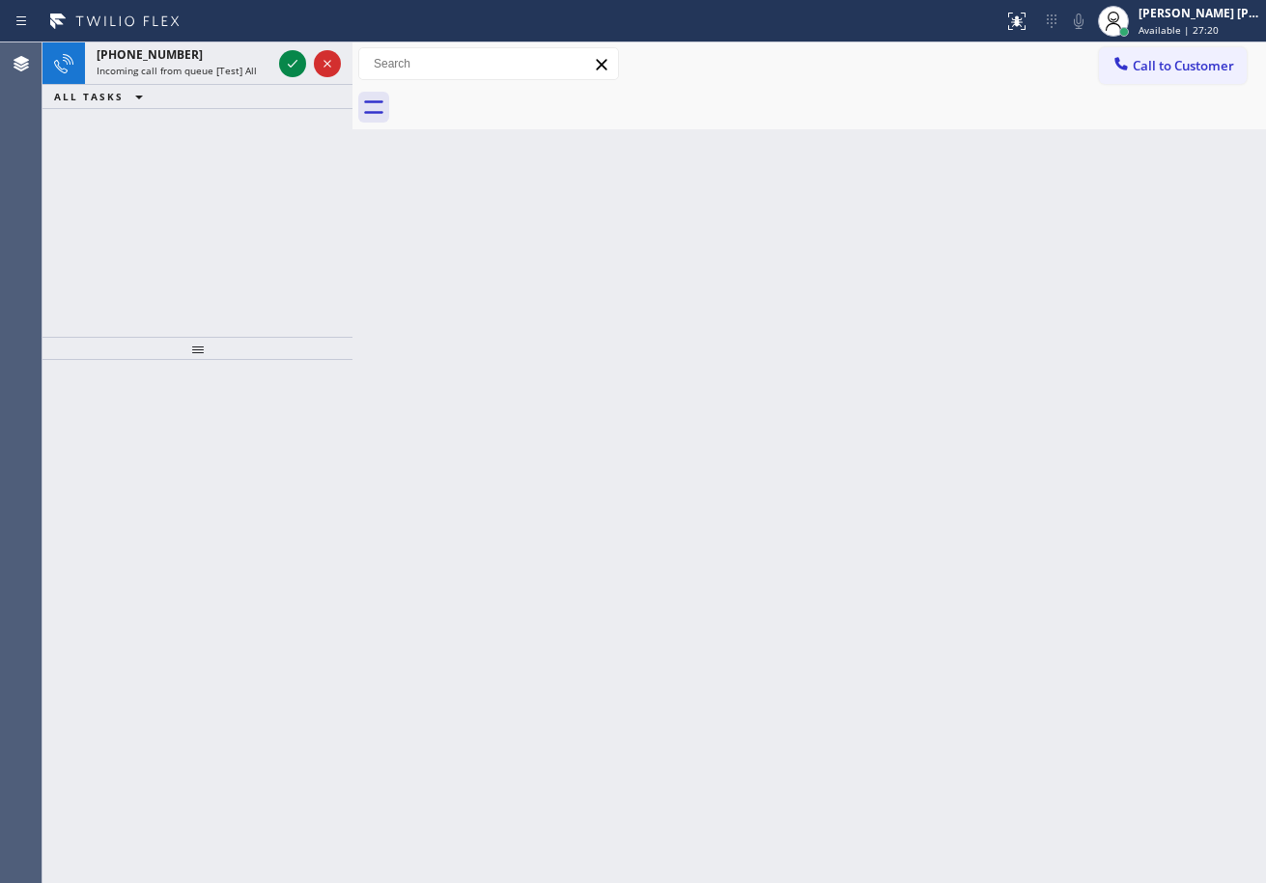
drag, startPoint x: 843, startPoint y: 600, endPoint x: 832, endPoint y: 580, distance: 22.0
click at [850, 601] on div "Back to Dashboard Change Sender ID Customers Technicians Select a contact Outbo…" at bounding box center [808, 462] width 913 height 841
click at [198, 68] on span "Incoming call from queue [Test] All" at bounding box center [177, 71] width 160 height 14
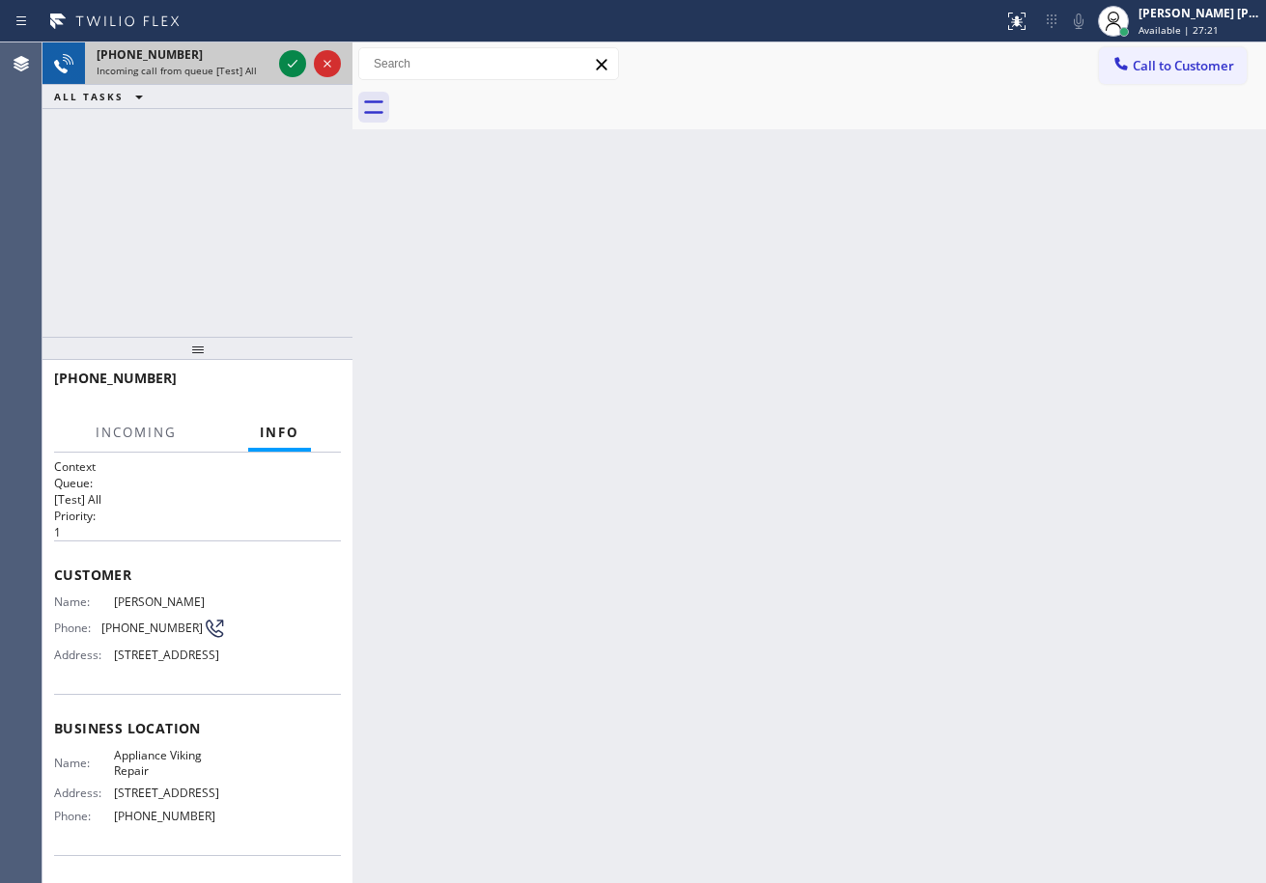
click at [198, 68] on span "Incoming call from queue [Test] All" at bounding box center [177, 71] width 160 height 14
click at [199, 67] on span "Incoming call from queue [Test] All" at bounding box center [177, 71] width 160 height 14
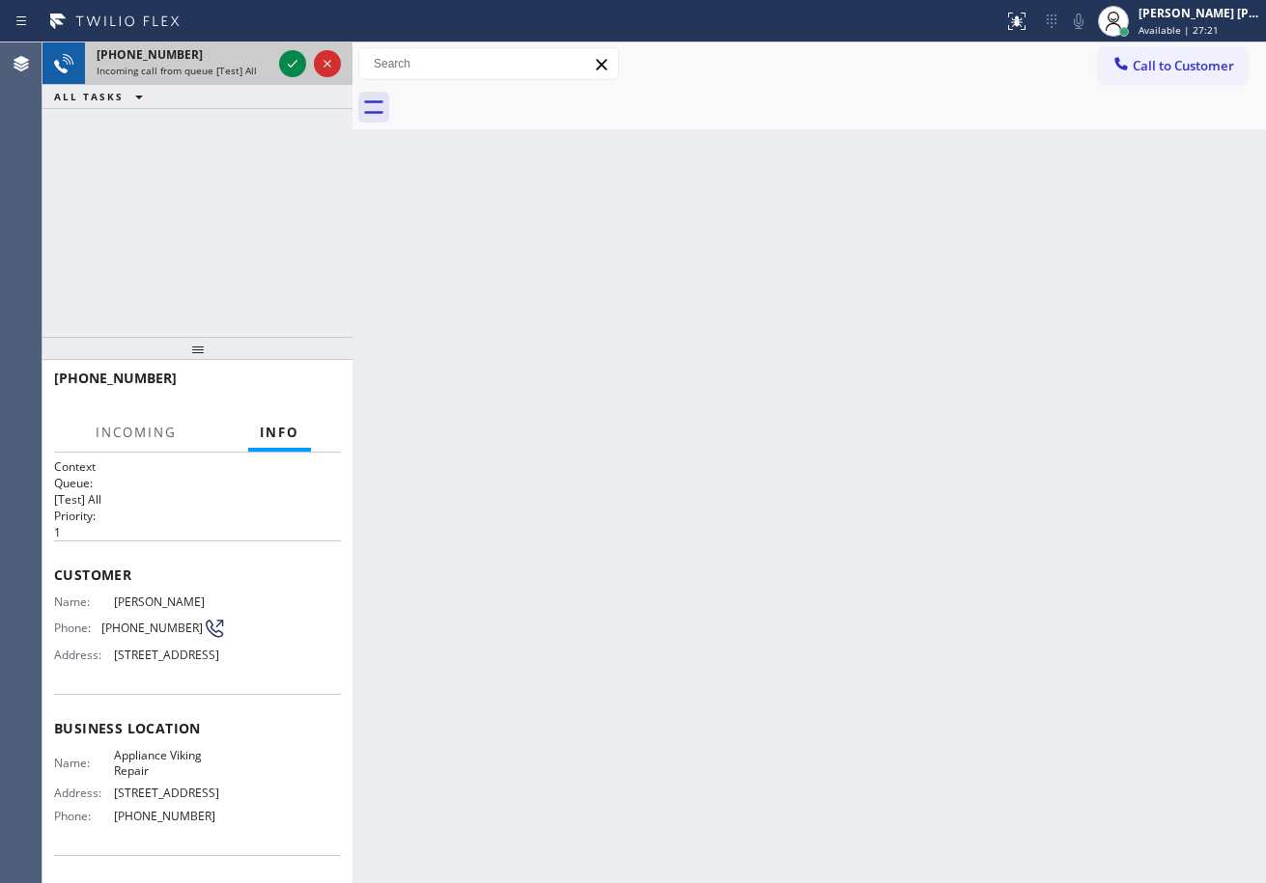
click at [199, 67] on span "Incoming call from queue [Test] All" at bounding box center [177, 71] width 160 height 14
click at [294, 59] on icon at bounding box center [292, 63] width 23 height 23
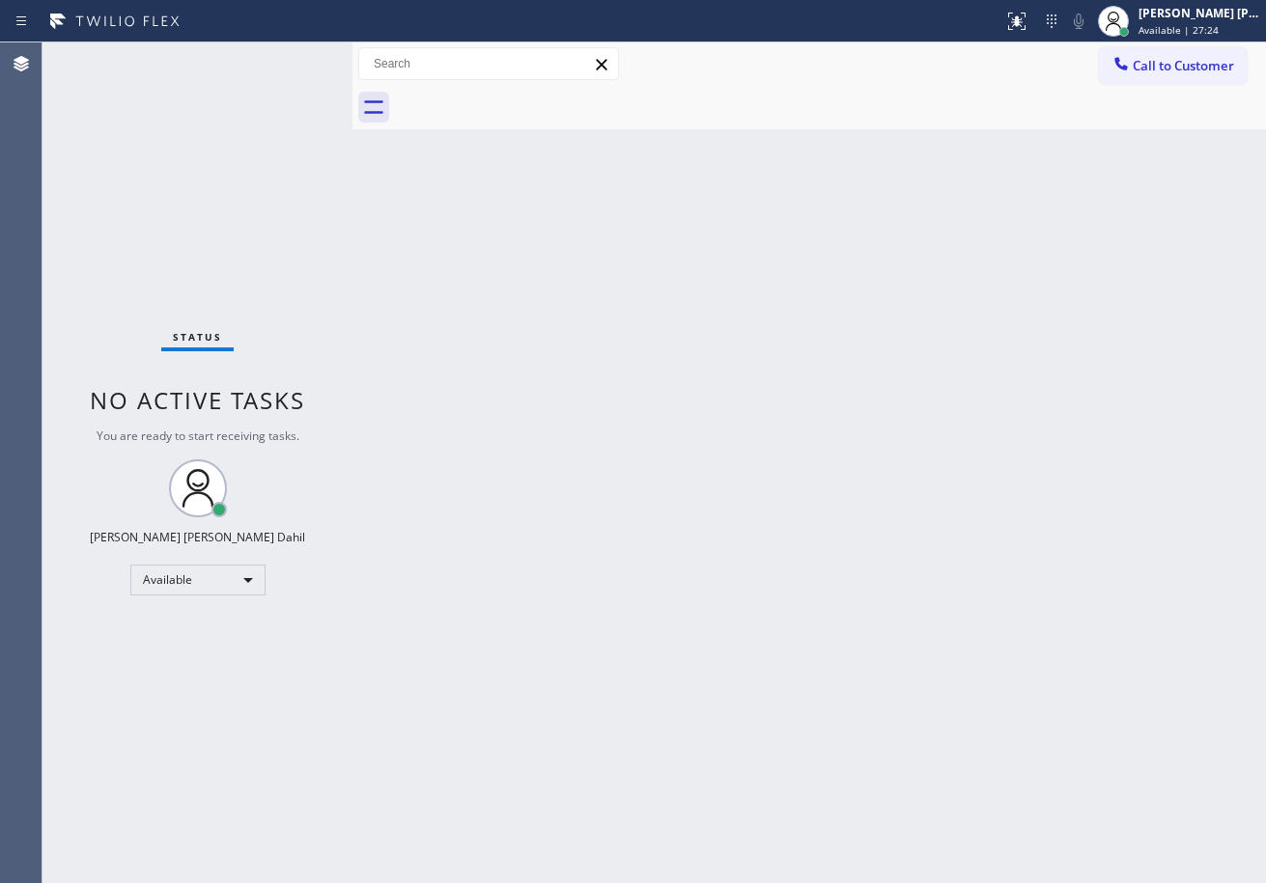
click at [294, 59] on div "Status No active tasks You are ready to start receiving tasks. [PERSON_NAME] [P…" at bounding box center [197, 462] width 310 height 841
click at [765, 604] on div "Back to Dashboard Change Sender ID Customers Technicians Select a contact Outbo…" at bounding box center [808, 462] width 913 height 841
click at [766, 605] on div "Back to Dashboard Change Sender ID Customers Technicians Select a contact Outbo…" at bounding box center [808, 462] width 913 height 841
click at [1028, 32] on icon at bounding box center [1016, 21] width 23 height 23
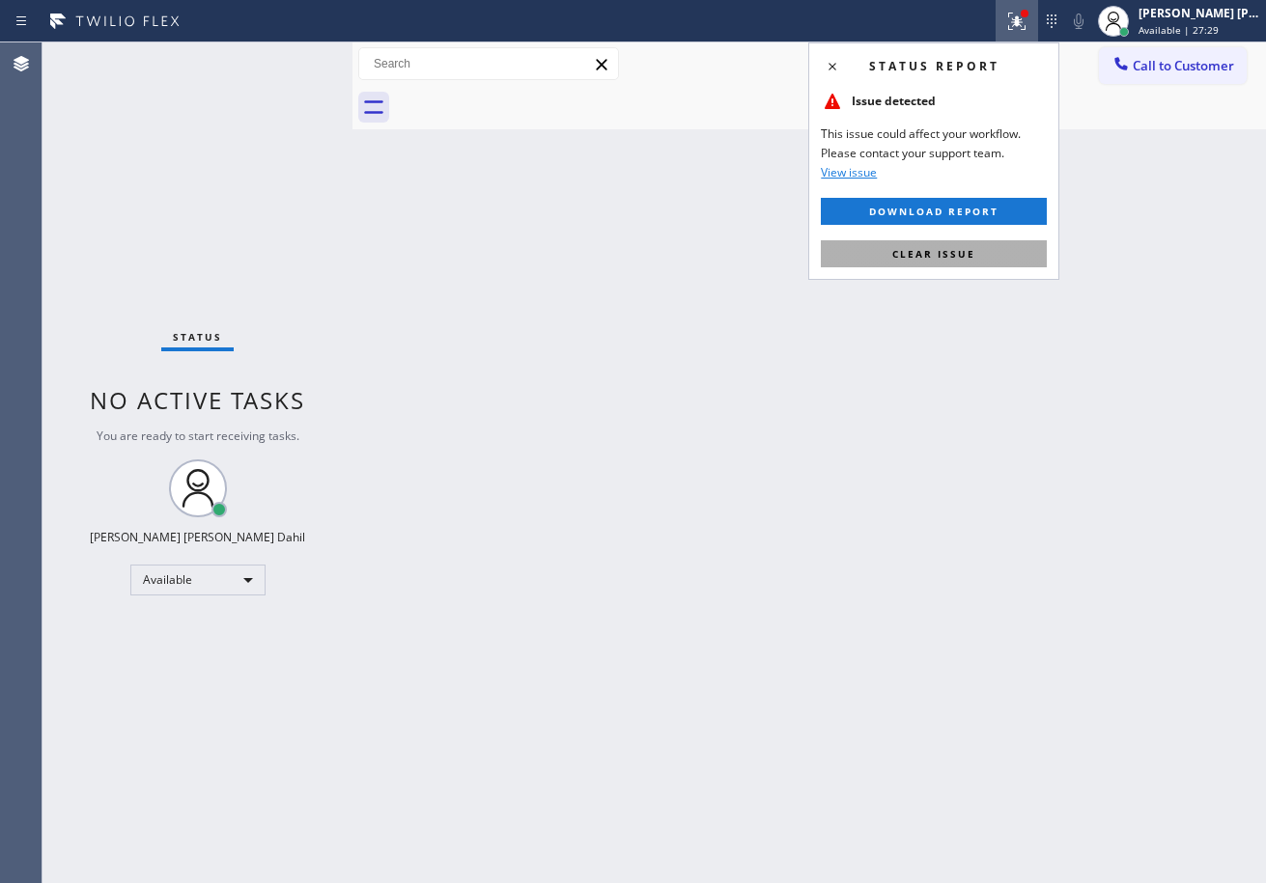
click at [984, 256] on button "Clear issue" at bounding box center [934, 253] width 226 height 27
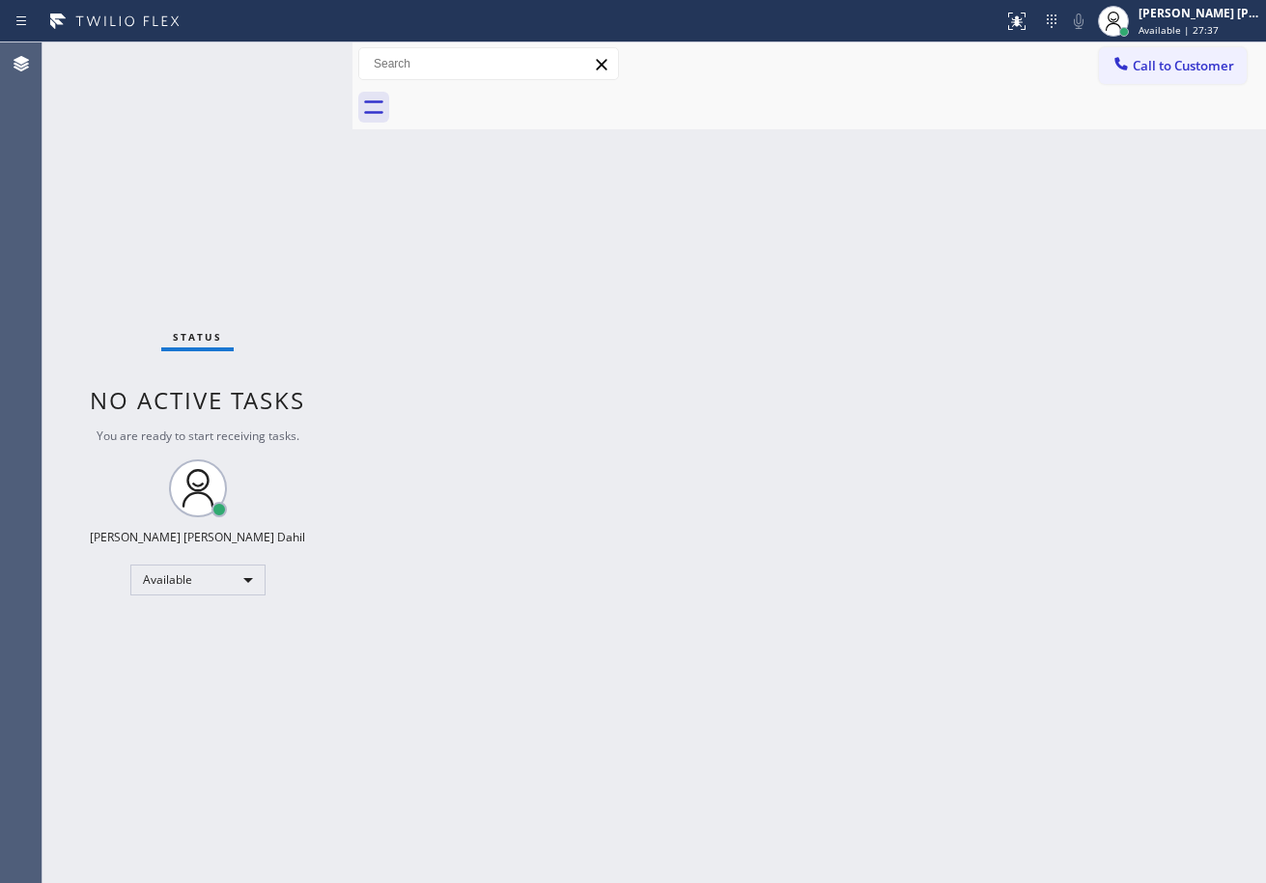
click at [692, 503] on div "Back to Dashboard Change Sender ID Customers Technicians Select a contact Outbo…" at bounding box center [808, 462] width 913 height 841
click at [784, 680] on div "Back to Dashboard Change Sender ID Customers Technicians Select a contact Outbo…" at bounding box center [808, 462] width 913 height 841
click at [792, 457] on div "Back to Dashboard Change Sender ID Customers Technicians Select a contact Outbo…" at bounding box center [808, 462] width 913 height 841
click at [1101, 752] on div "Back to Dashboard Change Sender ID Customers Technicians Select a contact Outbo…" at bounding box center [808, 462] width 913 height 841
click at [675, 503] on div "Back to Dashboard Change Sender ID Customers Technicians Select a contact Outbo…" at bounding box center [808, 462] width 913 height 841
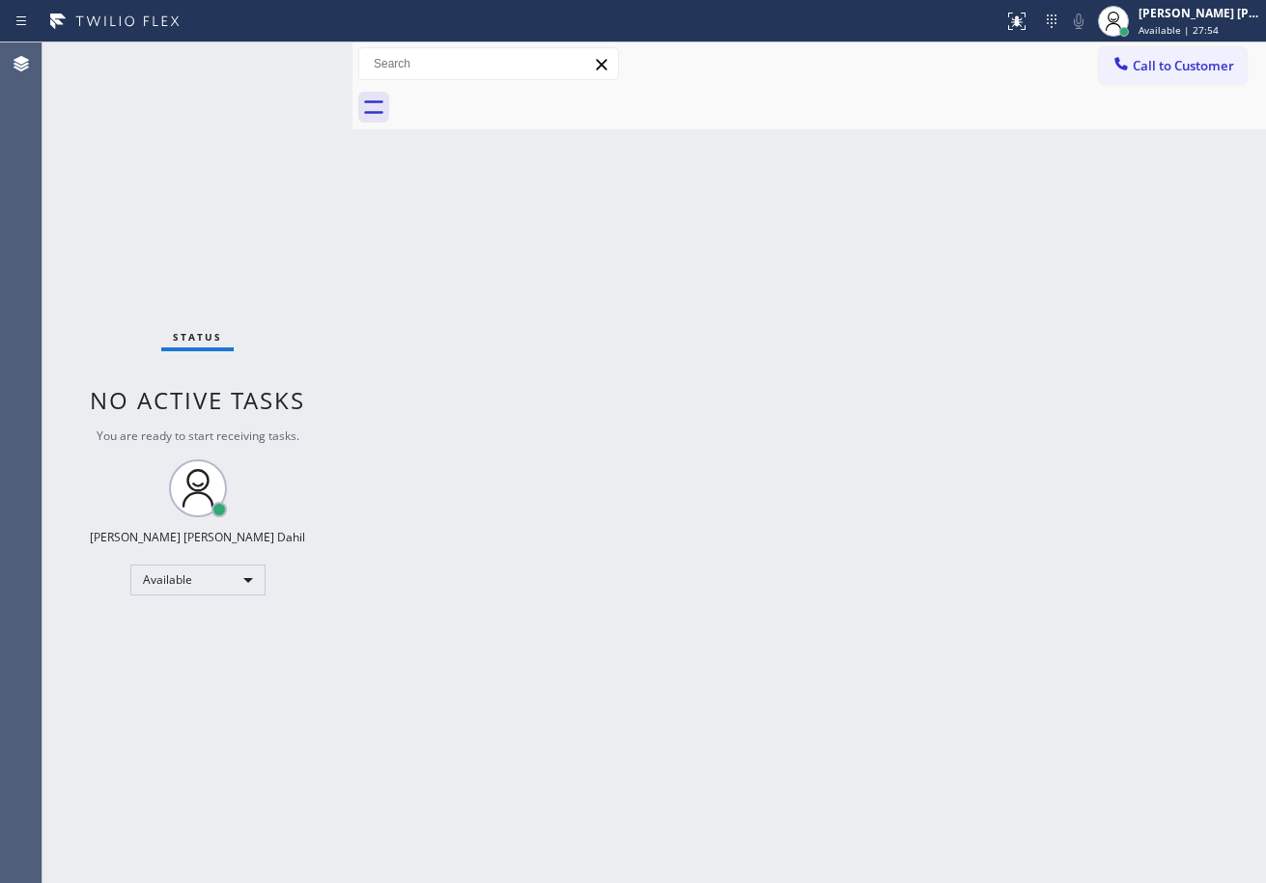
click at [676, 502] on div "Back to Dashboard Change Sender ID Customers Technicians Select a contact Outbo…" at bounding box center [808, 462] width 913 height 841
click at [279, 96] on div "Status No active tasks You are ready to start receiving tasks. [PERSON_NAME] [P…" at bounding box center [197, 462] width 310 height 841
click at [601, 655] on div "Back to Dashboard Change Sender ID Customers Technicians Select a contact Outbo…" at bounding box center [808, 462] width 913 height 841
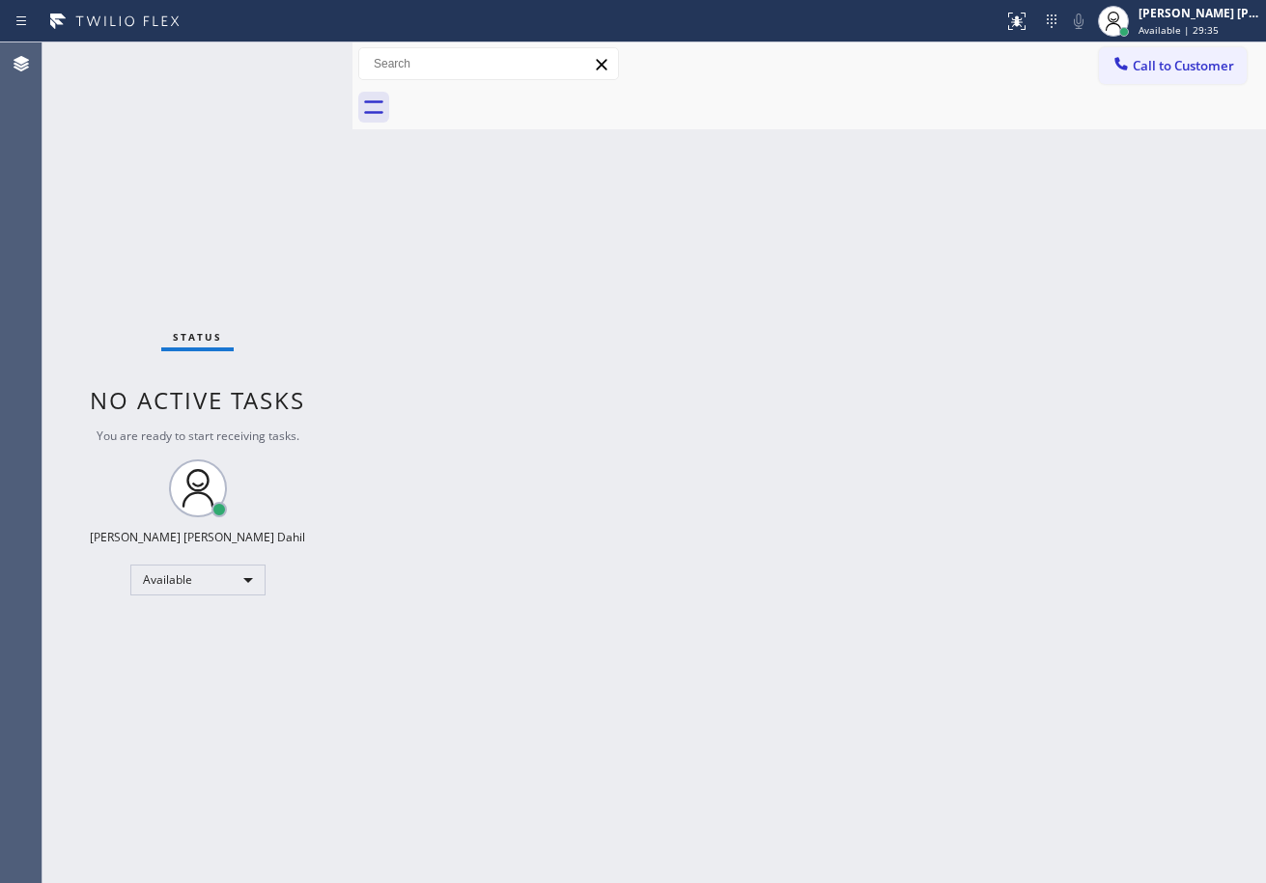
click at [272, 80] on div "Status No active tasks You are ready to start receiving tasks. [PERSON_NAME] [P…" at bounding box center [197, 462] width 310 height 841
click at [532, 330] on div "Back to Dashboard Change Sender ID Customers Technicians Select a contact Outbo…" at bounding box center [808, 462] width 913 height 841
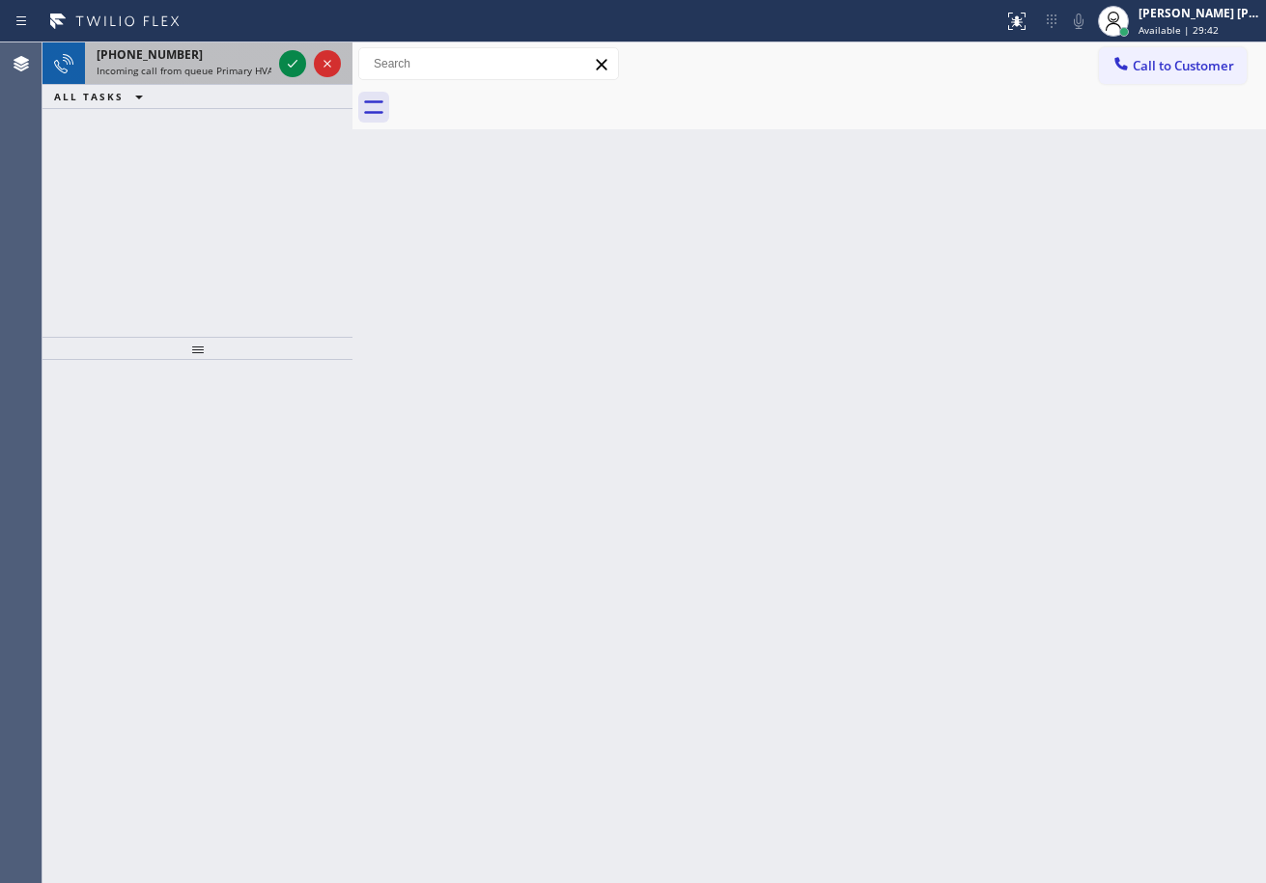
click at [226, 58] on div "[PHONE_NUMBER]" at bounding box center [184, 54] width 175 height 16
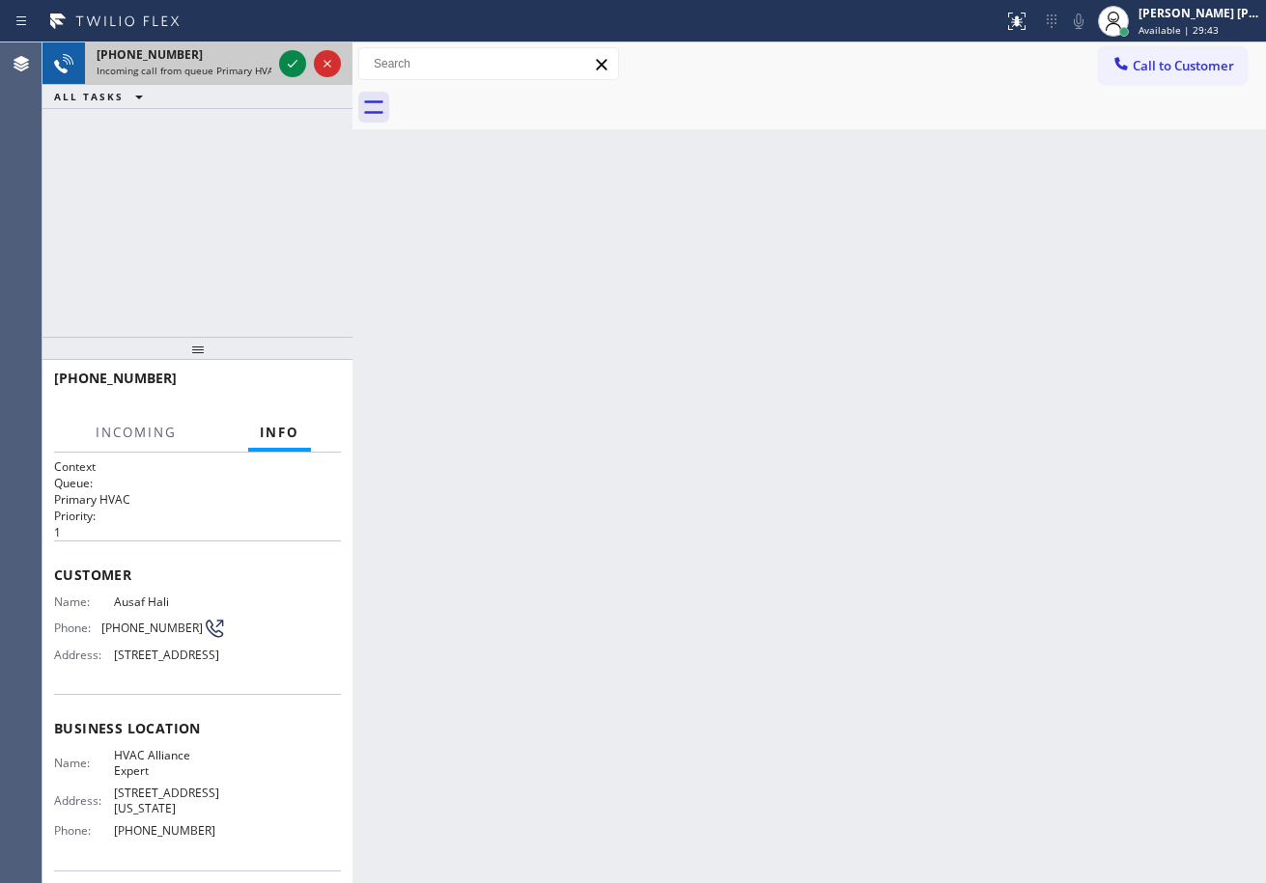
click at [227, 58] on div "[PHONE_NUMBER]" at bounding box center [184, 54] width 175 height 16
click at [229, 58] on div "[PHONE_NUMBER]" at bounding box center [184, 54] width 175 height 16
drag, startPoint x: 290, startPoint y: 63, endPoint x: 287, endPoint y: 77, distance: 14.8
click at [290, 63] on icon at bounding box center [292, 63] width 23 height 23
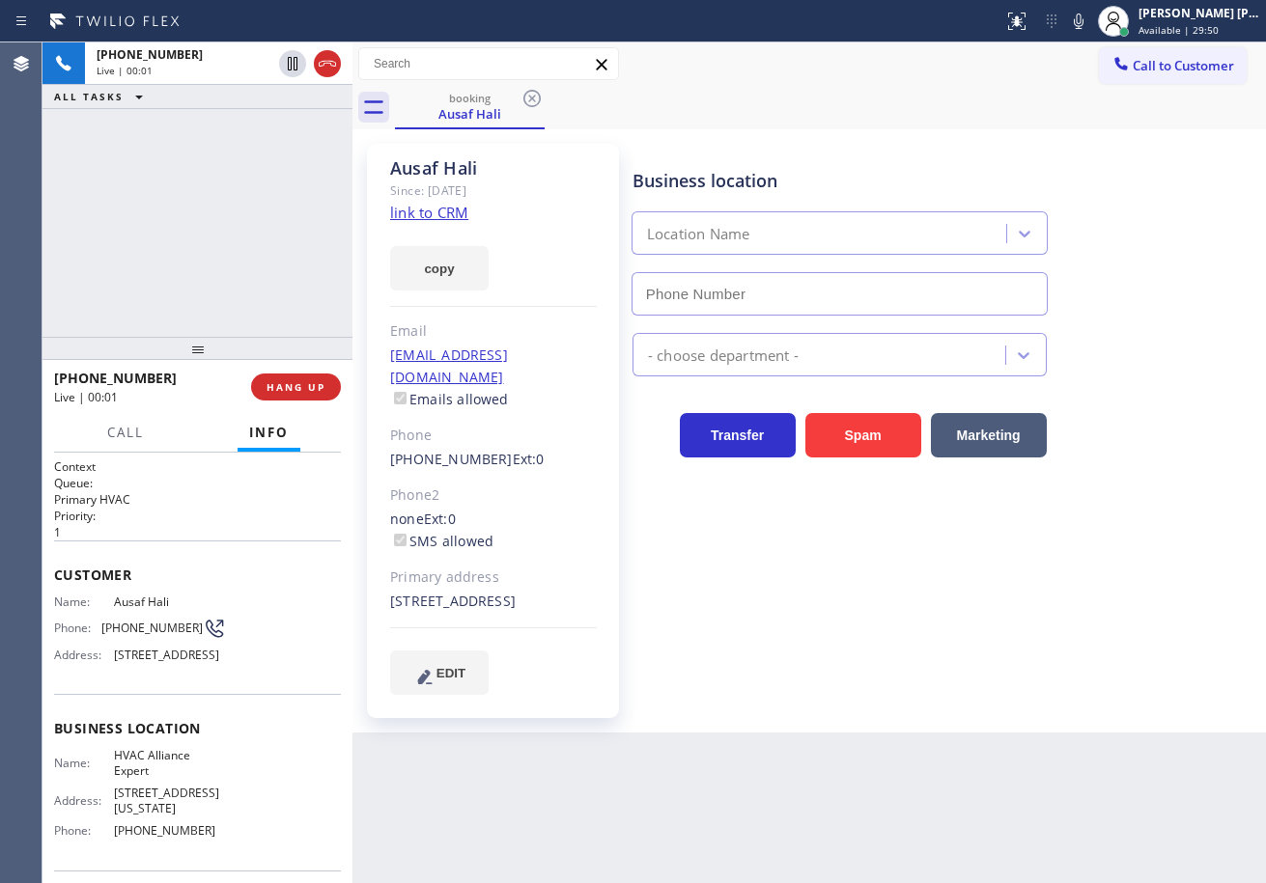
type input "[PHONE_NUMBER]"
click at [446, 214] on link "link to CRM" at bounding box center [429, 212] width 78 height 19
click at [1103, 327] on div "HVAC" at bounding box center [945, 350] width 632 height 51
click at [1104, 326] on div "HVAC" at bounding box center [945, 350] width 632 height 51
click at [1104, 325] on div "HVAC" at bounding box center [945, 350] width 632 height 51
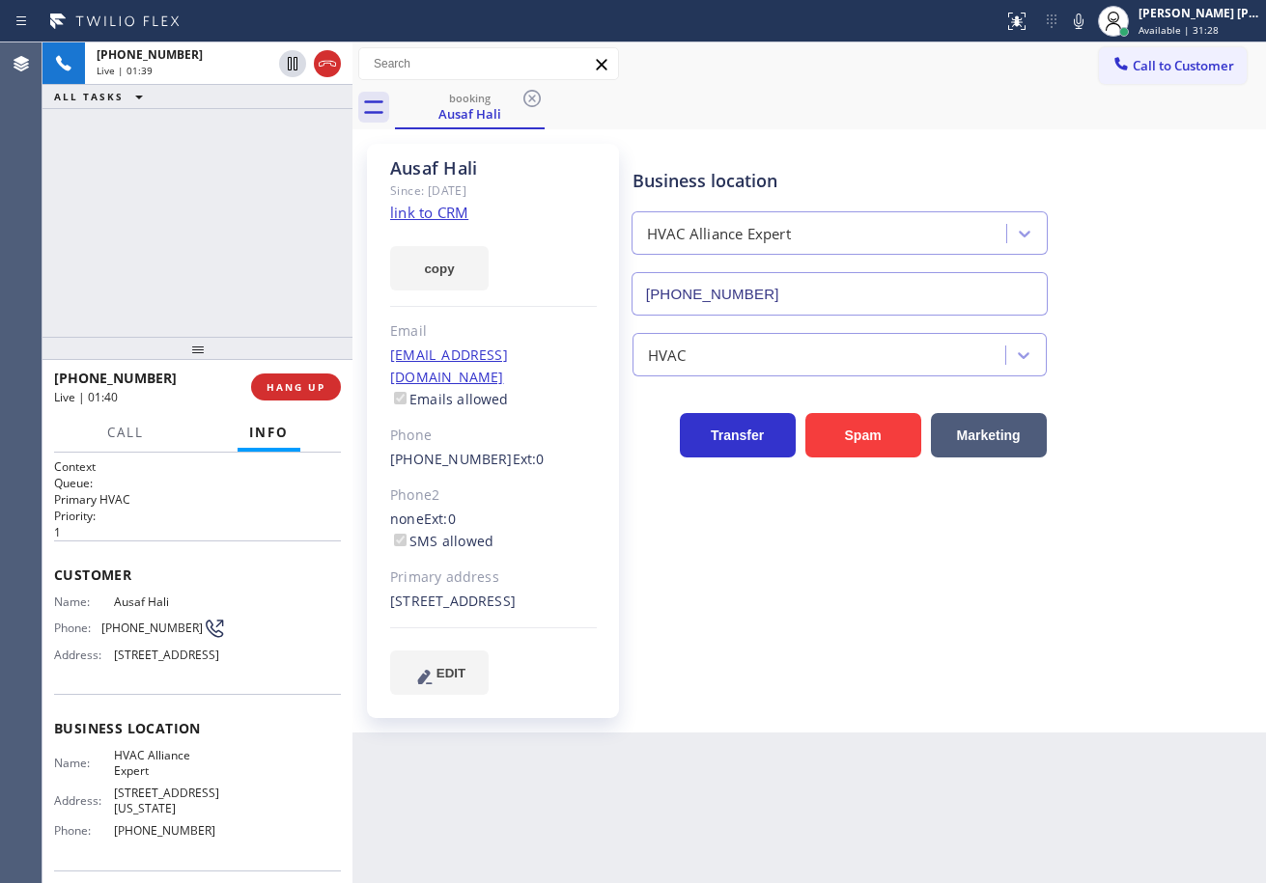
click at [1104, 318] on div "HVAC" at bounding box center [945, 346] width 632 height 61
click at [1104, 321] on div "HVAC" at bounding box center [945, 346] width 632 height 61
click at [1104, 322] on div "HVAC" at bounding box center [945, 346] width 632 height 61
click at [1107, 317] on div "HVAC" at bounding box center [945, 346] width 632 height 61
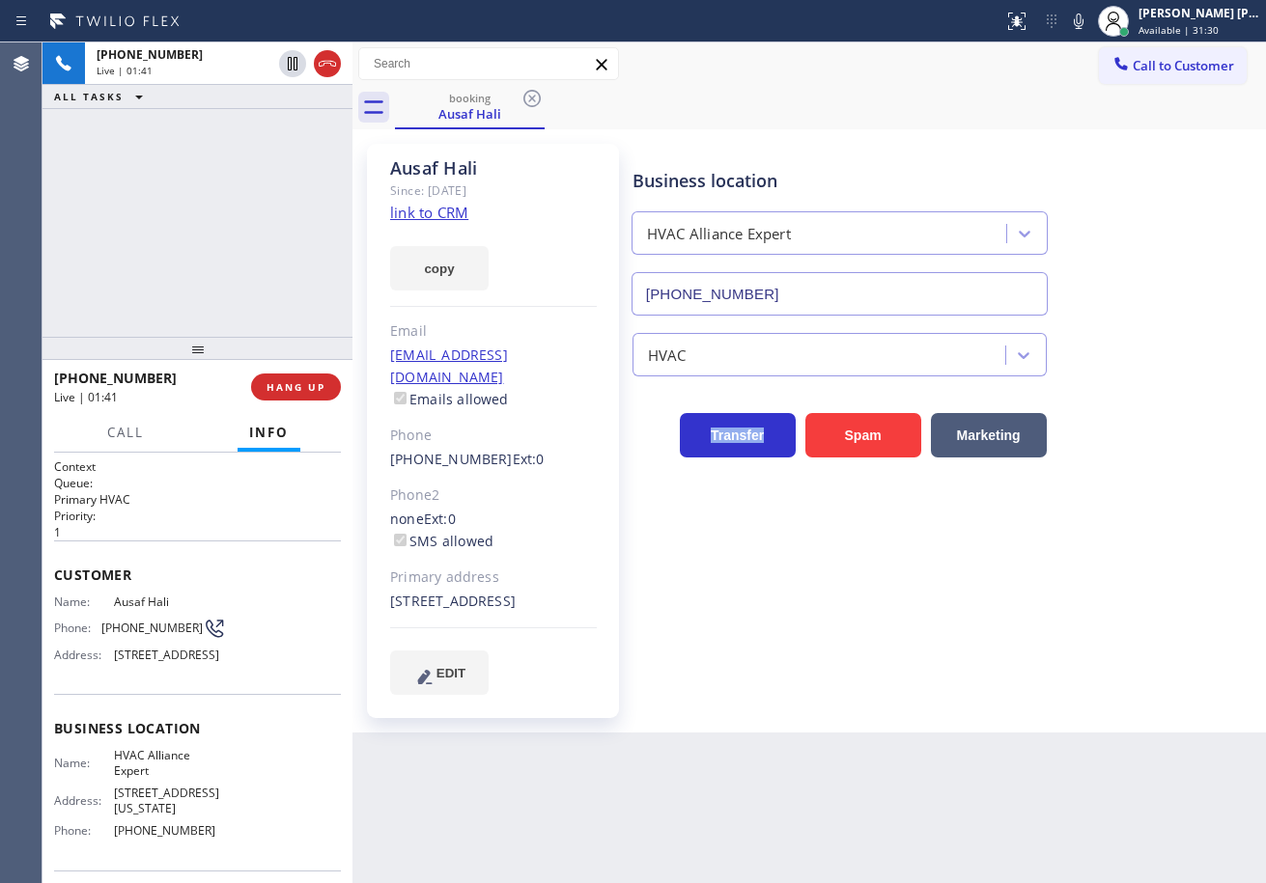
click at [1107, 317] on div "HVAC" at bounding box center [945, 346] width 632 height 61
click at [1103, 317] on div "HVAC" at bounding box center [945, 346] width 632 height 61
click at [1090, 25] on icon at bounding box center [1078, 21] width 23 height 23
click at [1132, 142] on div "Business location HVAC Alliance Expert [PHONE_NUMBER]" at bounding box center [945, 228] width 632 height 175
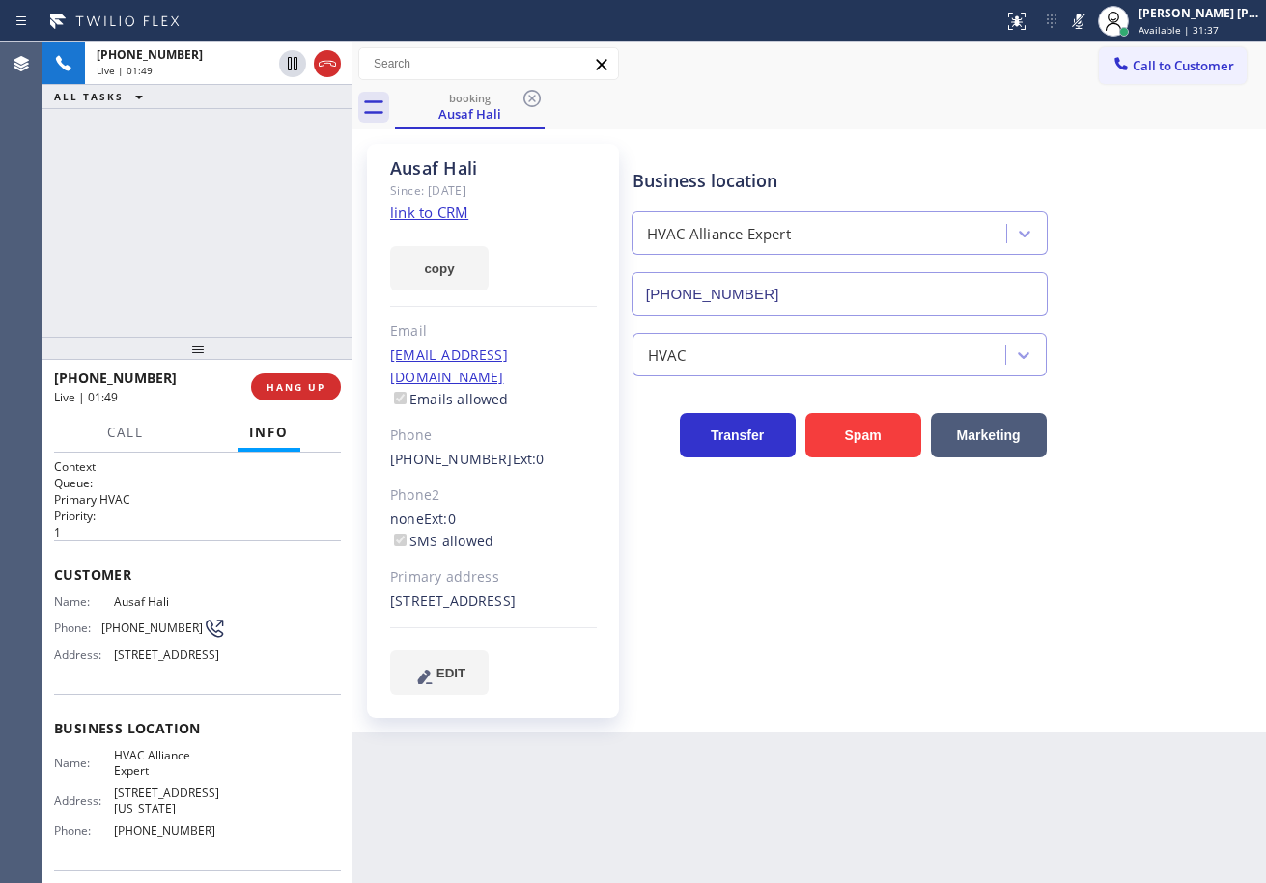
drag, startPoint x: 251, startPoint y: 160, endPoint x: 292, endPoint y: 125, distance: 54.0
click at [272, 147] on div "[PHONE_NUMBER] Live | 01:49 ALL TASKS ALL TASKS ACTIVE TASKS TASKS IN WRAP UP" at bounding box center [197, 189] width 310 height 294
click at [296, 69] on icon at bounding box center [293, 64] width 10 height 14
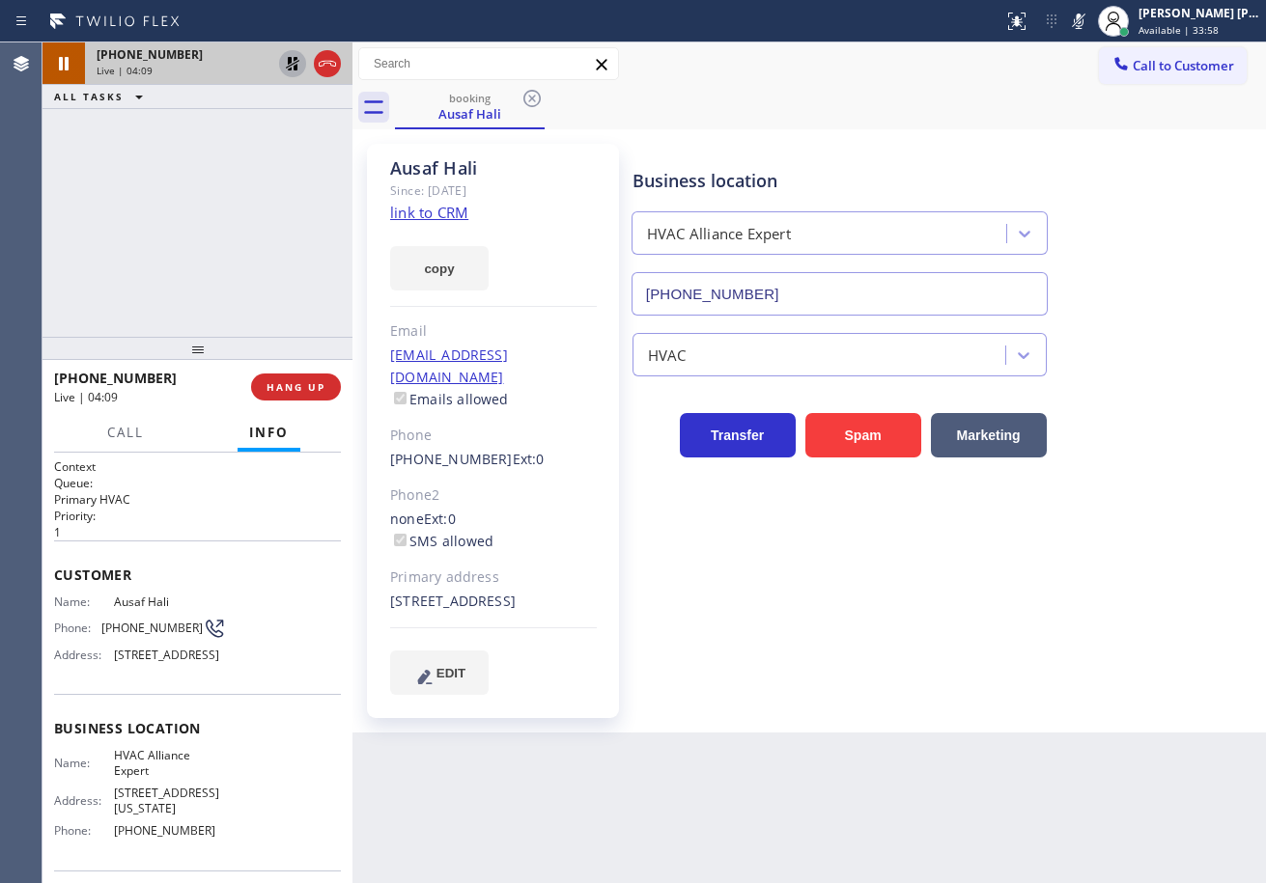
click at [294, 67] on icon at bounding box center [293, 64] width 14 height 14
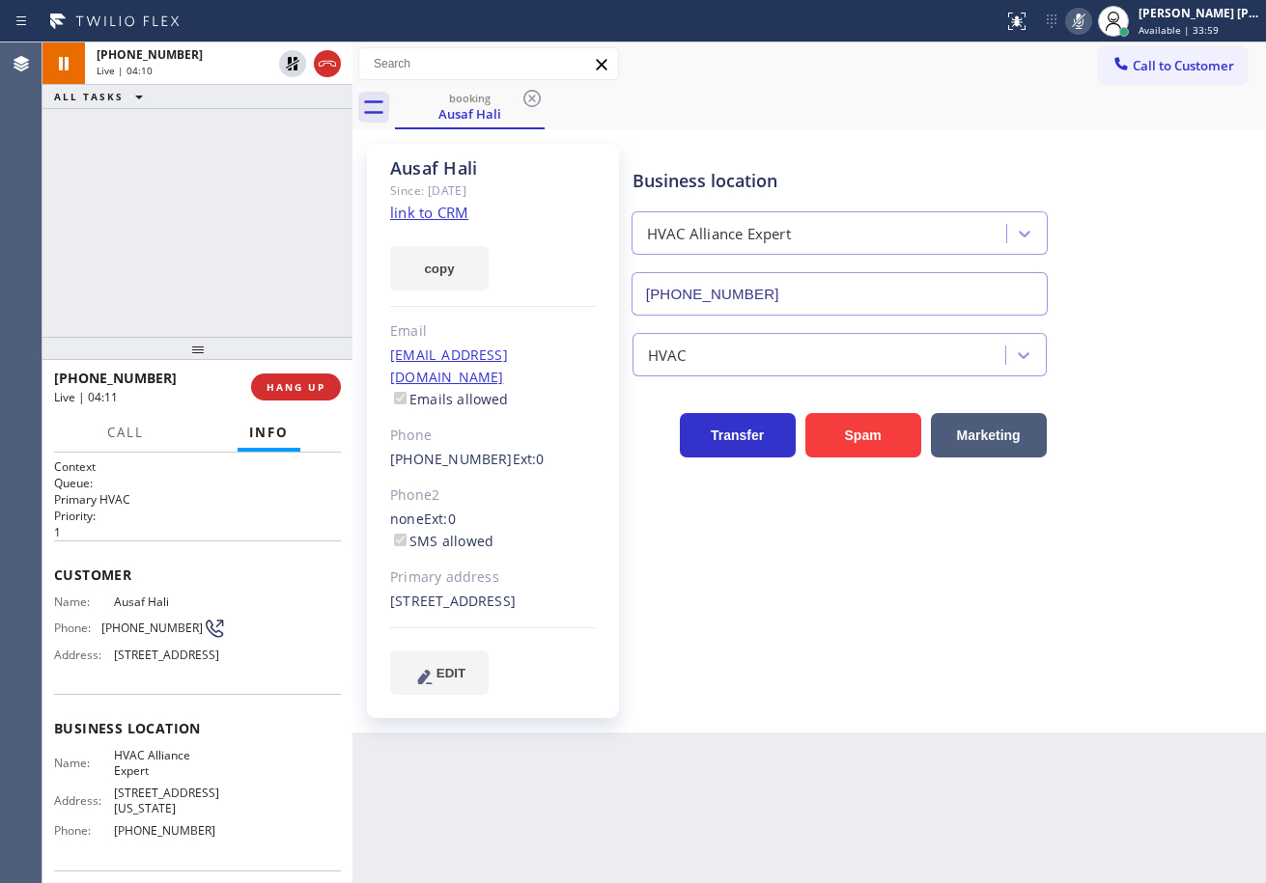
click at [1085, 25] on rect at bounding box center [1079, 20] width 14 height 14
drag, startPoint x: 1061, startPoint y: 76, endPoint x: 1015, endPoint y: 96, distance: 50.2
click at [1061, 76] on div "Call to Customer Outbound call Location Laguna Air Conditioning Your caller id …" at bounding box center [808, 64] width 913 height 34
click at [1090, 25] on icon at bounding box center [1078, 21] width 23 height 23
click at [1085, 19] on rect at bounding box center [1079, 20] width 14 height 14
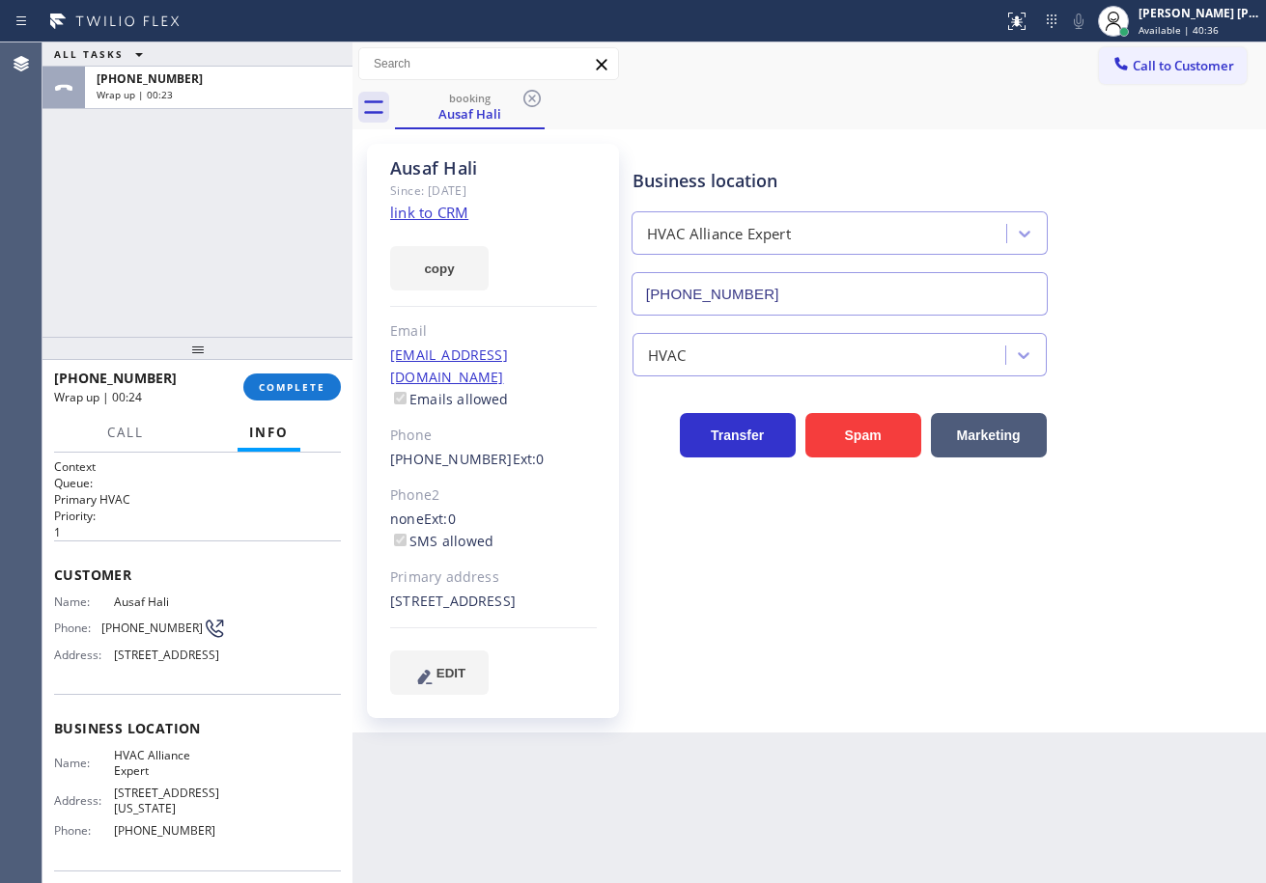
click at [235, 158] on div "ALL TASKS ALL TASKS ACTIVE TASKS TASKS IN WRAP UP [PHONE_NUMBER] Wrap up | 00:23" at bounding box center [197, 189] width 310 height 294
click at [238, 271] on div "ALL TASKS ALL TASKS ACTIVE TASKS TASKS IN WRAP UP [PHONE_NUMBER] Wrap up | 00:55" at bounding box center [197, 189] width 310 height 294
click at [269, 383] on span "COMPLETE" at bounding box center [292, 387] width 67 height 14
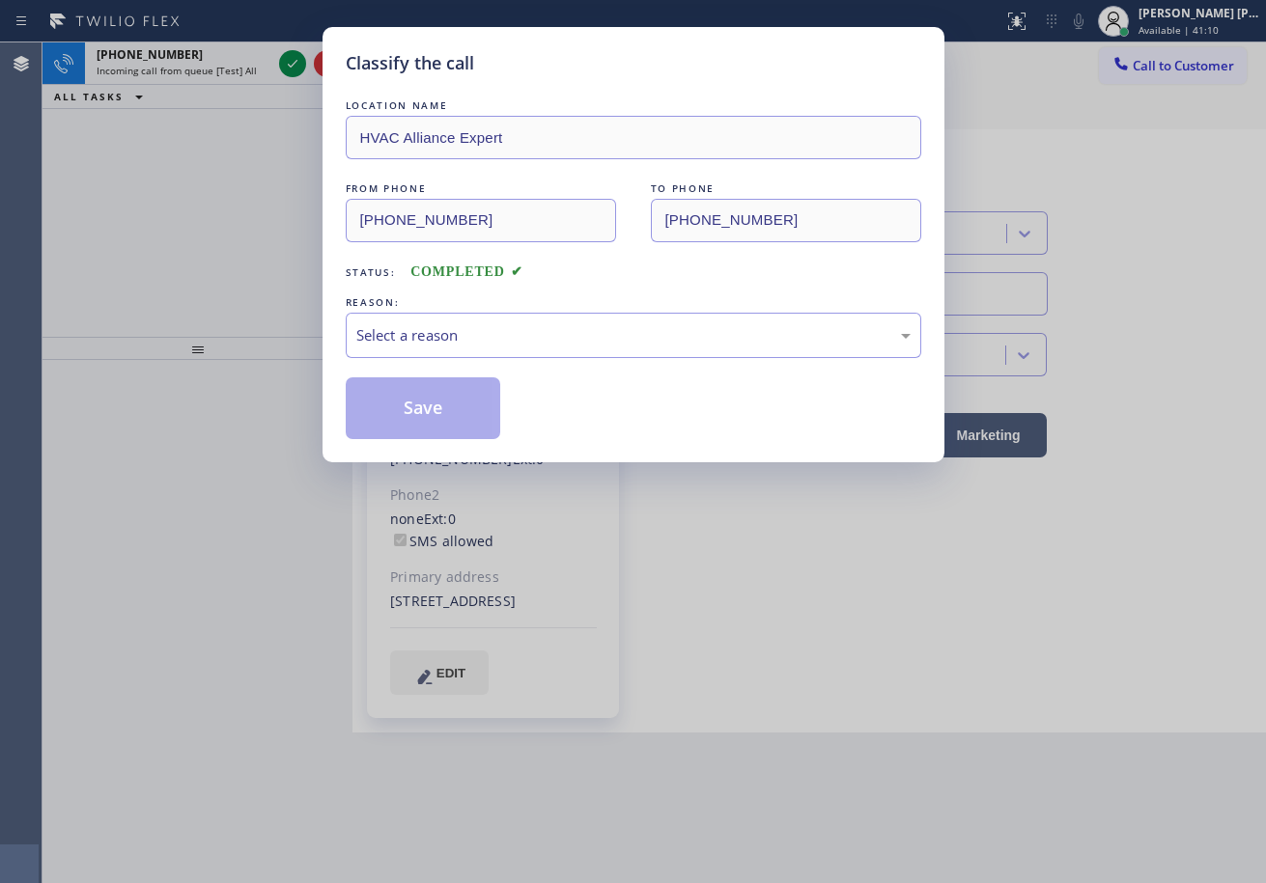
click at [442, 342] on div "Select a reason" at bounding box center [633, 335] width 554 height 22
click at [420, 416] on button "Save" at bounding box center [423, 409] width 155 height 62
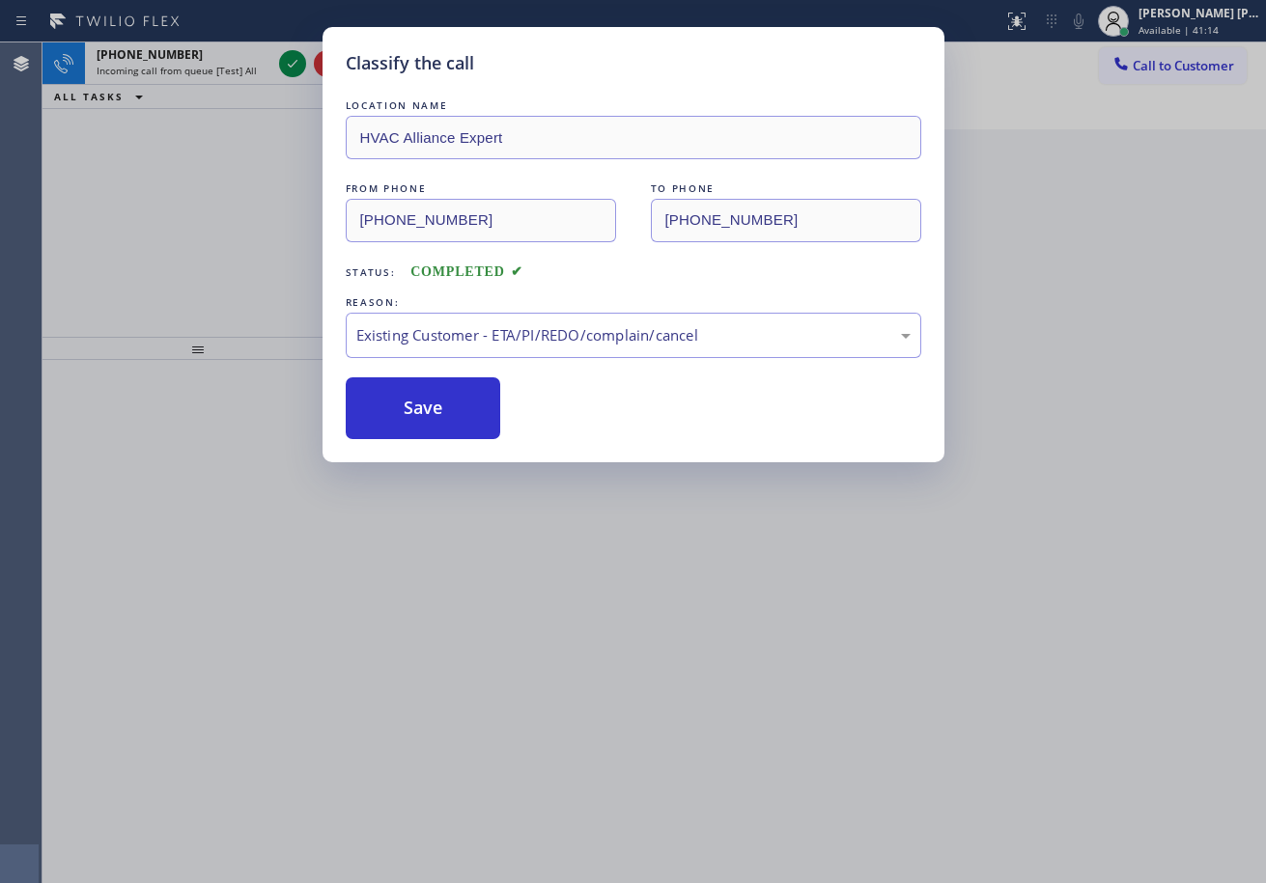
click at [293, 61] on icon at bounding box center [292, 63] width 23 height 23
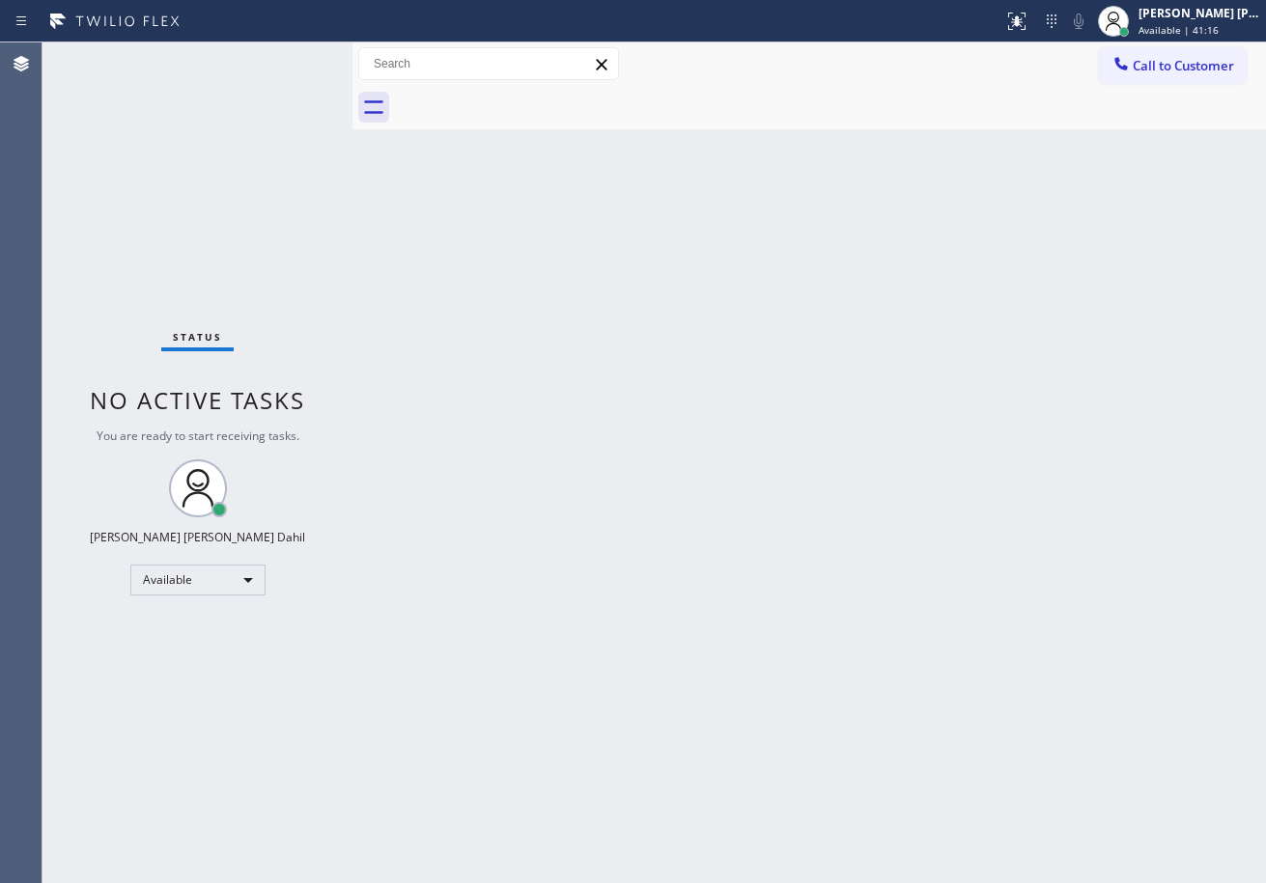
click at [291, 61] on div "Status No active tasks You are ready to start receiving tasks. [PERSON_NAME] [P…" at bounding box center [197, 462] width 310 height 841
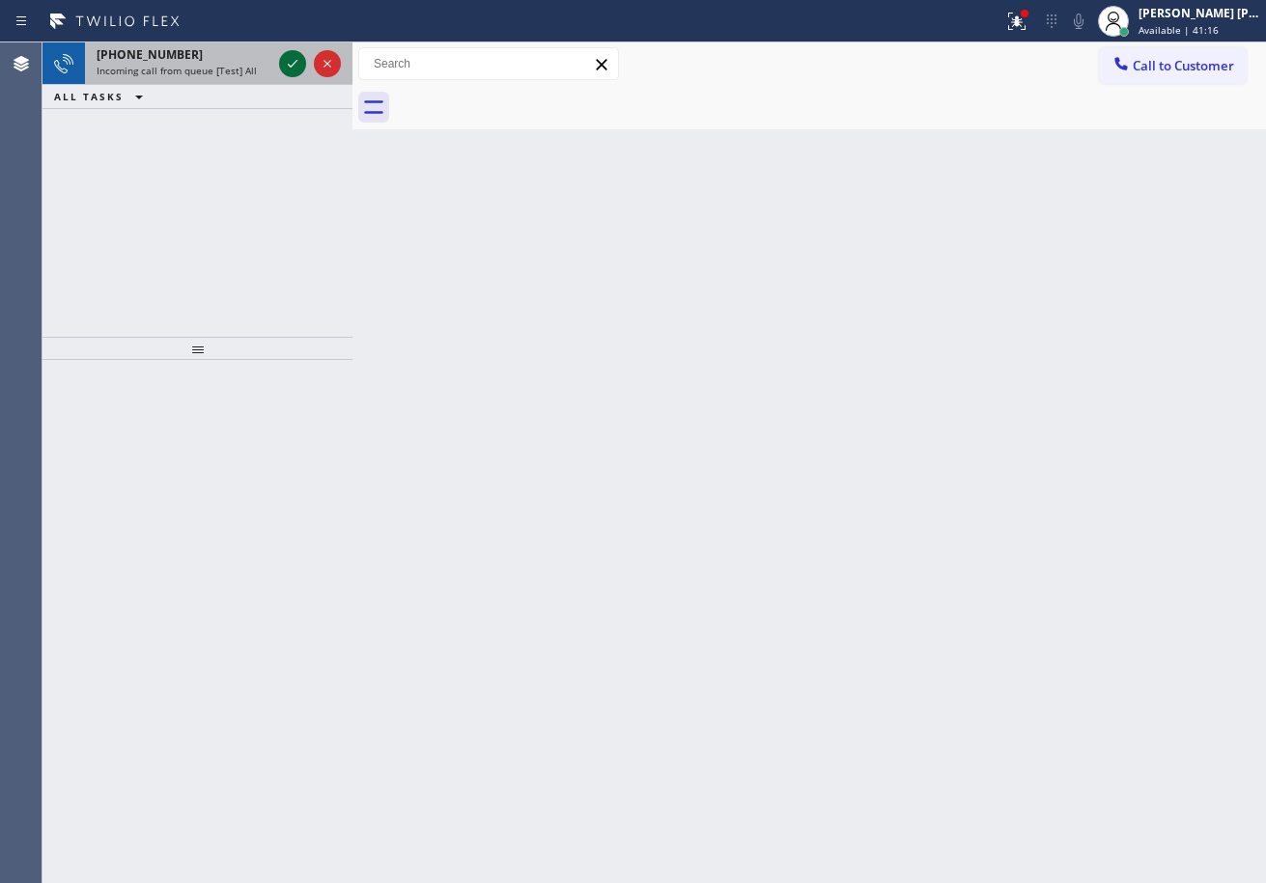
click at [279, 66] on div at bounding box center [292, 63] width 27 height 23
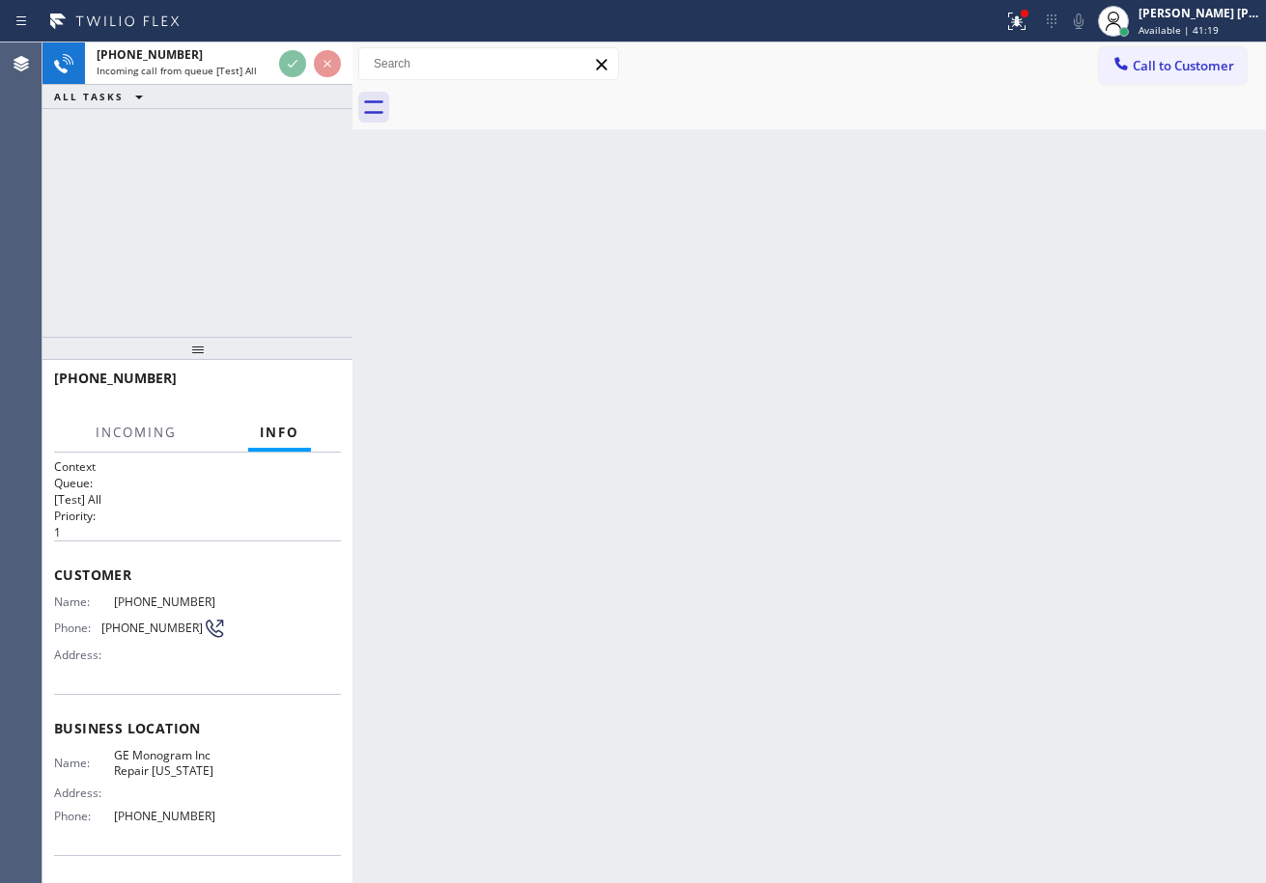
click at [981, 704] on div "Back to Dashboard Change Sender ID Customers Technicians Select a contact Outbo…" at bounding box center [808, 462] width 913 height 841
click at [165, 239] on div "[PHONE_NUMBER] Incoming call from queue [Test] All ALL TASKS ALL TASKS ACTIVE T…" at bounding box center [197, 189] width 310 height 294
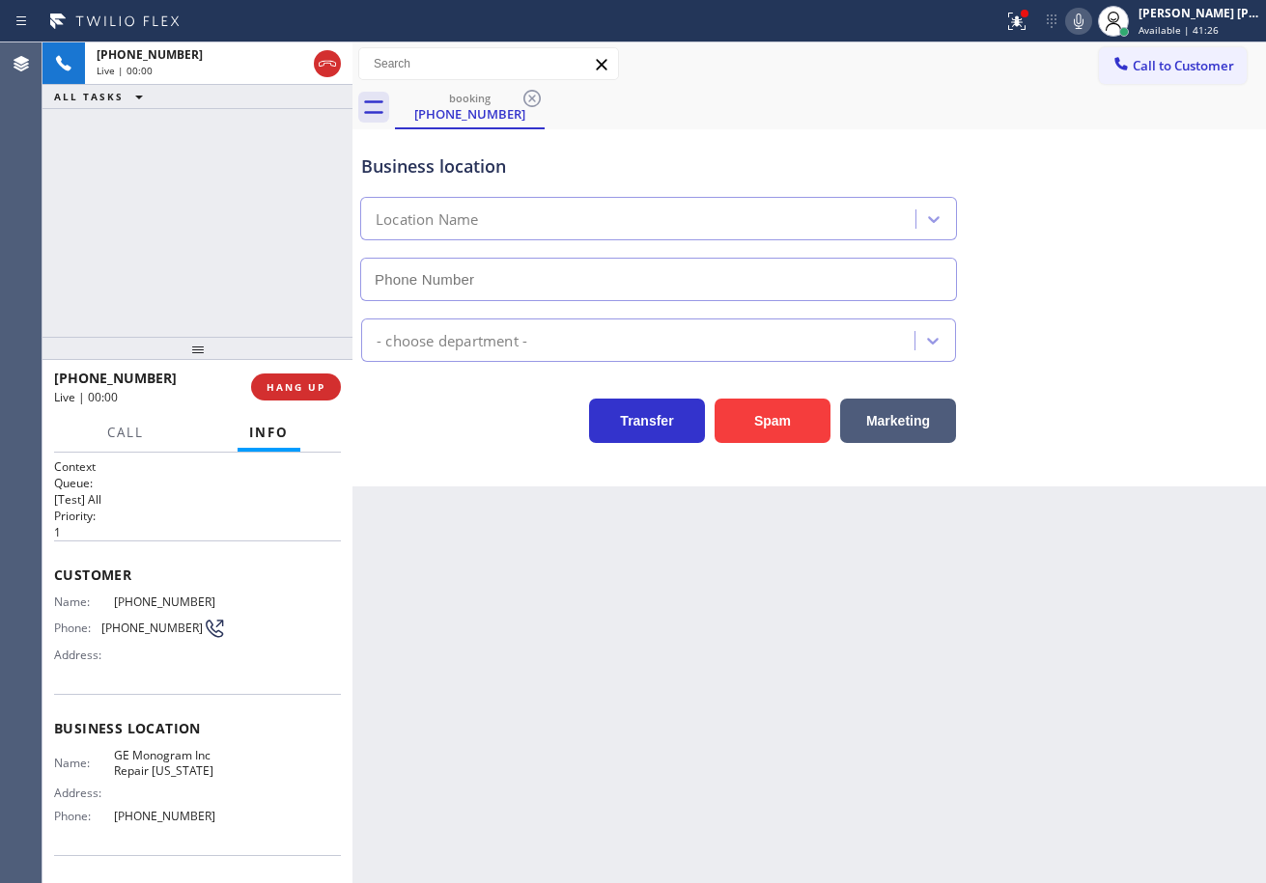
scroll to position [125, 0]
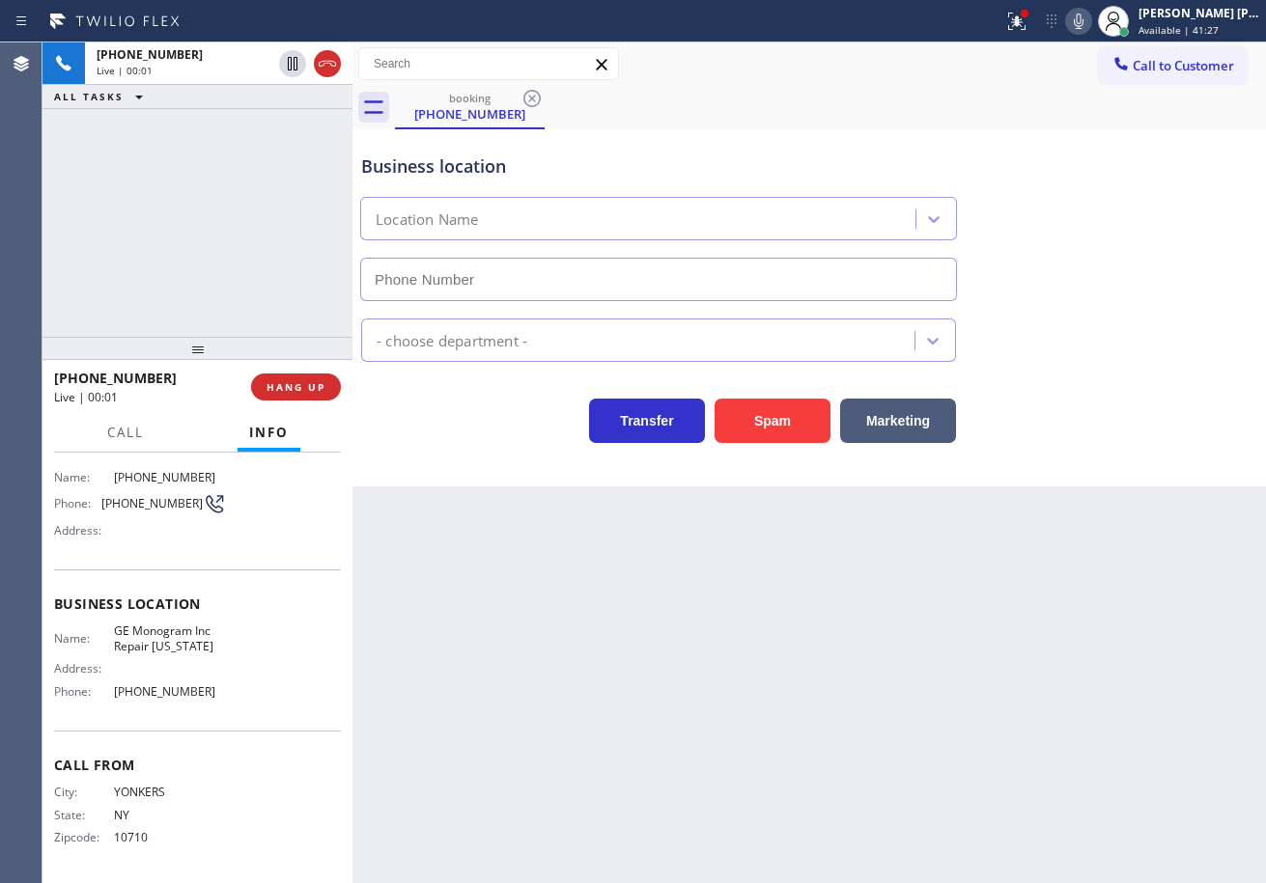
type input "[PHONE_NUMBER]"
click at [213, 261] on div "[PHONE_NUMBER] Live | 00:09 ALL TASKS ALL TASKS ACTIVE TASKS TASKS IN WRAP UP" at bounding box center [197, 189] width 310 height 294
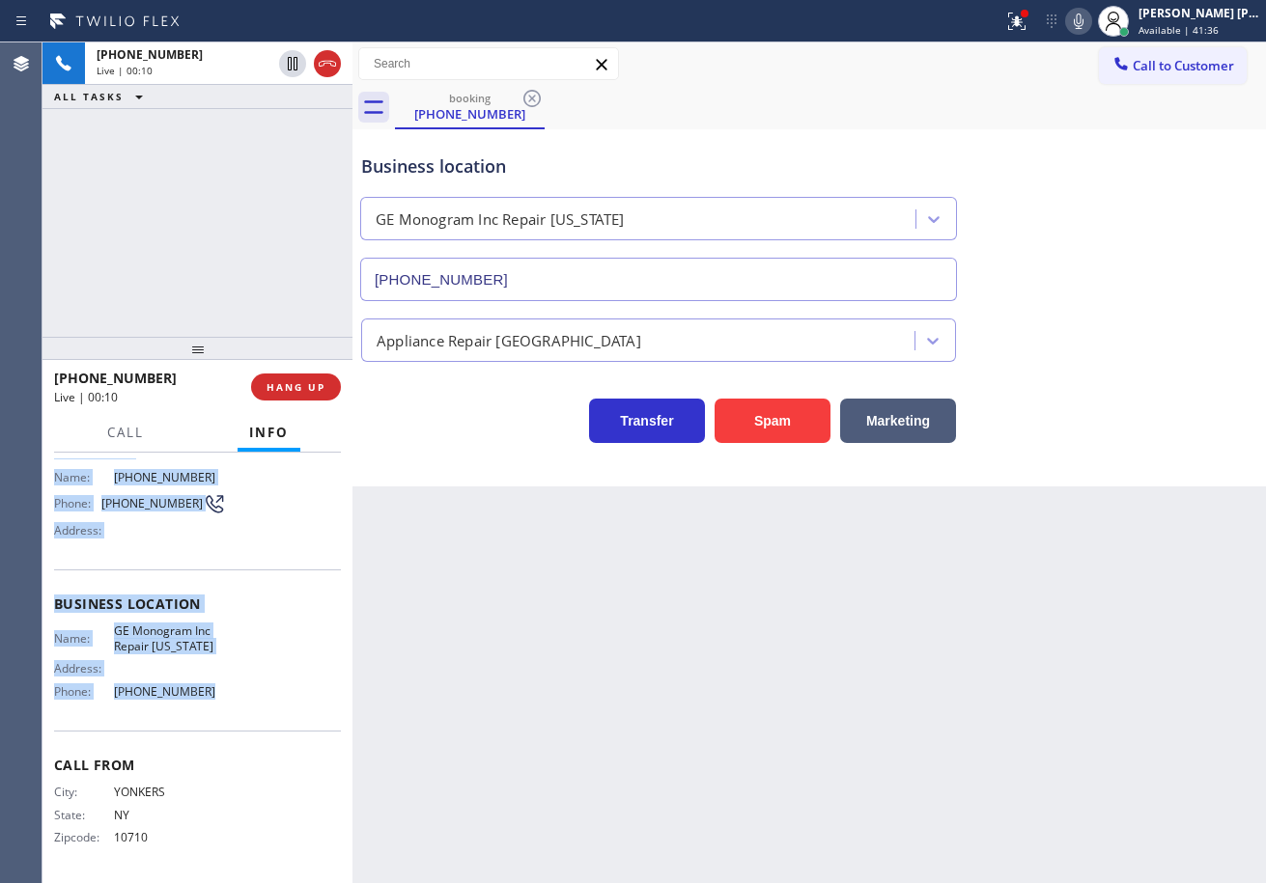
drag, startPoint x: 52, startPoint y: 572, endPoint x: 239, endPoint y: 721, distance: 239.8
click at [239, 728] on div "Context Queue: [Test] All Priority: 1 Customer Name: [PHONE_NUMBER] Phone: [PHO…" at bounding box center [197, 668] width 310 height 431
copy div "Customer Name: [PHONE_NUMBER] Phone: [PHONE_NUMBER] Address: Business location …"
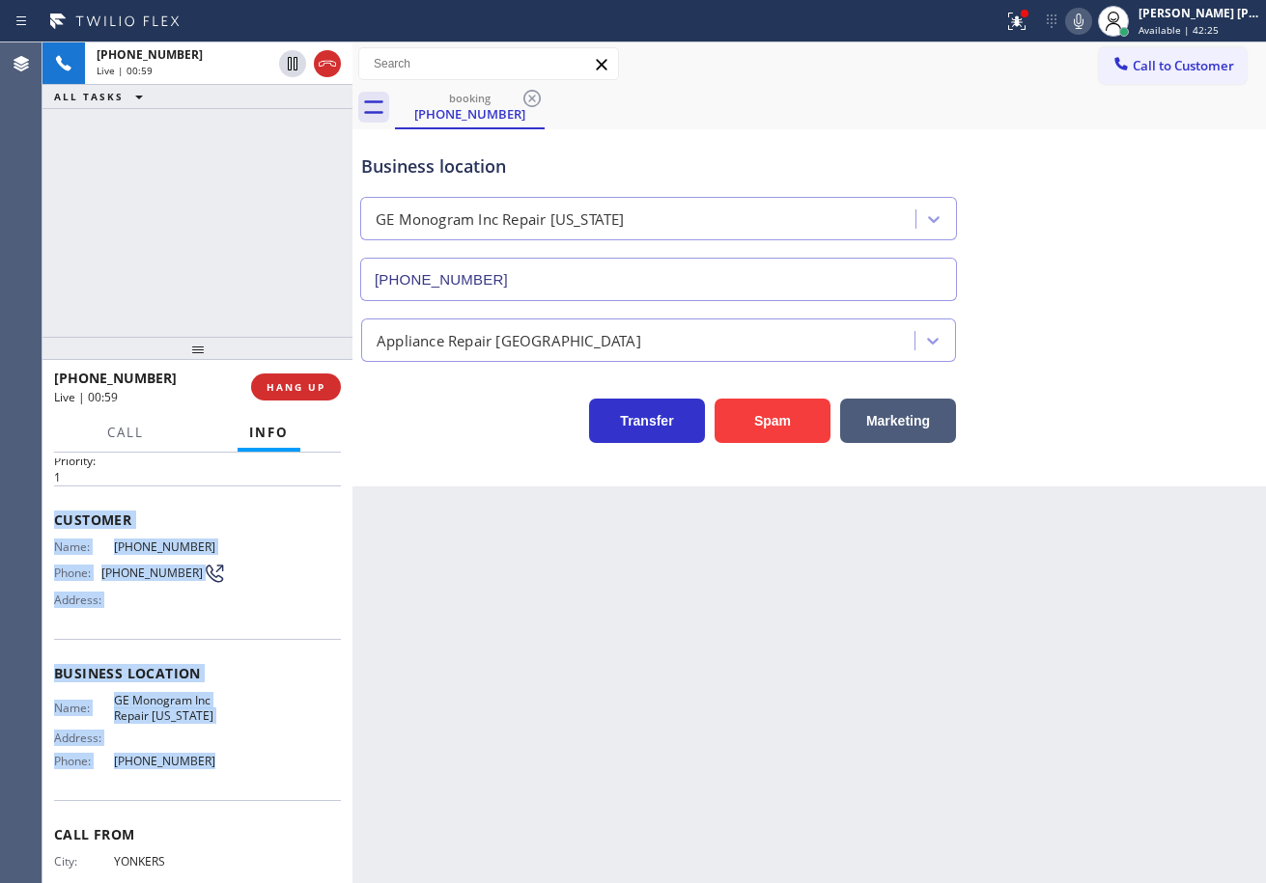
scroll to position [0, 0]
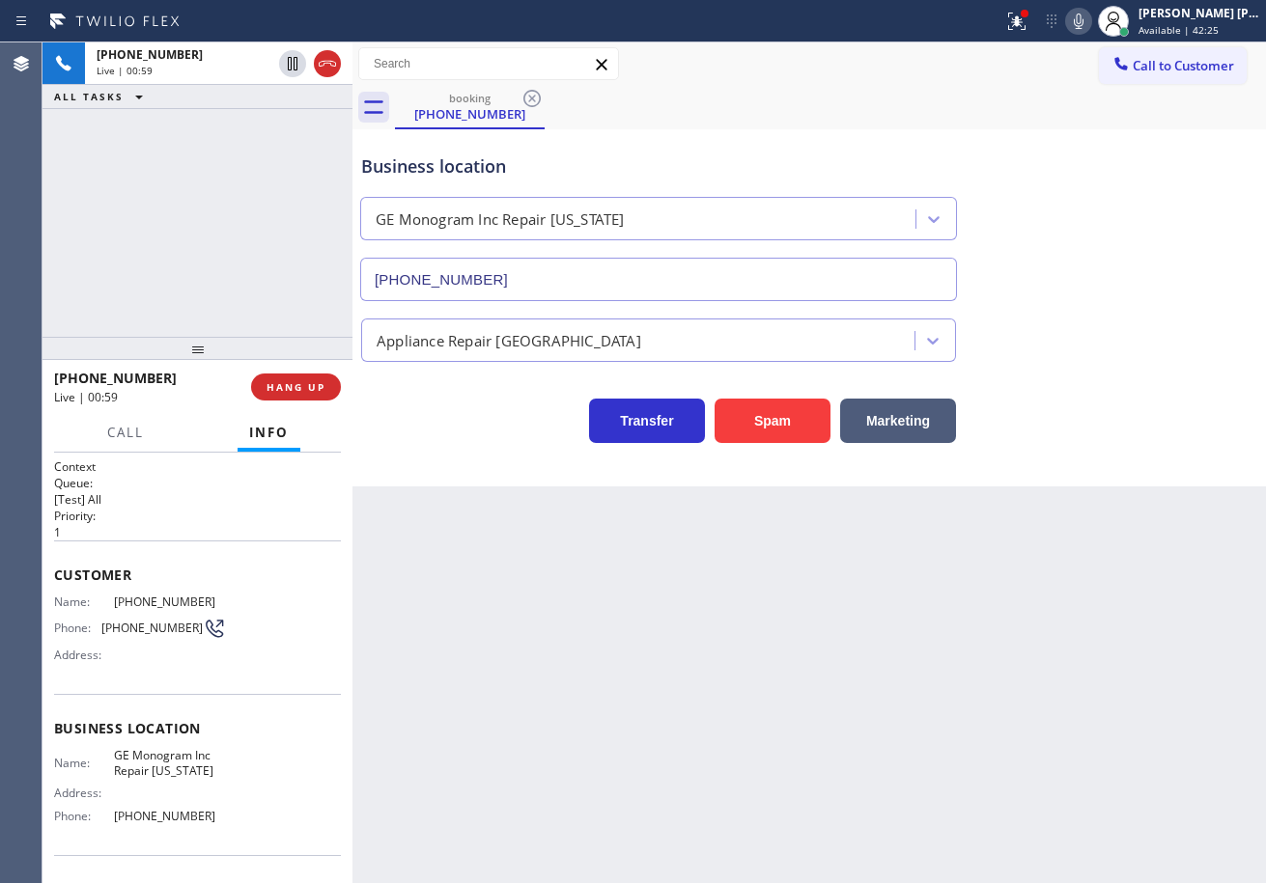
click at [868, 742] on div "Back to Dashboard Change Sender ID Customers Technicians Select a contact Outbo…" at bounding box center [808, 462] width 913 height 841
click at [260, 199] on div "[PHONE_NUMBER] Live | 01:51 ALL TASKS ALL TASKS ACTIVE TASKS TASKS IN WRAP UP" at bounding box center [197, 189] width 310 height 294
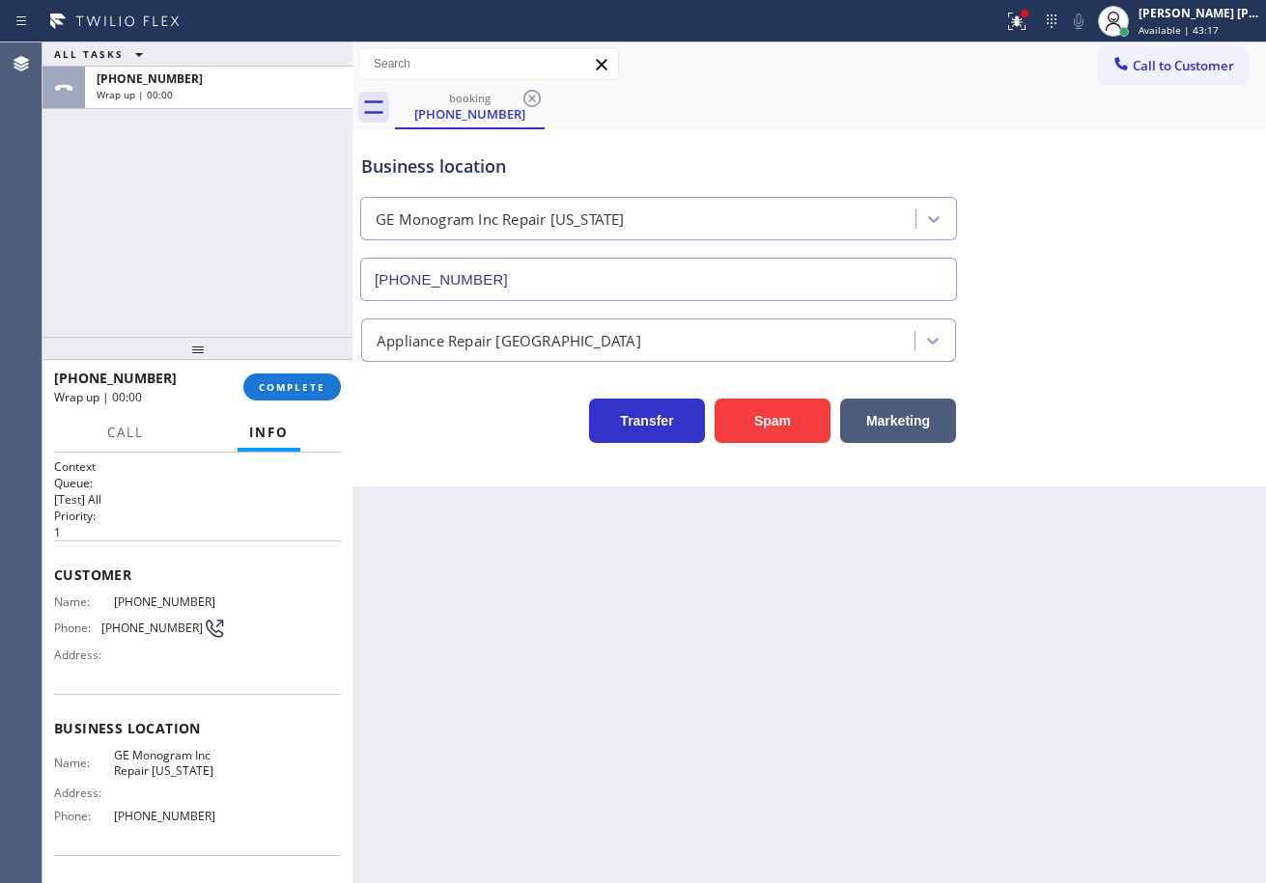
click at [295, 369] on div "[PHONE_NUMBER] Wrap up | 00:00 COMPLETE" at bounding box center [197, 387] width 287 height 50
click at [297, 377] on button "COMPLETE" at bounding box center [292, 387] width 98 height 27
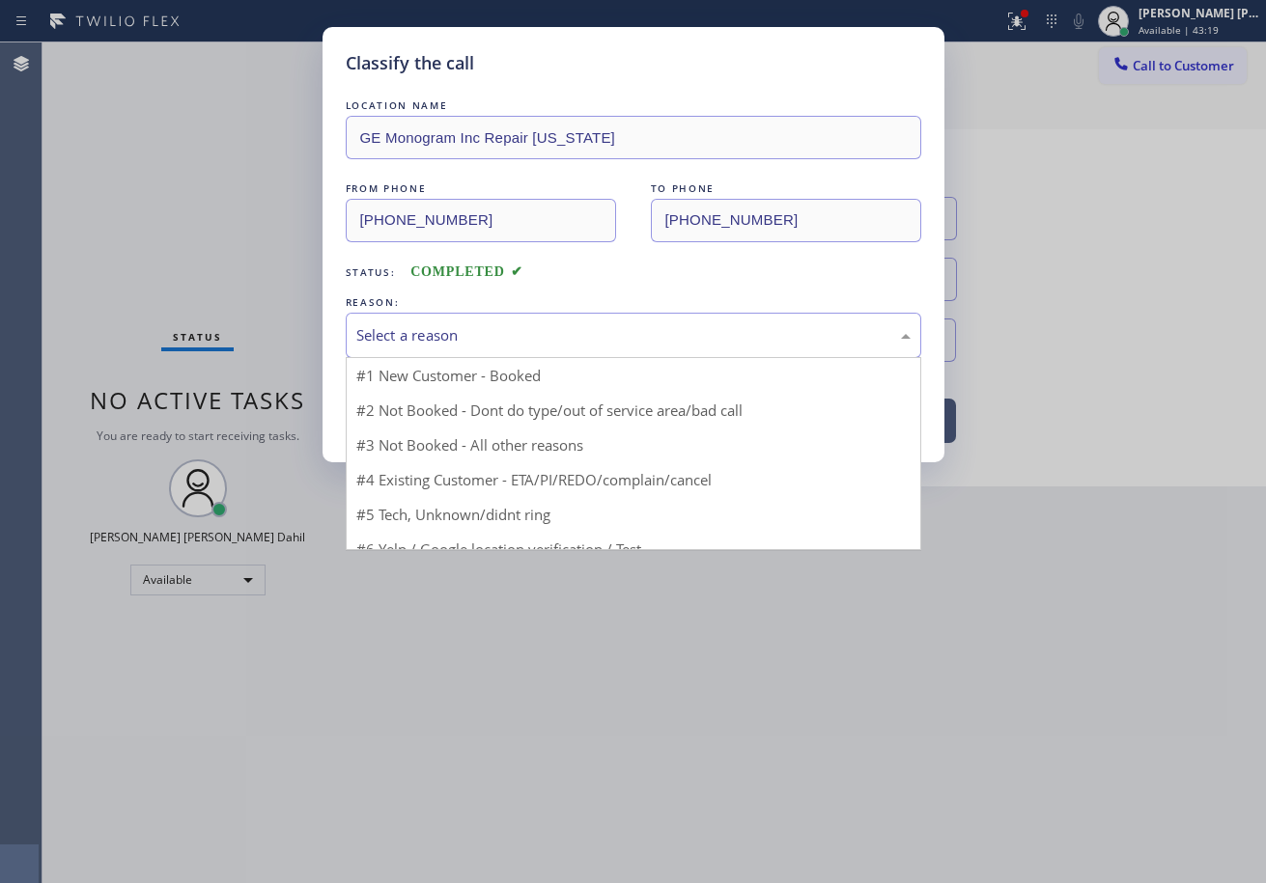
click at [415, 331] on div "Select a reason" at bounding box center [633, 335] width 554 height 22
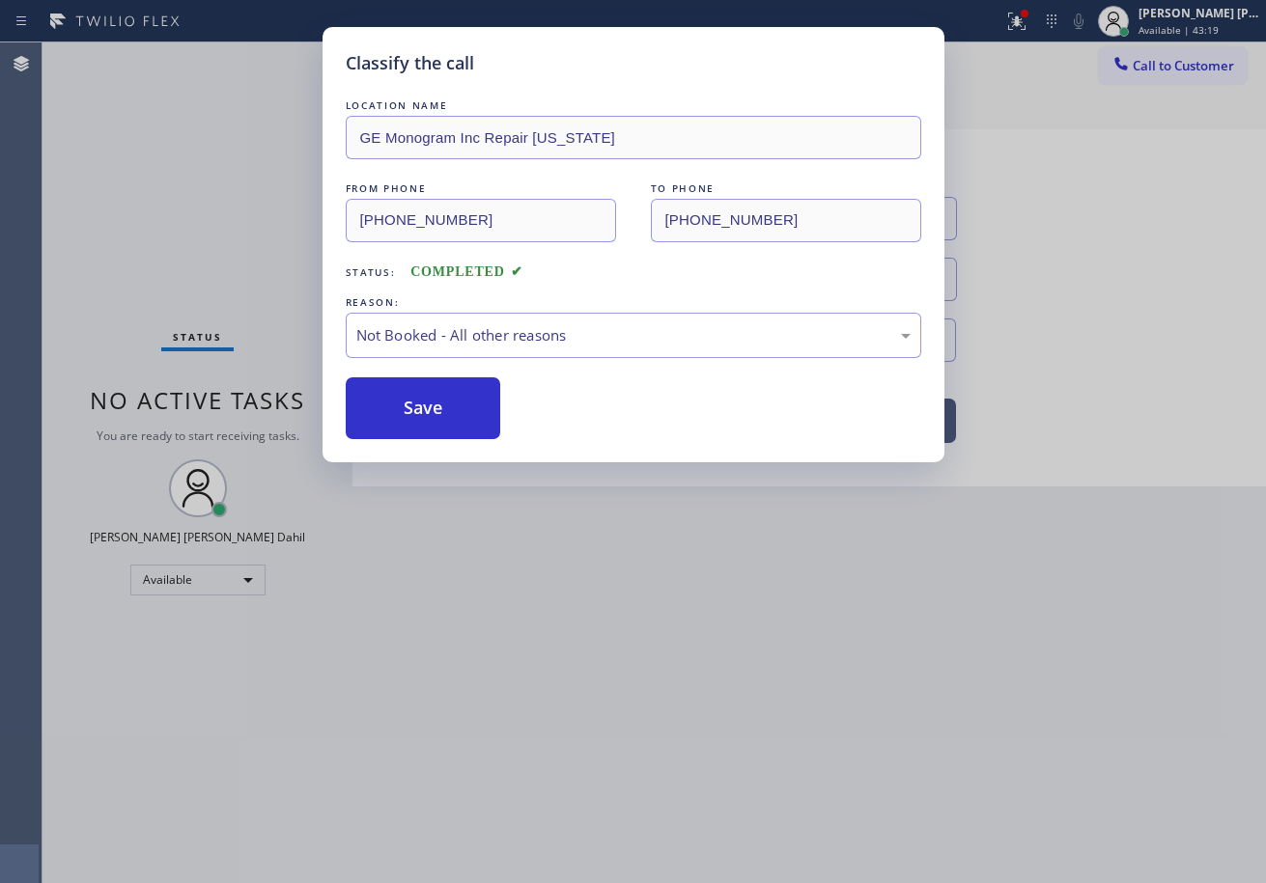
click at [410, 417] on button "Save" at bounding box center [423, 409] width 155 height 62
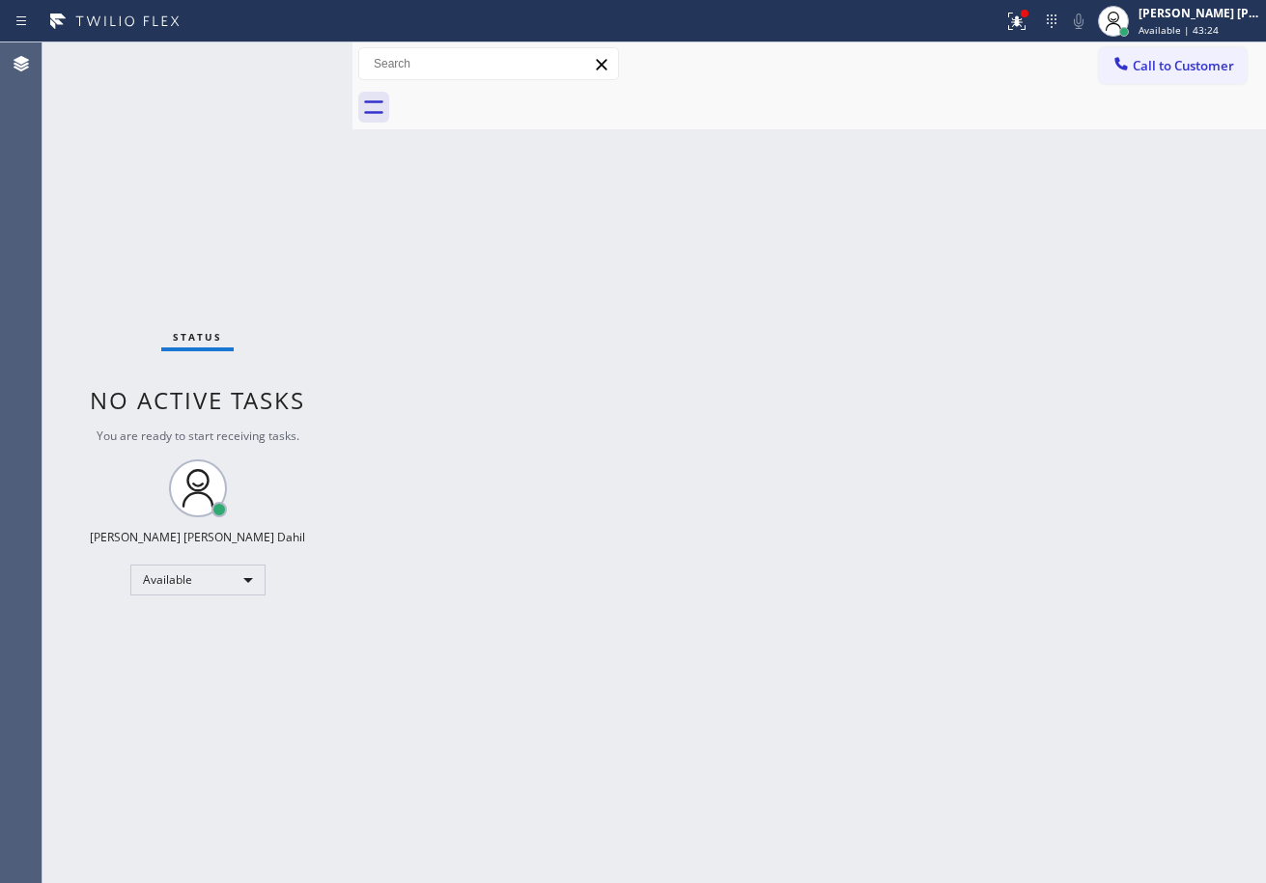
click at [889, 471] on div "Back to Dashboard Change Sender ID Customers Technicians Select a contact Outbo…" at bounding box center [808, 462] width 913 height 841
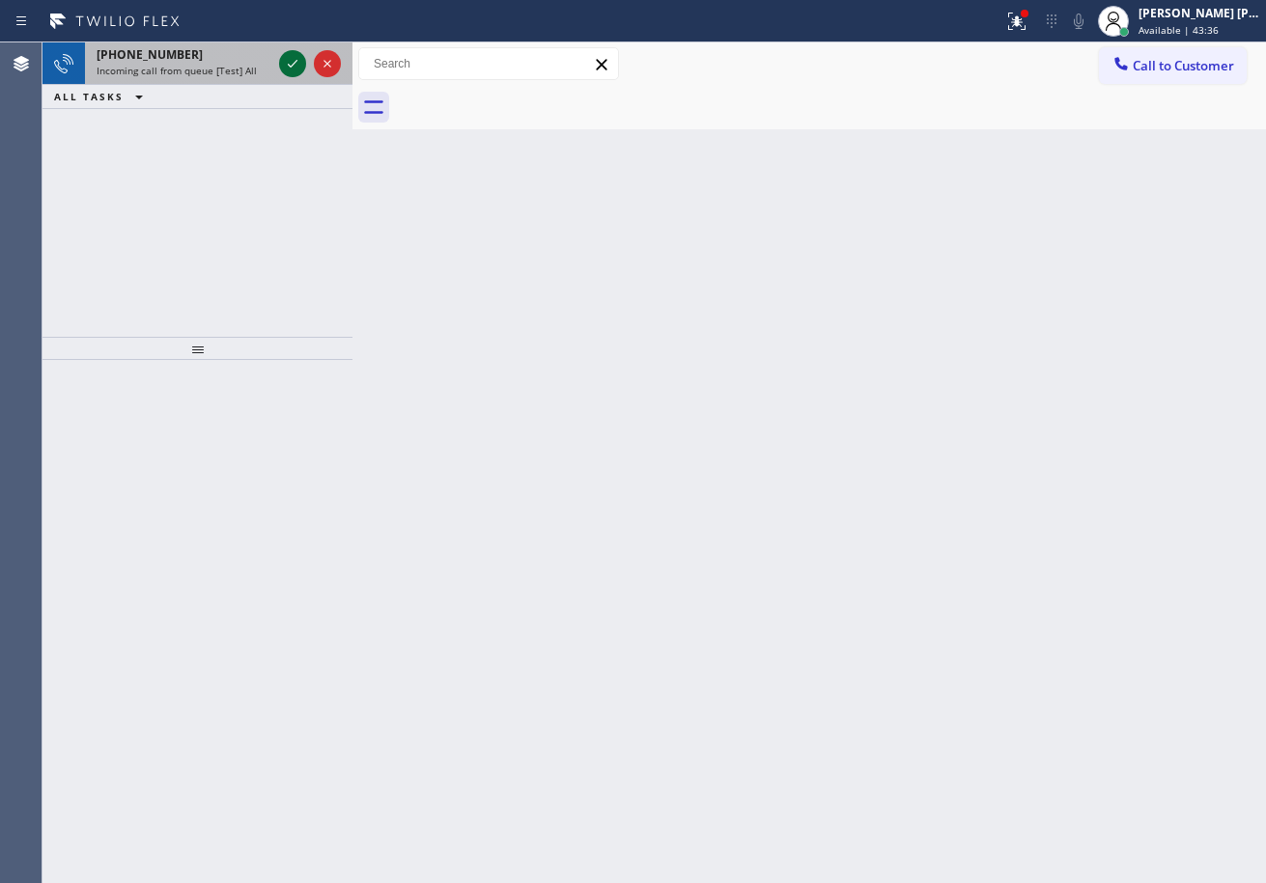
click at [288, 60] on icon at bounding box center [292, 63] width 23 height 23
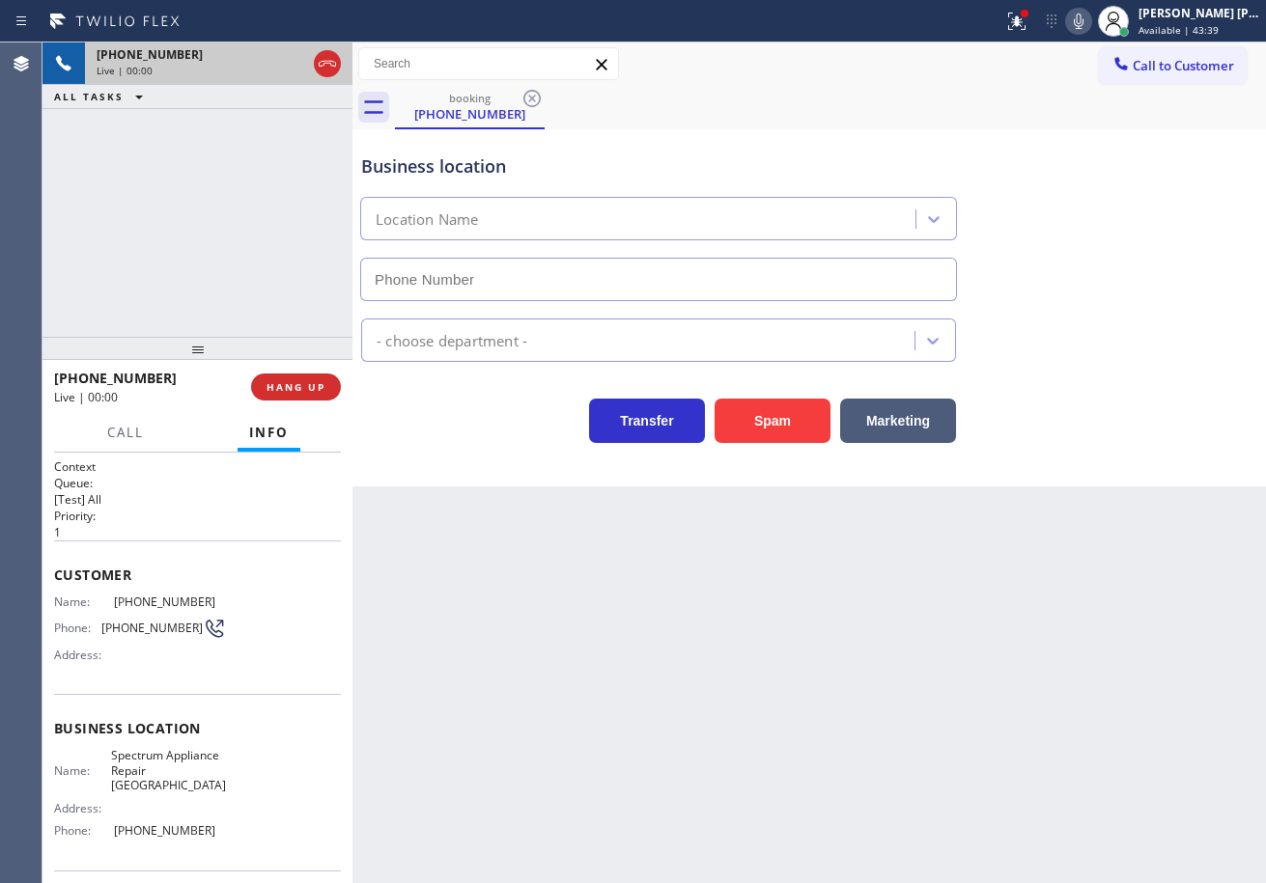
type input "[PHONE_NUMBER]"
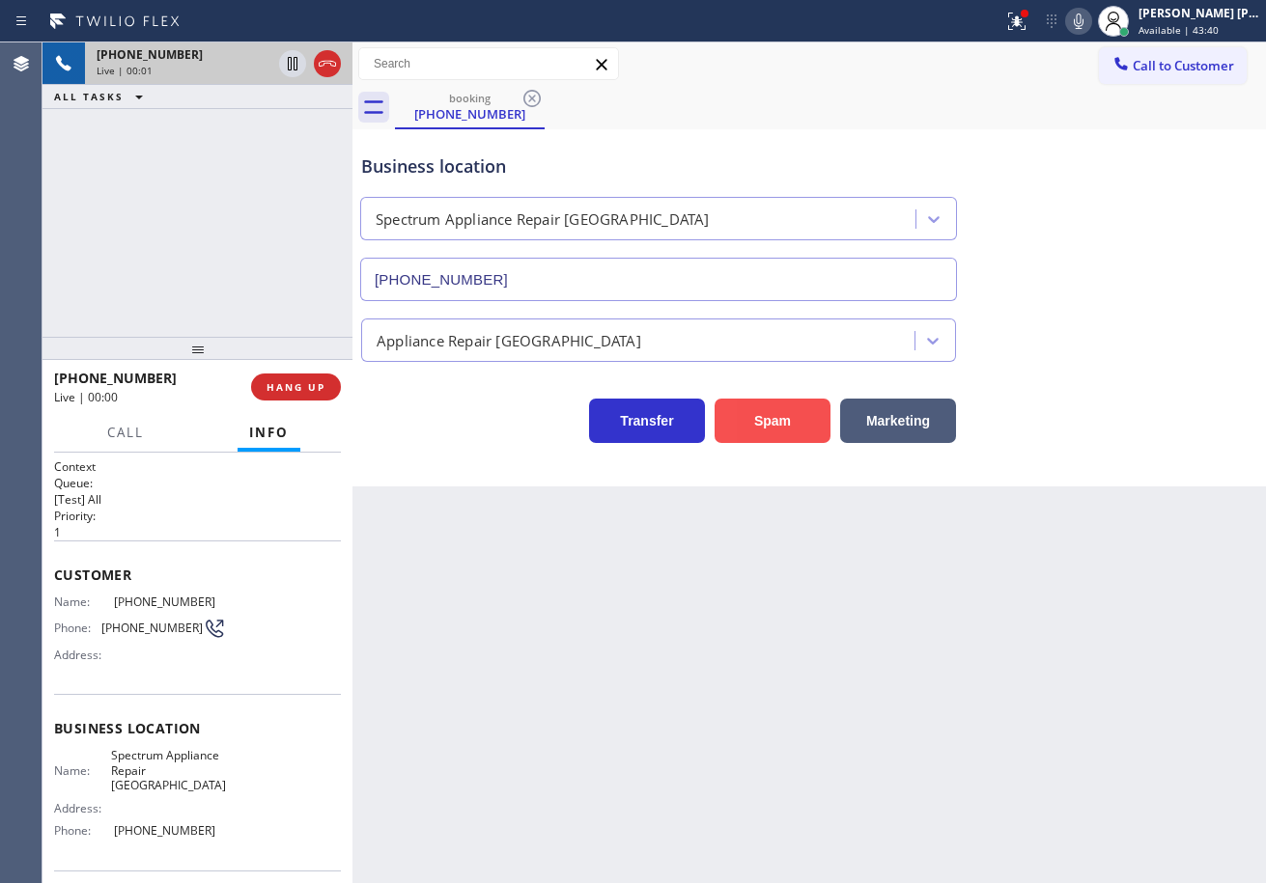
click at [791, 421] on button "Spam" at bounding box center [773, 421] width 116 height 44
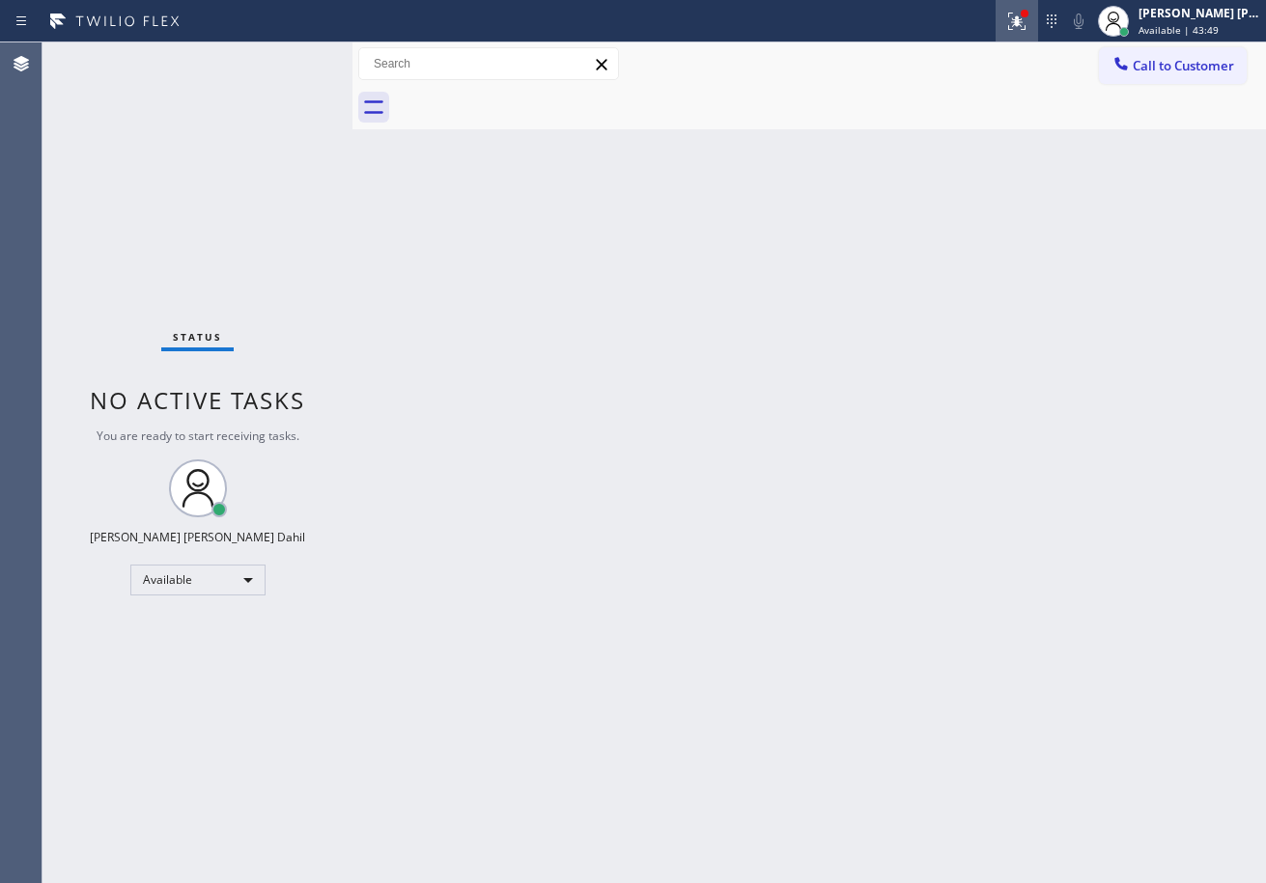
click at [1025, 24] on icon at bounding box center [1016, 21] width 17 height 17
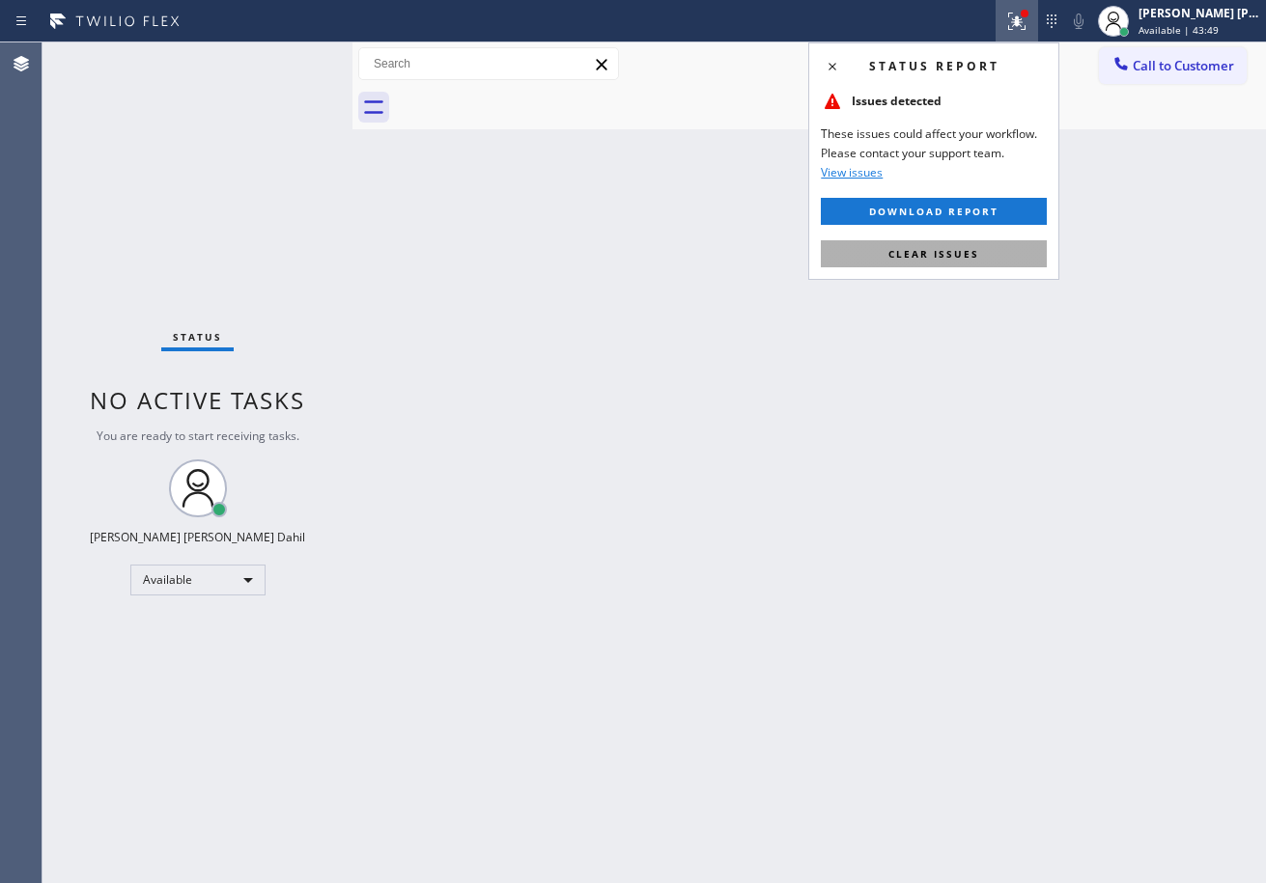
click at [1033, 261] on button "Clear issues" at bounding box center [934, 253] width 226 height 27
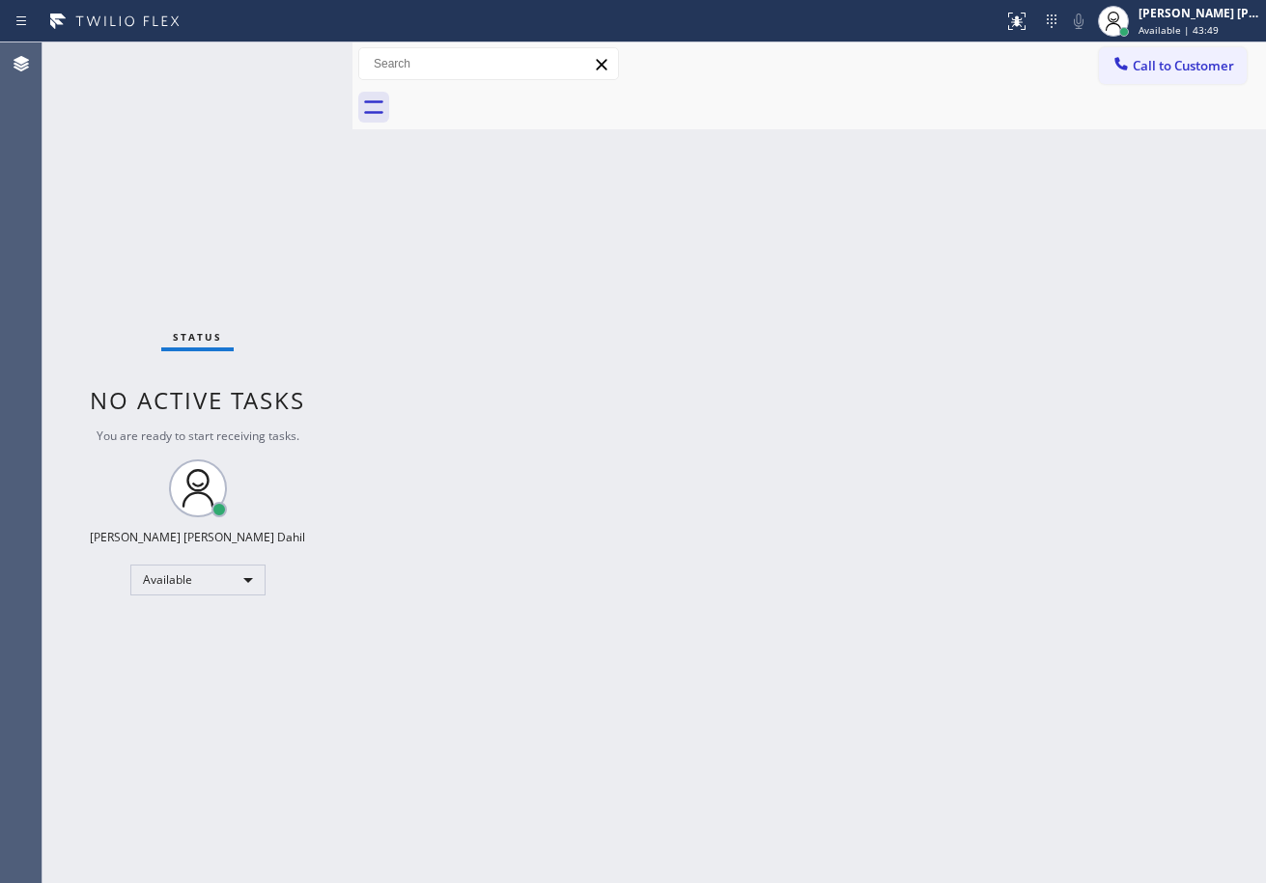
click at [1081, 395] on div "Back to Dashboard Change Sender ID Customers Technicians Select a contact Outbo…" at bounding box center [808, 462] width 913 height 841
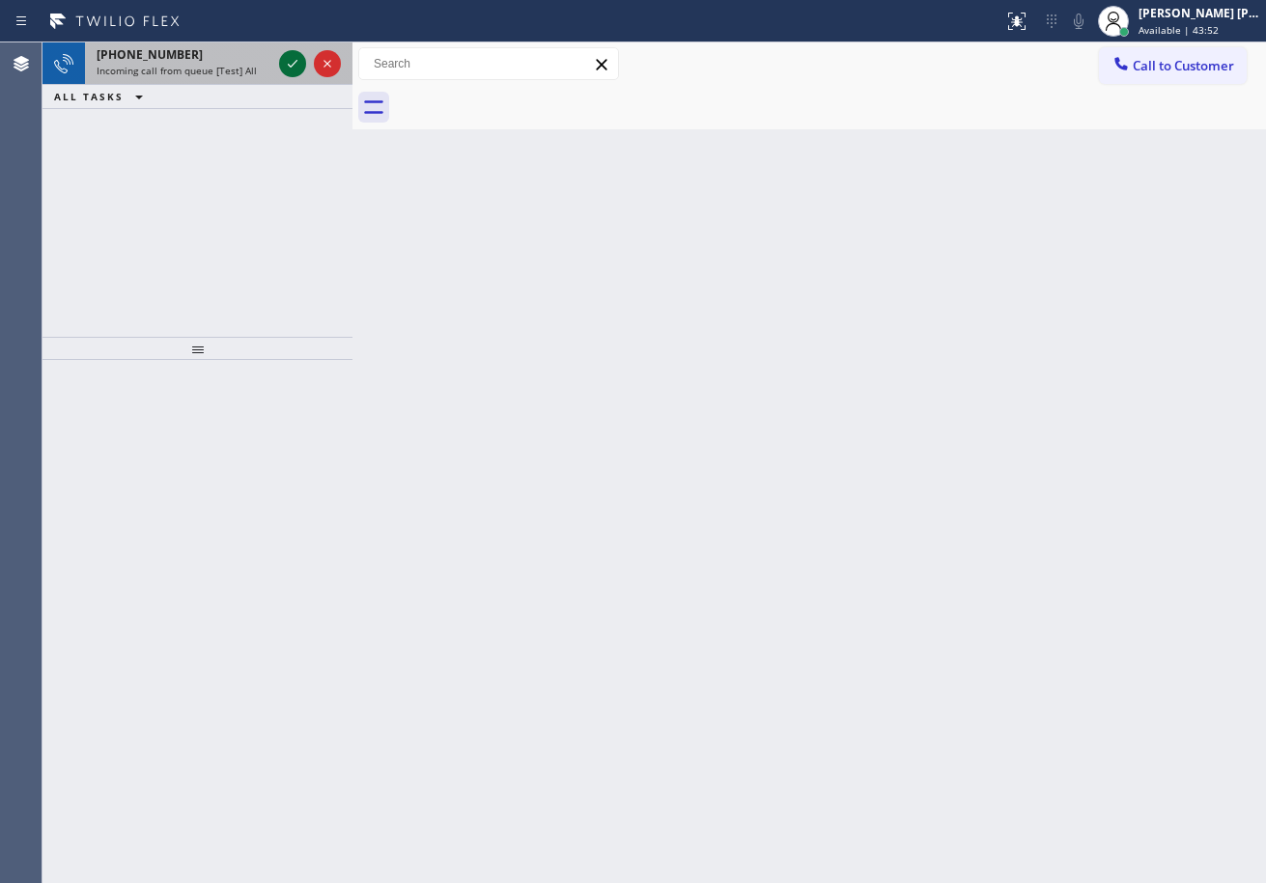
click at [292, 70] on icon at bounding box center [292, 63] width 23 height 23
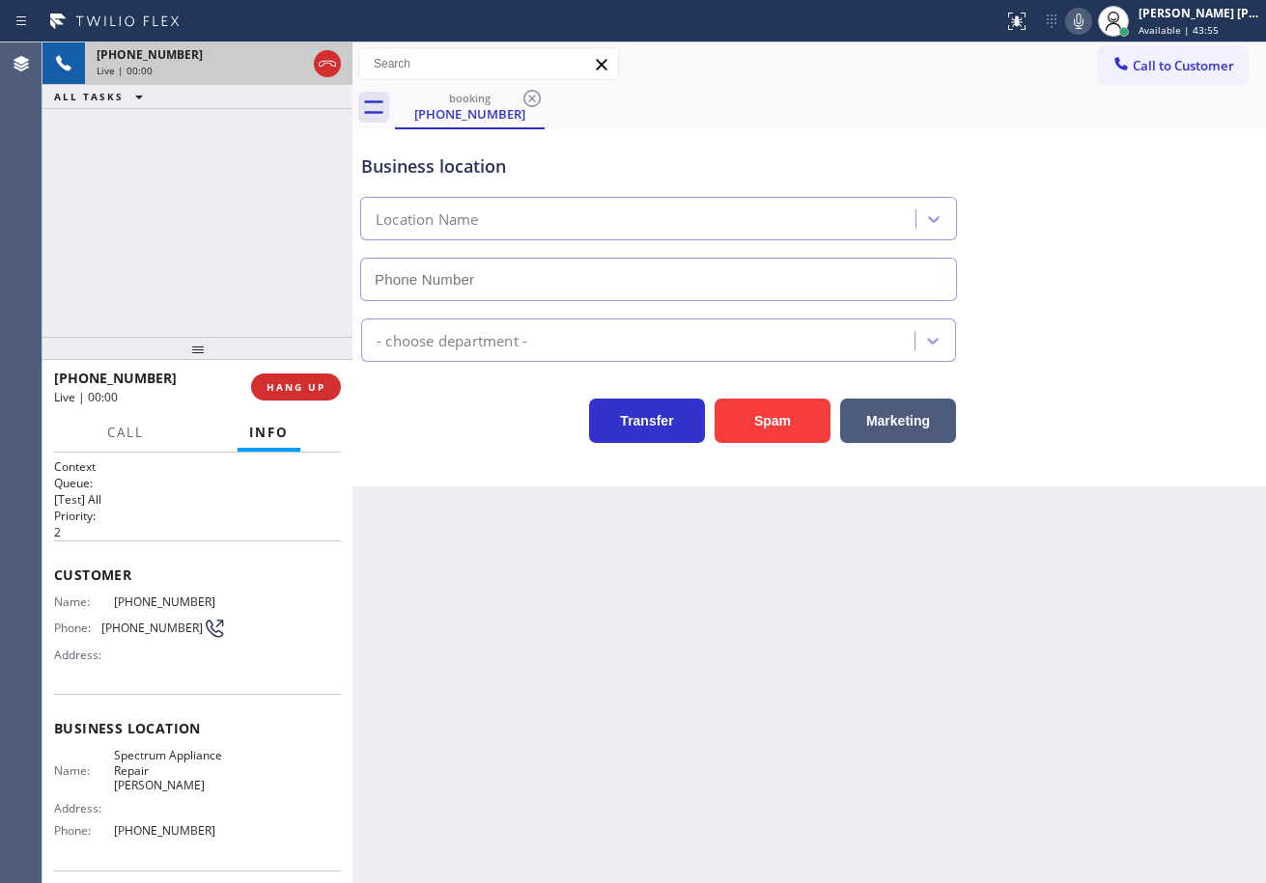
type input "[PHONE_NUMBER]"
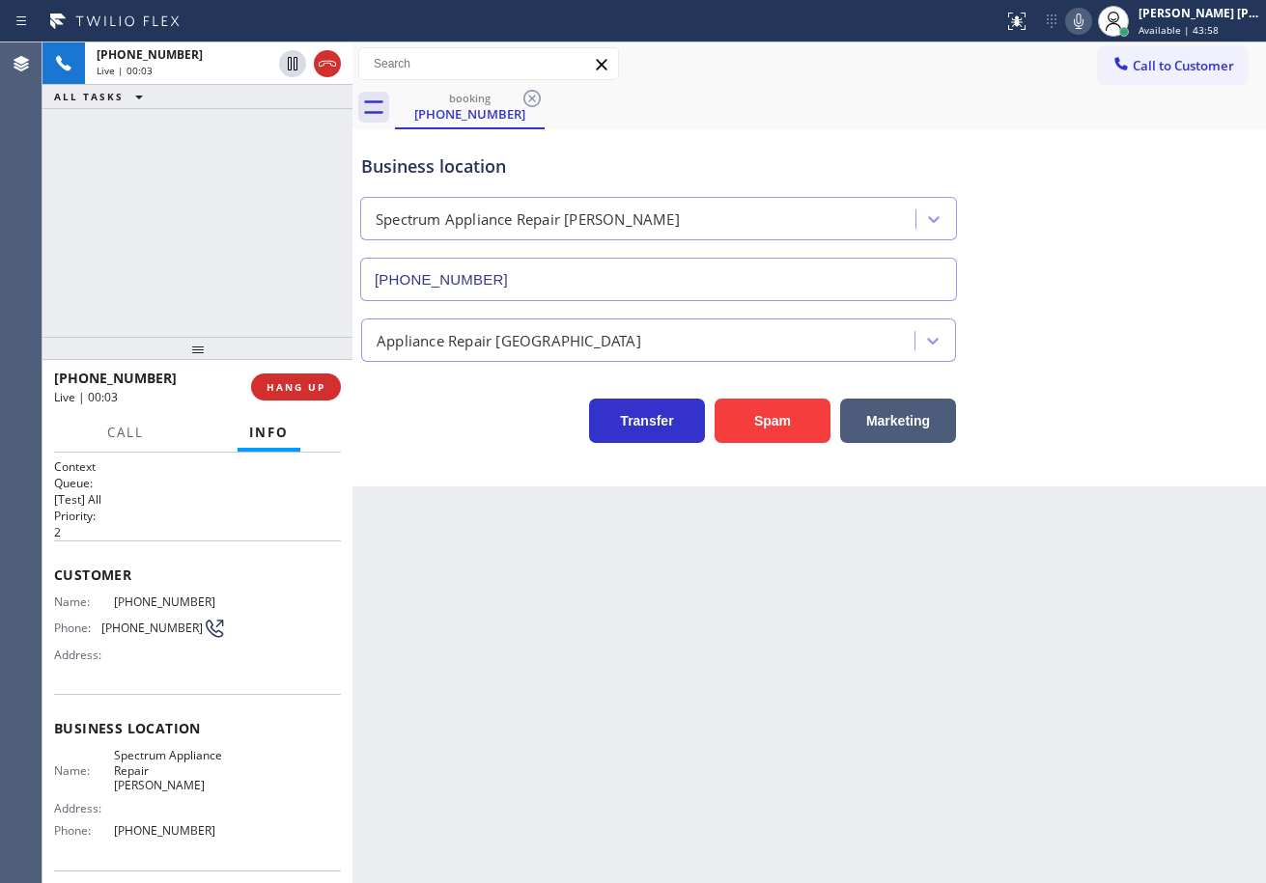
click at [756, 445] on div "Business location Spectrum Appliance Repair [PERSON_NAME] [PHONE_NUMBER] Applia…" at bounding box center [808, 307] width 913 height 357
click at [765, 425] on button "Spam" at bounding box center [773, 421] width 116 height 44
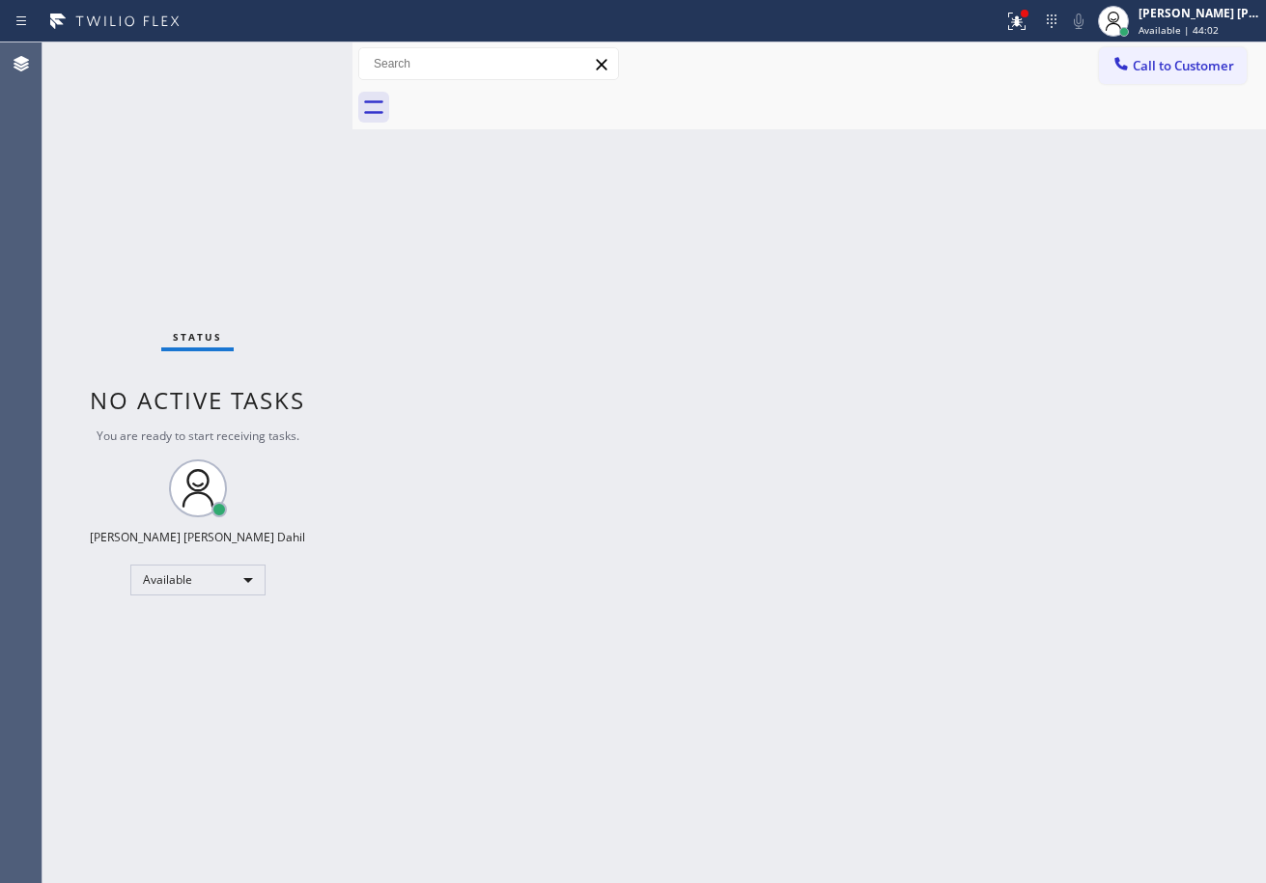
click at [1156, 659] on div "Back to Dashboard Change Sender ID Customers Technicians Select a contact Outbo…" at bounding box center [808, 462] width 913 height 841
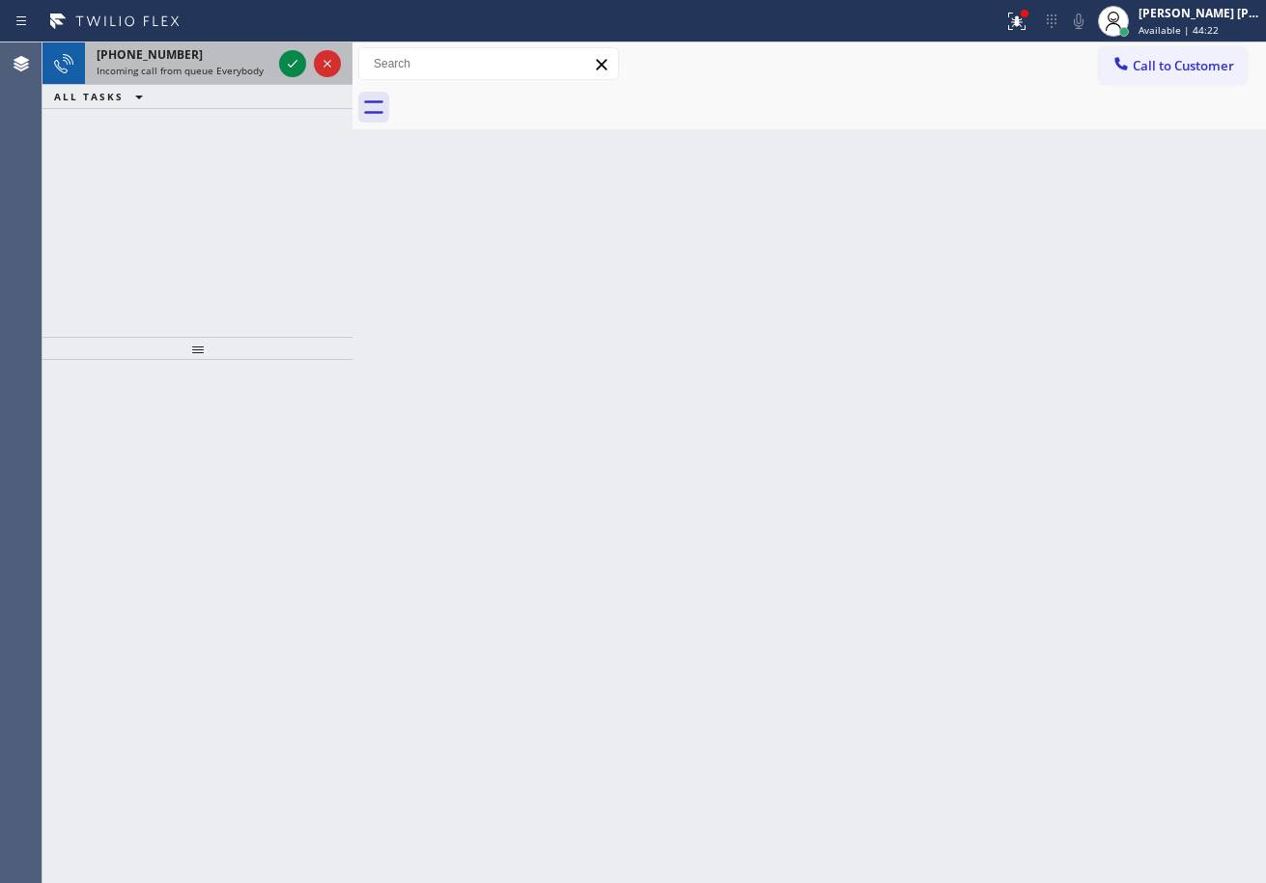
click at [259, 69] on span "Incoming call from queue Everybody" at bounding box center [180, 71] width 167 height 14
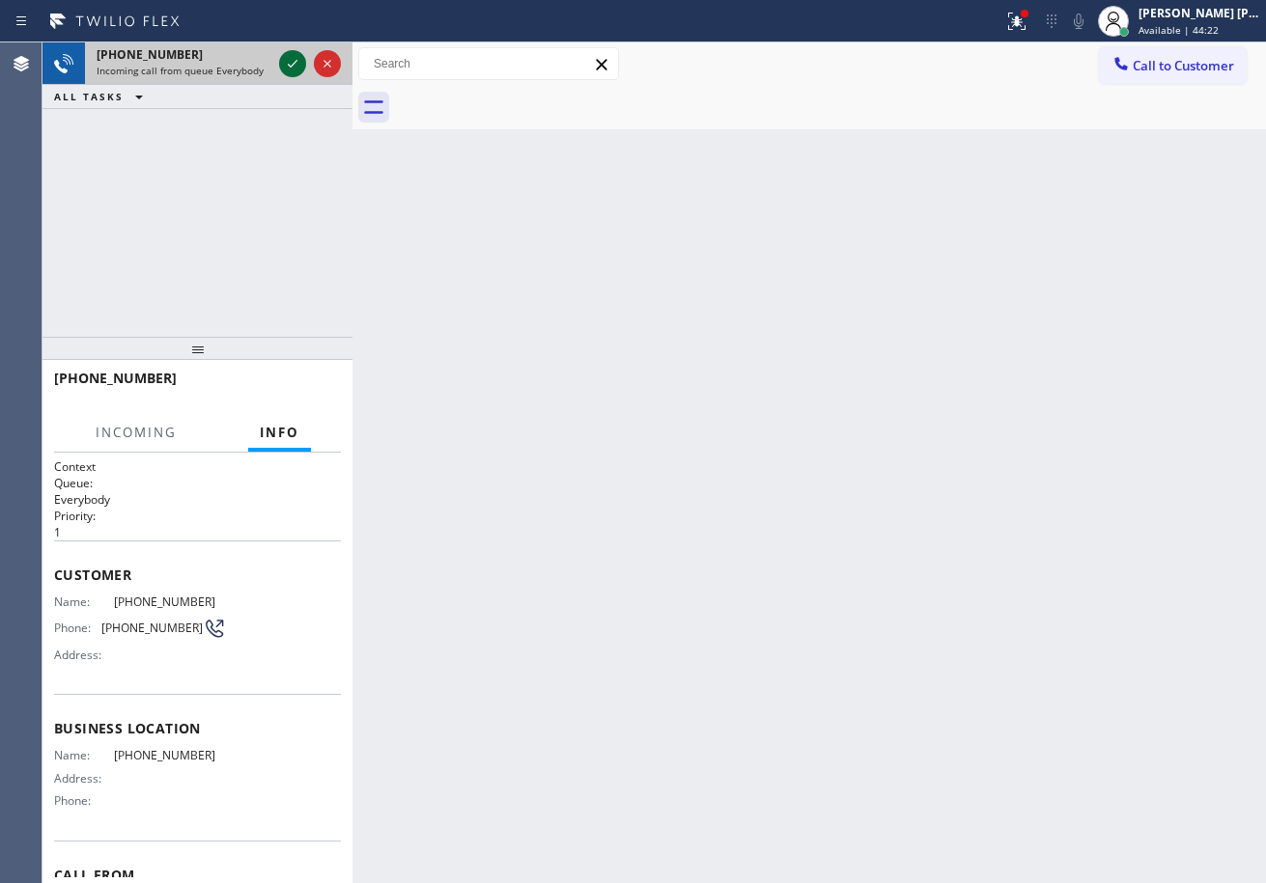
click at [282, 65] on icon at bounding box center [292, 63] width 23 height 23
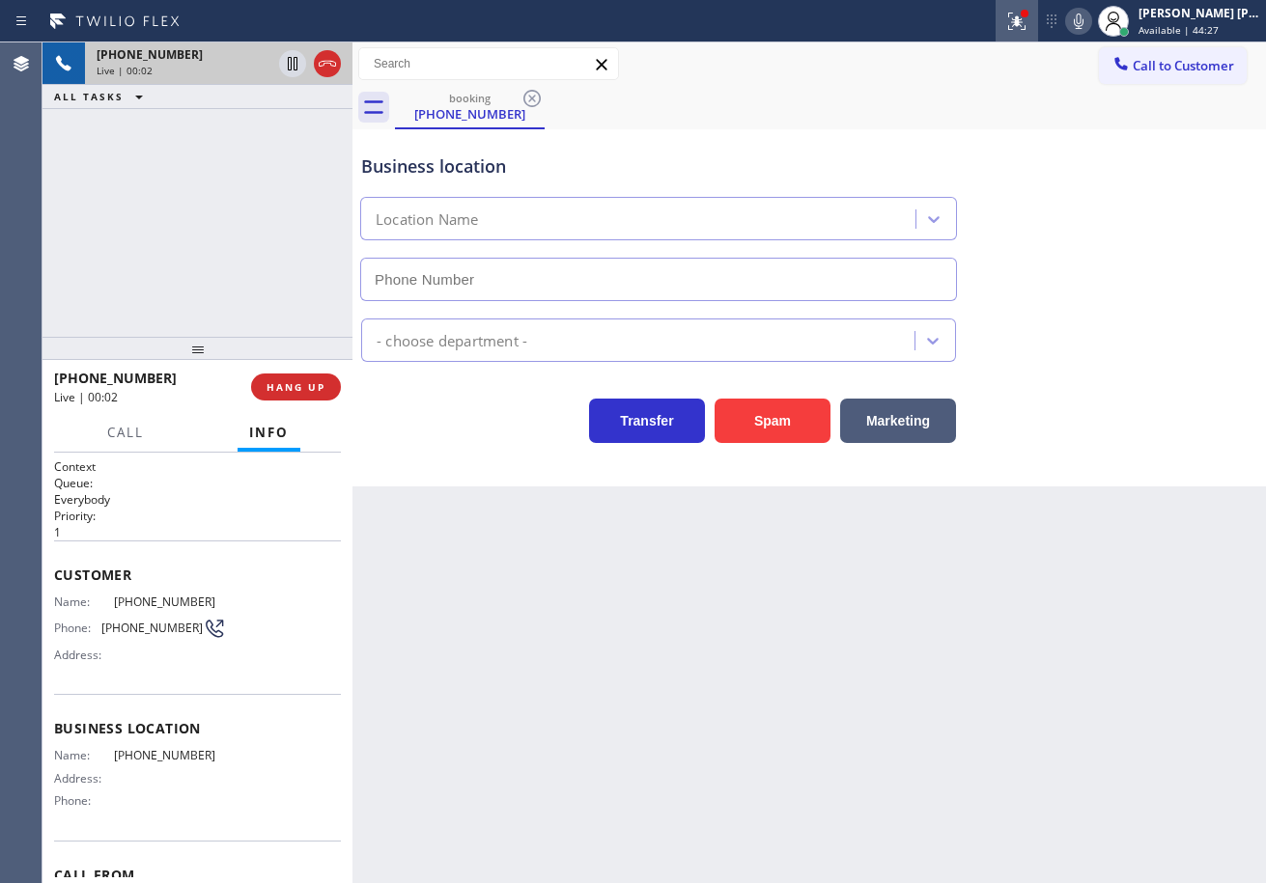
click at [1036, 34] on button at bounding box center [1016, 21] width 42 height 42
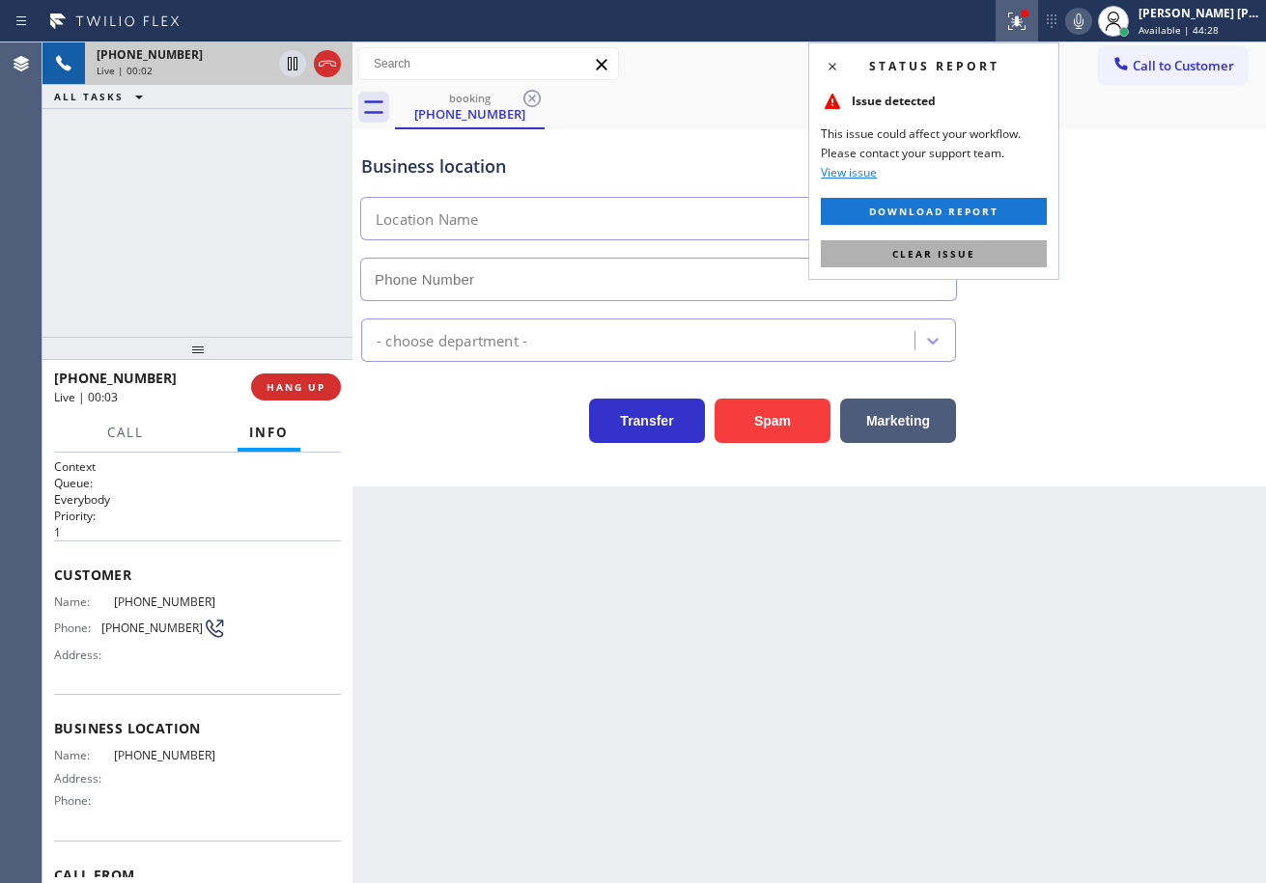
click at [1029, 249] on button "Clear issue" at bounding box center [934, 253] width 226 height 27
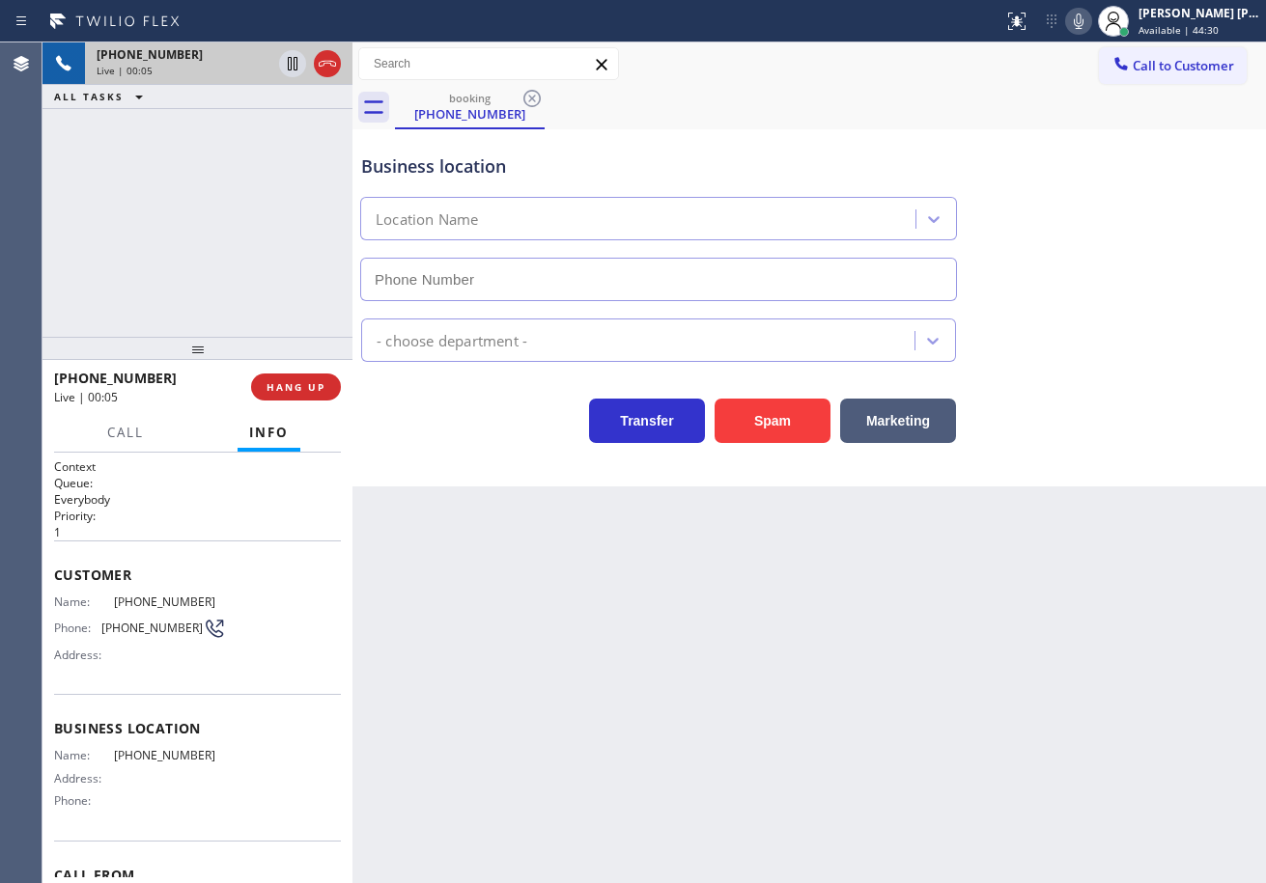
click at [837, 620] on div "Back to Dashboard Change Sender ID Customers Technicians Select a contact Outbo…" at bounding box center [808, 462] width 913 height 841
click at [531, 607] on div "Back to Dashboard Change Sender ID Customers Technicians Select a contact Outbo…" at bounding box center [808, 462] width 913 height 841
click at [310, 380] on span "HANG UP" at bounding box center [295, 387] width 59 height 14
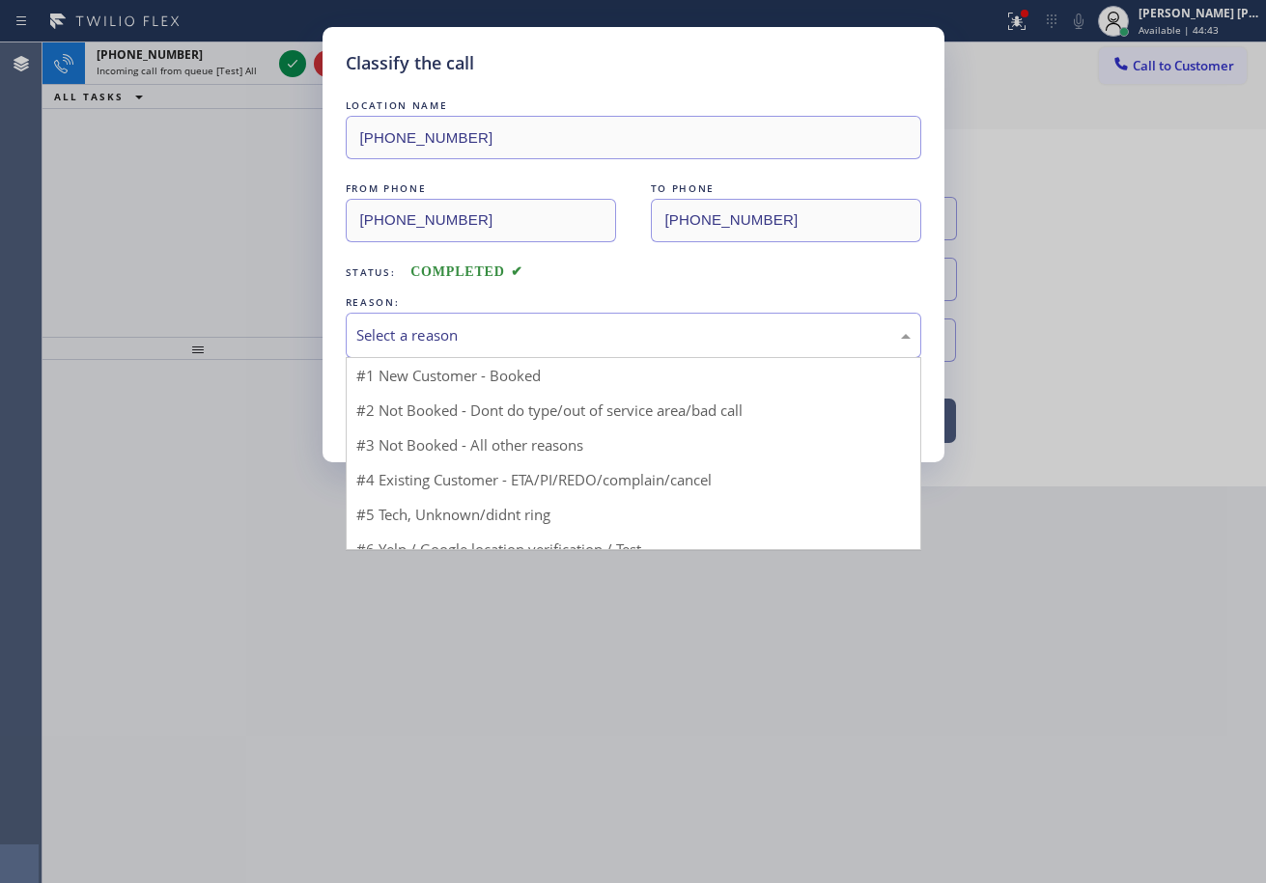
drag, startPoint x: 499, startPoint y: 321, endPoint x: 500, endPoint y: 342, distance: 21.3
click at [500, 321] on div "Select a reason" at bounding box center [633, 335] width 575 height 45
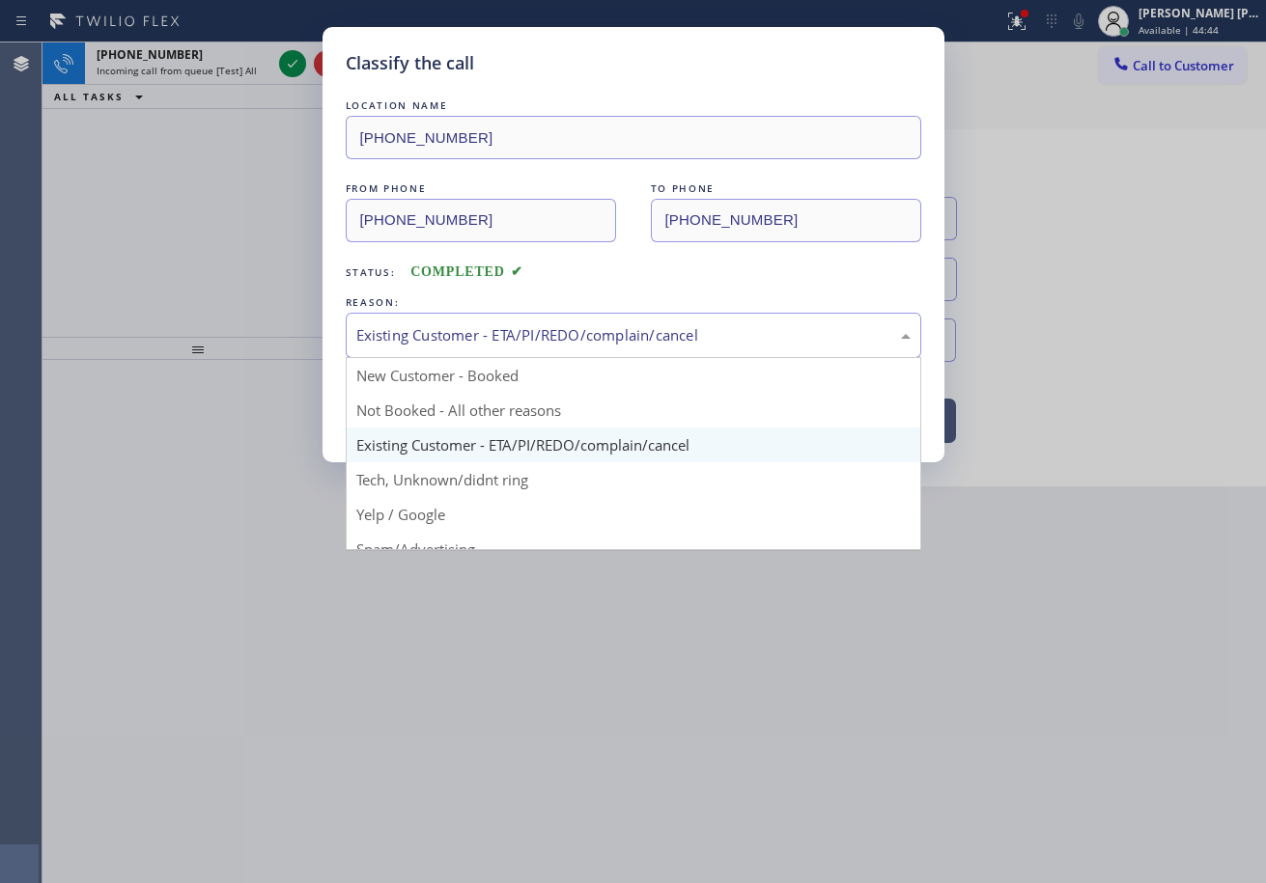
click at [516, 346] on div "Existing Customer - ETA/PI/REDO/complain/cancel" at bounding box center [633, 335] width 575 height 45
click at [519, 350] on div "Existing Customer - ETA/PI/REDO/complain/cancel" at bounding box center [633, 335] width 575 height 45
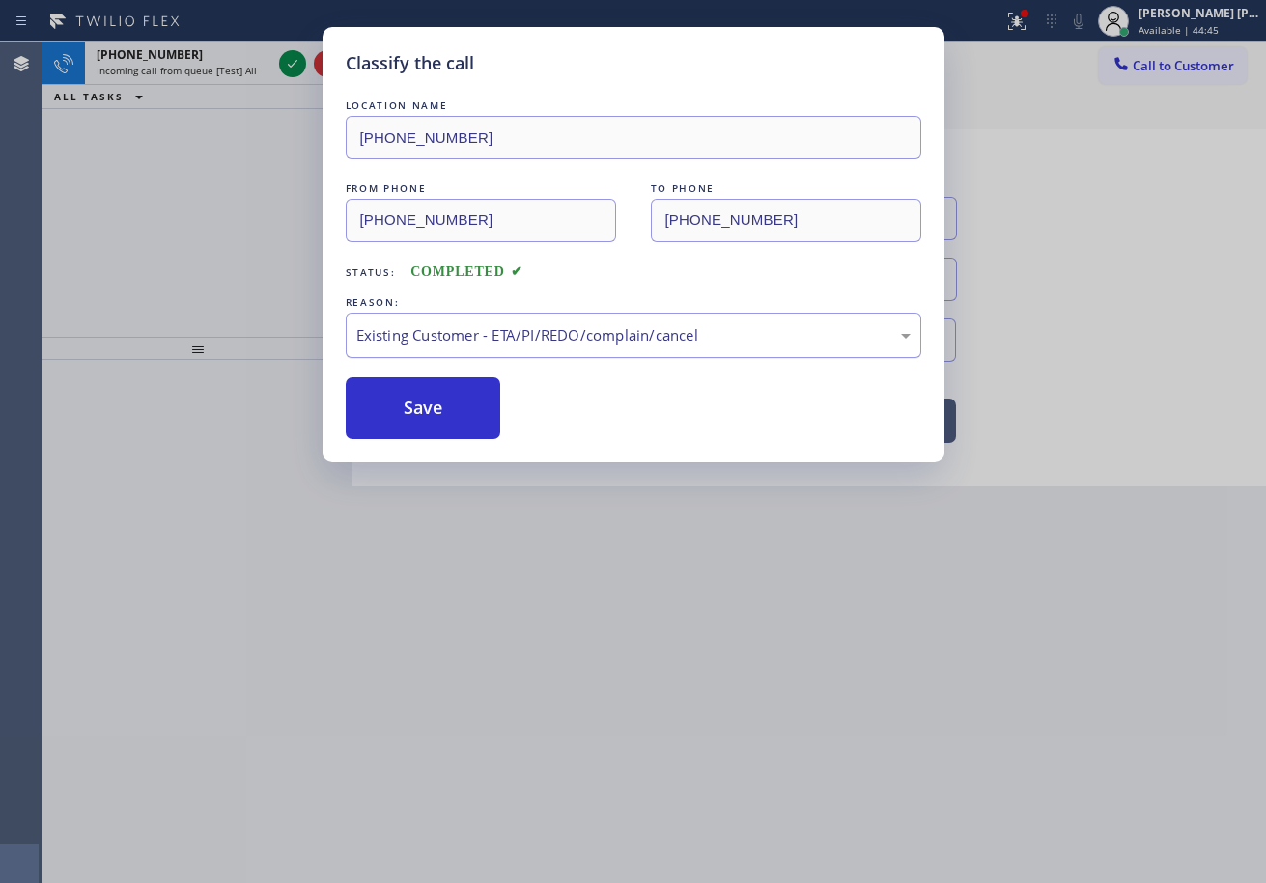
click at [530, 322] on div "Existing Customer - ETA/PI/REDO/complain/cancel" at bounding box center [633, 335] width 575 height 45
click at [475, 423] on button "Save" at bounding box center [423, 409] width 155 height 62
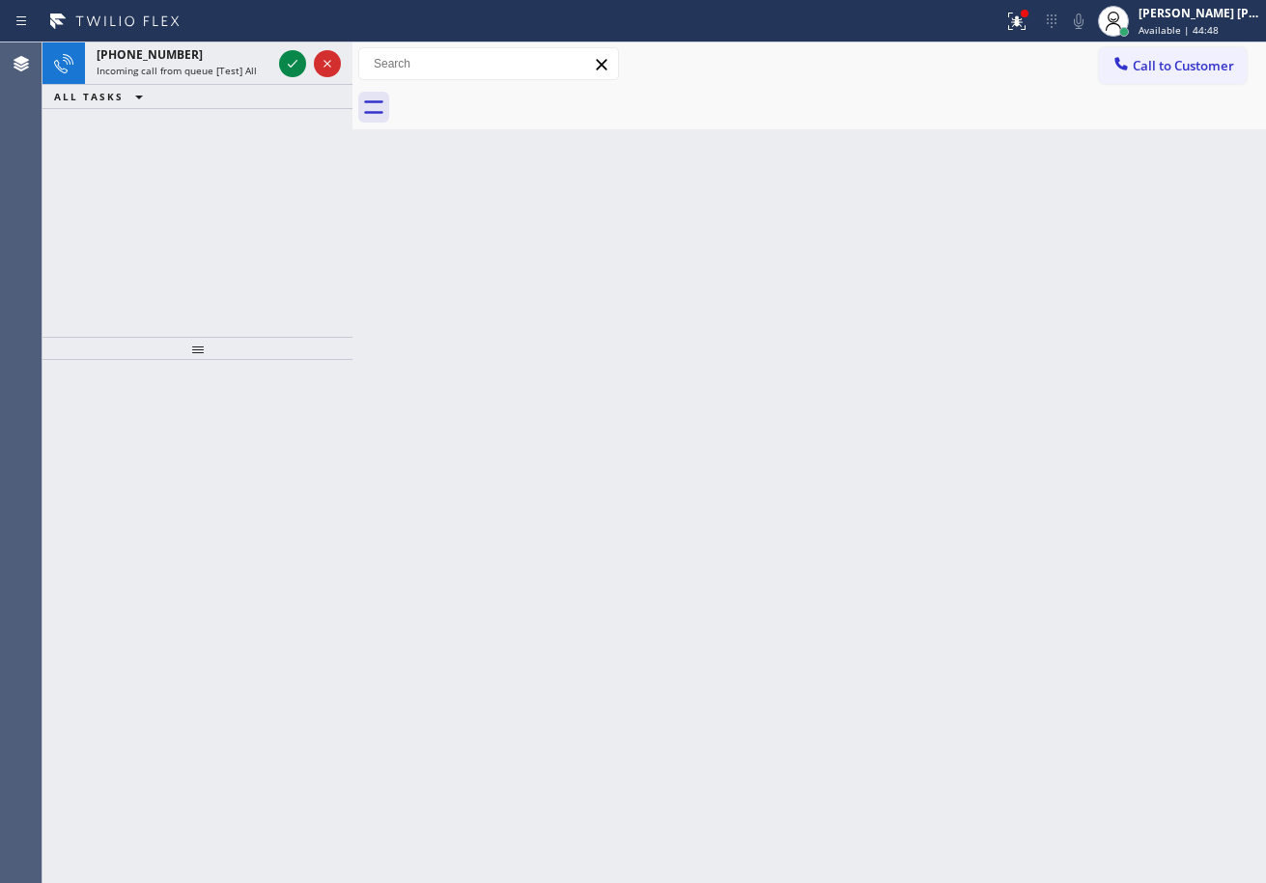
drag, startPoint x: 609, startPoint y: 347, endPoint x: 269, endPoint y: 176, distance: 380.4
click at [605, 342] on div "Back to Dashboard Change Sender ID Customers Technicians Select a contact Outbo…" at bounding box center [808, 462] width 913 height 841
drag, startPoint x: 266, startPoint y: 66, endPoint x: 290, endPoint y: 66, distance: 24.1
click at [267, 66] on div "Incoming call from queue [Test] All" at bounding box center [184, 71] width 175 height 14
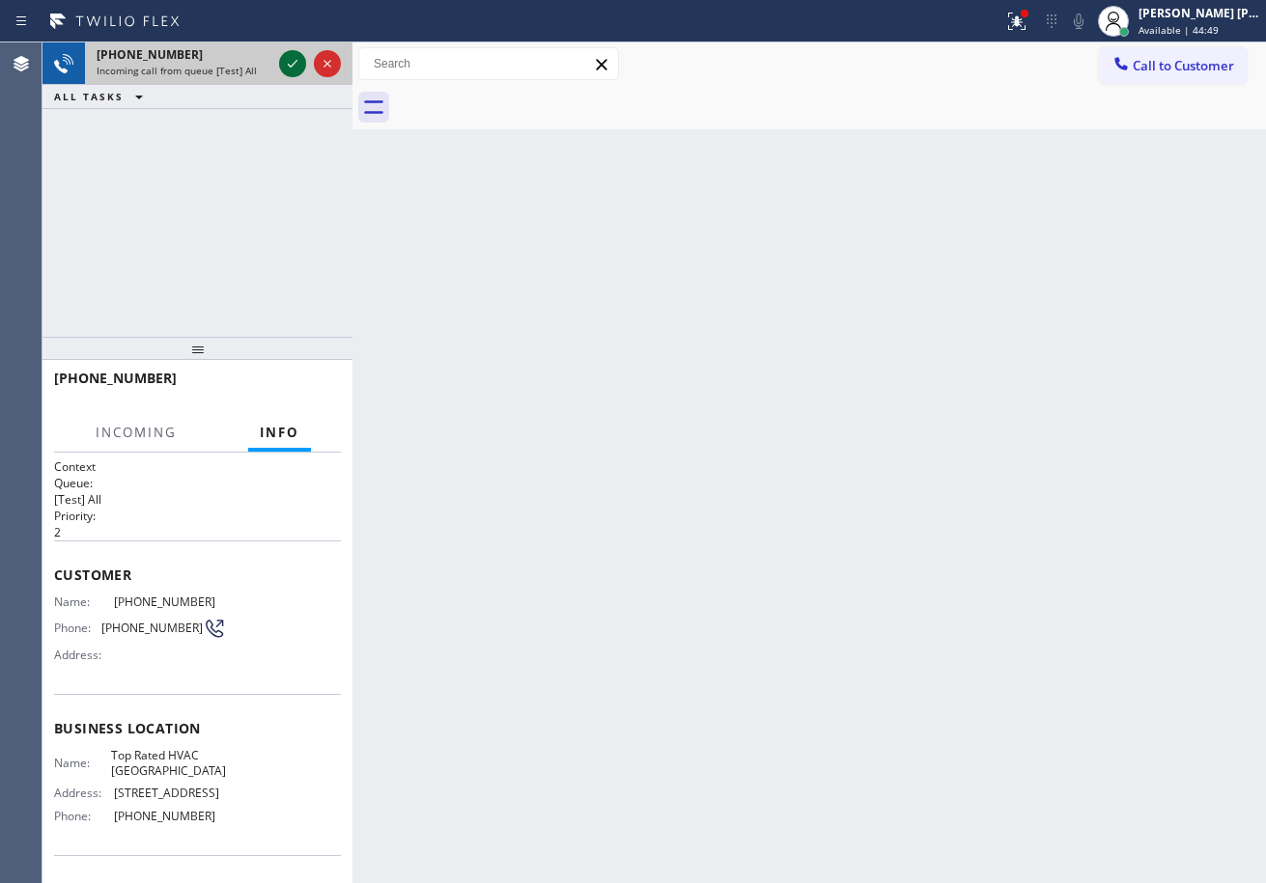
click at [290, 66] on icon at bounding box center [293, 64] width 10 height 8
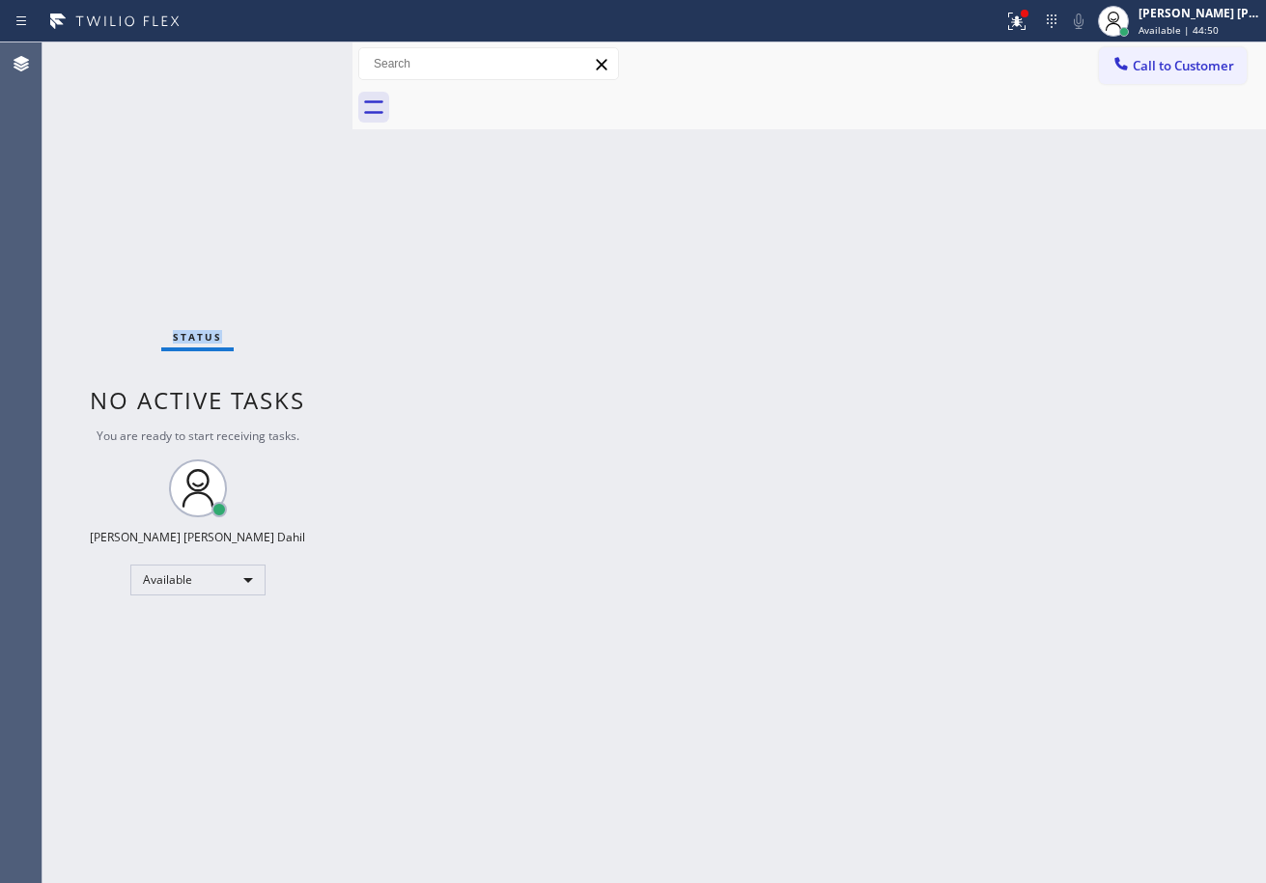
click at [290, 66] on div "Status No active tasks You are ready to start receiving tasks. [PERSON_NAME] [P…" at bounding box center [197, 462] width 310 height 841
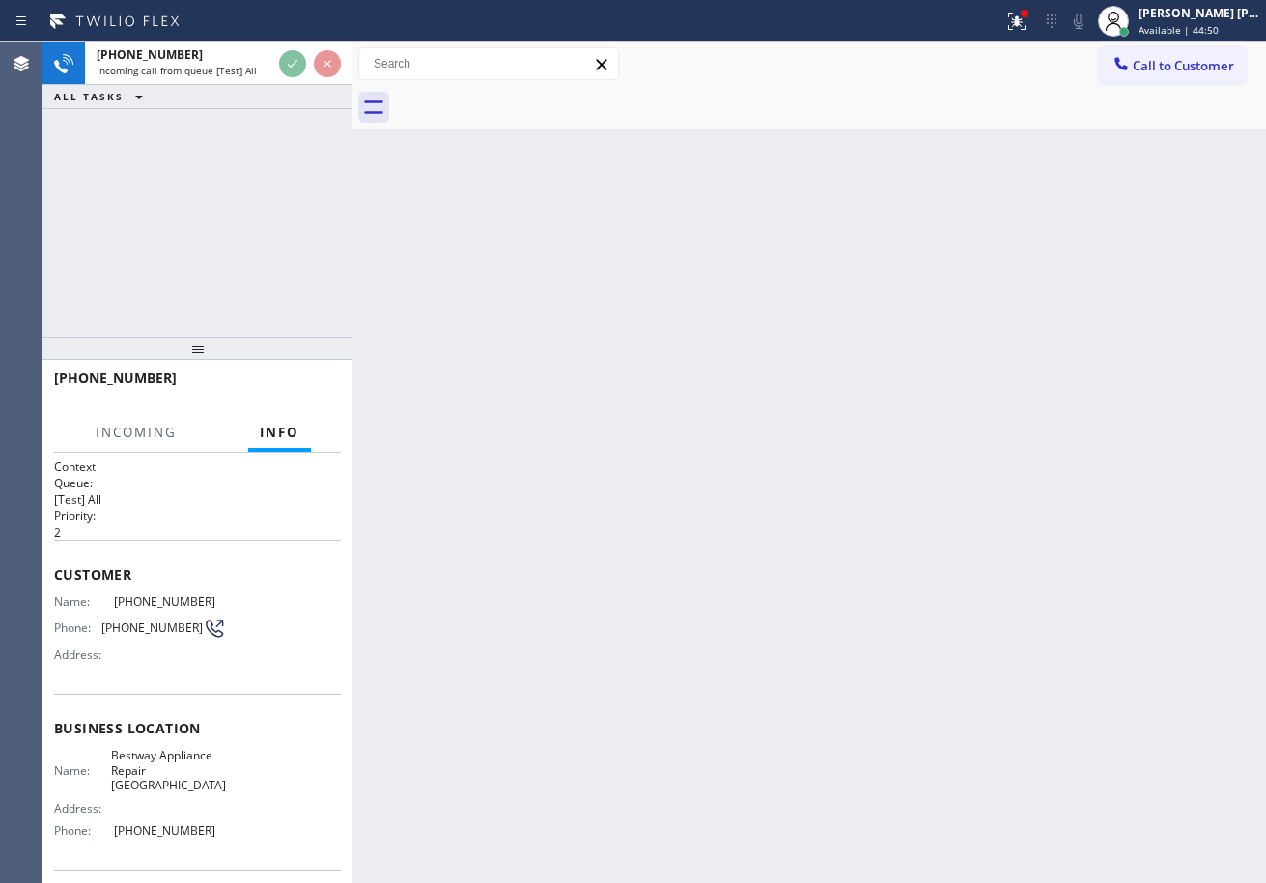
click at [703, 512] on div "Back to Dashboard Change Sender ID Customers Technicians Select a contact Outbo…" at bounding box center [808, 462] width 913 height 841
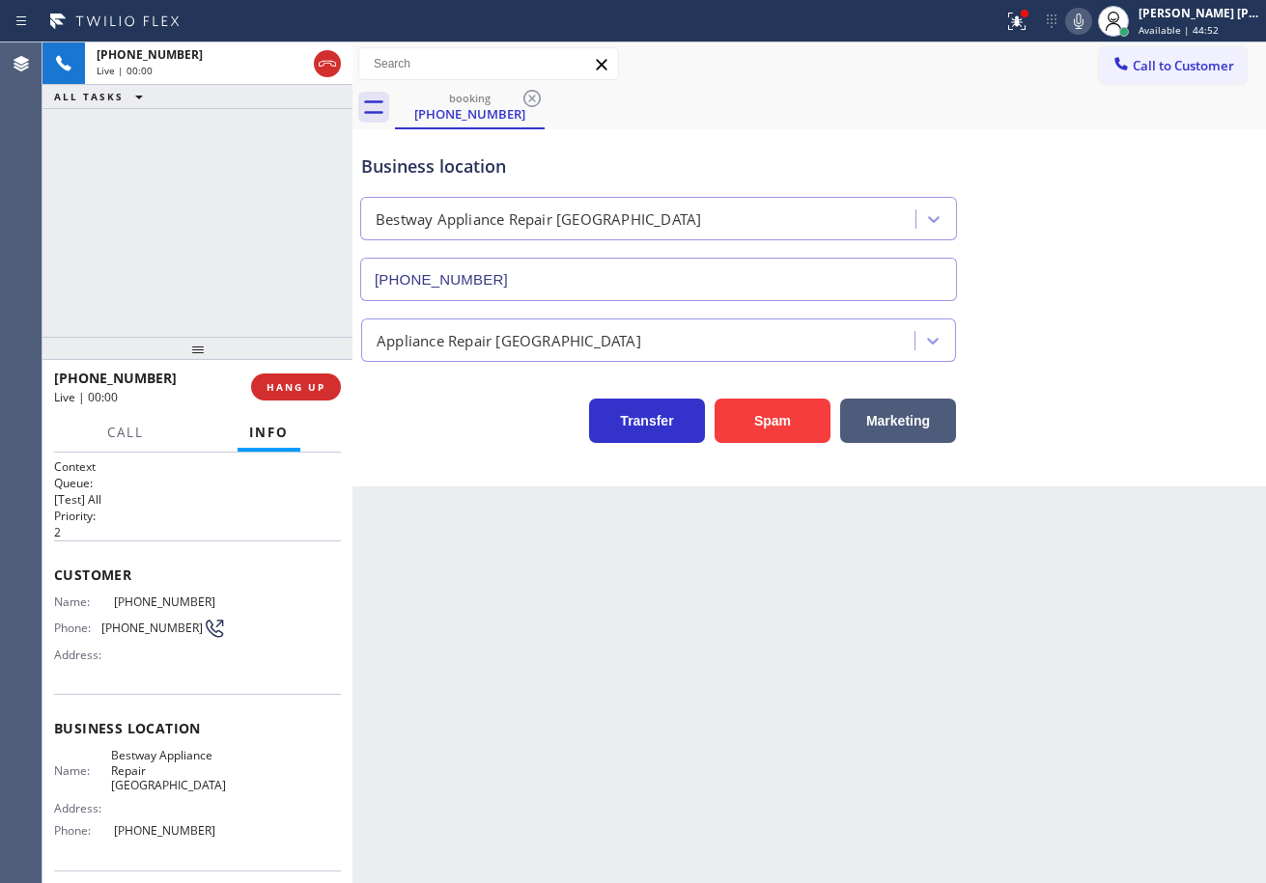
type input "[PHONE_NUMBER]"
click at [771, 423] on button "Spam" at bounding box center [773, 421] width 116 height 44
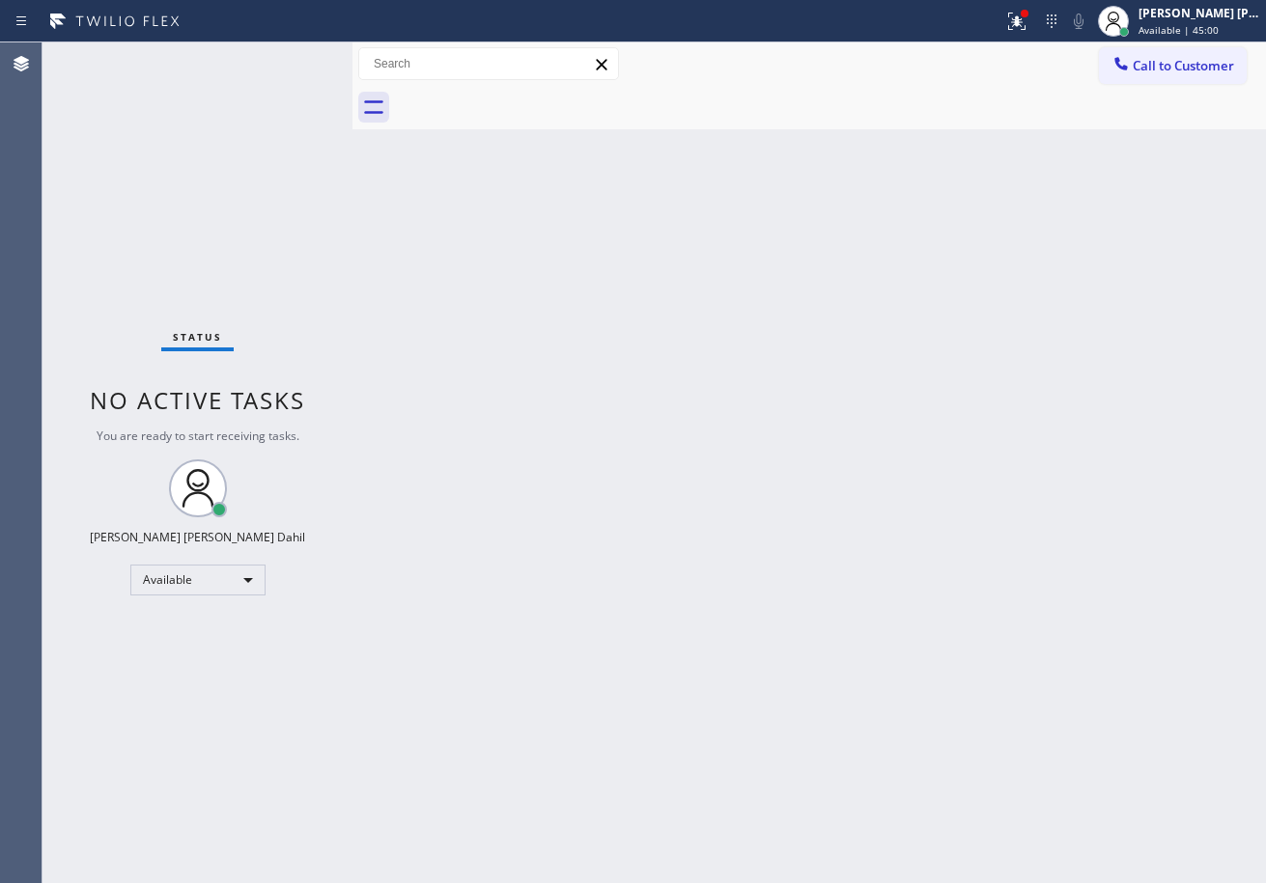
click at [780, 400] on div "Back to Dashboard Change Sender ID Customers Technicians Select a contact Outbo…" at bounding box center [808, 462] width 913 height 841
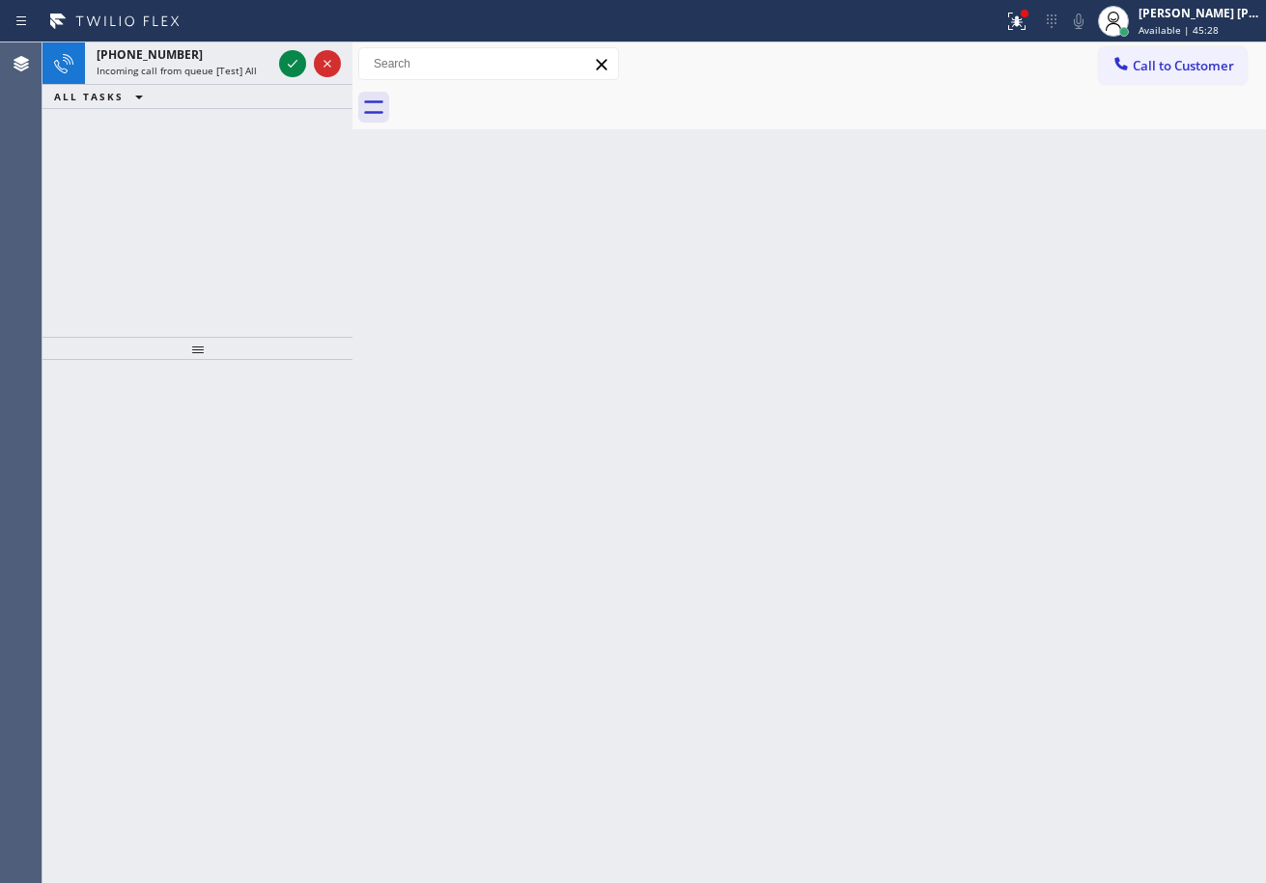
drag, startPoint x: 1029, startPoint y: 30, endPoint x: 1024, endPoint y: 83, distance: 53.3
click at [1028, 29] on icon at bounding box center [1016, 21] width 23 height 23
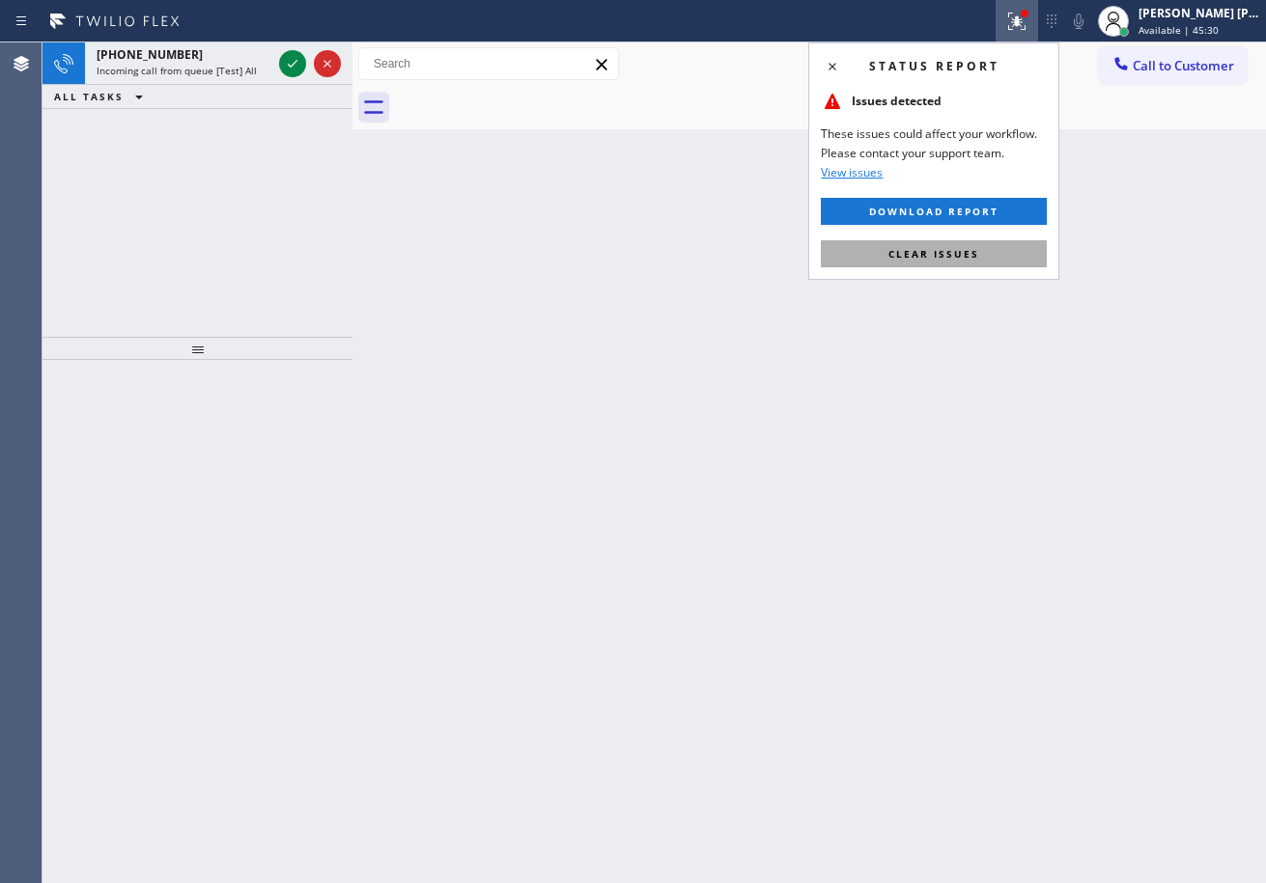
click at [972, 255] on span "Clear issues" at bounding box center [933, 254] width 91 height 14
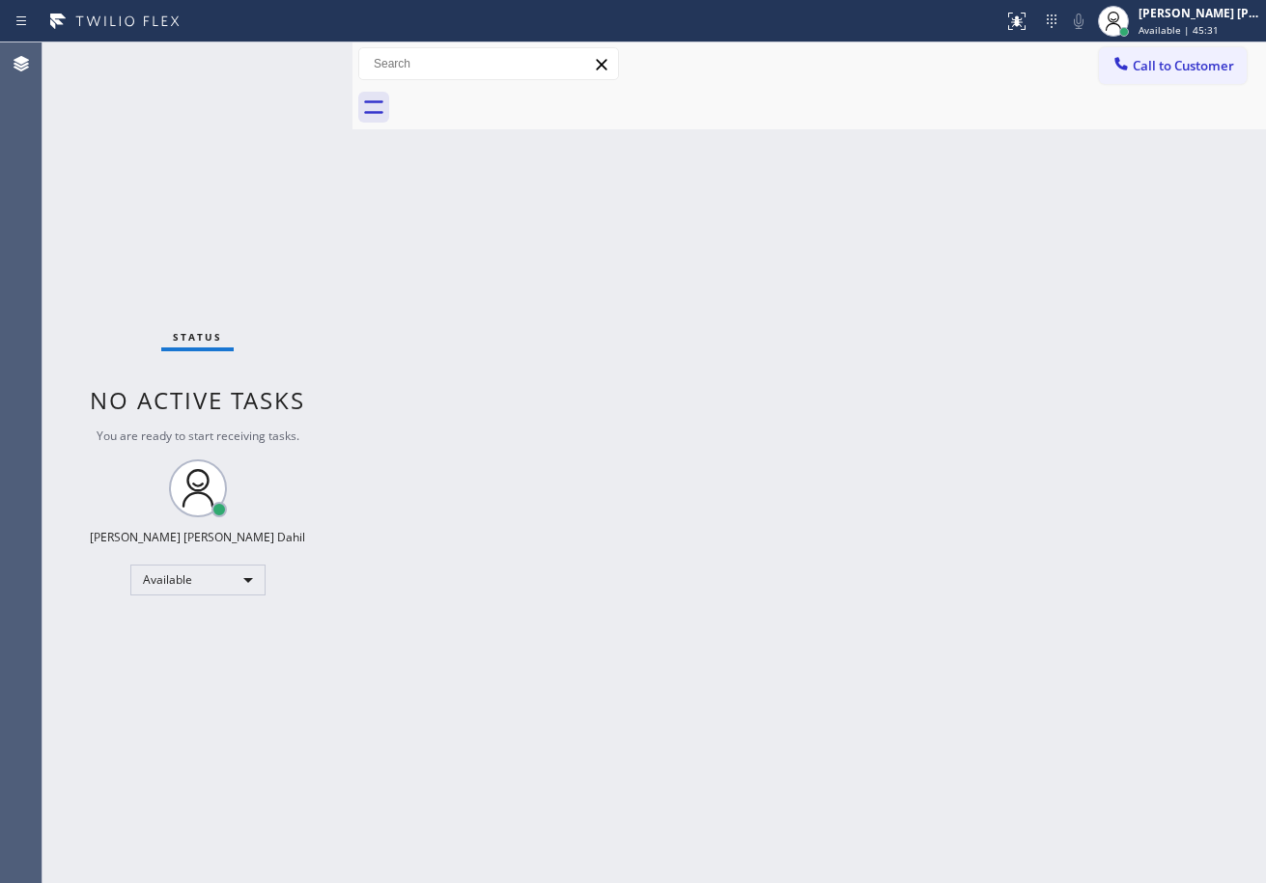
click at [883, 621] on div "Back to Dashboard Change Sender ID Customers Technicians Select a contact Outbo…" at bounding box center [808, 462] width 913 height 841
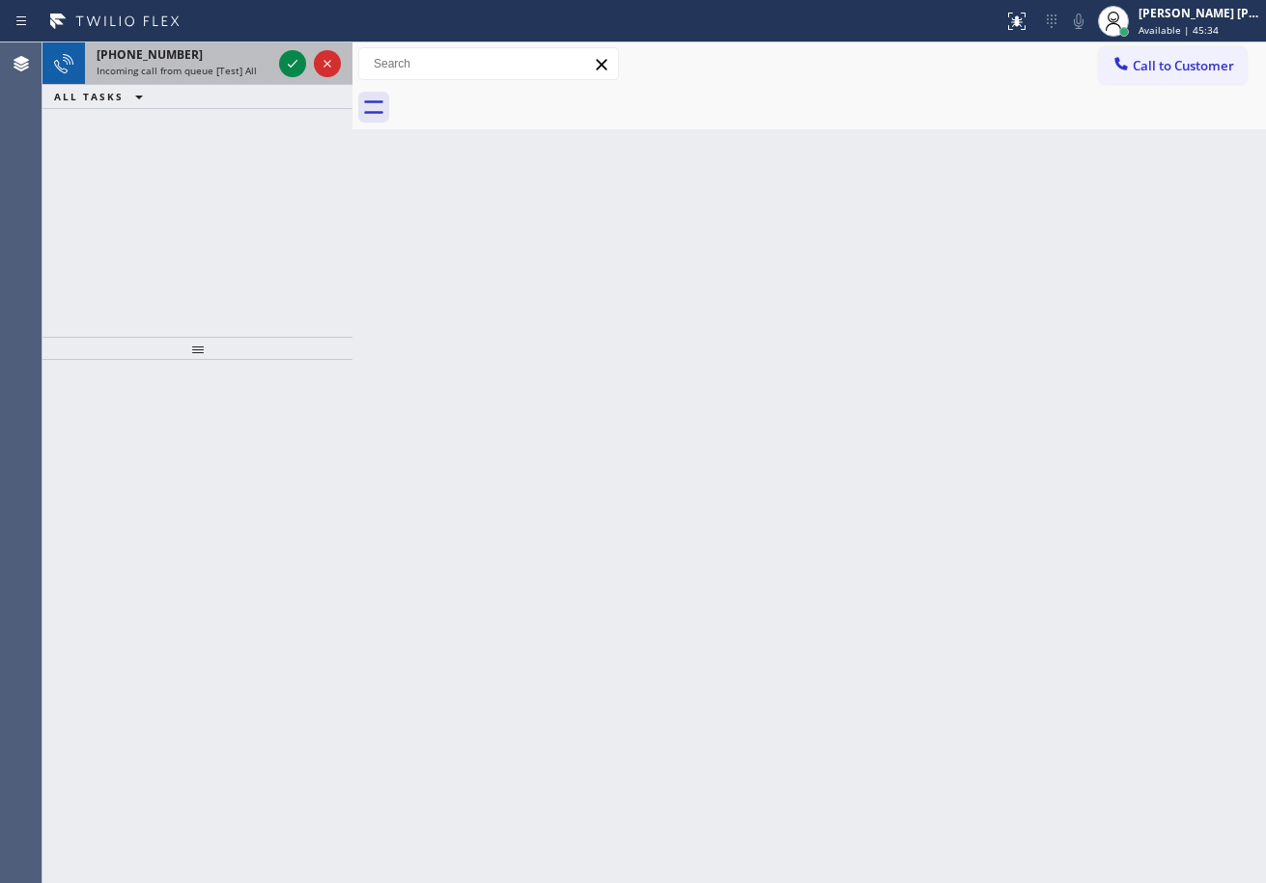
click at [212, 58] on div "[PHONE_NUMBER]" at bounding box center [184, 54] width 175 height 16
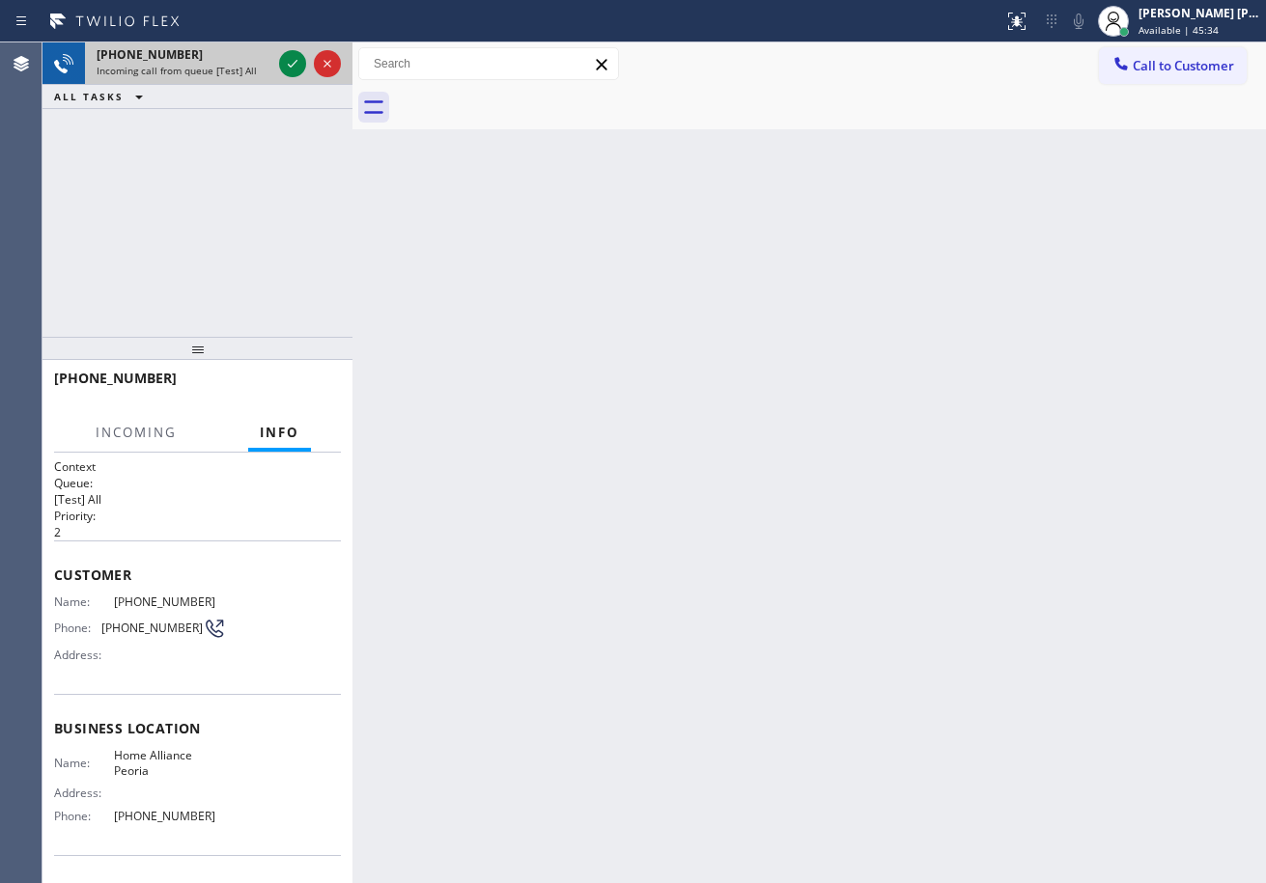
click at [212, 58] on div "[PHONE_NUMBER]" at bounding box center [184, 54] width 175 height 16
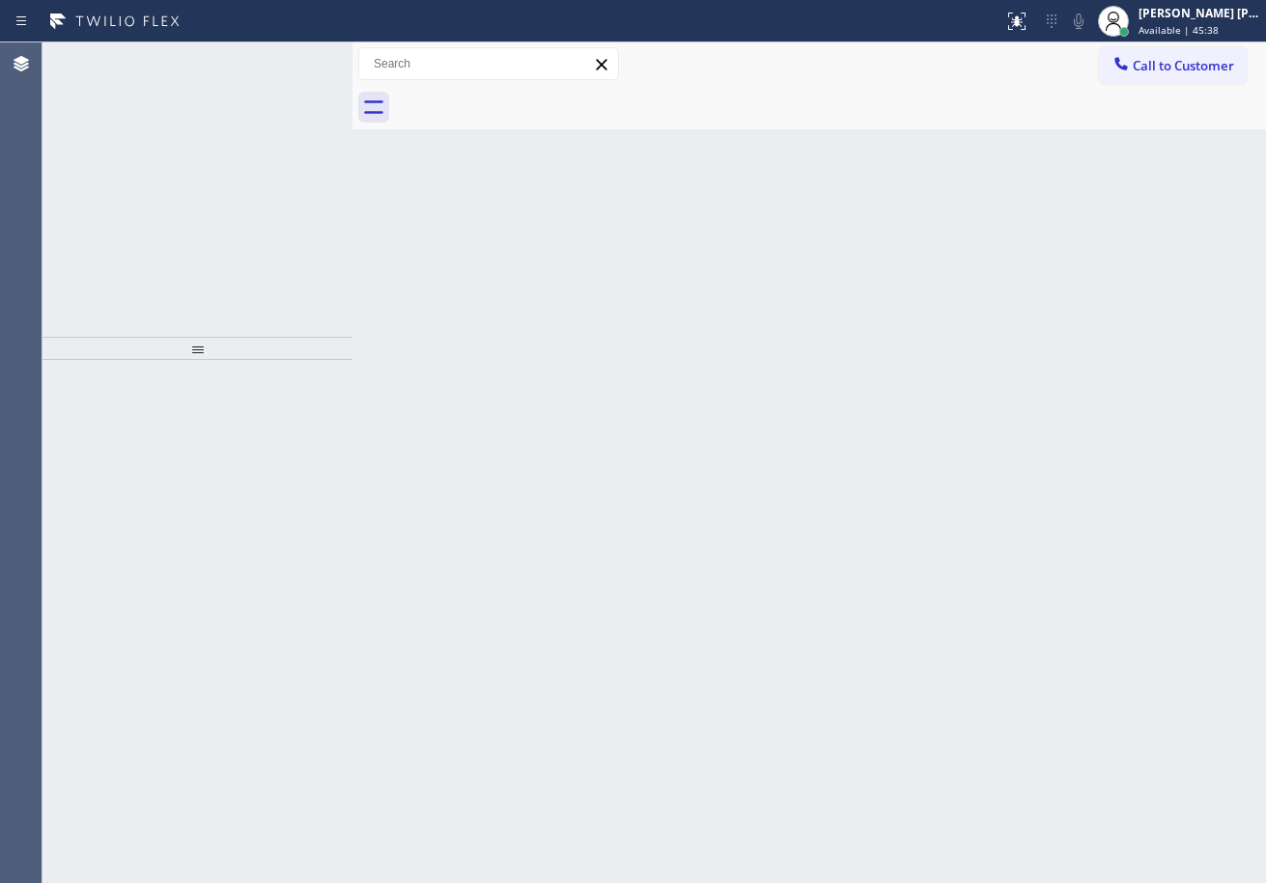
click at [1135, 11] on div at bounding box center [1113, 21] width 42 height 42
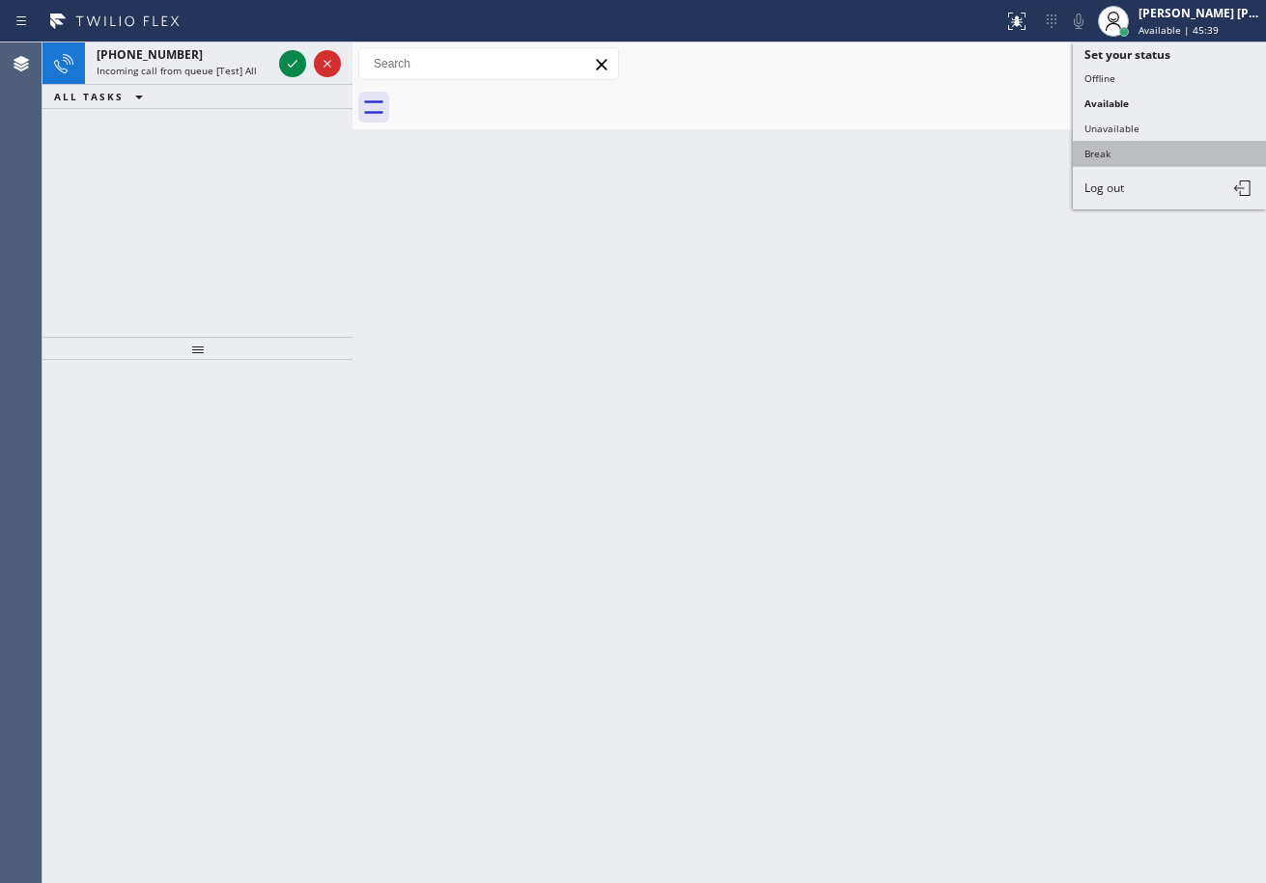
click at [1125, 156] on button "Break" at bounding box center [1169, 153] width 193 height 25
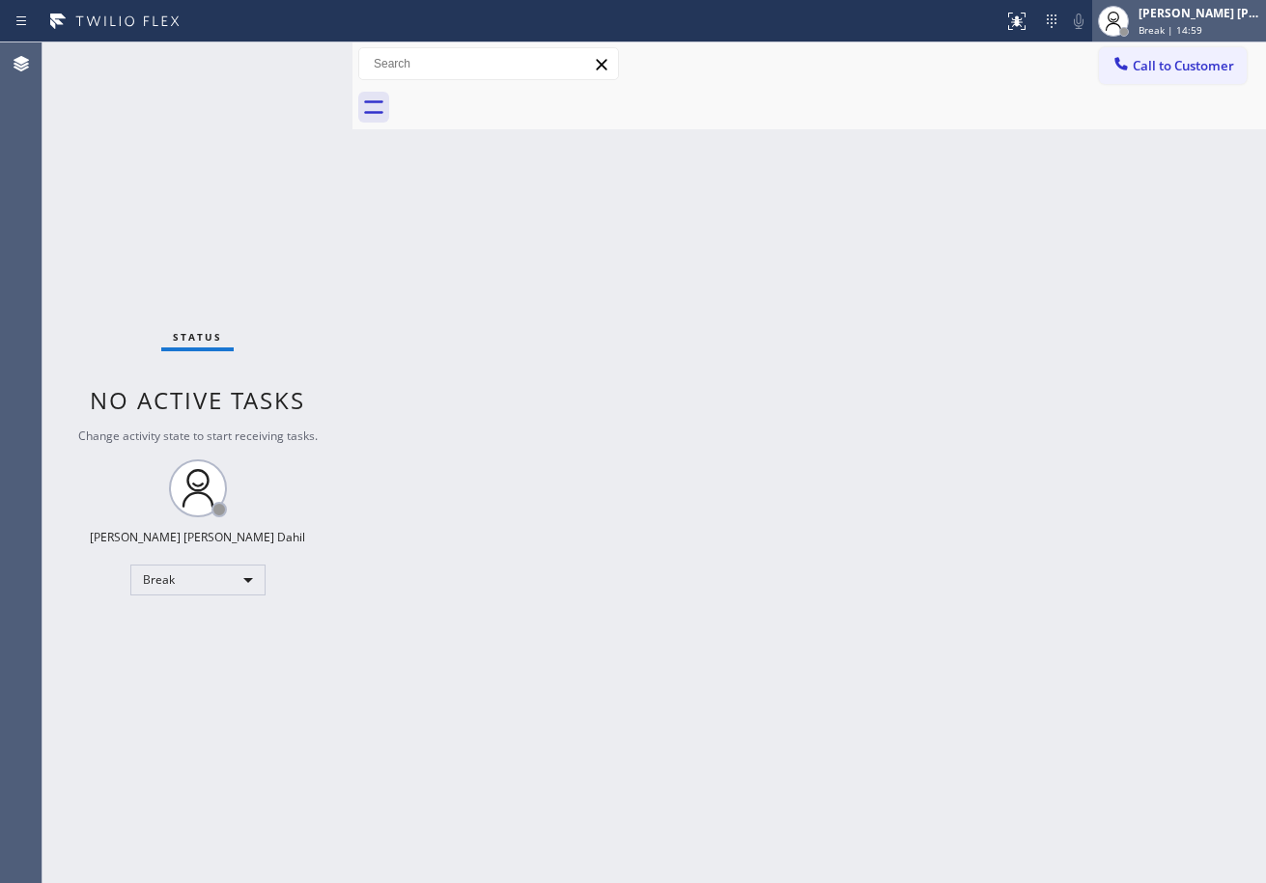
click at [1178, 30] on span "Break | 14:59" at bounding box center [1170, 30] width 64 height 14
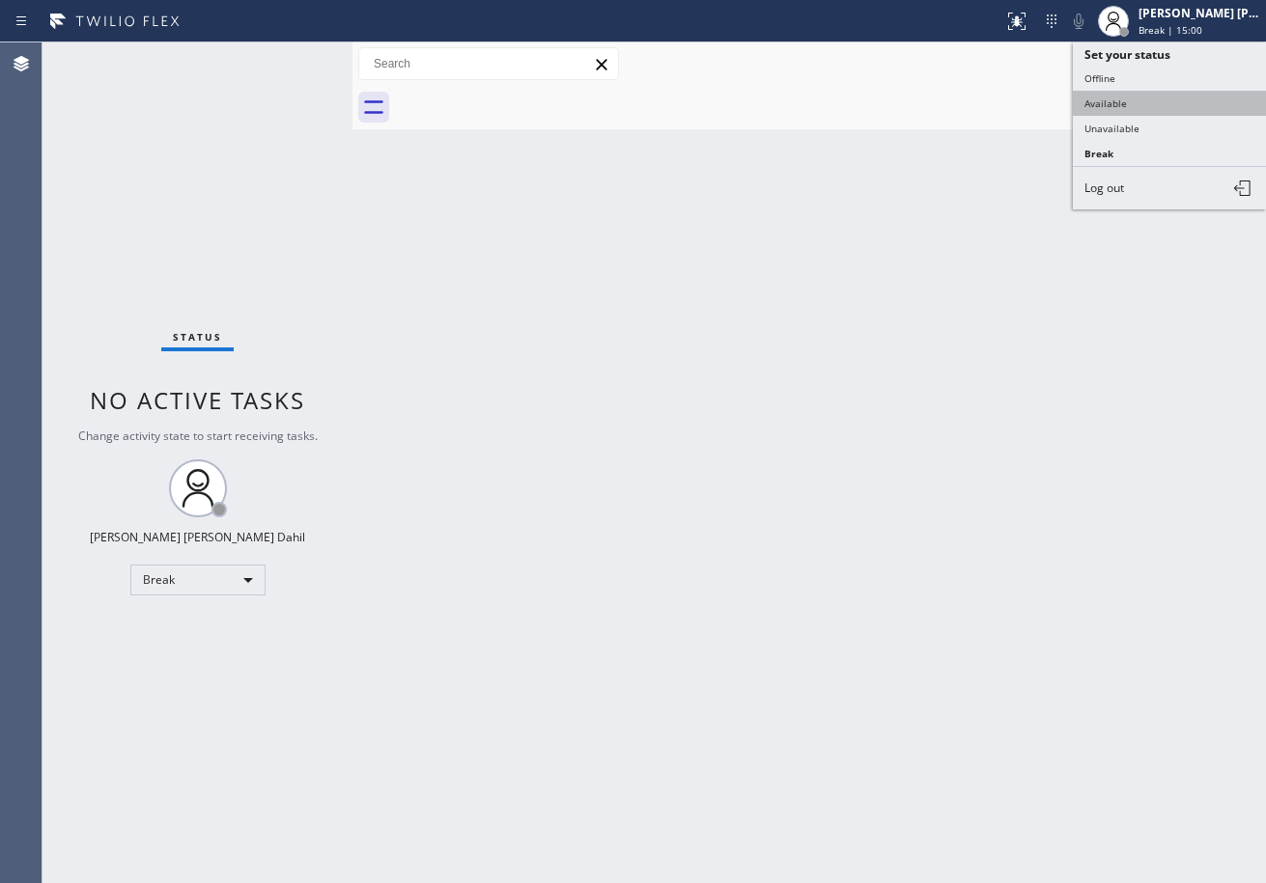
click at [1129, 107] on button "Available" at bounding box center [1169, 103] width 193 height 25
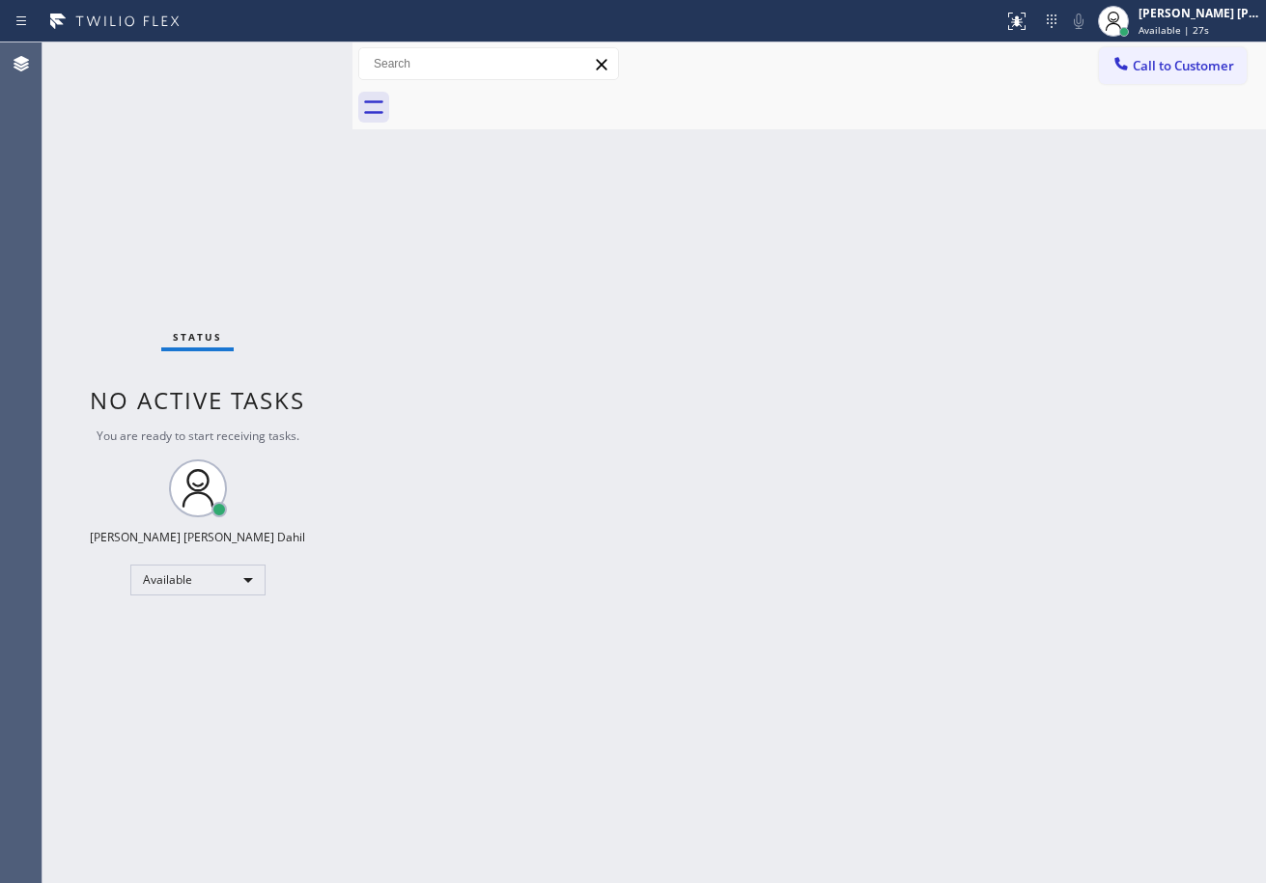
click at [288, 60] on div "Status No active tasks You are ready to start receiving tasks. [PERSON_NAME] [P…" at bounding box center [197, 462] width 310 height 841
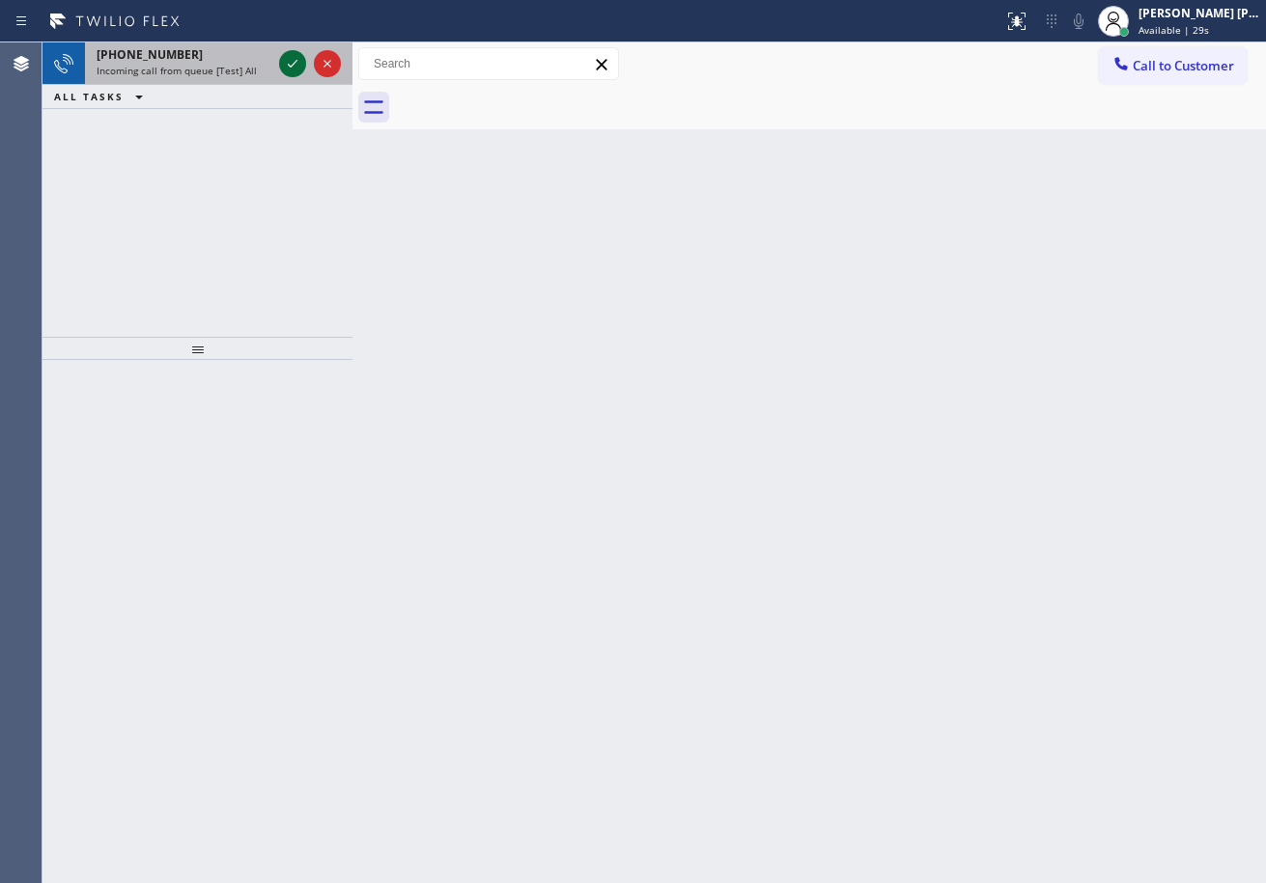
click at [288, 60] on icon at bounding box center [292, 63] width 23 height 23
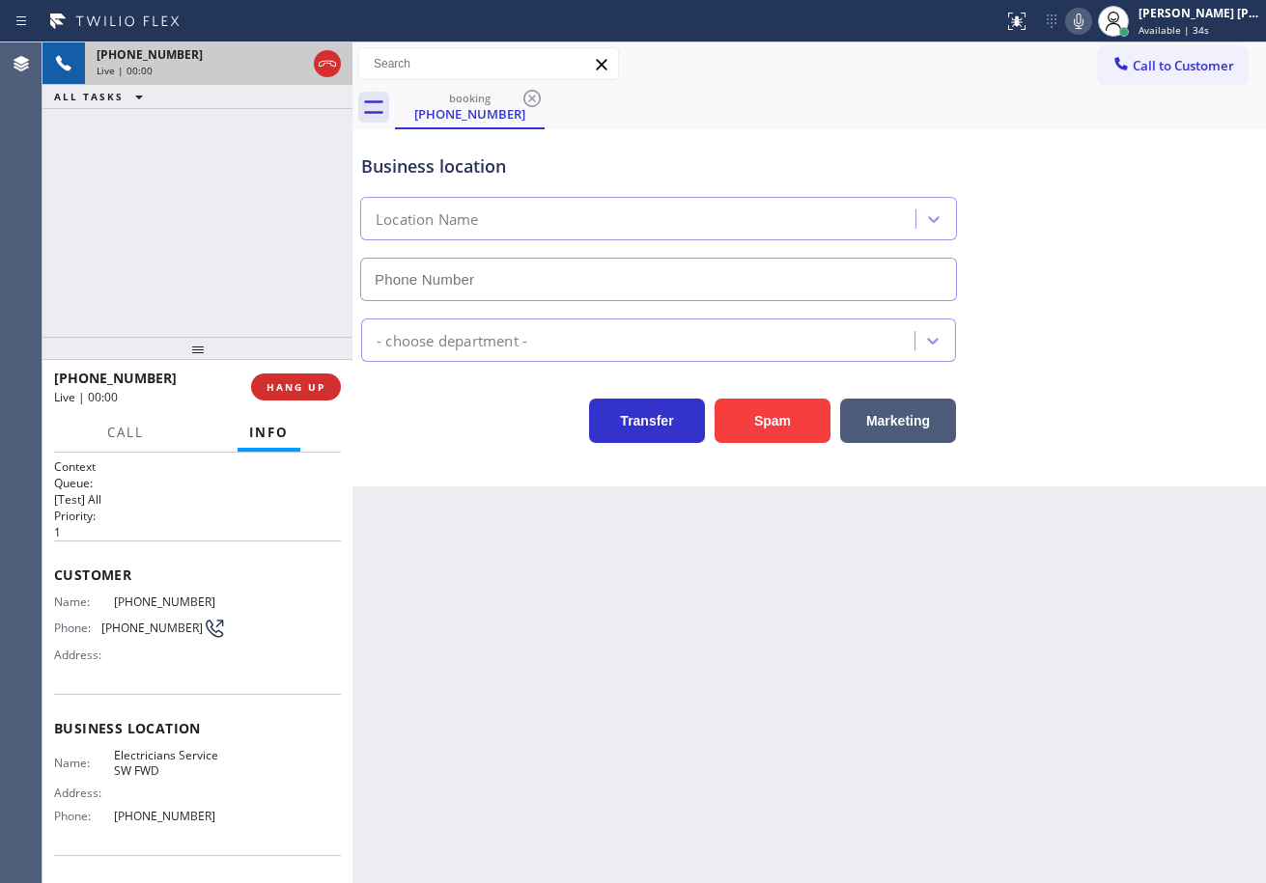
type input "[PHONE_NUMBER]"
click at [532, 644] on div "Back to Dashboard Change Sender ID Customers Technicians Select a contact Outbo…" at bounding box center [808, 462] width 913 height 841
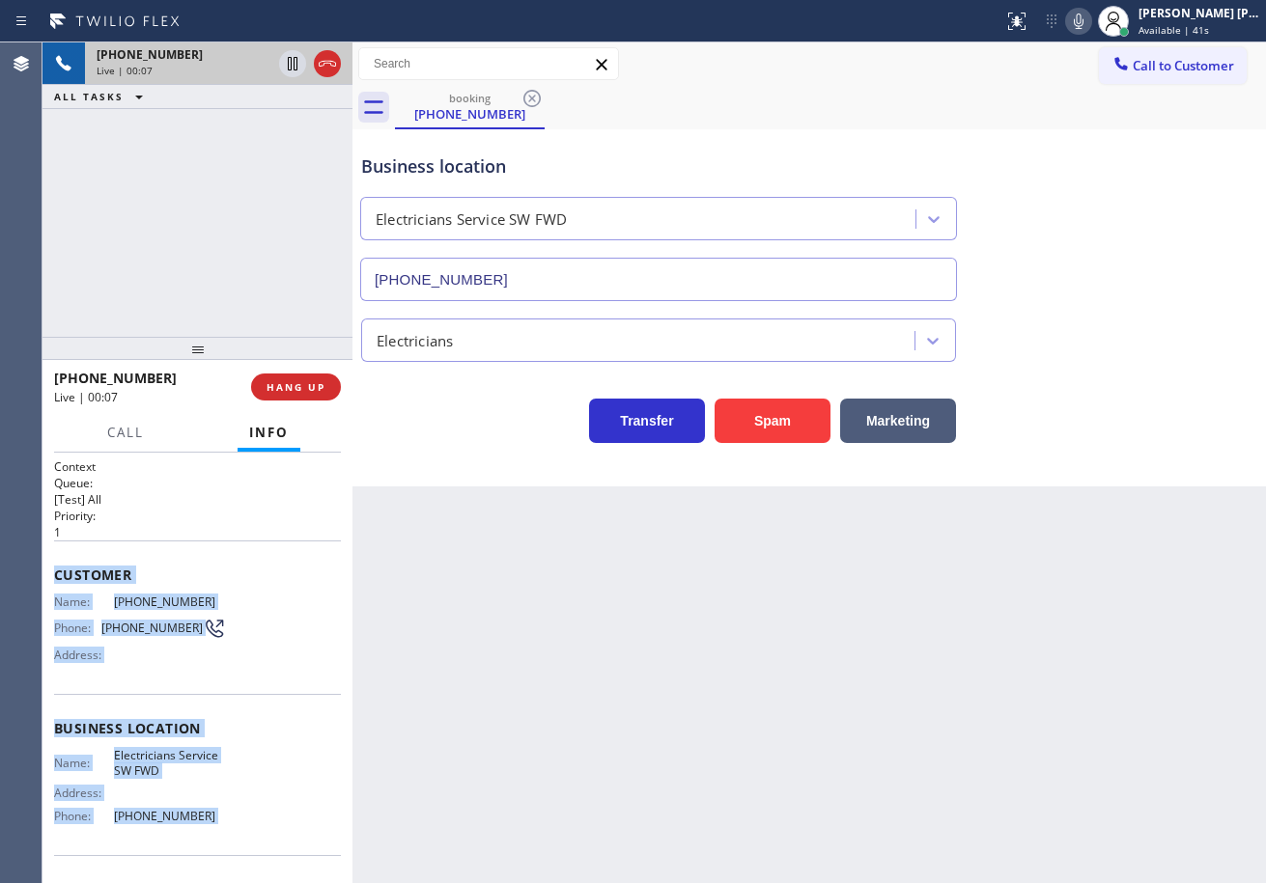
scroll to position [125, 0]
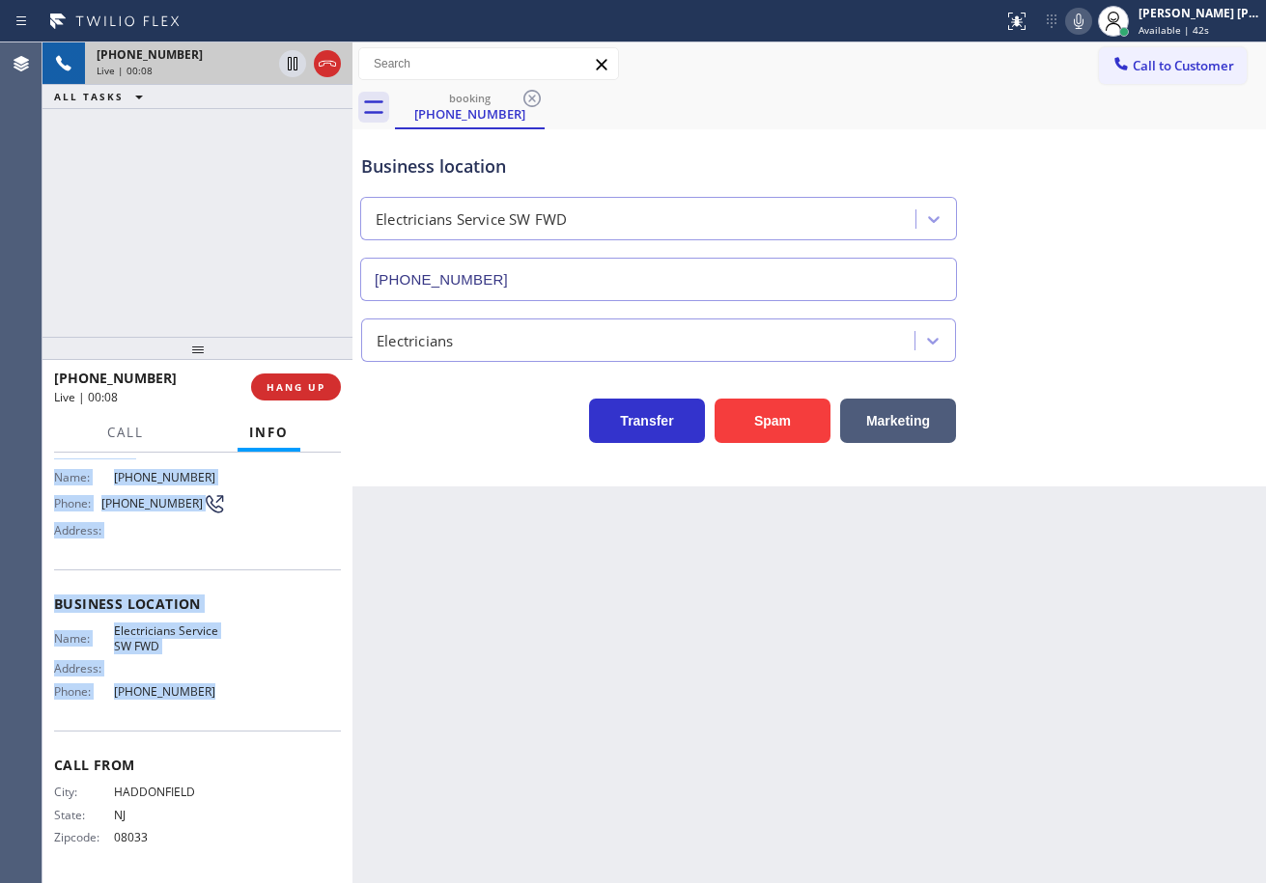
drag, startPoint x: 51, startPoint y: 570, endPoint x: 228, endPoint y: 728, distance: 237.3
click at [228, 728] on div "Context Queue: [Test] All Priority: 1 Customer Name: [PHONE_NUMBER] Phone: [PHO…" at bounding box center [197, 668] width 310 height 431
copy div "Customer Name: [PHONE_NUMBER] Phone: [PHONE_NUMBER] Address: Business location …"
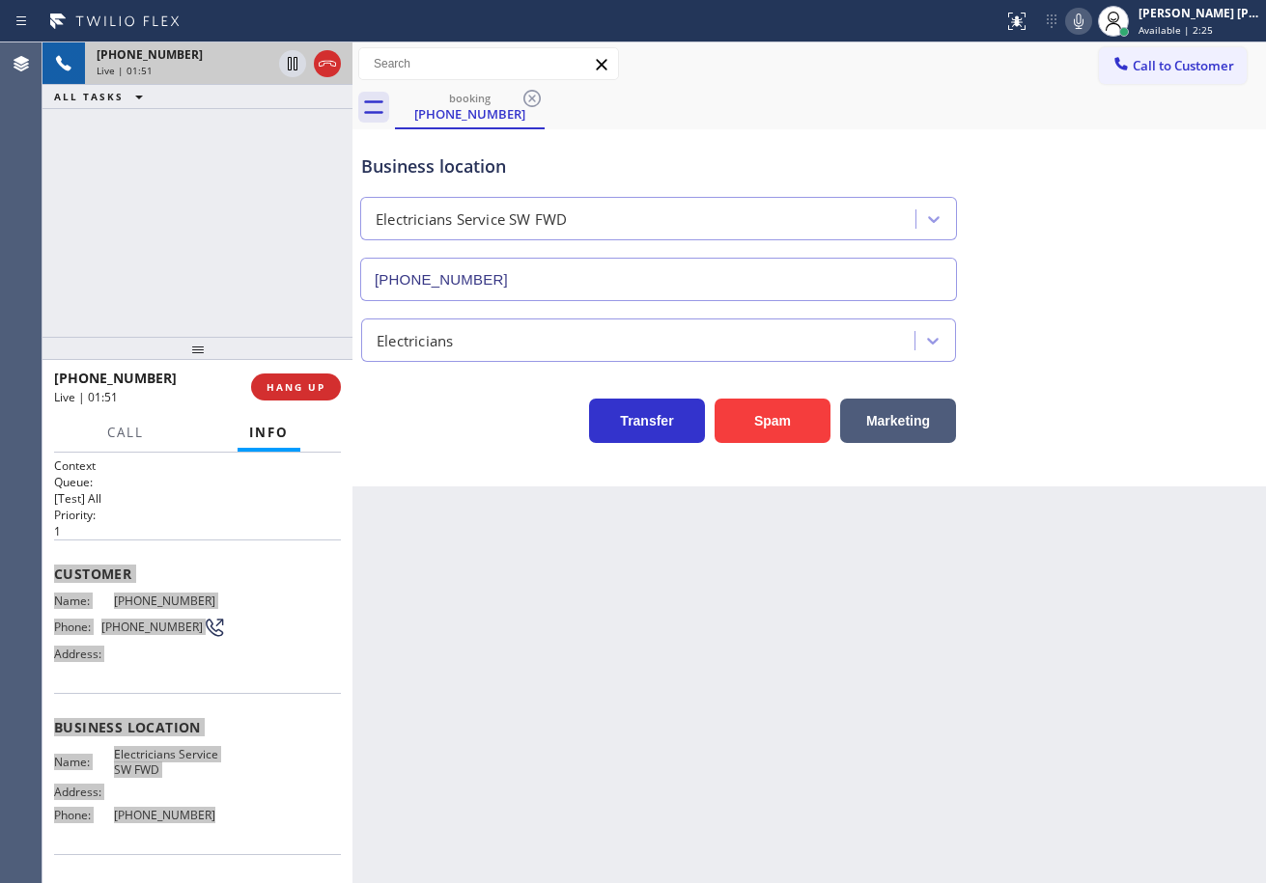
scroll to position [0, 0]
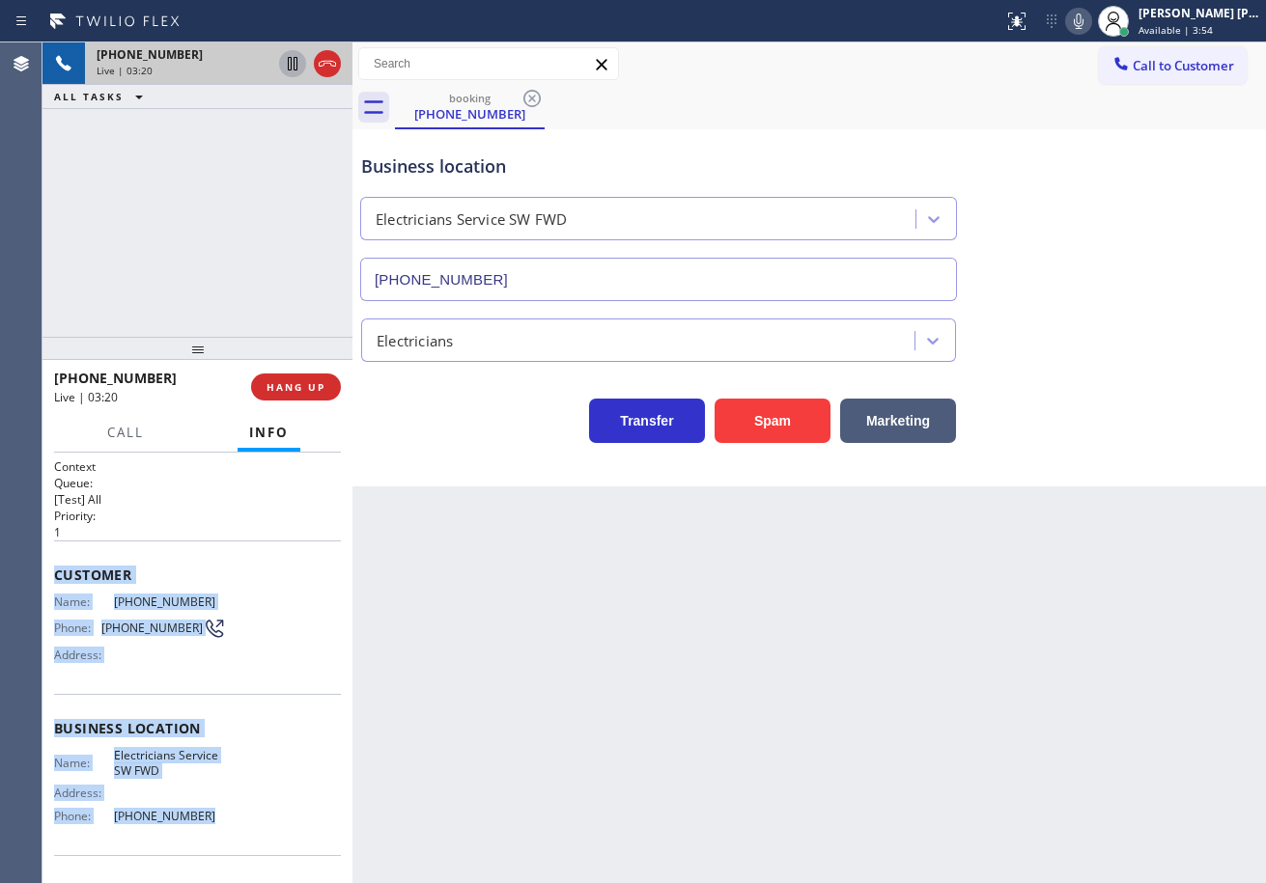
click at [288, 66] on icon at bounding box center [293, 64] width 10 height 14
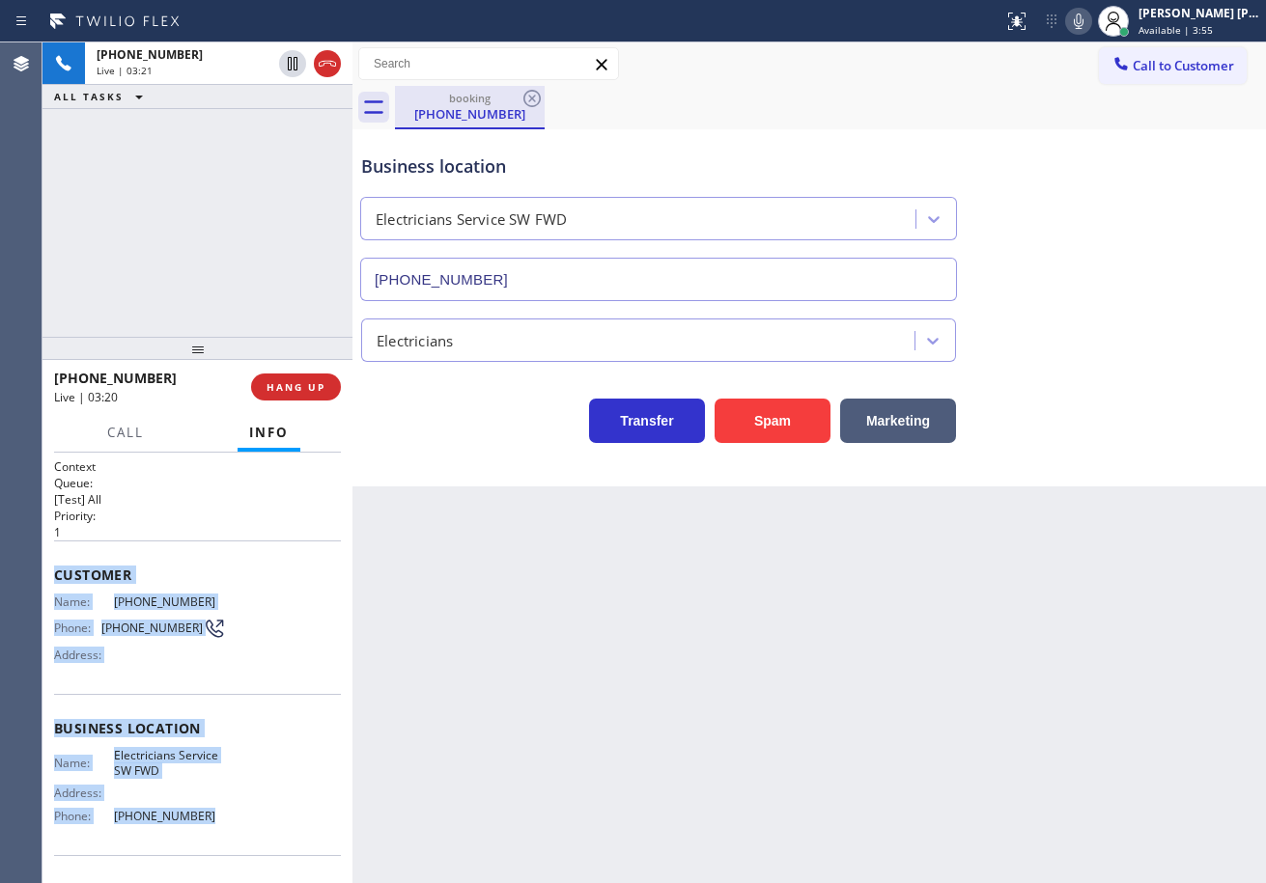
click at [210, 161] on div "[PHONE_NUMBER] Live | 03:21 ALL TASKS ALL TASKS ACTIVE TASKS TASKS IN WRAP UP" at bounding box center [197, 189] width 310 height 294
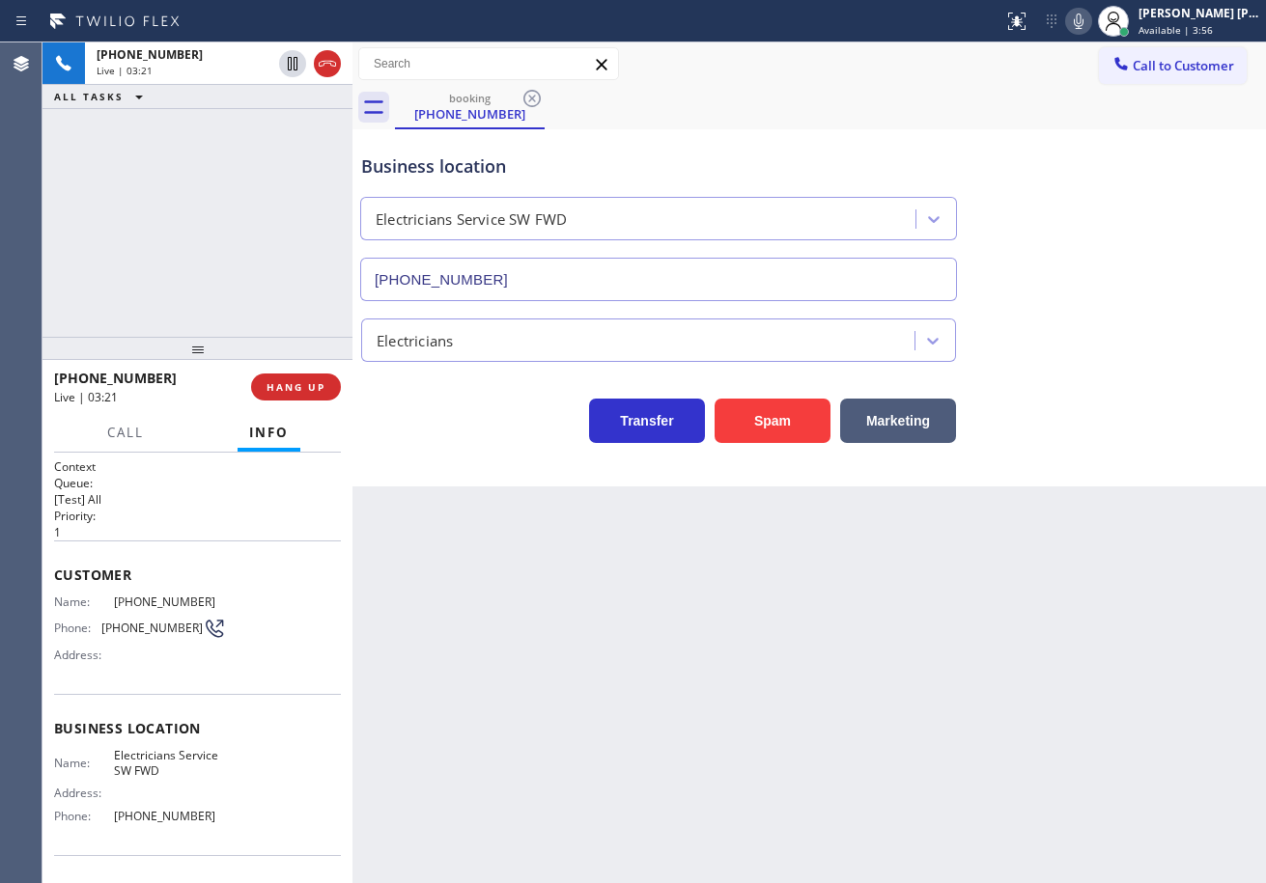
click at [1090, 29] on icon at bounding box center [1078, 21] width 23 height 23
click at [1100, 131] on div "booking [PHONE_NUMBER] Call to Customer Outbound call Location Search location …" at bounding box center [808, 264] width 913 height 444
click at [774, 713] on div "Back to Dashboard Change Sender ID Customers Technicians Select a contact Outbo…" at bounding box center [808, 462] width 913 height 841
drag, startPoint x: 214, startPoint y: 216, endPoint x: 635, endPoint y: 478, distance: 495.7
click at [219, 214] on div "[PHONE_NUMBER] Live | 05:48 ALL TASKS ALL TASKS ACTIVE TASKS TASKS IN WRAP UP" at bounding box center [197, 189] width 310 height 294
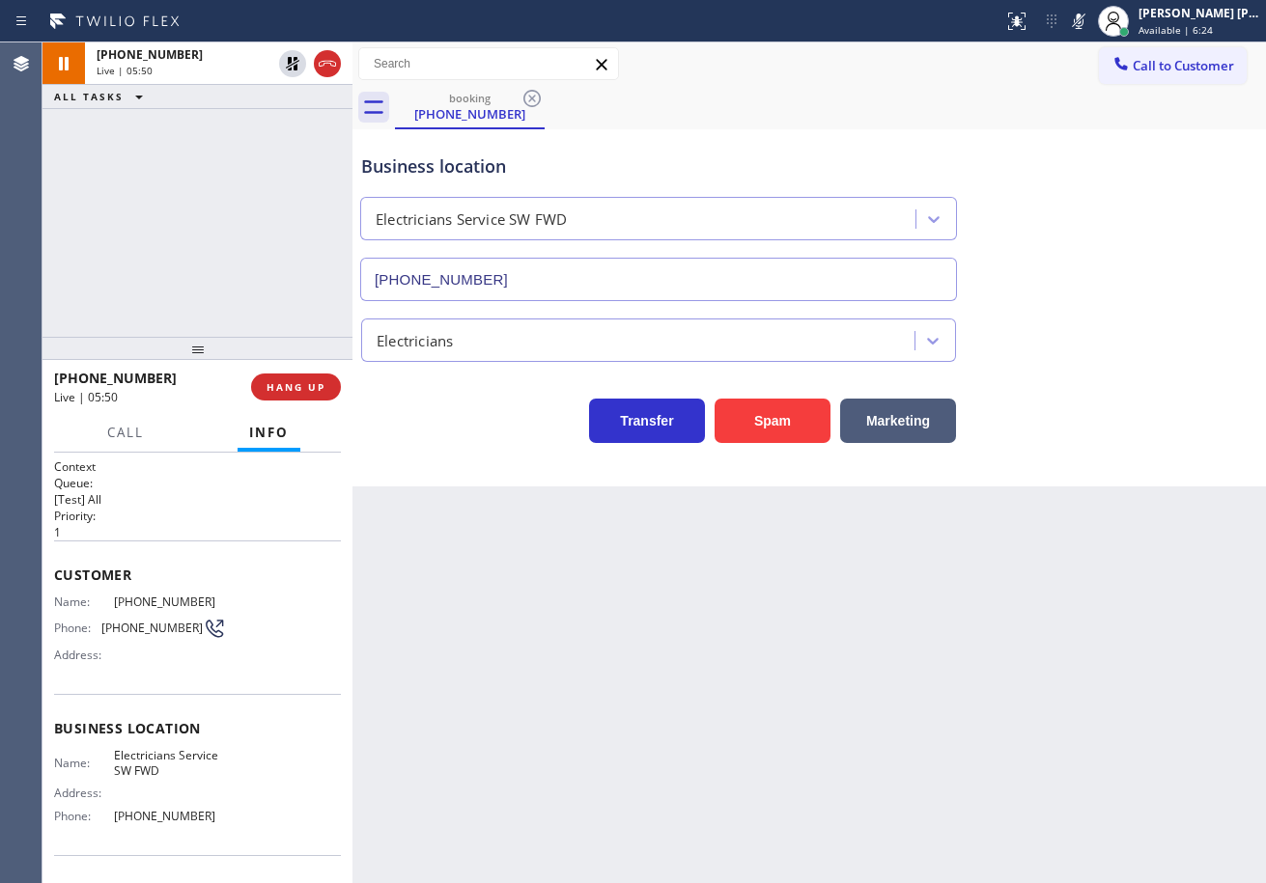
drag, startPoint x: 1103, startPoint y: 23, endPoint x: 1065, endPoint y: 83, distance: 70.7
click at [1090, 24] on icon at bounding box center [1078, 21] width 23 height 23
drag, startPoint x: 1065, startPoint y: 83, endPoint x: 603, endPoint y: 102, distance: 462.9
click at [1063, 85] on div "Call to Customer Outbound call Location Search location Your caller id phone nu…" at bounding box center [808, 63] width 913 height 43
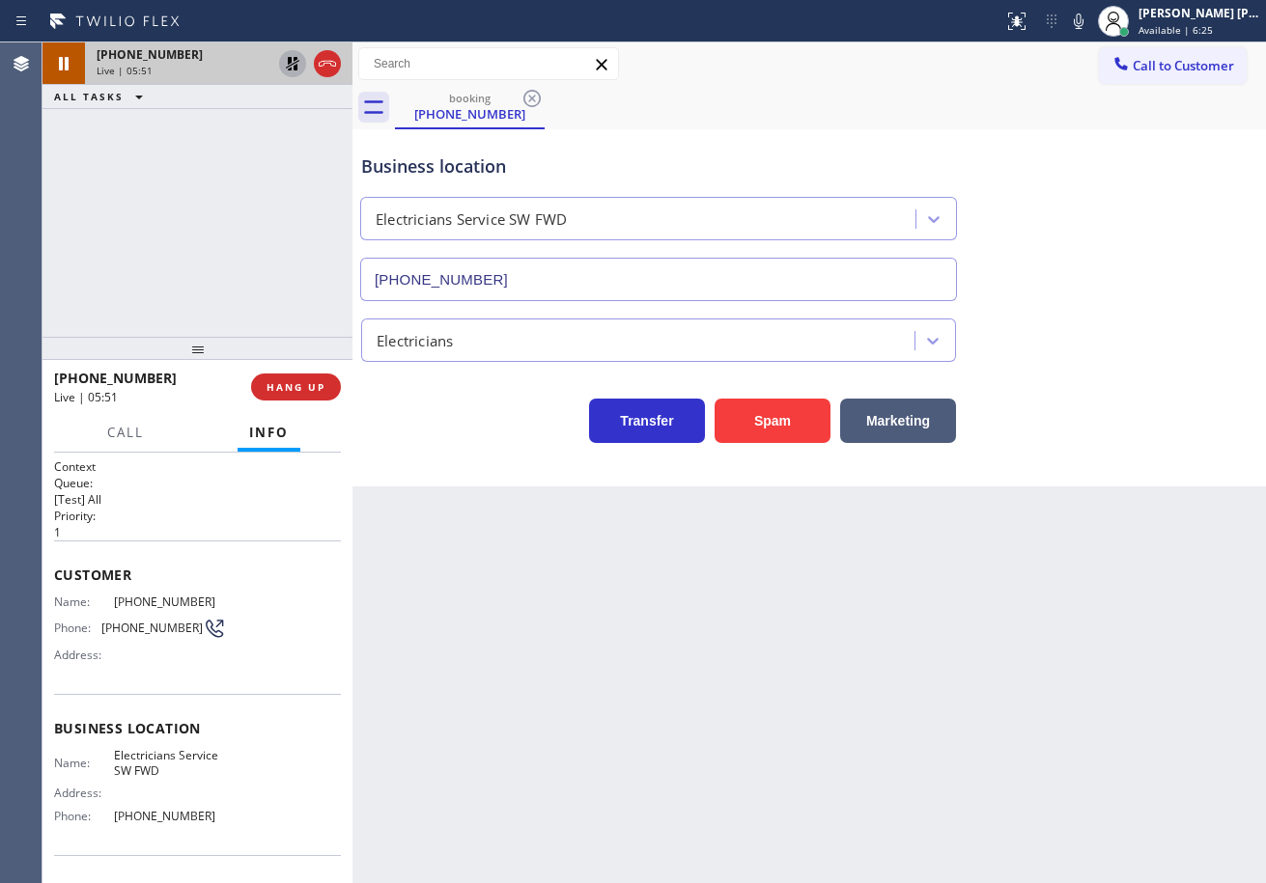
click at [298, 60] on icon at bounding box center [292, 63] width 23 height 23
click at [265, 117] on div "[PHONE_NUMBER] Live | 05:51 ALL TASKS ALL TASKS ACTIVE TASKS TASKS IN WRAP UP" at bounding box center [197, 189] width 310 height 294
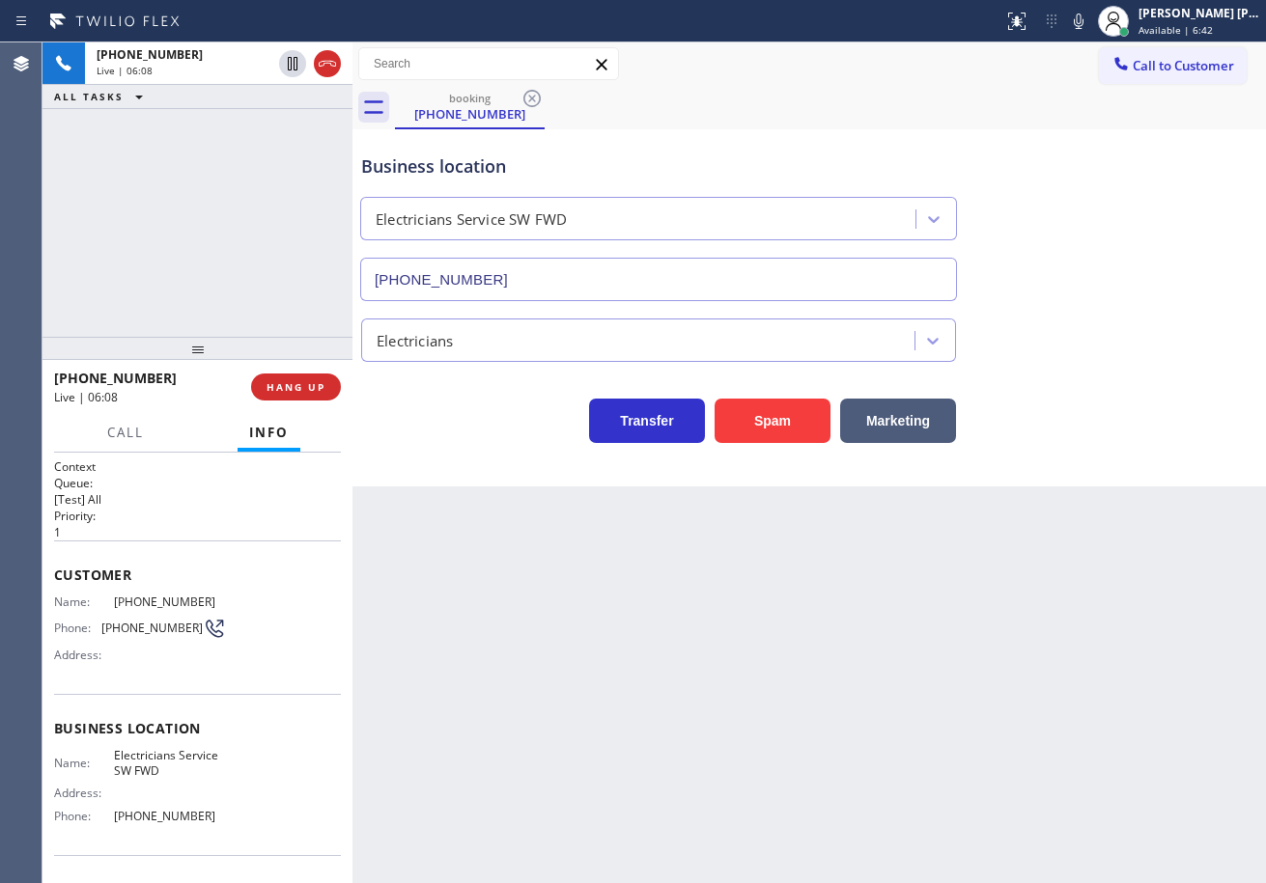
click at [979, 118] on div "booking [PHONE_NUMBER]" at bounding box center [830, 107] width 871 height 43
click at [1207, 20] on div "[PERSON_NAME] [PERSON_NAME] Dahil" at bounding box center [1199, 13] width 122 height 16
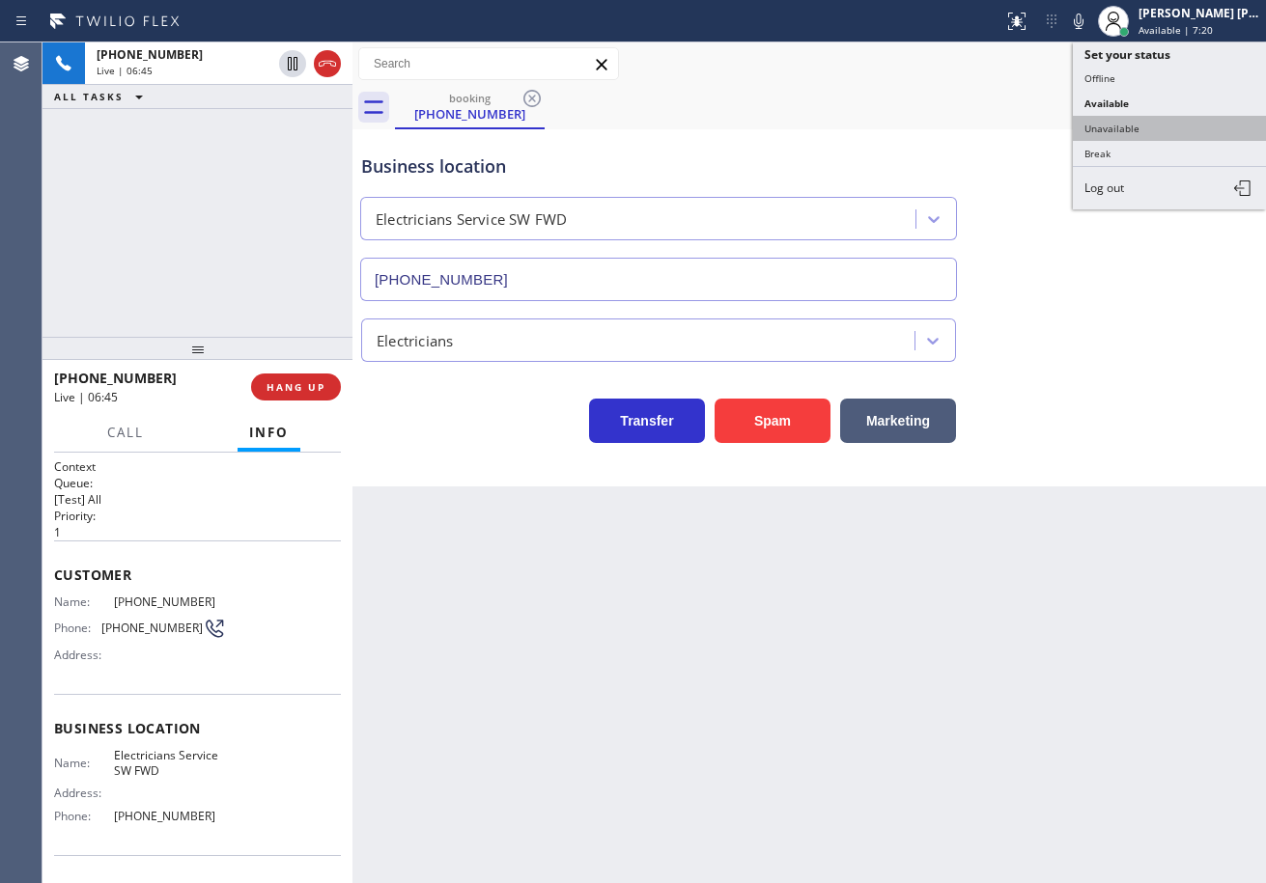
click at [1153, 132] on button "Unavailable" at bounding box center [1169, 128] width 193 height 25
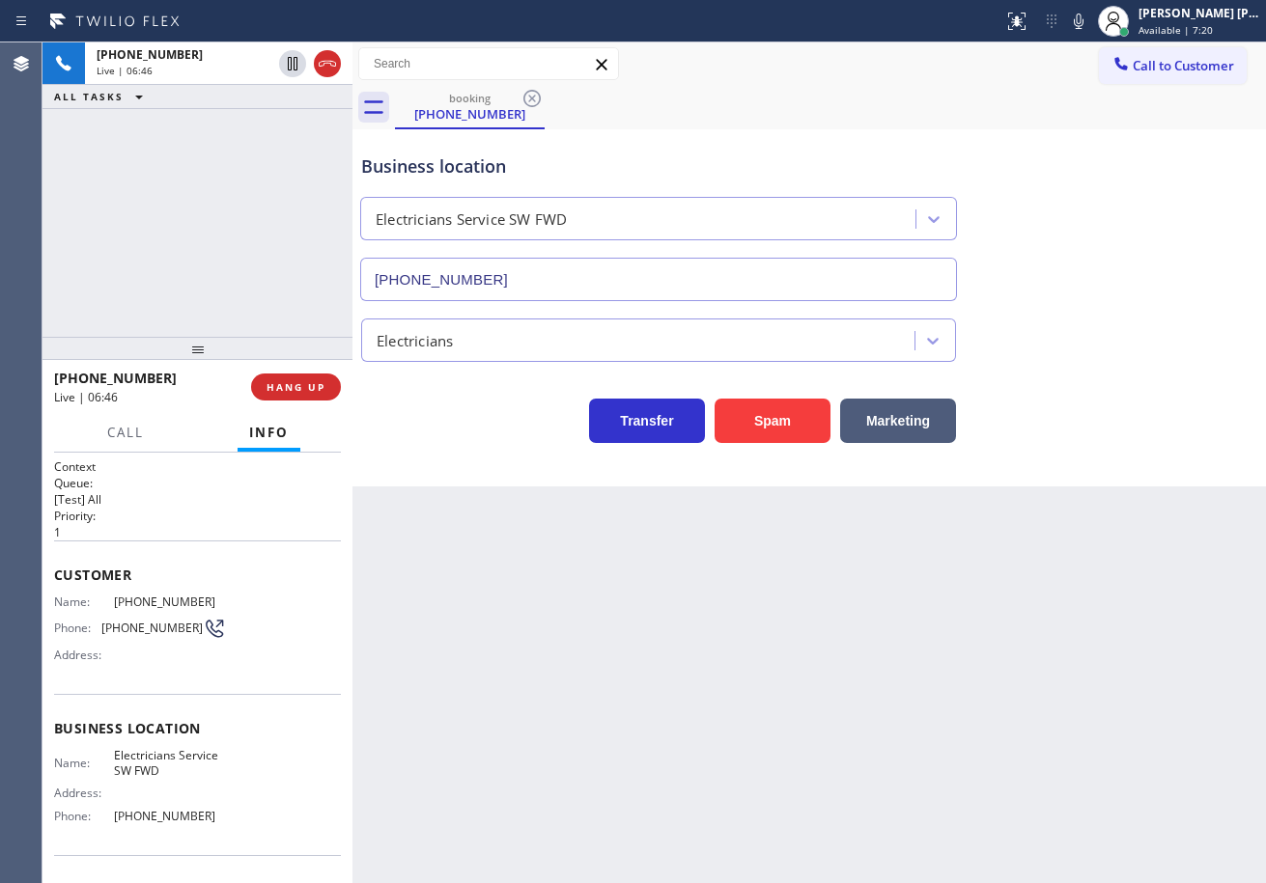
click at [1153, 132] on div "Business location Electricians Service SW FWD [PHONE_NUMBER]" at bounding box center [809, 213] width 904 height 175
drag, startPoint x: 289, startPoint y: 286, endPoint x: 306, endPoint y: 324, distance: 42.4
click at [293, 286] on div "[PHONE_NUMBER] Live | 06:46 ALL TASKS ALL TASKS ACTIVE TASKS TASKS IN WRAP UP" at bounding box center [197, 189] width 310 height 294
click at [311, 387] on span "HANG UP" at bounding box center [295, 387] width 59 height 14
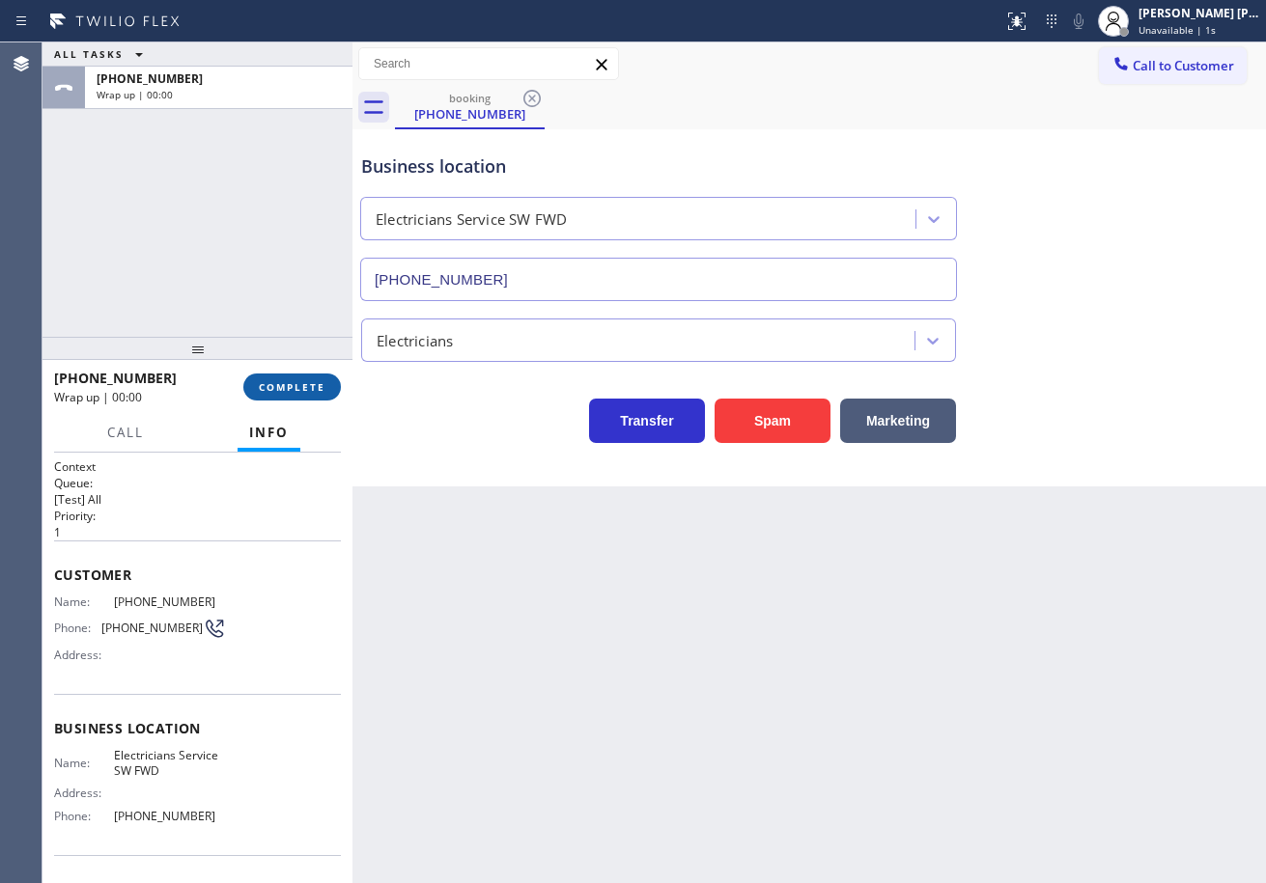
click at [309, 380] on button "COMPLETE" at bounding box center [292, 387] width 98 height 27
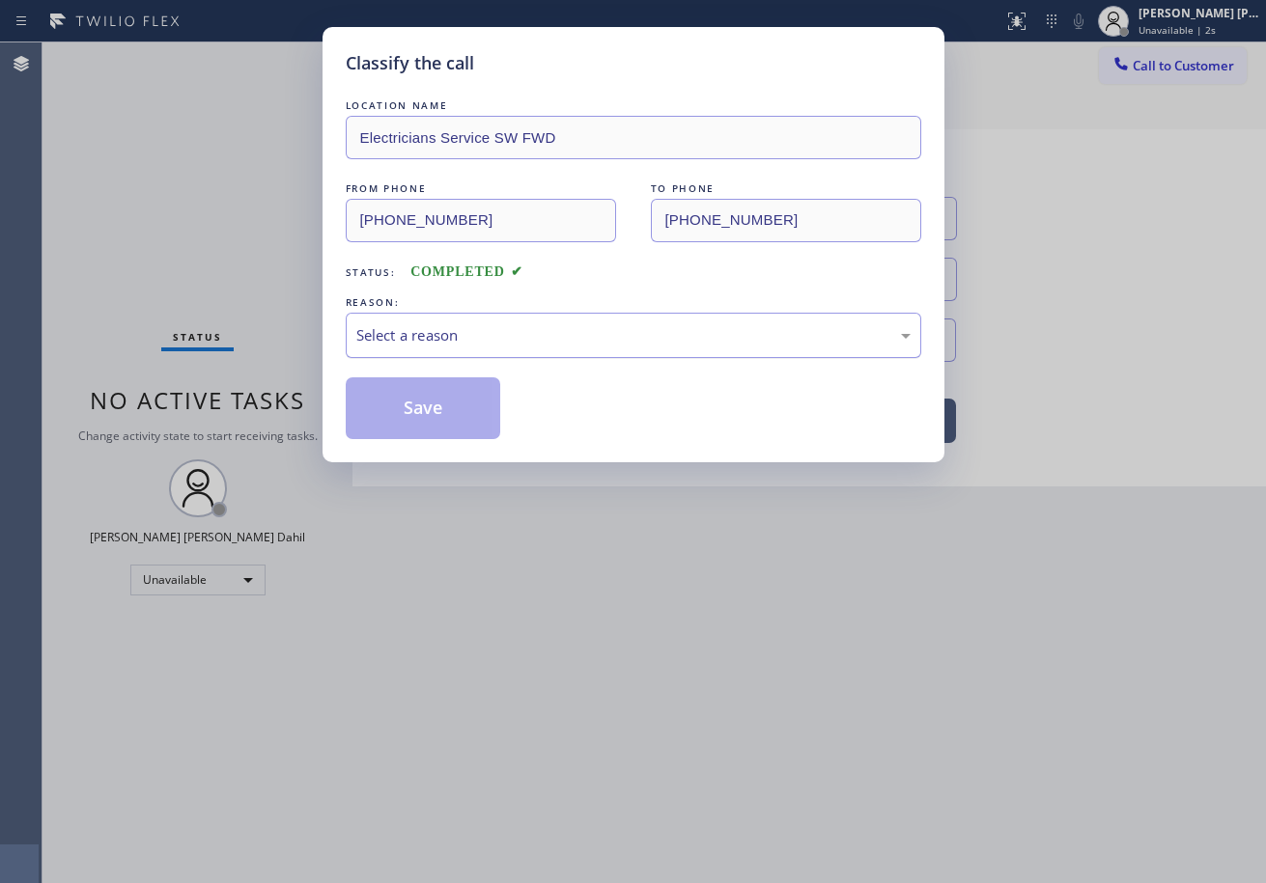
click at [374, 339] on div "Select a reason" at bounding box center [633, 335] width 554 height 22
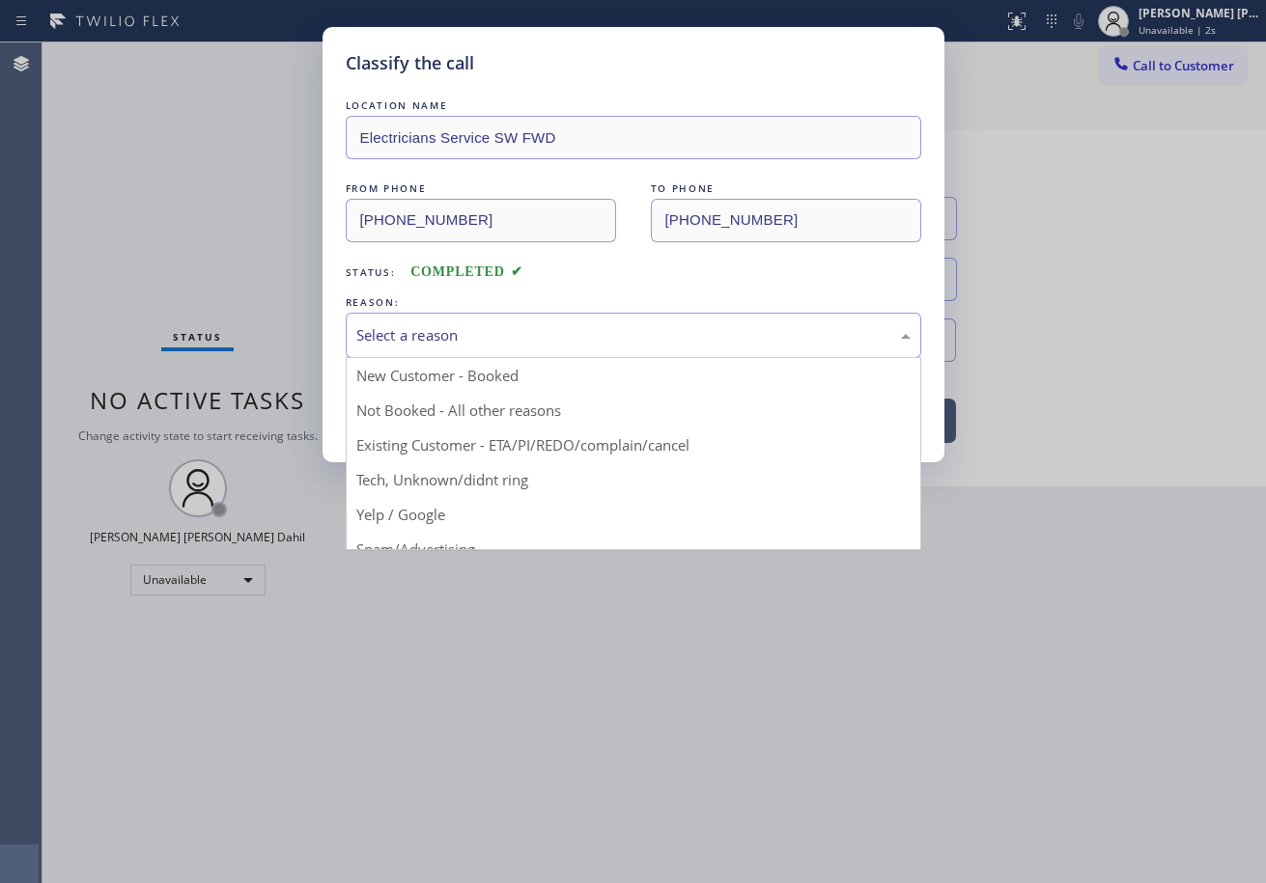
click at [406, 415] on button "Save" at bounding box center [423, 409] width 155 height 62
click at [406, 416] on button "Save" at bounding box center [423, 409] width 155 height 62
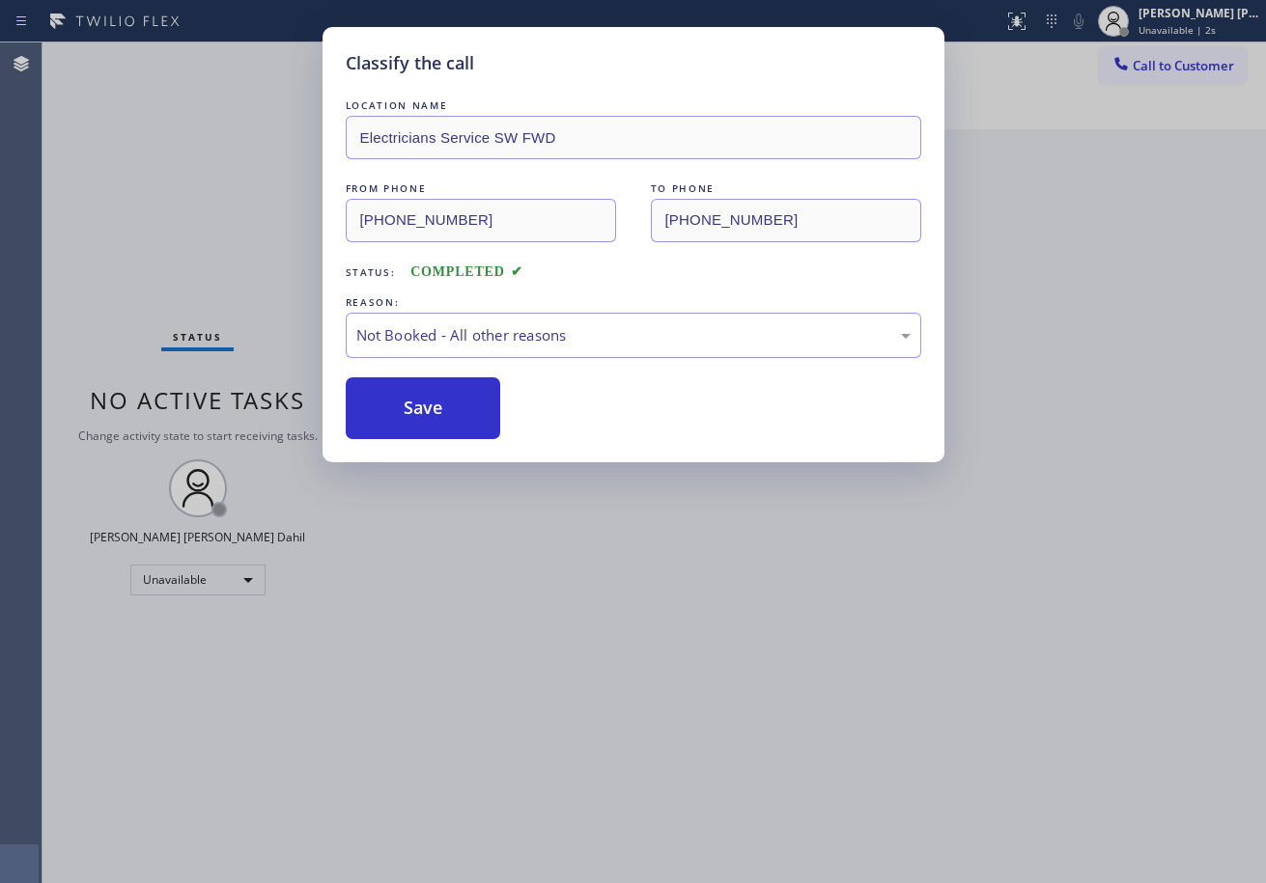
drag, startPoint x: 622, startPoint y: 608, endPoint x: 635, endPoint y: 612, distance: 14.1
click at [631, 610] on div "Classify the call LOCATION NAME Electricians Service SW FWD FROM PHONE [PHONE_N…" at bounding box center [633, 441] width 1266 height 883
click at [636, 615] on div "Classify the call LOCATION NAME Electricians Service SW FWD FROM PHONE [PHONE_N…" at bounding box center [633, 441] width 1266 height 883
click at [639, 615] on div "Classify the call LOCATION NAME Electricians Service SW FWD FROM PHONE [PHONE_N…" at bounding box center [633, 441] width 1266 height 883
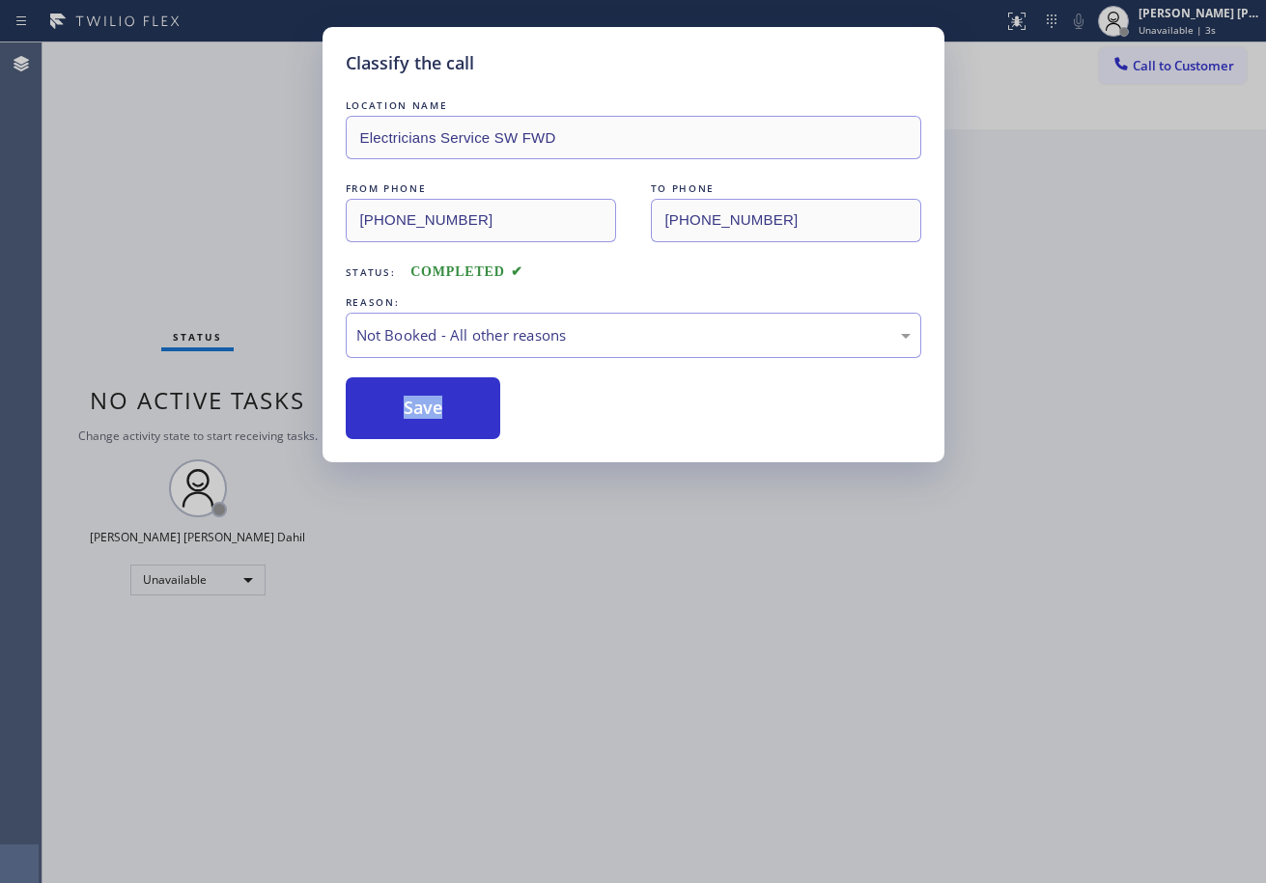
click at [639, 615] on div "Classify the call LOCATION NAME [US_STATE] Appliance Repair Yonkers FROM PHONE …" at bounding box center [653, 462] width 1223 height 841
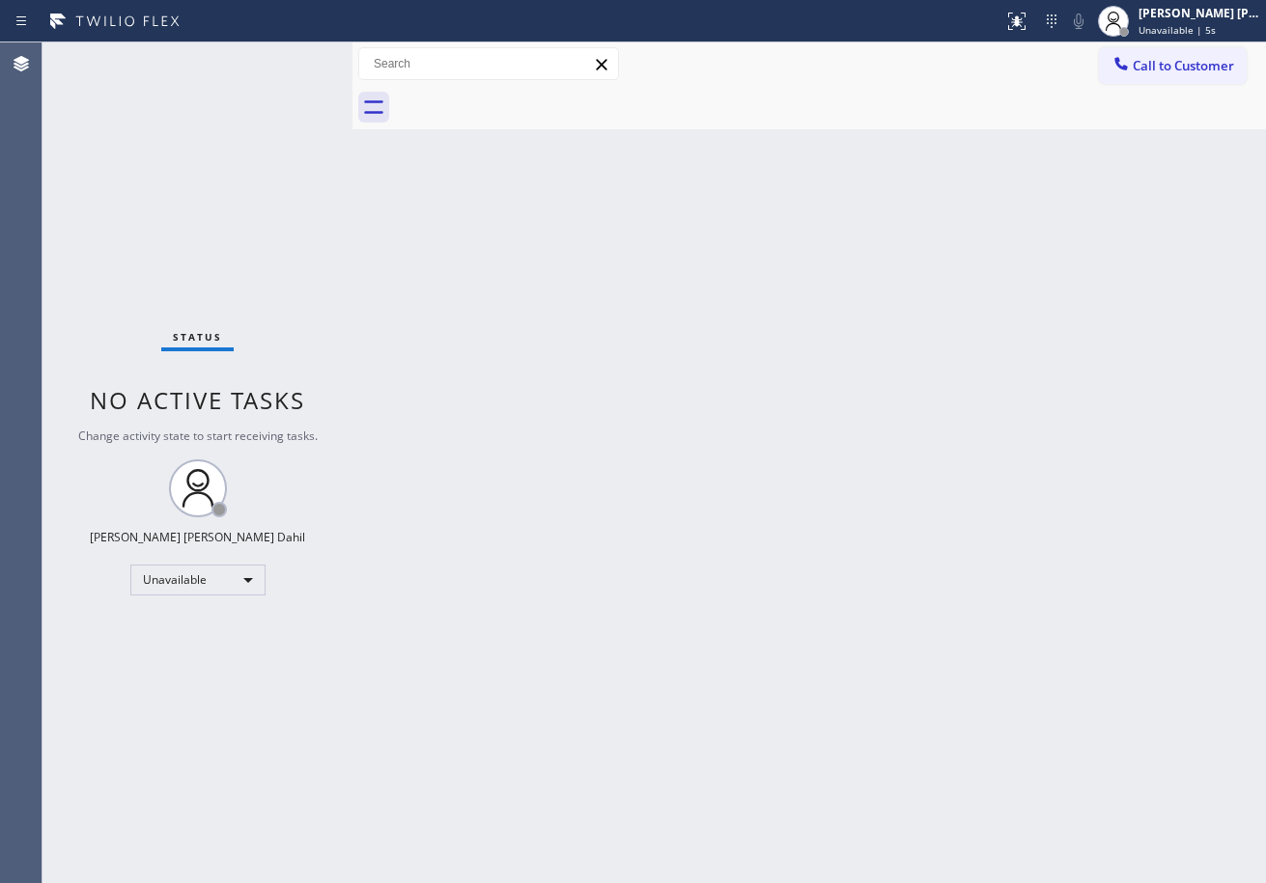
drag, startPoint x: 658, startPoint y: 556, endPoint x: 1049, endPoint y: 822, distance: 472.7
click at [665, 562] on div "Back to Dashboard Change Sender ID Customers Technicians Select a contact Outbo…" at bounding box center [808, 462] width 913 height 841
click at [804, 642] on div "Back to Dashboard Change Sender ID Customers Technicians Select a contact Outbo…" at bounding box center [808, 462] width 913 height 841
drag, startPoint x: 1142, startPoint y: 54, endPoint x: 1263, endPoint y: 68, distance: 121.4
click at [1144, 54] on button "Call to Customer" at bounding box center [1173, 65] width 148 height 37
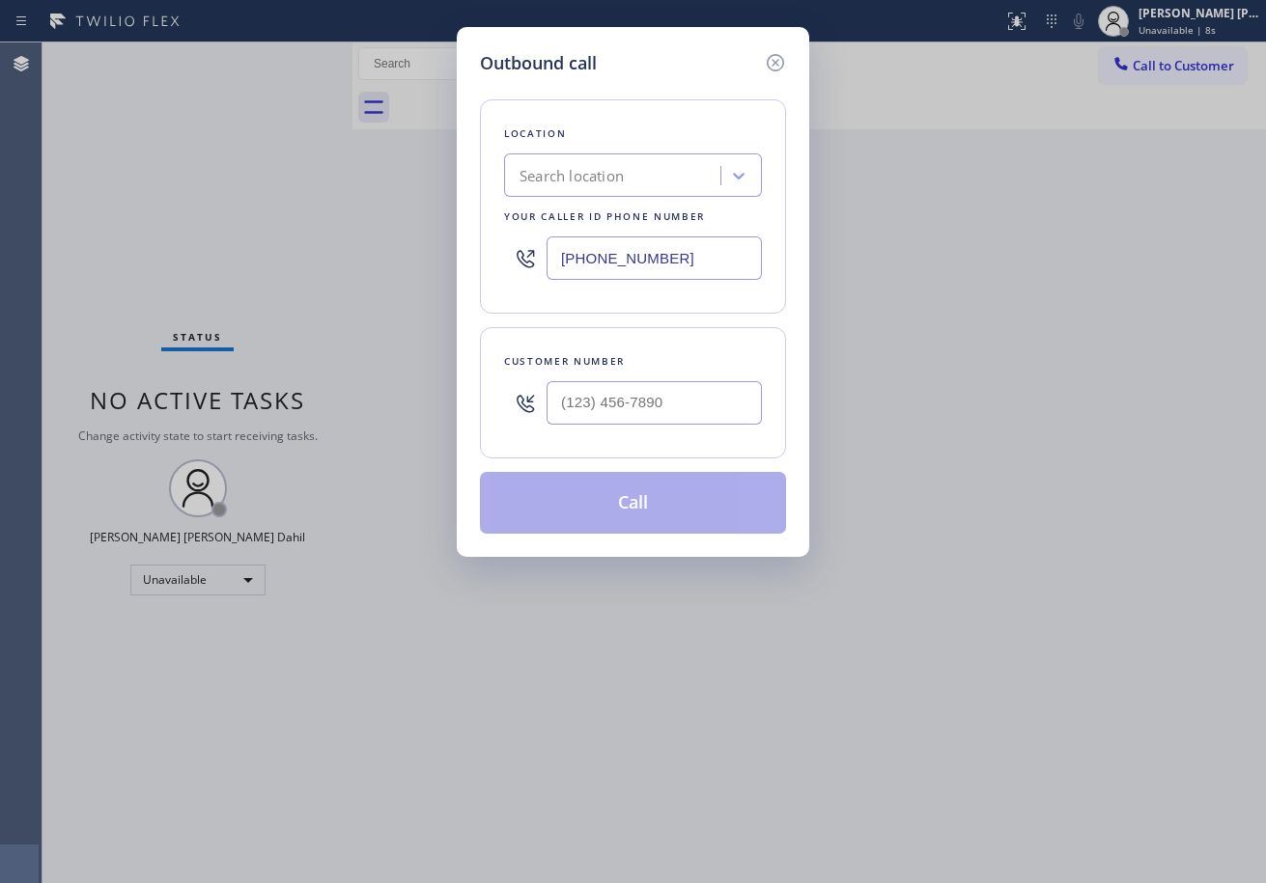
click at [649, 406] on input "text" at bounding box center [653, 402] width 215 height 43
paste input "609) 868-4129"
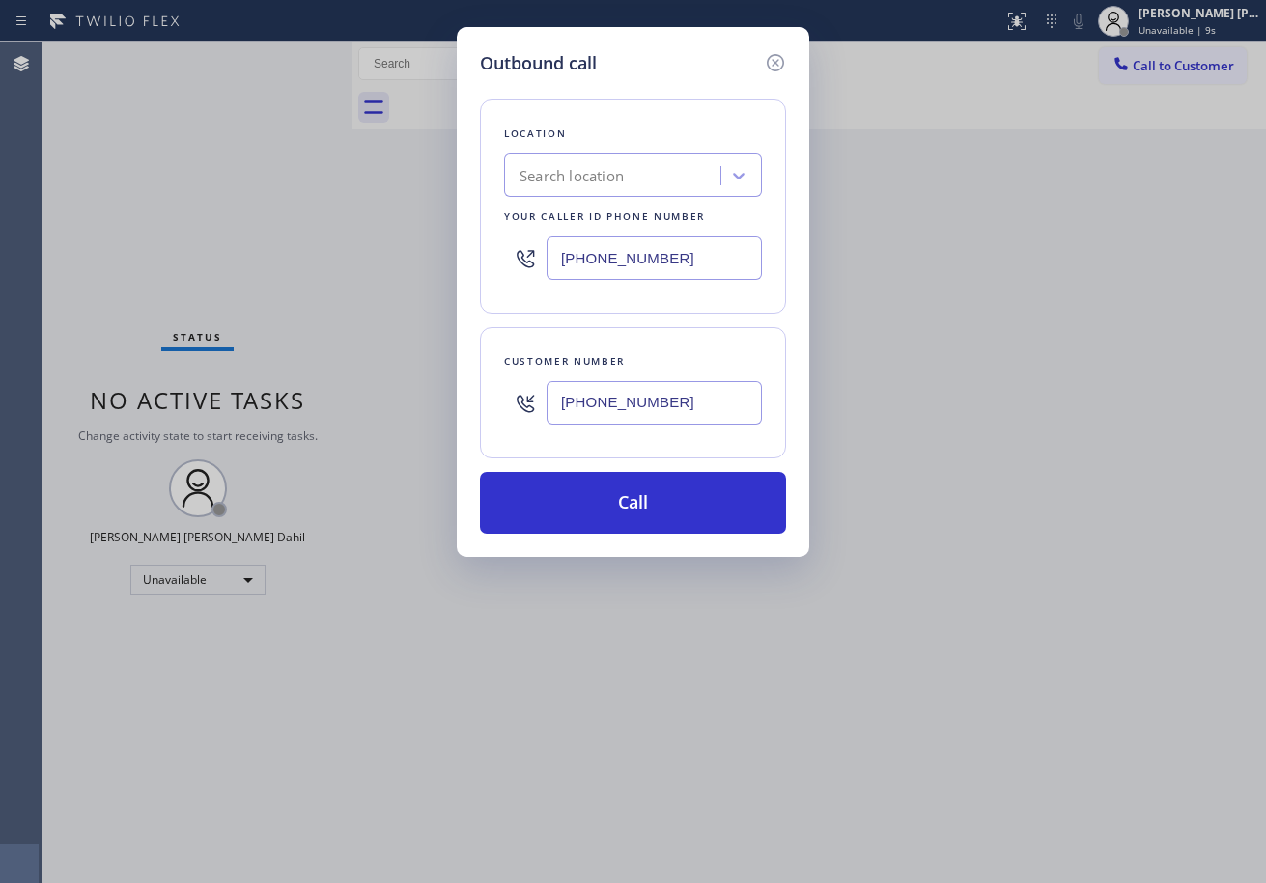
type input "[PHONE_NUMBER]"
click at [664, 272] on input "[PHONE_NUMBER]" at bounding box center [653, 258] width 215 height 43
paste input "213) 566-1222"
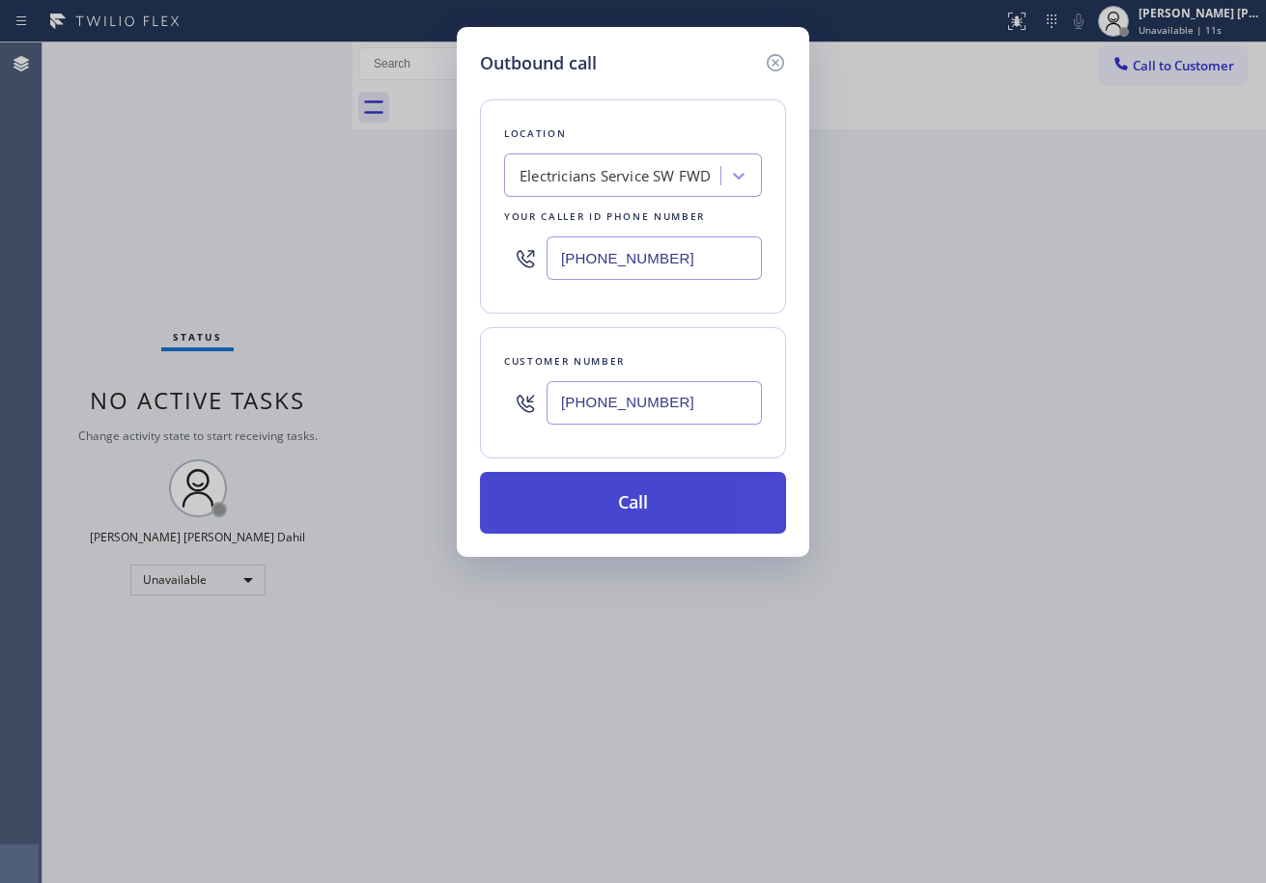
type input "[PHONE_NUMBER]"
click at [653, 500] on button "Call" at bounding box center [633, 503] width 306 height 62
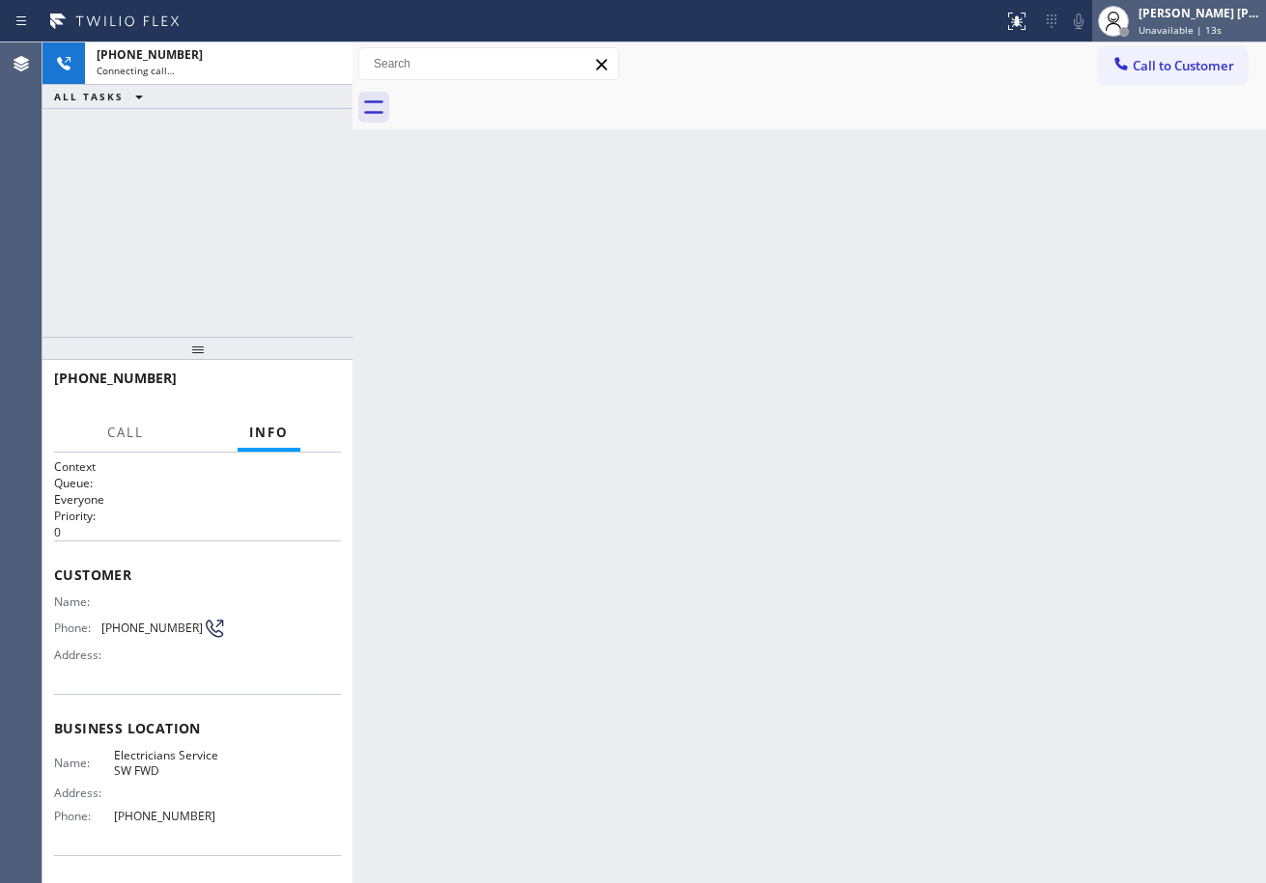
click at [1162, 21] on div "[PERSON_NAME] [PERSON_NAME] Dahil Unavailable | 13s" at bounding box center [1200, 21] width 131 height 34
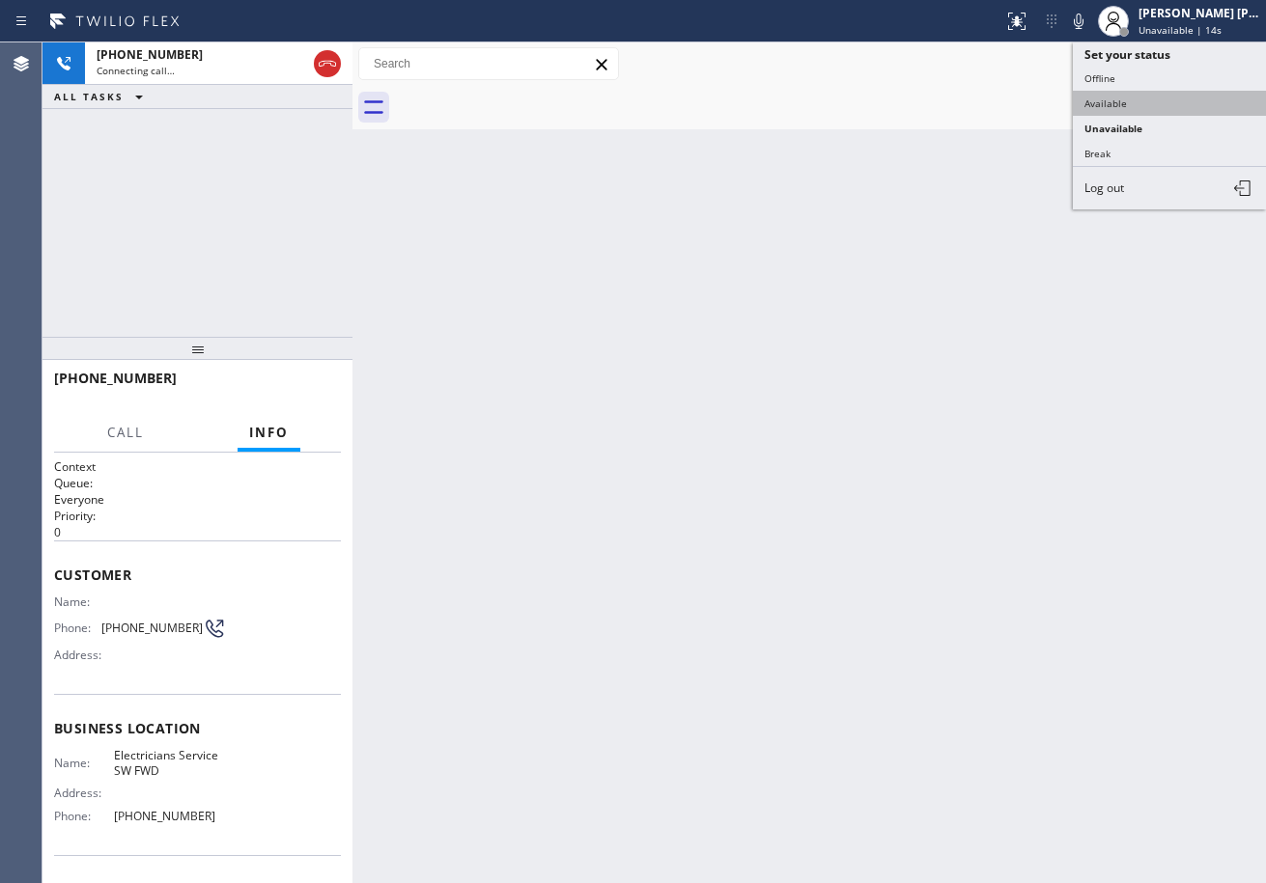
click at [1129, 98] on button "Available" at bounding box center [1169, 103] width 193 height 25
drag, startPoint x: 1001, startPoint y: 356, endPoint x: 974, endPoint y: 403, distance: 53.7
click at [979, 392] on div "Back to Dashboard Change Sender ID Customers Technicians Select a contact Outbo…" at bounding box center [808, 462] width 913 height 841
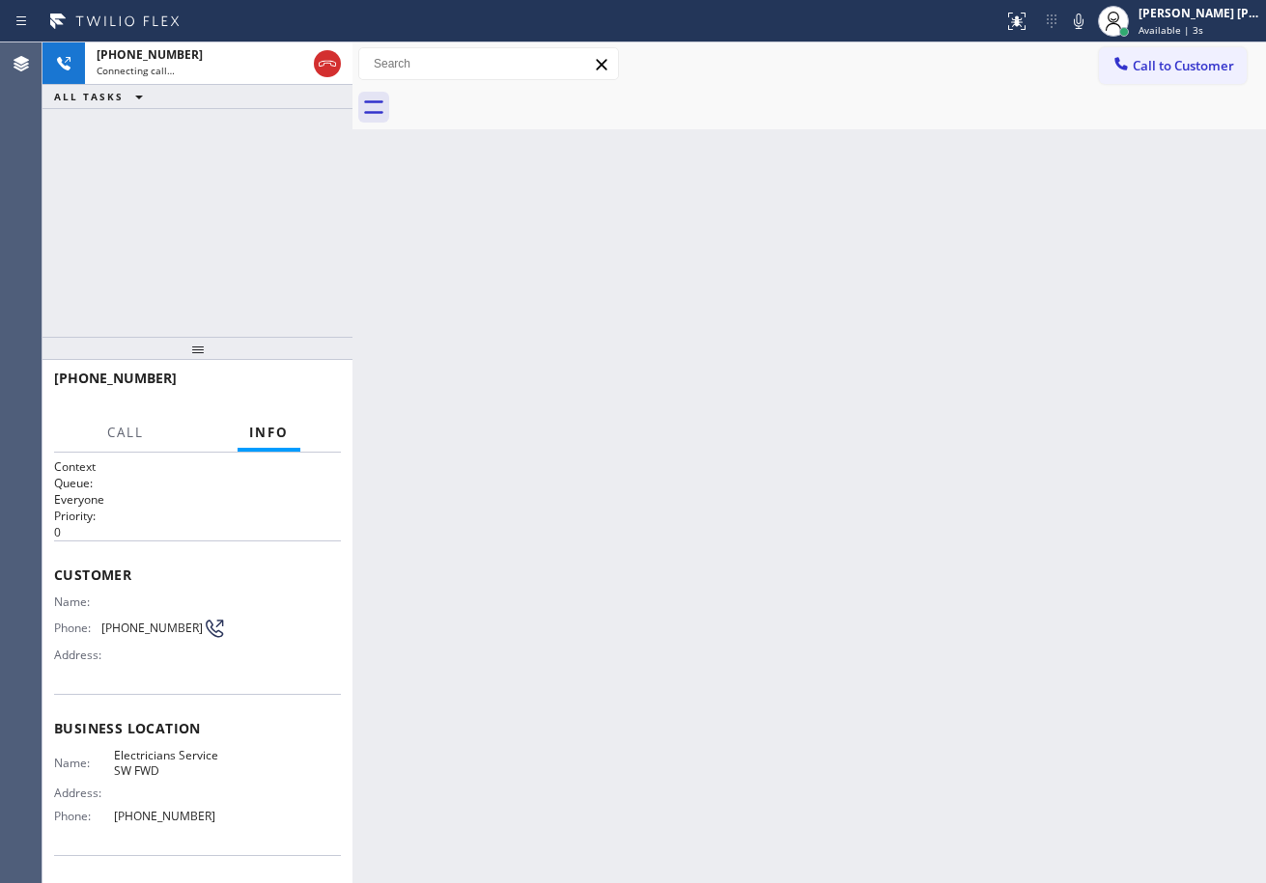
click at [672, 507] on div "Back to Dashboard Change Sender ID Customers Technicians Select a contact Outbo…" at bounding box center [808, 462] width 913 height 841
click at [674, 523] on div "Back to Dashboard Change Sender ID Customers Technicians Select a contact Outbo…" at bounding box center [808, 462] width 913 height 841
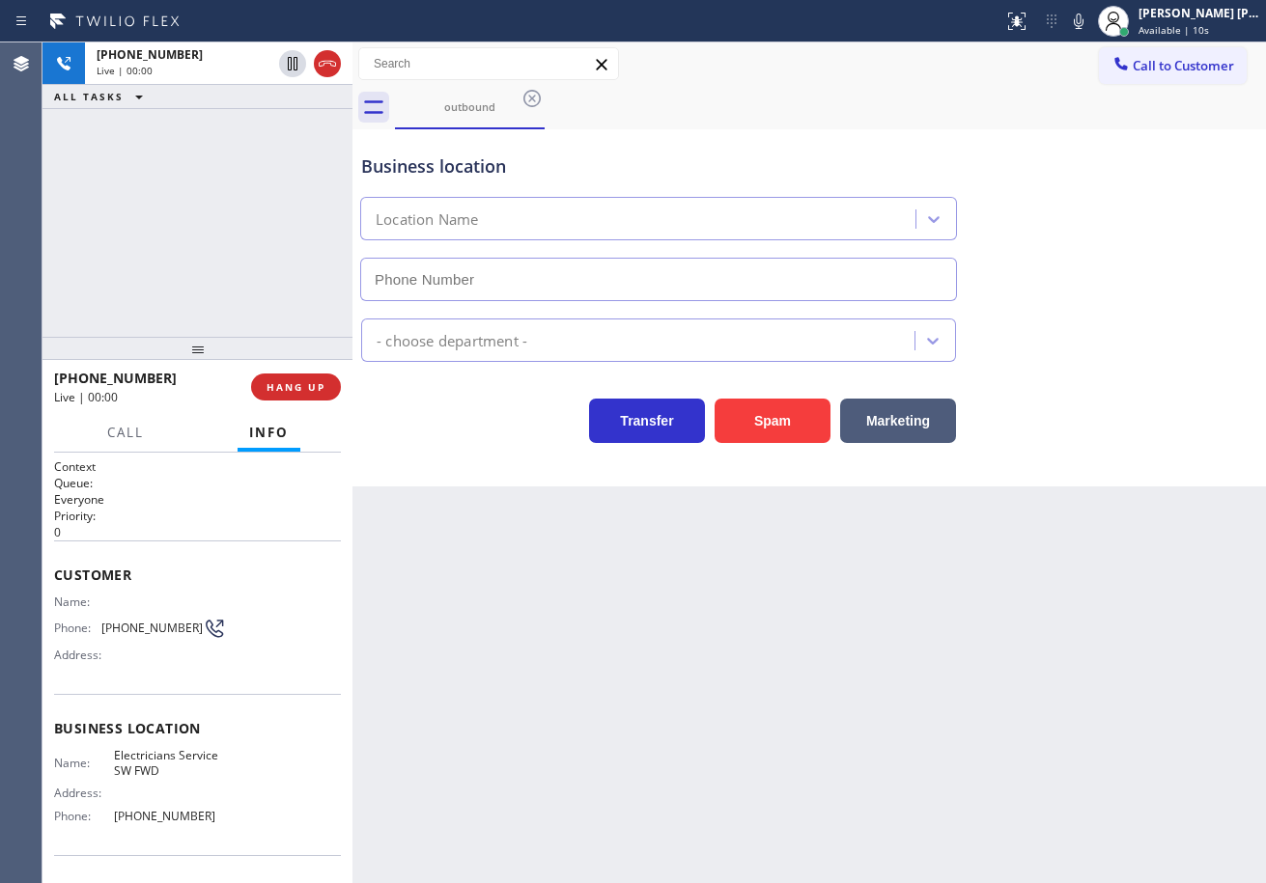
scroll to position [86, 0]
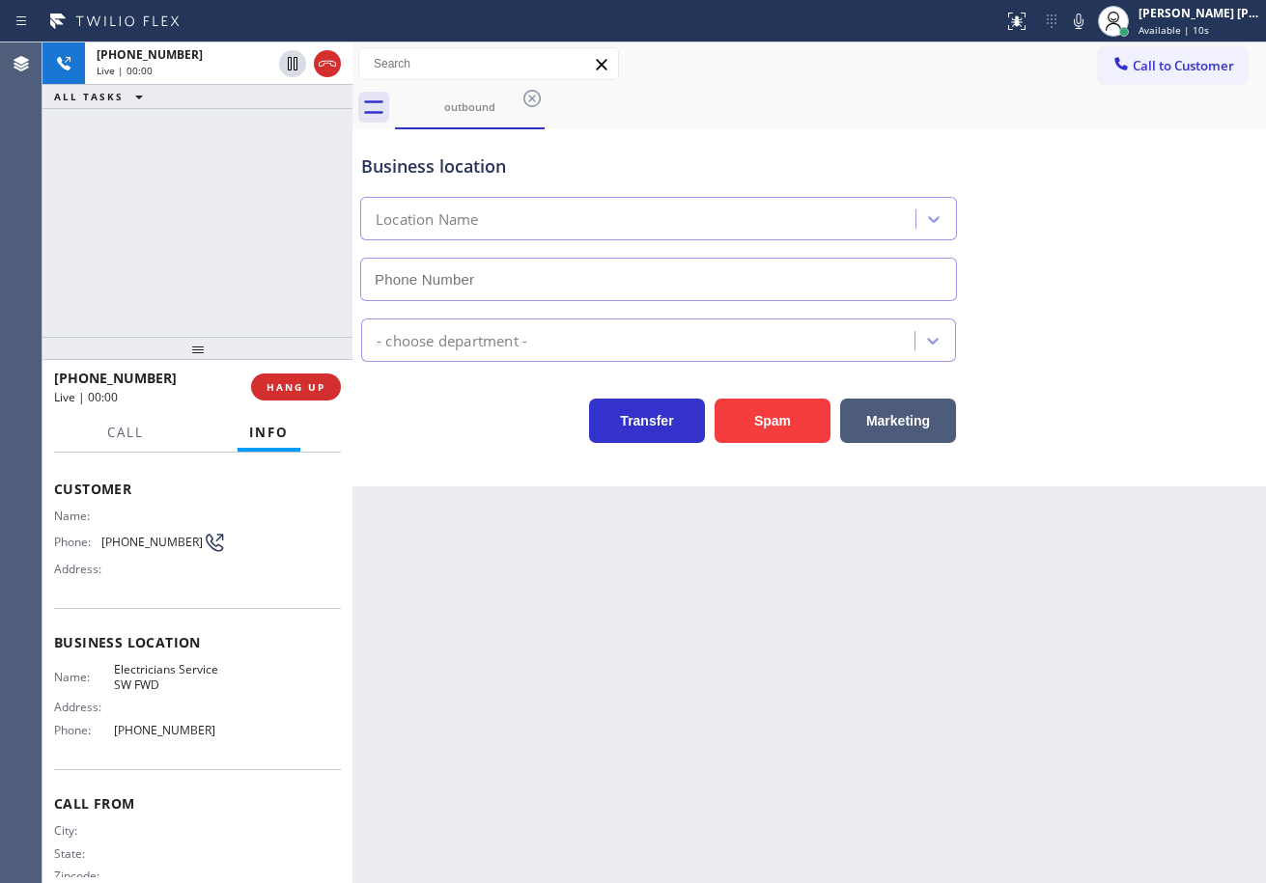
type input "[PHONE_NUMBER]"
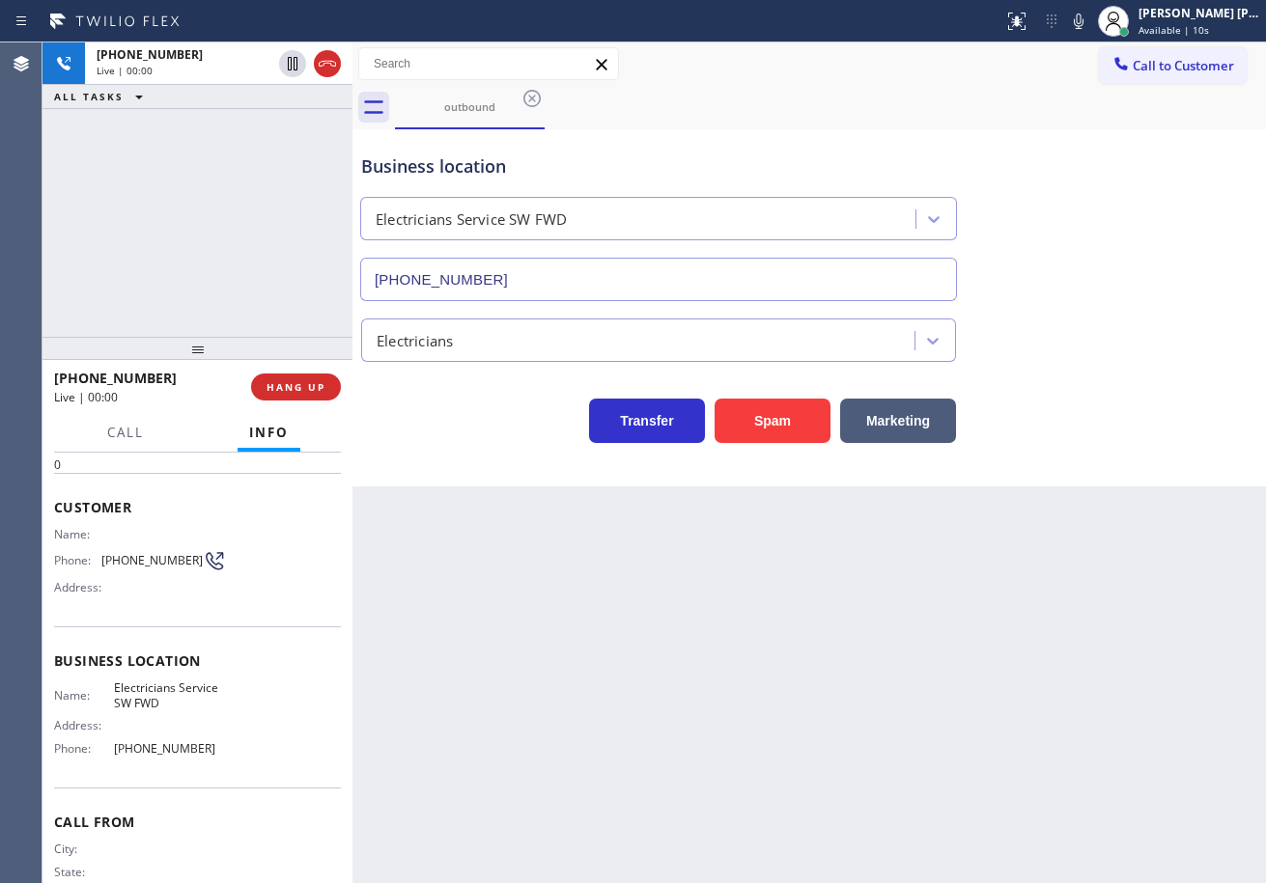
scroll to position [125, 0]
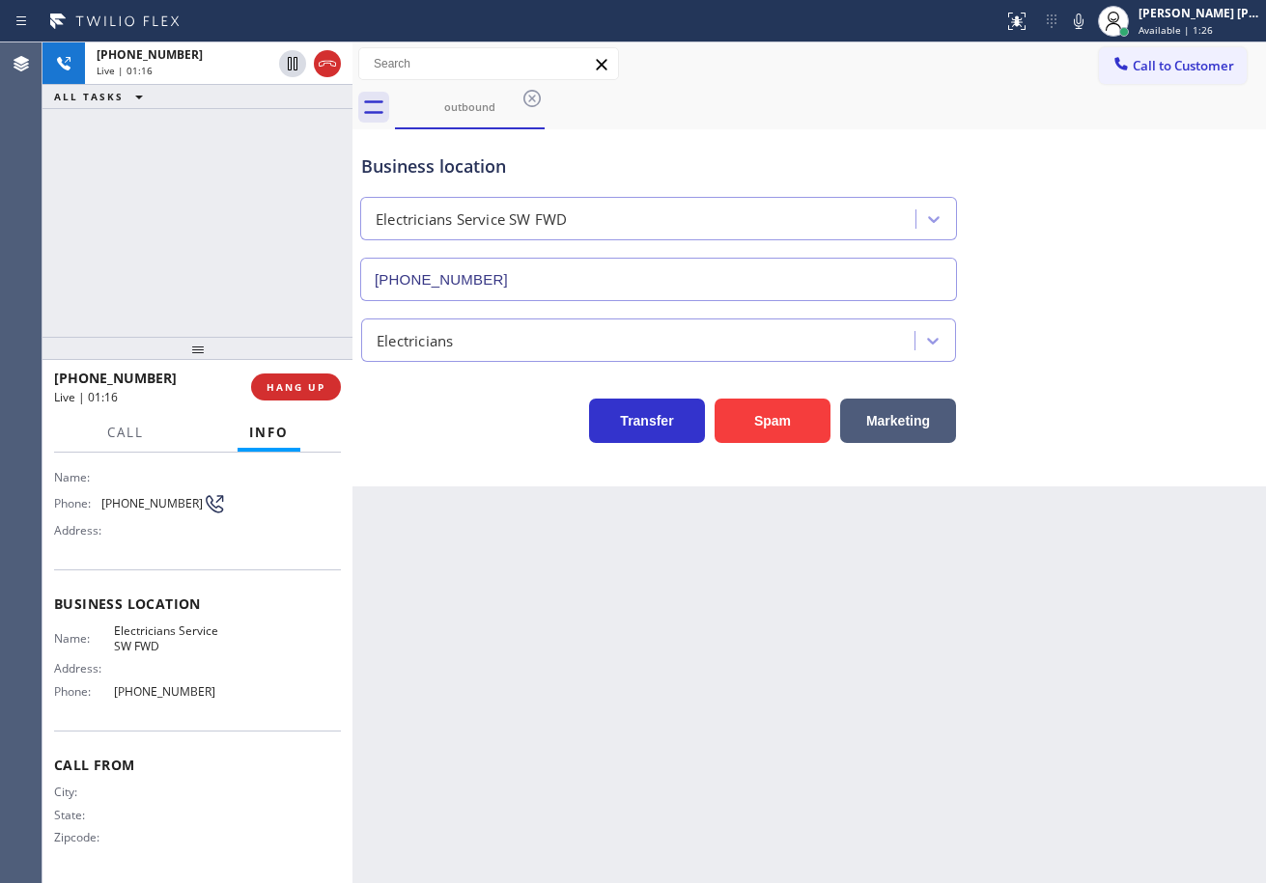
click at [863, 48] on div "Call to Customer Outbound call Location Electricians Service SW FWD Your caller…" at bounding box center [808, 64] width 913 height 34
click at [880, 90] on div "outbound" at bounding box center [830, 107] width 871 height 43
click at [894, 94] on div "outbound" at bounding box center [830, 107] width 871 height 43
drag, startPoint x: 1099, startPoint y: 29, endPoint x: 1110, endPoint y: 226, distance: 197.3
click at [1090, 32] on icon at bounding box center [1078, 21] width 23 height 23
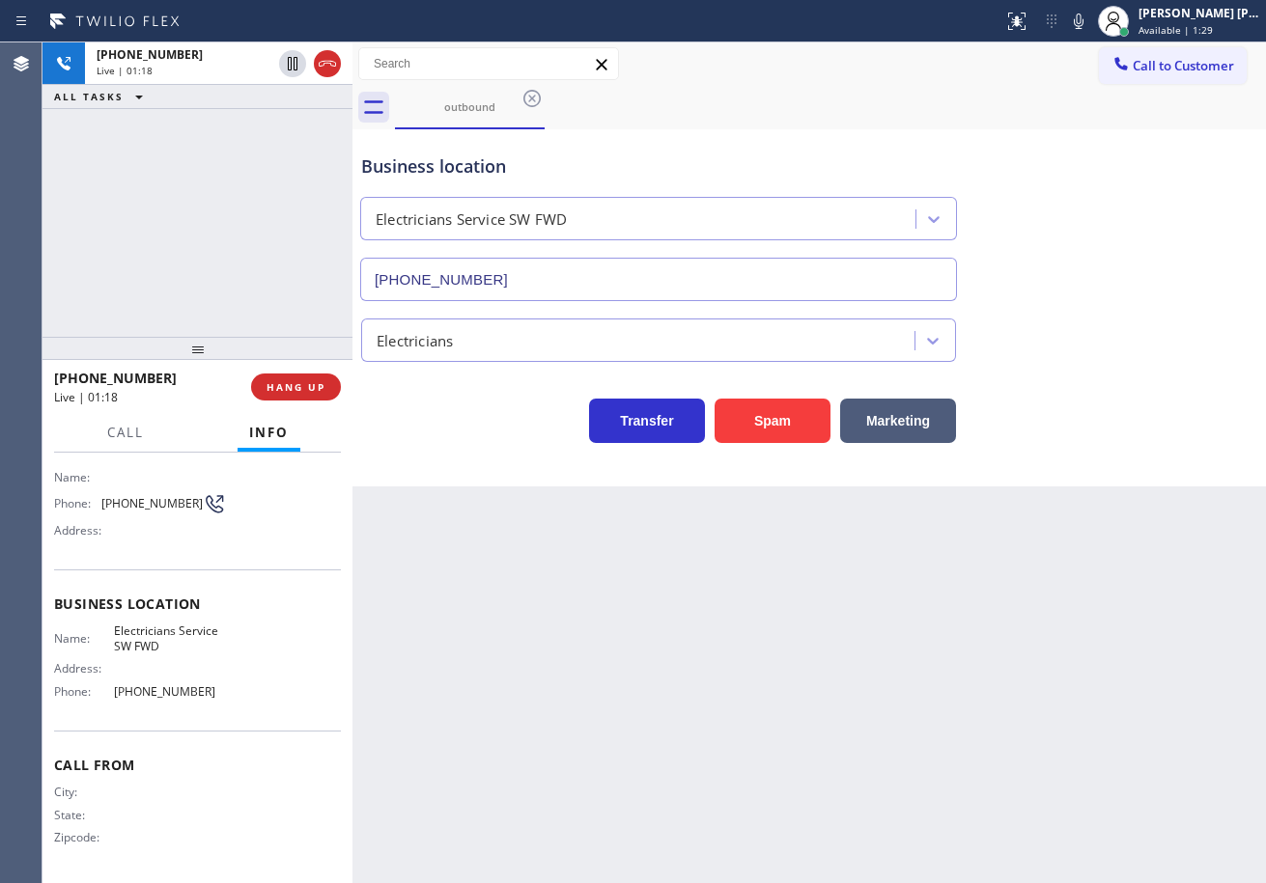
click at [1110, 226] on div "Business location Electricians Service SW FWD [PHONE_NUMBER]" at bounding box center [809, 213] width 904 height 175
click at [202, 197] on div "[PHONE_NUMBER] Live | 01:19 ALL TASKS ALL TASKS ACTIVE TASKS TASKS IN WRAP UP" at bounding box center [197, 189] width 310 height 294
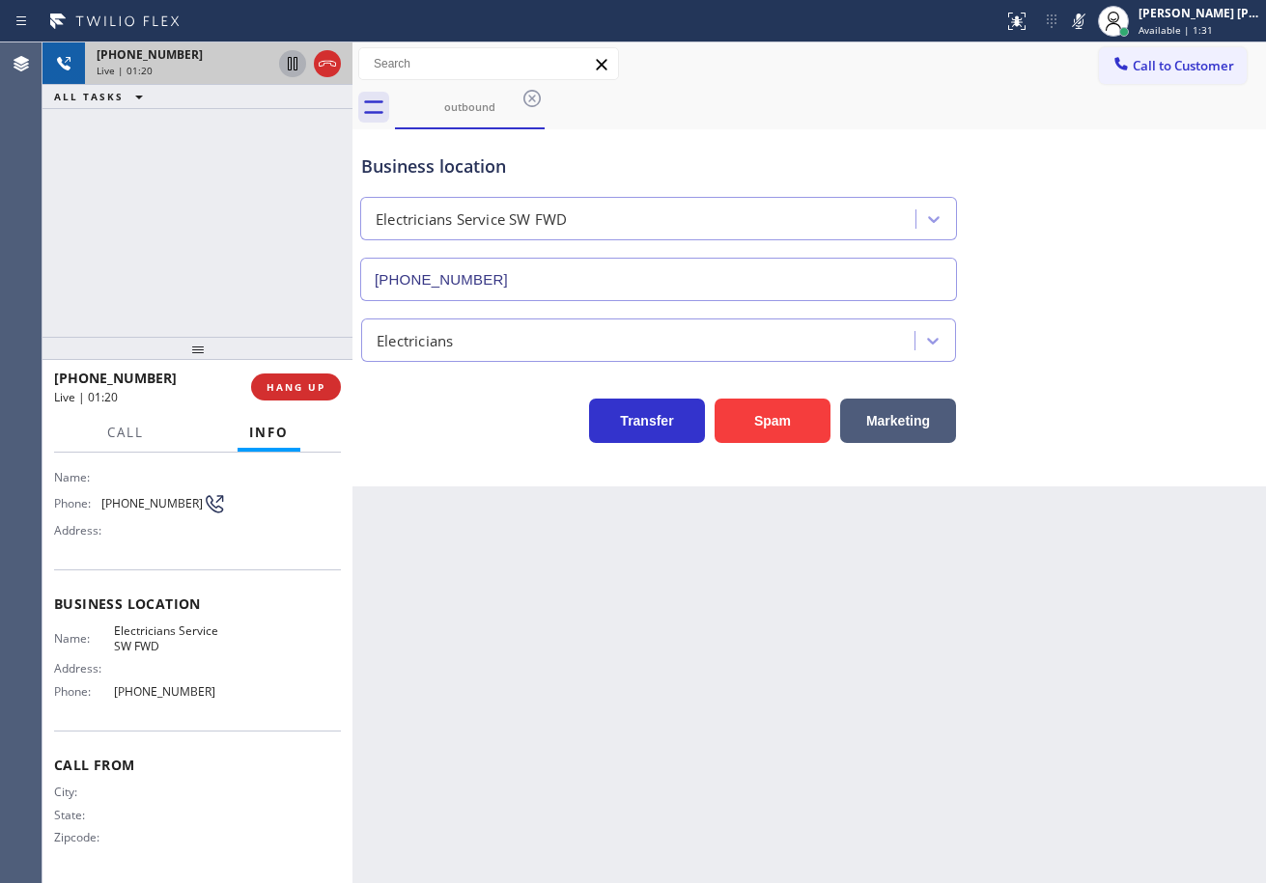
click at [290, 62] on icon at bounding box center [292, 63] width 23 height 23
click at [986, 90] on div "outbound" at bounding box center [830, 107] width 871 height 43
click at [1090, 14] on icon at bounding box center [1078, 21] width 23 height 23
click at [1099, 64] on button "Call to Customer" at bounding box center [1173, 65] width 148 height 37
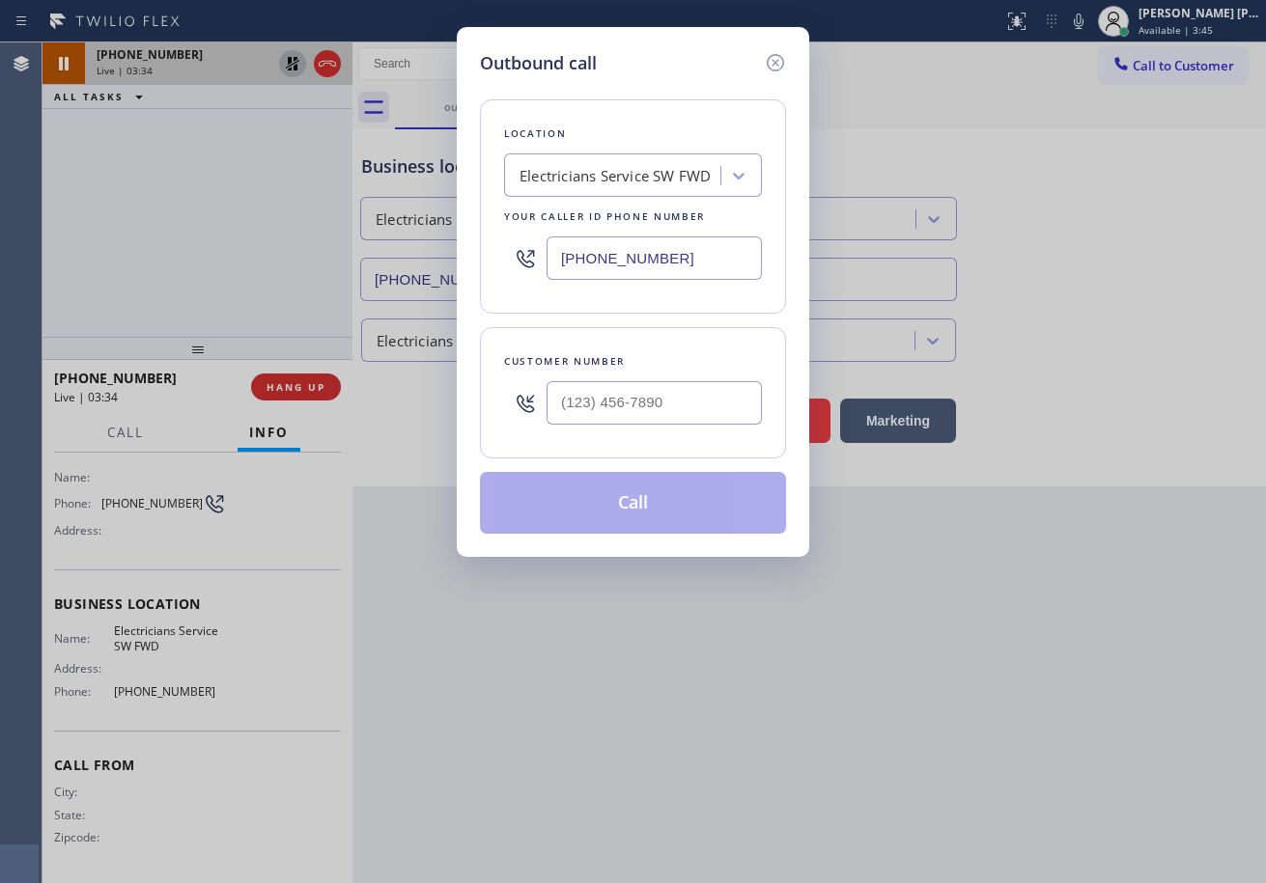
click at [275, 108] on div "Outbound call Location Electricians Service SW FWD Your caller id phone number …" at bounding box center [633, 441] width 1266 height 883
click at [771, 61] on icon at bounding box center [775, 62] width 23 height 23
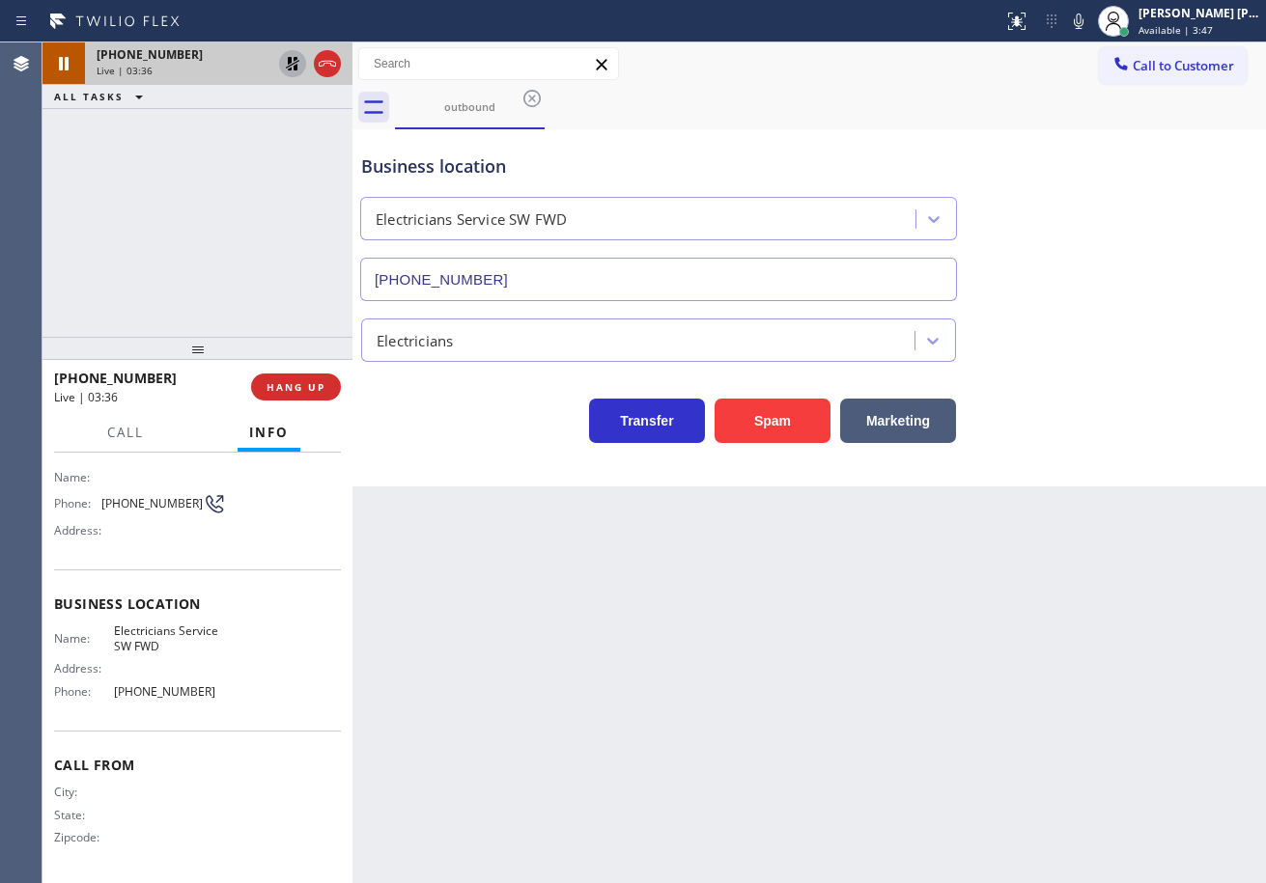
click at [286, 69] on icon at bounding box center [292, 63] width 23 height 23
click at [267, 115] on div "[PHONE_NUMBER] Live | 03:37 ALL TASKS ALL TASKS ACTIVE TASKS TASKS IN WRAP UP" at bounding box center [197, 189] width 310 height 294
click at [1061, 106] on div "outbound" at bounding box center [830, 107] width 871 height 43
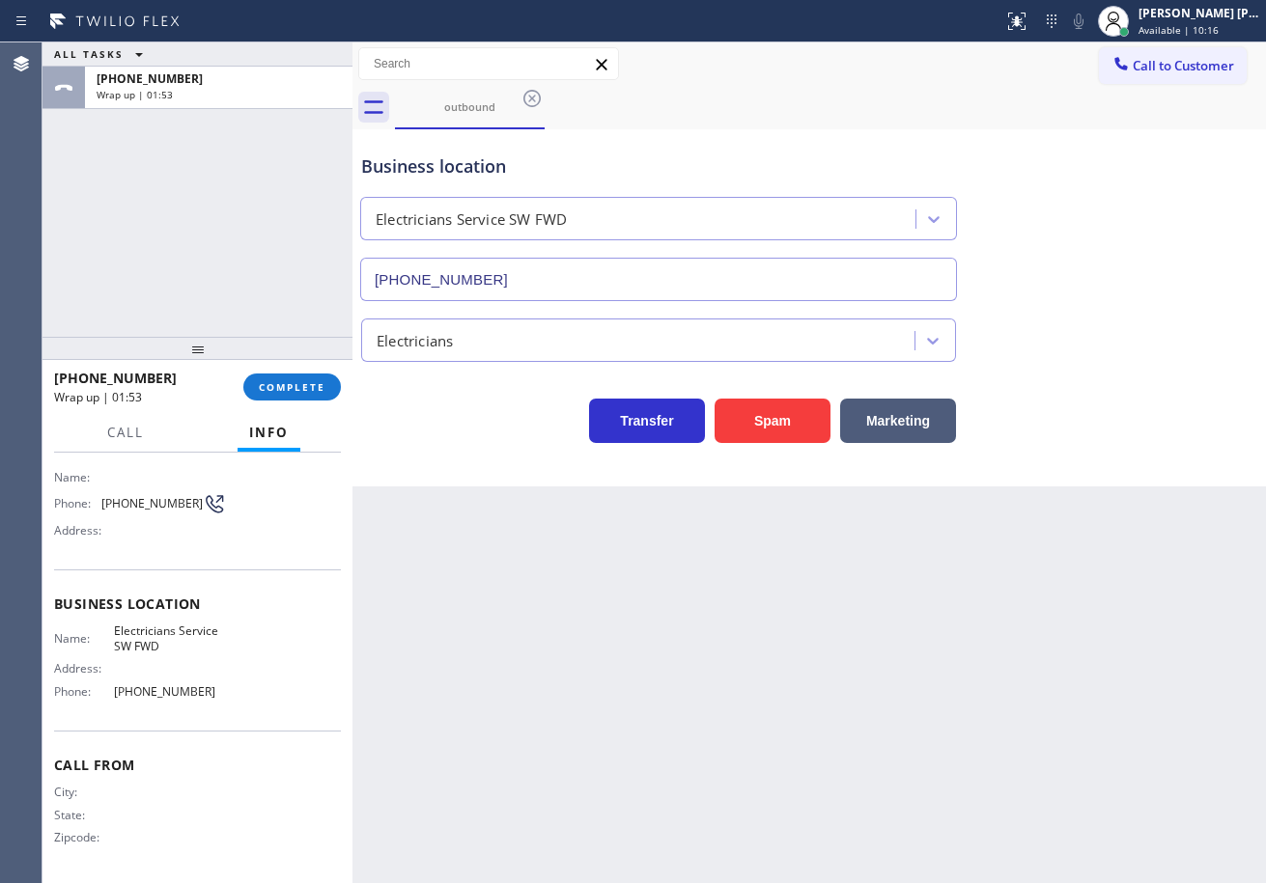
click at [301, 372] on div "[PHONE_NUMBER] Wrap up | 01:53 COMPLETE" at bounding box center [197, 387] width 287 height 50
click at [309, 391] on span "COMPLETE" at bounding box center [292, 387] width 67 height 14
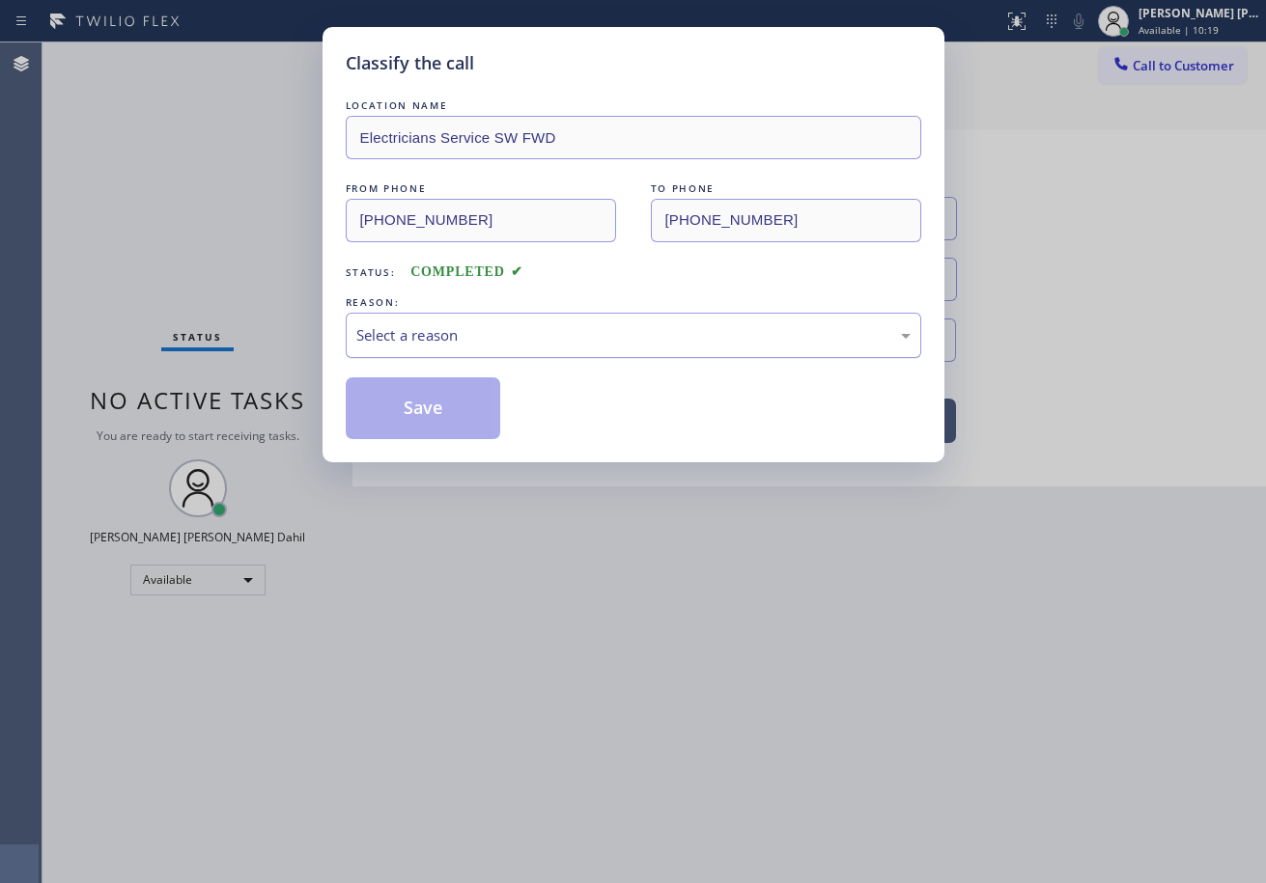
click at [481, 333] on div "Select a reason" at bounding box center [633, 335] width 554 height 22
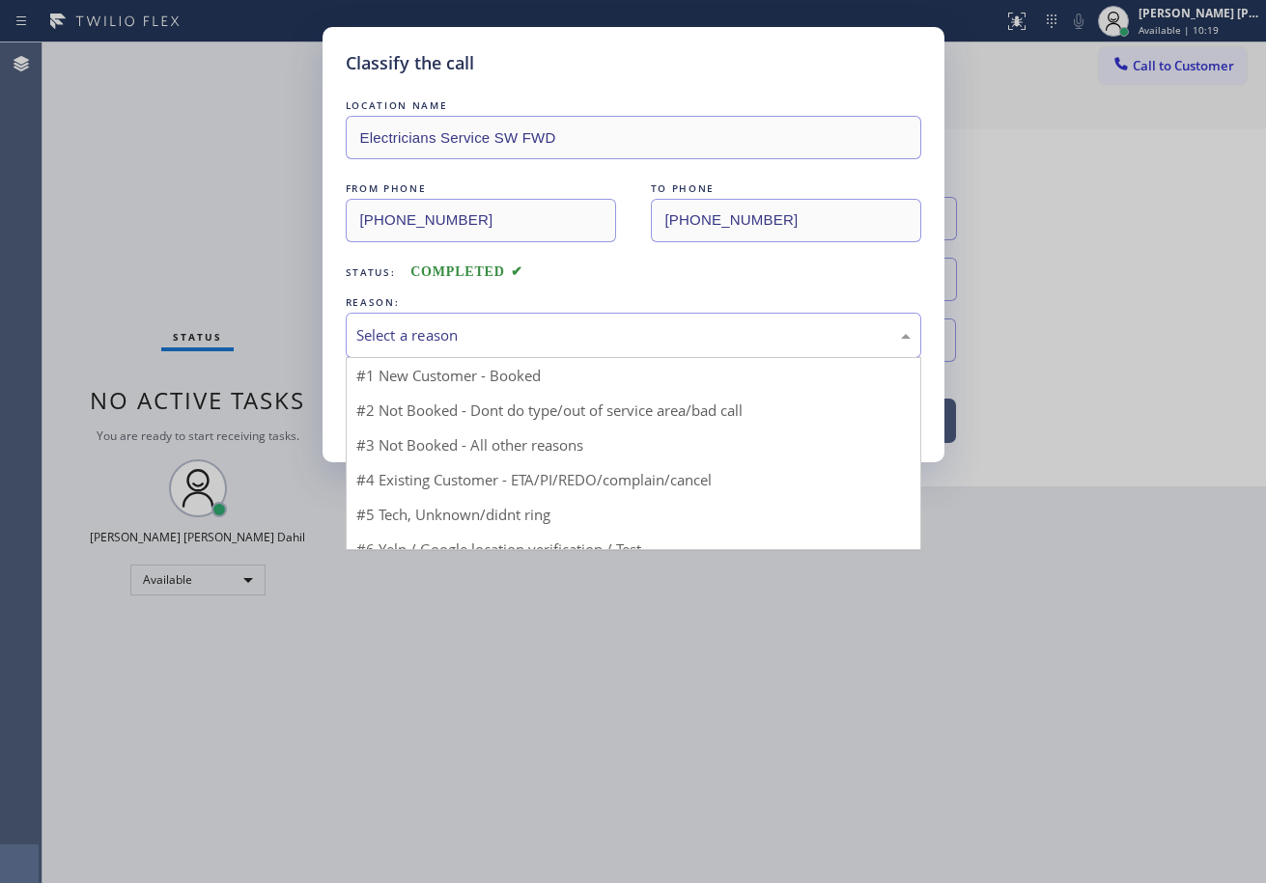
click at [463, 412] on button "Save" at bounding box center [423, 409] width 155 height 62
click at [463, 414] on button "Save" at bounding box center [423, 409] width 155 height 62
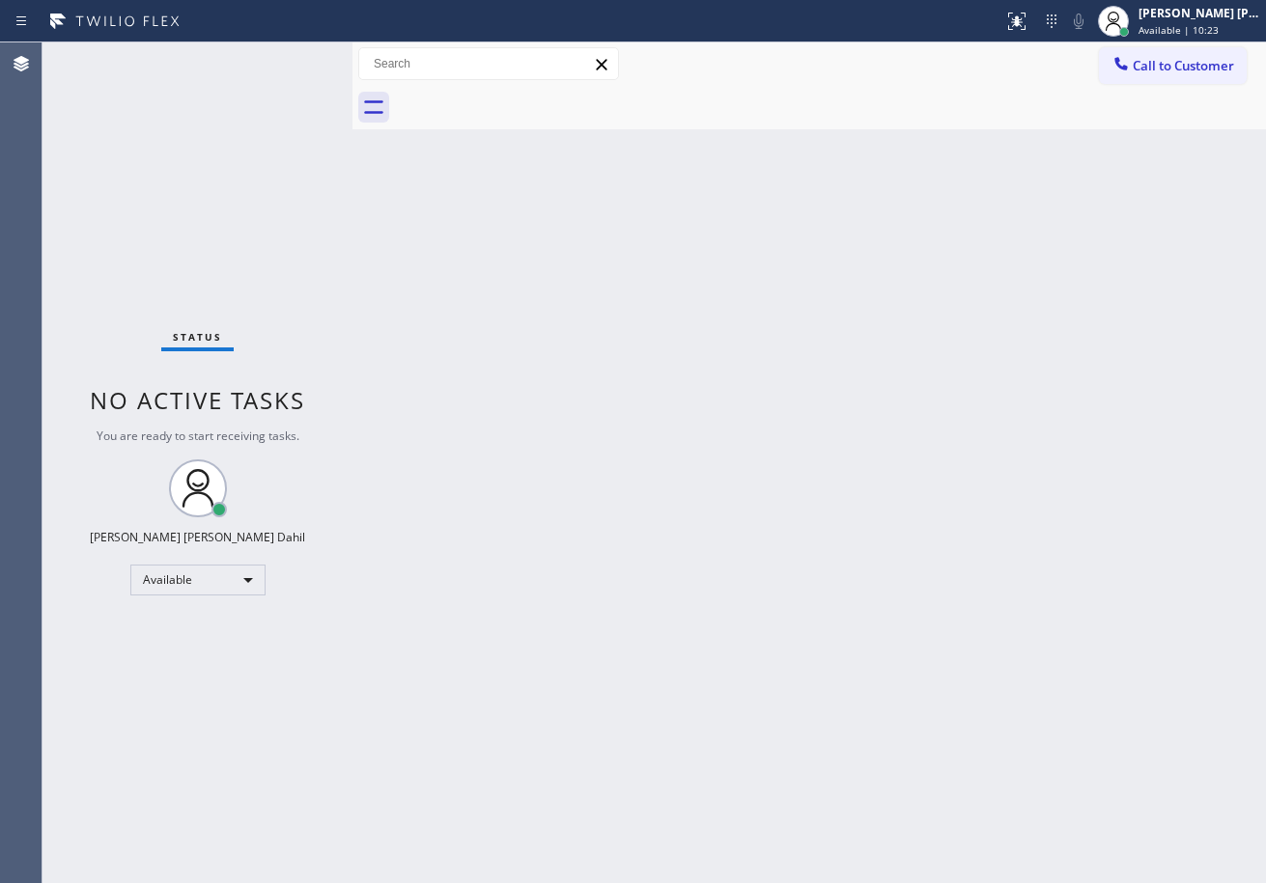
click at [917, 585] on div "Back to Dashboard Change Sender ID Customers Technicians Select a contact Outbo…" at bounding box center [808, 462] width 913 height 841
click at [791, 523] on div "Back to Dashboard Change Sender ID Customers Technicians Select a contact Outbo…" at bounding box center [808, 462] width 913 height 841
click at [794, 524] on div "Back to Dashboard Change Sender ID Customers Technicians Select a contact Outbo…" at bounding box center [808, 462] width 913 height 841
click at [743, 660] on div "Back to Dashboard Change Sender ID Customers Technicians Select a contact Outbo…" at bounding box center [808, 462] width 913 height 841
click at [755, 659] on div "Back to Dashboard Change Sender ID Customers Technicians Select a contact Outbo…" at bounding box center [808, 462] width 913 height 841
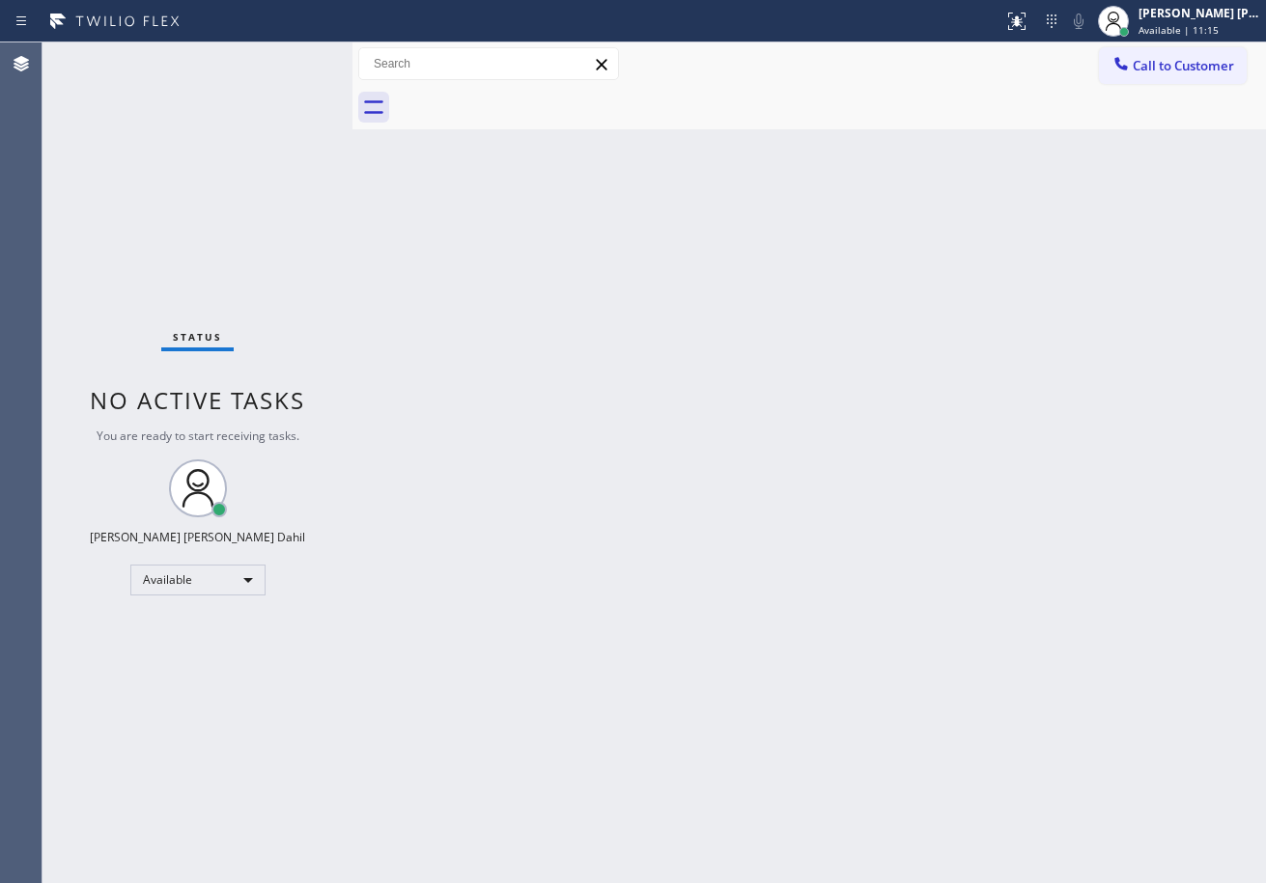
click at [632, 561] on div "Back to Dashboard Change Sender ID Customers Technicians Select a contact Outbo…" at bounding box center [808, 462] width 913 height 841
click at [288, 60] on div "Status No active tasks You are ready to start receiving tasks. [PERSON_NAME] [P…" at bounding box center [197, 462] width 310 height 841
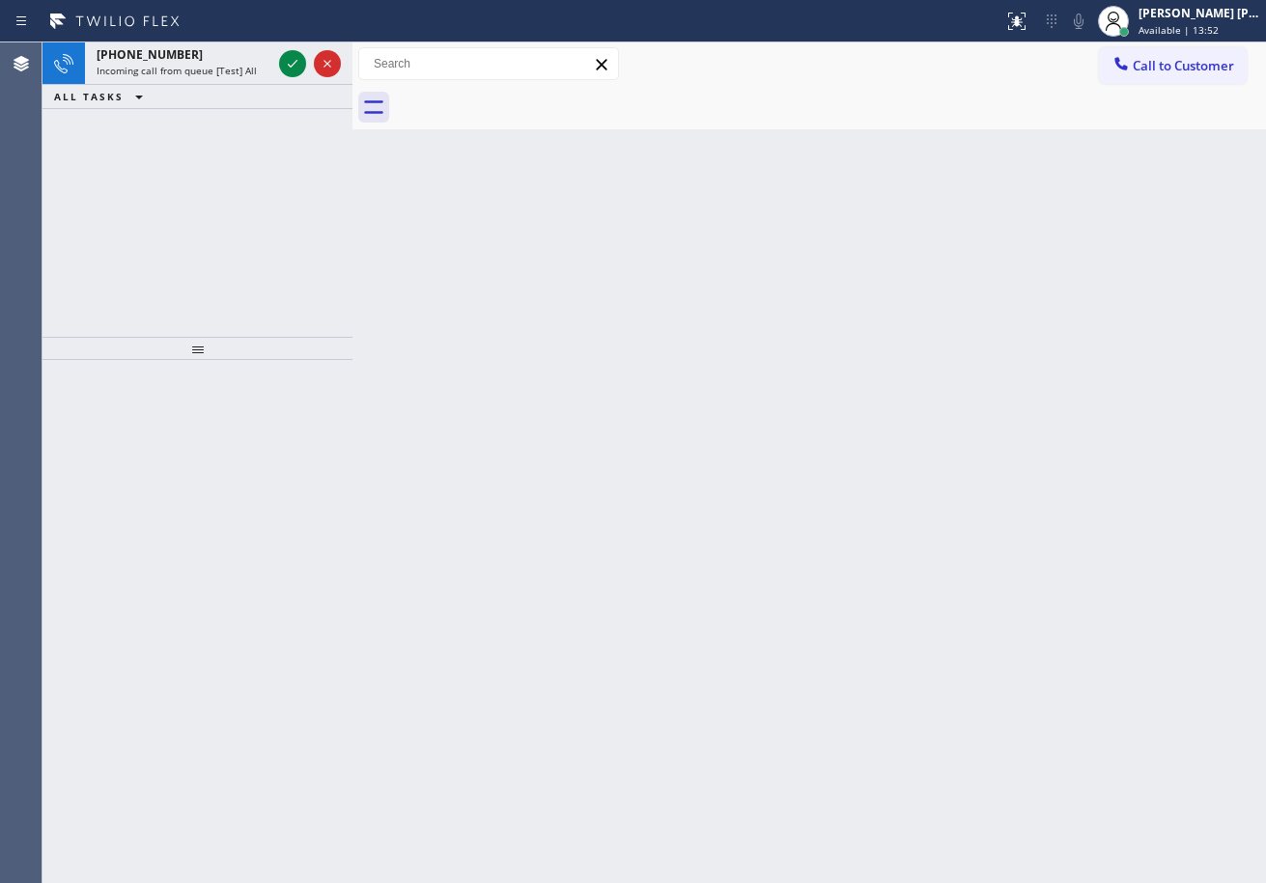
click at [288, 60] on icon at bounding box center [292, 63] width 23 height 23
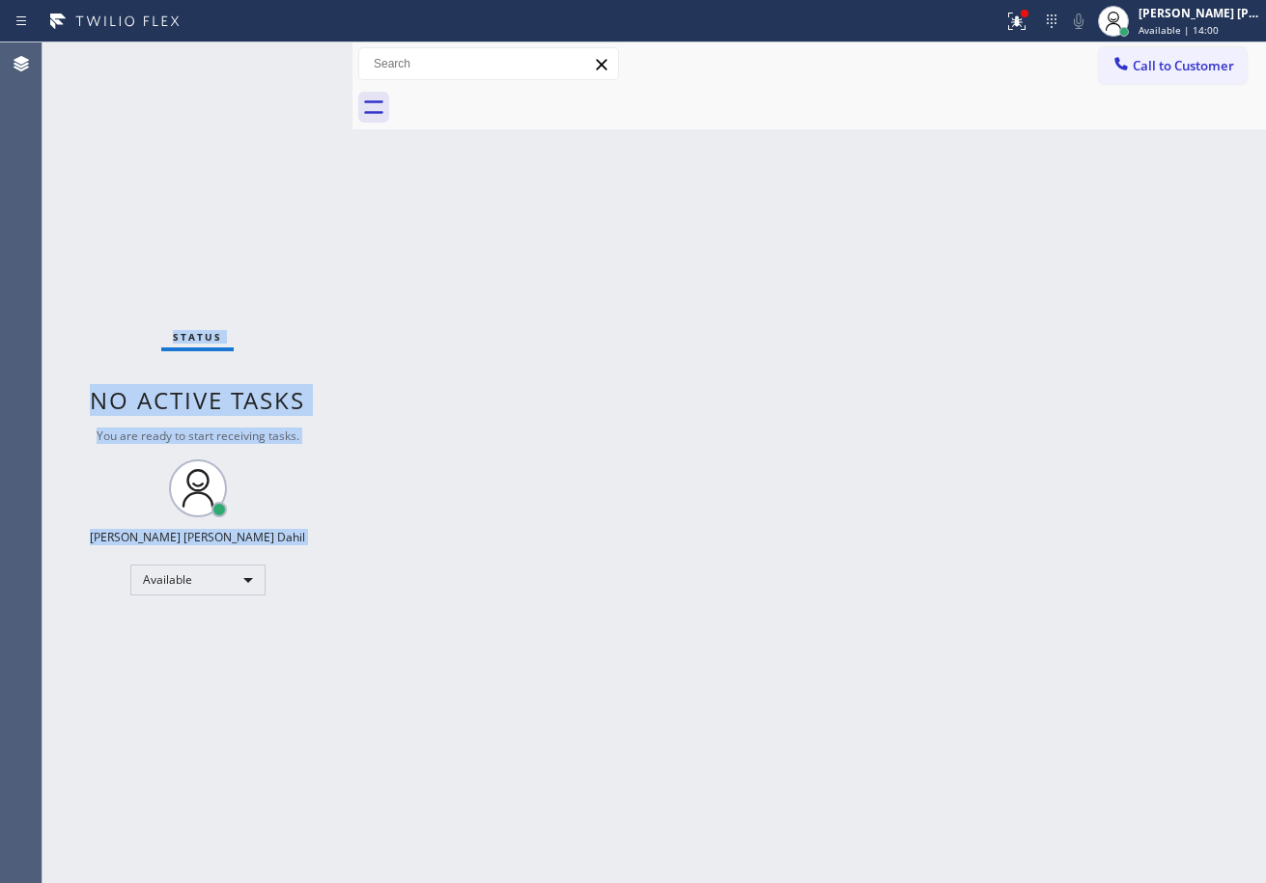
click at [288, 60] on div "Status No active tasks You are ready to start receiving tasks. [PERSON_NAME] [P…" at bounding box center [197, 462] width 310 height 841
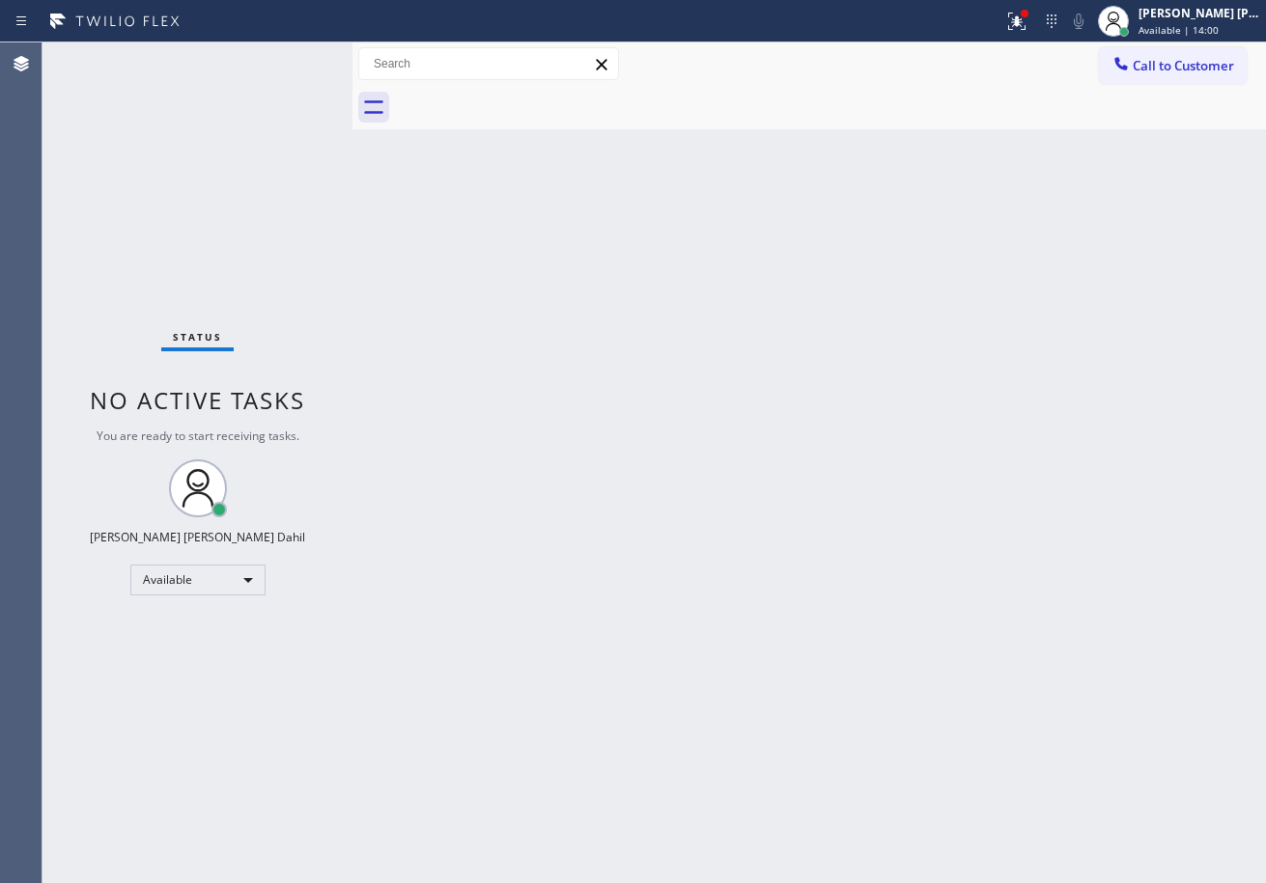
click at [288, 60] on div "Status No active tasks You are ready to start receiving tasks. [PERSON_NAME] [P…" at bounding box center [197, 462] width 310 height 841
click at [1030, 17] on div at bounding box center [1025, 14] width 12 height 12
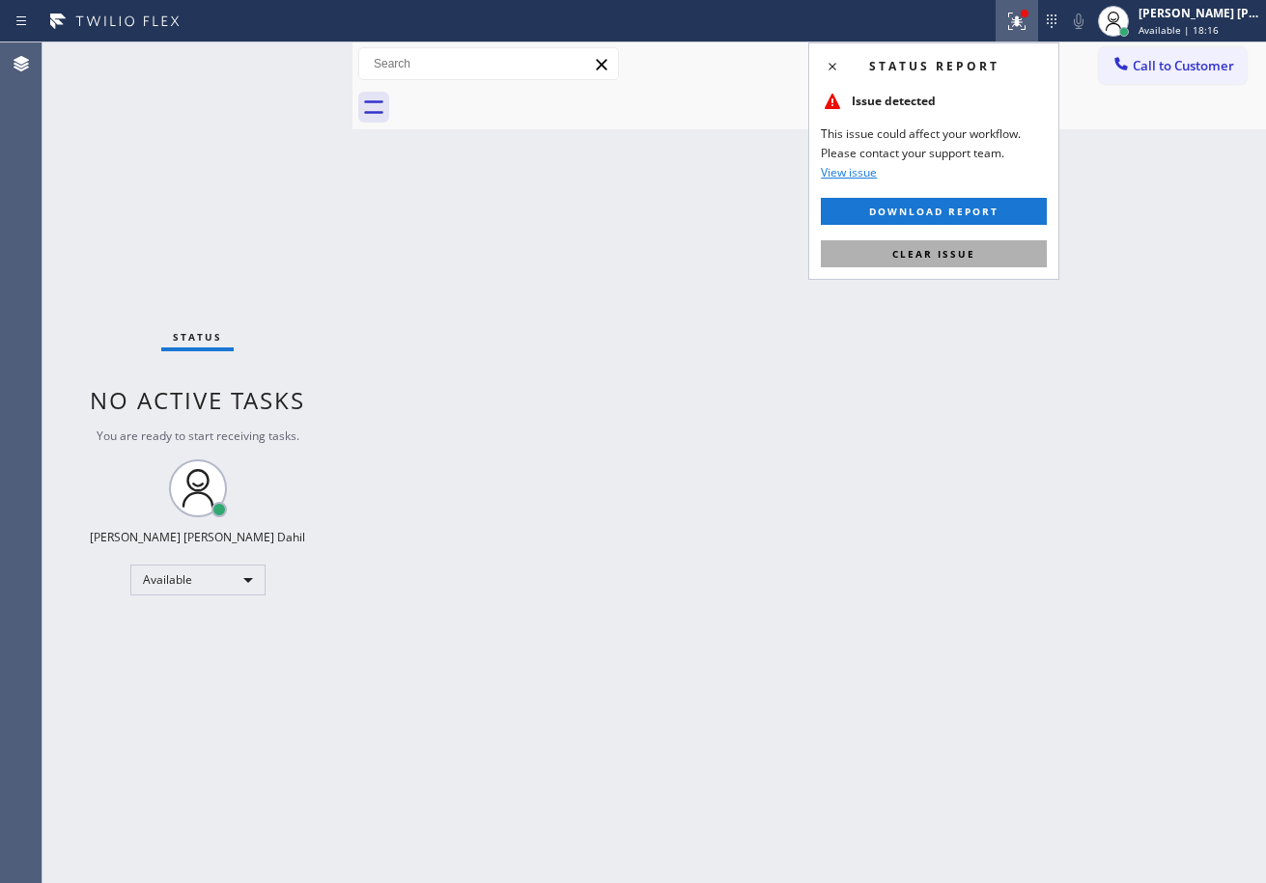
click at [924, 257] on span "Clear issue" at bounding box center [933, 254] width 83 height 14
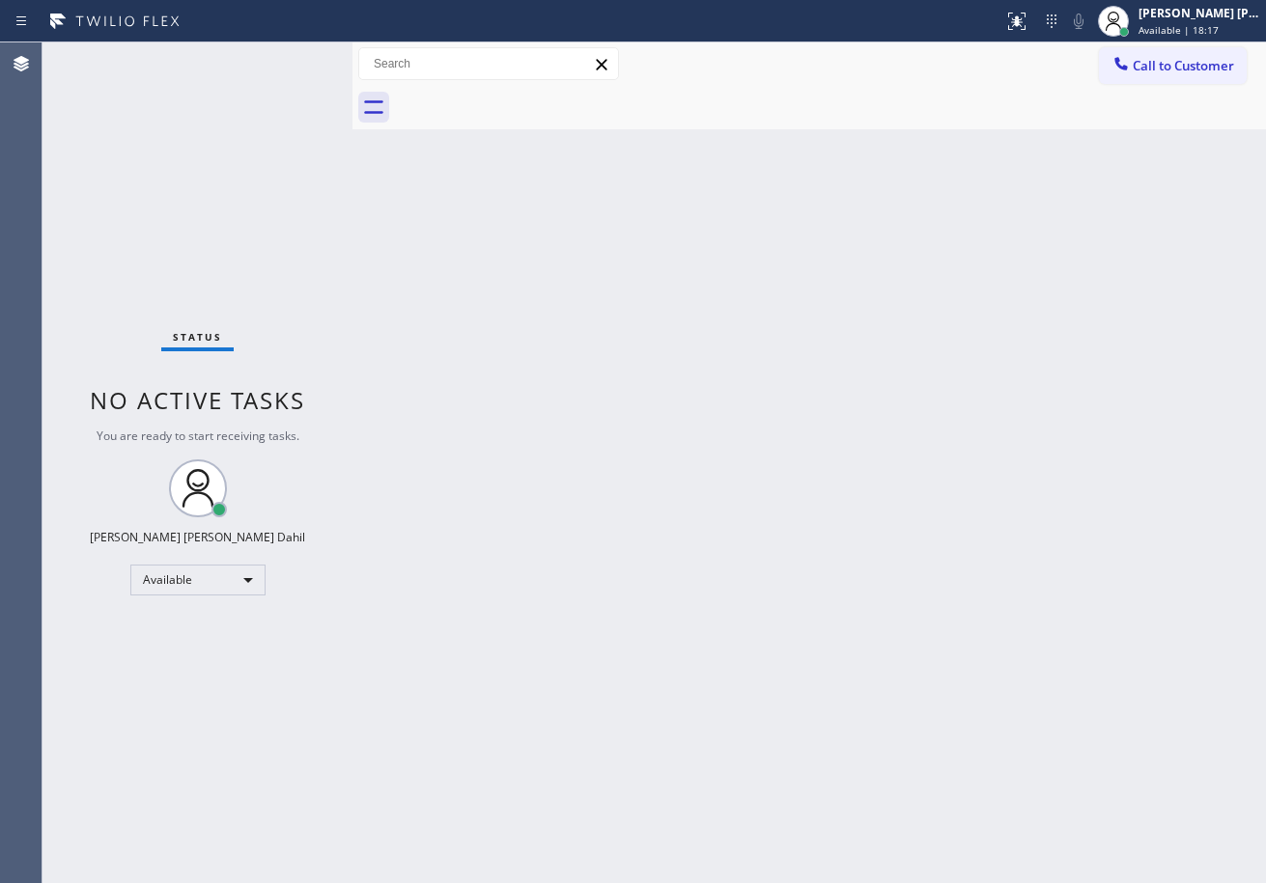
drag, startPoint x: 904, startPoint y: 386, endPoint x: 906, endPoint y: 401, distance: 14.6
click at [906, 401] on div "Back to Dashboard Change Sender ID Customers Technicians Select a contact Outbo…" at bounding box center [808, 462] width 913 height 841
click at [288, 60] on div "Status No active tasks You are ready to start receiving tasks. [PERSON_NAME] [P…" at bounding box center [197, 462] width 310 height 841
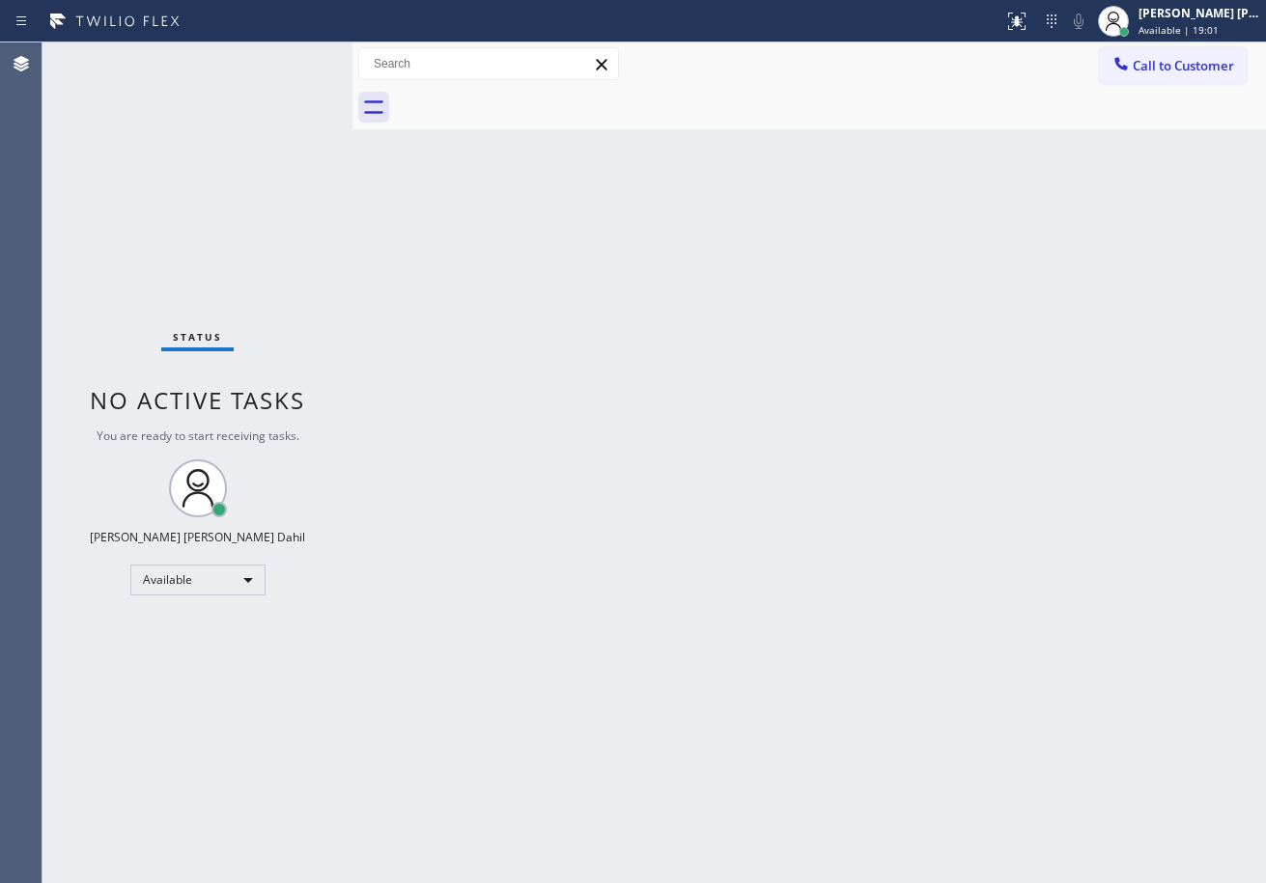
click at [288, 60] on div "Status No active tasks You are ready to start receiving tasks. [PERSON_NAME] [P…" at bounding box center [197, 462] width 310 height 841
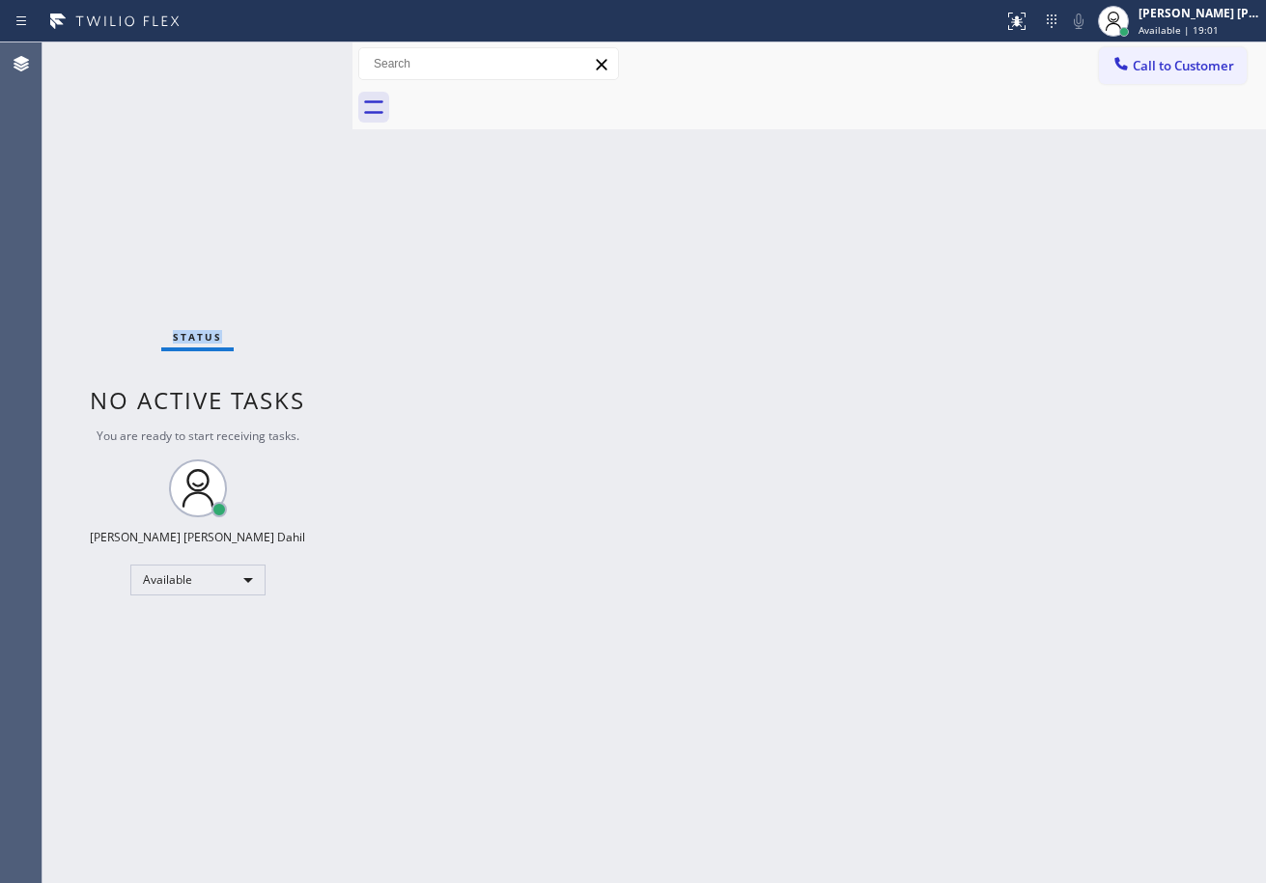
click at [288, 60] on div "Status No active tasks You are ready to start receiving tasks. [PERSON_NAME] [P…" at bounding box center [197, 462] width 310 height 841
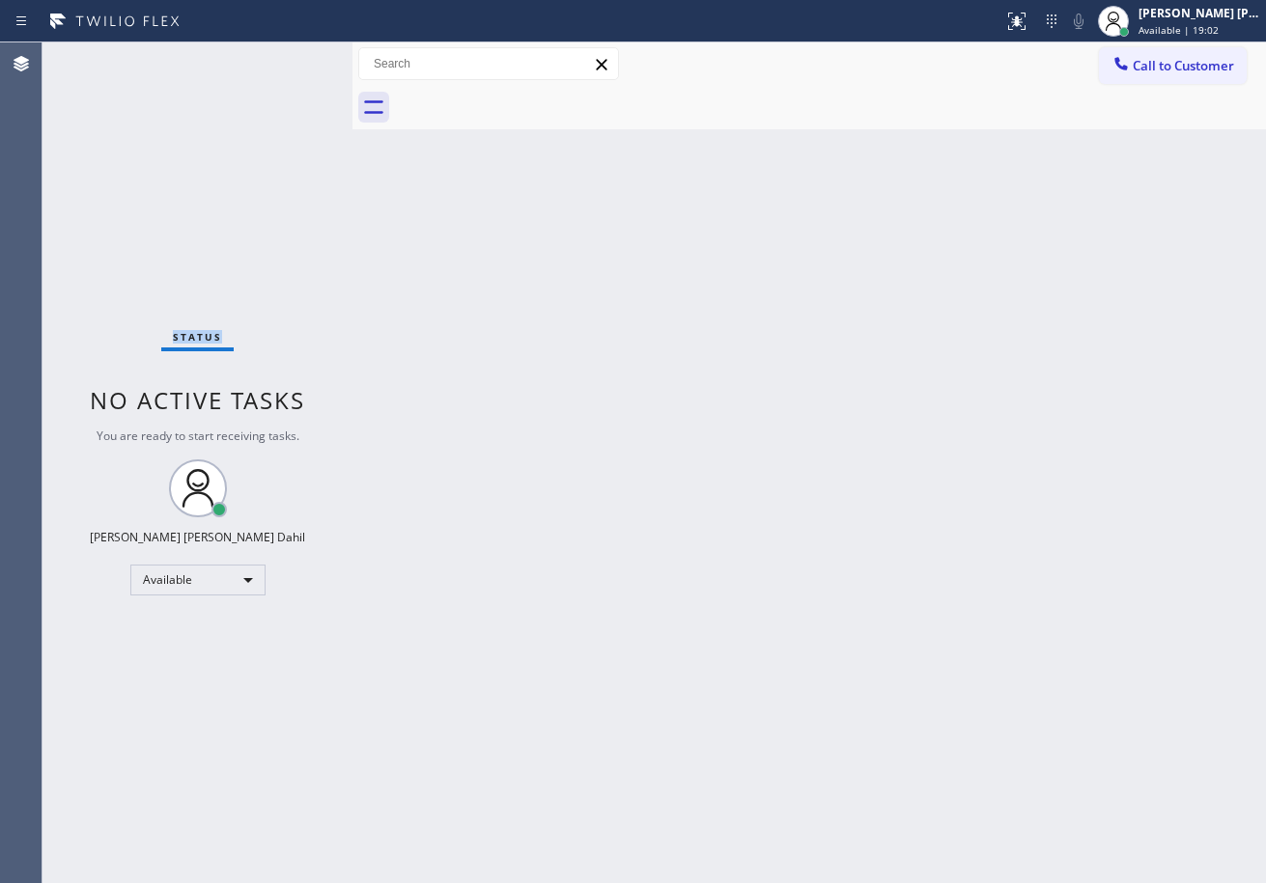
click at [296, 57] on div "Status No active tasks You are ready to start receiving tasks. [PERSON_NAME] [P…" at bounding box center [197, 462] width 310 height 841
click at [288, 60] on div "Status No active tasks You are ready to start receiving tasks. [PERSON_NAME] [P…" at bounding box center [197, 462] width 310 height 841
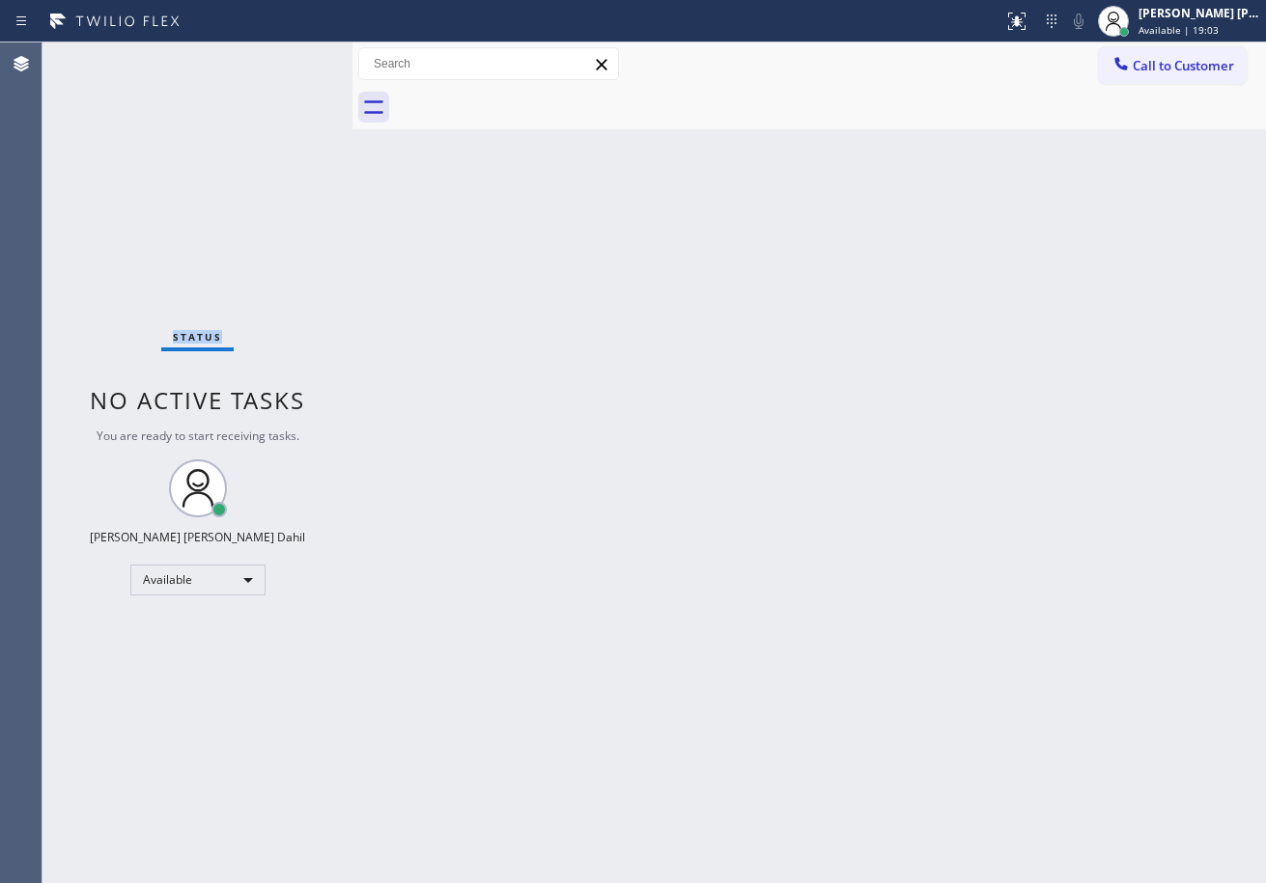
click at [288, 60] on div "Status No active tasks You are ready to start receiving tasks. [PERSON_NAME] [P…" at bounding box center [197, 462] width 310 height 841
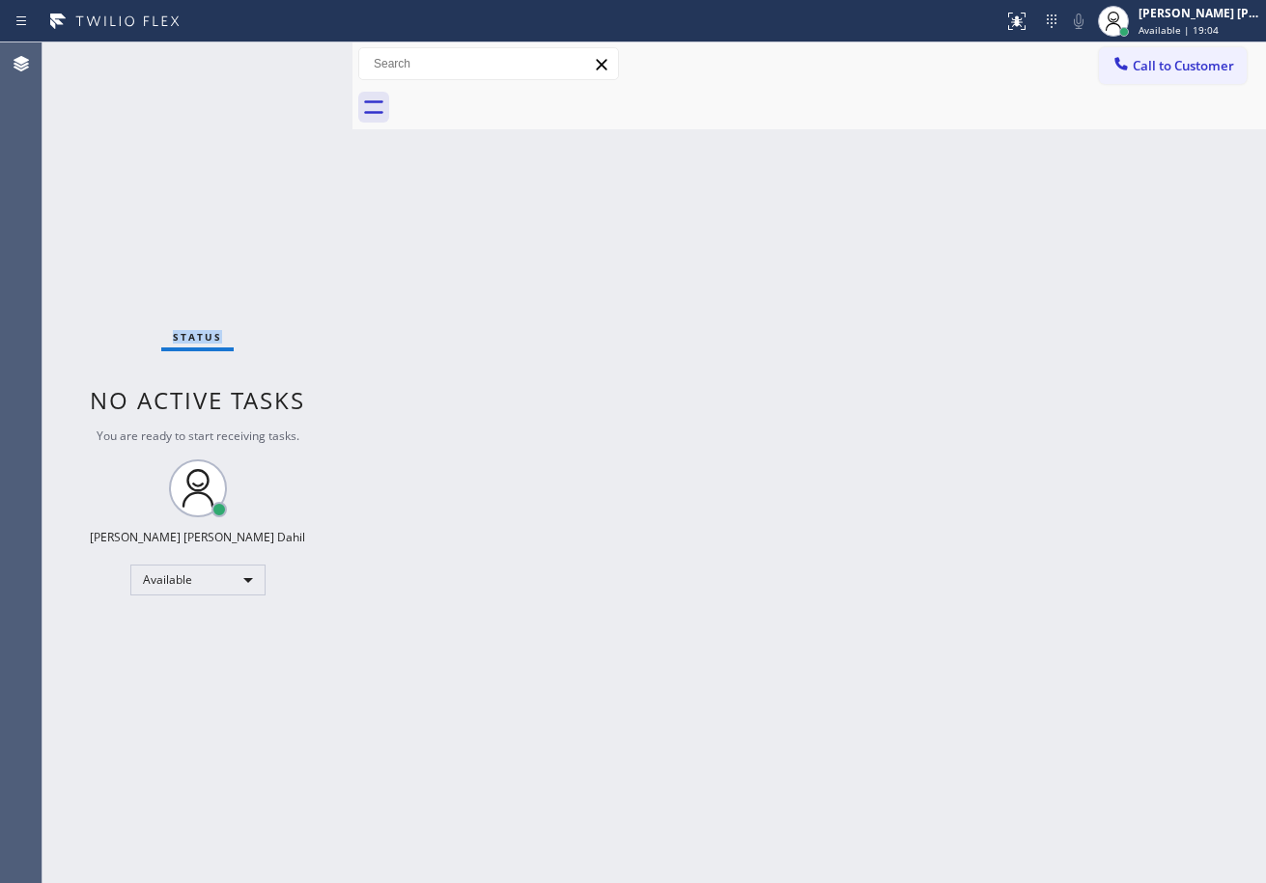
click at [288, 60] on div "Status No active tasks You are ready to start receiving tasks. [PERSON_NAME] [P…" at bounding box center [197, 462] width 310 height 841
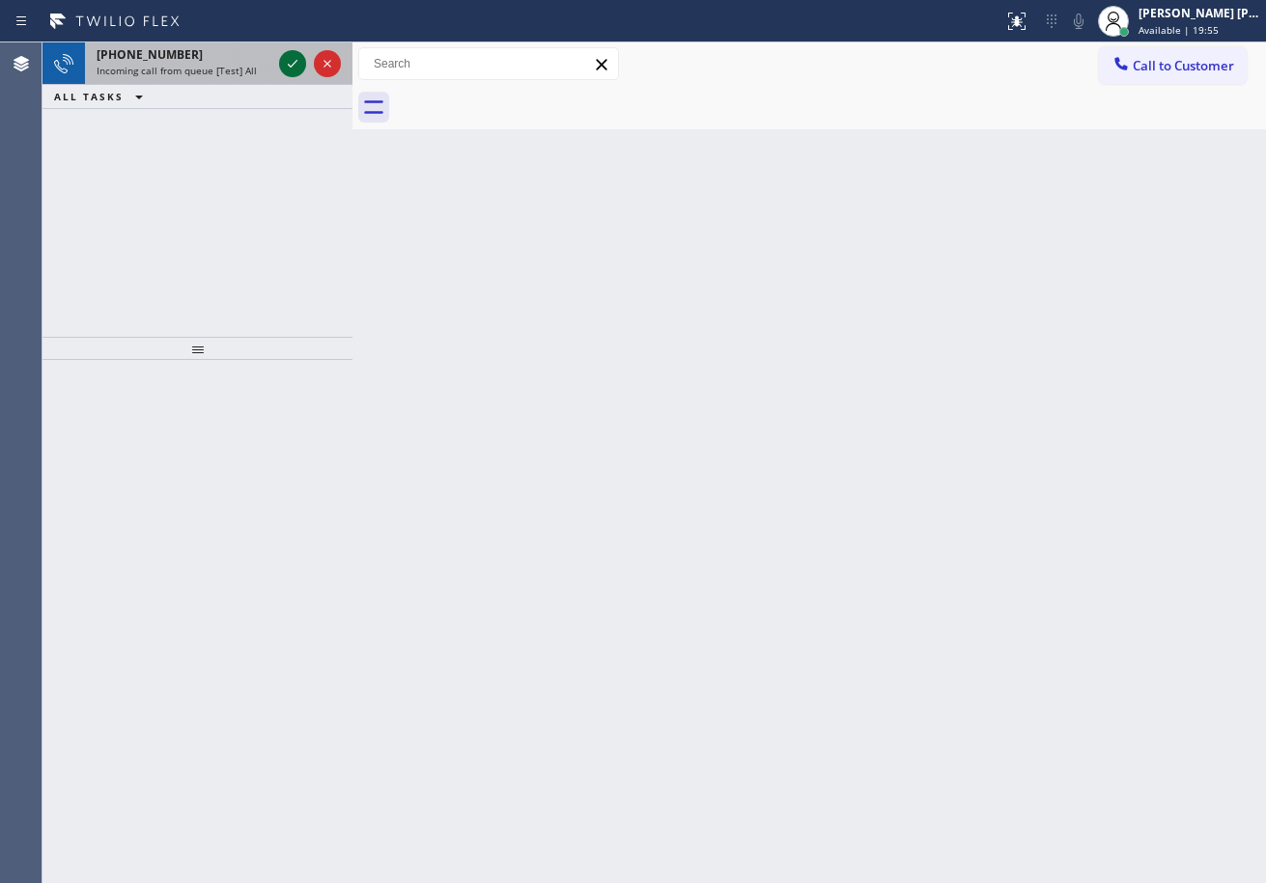
click at [288, 60] on icon at bounding box center [292, 63] width 23 height 23
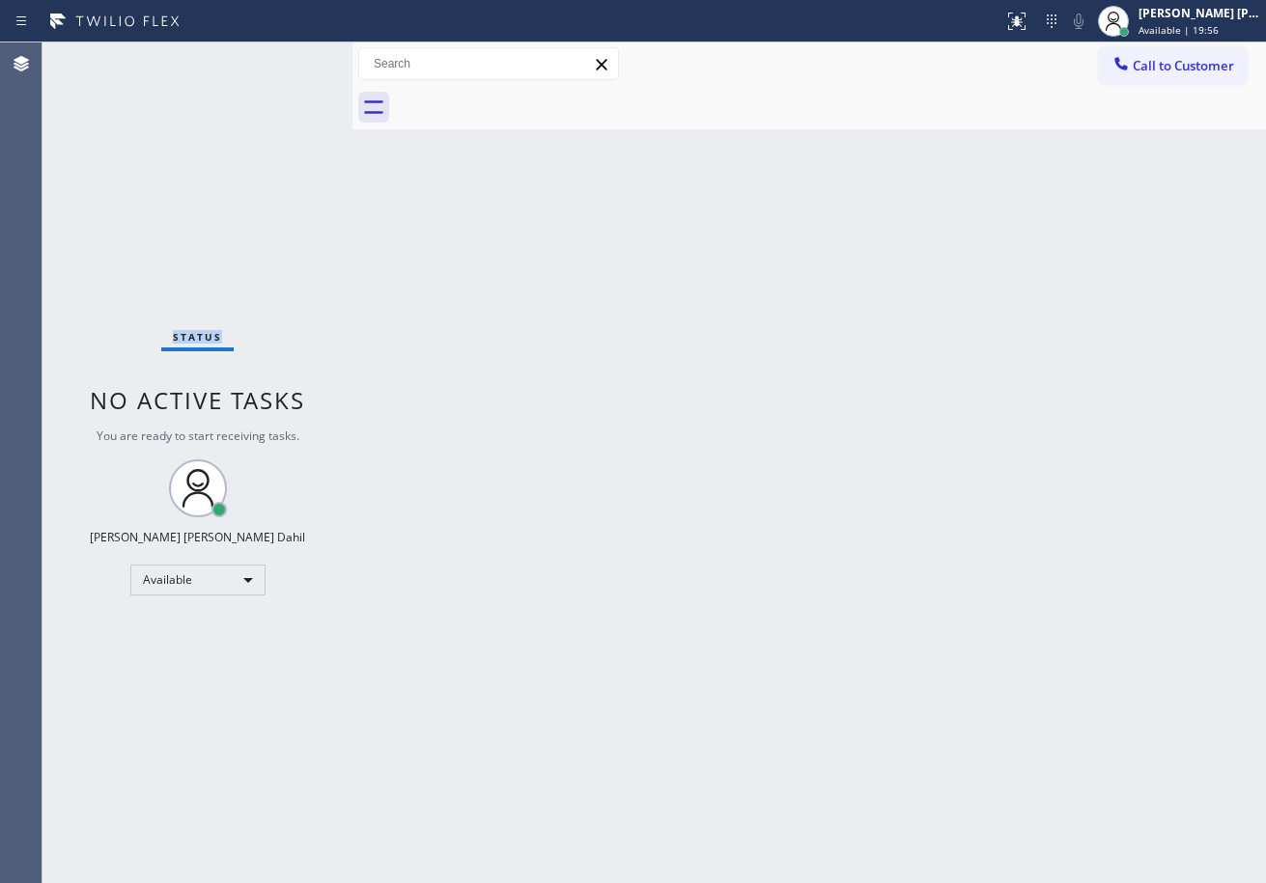
click at [288, 60] on div "Status No active tasks You are ready to start receiving tasks. [PERSON_NAME] [P…" at bounding box center [197, 462] width 310 height 841
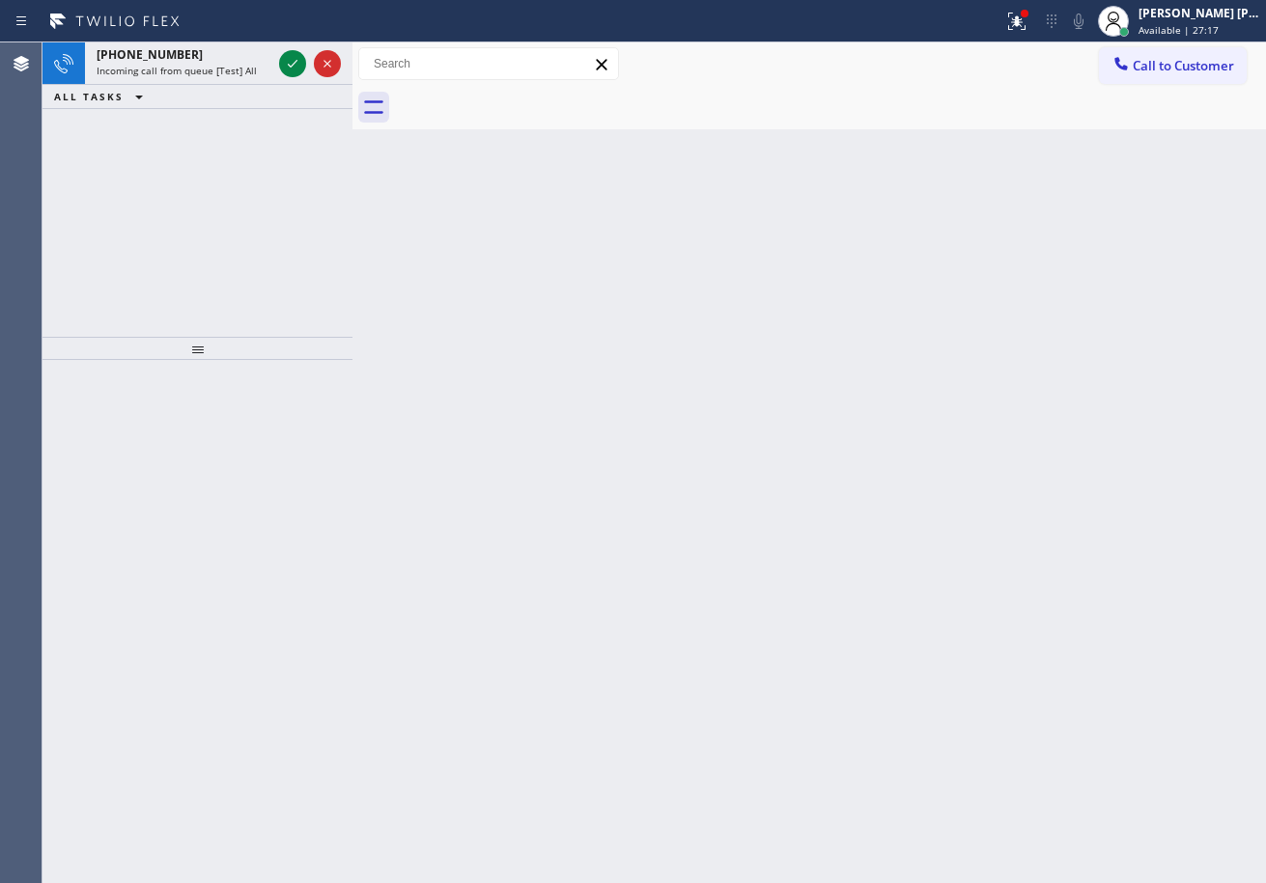
click at [288, 60] on icon at bounding box center [292, 63] width 23 height 23
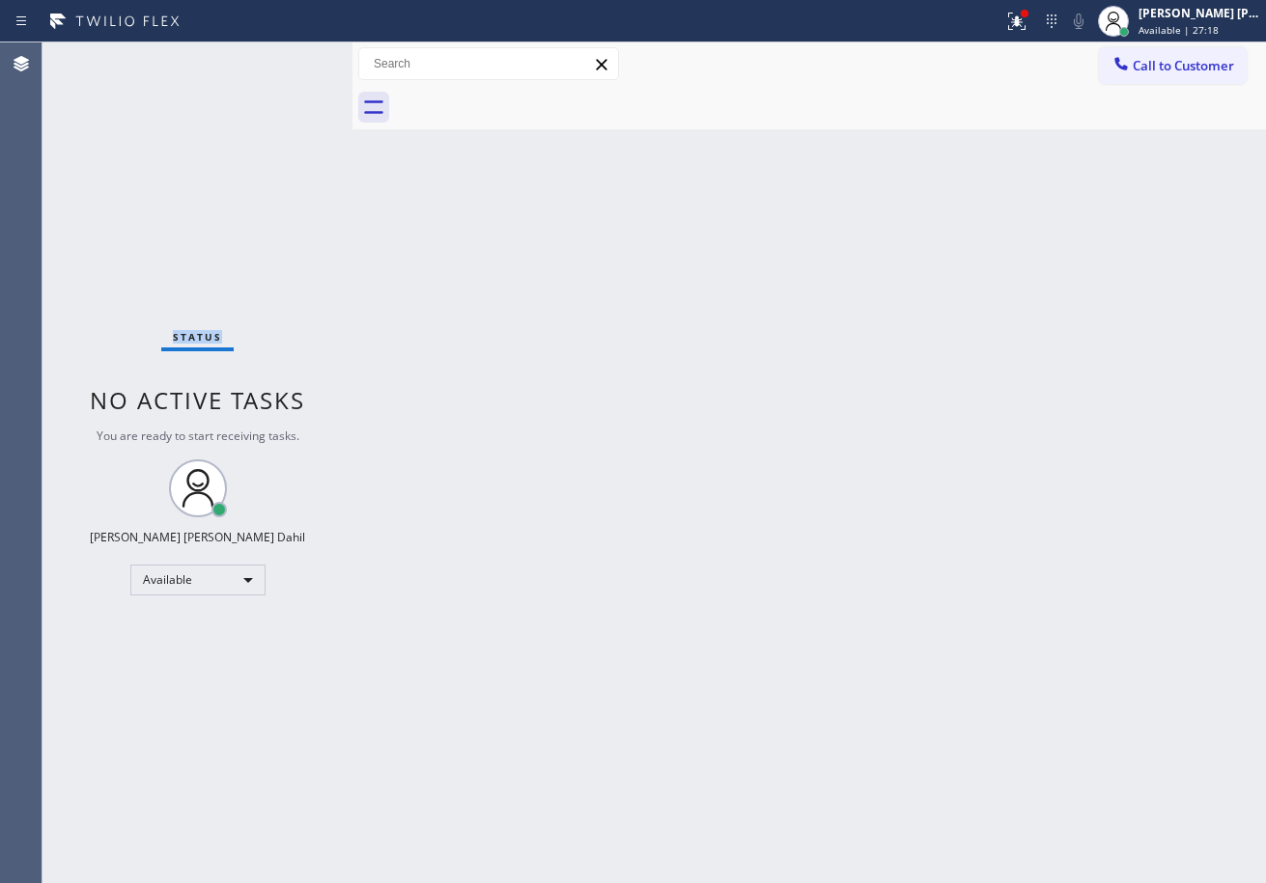
click at [288, 60] on div "Status No active tasks You are ready to start receiving tasks. [PERSON_NAME] [P…" at bounding box center [197, 462] width 310 height 841
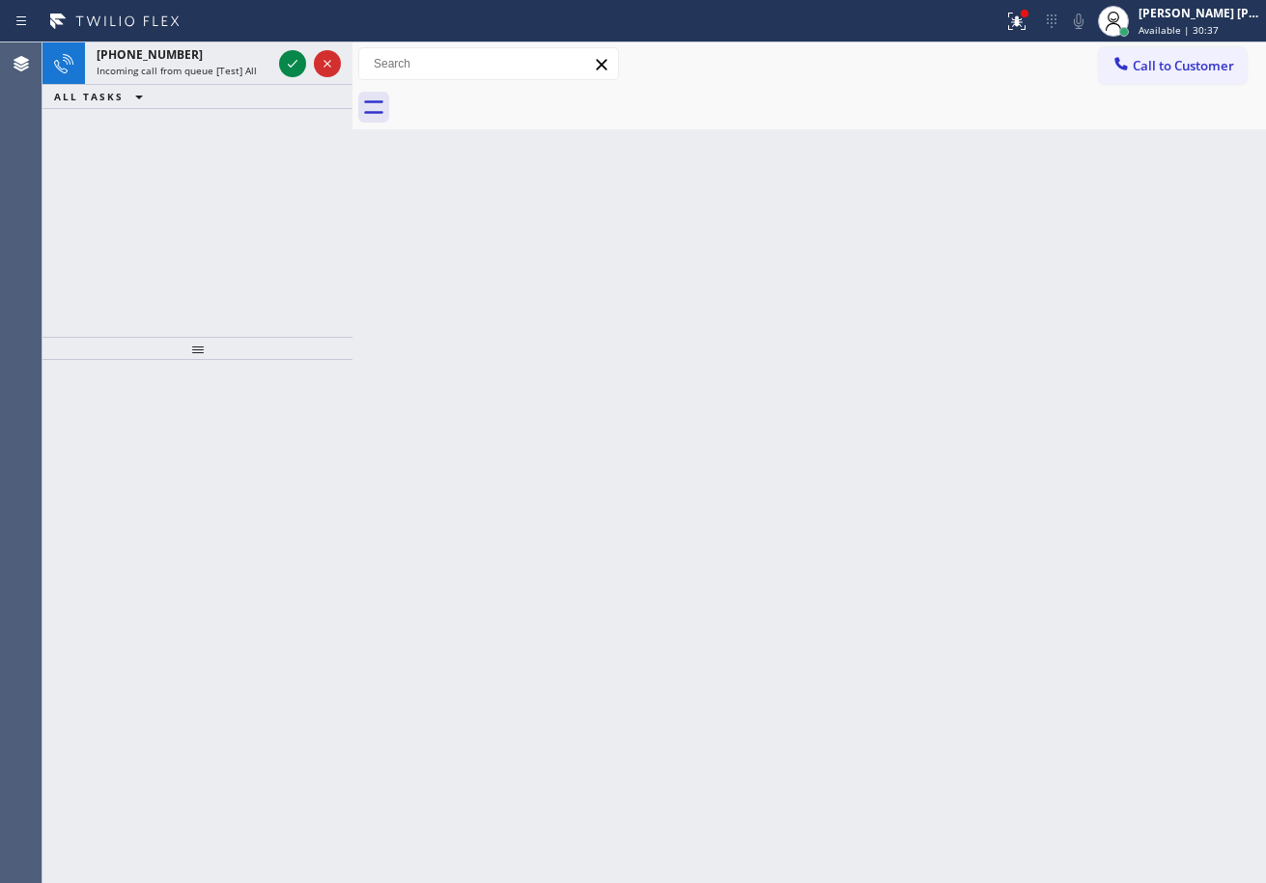
click at [288, 60] on icon at bounding box center [292, 63] width 23 height 23
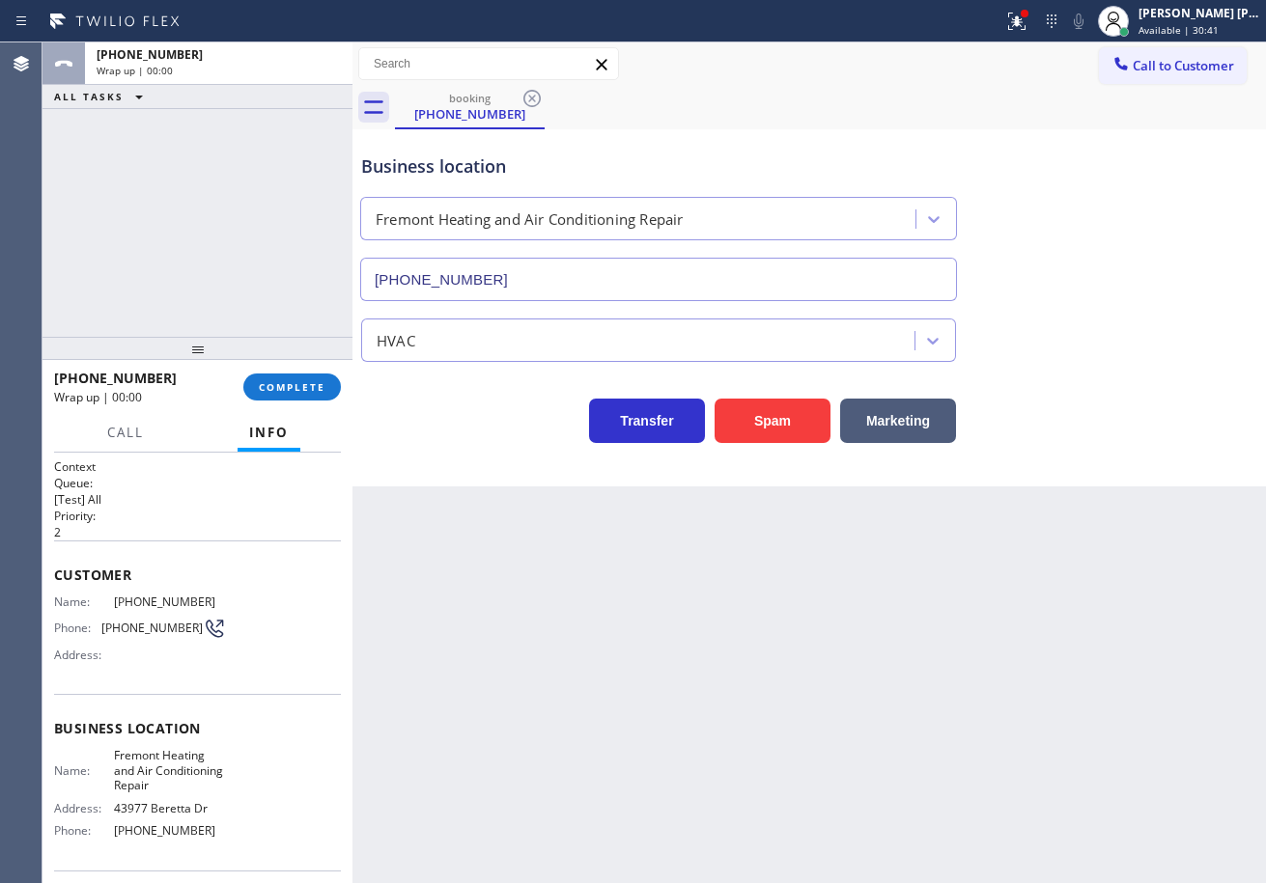
type input "[PHONE_NUMBER]"
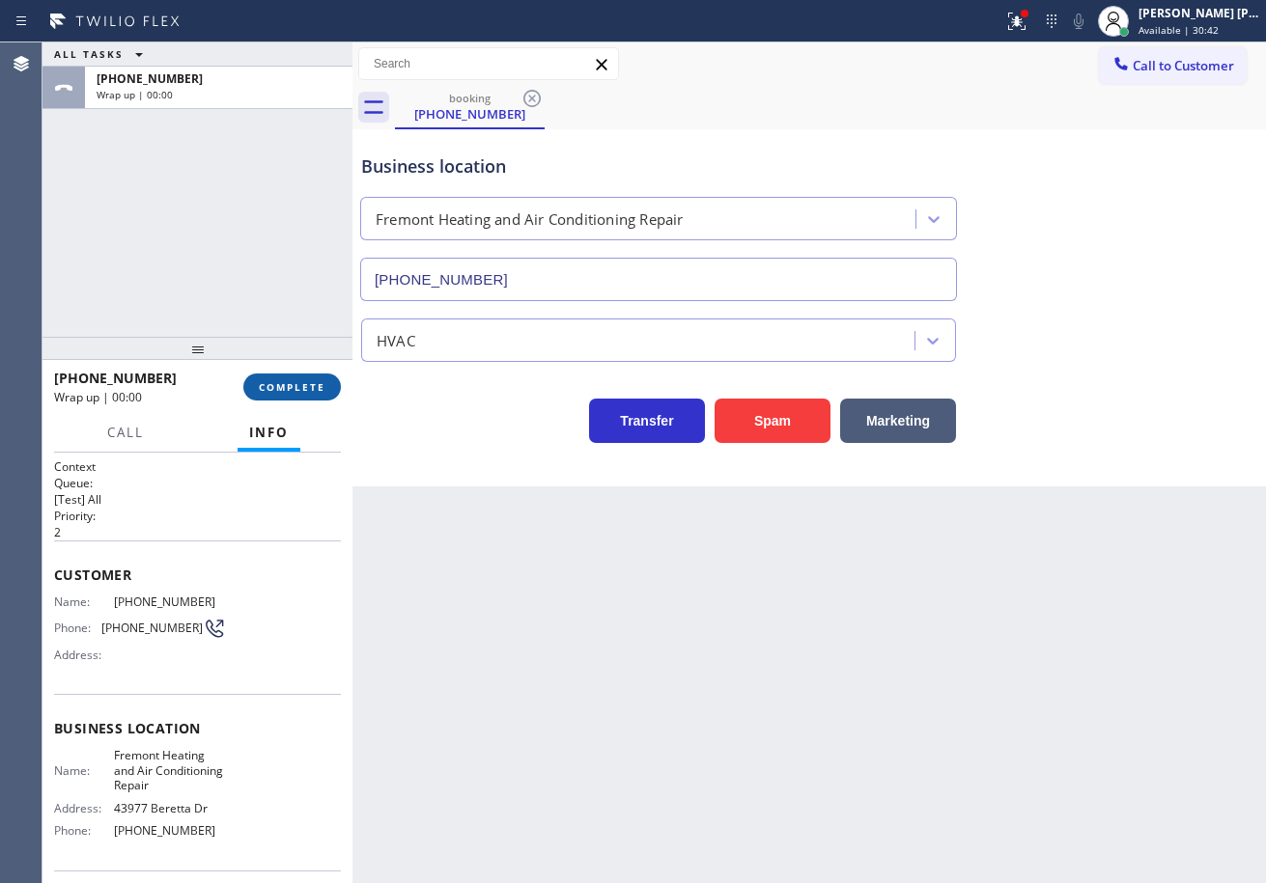
click at [311, 394] on button "COMPLETE" at bounding box center [292, 387] width 98 height 27
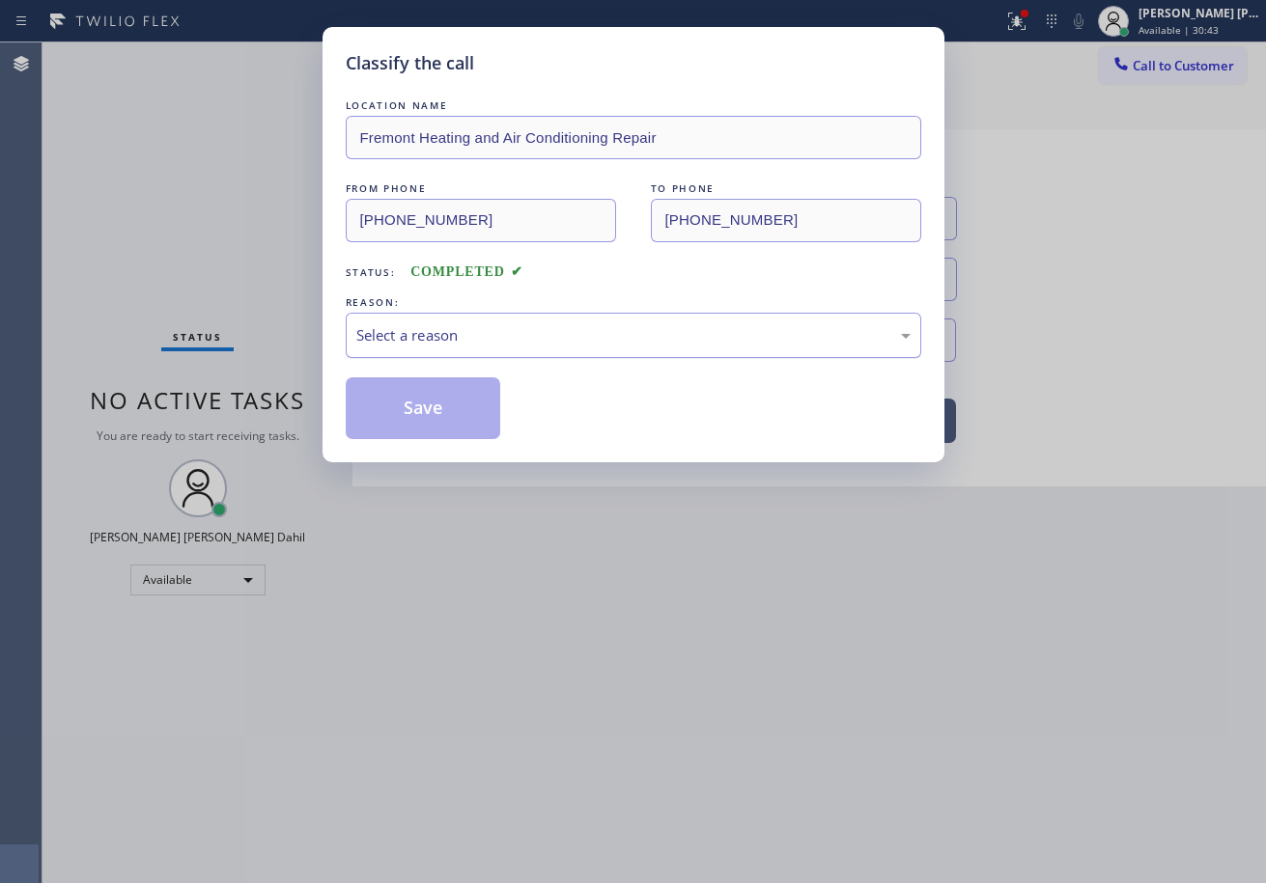
click at [435, 355] on div "Select a reason" at bounding box center [633, 335] width 575 height 45
click at [446, 442] on div "Classify the call LOCATION NAME Fremont Heating and Air Conditioning Repair FRO…" at bounding box center [633, 244] width 622 height 435
click at [439, 432] on button "Save" at bounding box center [423, 409] width 155 height 62
click at [438, 423] on button "Save" at bounding box center [423, 409] width 155 height 62
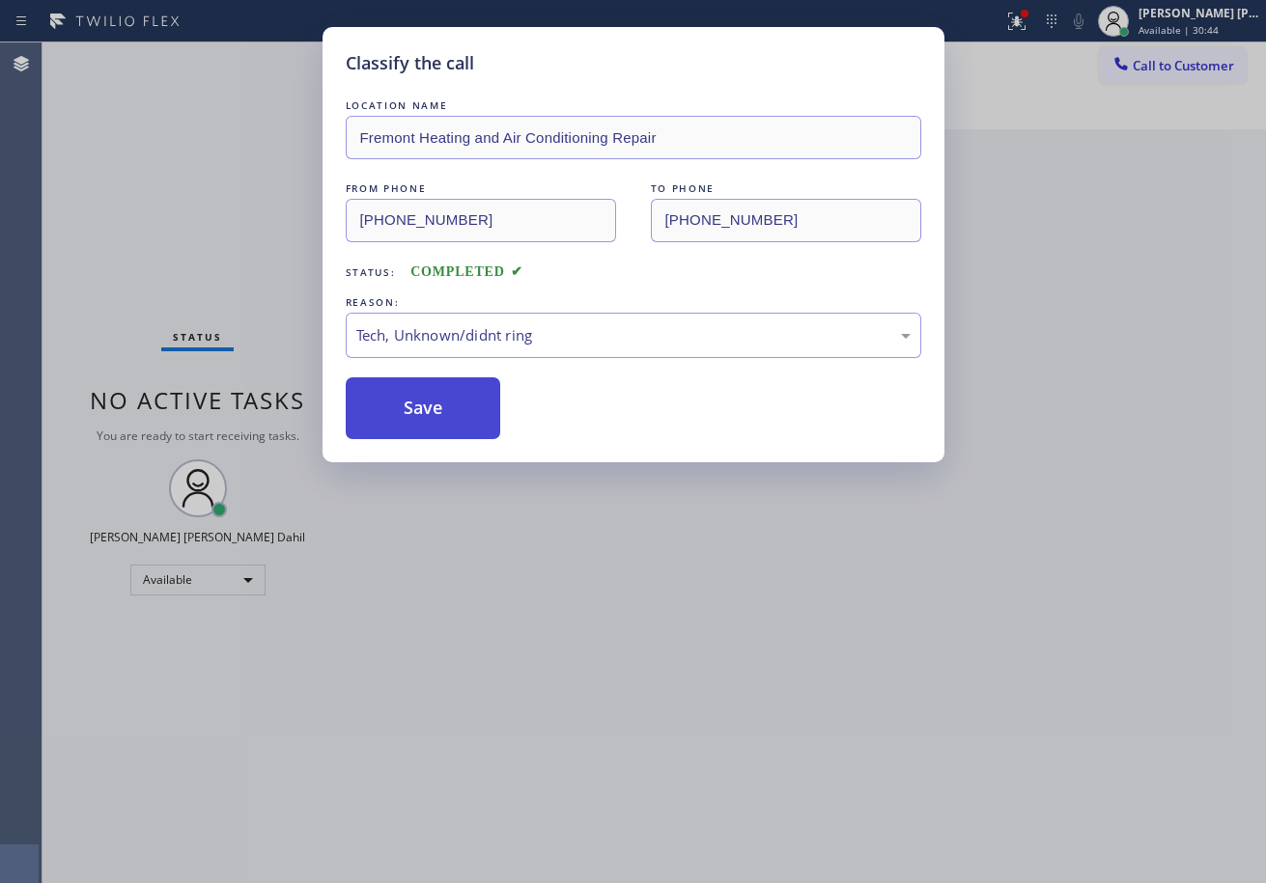
click at [438, 423] on button "Save" at bounding box center [423, 409] width 155 height 62
click at [545, 532] on div "Classify the call LOCATION NAME Fremont Heating and Air Conditioning Repair FRO…" at bounding box center [633, 441] width 1266 height 883
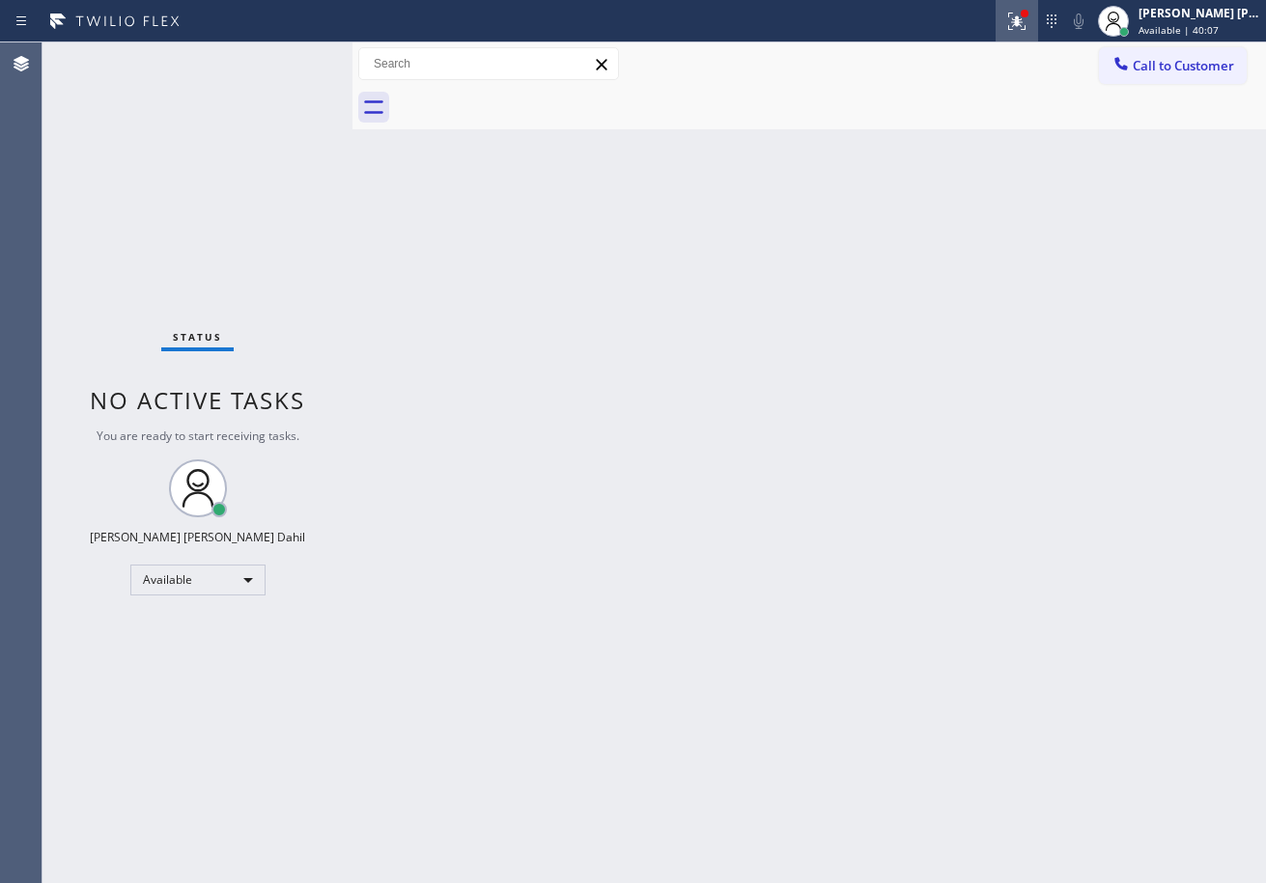
click at [1025, 25] on icon at bounding box center [1016, 21] width 17 height 17
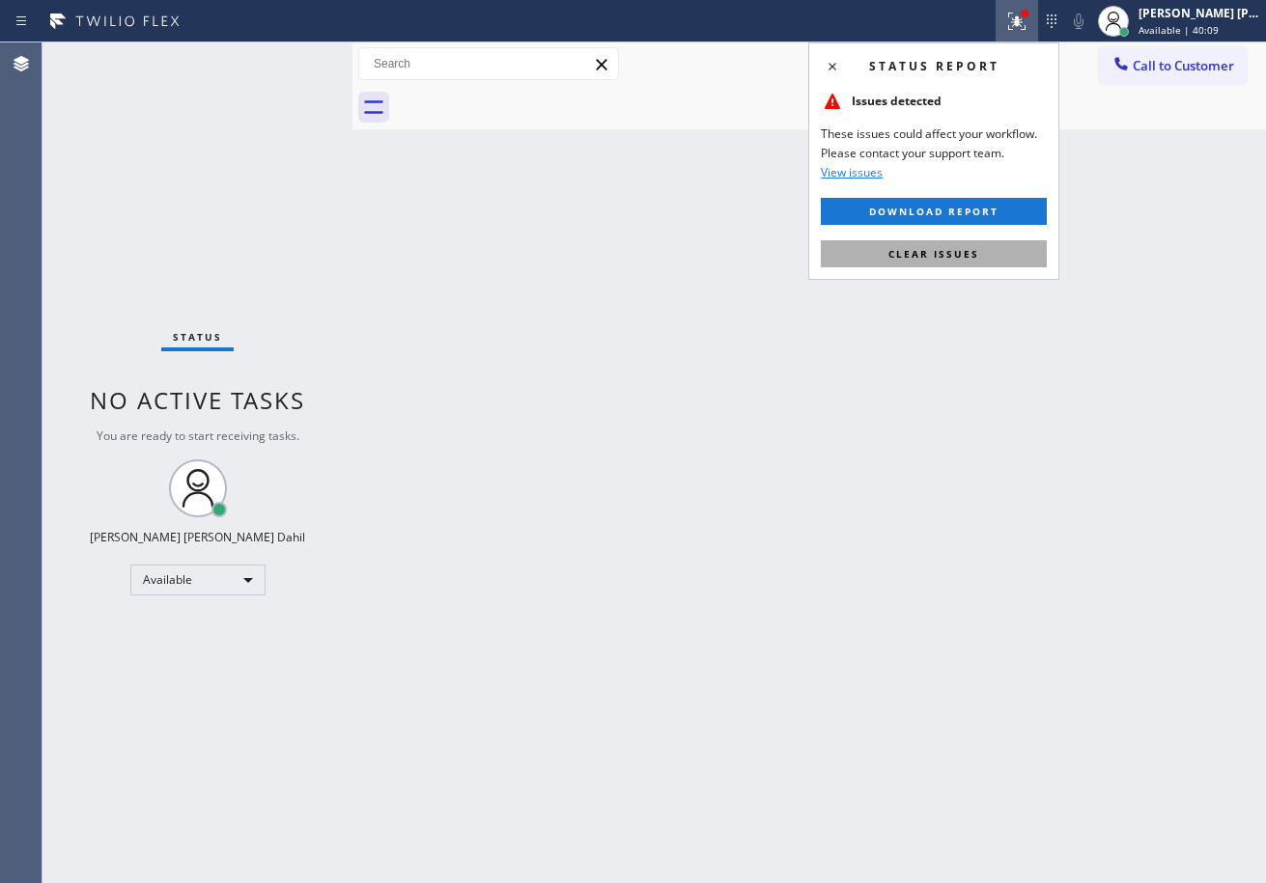
click at [988, 259] on button "Clear issues" at bounding box center [934, 253] width 226 height 27
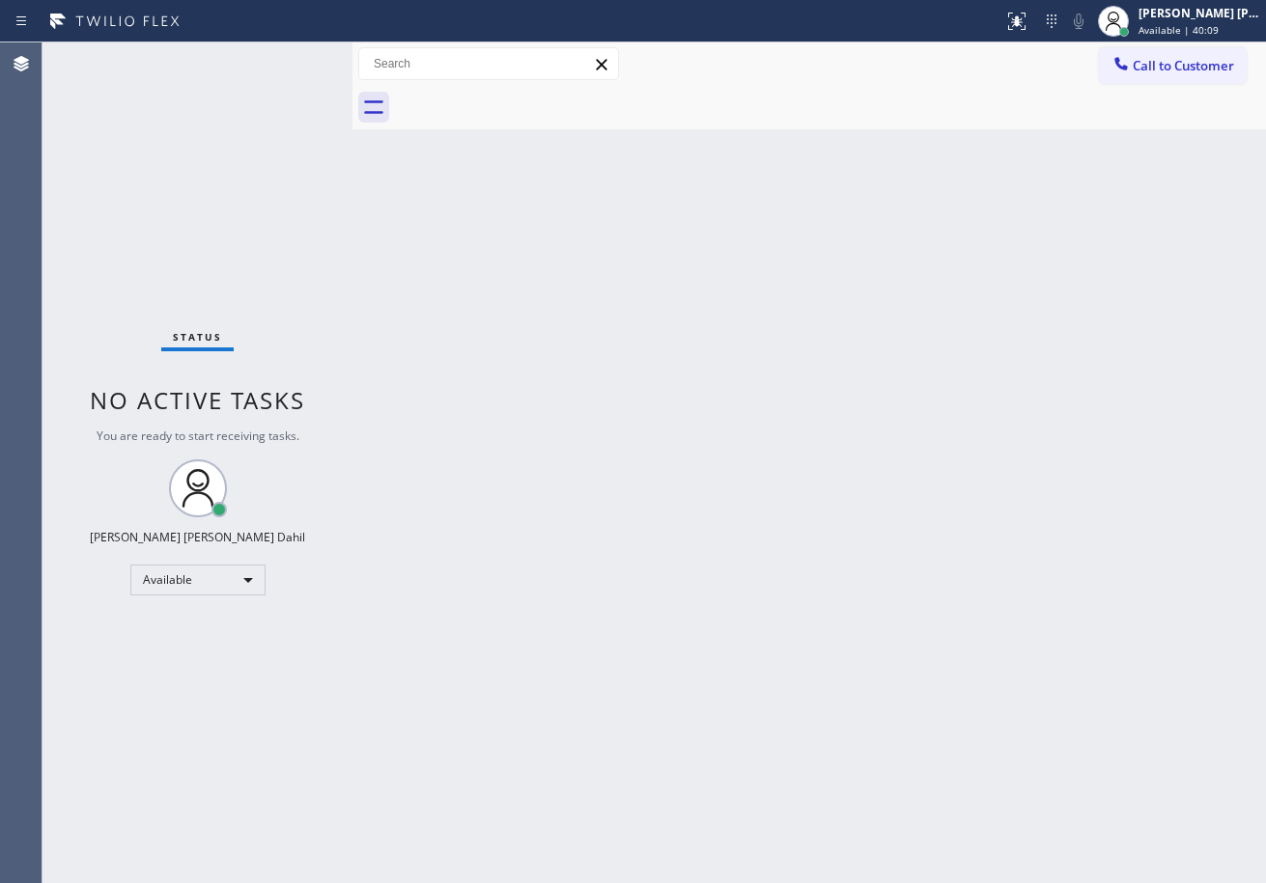
click at [988, 259] on div "Back to Dashboard Change Sender ID Customers Technicians Select a contact Outbo…" at bounding box center [808, 462] width 913 height 841
click at [1017, 258] on div "Back to Dashboard Change Sender ID Customers Technicians Select a contact Outbo…" at bounding box center [808, 462] width 913 height 841
drag, startPoint x: 890, startPoint y: 291, endPoint x: 911, endPoint y: 302, distance: 24.2
click at [911, 302] on div "Back to Dashboard Change Sender ID Customers Technicians Select a contact Outbo…" at bounding box center [808, 462] width 913 height 841
click at [300, 122] on div "Status No active tasks You are ready to start receiving tasks. [PERSON_NAME] [P…" at bounding box center [197, 462] width 310 height 841
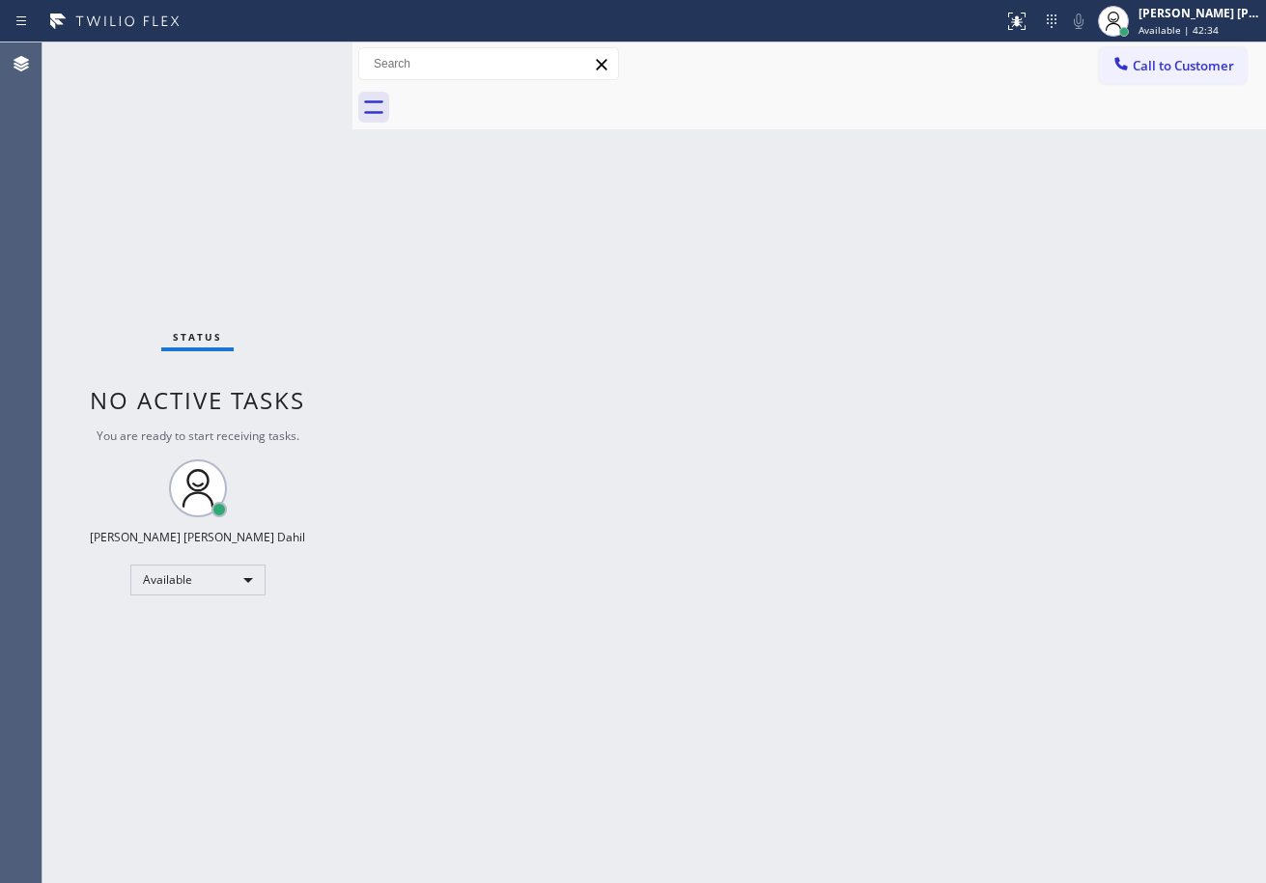
click at [298, 126] on div "Status No active tasks You are ready to start receiving tasks. [PERSON_NAME] [P…" at bounding box center [197, 462] width 310 height 841
click at [297, 126] on div "Status No active tasks You are ready to start receiving tasks. [PERSON_NAME] [P…" at bounding box center [197, 462] width 310 height 841
